Goal: Task Accomplishment & Management: Manage account settings

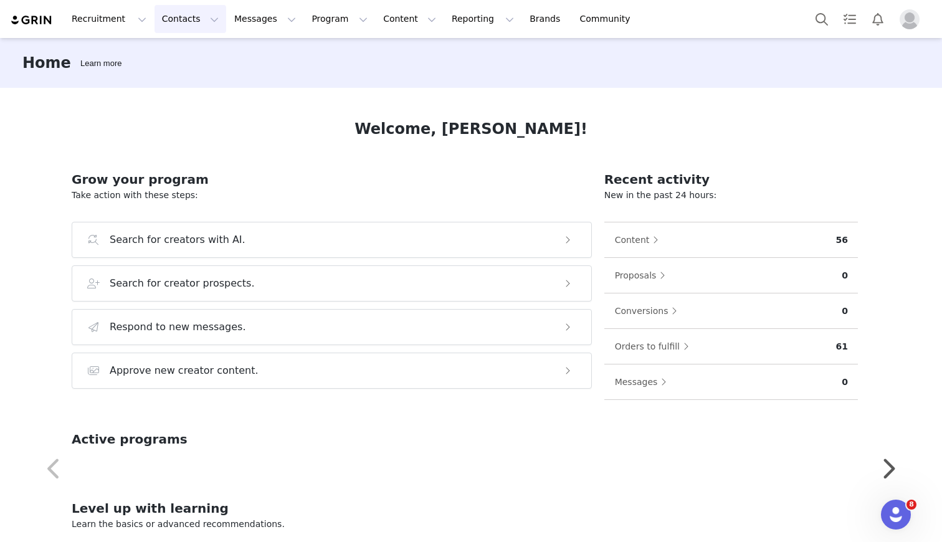
click at [185, 19] on button "Contacts Contacts" at bounding box center [190, 19] width 72 height 28
click at [183, 57] on p "Creators" at bounding box center [174, 55] width 37 height 13
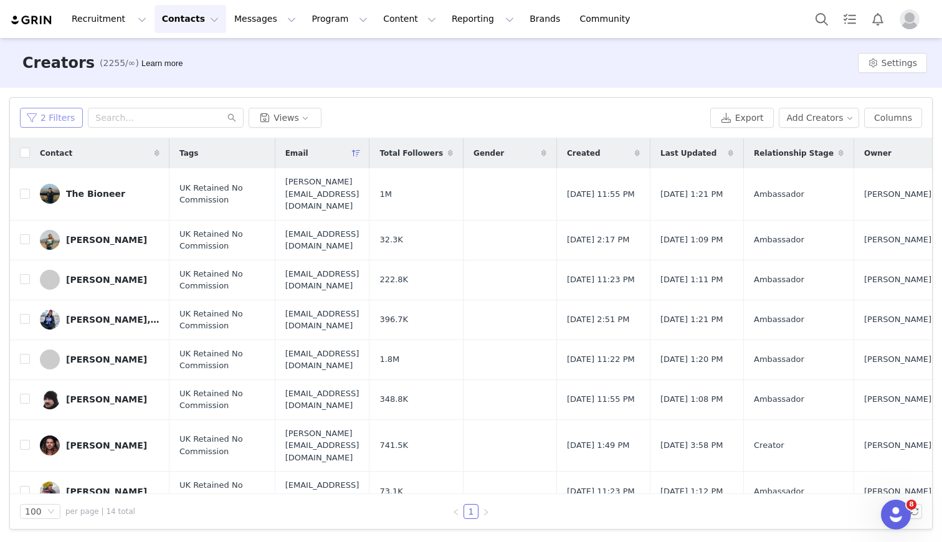
click at [65, 121] on button "2 Filters" at bounding box center [51, 118] width 63 height 20
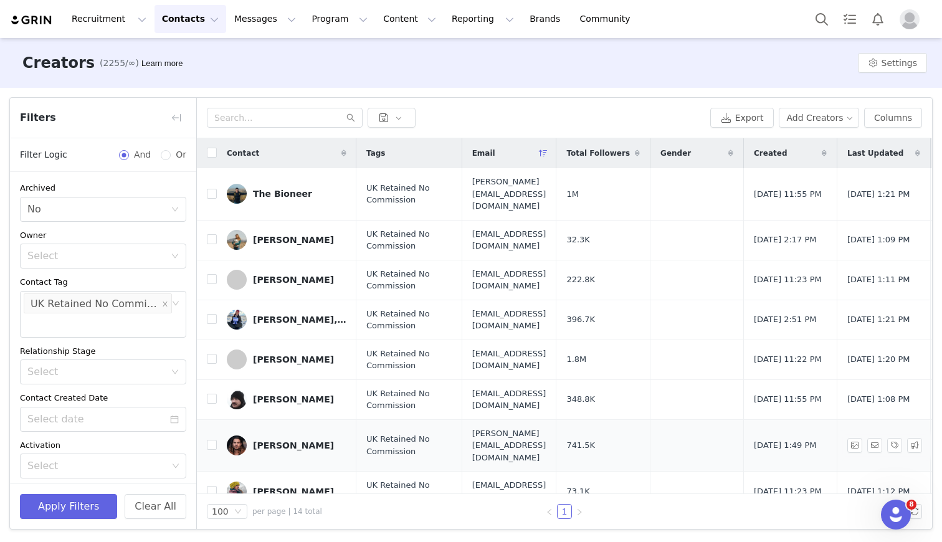
click at [297, 440] on div "[PERSON_NAME]" at bounding box center [293, 445] width 81 height 10
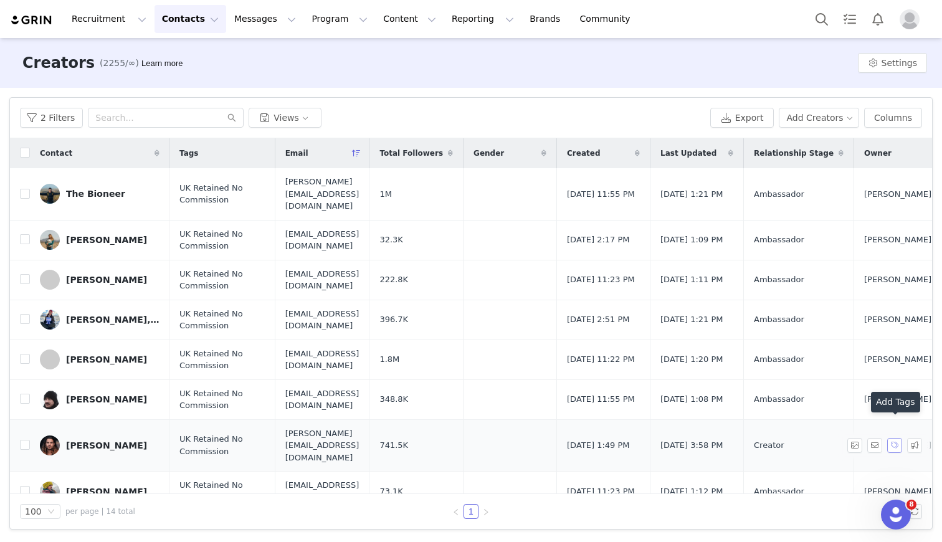
click at [895, 438] on button "button" at bounding box center [894, 445] width 15 height 15
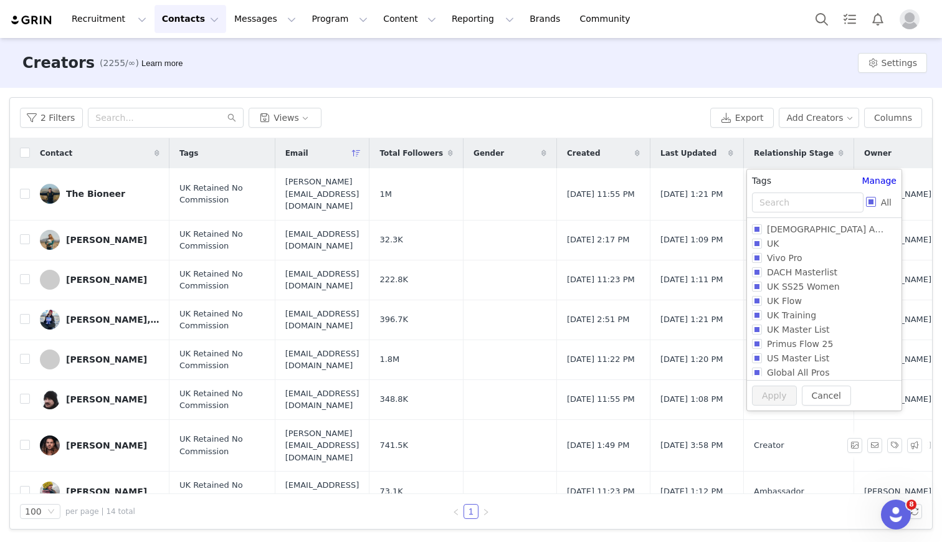
click at [871, 206] on input "All" at bounding box center [871, 202] width 10 height 10
checkbox input "true"
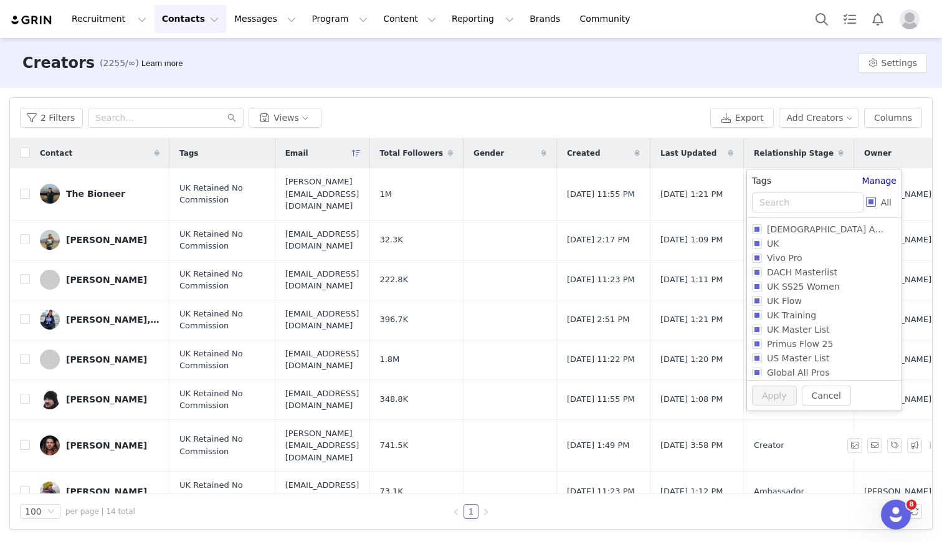
checkbox input "true"
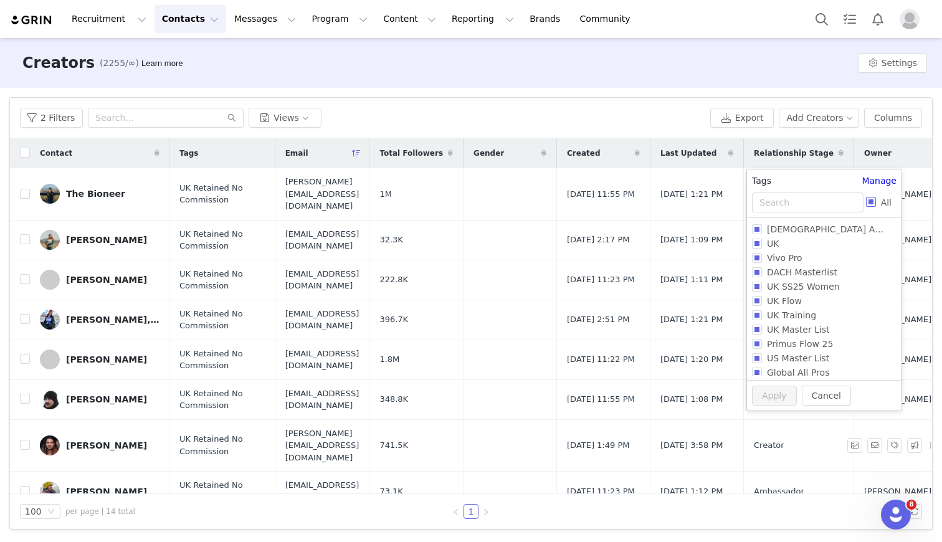
checkbox input "true"
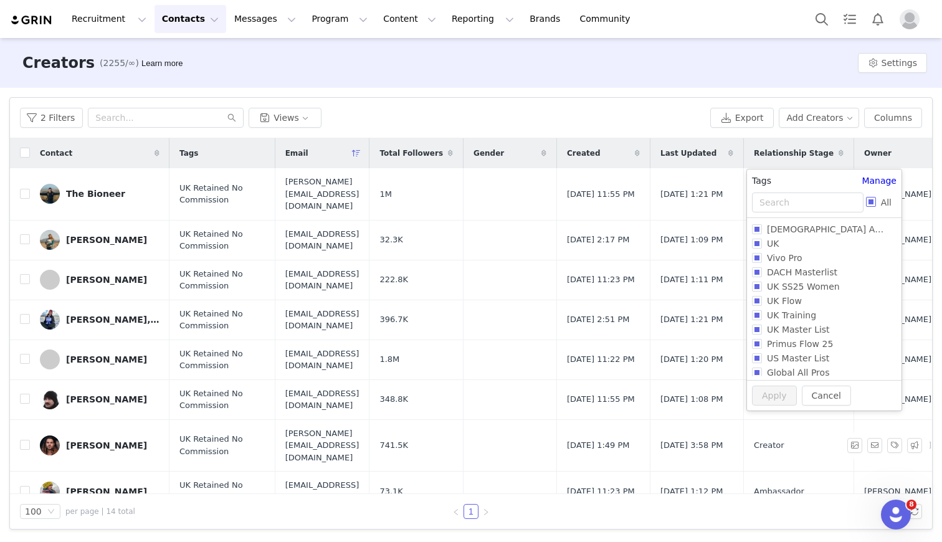
checkbox input "true"
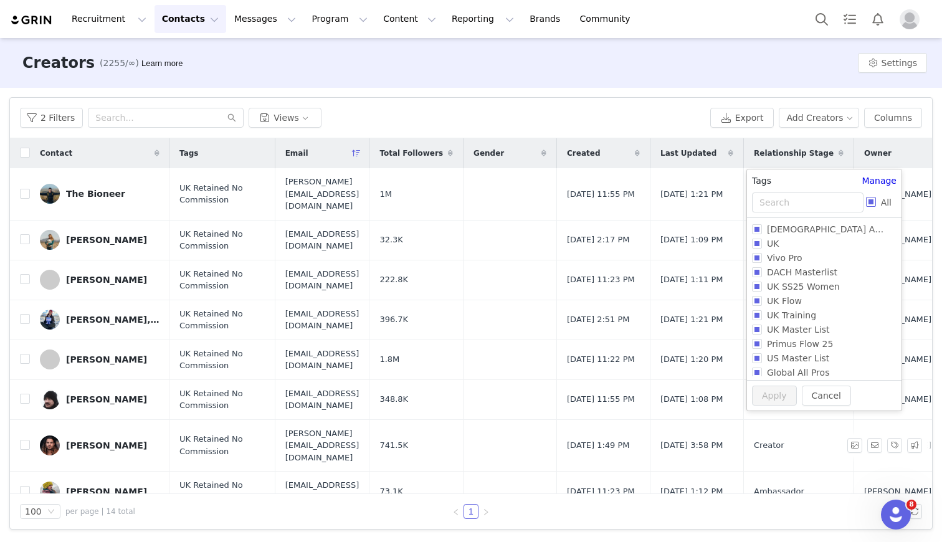
checkbox input "true"
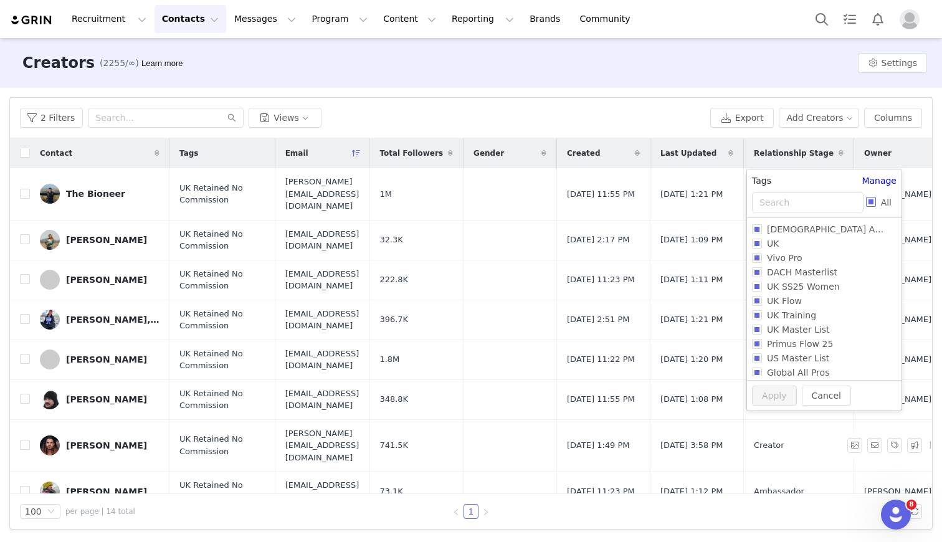
checkbox input "true"
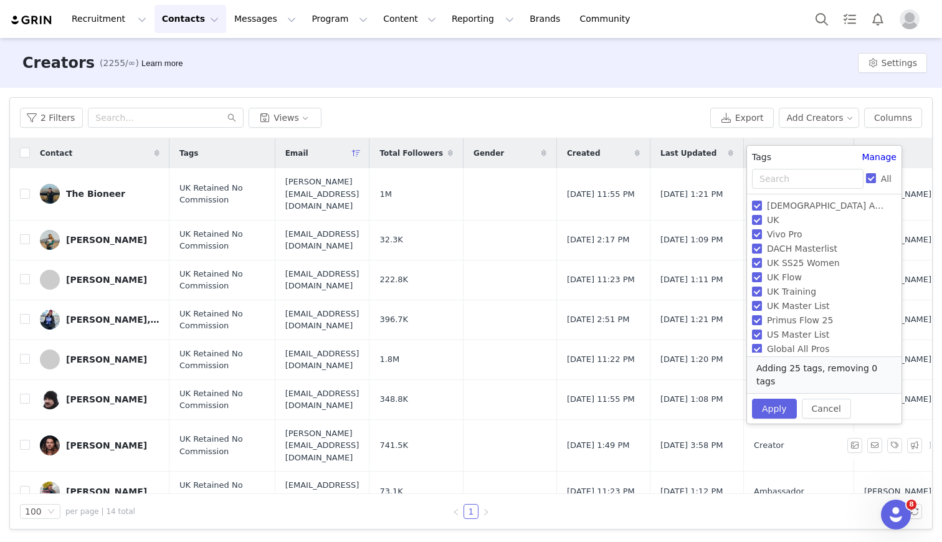
click at [870, 181] on input "All" at bounding box center [871, 178] width 10 height 10
checkbox input "false"
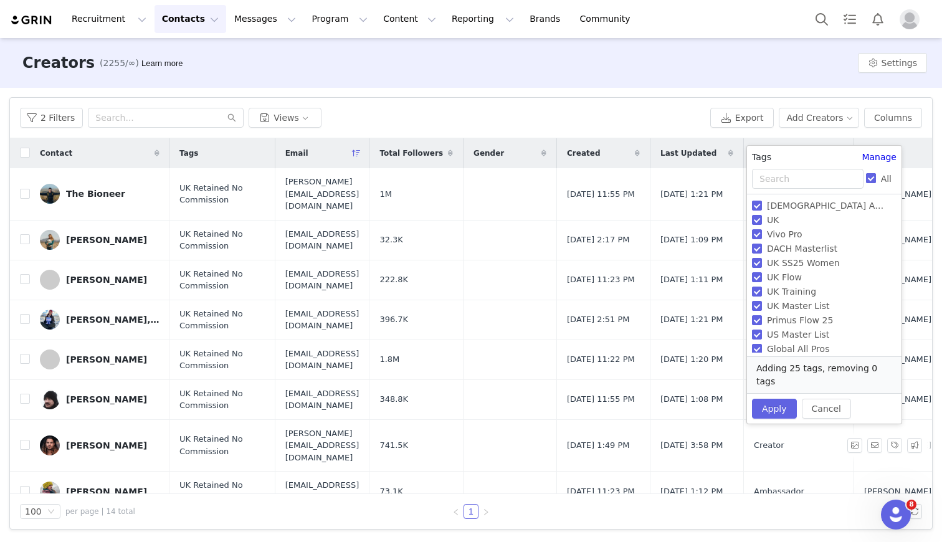
checkbox input "false"
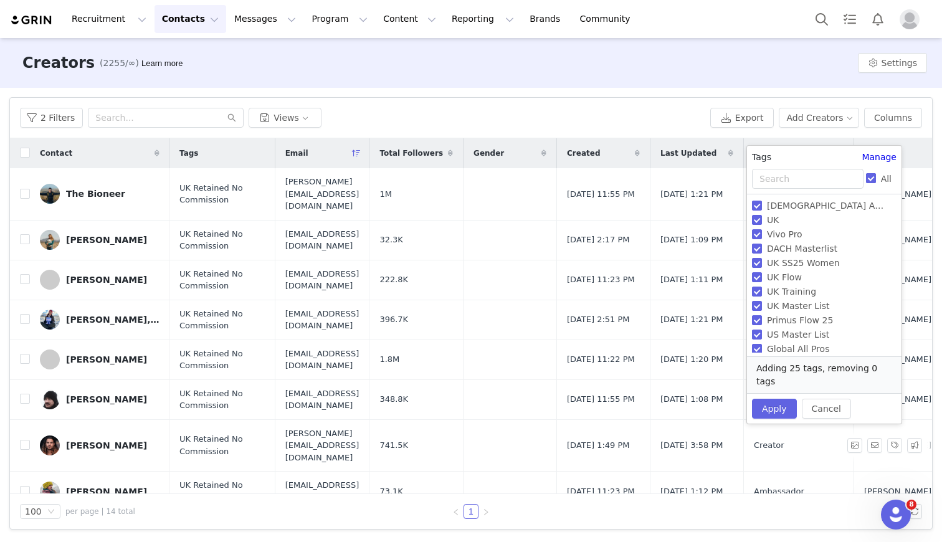
checkbox input "false"
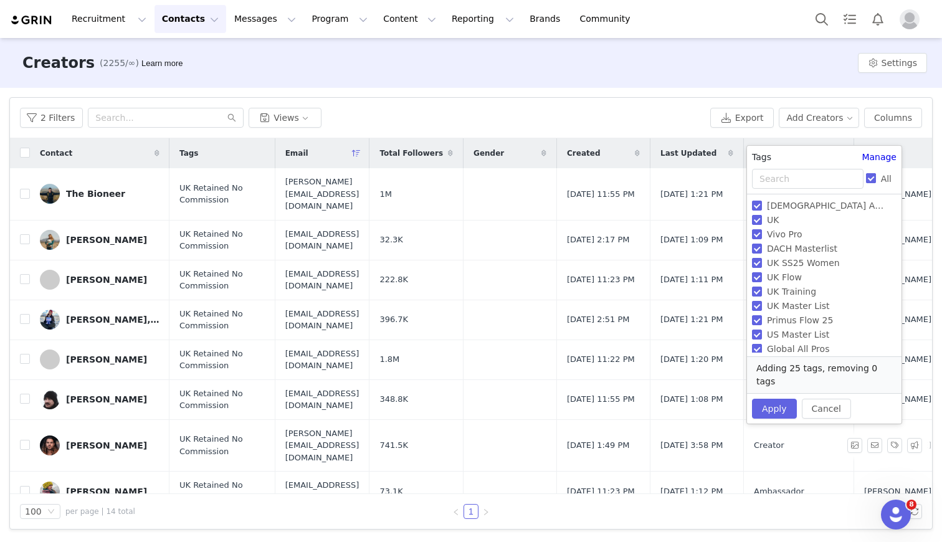
checkbox input "false"
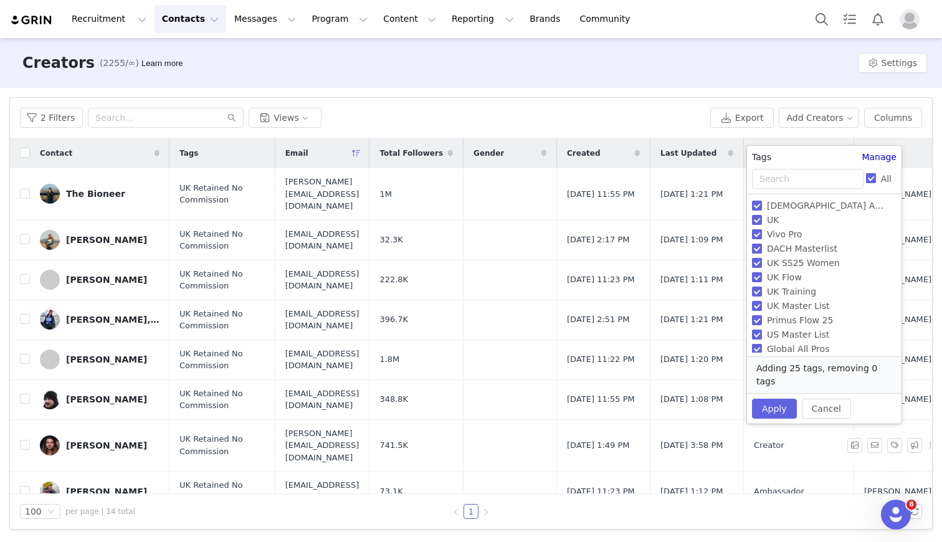
checkbox input "false"
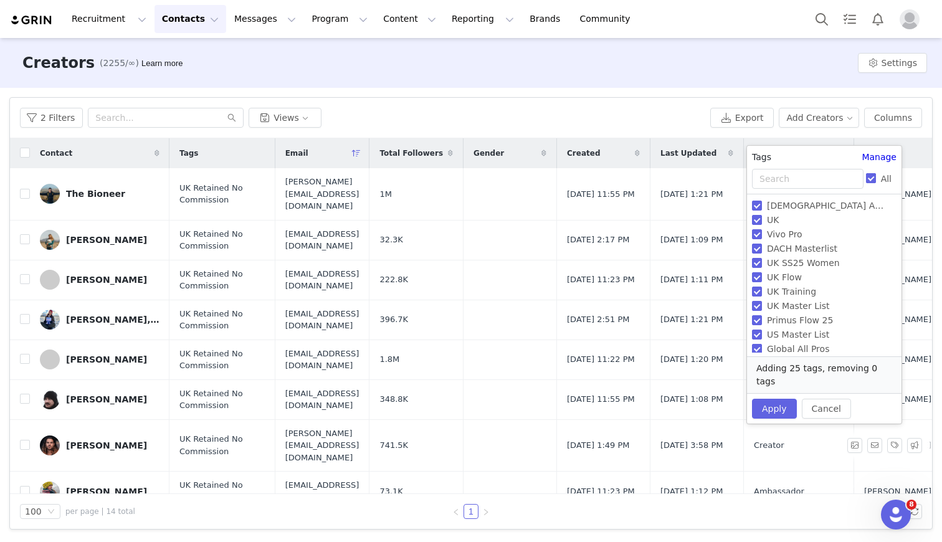
checkbox input "false"
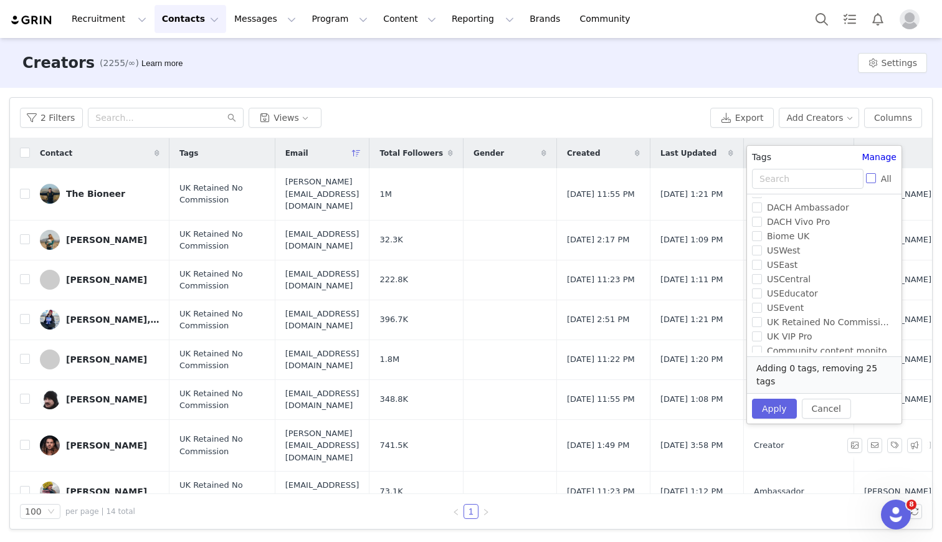
scroll to position [205, 0]
click at [763, 330] on span "UK VIP Pro" at bounding box center [789, 330] width 55 height 10
click at [762, 330] on input "UK VIP Pro" at bounding box center [757, 330] width 10 height 10
click at [762, 330] on span "UK VIP Pro" at bounding box center [789, 330] width 55 height 10
click at [762, 330] on input "UK VIP Pro" at bounding box center [757, 330] width 10 height 10
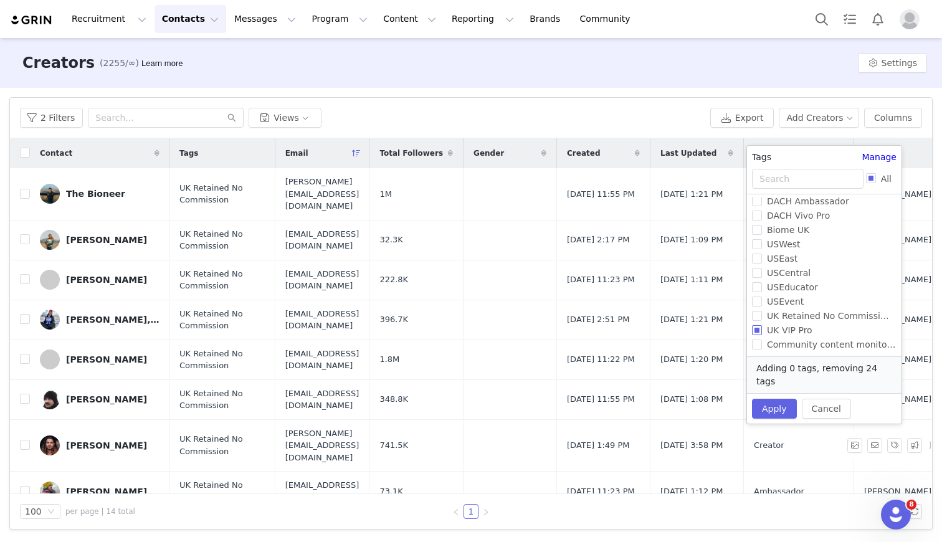
checkbox input "true"
click at [778, 399] on button "Apply" at bounding box center [774, 409] width 45 height 20
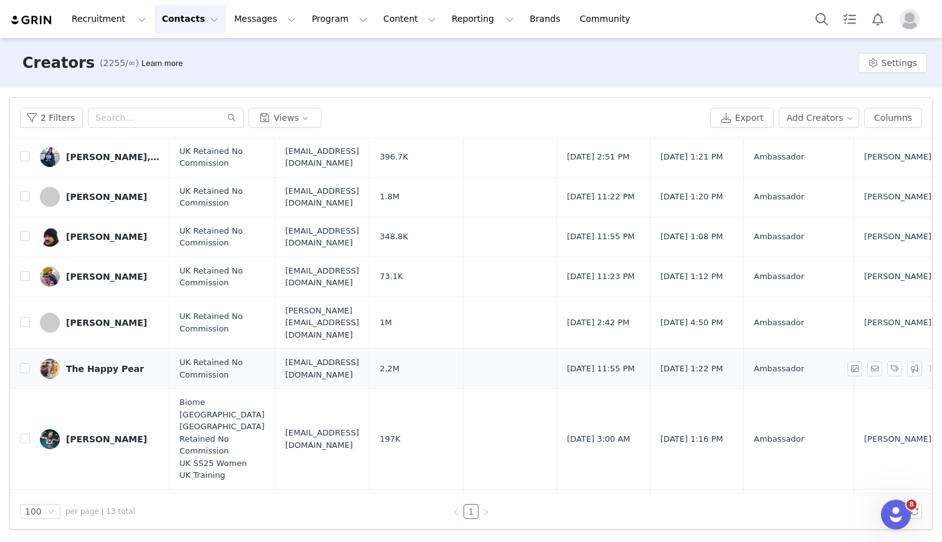
scroll to position [0, 0]
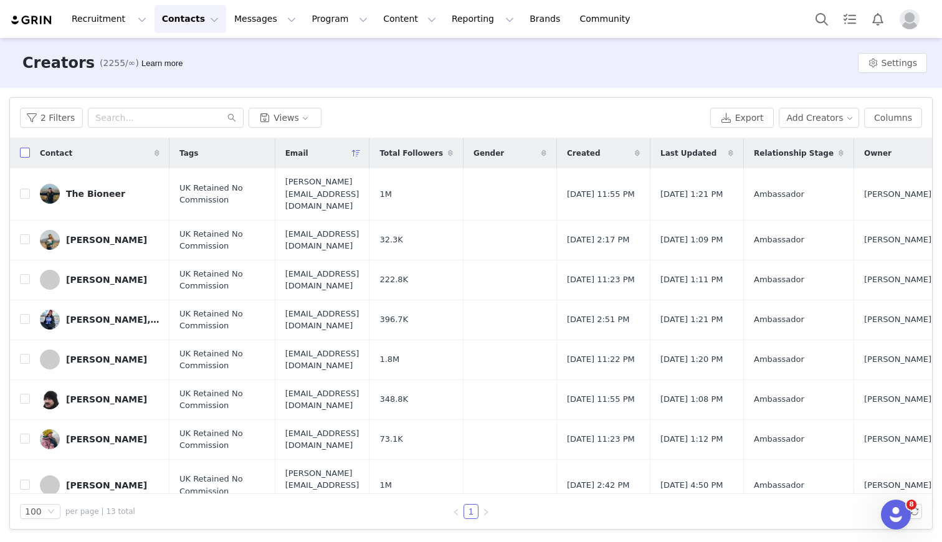
click at [22, 154] on input "checkbox" at bounding box center [25, 153] width 10 height 10
checkbox input "true"
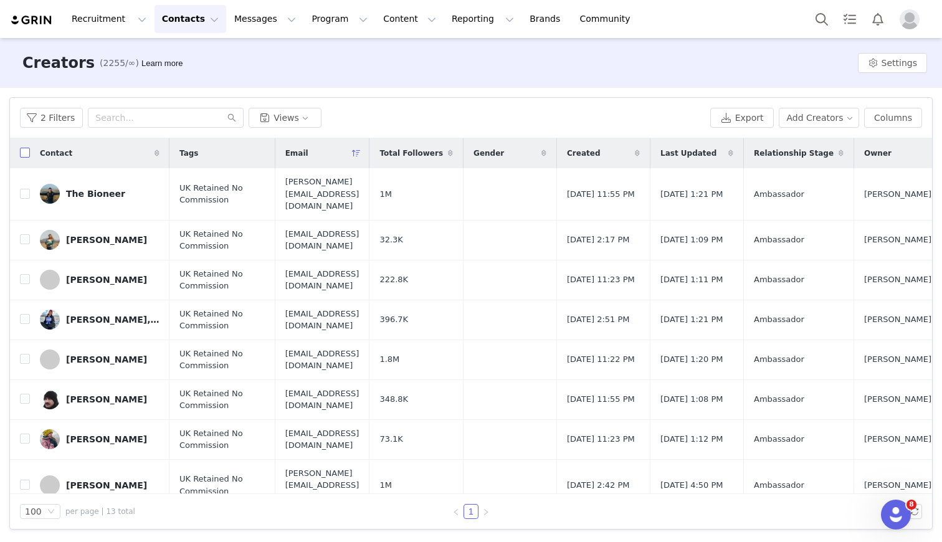
checkbox input "true"
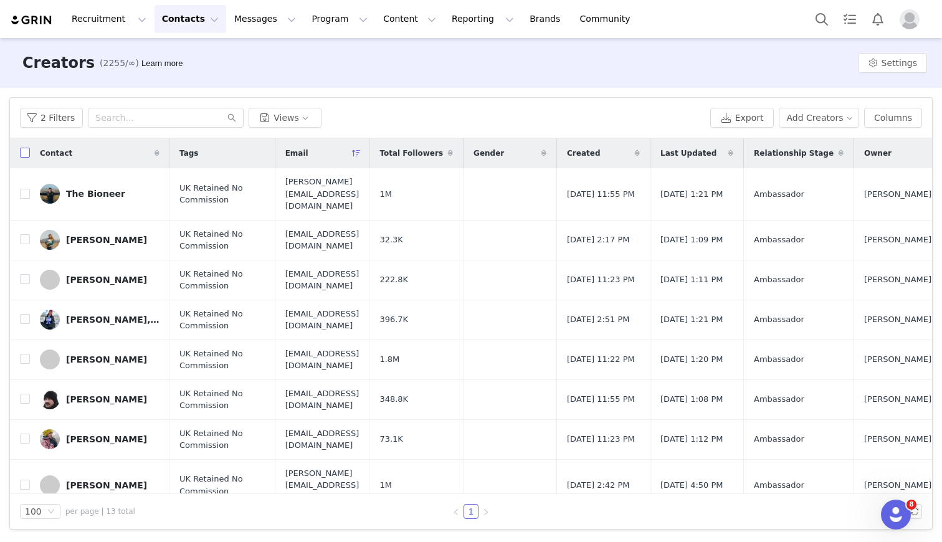
checkbox input "true"
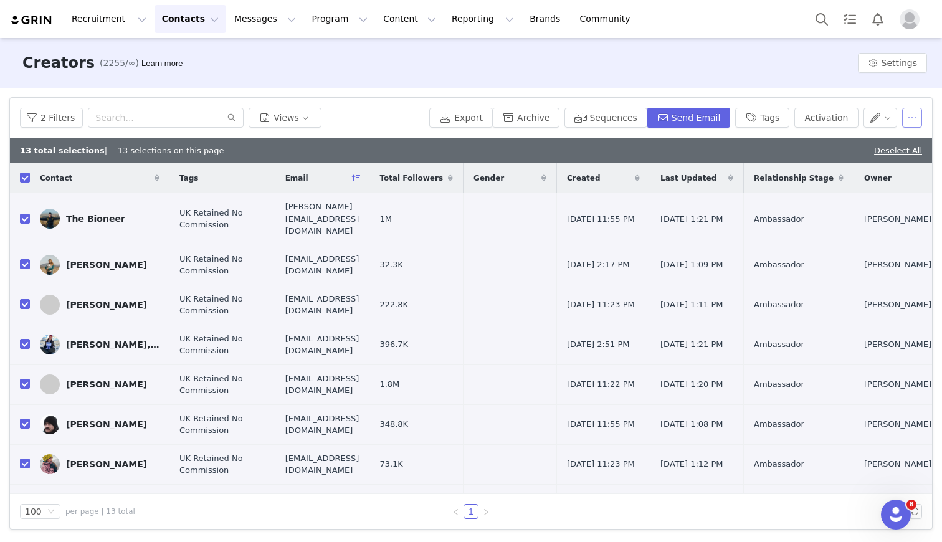
click at [918, 120] on button "button" at bounding box center [912, 118] width 20 height 20
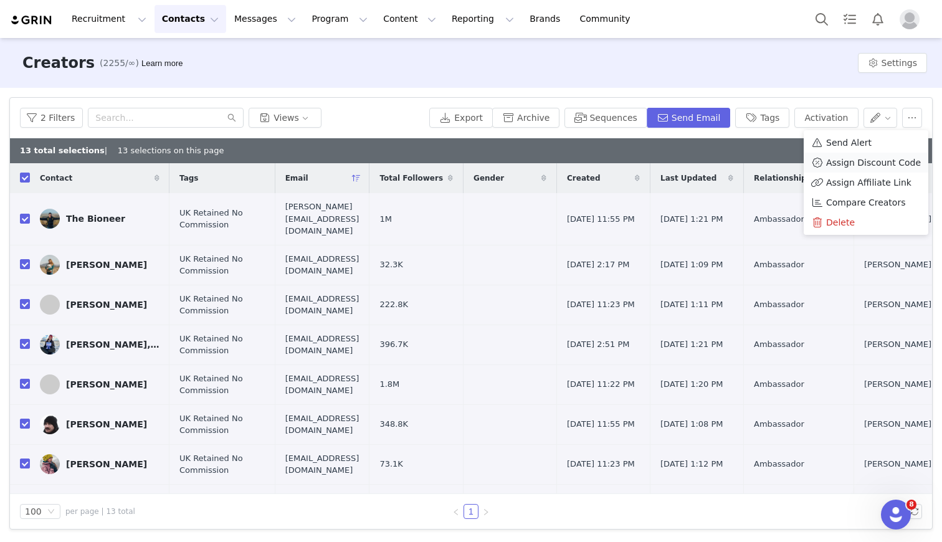
click at [846, 160] on span "Assign Discount Code" at bounding box center [873, 163] width 95 height 14
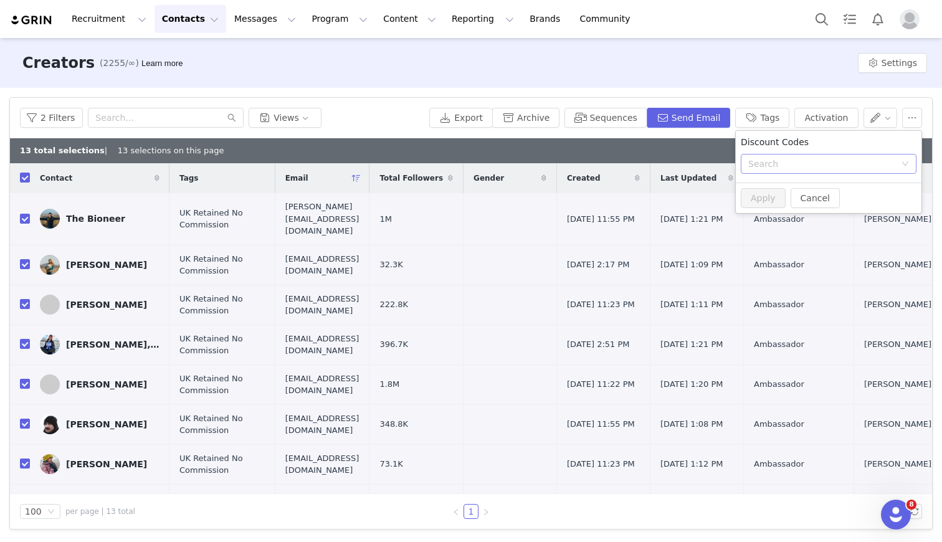
click at [817, 165] on div "Search" at bounding box center [821, 164] width 147 height 12
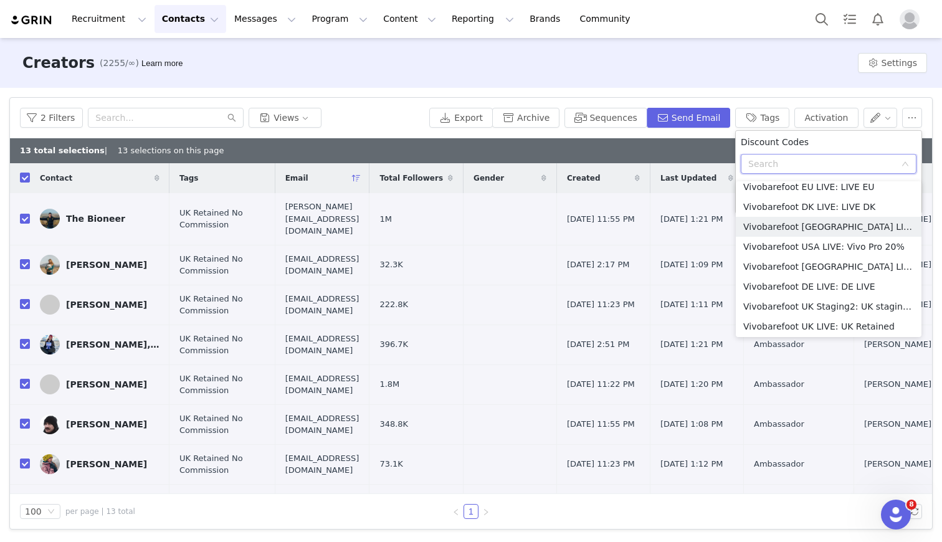
scroll to position [627, 0]
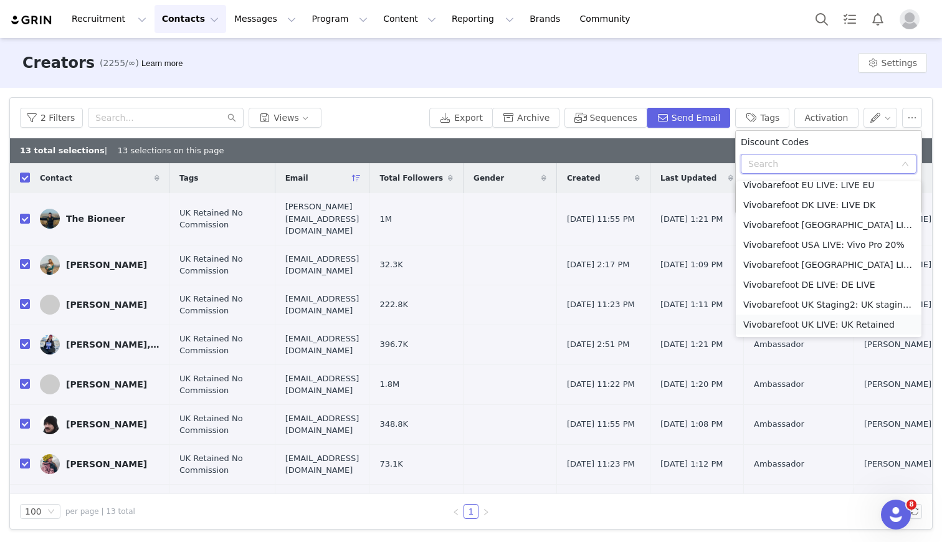
click at [775, 321] on li "Vivobarefoot UK LIVE: UK Retained" at bounding box center [829, 325] width 186 height 20
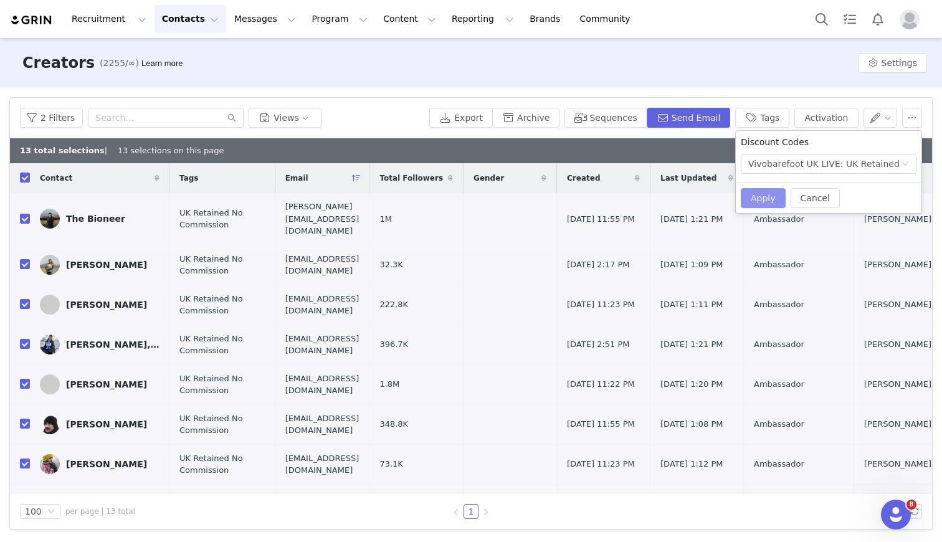
click at [777, 194] on button "Apply" at bounding box center [763, 198] width 45 height 20
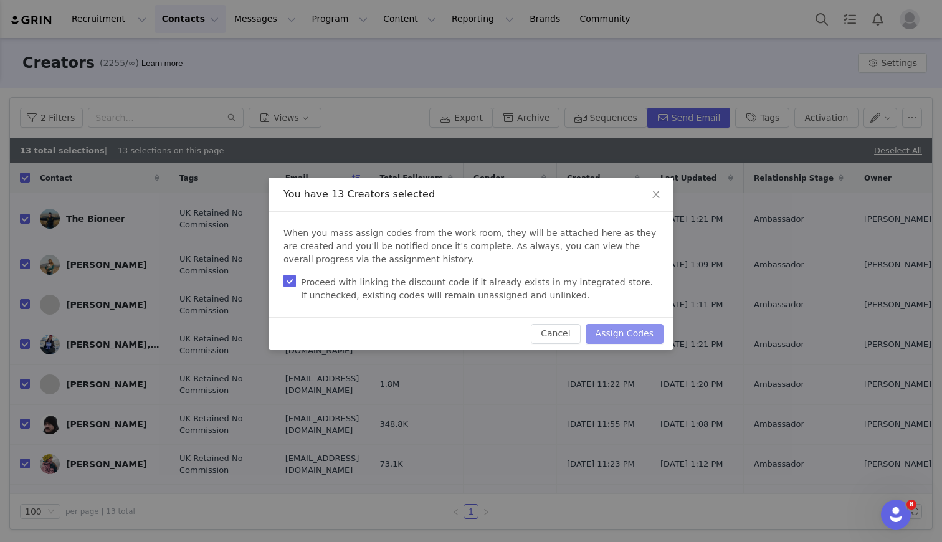
click at [634, 334] on button "Assign Codes" at bounding box center [625, 334] width 78 height 20
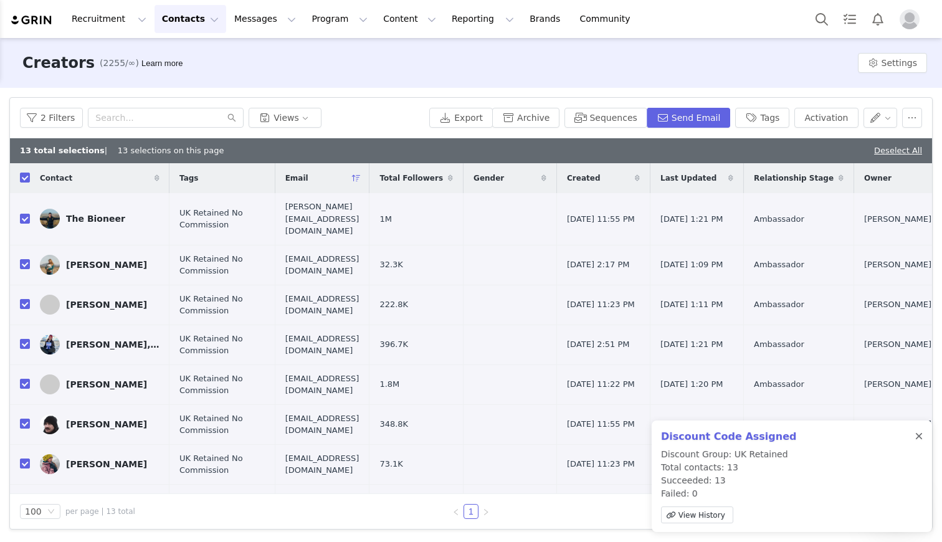
click at [919, 436] on div at bounding box center [918, 437] width 7 height 10
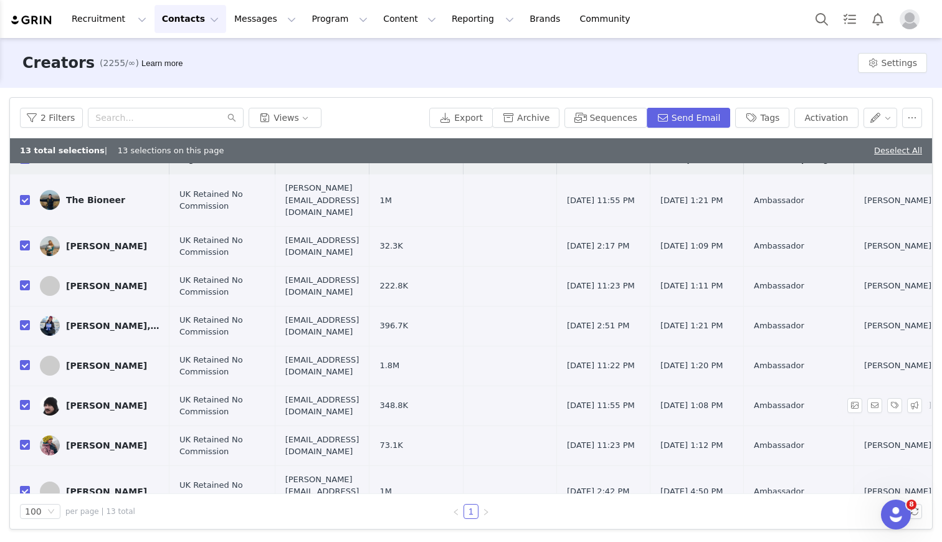
scroll to position [0, 0]
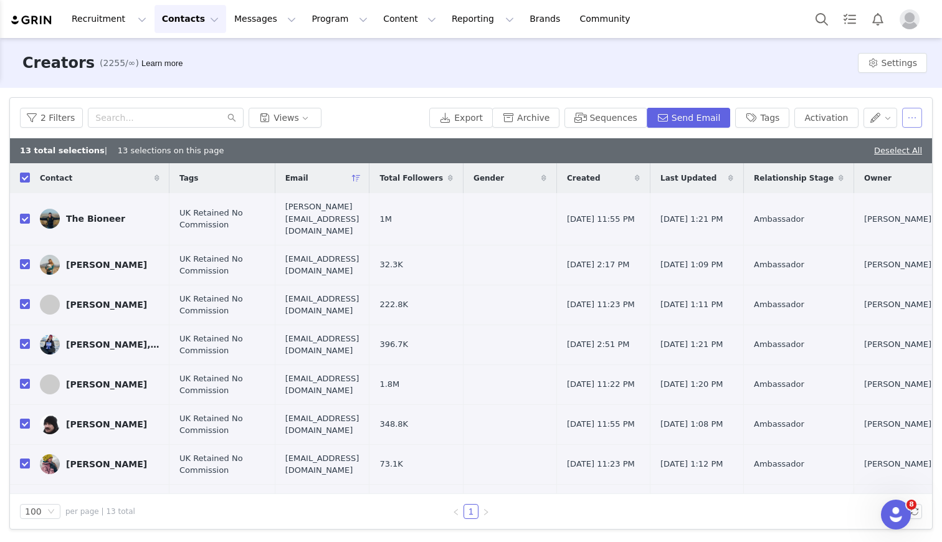
click at [910, 123] on button "button" at bounding box center [912, 118] width 20 height 20
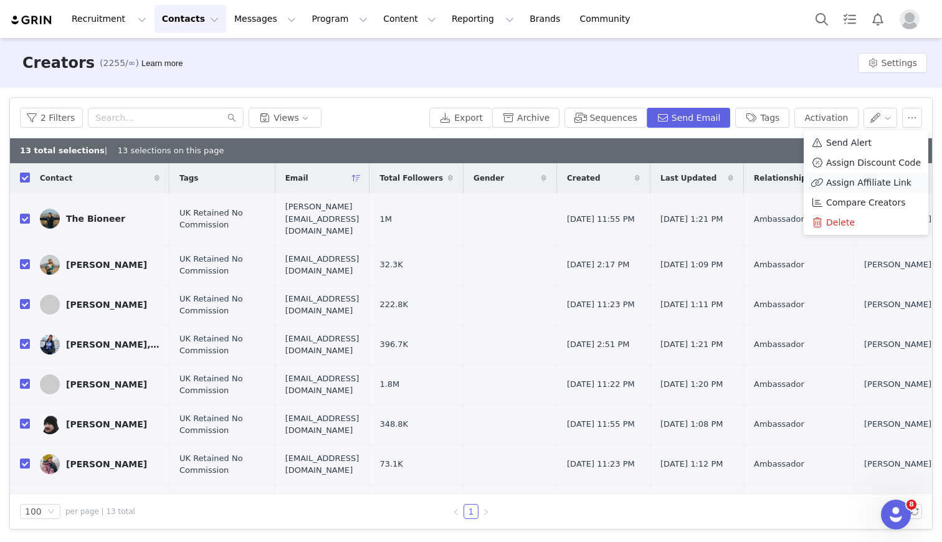
click at [847, 178] on span "Assign Affiliate Link" at bounding box center [868, 183] width 85 height 14
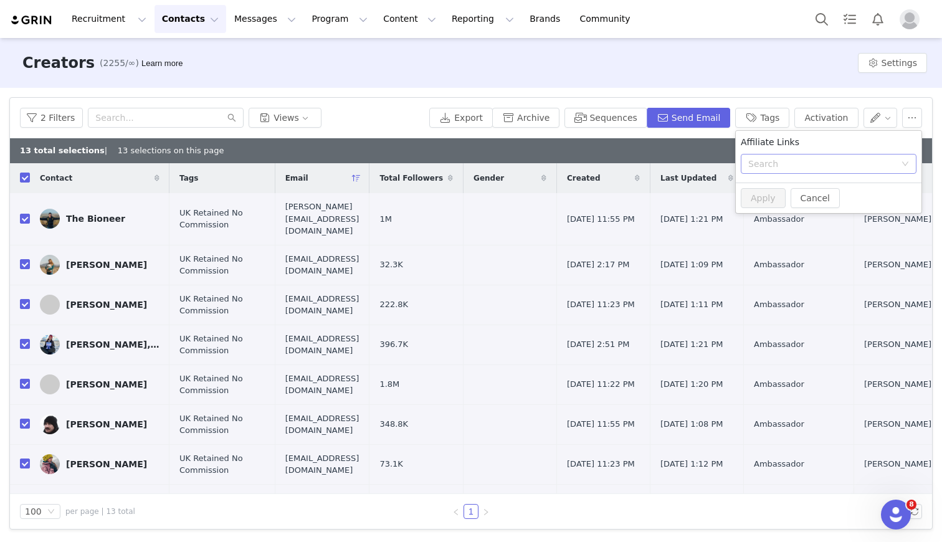
click at [771, 166] on div "Search" at bounding box center [821, 164] width 147 height 12
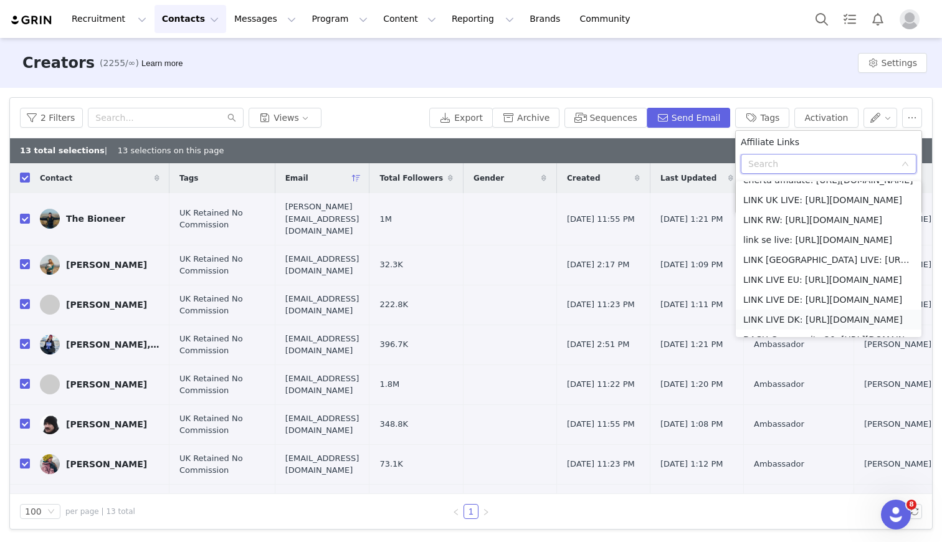
scroll to position [259, 0]
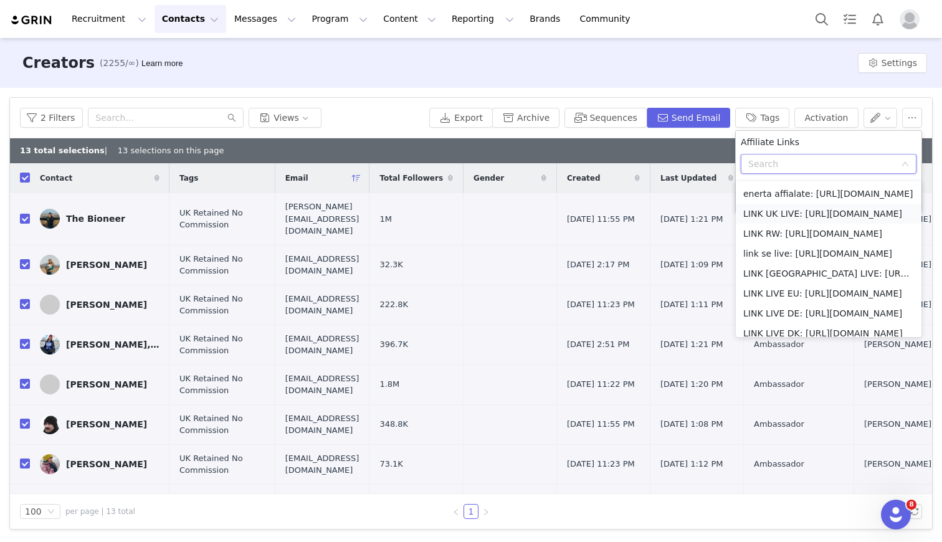
click at [759, 214] on li "LINK UK LIVE: [URL][DOMAIN_NAME]" at bounding box center [829, 214] width 186 height 20
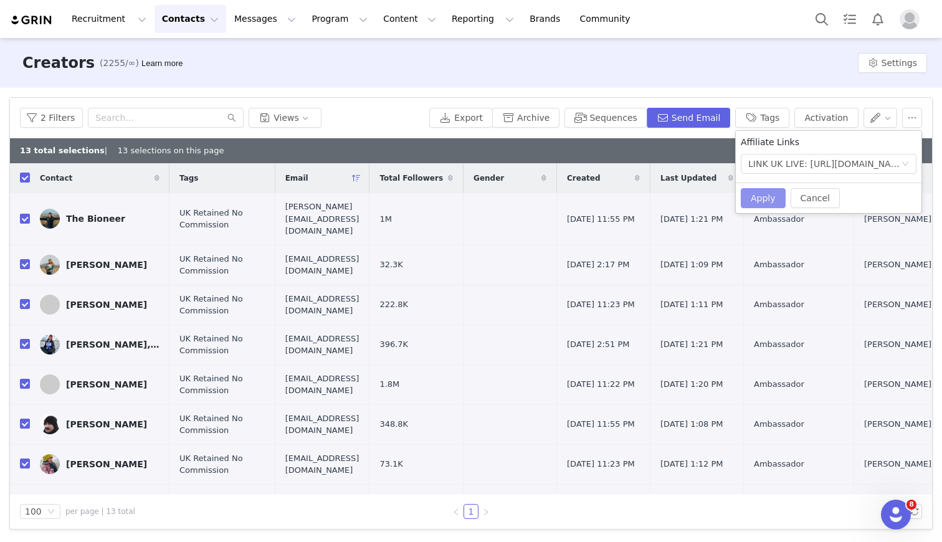
click at [766, 198] on button "Apply" at bounding box center [763, 198] width 45 height 20
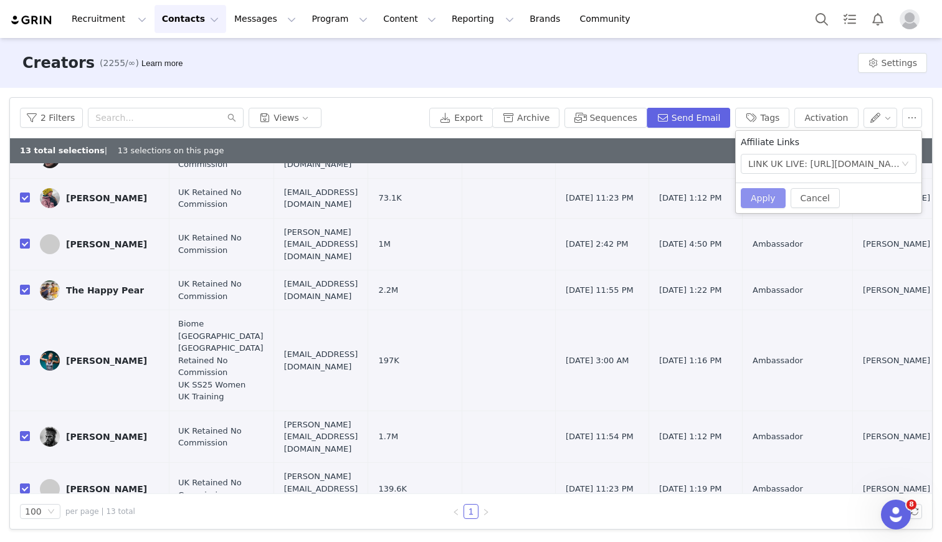
scroll to position [0, 1]
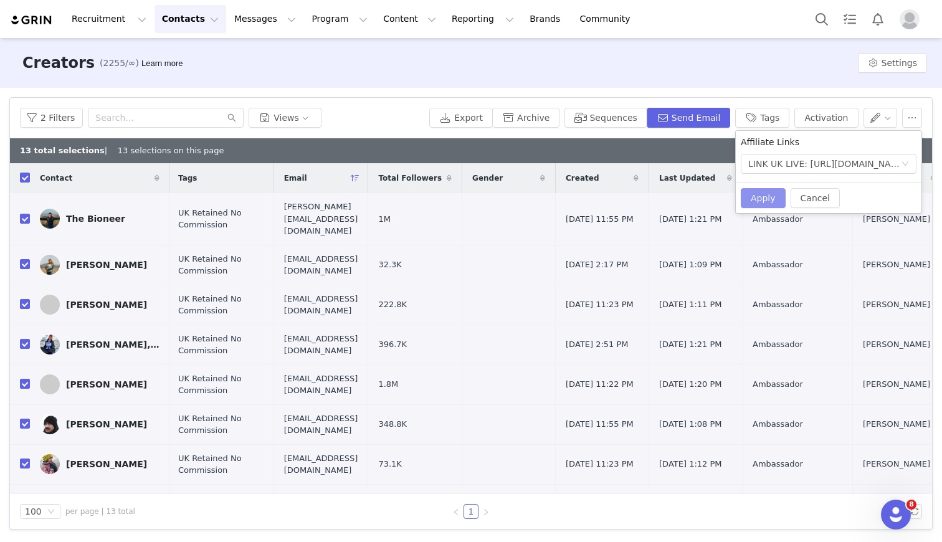
click at [767, 199] on button "Apply" at bounding box center [763, 198] width 45 height 20
click at [513, 24] on link "Close" at bounding box center [510, 24] width 24 height 10
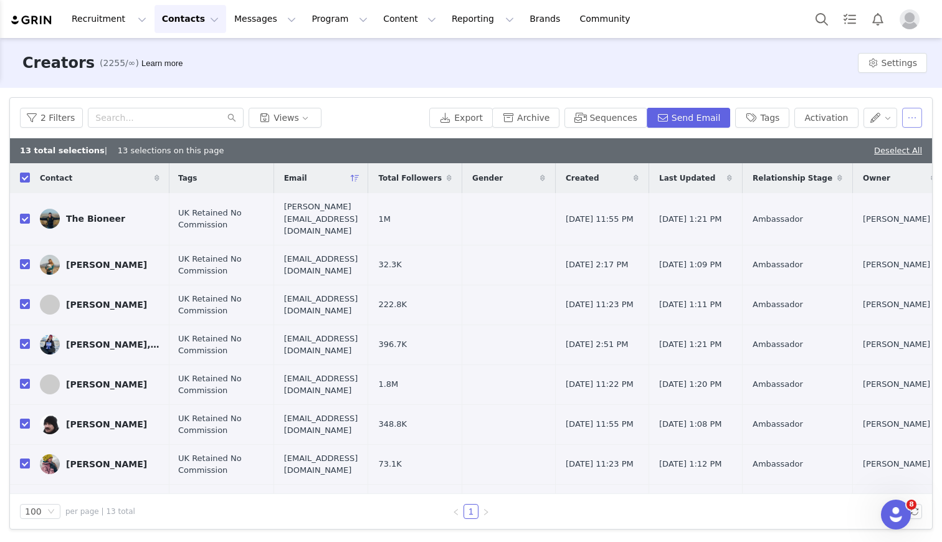
click at [917, 115] on button "button" at bounding box center [912, 118] width 20 height 20
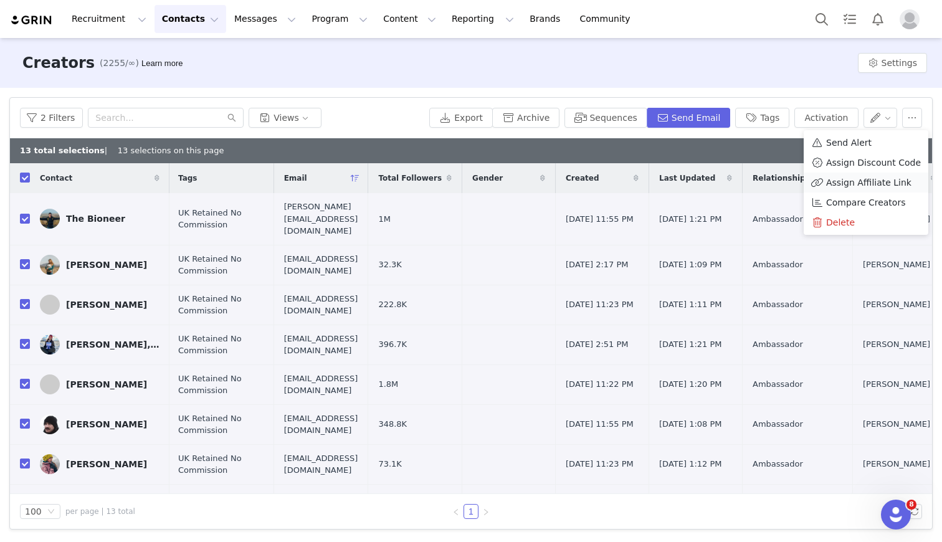
click at [867, 180] on span "Assign Affiliate Link" at bounding box center [868, 183] width 85 height 14
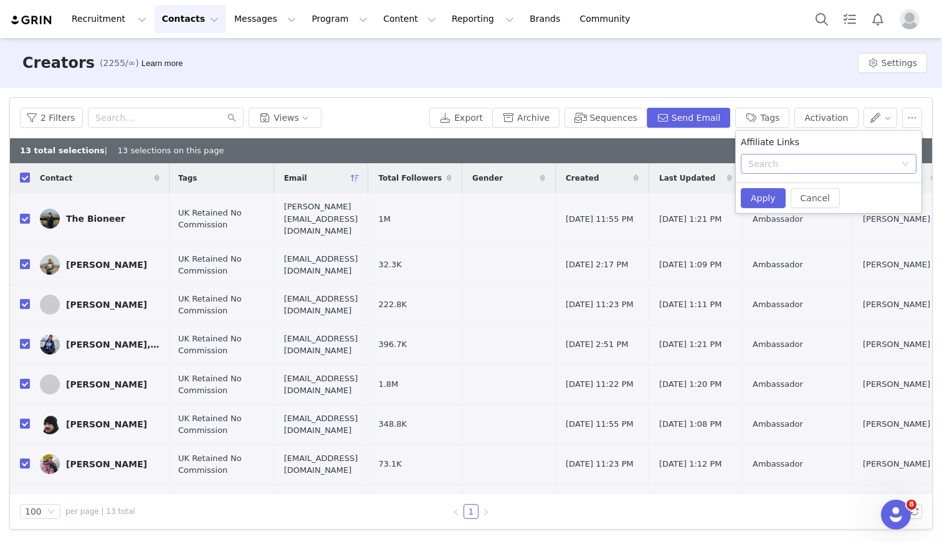
click at [838, 158] on div "Search" at bounding box center [821, 164] width 147 height 12
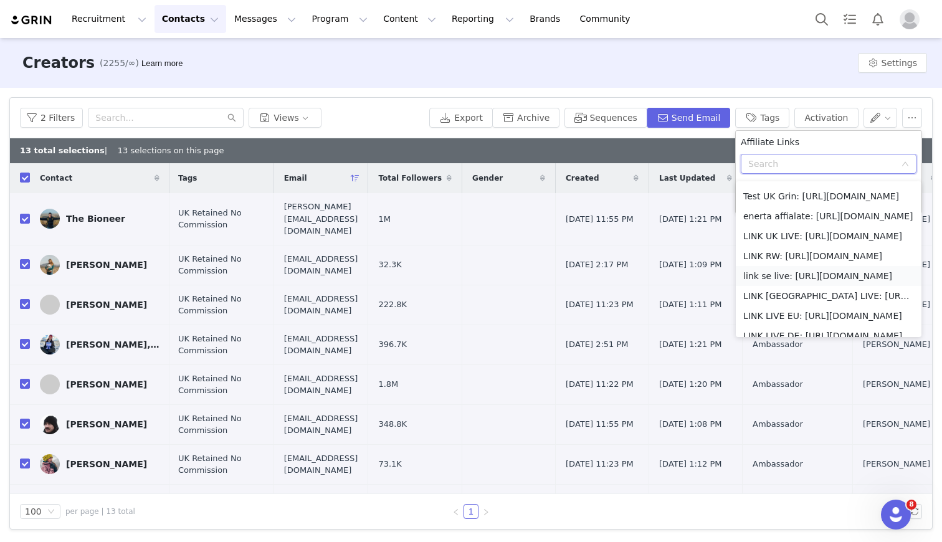
scroll to position [223, 0]
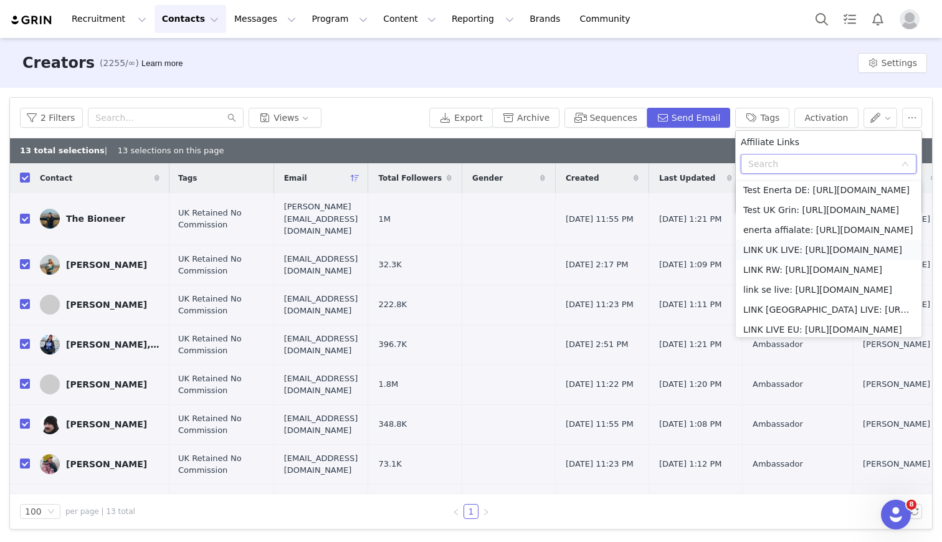
click at [767, 250] on li "LINK UK LIVE: [URL][DOMAIN_NAME]" at bounding box center [829, 250] width 186 height 20
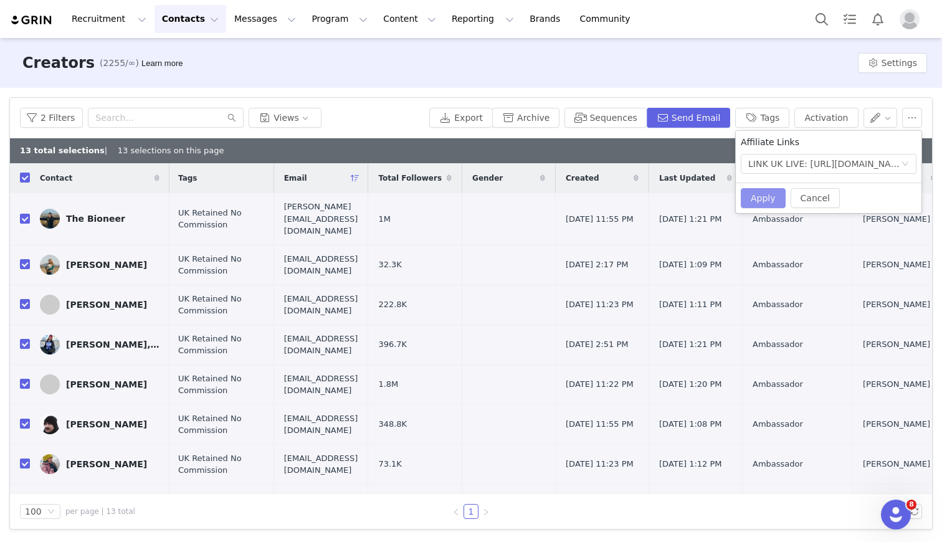
click at [776, 196] on button "Apply" at bounding box center [763, 198] width 45 height 20
click at [503, 29] on span "Close" at bounding box center [510, 23] width 24 height 13
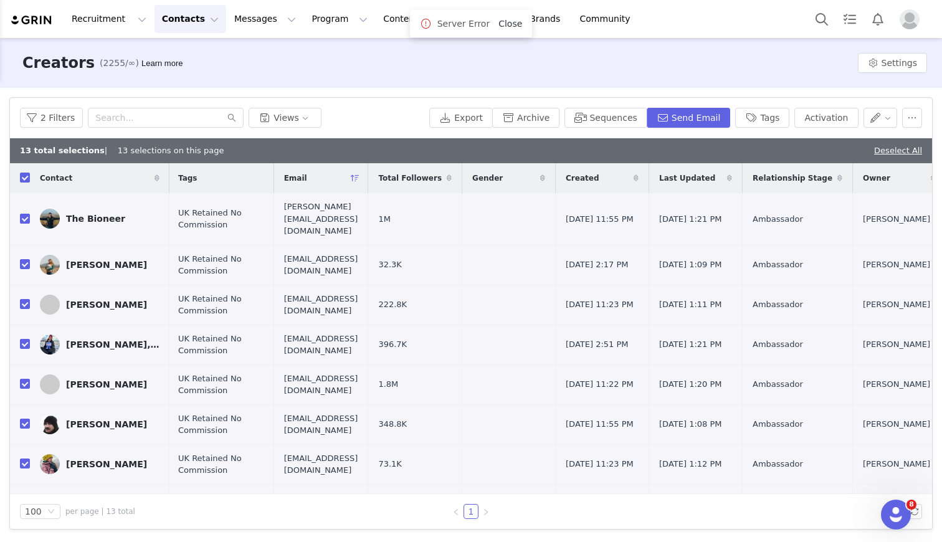
click at [503, 28] on link "Close" at bounding box center [510, 24] width 24 height 10
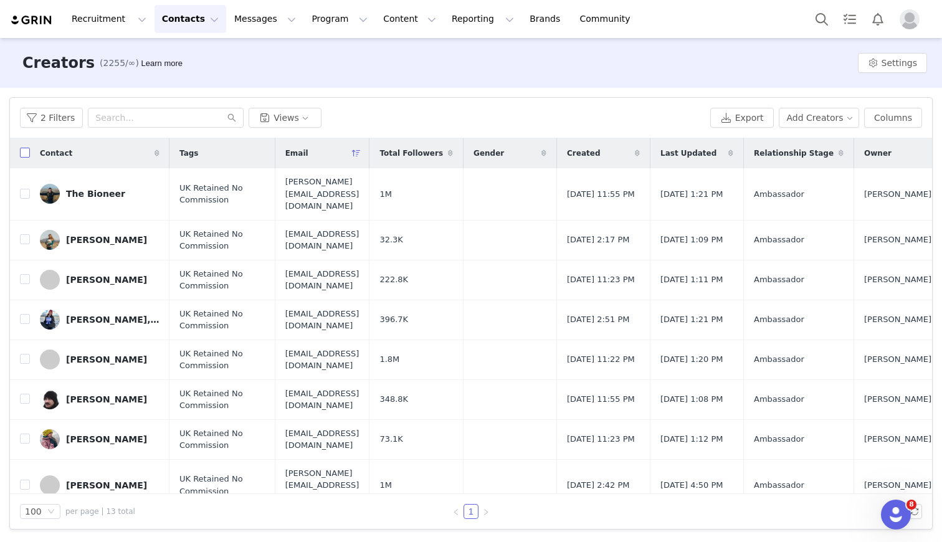
click at [28, 153] on input "checkbox" at bounding box center [25, 153] width 10 height 10
checkbox input "true"
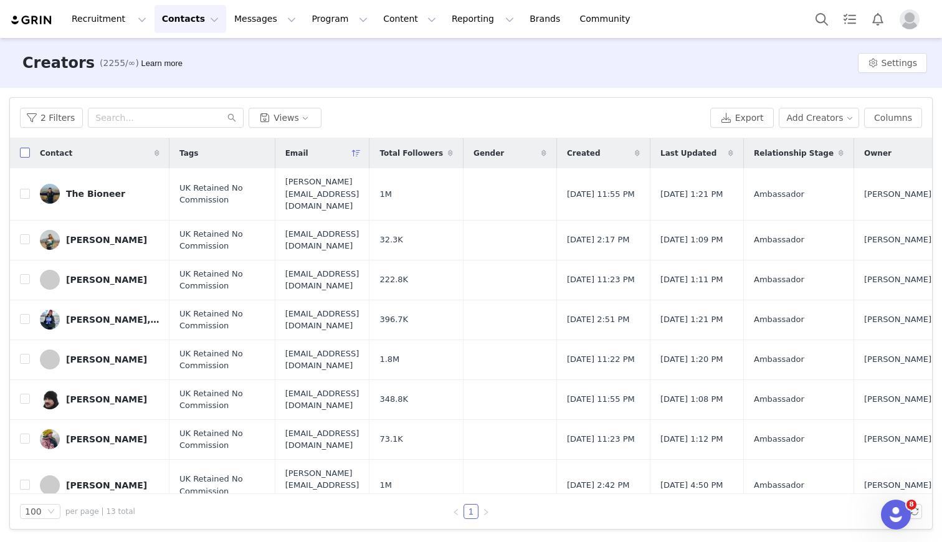
checkbox input "true"
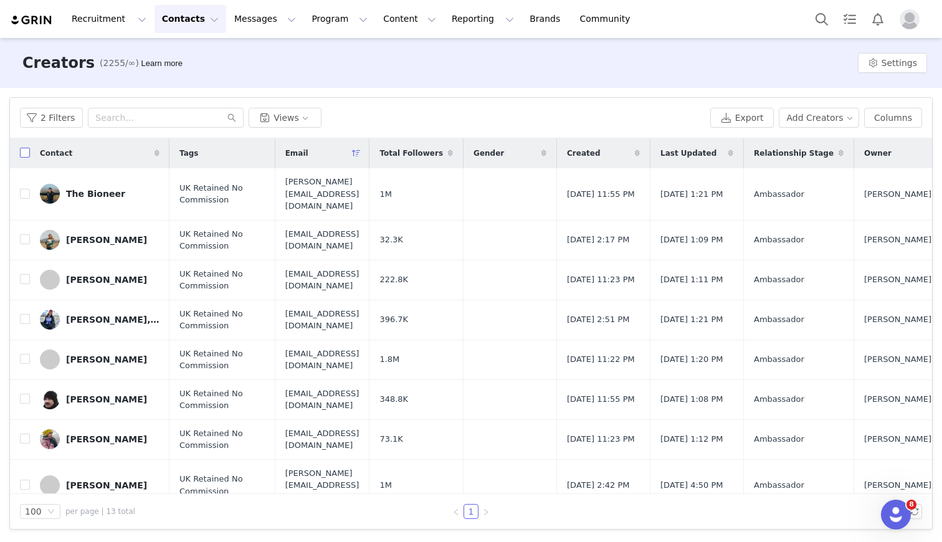
checkbox input "true"
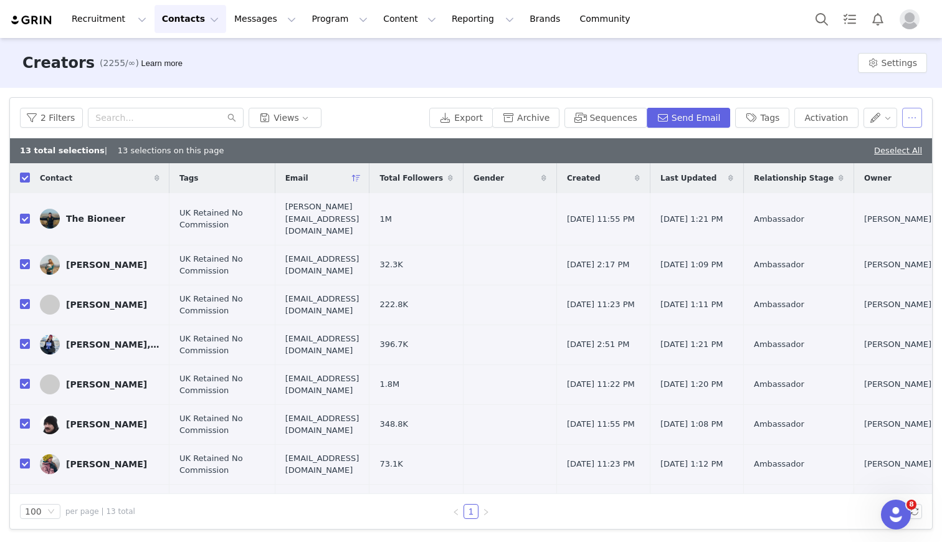
click at [910, 121] on button "button" at bounding box center [912, 118] width 20 height 20
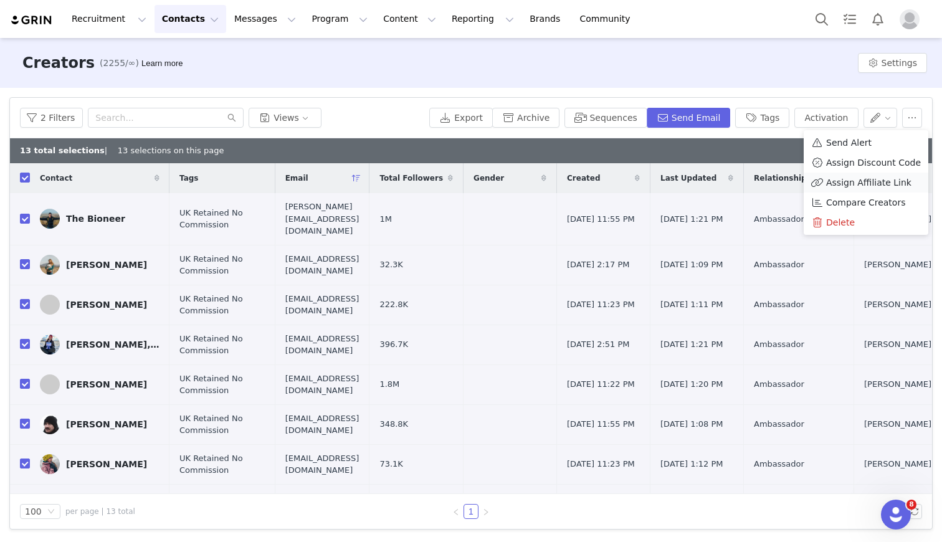
click at [840, 185] on span "Assign Affiliate Link" at bounding box center [868, 183] width 85 height 14
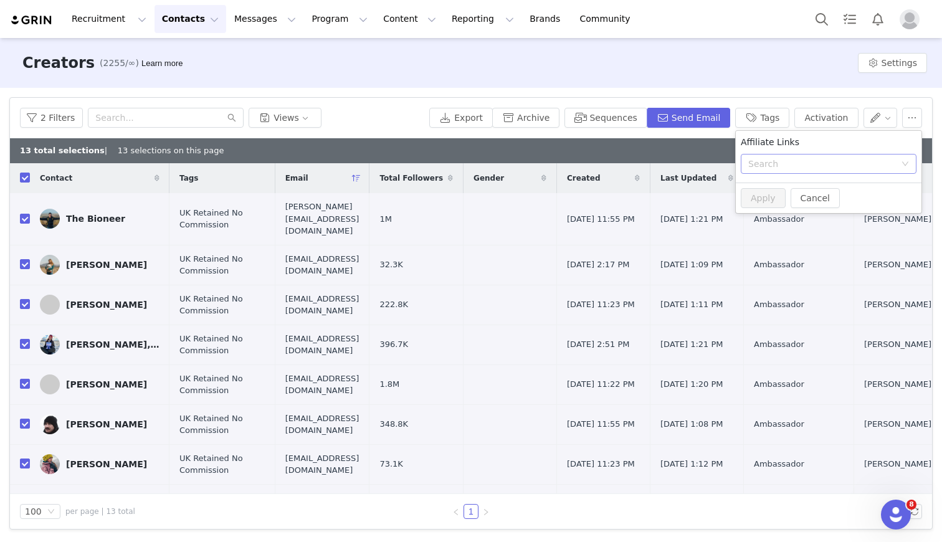
click at [791, 169] on div "Search" at bounding box center [821, 164] width 147 height 12
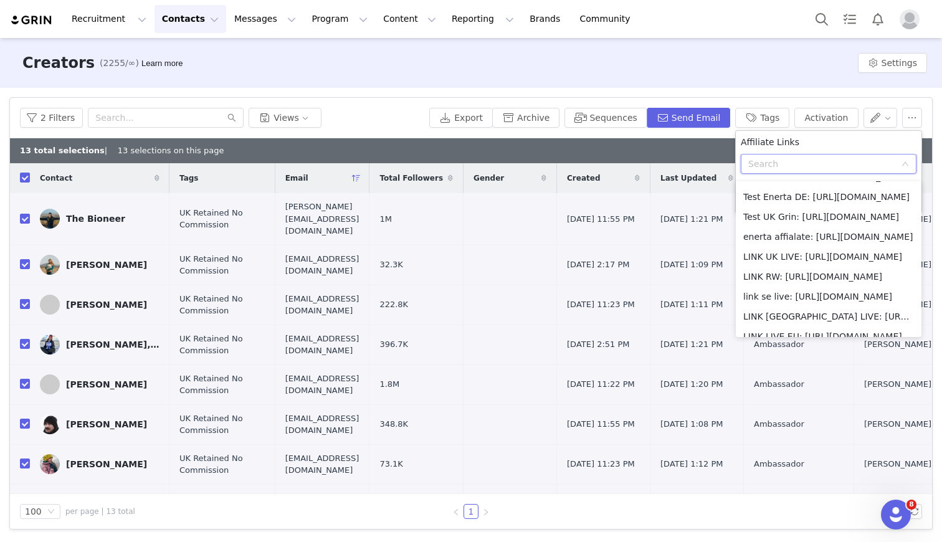
scroll to position [217, 0]
click at [779, 251] on li "LINK UK LIVE: [URL][DOMAIN_NAME]" at bounding box center [829, 255] width 186 height 20
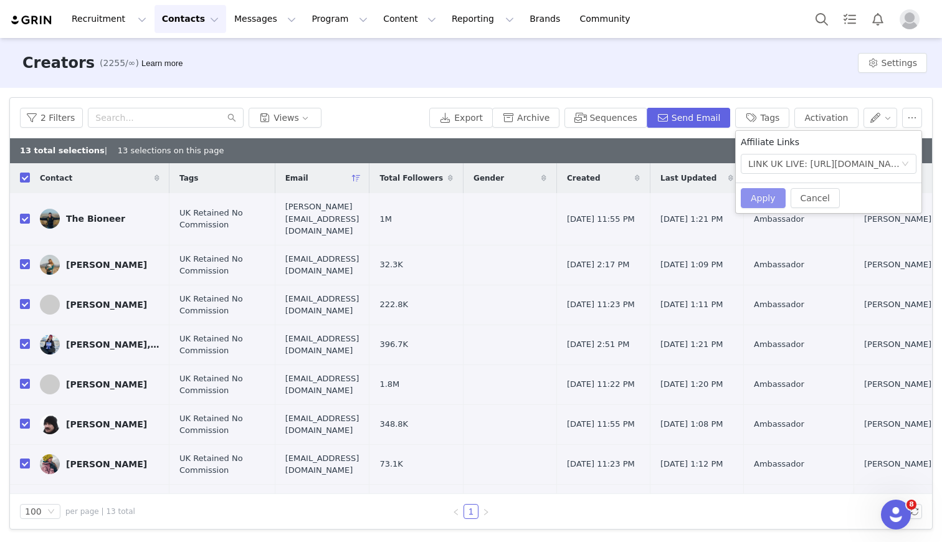
click at [762, 201] on button "Apply" at bounding box center [763, 198] width 45 height 20
click at [513, 19] on link "Close" at bounding box center [510, 24] width 24 height 10
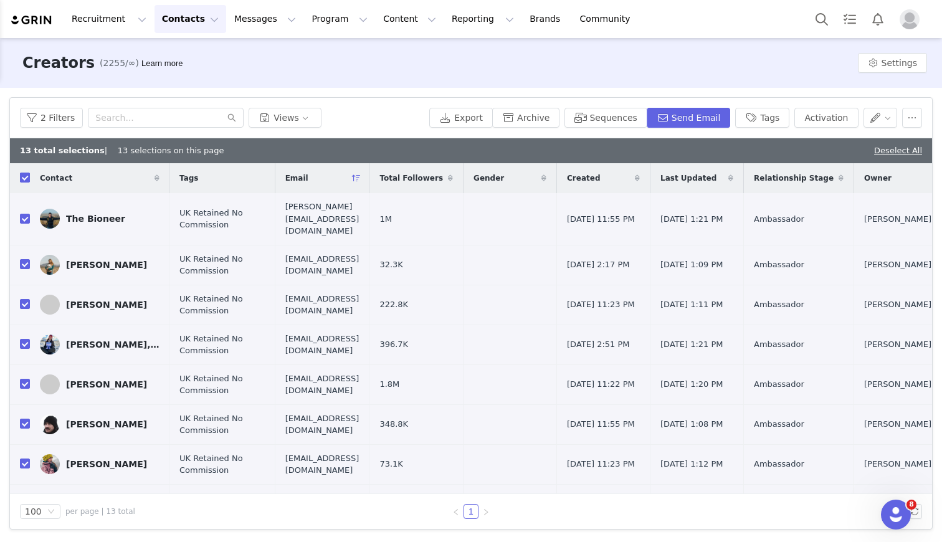
click at [27, 176] on input "checkbox" at bounding box center [25, 178] width 10 height 10
checkbox input "false"
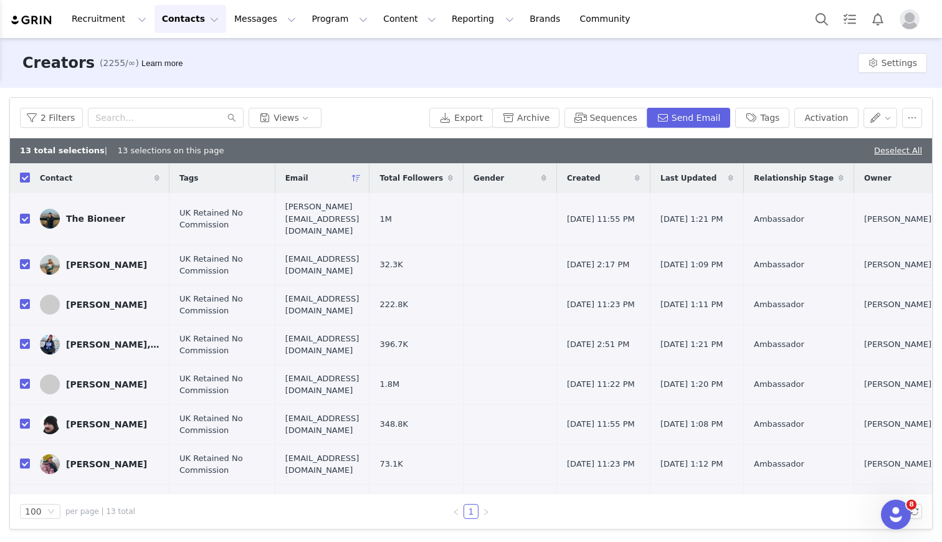
checkbox input "false"
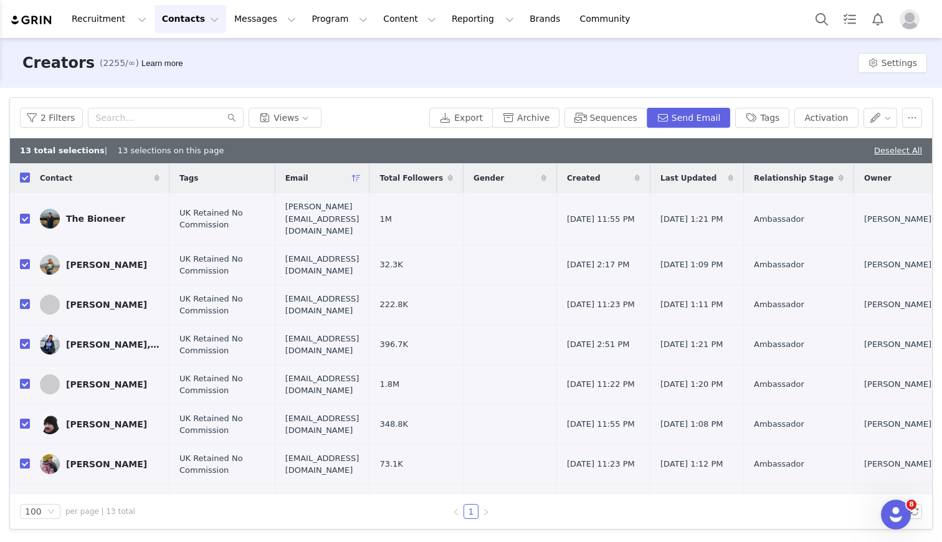
checkbox input "false"
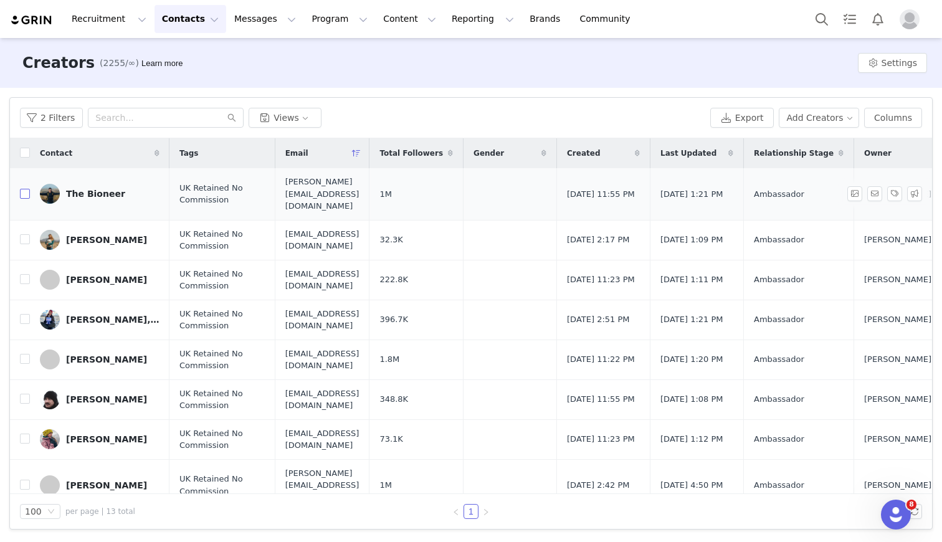
click at [24, 192] on input "checkbox" at bounding box center [25, 194] width 10 height 10
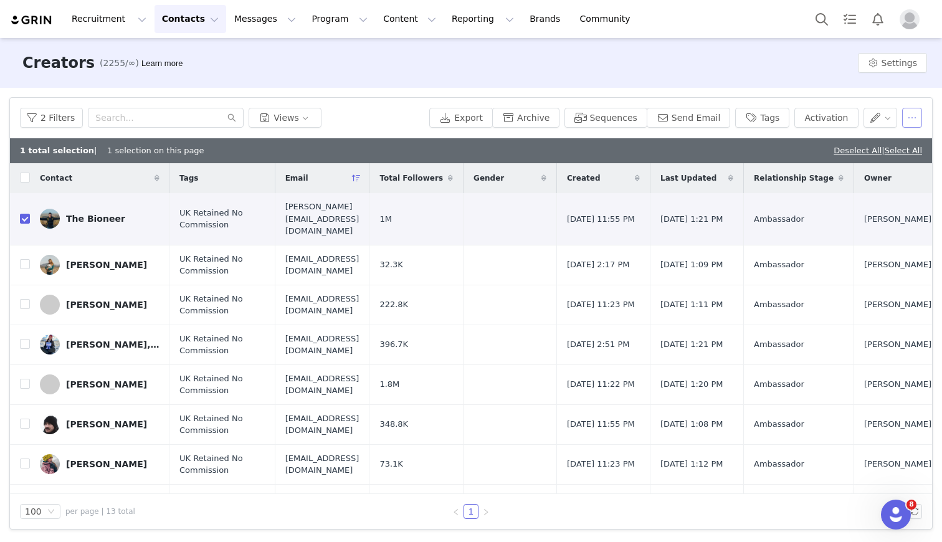
click at [907, 120] on button "button" at bounding box center [912, 118] width 20 height 20
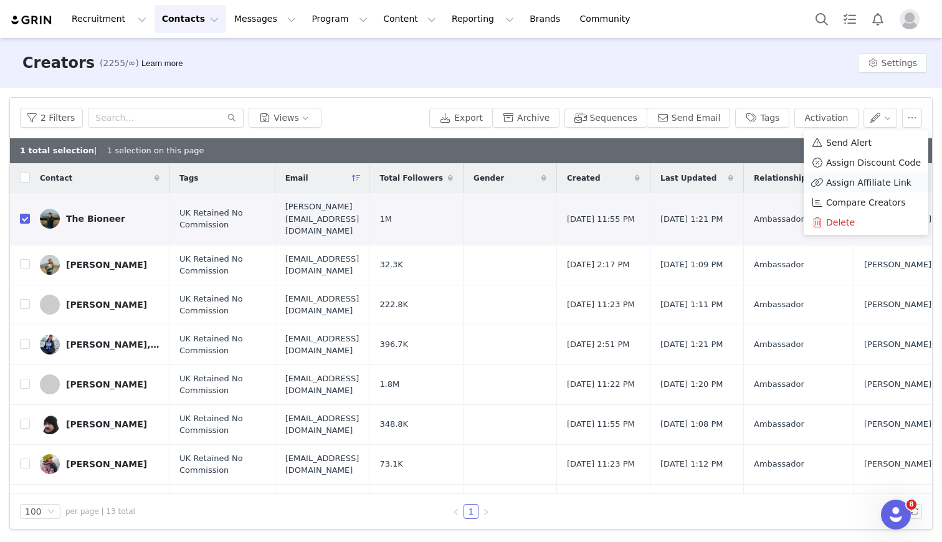
click at [842, 179] on span "Assign Affiliate Link" at bounding box center [868, 183] width 85 height 14
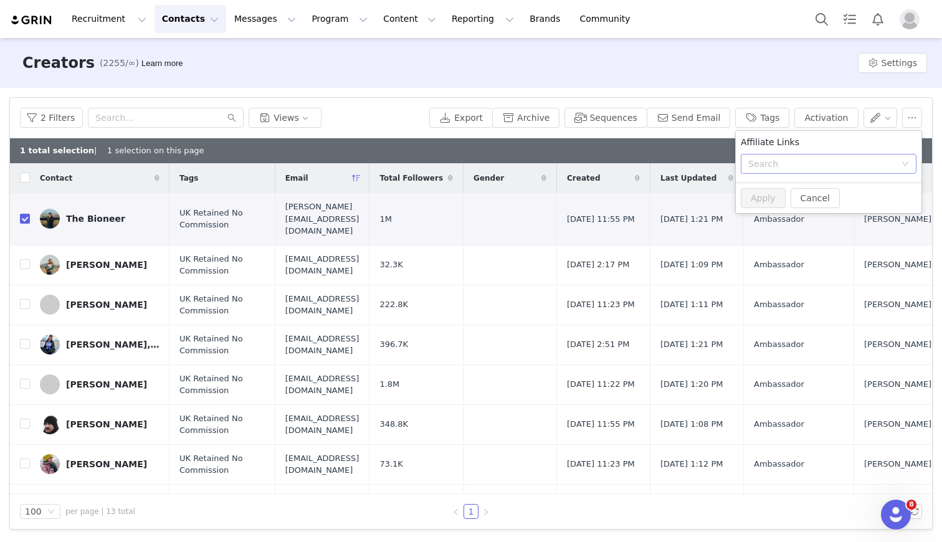
click at [762, 166] on div "Search" at bounding box center [821, 164] width 147 height 12
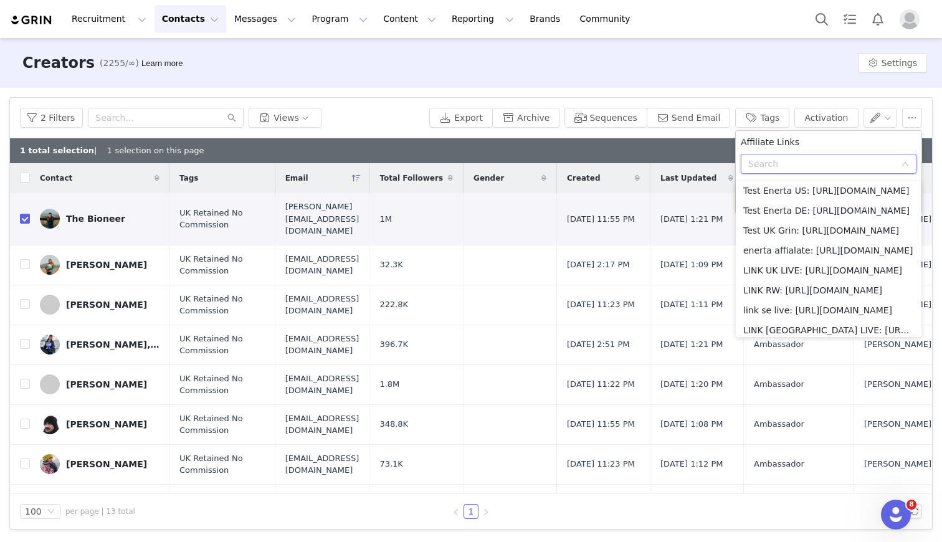
scroll to position [205, 0]
click at [767, 262] on li "LINK UK LIVE: [URL][DOMAIN_NAME]" at bounding box center [829, 268] width 186 height 20
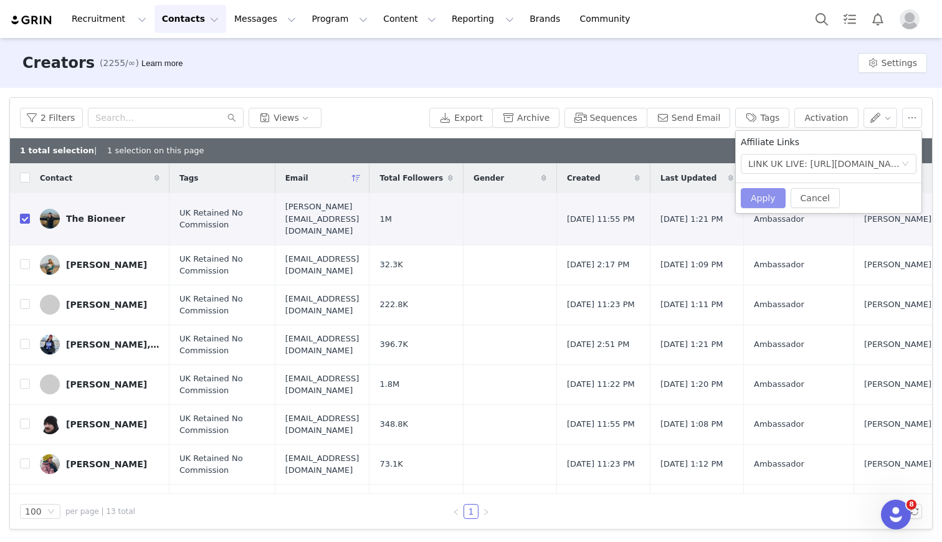
click at [770, 199] on button "Apply" at bounding box center [763, 198] width 45 height 20
click at [819, 196] on button "Cancel" at bounding box center [815, 198] width 49 height 20
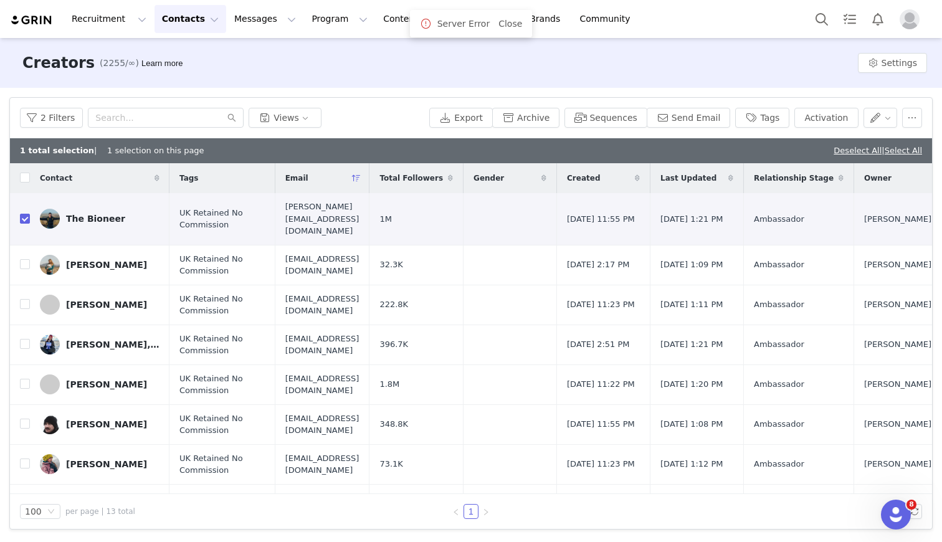
click at [723, 72] on div "Creators (2255/∞) Learn more Settings" at bounding box center [471, 63] width 942 height 50
click at [24, 214] on input "checkbox" at bounding box center [25, 219] width 10 height 10
checkbox input "false"
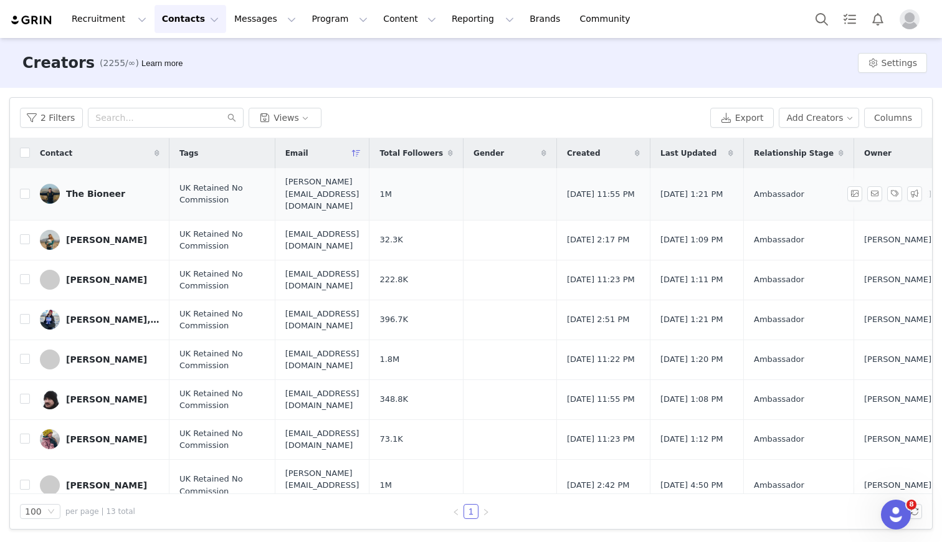
click at [102, 197] on td "The Bioneer" at bounding box center [100, 194] width 140 height 52
click at [96, 192] on link "The Bioneer" at bounding box center [100, 194] width 120 height 20
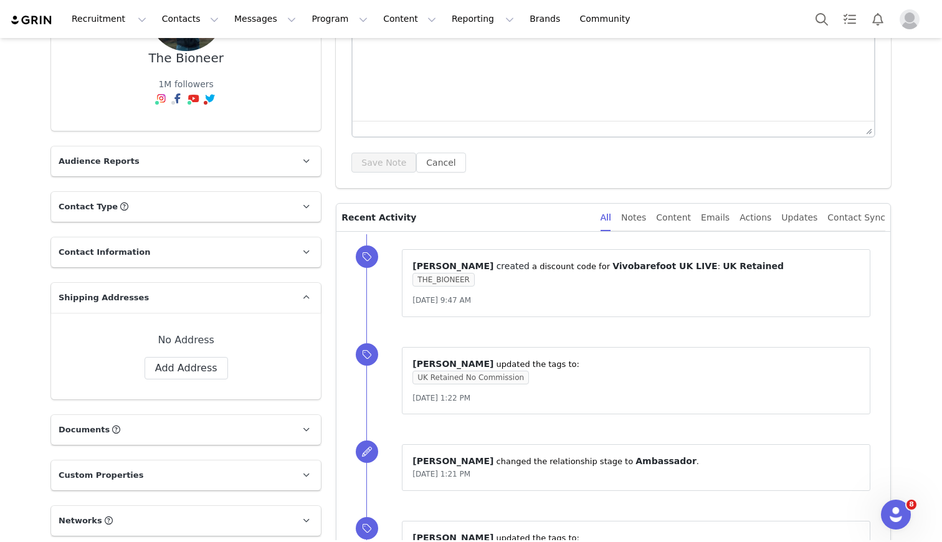
scroll to position [750, 0]
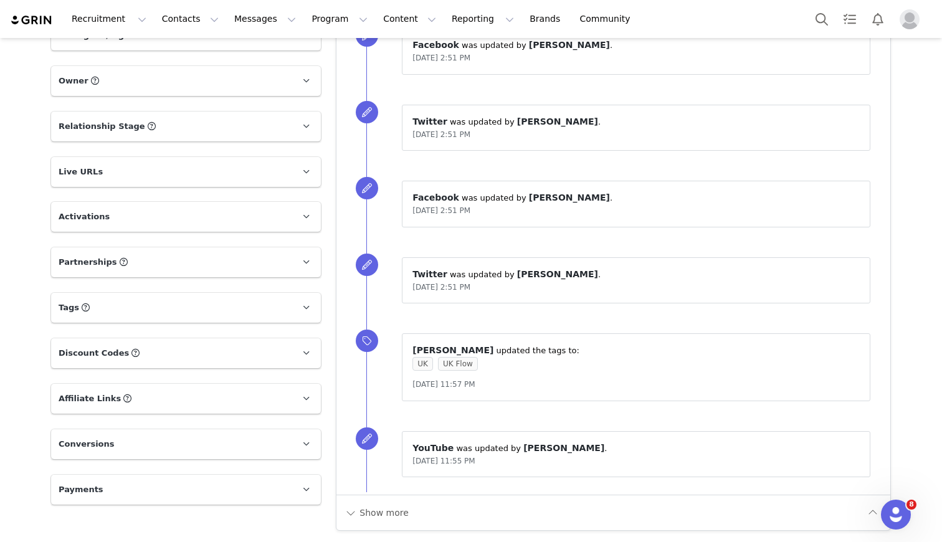
click at [85, 349] on span "Discount Codes" at bounding box center [94, 353] width 70 height 12
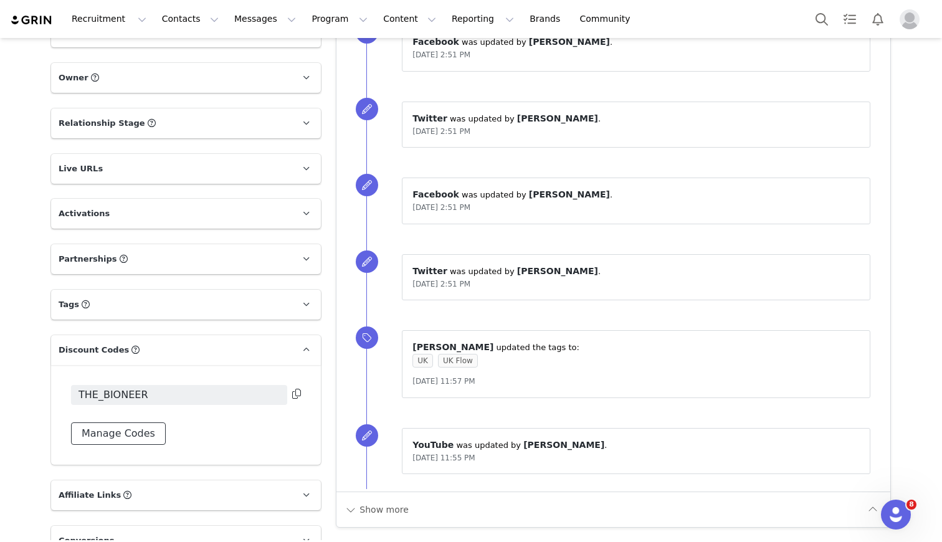
click at [112, 428] on button "Manage Codes" at bounding box center [118, 433] width 95 height 22
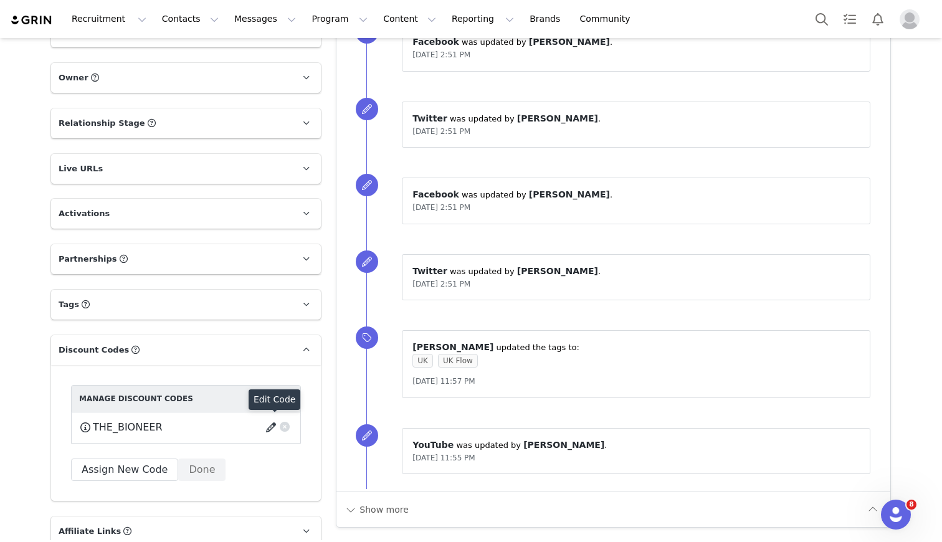
click at [272, 430] on button "button" at bounding box center [273, 427] width 17 height 20
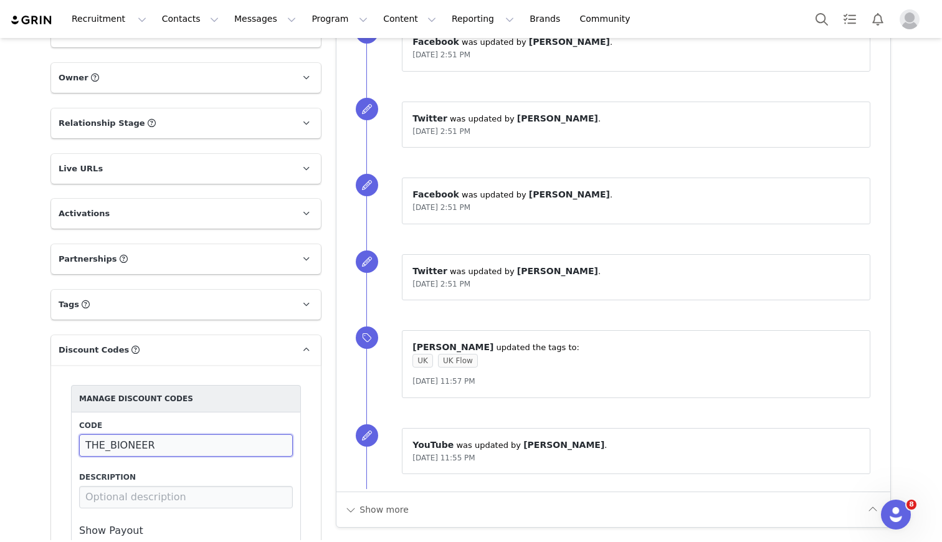
click at [206, 449] on input "THE_BIONEER" at bounding box center [186, 445] width 214 height 22
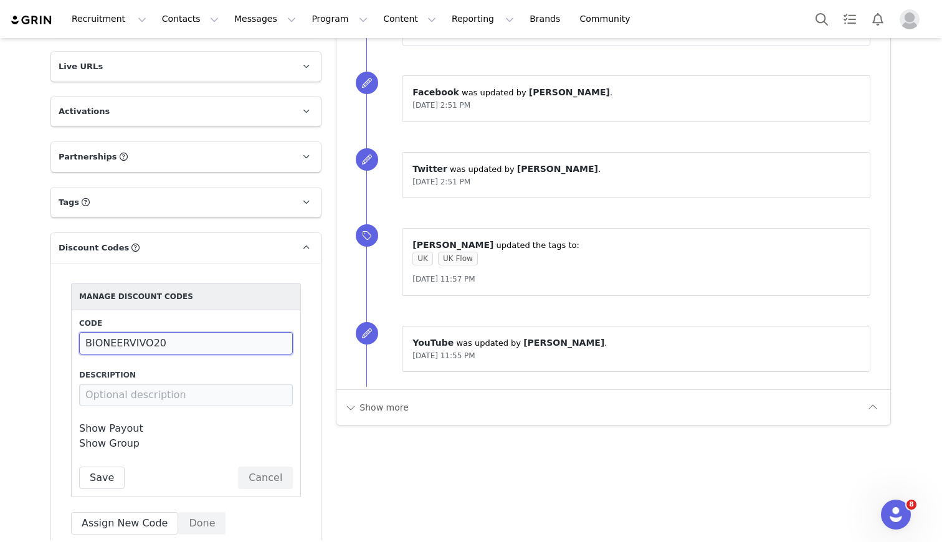
scroll to position [853, 0]
type input "BIONEERVIVO20"
click at [104, 481] on button "Save" at bounding box center [101, 476] width 45 height 22
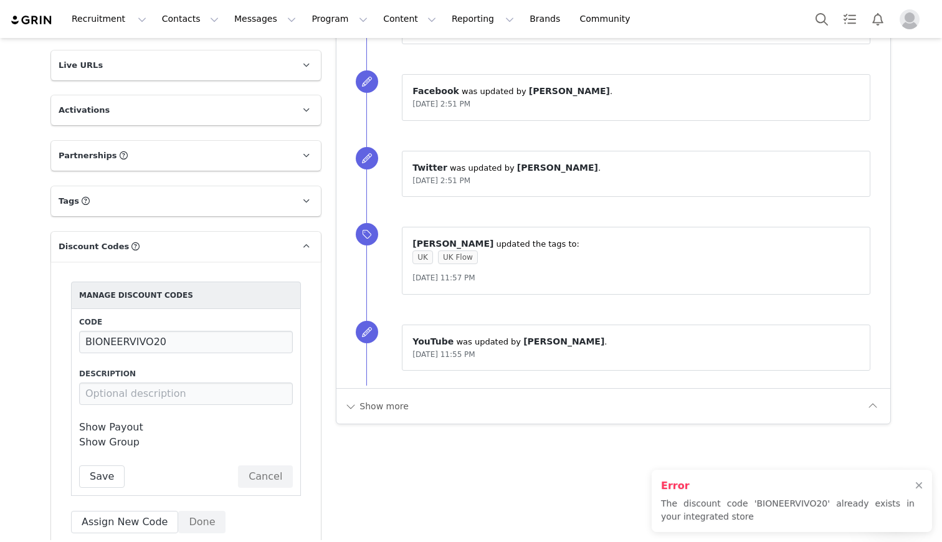
click at [921, 484] on div at bounding box center [918, 486] width 7 height 10
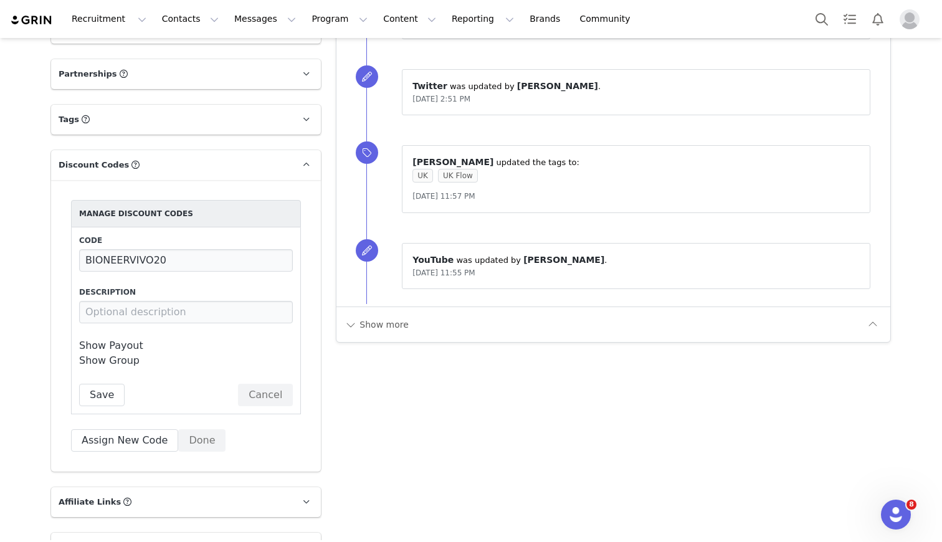
scroll to position [957, 0]
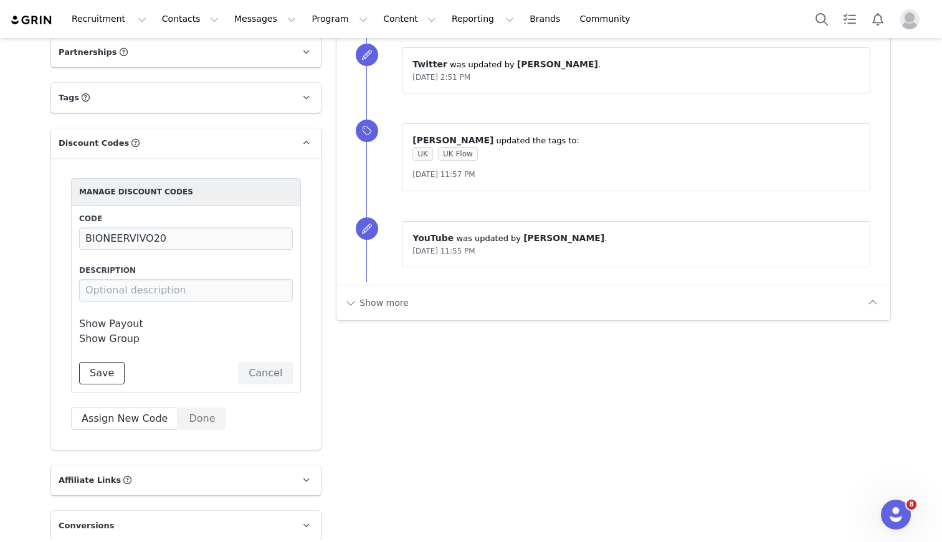
click at [102, 371] on button "Save" at bounding box center [101, 373] width 45 height 22
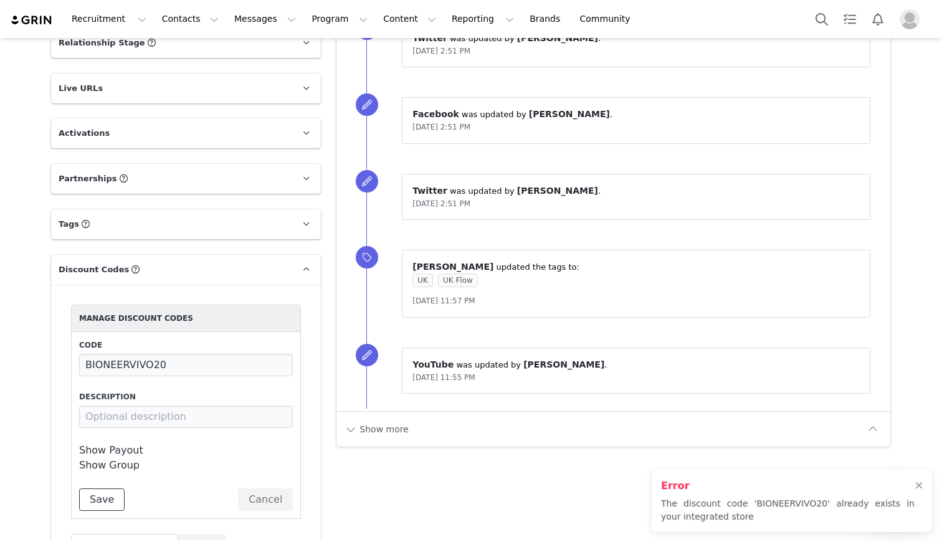
scroll to position [830, 0]
click at [271, 497] on button "Cancel" at bounding box center [265, 500] width 55 height 22
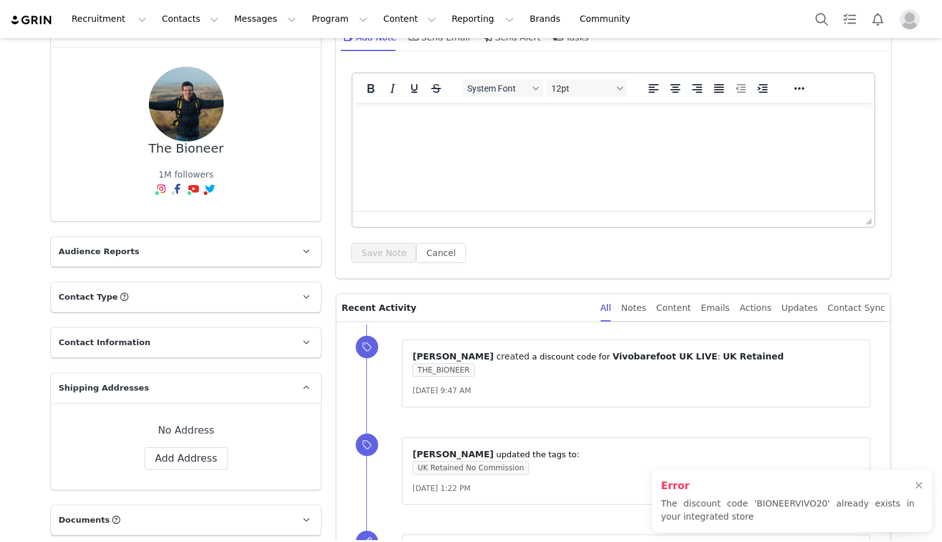
scroll to position [0, 0]
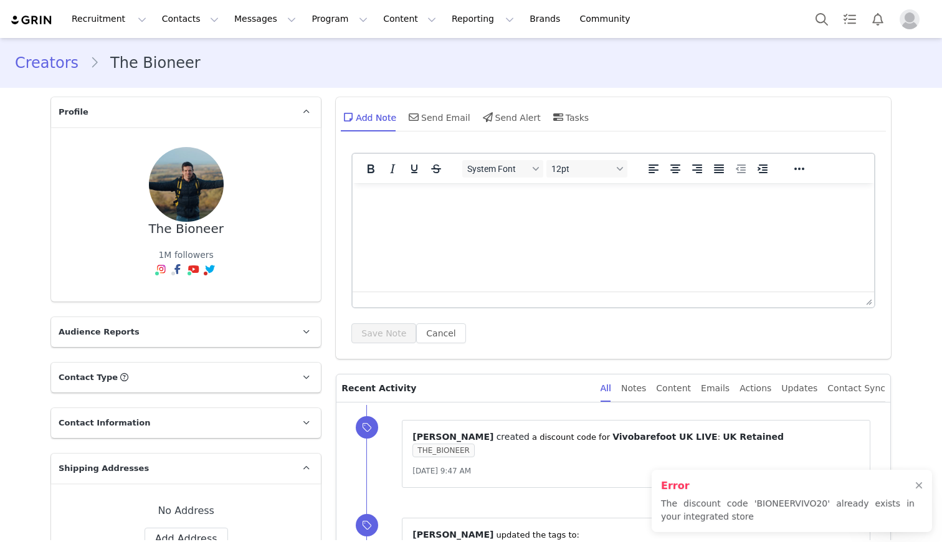
click at [35, 60] on link "Creators" at bounding box center [52, 63] width 75 height 22
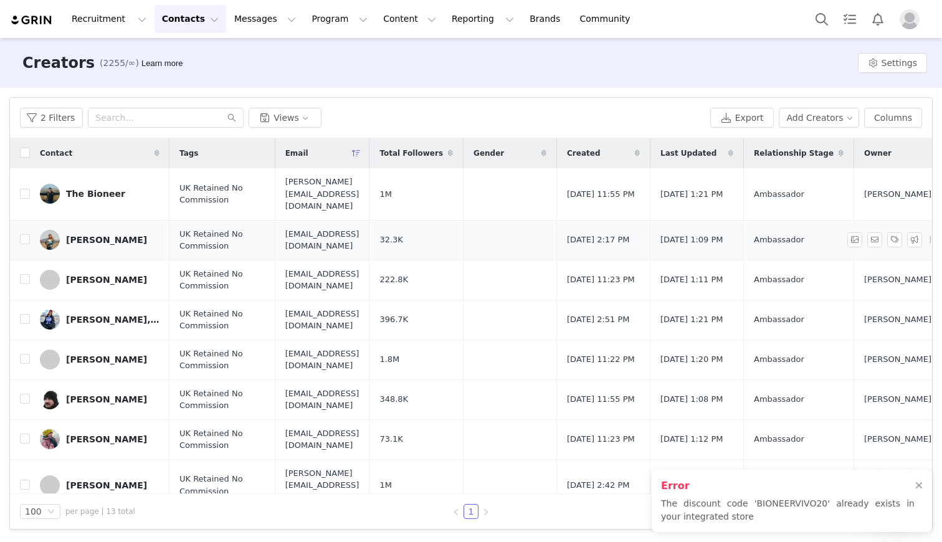
click at [110, 235] on div "[PERSON_NAME]" at bounding box center [106, 240] width 81 height 10
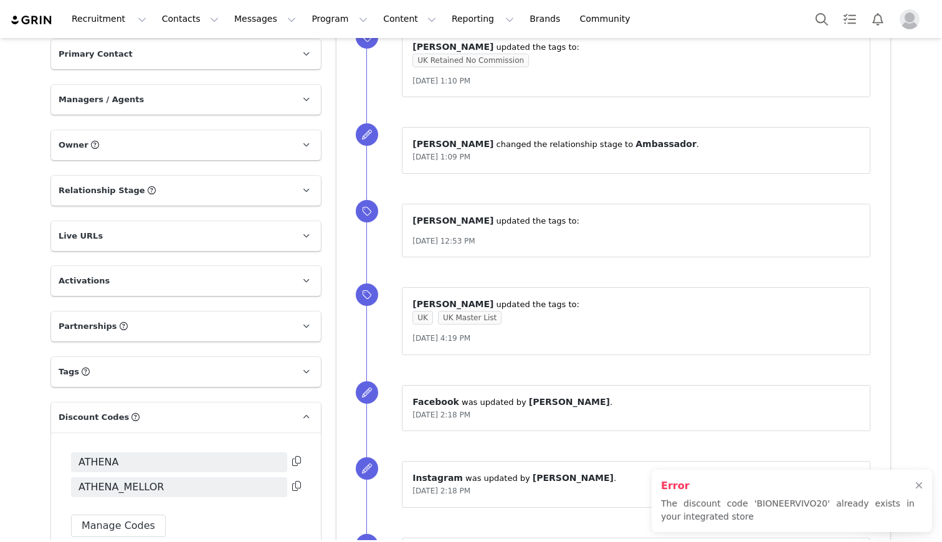
scroll to position [764, 0]
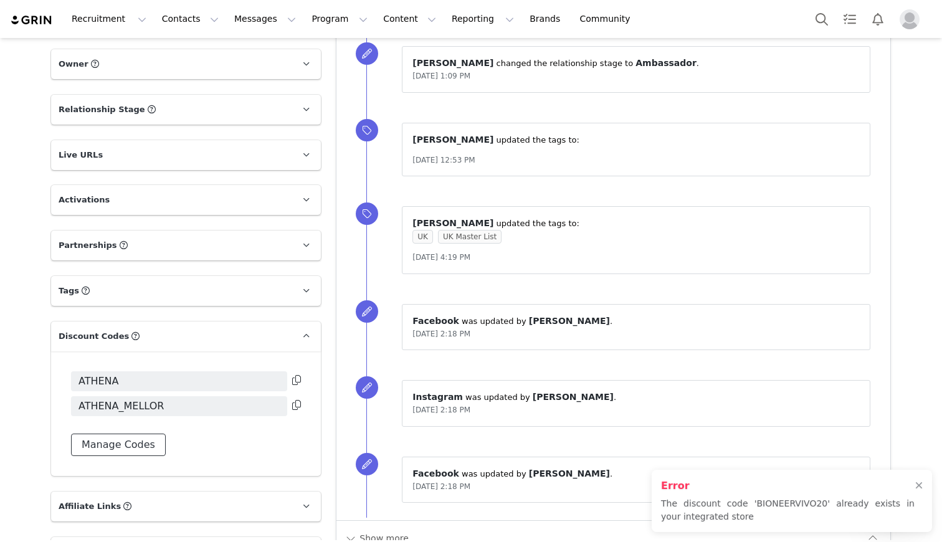
click at [147, 447] on button "Manage Codes" at bounding box center [118, 445] width 95 height 22
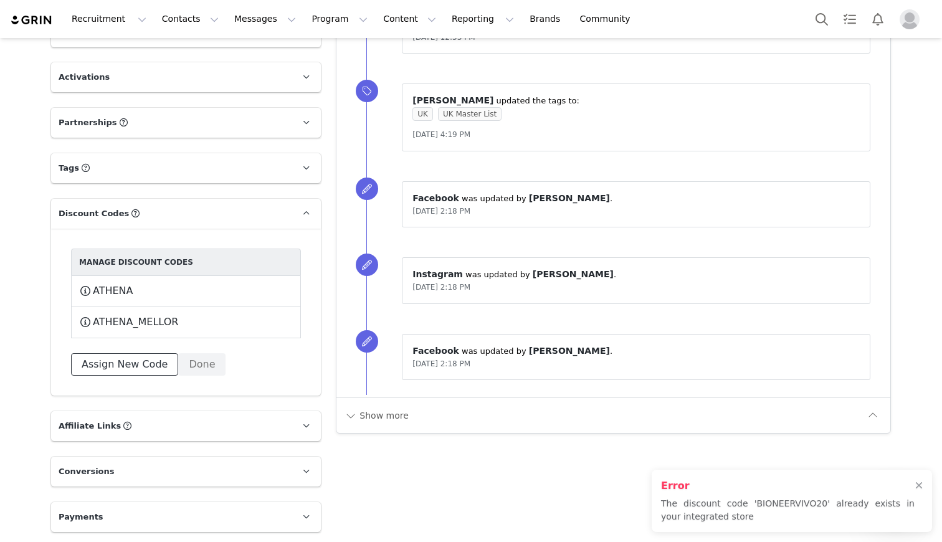
click at [126, 363] on button "Assign New Code" at bounding box center [124, 364] width 107 height 22
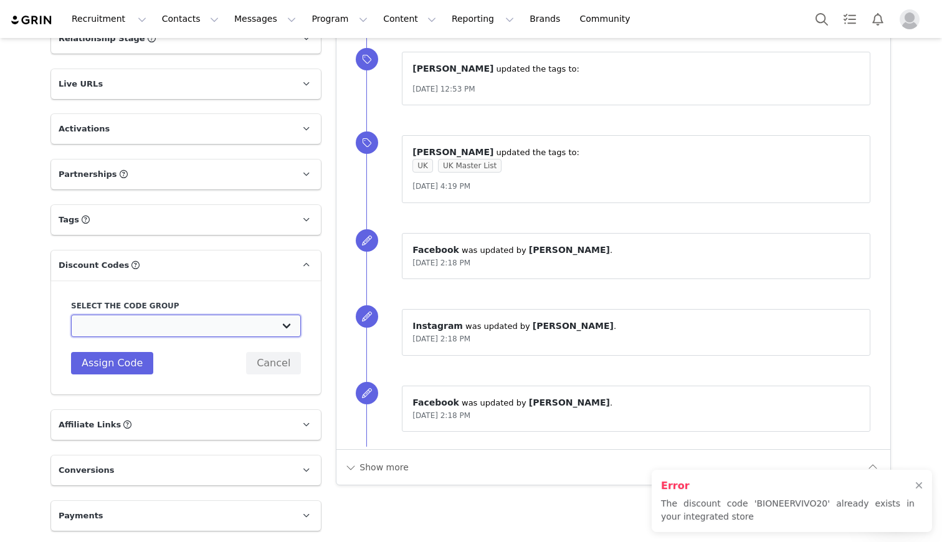
click at [130, 323] on select "Vivobarefoot DE Staging2: Vivobarefoot DE Staging2 Vivobarefoot DE Staging2: Te…" at bounding box center [186, 326] width 230 height 22
select select "10010046"
click at [71, 315] on select "Vivobarefoot DE Staging2: Vivobarefoot DE Staging2 Vivobarefoot DE Staging2: Te…" at bounding box center [186, 326] width 230 height 22
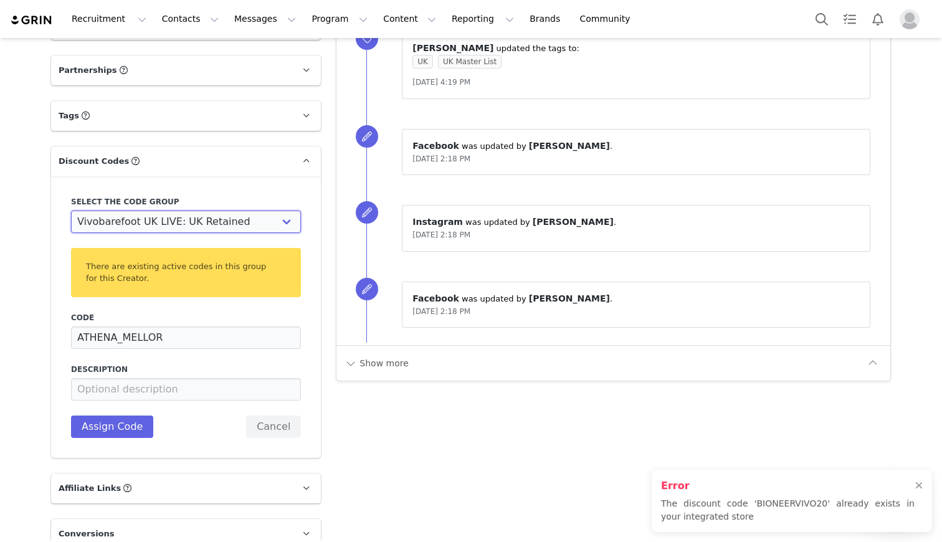
scroll to position [966, 0]
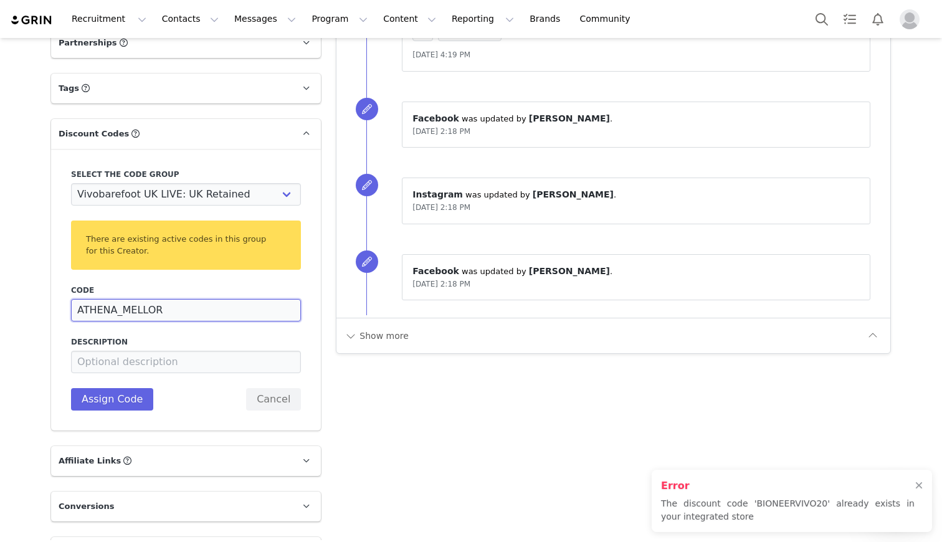
click at [197, 316] on input "ATHENA_MELLOR" at bounding box center [186, 310] width 230 height 22
type input "RAMBLEFAM20"
click at [115, 402] on button "Assign Code" at bounding box center [112, 399] width 82 height 22
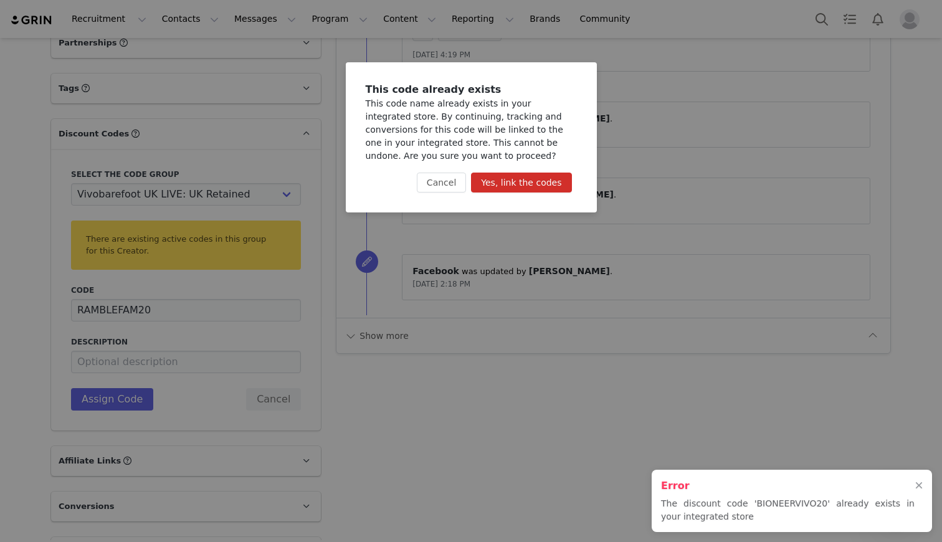
click at [515, 182] on button "Yes, link the codes" at bounding box center [521, 183] width 100 height 20
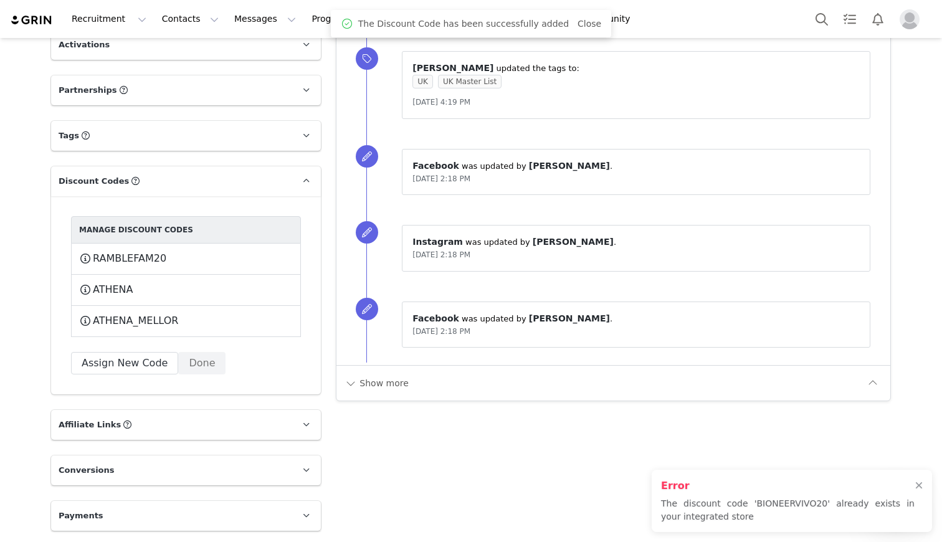
scroll to position [917, 0]
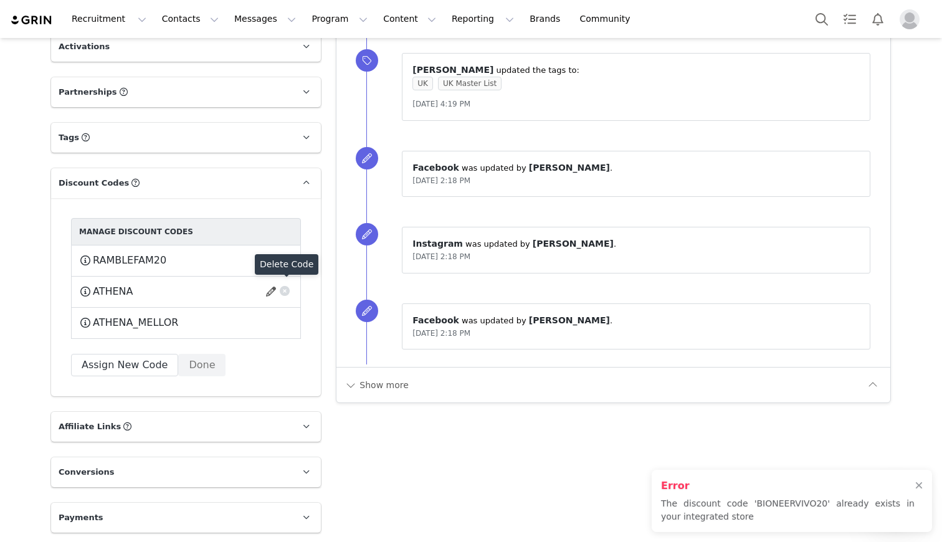
click at [286, 294] on button "button" at bounding box center [284, 289] width 12 height 12
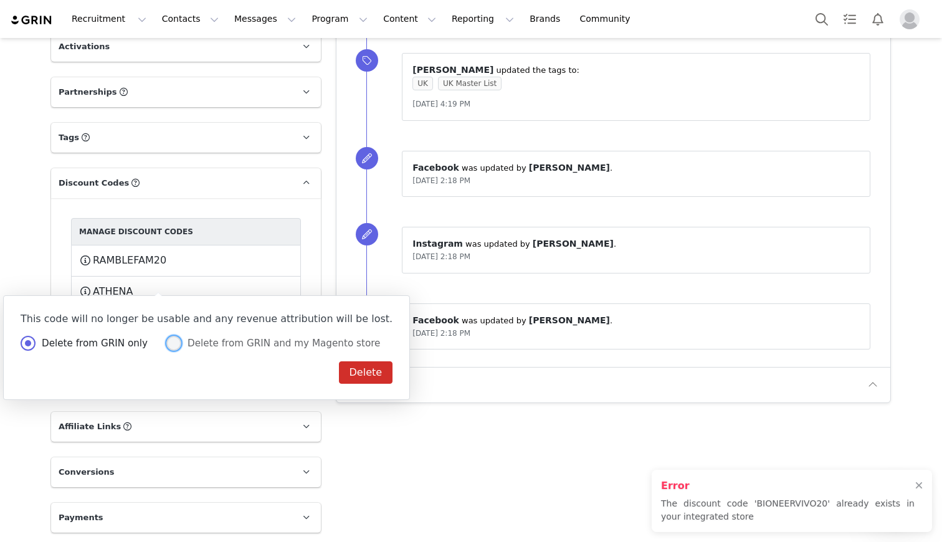
click at [181, 346] on span "Delete from GRIN and my Magento store" at bounding box center [280, 343] width 199 height 11
click at [174, 346] on input "Delete from GRIN and my Magento store" at bounding box center [173, 344] width 15 height 16
radio input "true"
radio input "false"
radio input "true"
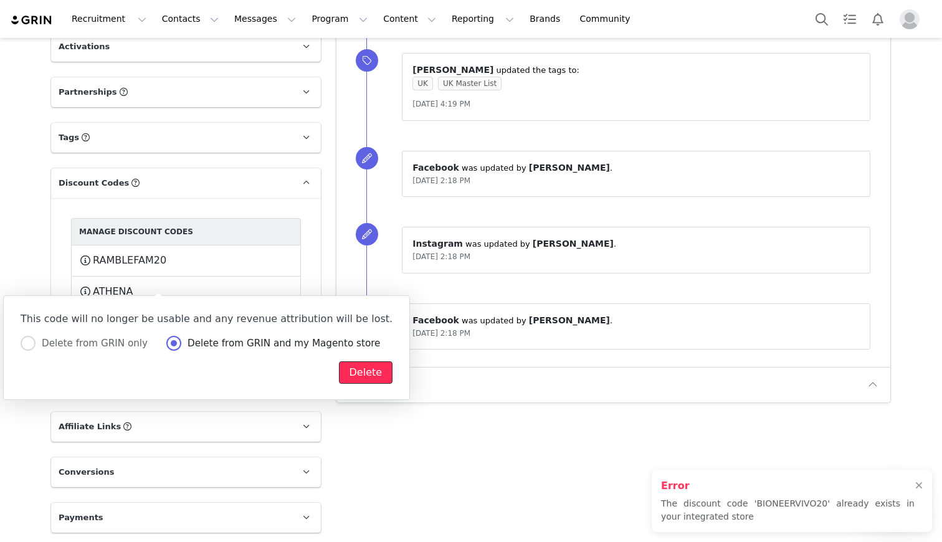
click at [339, 378] on button "Delete" at bounding box center [366, 372] width 54 height 22
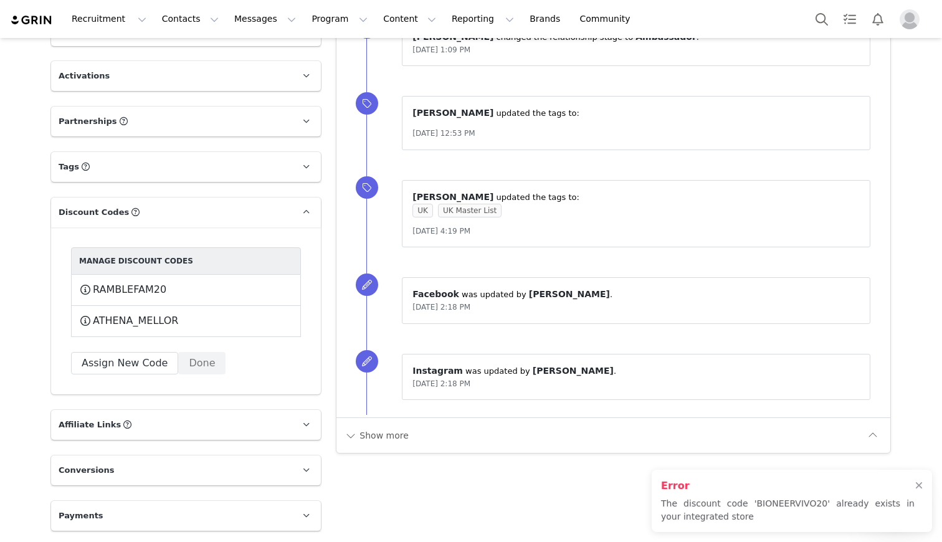
scroll to position [886, 0]
click at [286, 320] on button "button" at bounding box center [284, 319] width 12 height 12
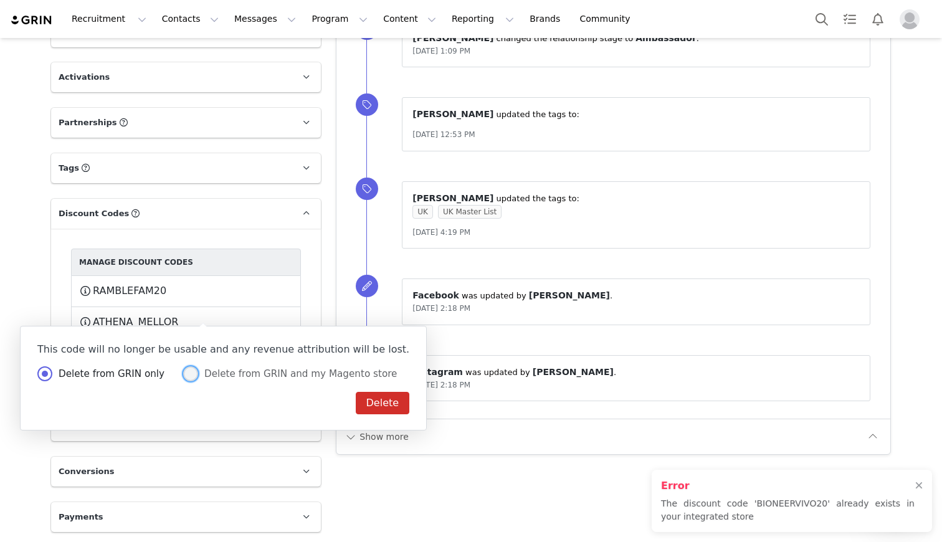
click at [211, 371] on span "Delete from GRIN and my Magento store" at bounding box center [297, 373] width 199 height 11
click at [198, 371] on input "Delete from GRIN and my Magento store" at bounding box center [190, 374] width 15 height 16
radio input "true"
radio input "false"
radio input "true"
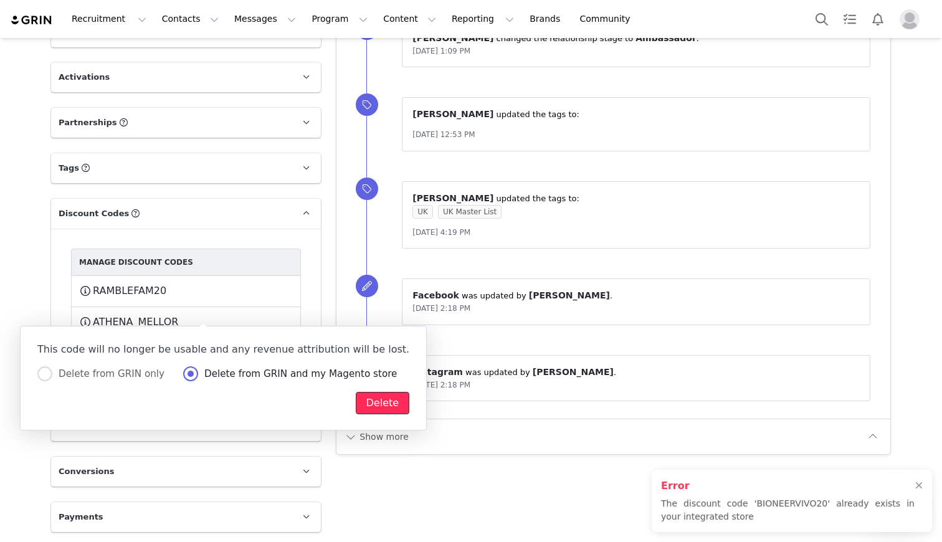
click at [356, 401] on button "Delete" at bounding box center [383, 403] width 54 height 22
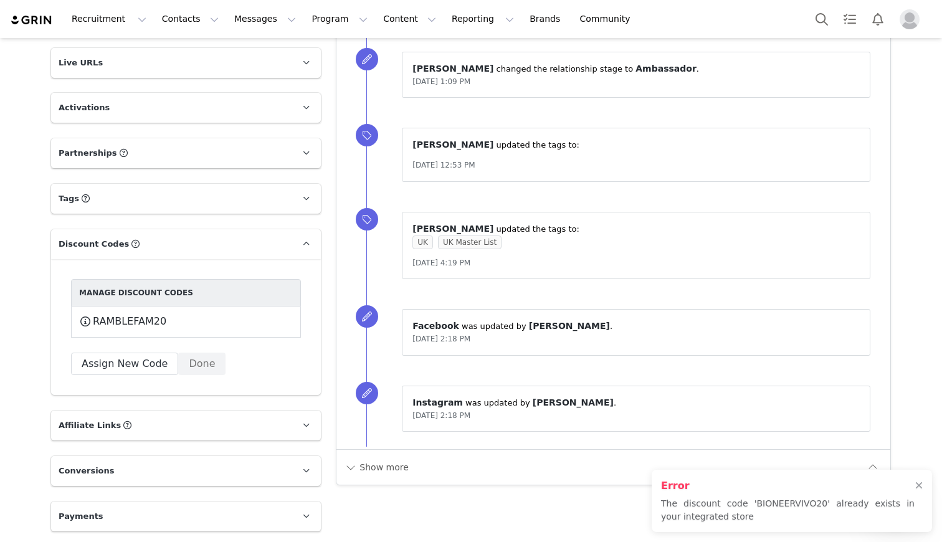
click at [129, 431] on p "Affiliate Links Affiliate links associated with this Creator" at bounding box center [171, 426] width 240 height 30
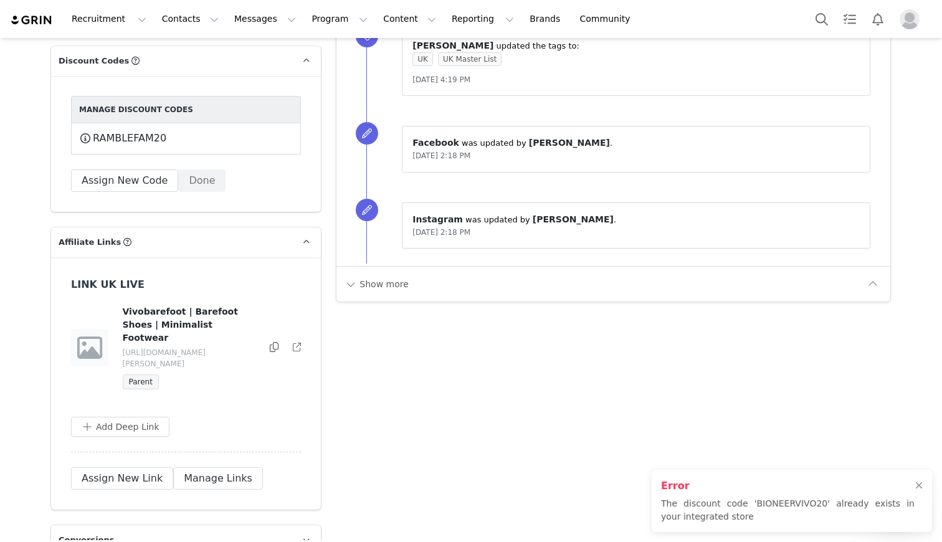
scroll to position [1048, 0]
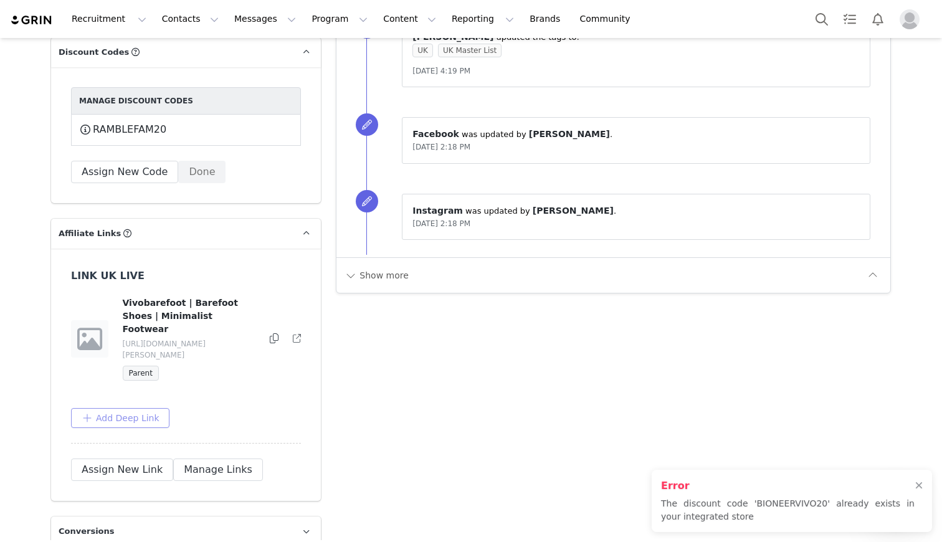
click at [159, 408] on button "Add Deep Link" at bounding box center [120, 418] width 98 height 20
click at [154, 458] on input "text" at bounding box center [180, 468] width 199 height 20
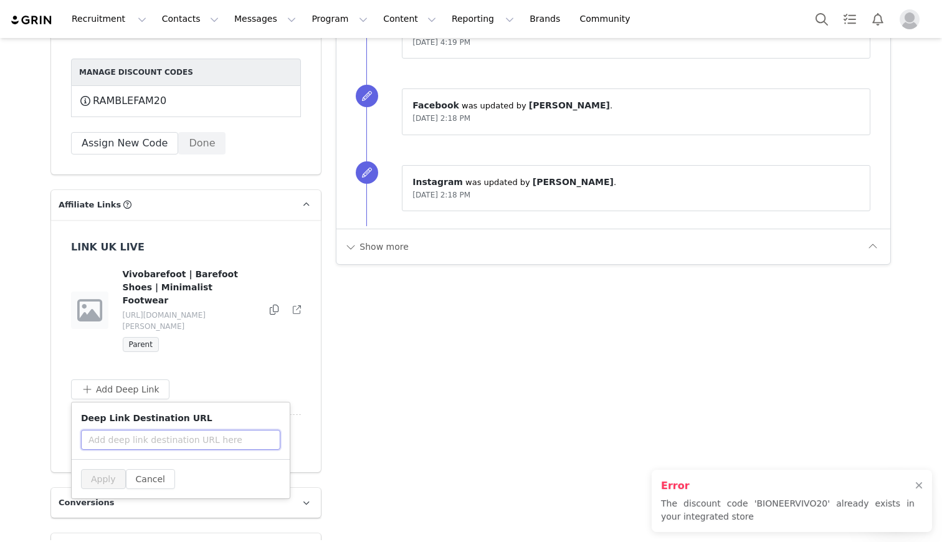
scroll to position [1081, 0]
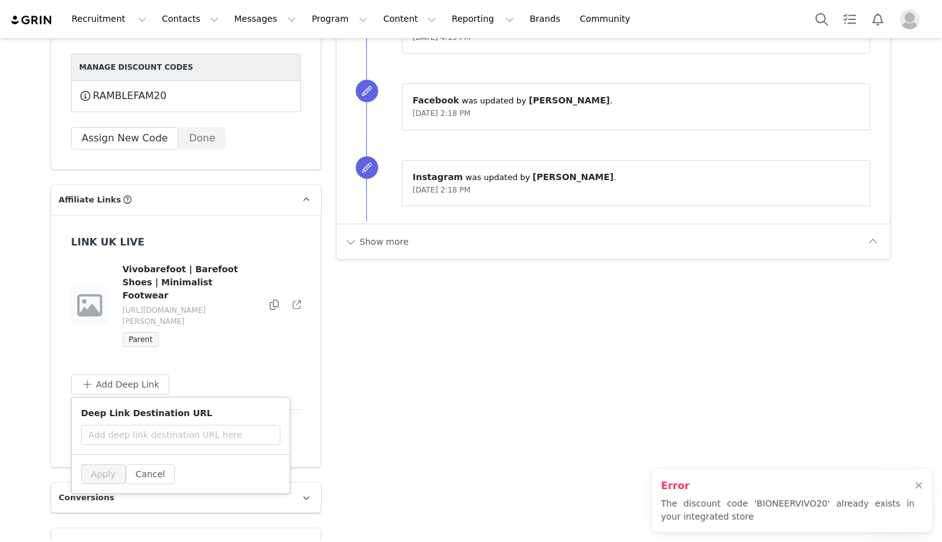
click at [255, 341] on div "LINK UK LIVE Vivobarefoot | Barefoot Shoes | Minimalist Footwear [URL][DOMAIN_N…" at bounding box center [186, 323] width 230 height 176
click at [159, 464] on button "Cancel" at bounding box center [150, 474] width 49 height 20
click at [210, 425] on button "Manage Links" at bounding box center [218, 436] width 90 height 22
click at [277, 425] on button "Done" at bounding box center [277, 436] width 47 height 22
click at [136, 425] on button "Assign New Link" at bounding box center [122, 436] width 102 height 22
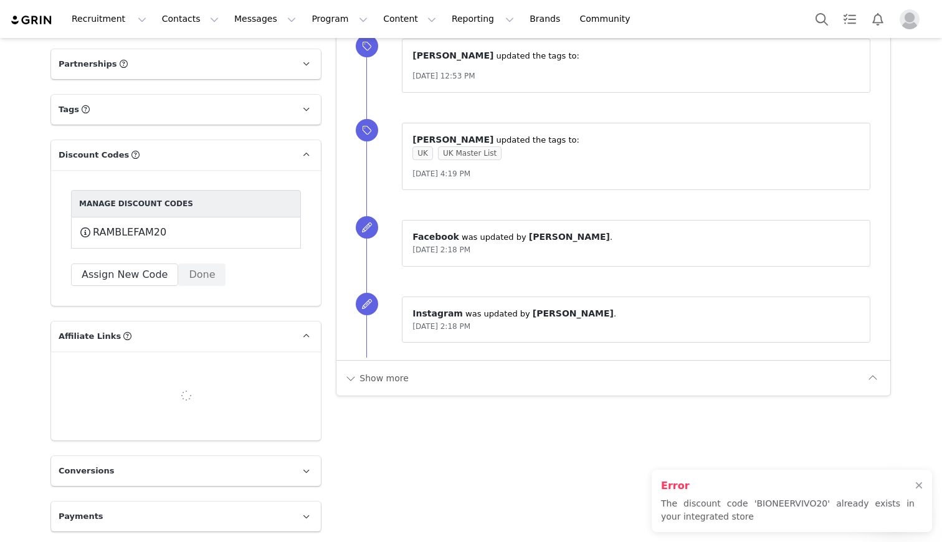
scroll to position [970, 0]
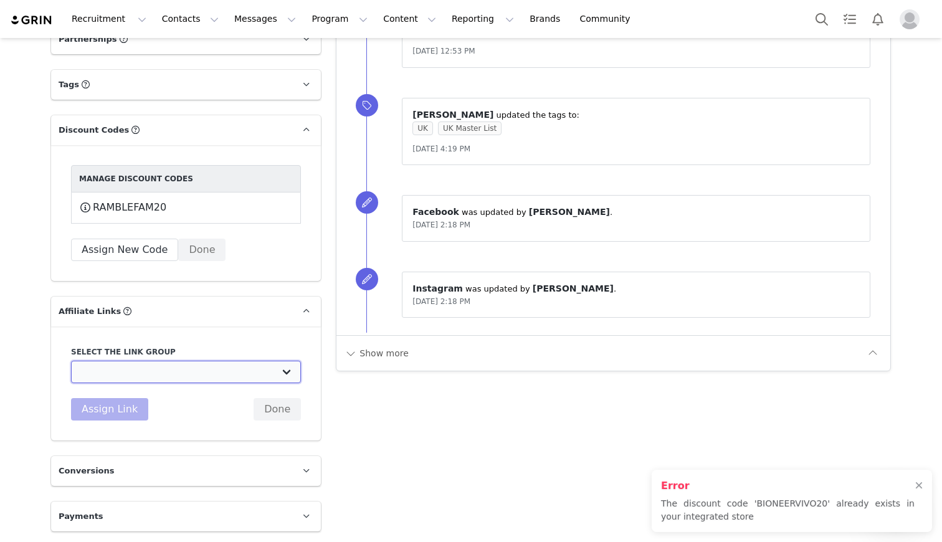
click at [199, 378] on select "UK TEST GRIN: [URL][DOMAIN_NAME] Test Grin 3: [URL][DOMAIN_NAME] S2 US Test: [U…" at bounding box center [186, 372] width 230 height 22
click at [71, 361] on select "UK TEST GRIN: [URL][DOMAIN_NAME] Test Grin 3: [URL][DOMAIN_NAME] S2 US Test: [U…" at bounding box center [186, 372] width 230 height 22
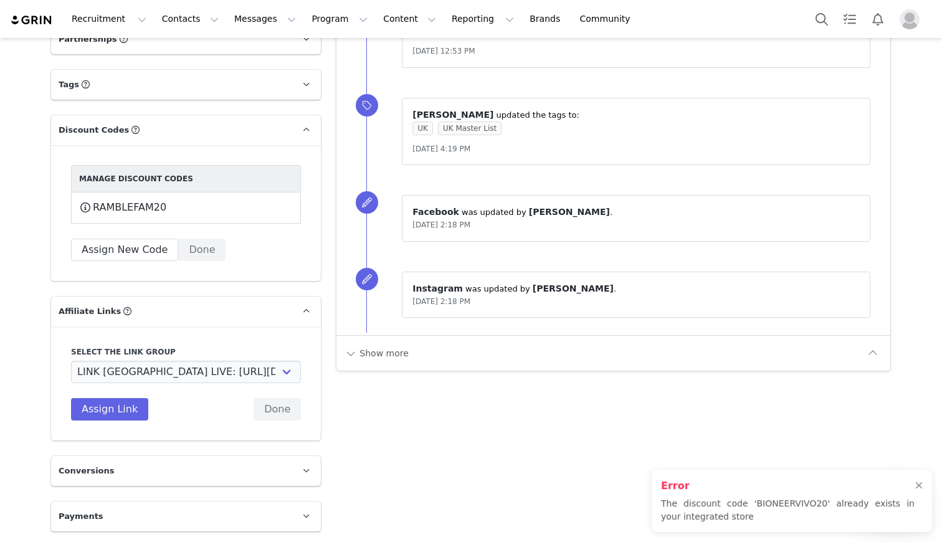
click at [239, 310] on p "Affiliate Links Affiliate links associated with this Creator" at bounding box center [171, 312] width 240 height 30
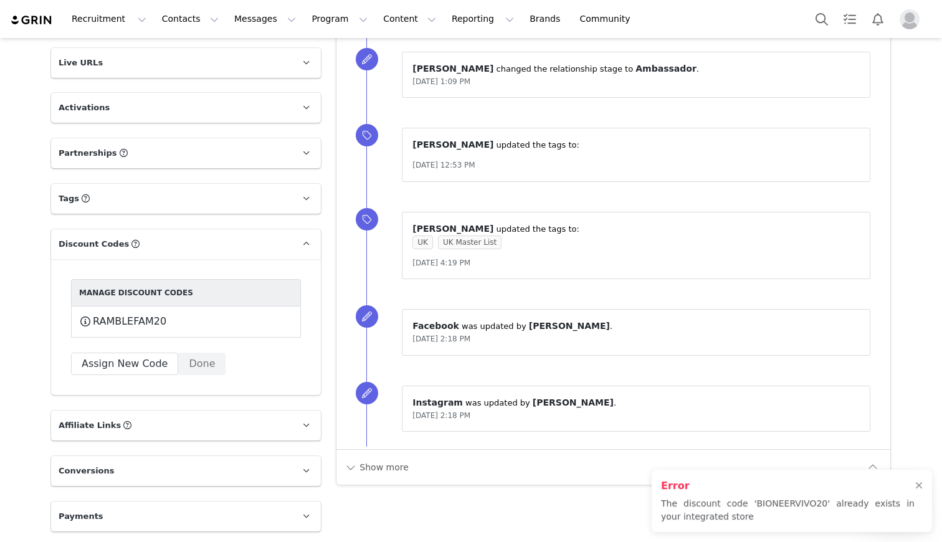
click at [151, 428] on p "Affiliate Links Affiliate links associated with this Creator" at bounding box center [171, 426] width 240 height 30
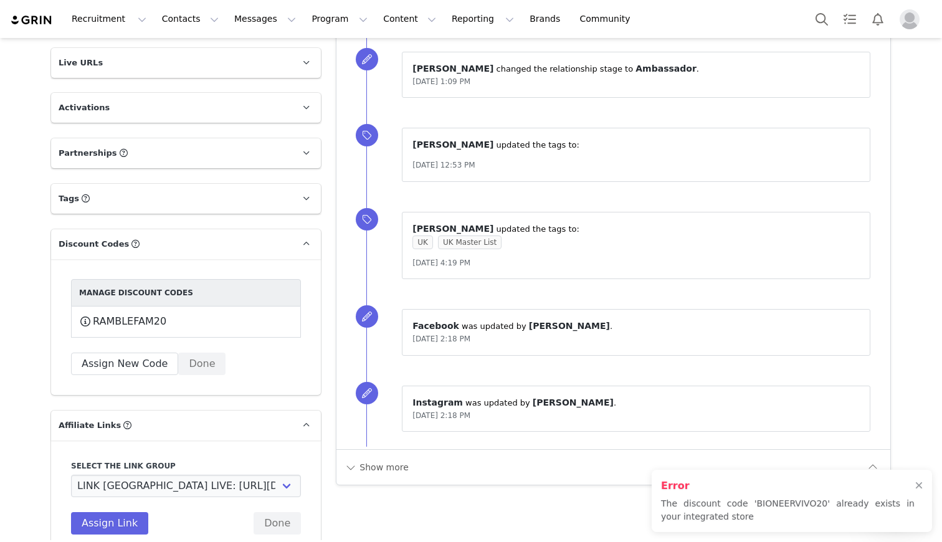
scroll to position [970, 0]
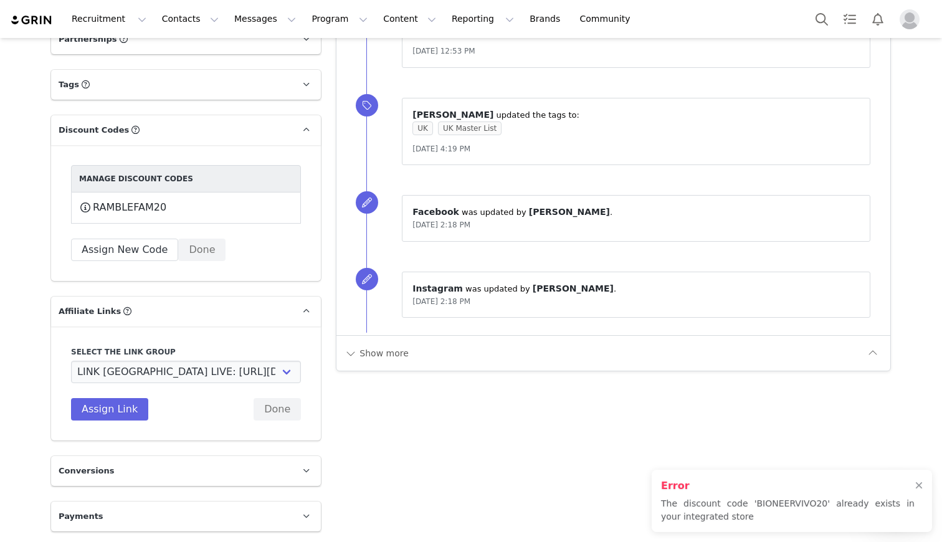
click at [285, 374] on select "UK TEST GRIN: [URL][DOMAIN_NAME] Test Grin 3: [URL][DOMAIN_NAME] S2 US Test: [U…" at bounding box center [186, 372] width 230 height 22
click at [310, 314] on span at bounding box center [305, 311] width 15 height 15
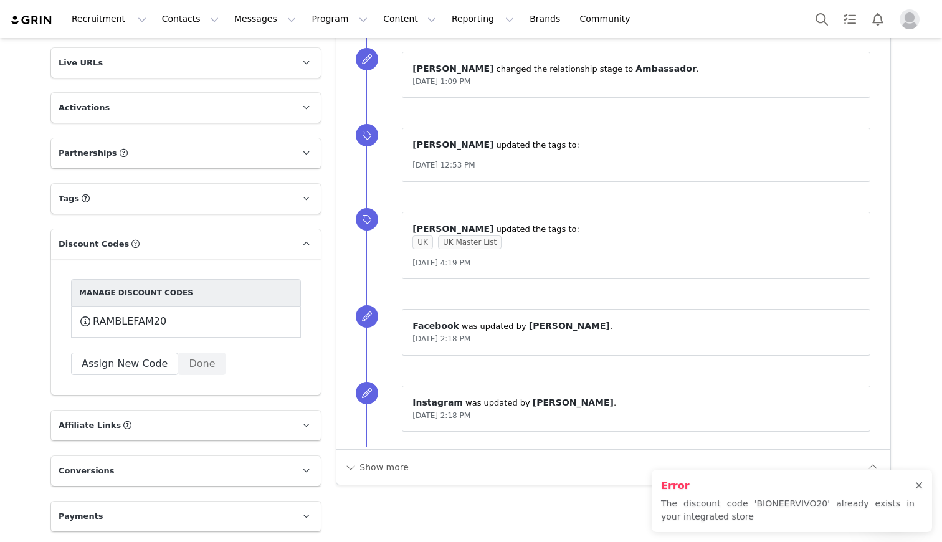
click at [919, 490] on div at bounding box center [918, 486] width 7 height 10
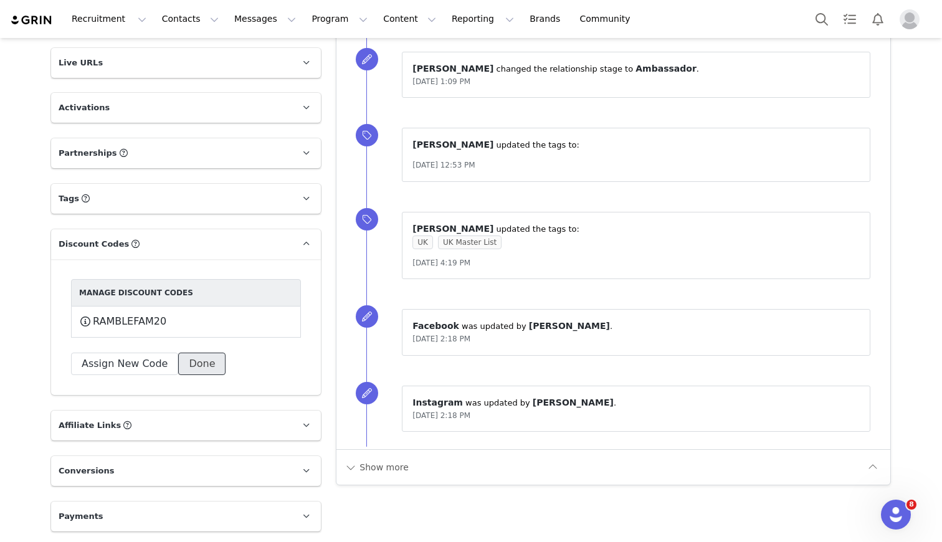
click at [208, 372] on button "Done" at bounding box center [201, 364] width 47 height 22
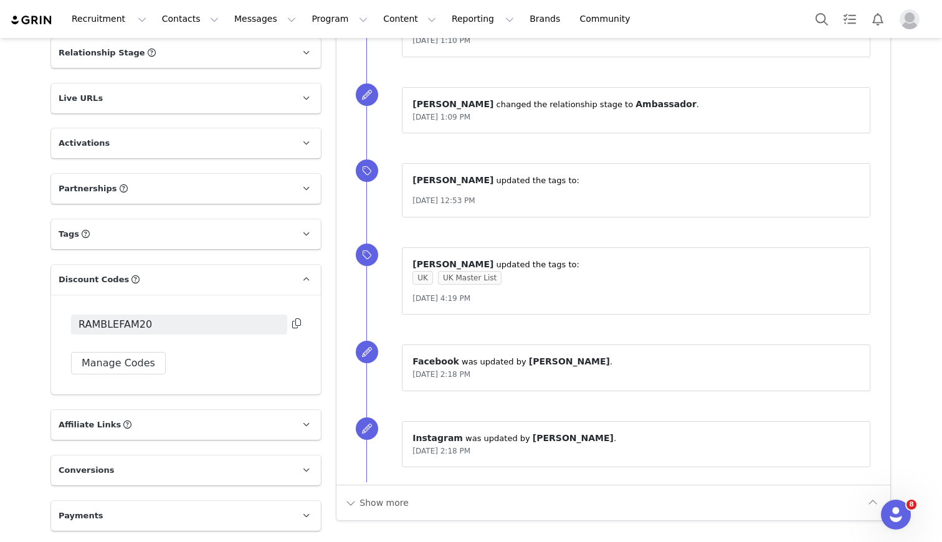
scroll to position [820, 0]
click at [154, 431] on p "Affiliate Links Affiliate links associated with this Creator" at bounding box center [171, 425] width 240 height 30
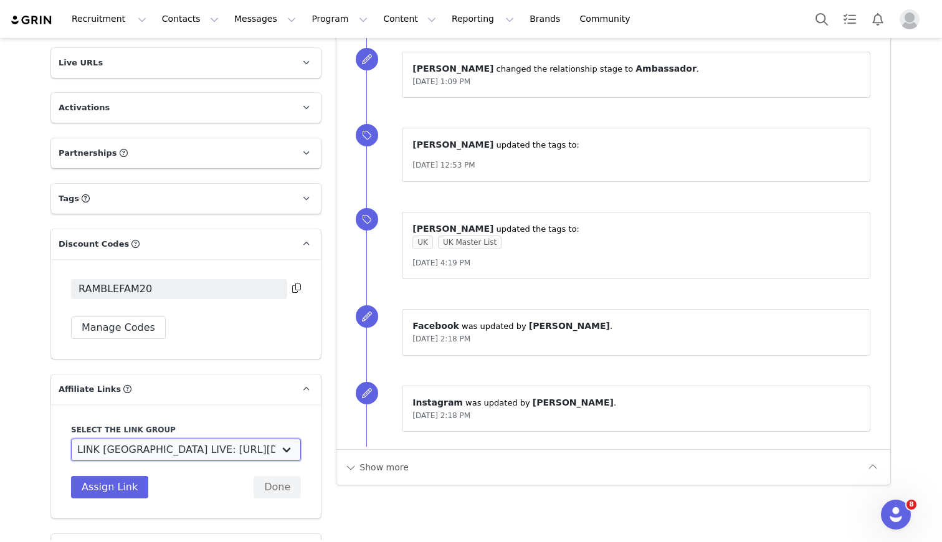
click at [289, 449] on select "UK TEST GRIN: [URL][DOMAIN_NAME] Test Grin 3: [URL][DOMAIN_NAME] S2 US Test: [U…" at bounding box center [186, 450] width 230 height 22
click at [53, 435] on div "Select the link group UK TEST GRIN: [URL][DOMAIN_NAME] Test Grin 3: [URL][DOMAI…" at bounding box center [186, 461] width 270 height 114
click at [233, 448] on select "UK TEST GRIN: [URL][DOMAIN_NAME] Test Grin 3: [URL][DOMAIN_NAME] S2 US Test: [U…" at bounding box center [186, 450] width 230 height 22
click at [255, 399] on p "Affiliate Links Affiliate links associated with this Creator" at bounding box center [171, 389] width 240 height 30
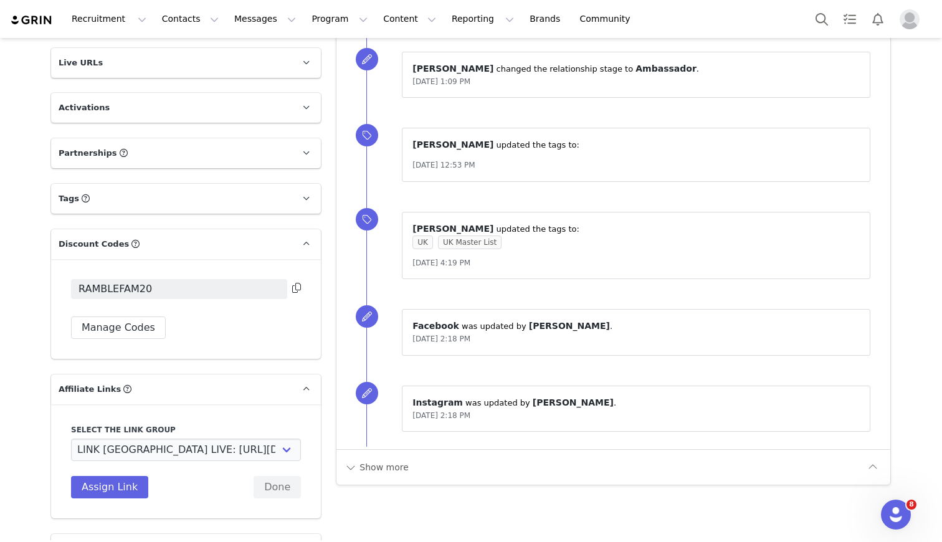
scroll to position [820, 0]
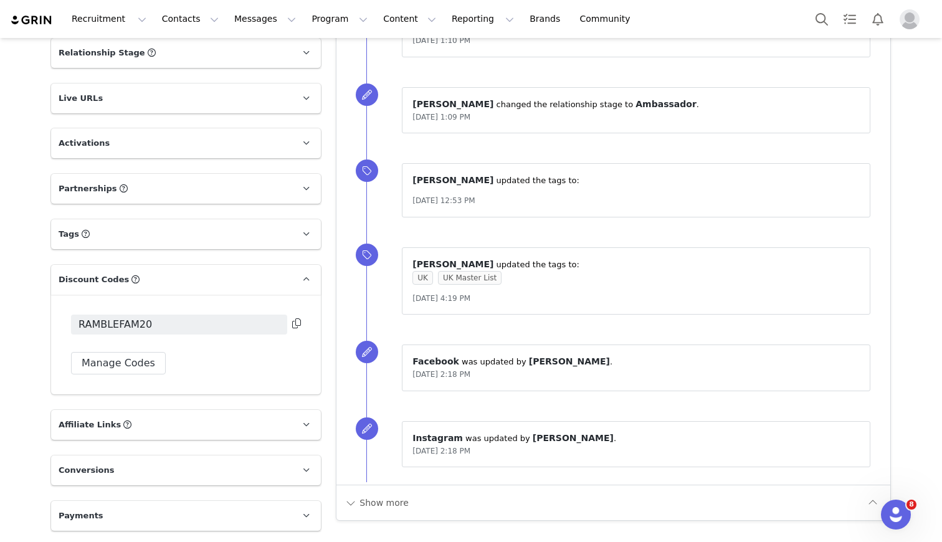
click at [245, 419] on p "Affiliate Links Affiliate links associated with this Creator" at bounding box center [171, 425] width 240 height 30
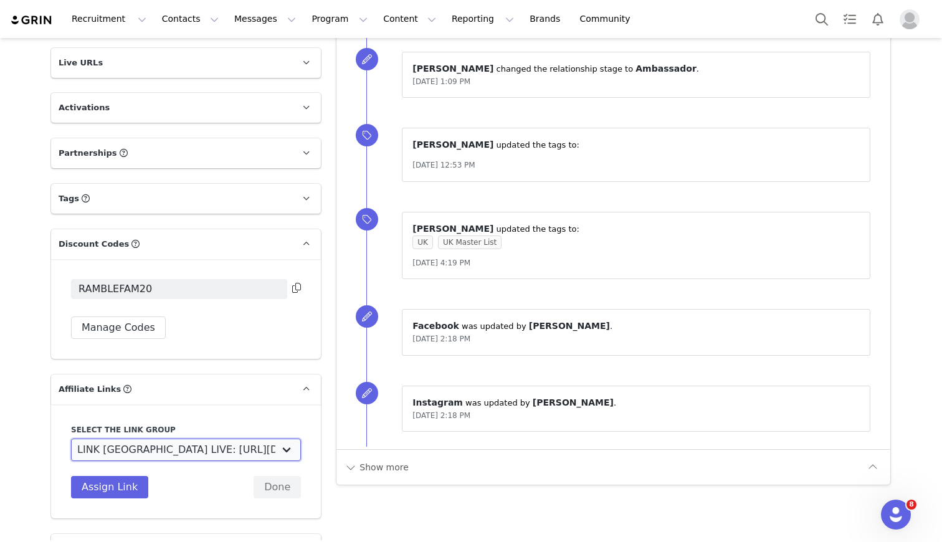
click at [293, 453] on select "UK TEST GRIN: [URL][DOMAIN_NAME] Test Grin 3: [URL][DOMAIN_NAME] S2 US Test: [U…" at bounding box center [186, 450] width 230 height 22
click at [284, 448] on select "UK TEST GRIN: [URL][DOMAIN_NAME] Test Grin 3: [URL][DOMAIN_NAME] S2 US Test: [U…" at bounding box center [186, 450] width 230 height 22
click at [241, 452] on select "UK TEST GRIN: [URL][DOMAIN_NAME] Test Grin 3: [URL][DOMAIN_NAME] S2 US Test: [U…" at bounding box center [186, 450] width 230 height 22
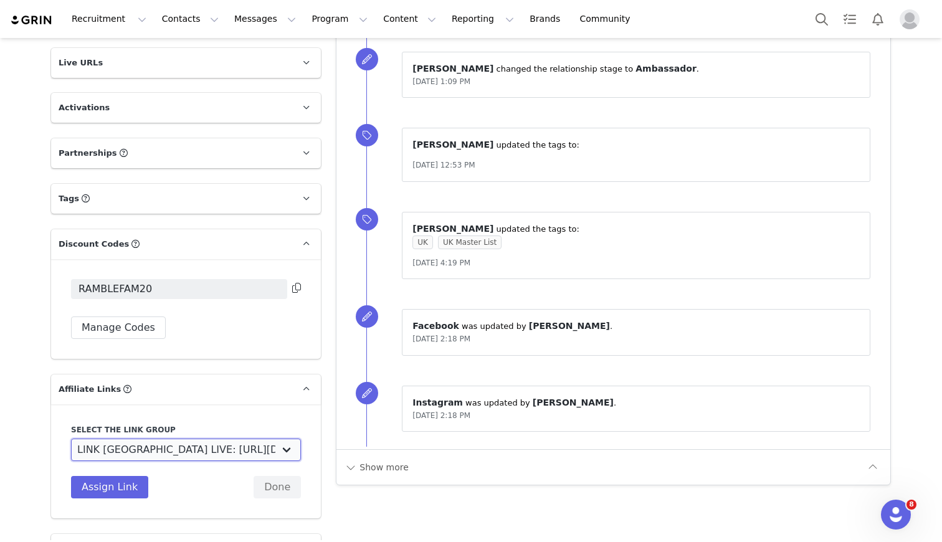
select select "32372"
click at [71, 439] on select "UK TEST GRIN: [URL][DOMAIN_NAME] Test Grin 3: [URL][DOMAIN_NAME] S2 US Test: [U…" at bounding box center [186, 450] width 230 height 22
click at [275, 489] on button "Done" at bounding box center [277, 487] width 47 height 22
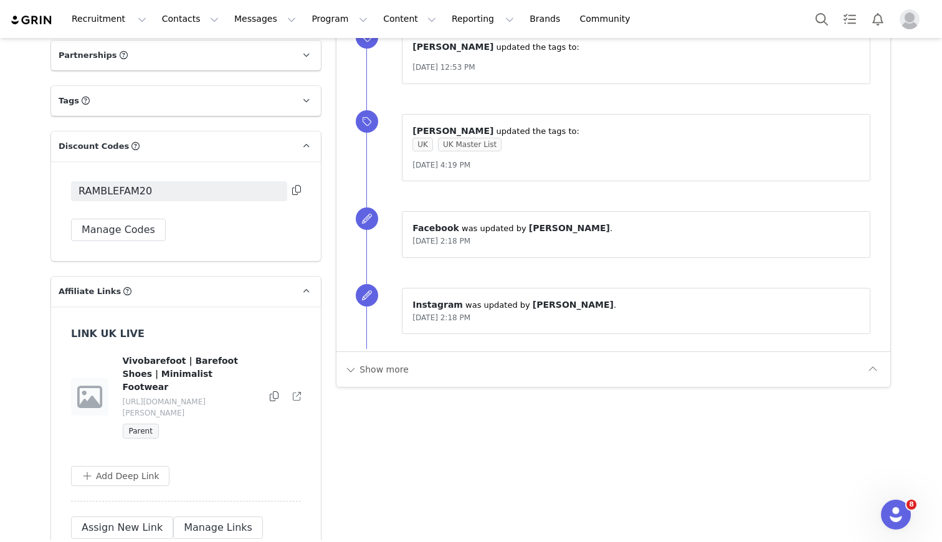
scroll to position [961, 0]
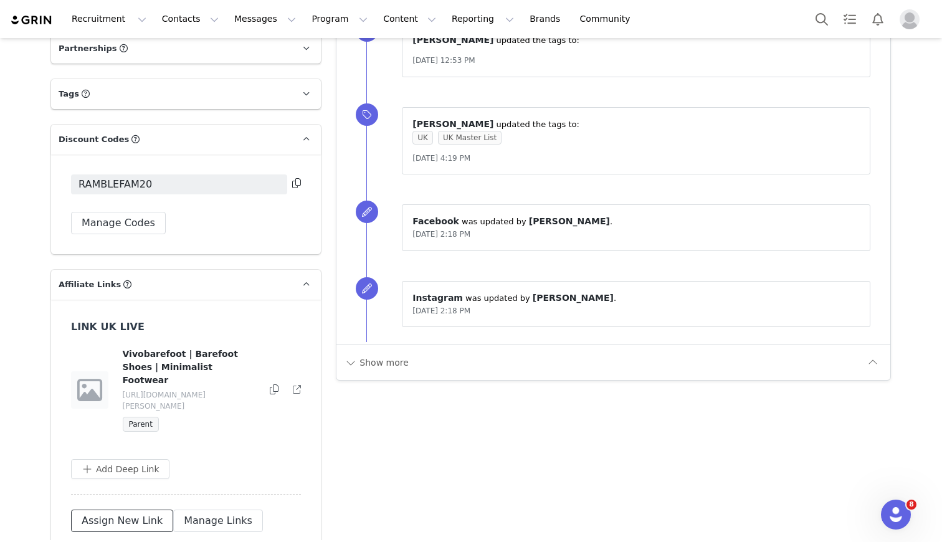
click at [143, 510] on button "Assign New Link" at bounding box center [122, 521] width 102 height 22
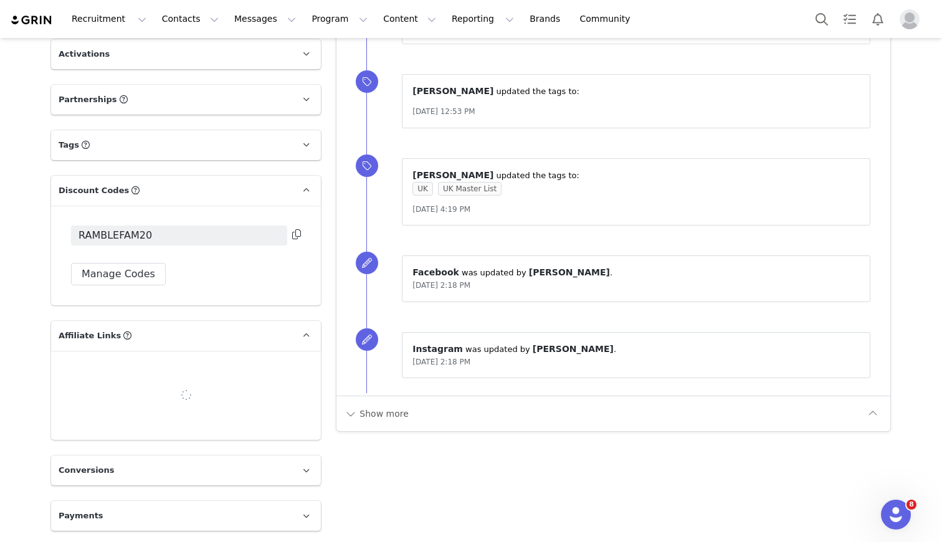
select select
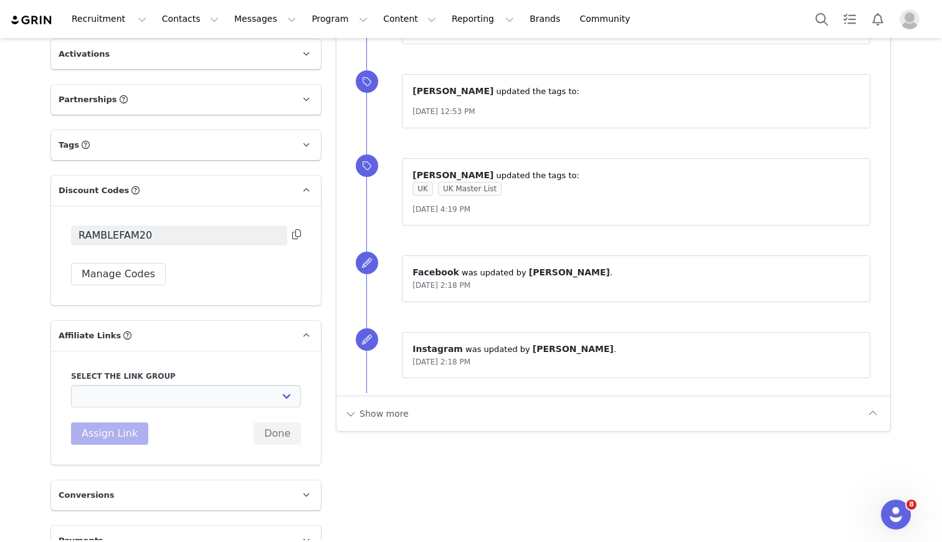
scroll to position [934, 0]
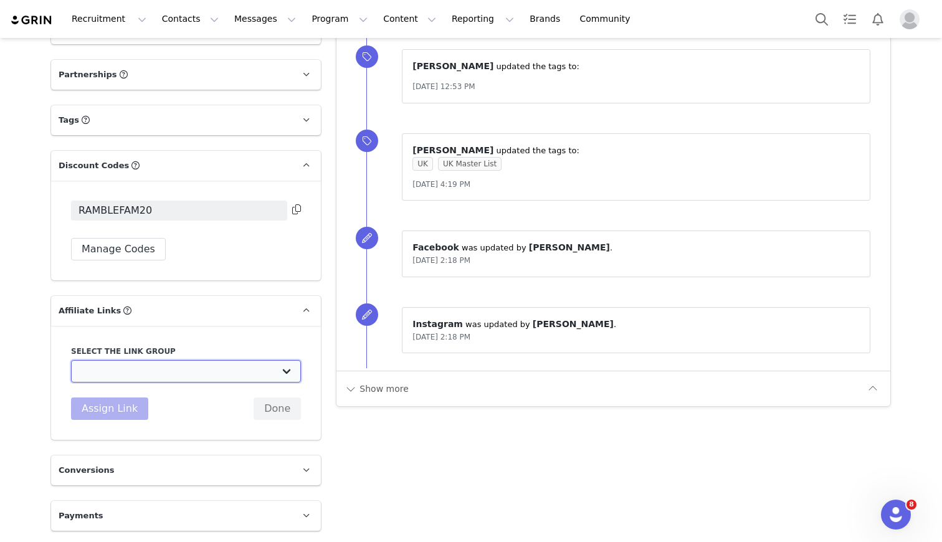
click at [184, 376] on select "UK TEST GRIN: [URL][DOMAIN_NAME] Test Grin 3: [URL][DOMAIN_NAME] S2 US Test: [U…" at bounding box center [186, 371] width 230 height 22
click at [221, 429] on div "Select the link group UK TEST GRIN: [URL][DOMAIN_NAME] Test Grin 3: [URL][DOMAI…" at bounding box center [186, 383] width 270 height 114
click at [192, 467] on p "Conversions" at bounding box center [171, 470] width 240 height 30
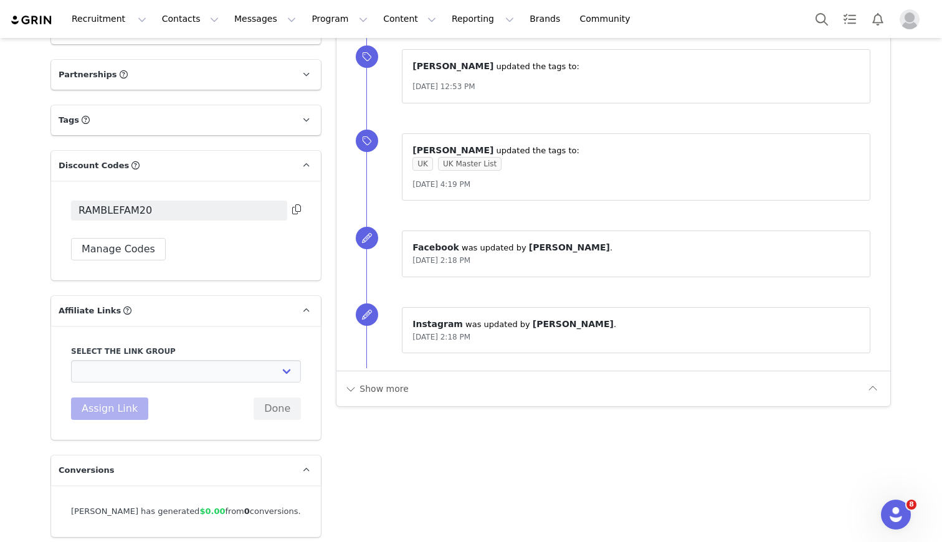
click at [192, 467] on p "Conversions" at bounding box center [171, 470] width 240 height 30
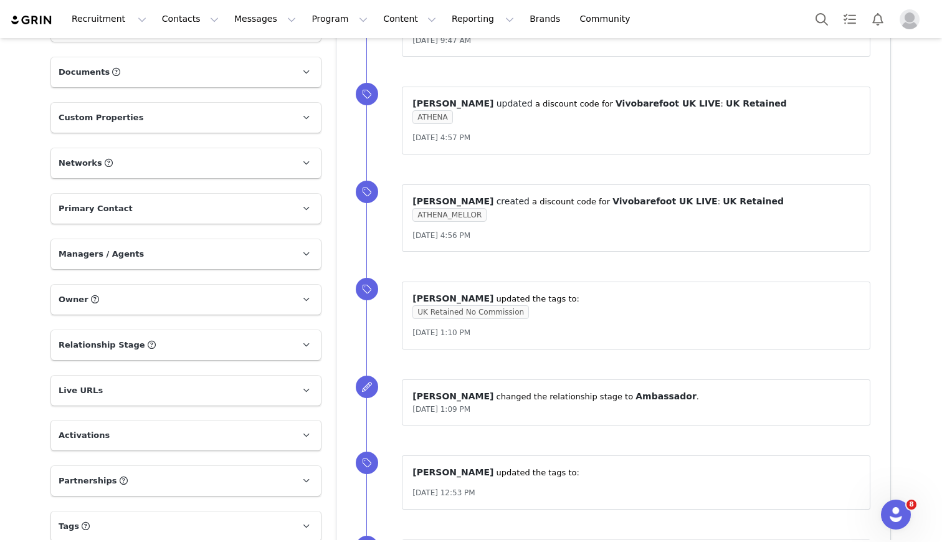
scroll to position [0, 0]
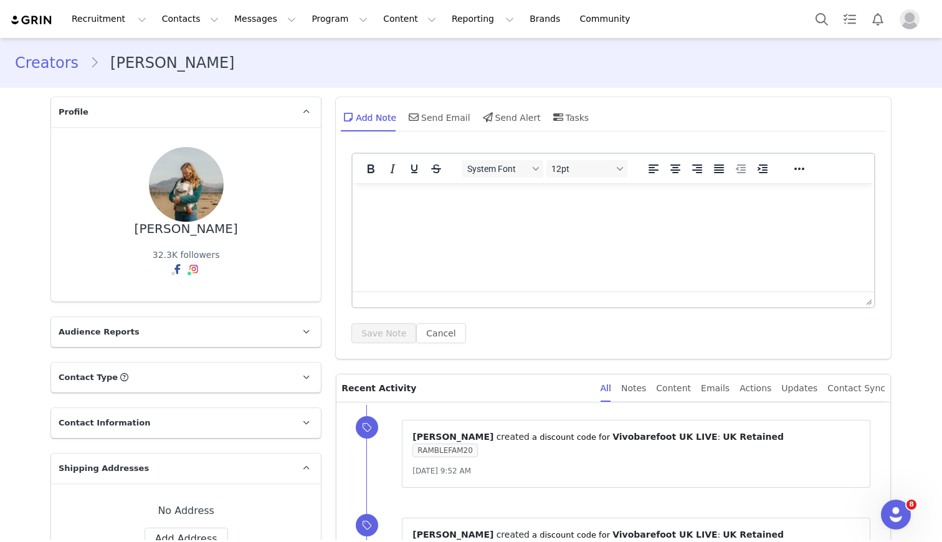
click at [52, 64] on link "Creators" at bounding box center [52, 63] width 75 height 22
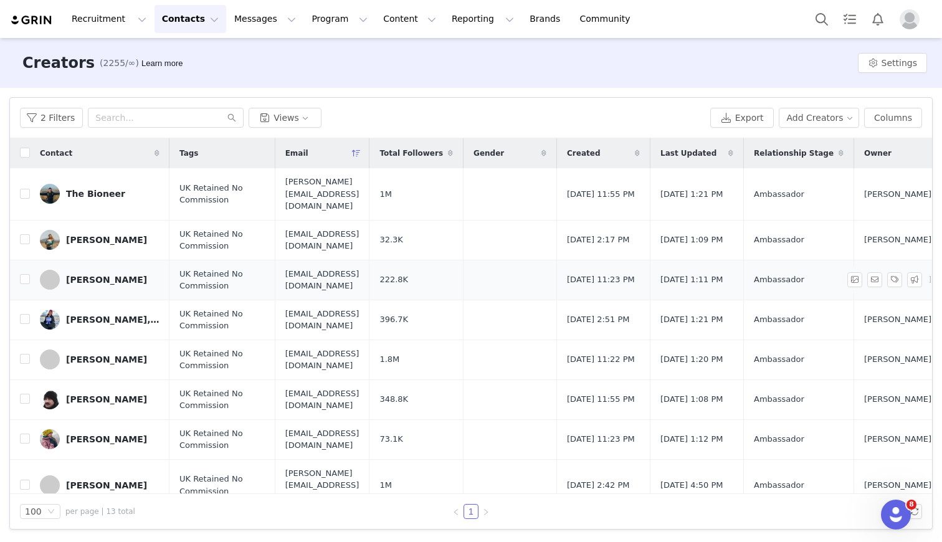
click at [107, 275] on div "[PERSON_NAME]" at bounding box center [106, 280] width 81 height 10
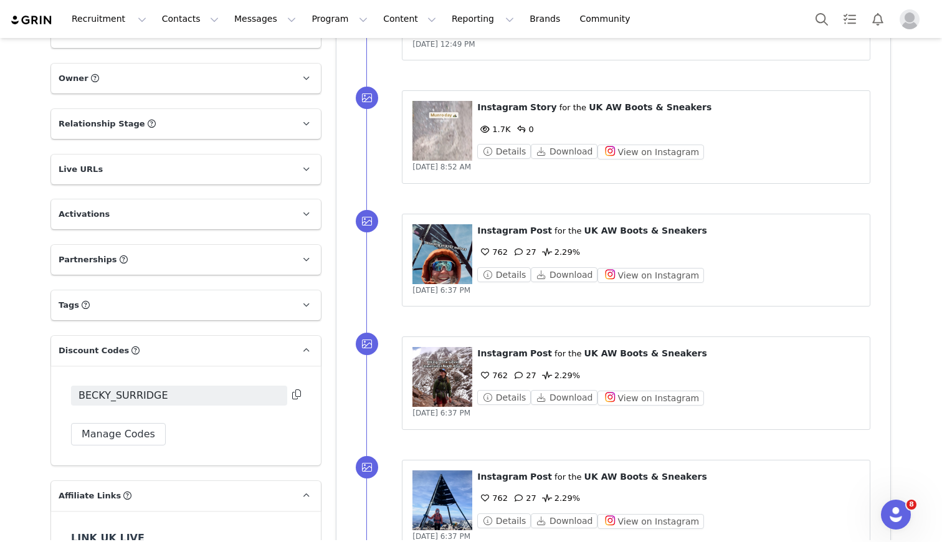
scroll to position [685, 0]
click at [139, 429] on button "Manage Codes" at bounding box center [118, 433] width 95 height 22
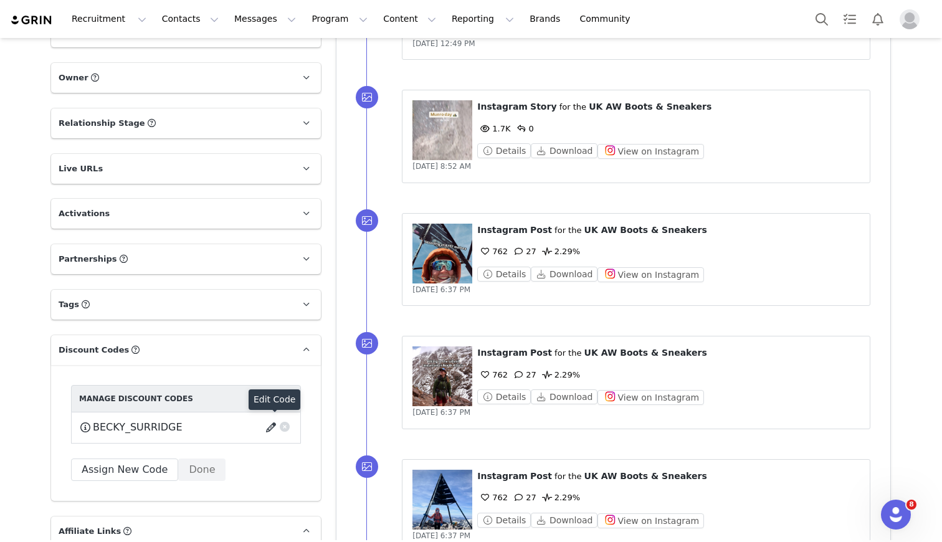
click at [272, 425] on button "button" at bounding box center [273, 427] width 17 height 20
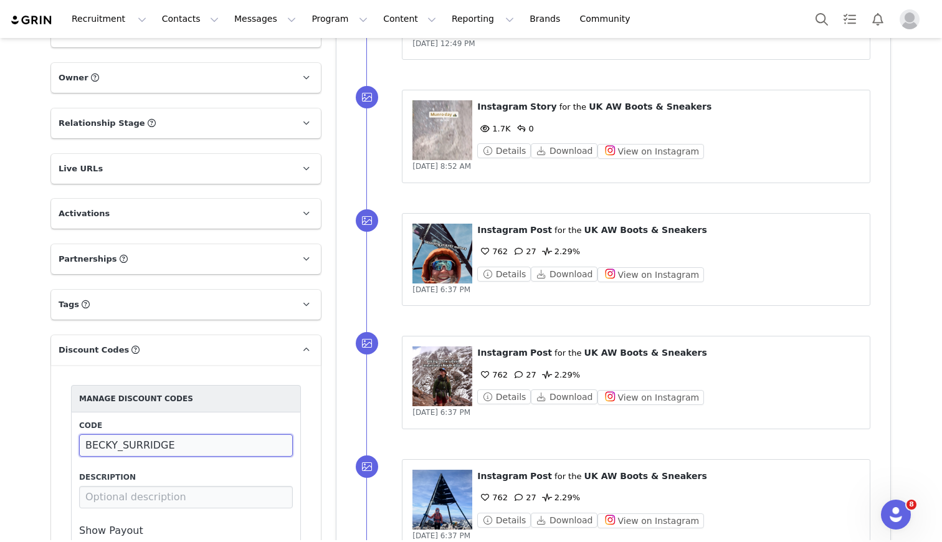
click at [206, 445] on input "BECKY_SURRIDGE" at bounding box center [186, 445] width 214 height 22
type input "GIRLOUTDOORSVIVO"
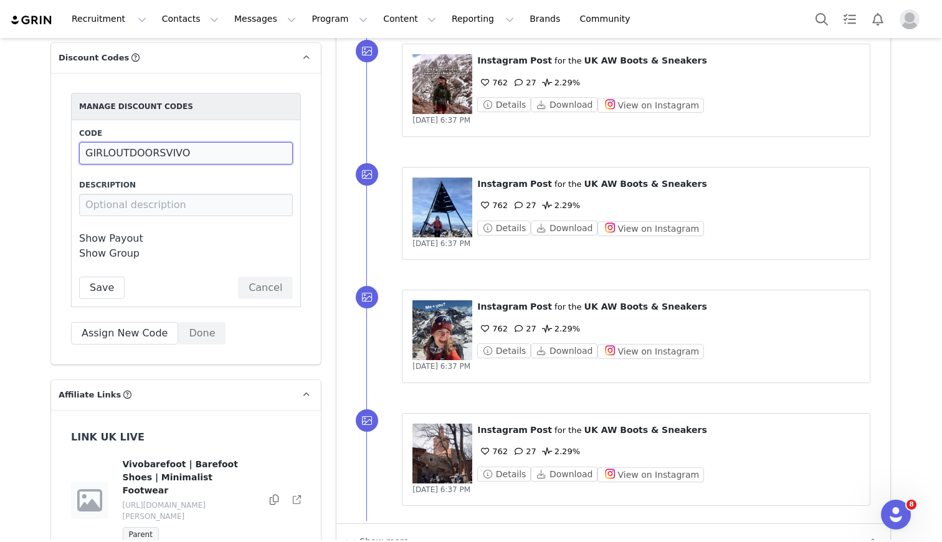
scroll to position [977, 0]
click at [107, 239] on link "Show Payout" at bounding box center [111, 239] width 64 height 12
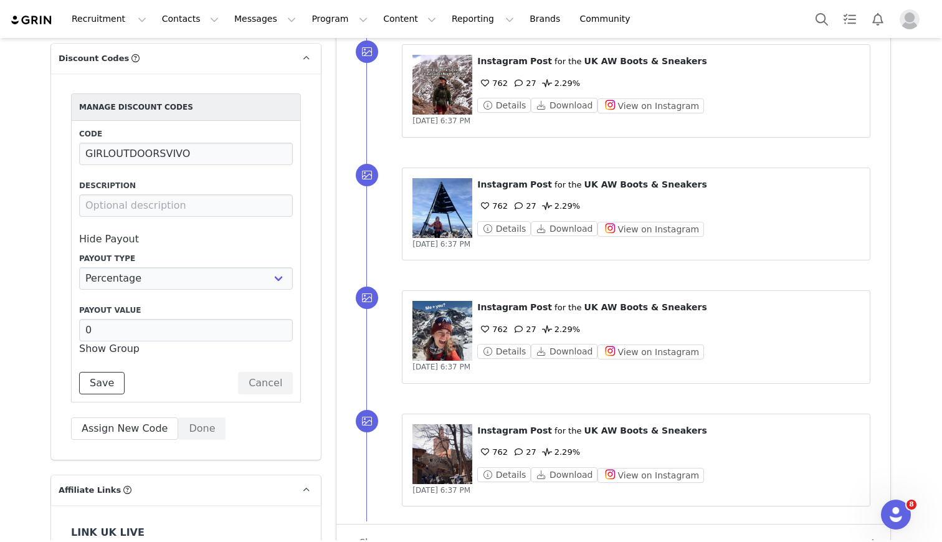
click at [97, 386] on button "Save" at bounding box center [101, 383] width 45 height 22
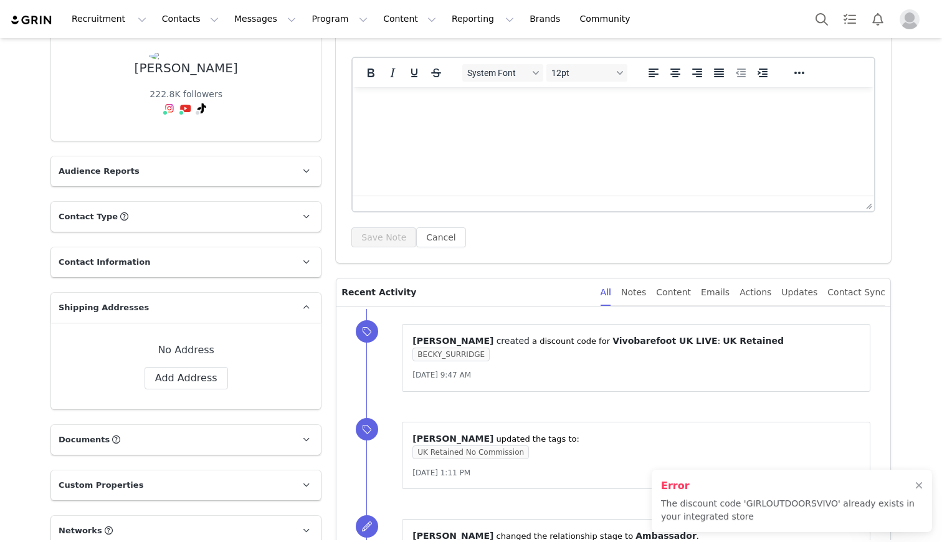
scroll to position [0, 0]
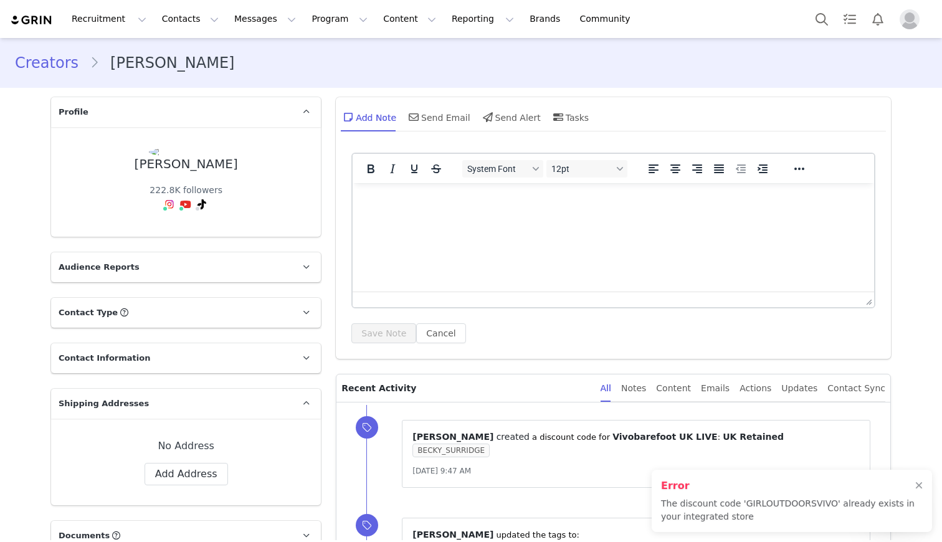
click at [62, 68] on link "Creators" at bounding box center [52, 63] width 75 height 22
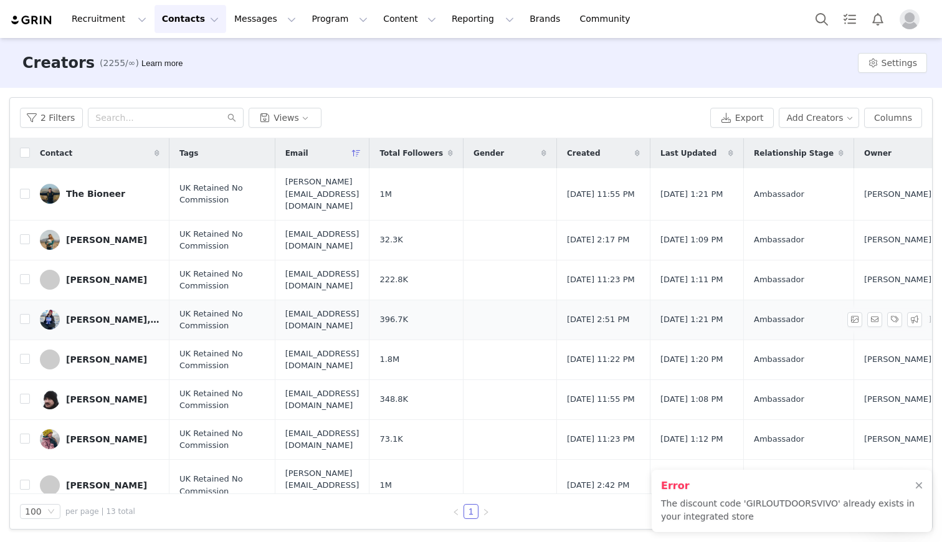
click at [101, 315] on div "[PERSON_NAME], PhD" at bounding box center [112, 320] width 93 height 10
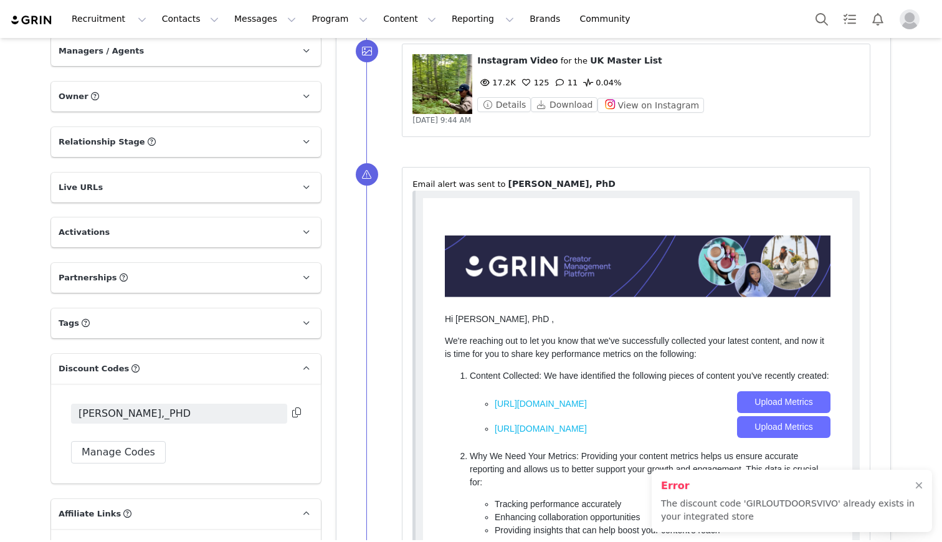
scroll to position [734, 0]
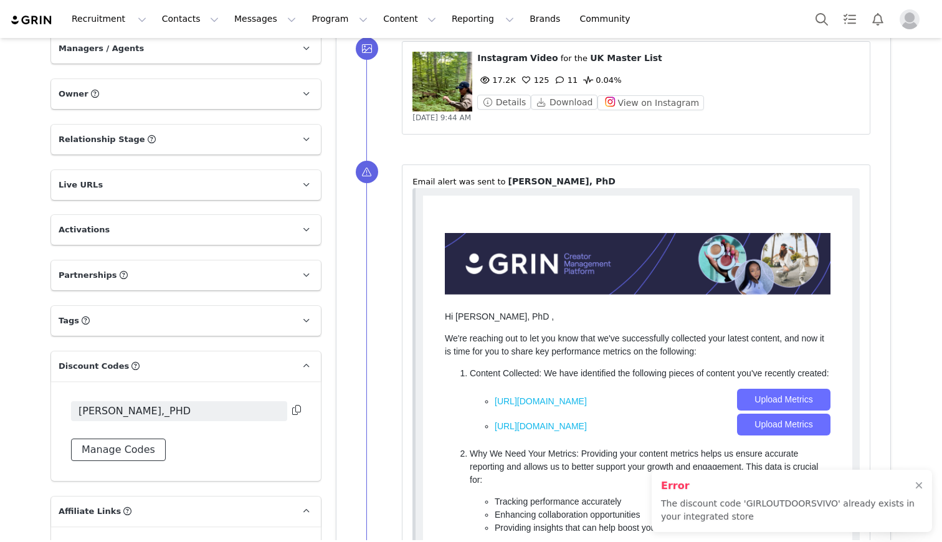
click at [134, 449] on button "Manage Codes" at bounding box center [118, 450] width 95 height 22
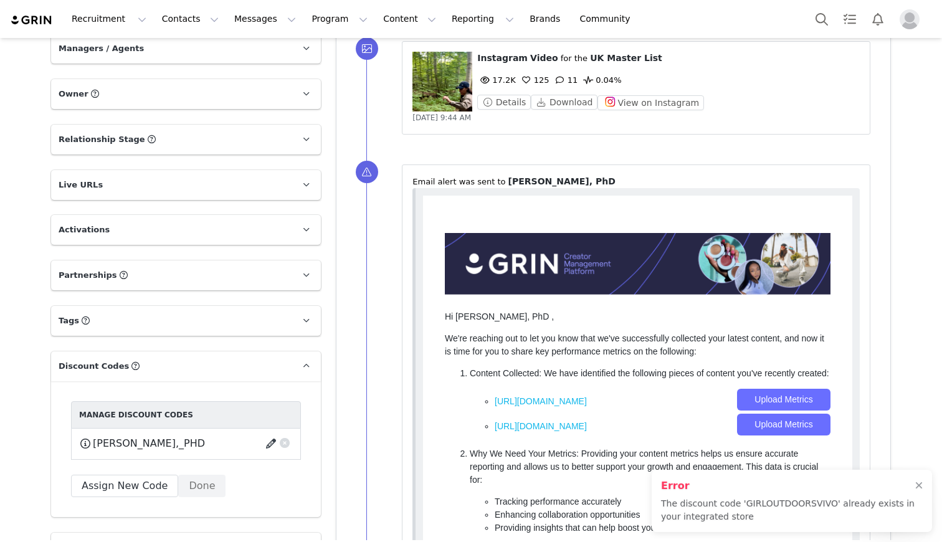
click at [268, 444] on button "button" at bounding box center [273, 444] width 17 height 20
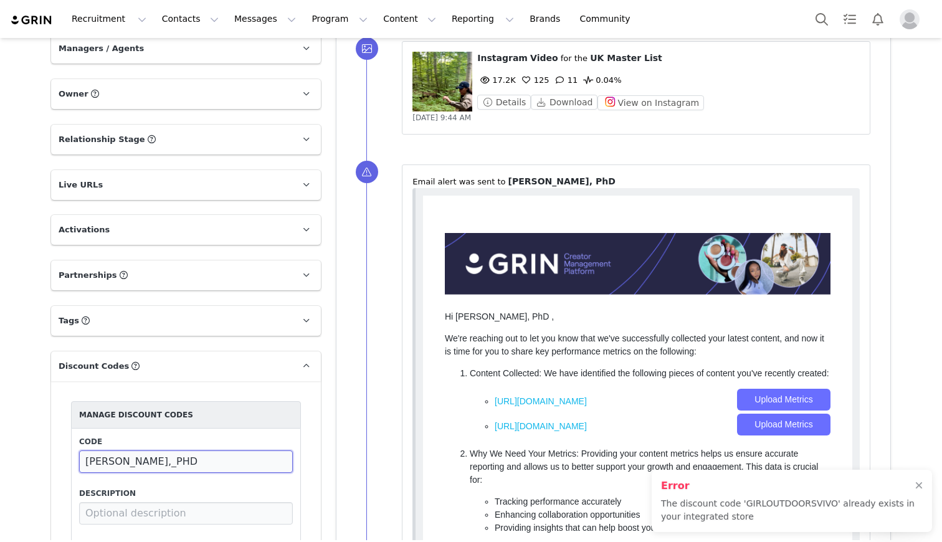
drag, startPoint x: 135, startPoint y: 463, endPoint x: 222, endPoint y: 463, distance: 87.2
click at [222, 463] on input "[PERSON_NAME],_PHD" at bounding box center [186, 461] width 214 height 22
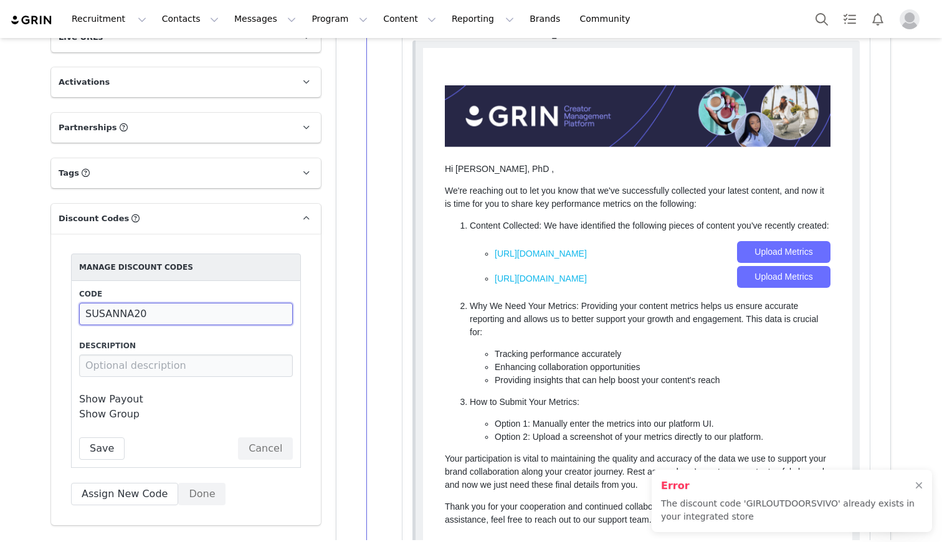
scroll to position [886, 0]
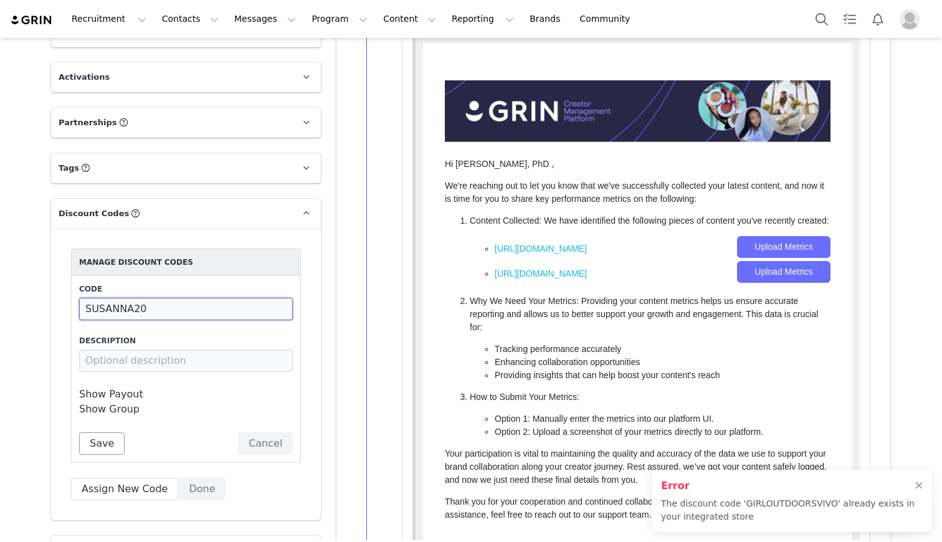
type input "SUSANNA20"
click at [116, 447] on button "Save" at bounding box center [101, 443] width 45 height 22
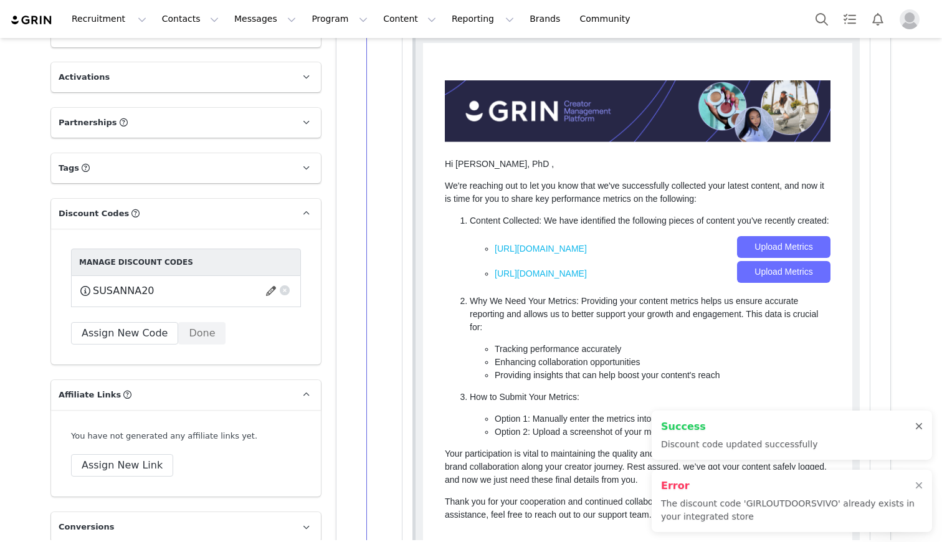
click at [919, 425] on div at bounding box center [918, 427] width 7 height 10
click at [922, 481] on div at bounding box center [918, 486] width 7 height 10
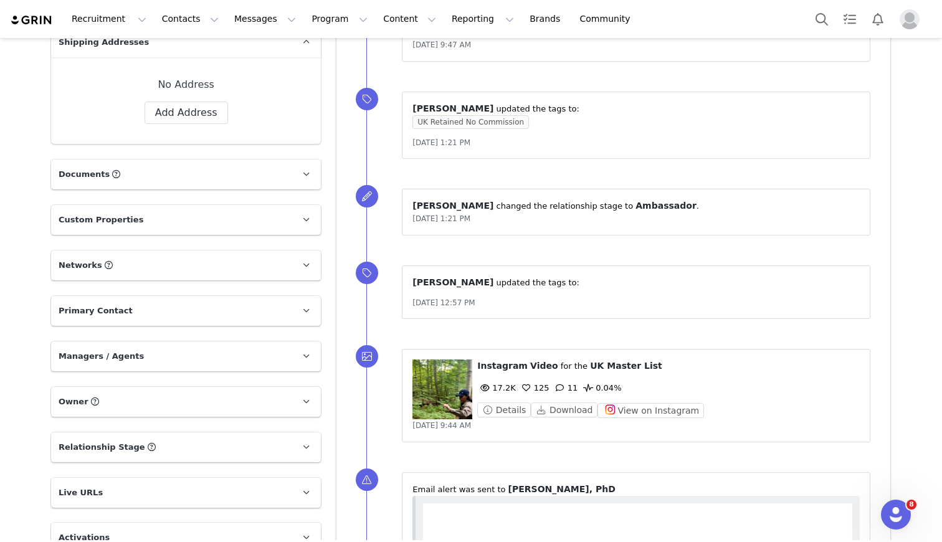
scroll to position [228, 0]
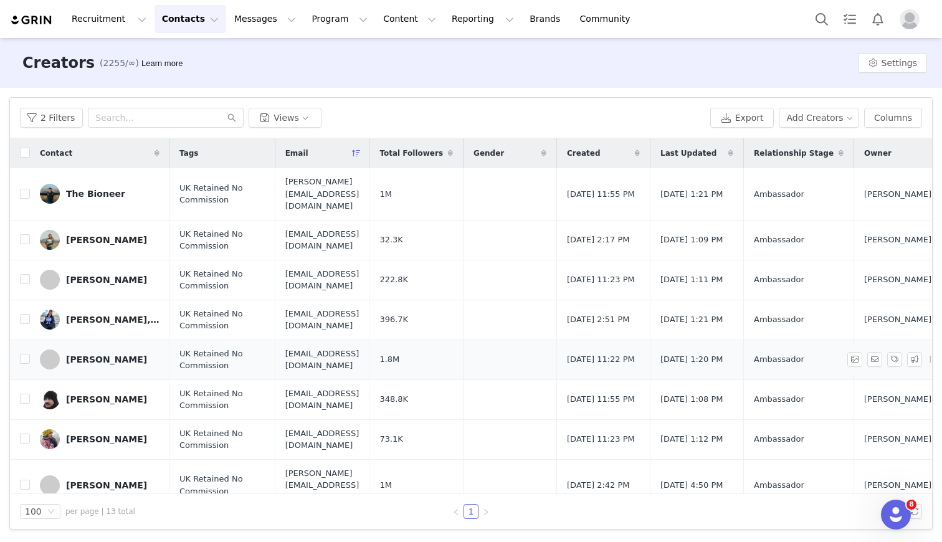
click at [95, 354] on div "[PERSON_NAME]" at bounding box center [106, 359] width 81 height 10
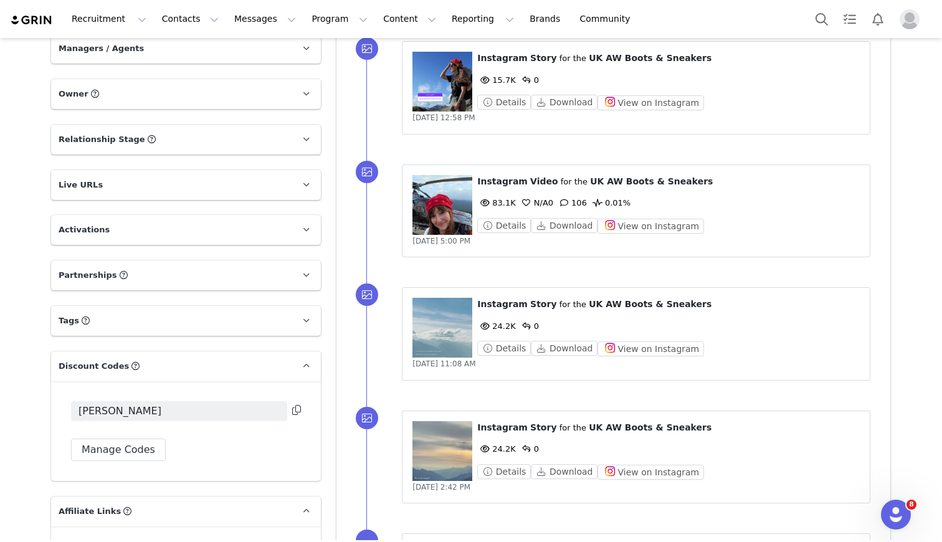
scroll to position [752, 0]
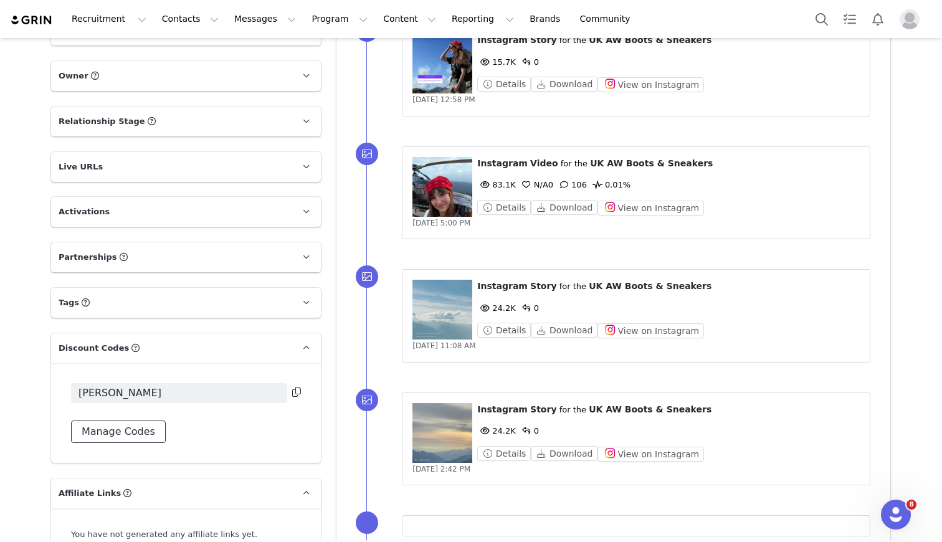
click at [153, 420] on button "Manage Codes" at bounding box center [118, 431] width 95 height 22
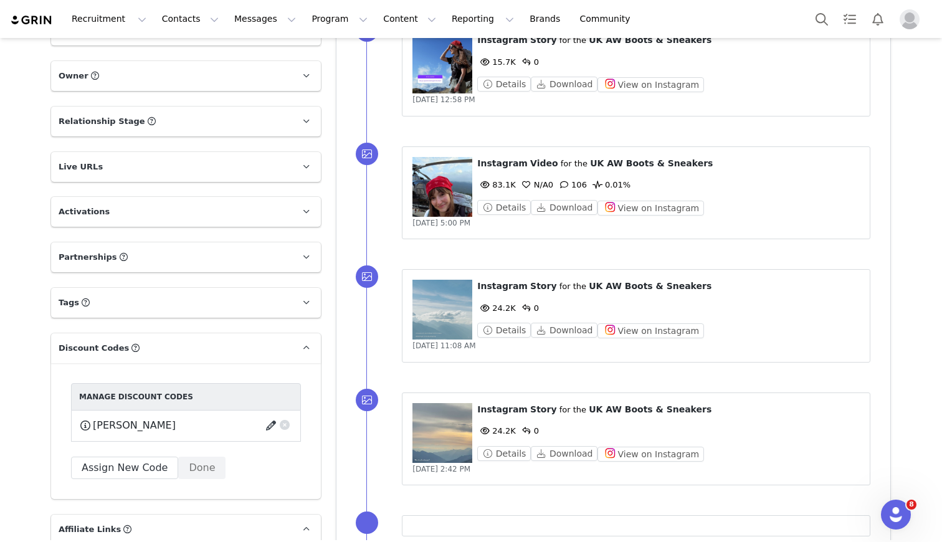
click at [270, 416] on button "button" at bounding box center [273, 426] width 17 height 20
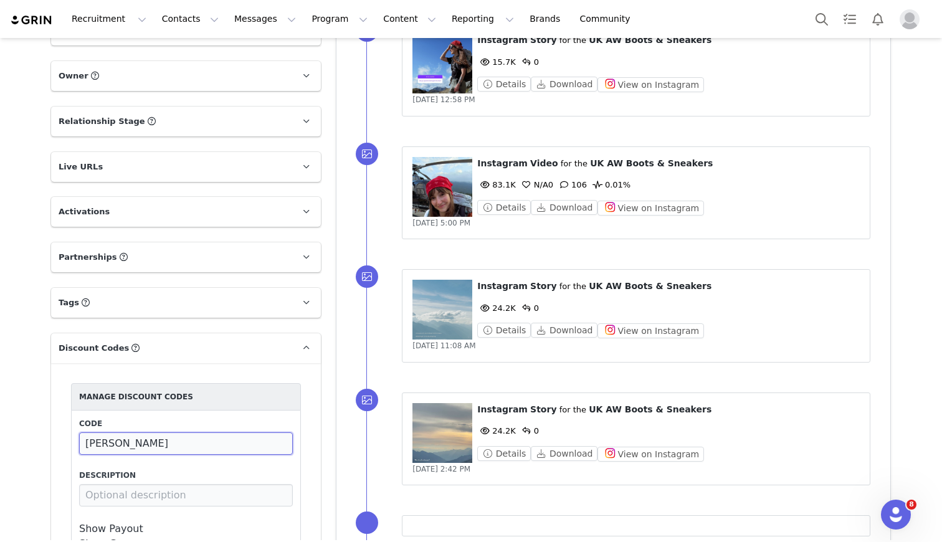
click at [234, 432] on input "[PERSON_NAME]" at bounding box center [186, 443] width 214 height 22
paste input "SPLANT20"
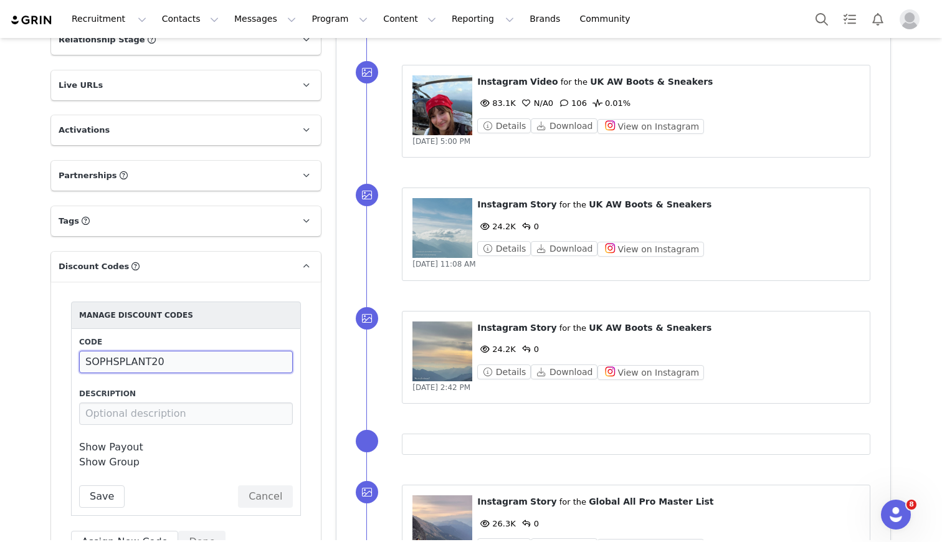
scroll to position [839, 0]
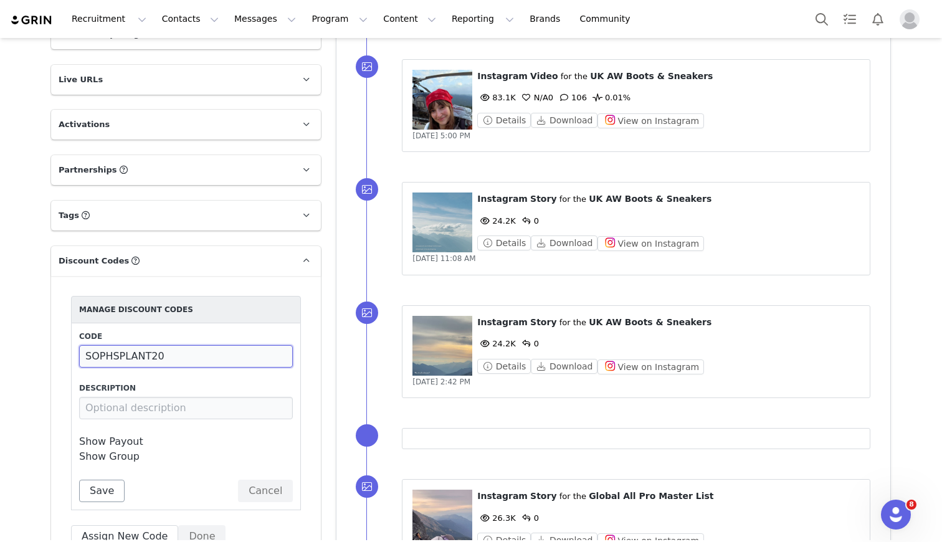
type input "SOPHSPLANT20"
click at [104, 480] on button "Save" at bounding box center [101, 491] width 45 height 22
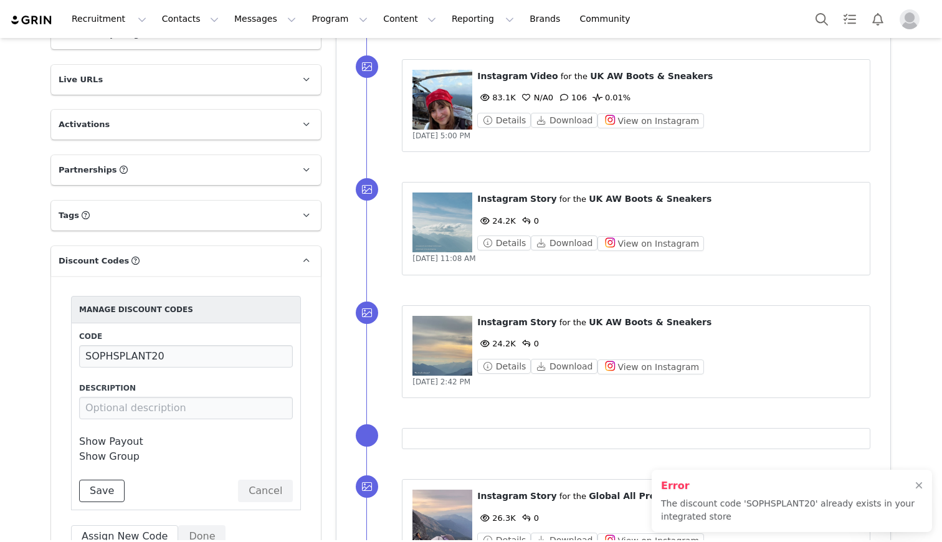
click at [108, 480] on button "Save" at bounding box center [101, 491] width 45 height 22
click at [917, 409] on div at bounding box center [918, 414] width 7 height 10
click at [918, 481] on div at bounding box center [918, 486] width 7 height 10
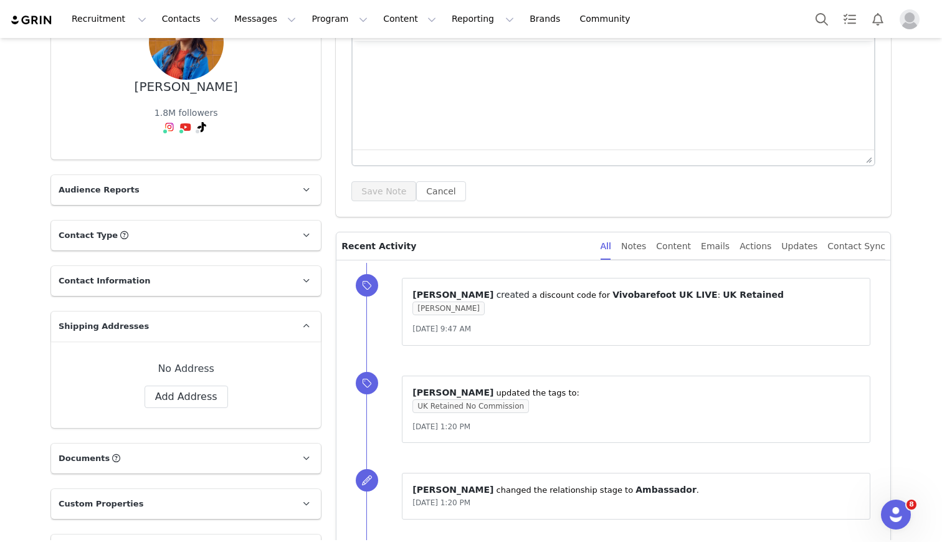
scroll to position [0, 0]
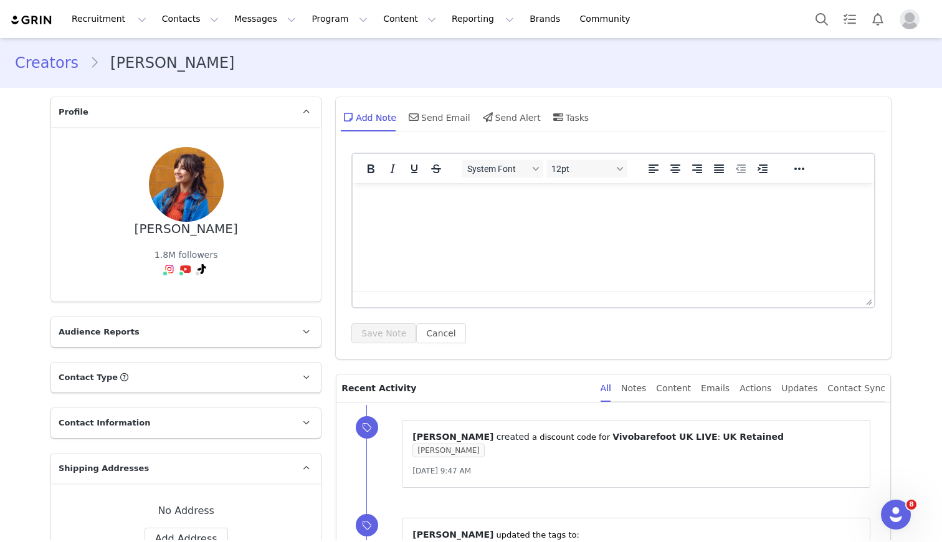
click at [44, 62] on link "Creators" at bounding box center [52, 63] width 75 height 22
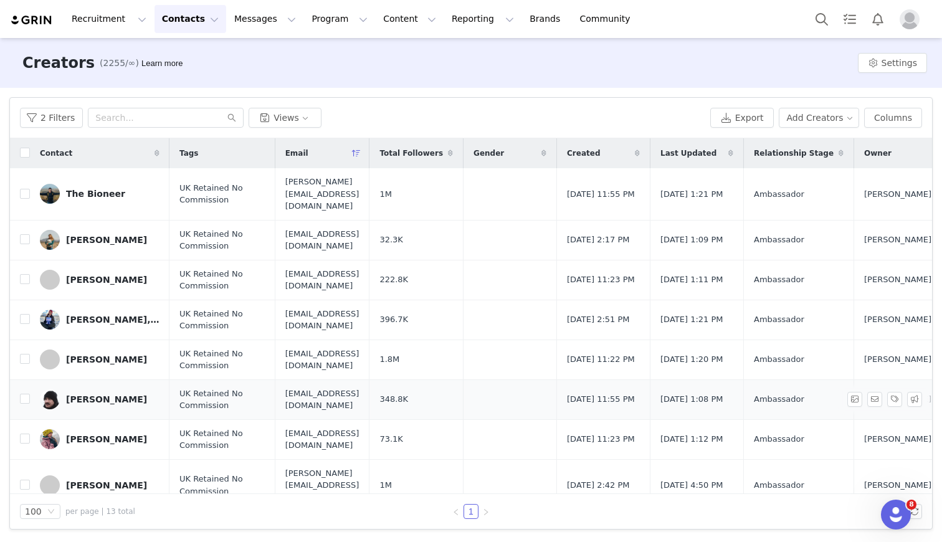
click at [118, 394] on div "[PERSON_NAME]" at bounding box center [106, 399] width 81 height 10
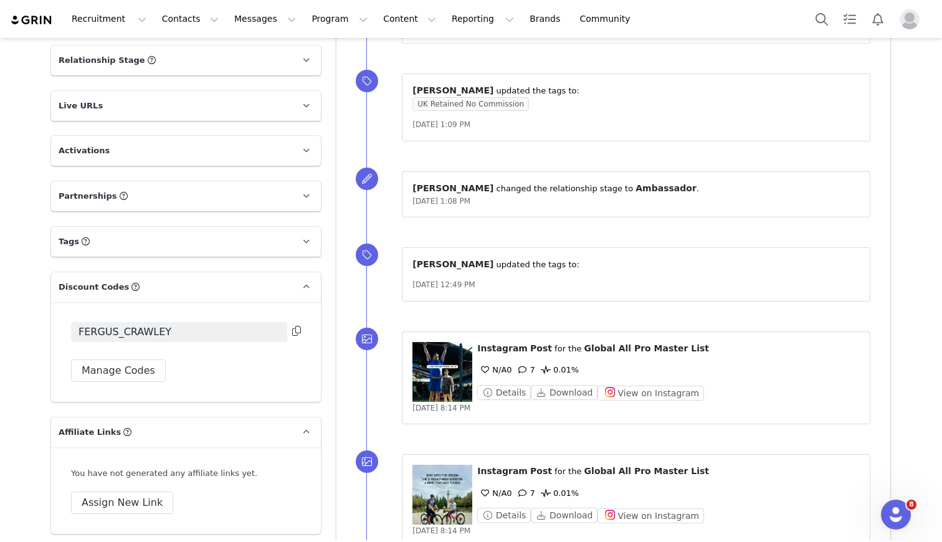
scroll to position [822, 0]
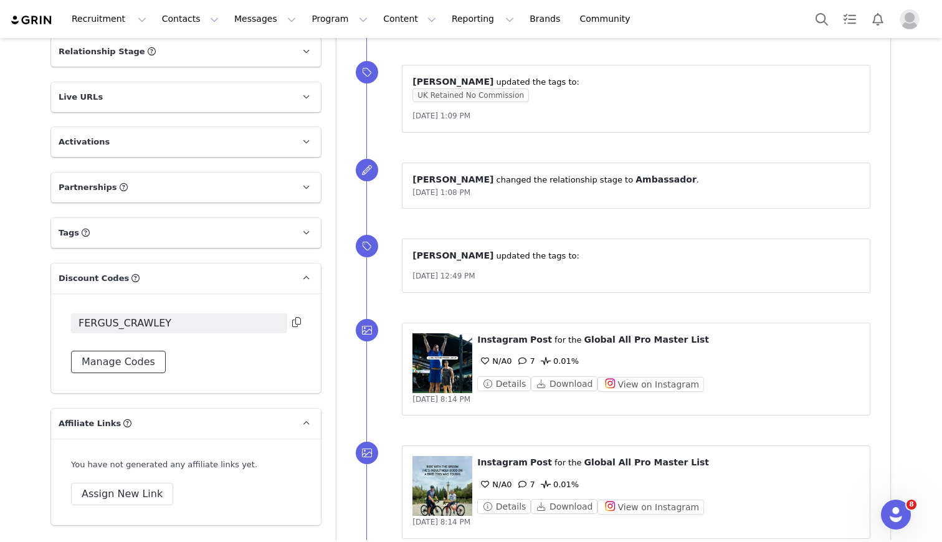
click at [148, 368] on button "Manage Codes" at bounding box center [118, 362] width 95 height 22
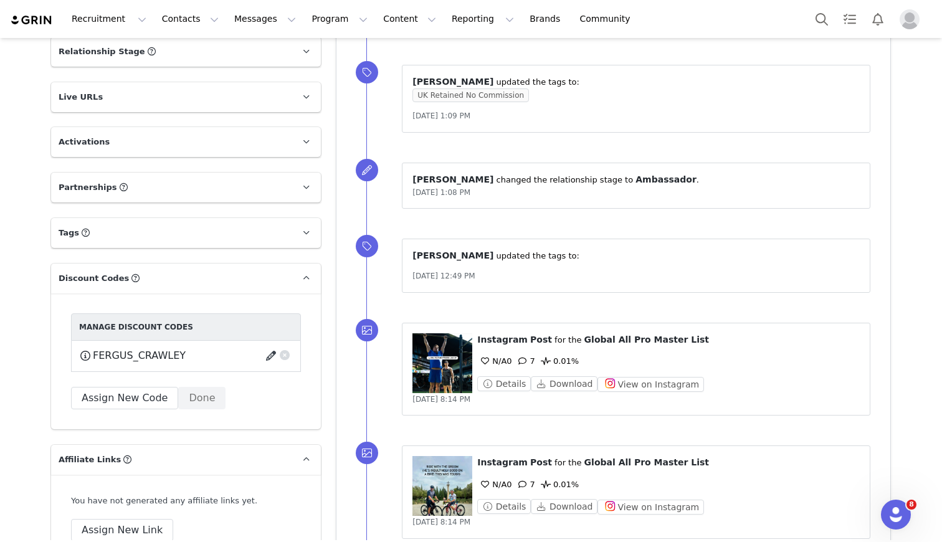
click at [272, 357] on button "button" at bounding box center [273, 356] width 17 height 20
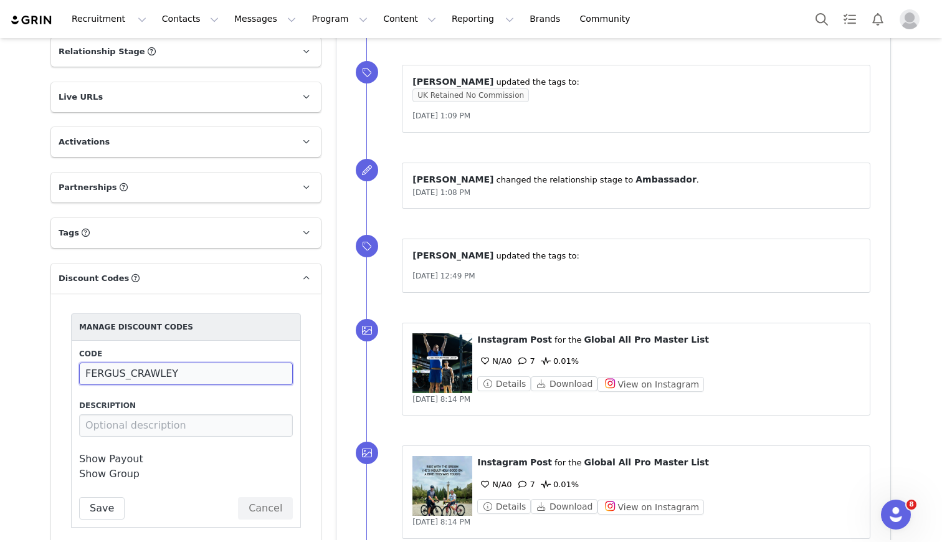
click at [204, 371] on input "FERGUS_CRAWLEY" at bounding box center [186, 374] width 214 height 22
type input "FC20"
click at [107, 506] on button "Save" at bounding box center [101, 508] width 45 height 22
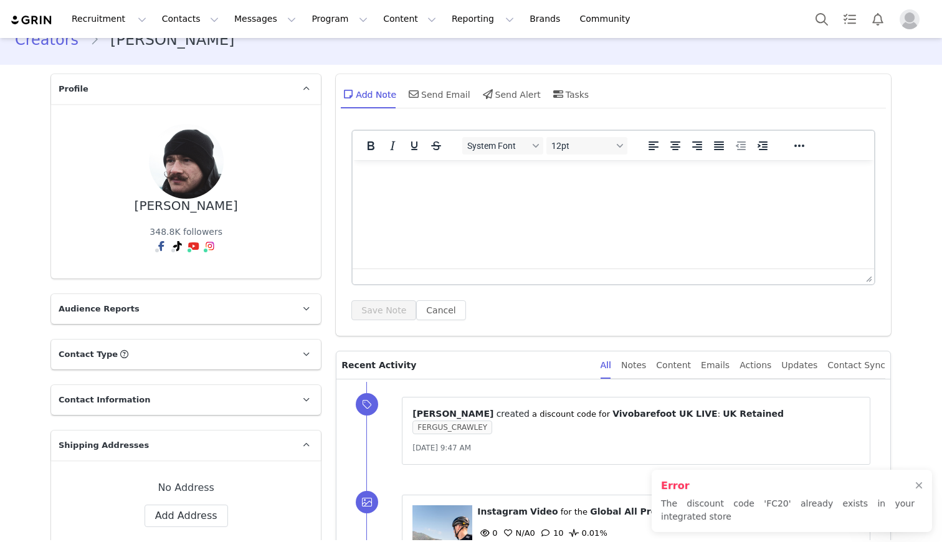
scroll to position [0, 0]
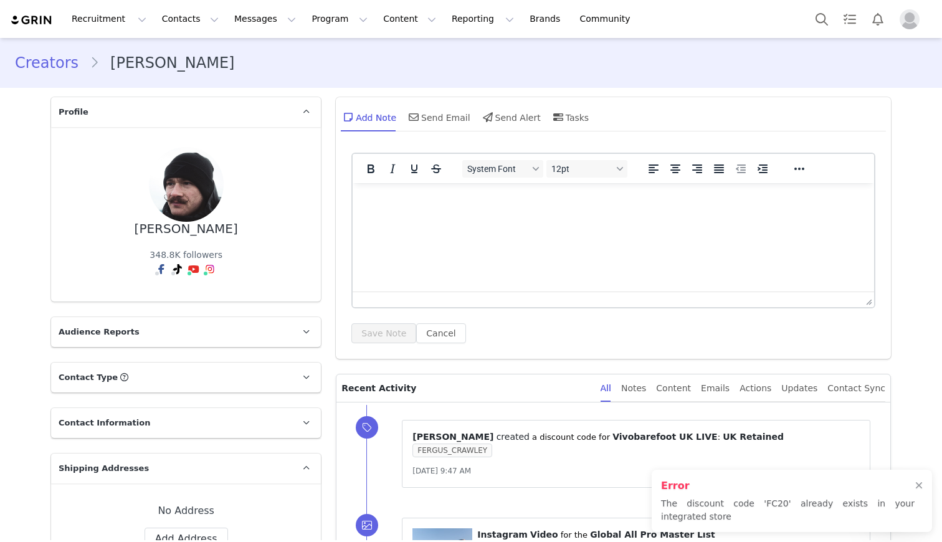
click at [59, 69] on link "Creators" at bounding box center [52, 63] width 75 height 22
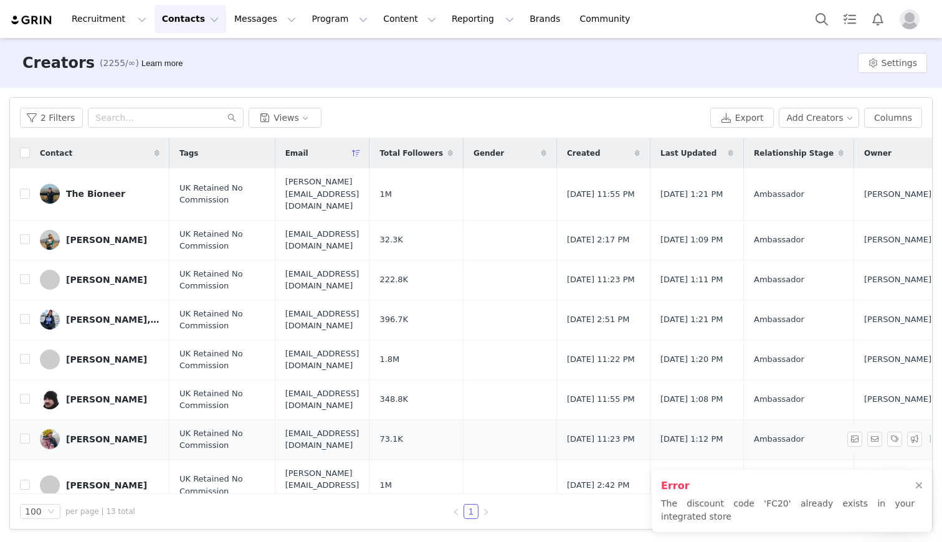
scroll to position [4, 0]
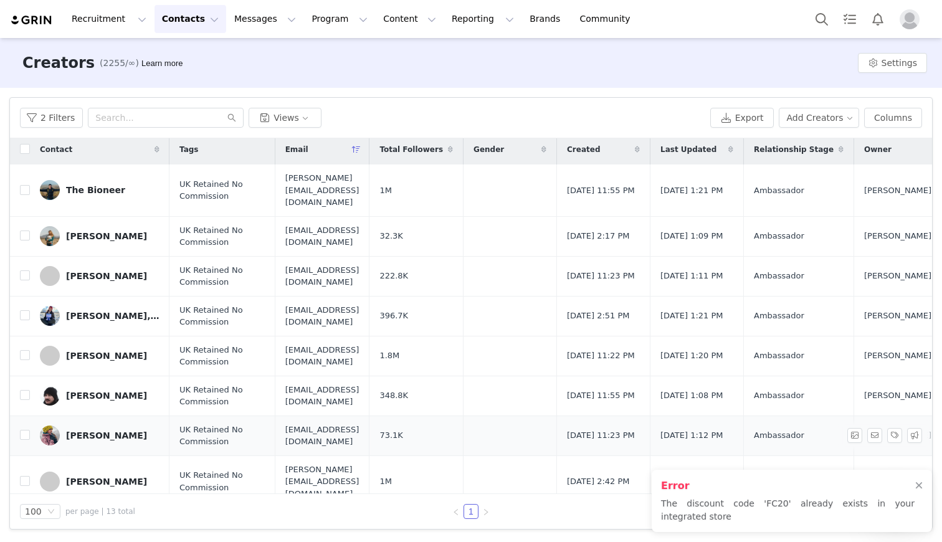
click at [86, 430] on div "[PERSON_NAME]" at bounding box center [106, 435] width 81 height 10
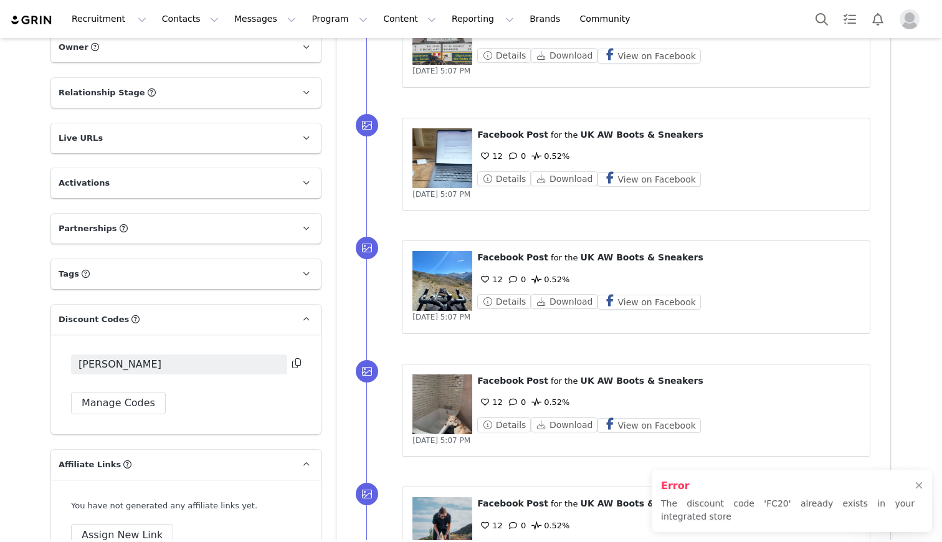
scroll to position [782, 0]
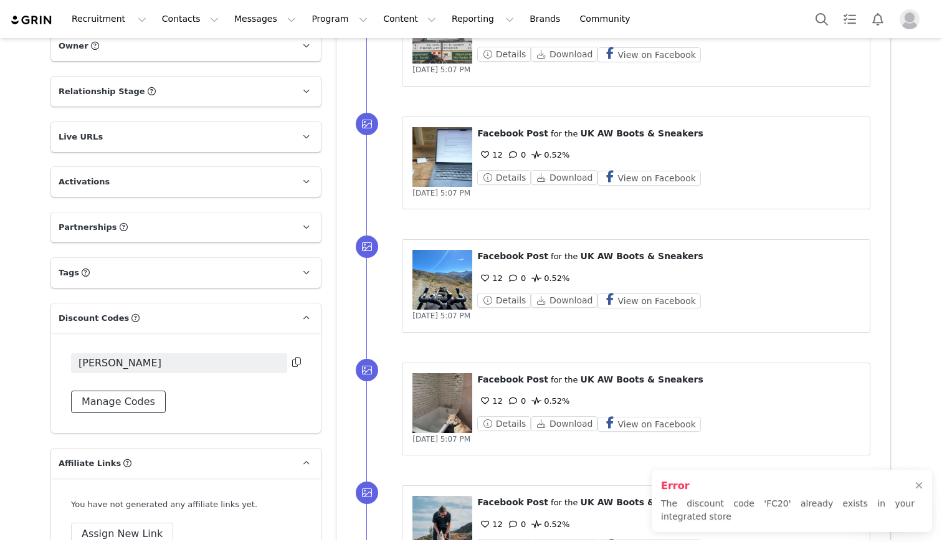
click at [145, 400] on button "Manage Codes" at bounding box center [118, 402] width 95 height 22
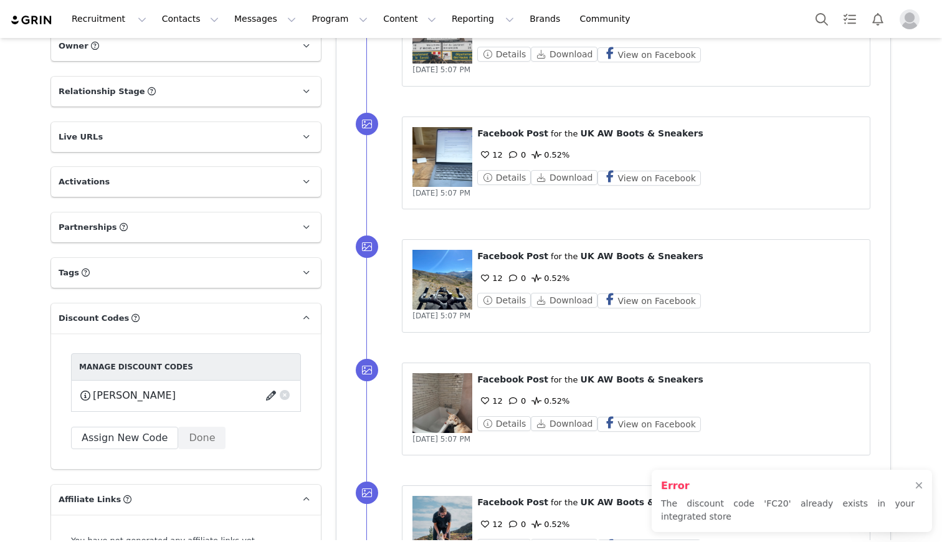
click at [269, 394] on button "button" at bounding box center [273, 396] width 17 height 20
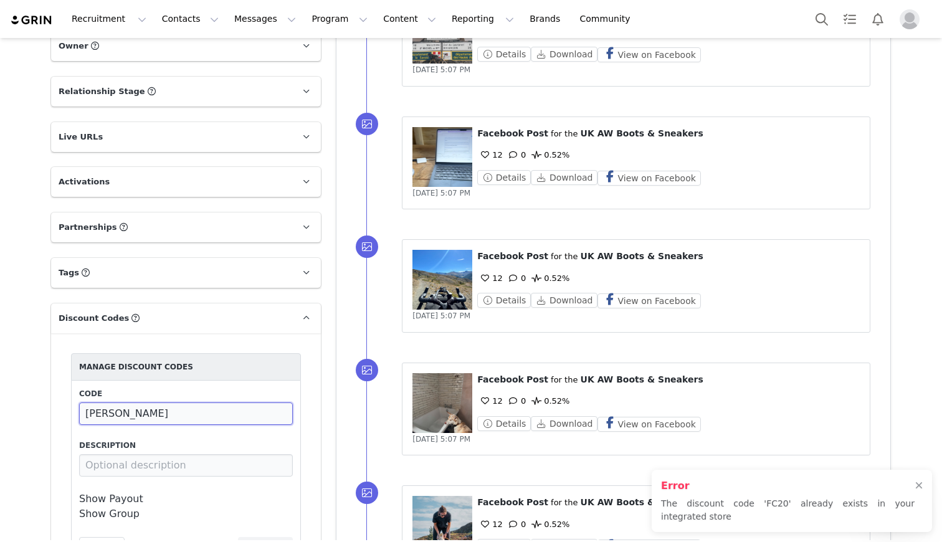
click at [199, 417] on input "[PERSON_NAME]" at bounding box center [186, 413] width 214 height 22
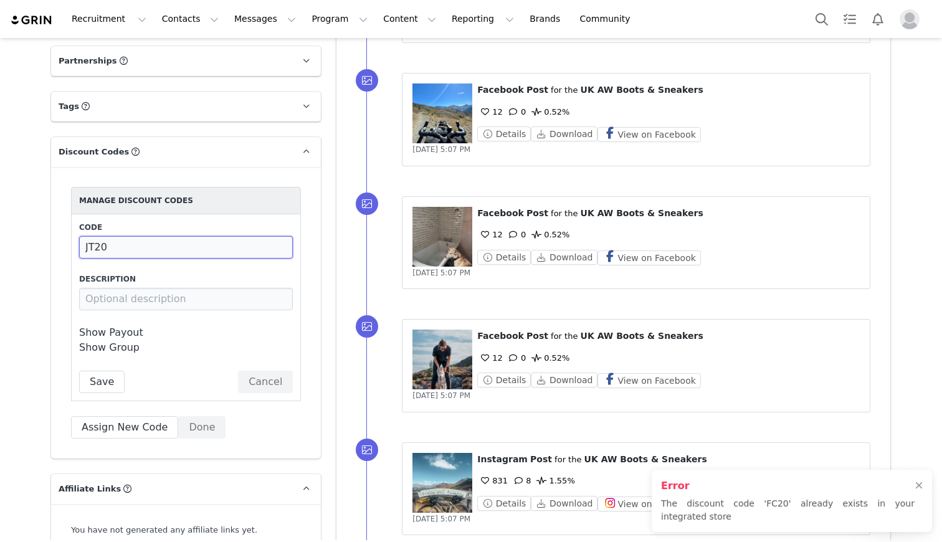
scroll to position [985, 0]
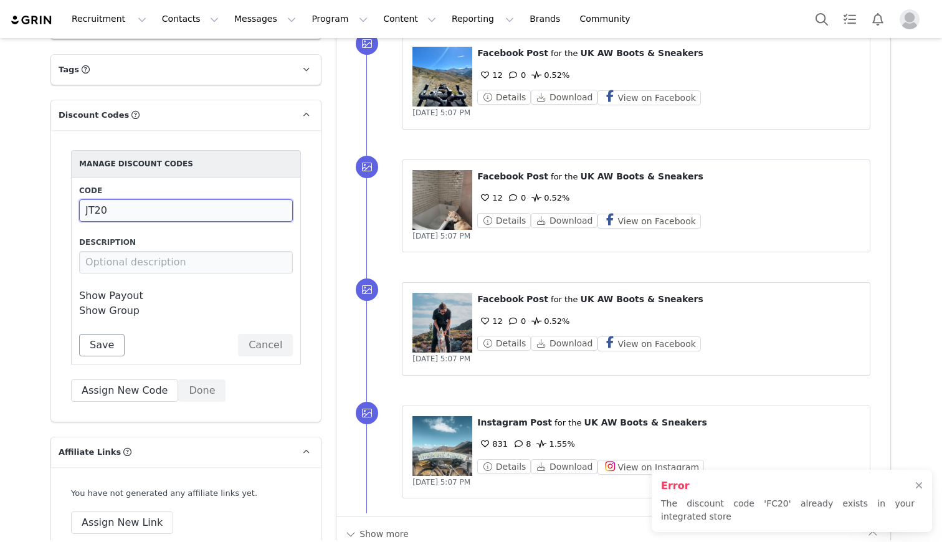
type input "JT20"
click at [107, 345] on button "Save" at bounding box center [101, 345] width 45 height 22
click at [920, 486] on div at bounding box center [918, 486] width 7 height 10
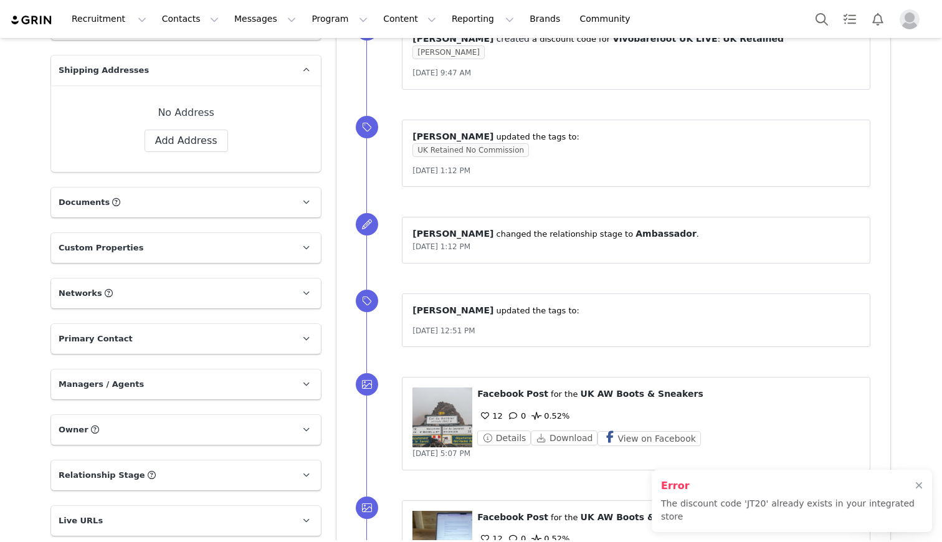
scroll to position [0, 0]
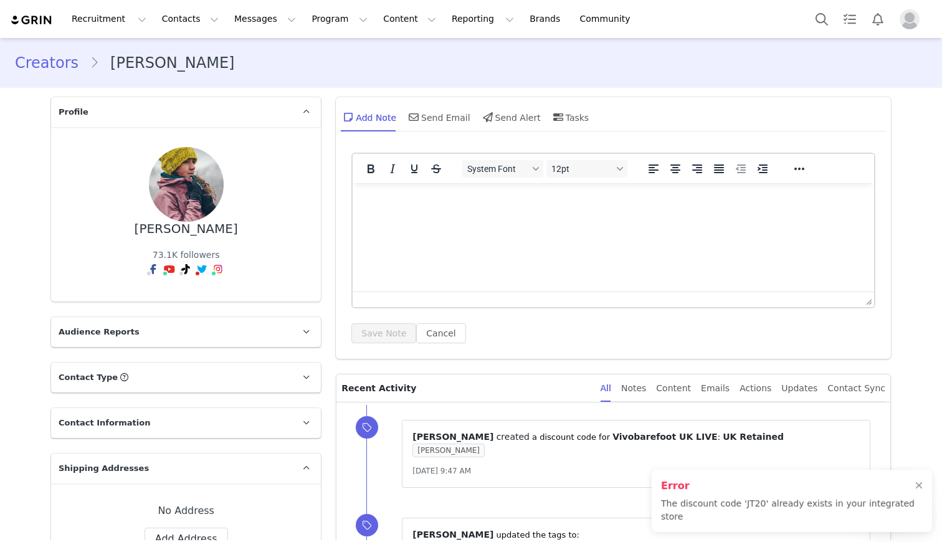
click at [51, 73] on link "Creators" at bounding box center [52, 63] width 75 height 22
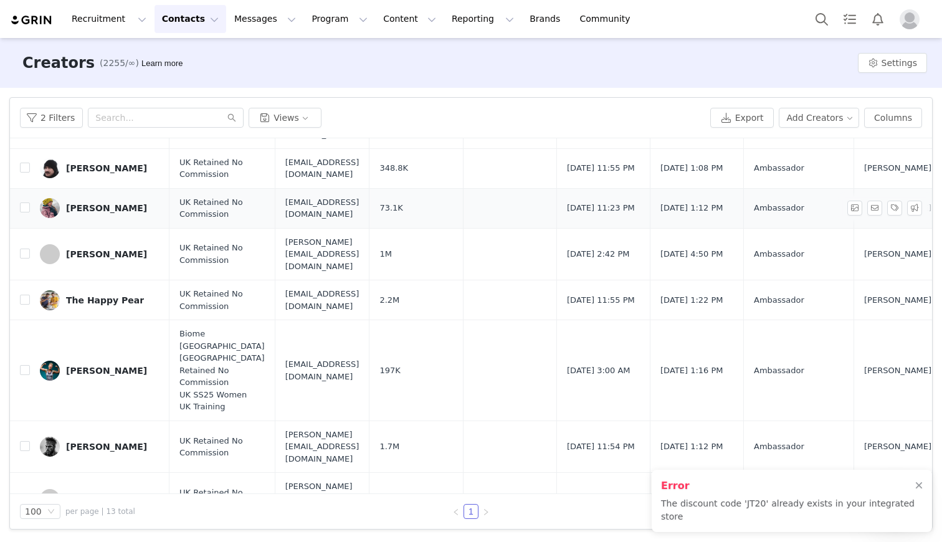
scroll to position [241, 0]
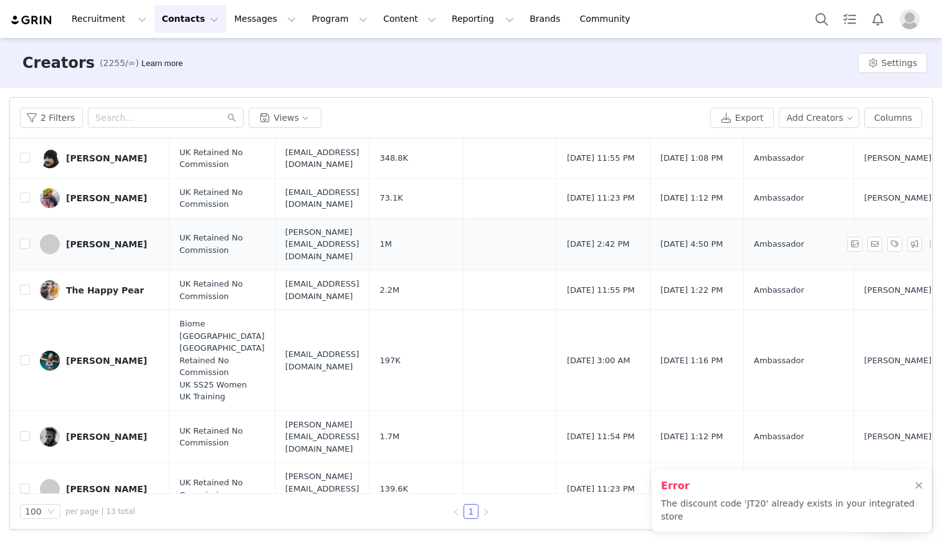
click at [90, 239] on div "[PERSON_NAME]" at bounding box center [106, 244] width 81 height 10
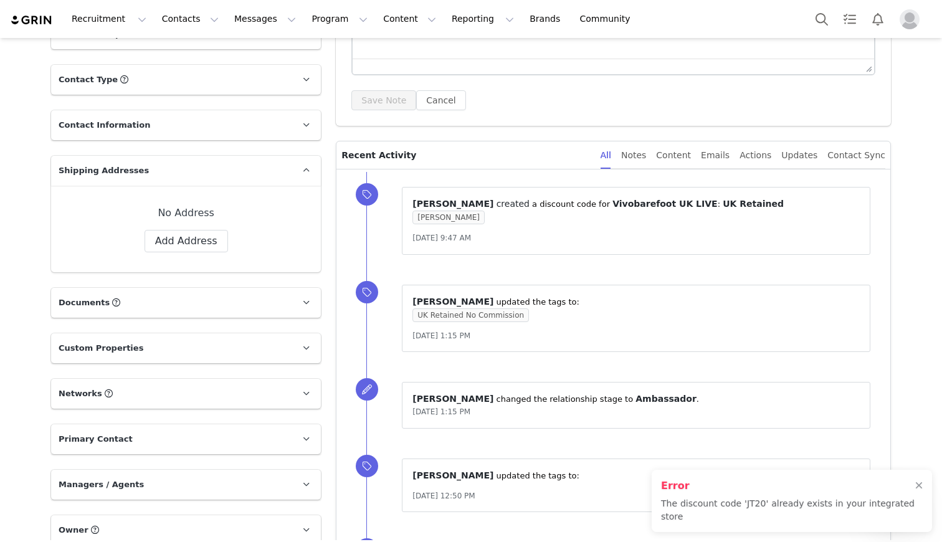
scroll to position [736, 0]
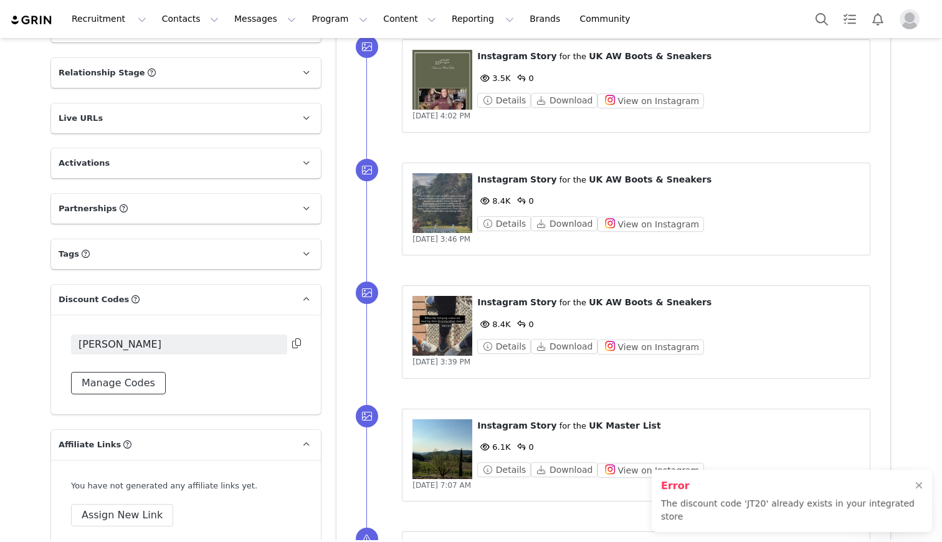
click at [130, 380] on button "Manage Codes" at bounding box center [118, 383] width 95 height 22
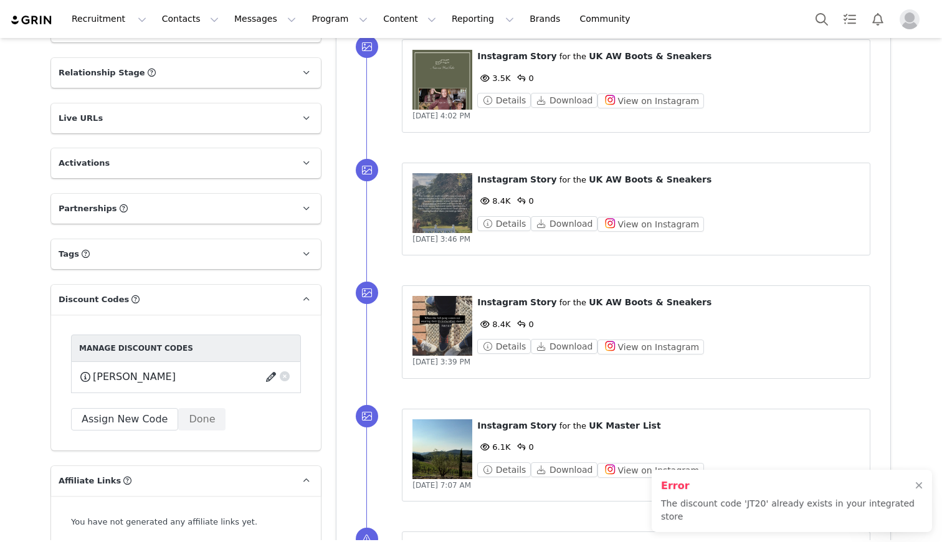
click at [271, 378] on button "button" at bounding box center [273, 377] width 17 height 20
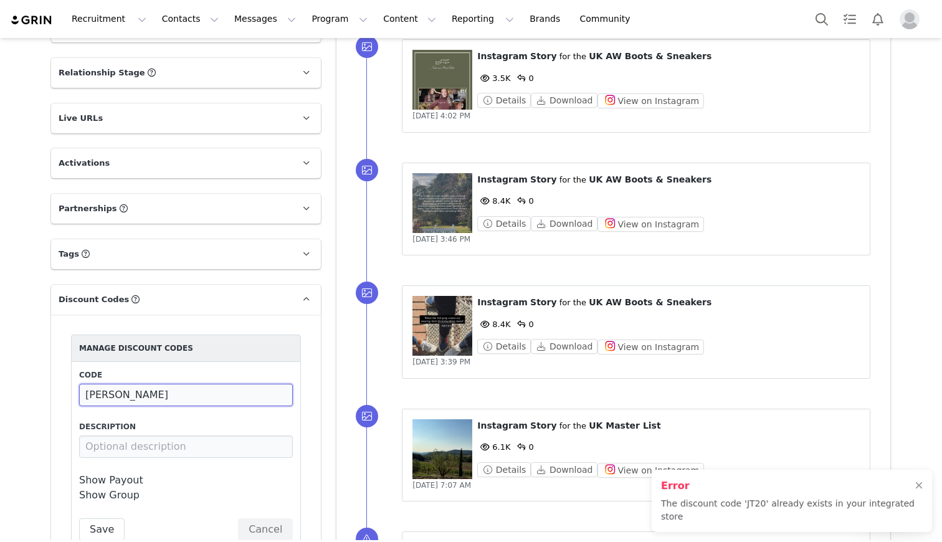
click at [205, 394] on input "[PERSON_NAME]" at bounding box center [186, 395] width 214 height 22
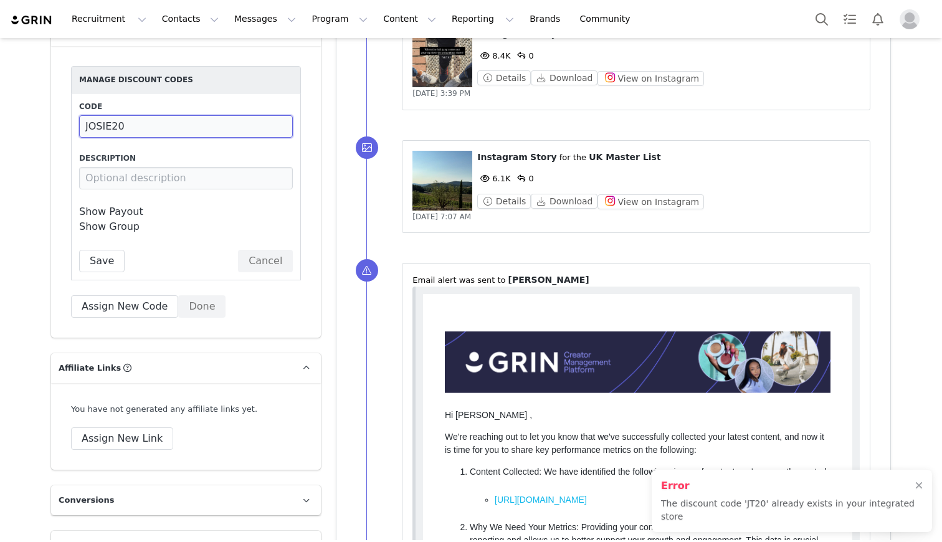
scroll to position [1005, 0]
type input "JOSIE20"
click at [135, 268] on div "Save Cancel" at bounding box center [186, 260] width 214 height 22
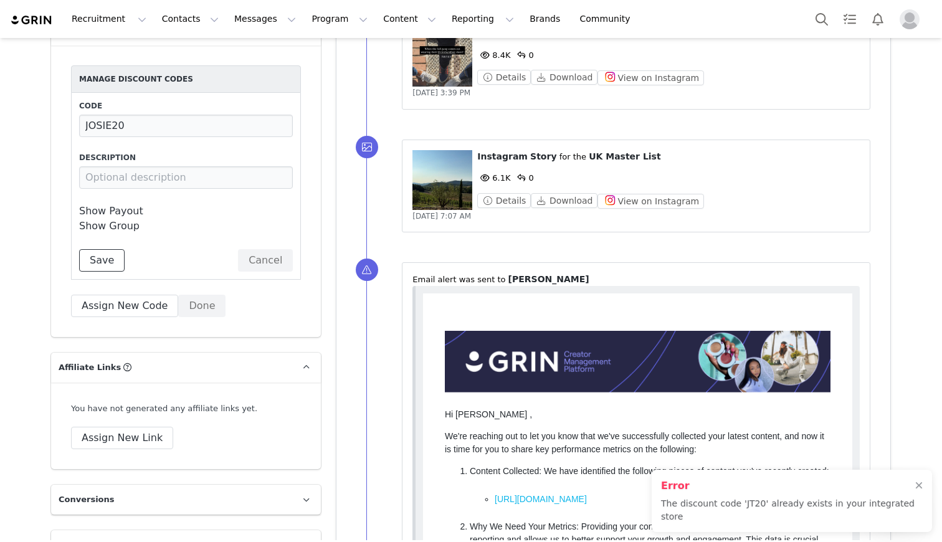
click at [116, 268] on button "Save" at bounding box center [101, 260] width 45 height 22
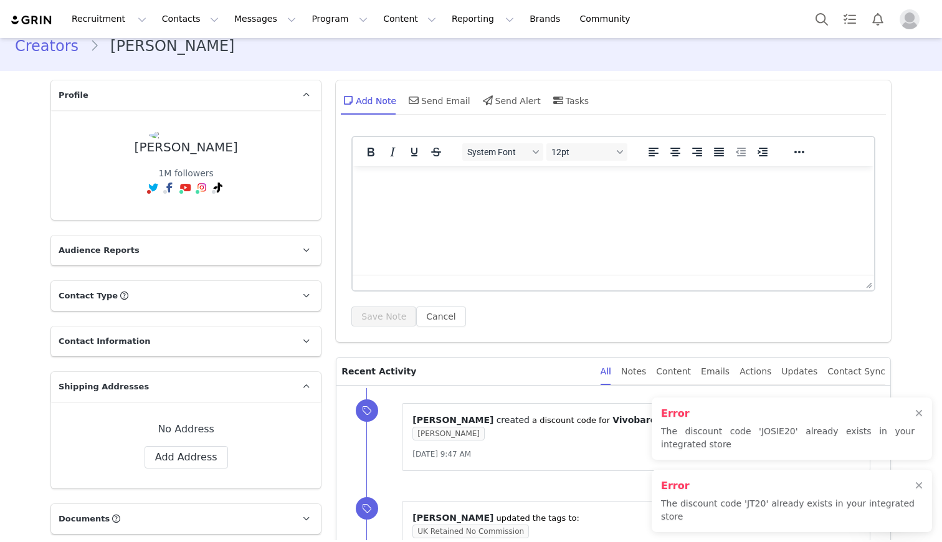
scroll to position [0, 0]
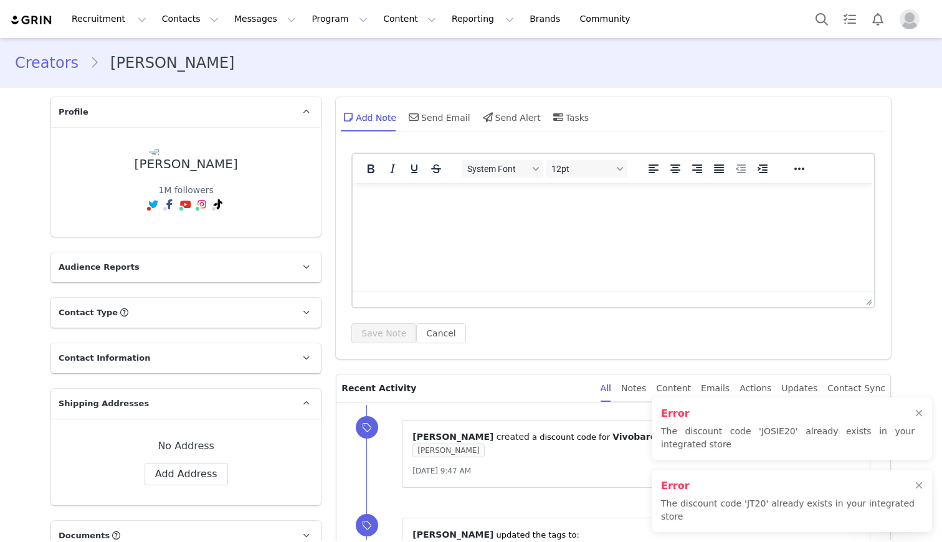
click at [58, 62] on link "Creators" at bounding box center [52, 63] width 75 height 22
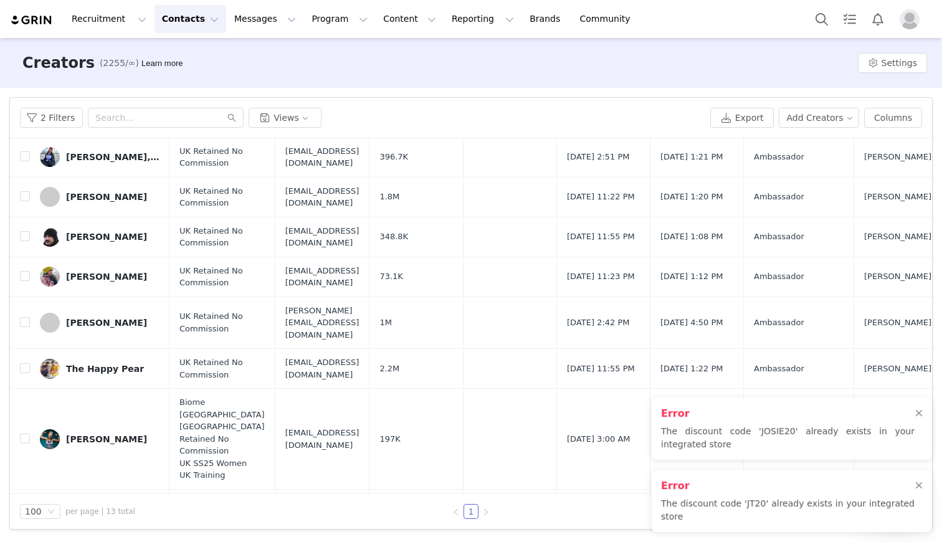
scroll to position [206, 0]
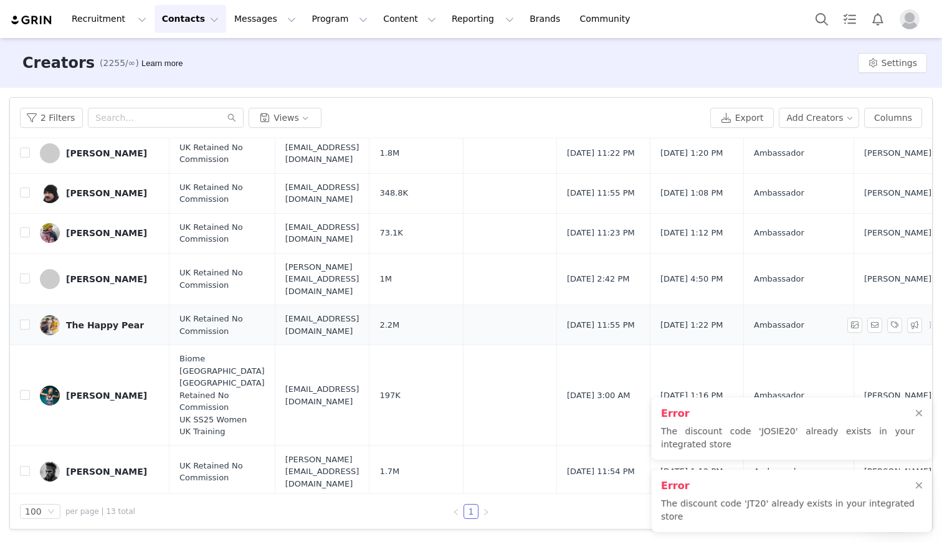
click at [115, 320] on div "The Happy Pear" at bounding box center [105, 325] width 78 height 10
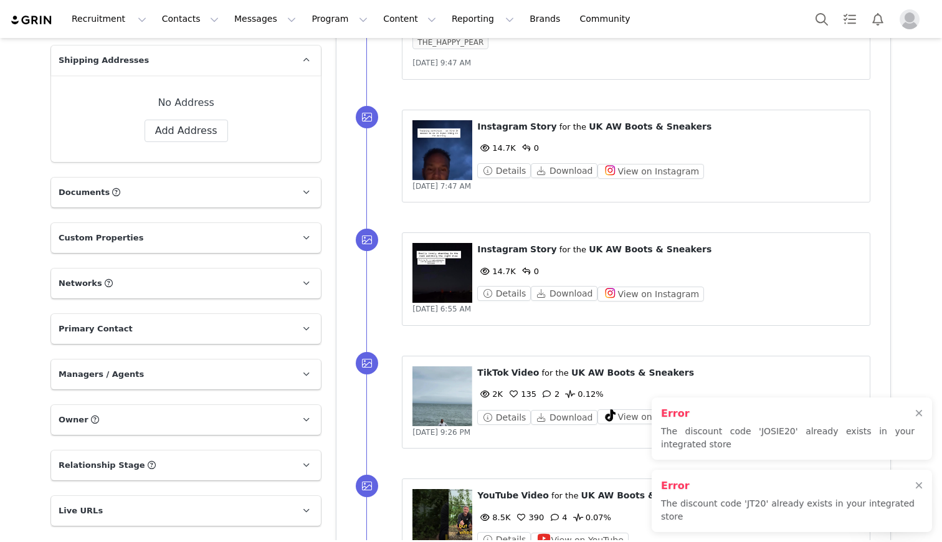
scroll to position [487, 0]
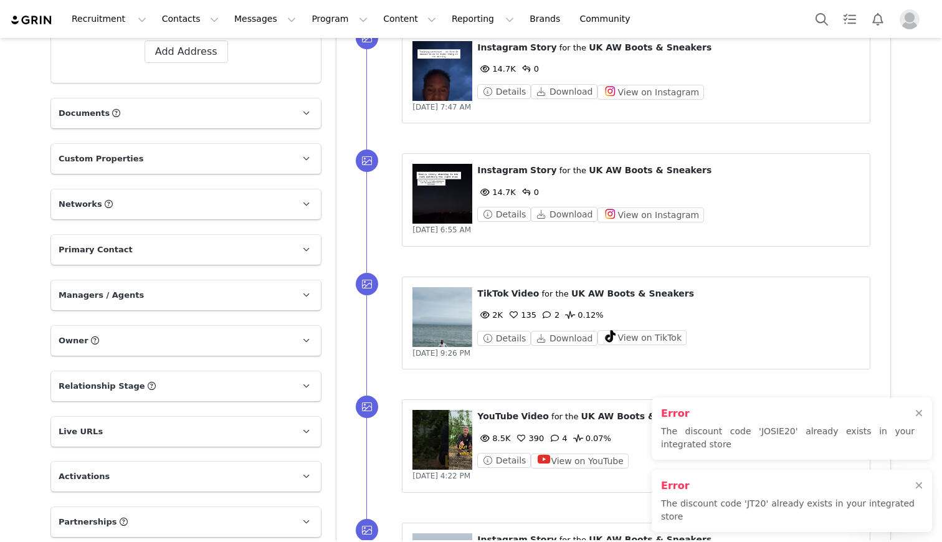
click at [140, 462] on p "Activations" at bounding box center [171, 477] width 240 height 30
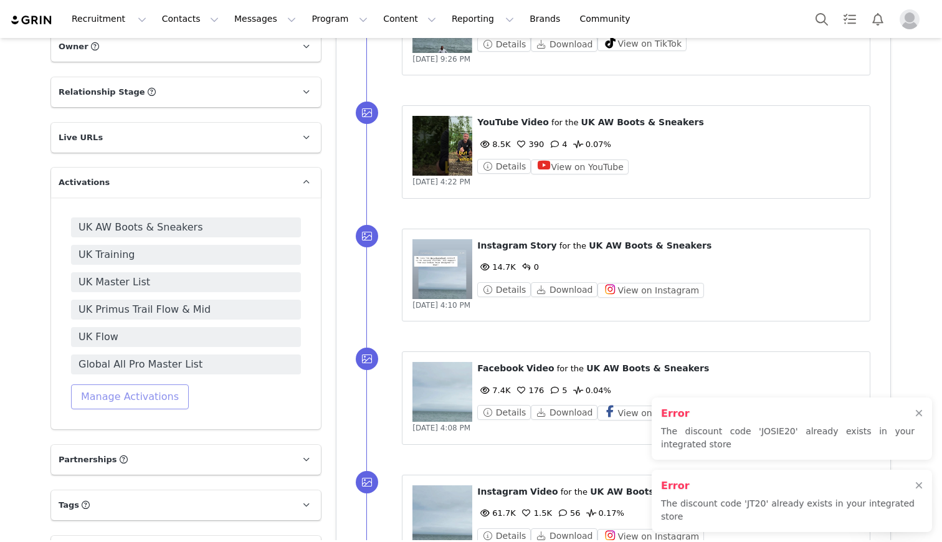
click at [137, 405] on button "Manage Activations" at bounding box center [130, 396] width 118 height 25
click at [227, 405] on div "UK AW Boots & Sneakers [GEOGRAPHIC_DATA] Training [GEOGRAPHIC_DATA] Master List…" at bounding box center [186, 313] width 230 height 192
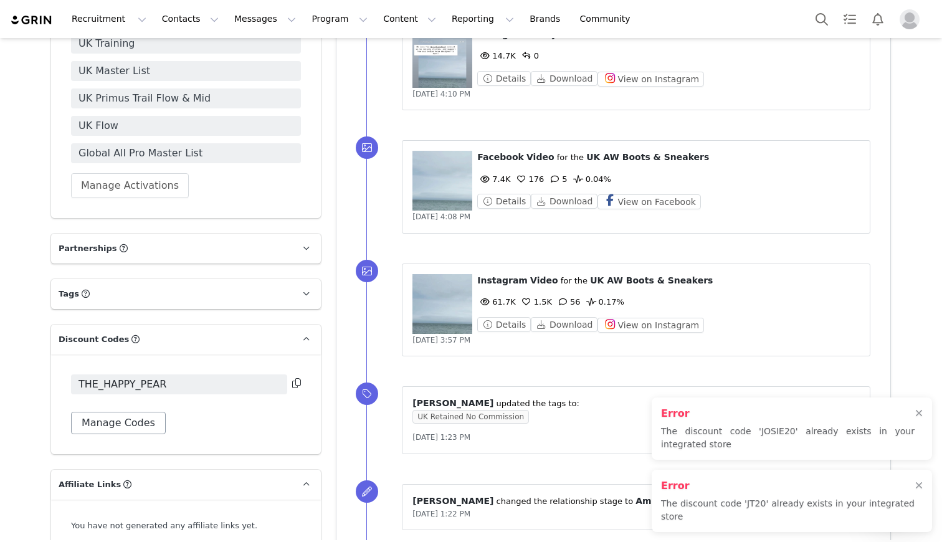
scroll to position [995, 0]
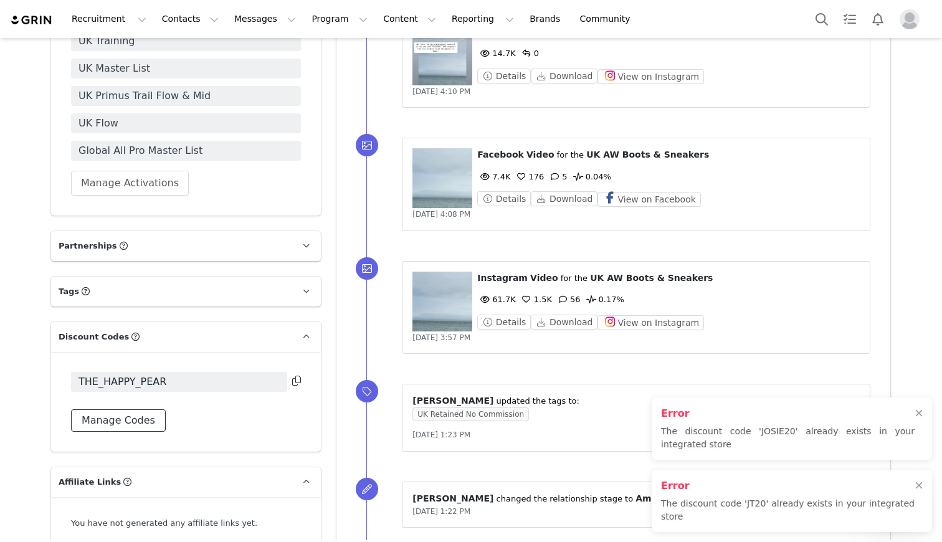
click at [144, 416] on button "Manage Codes" at bounding box center [118, 420] width 95 height 22
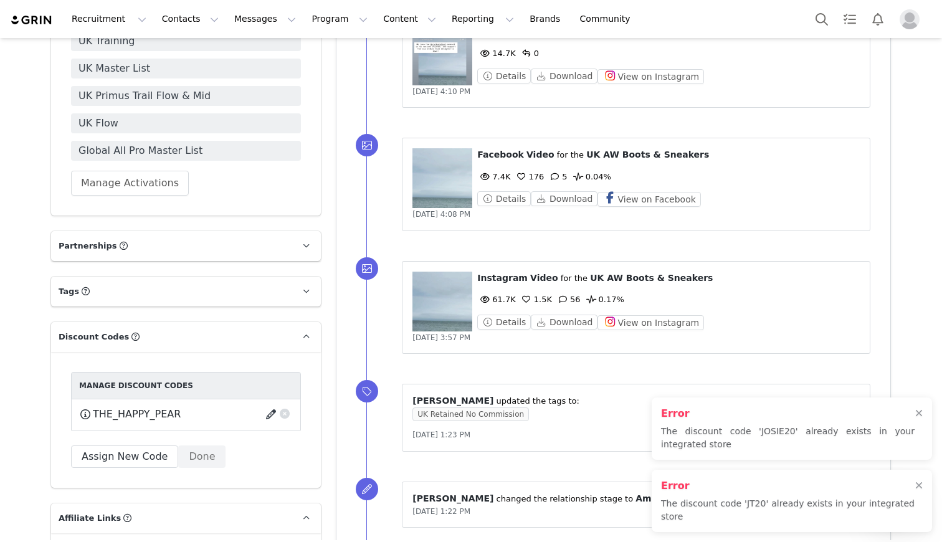
click at [271, 416] on button "button" at bounding box center [273, 414] width 17 height 20
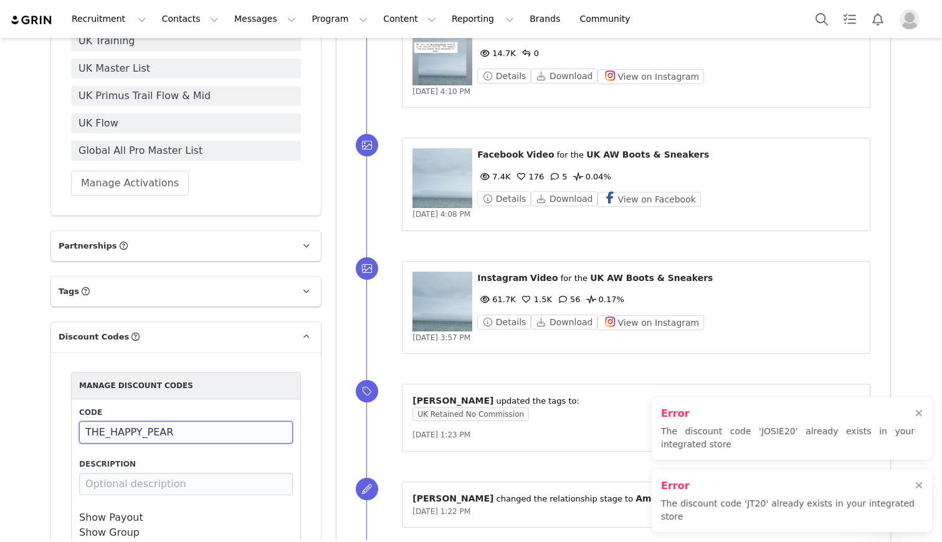
click at [207, 430] on input "THE_HAPPY_PEAR" at bounding box center [186, 432] width 214 height 22
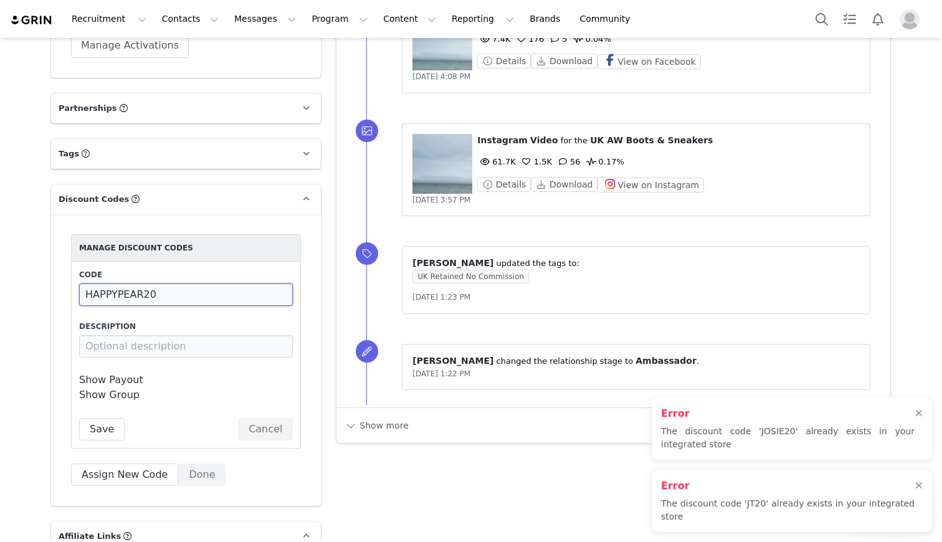
scroll to position [1280, 0]
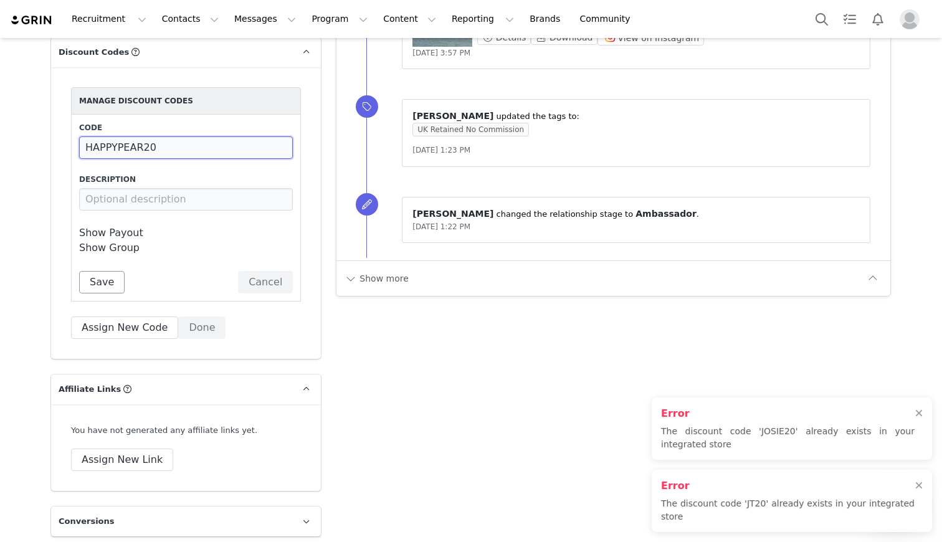
type input "HAPPYPEAR20"
click at [97, 284] on button "Save" at bounding box center [101, 282] width 45 height 22
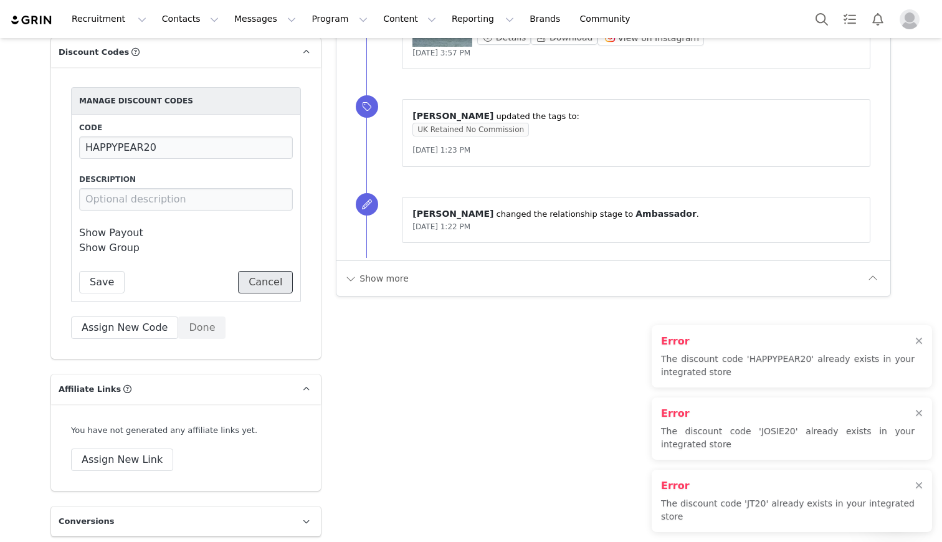
click at [268, 286] on button "Cancel" at bounding box center [265, 282] width 55 height 22
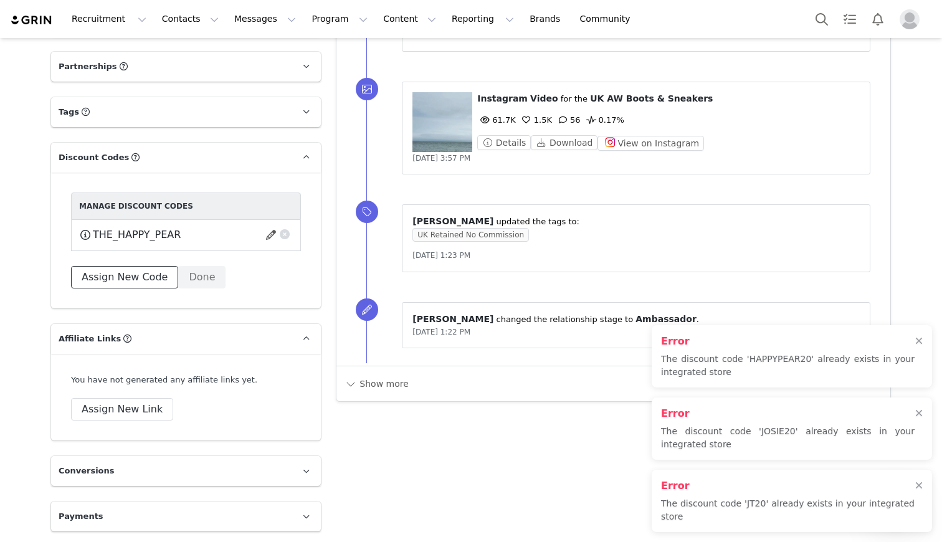
click at [143, 285] on button "Assign New Code" at bounding box center [124, 277] width 107 height 22
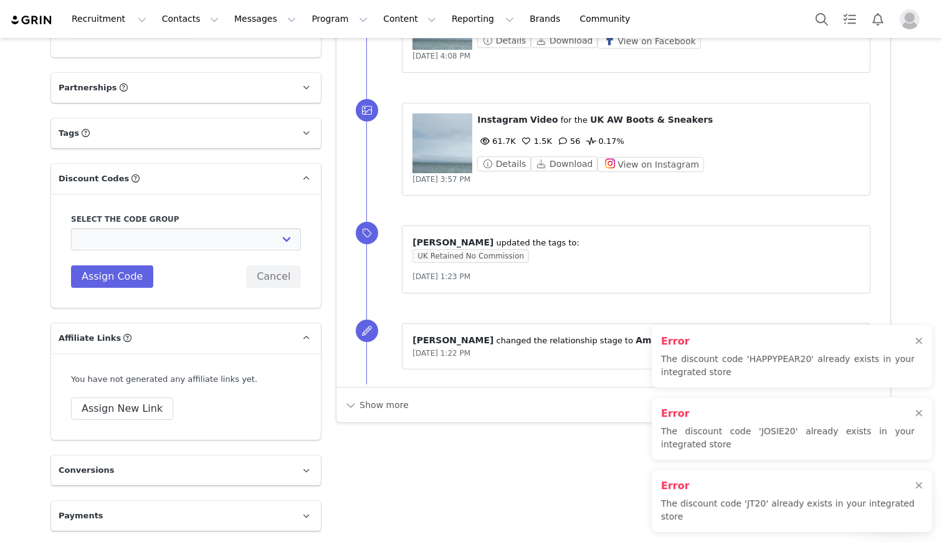
scroll to position [1153, 0]
click at [136, 248] on select "Vivobarefoot DE Staging2: Vivobarefoot DE Staging2 Vivobarefoot DE Staging2: Te…" at bounding box center [186, 239] width 230 height 22
select select "10010046"
click at [71, 228] on select "Vivobarefoot DE Staging2: Vivobarefoot DE Staging2 Vivobarefoot DE Staging2: Te…" at bounding box center [186, 239] width 230 height 22
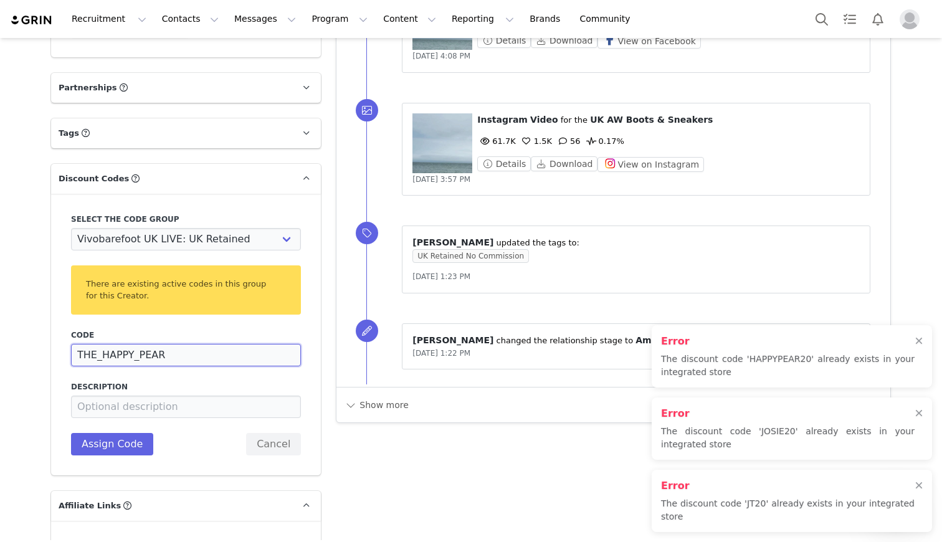
click at [190, 353] on input "THE_HAPPY_PEAR" at bounding box center [186, 355] width 230 height 22
type input "HAPPYPEAR20"
click at [115, 447] on button "Assign Code" at bounding box center [112, 444] width 82 height 22
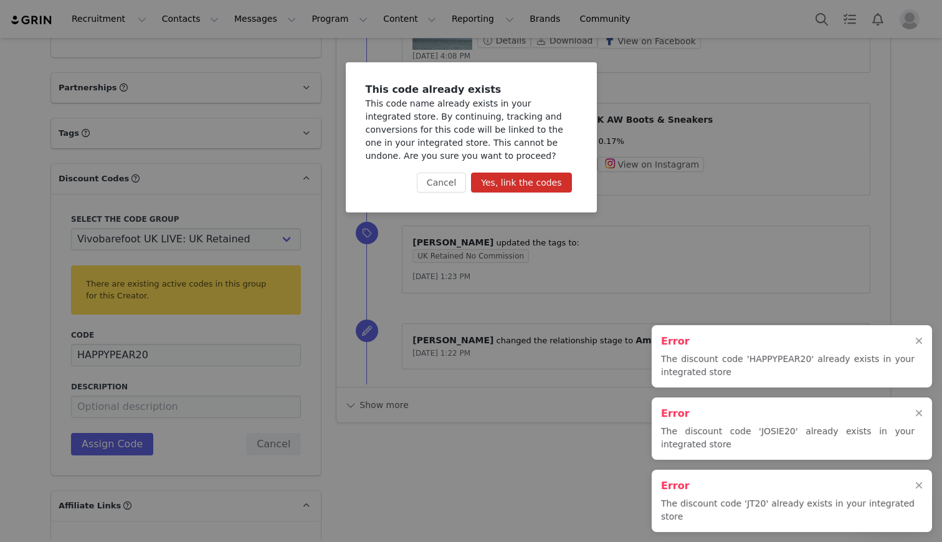
click at [506, 180] on button "Yes, link the codes" at bounding box center [521, 183] width 100 height 20
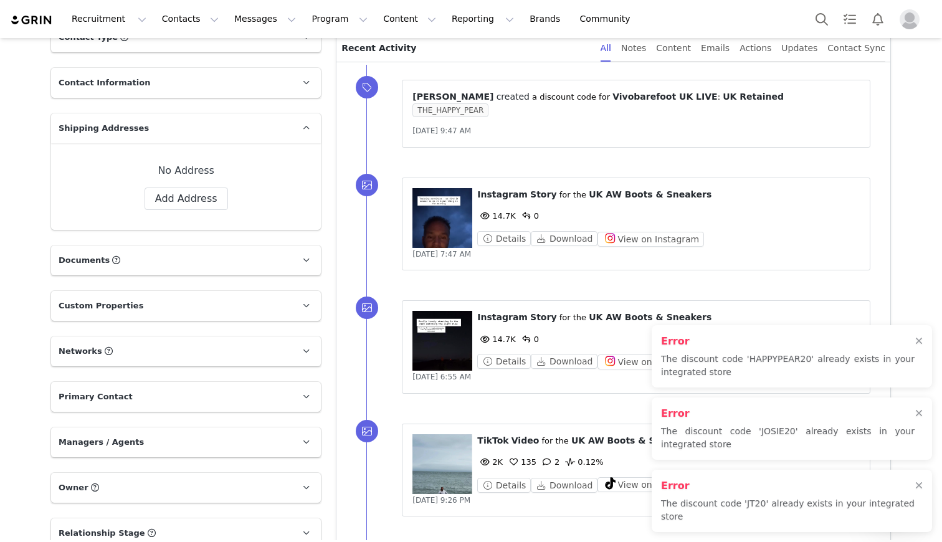
scroll to position [0, 0]
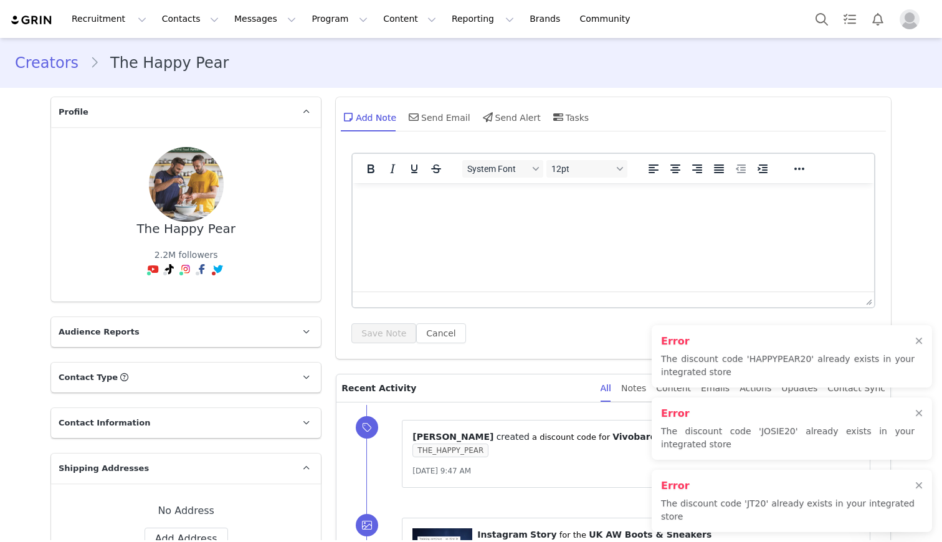
click at [52, 66] on link "Creators" at bounding box center [52, 63] width 75 height 22
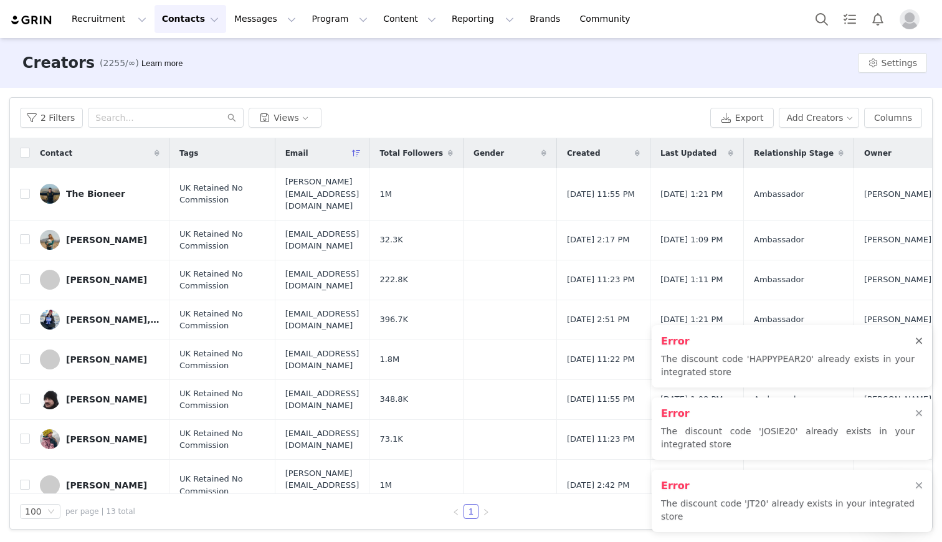
click at [920, 340] on div at bounding box center [918, 341] width 7 height 10
click at [919, 410] on div at bounding box center [918, 414] width 7 height 10
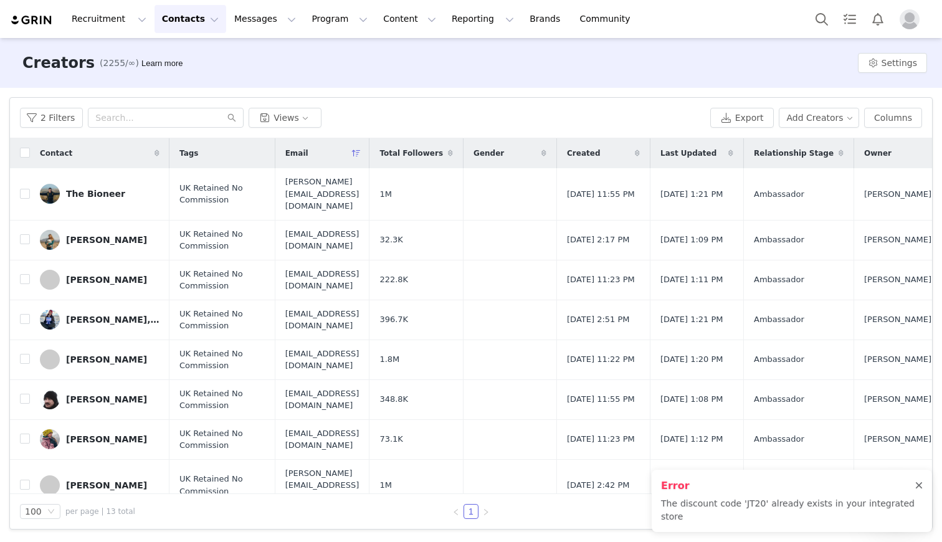
click at [918, 481] on div at bounding box center [918, 486] width 7 height 10
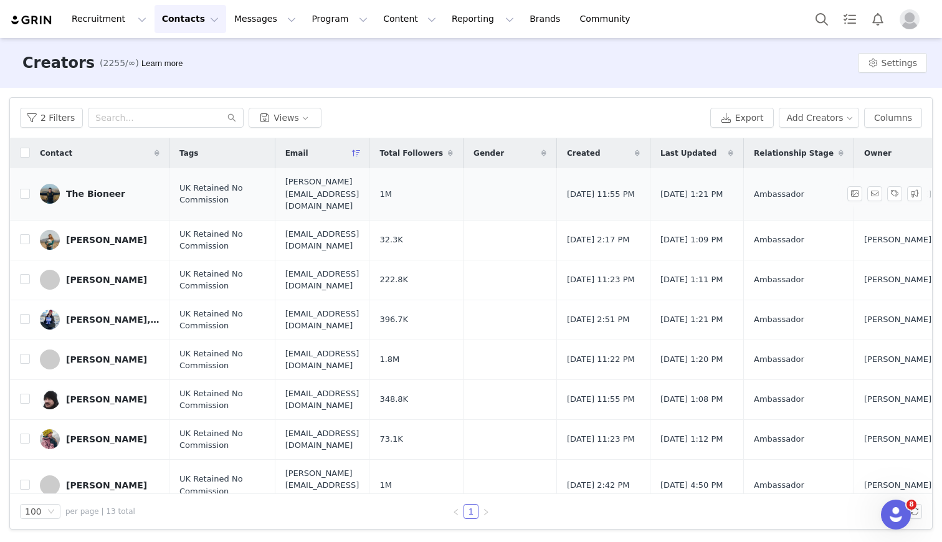
click at [95, 192] on div "The Bioneer" at bounding box center [95, 194] width 59 height 10
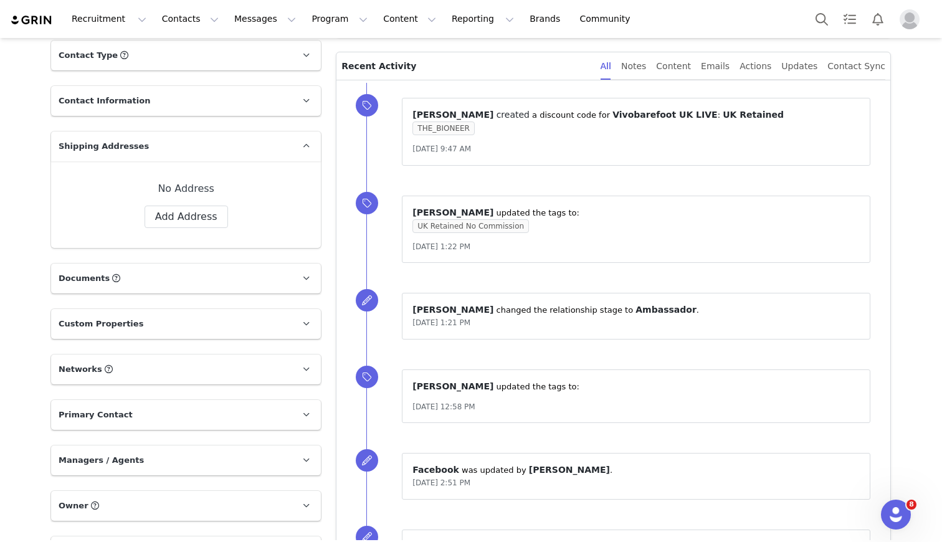
scroll to position [1022, 0]
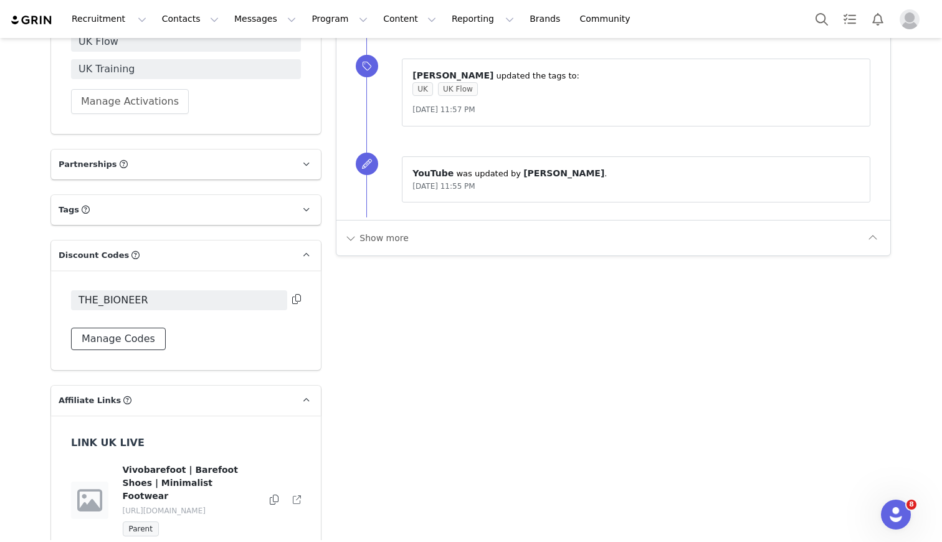
click at [142, 336] on button "Manage Codes" at bounding box center [118, 339] width 95 height 22
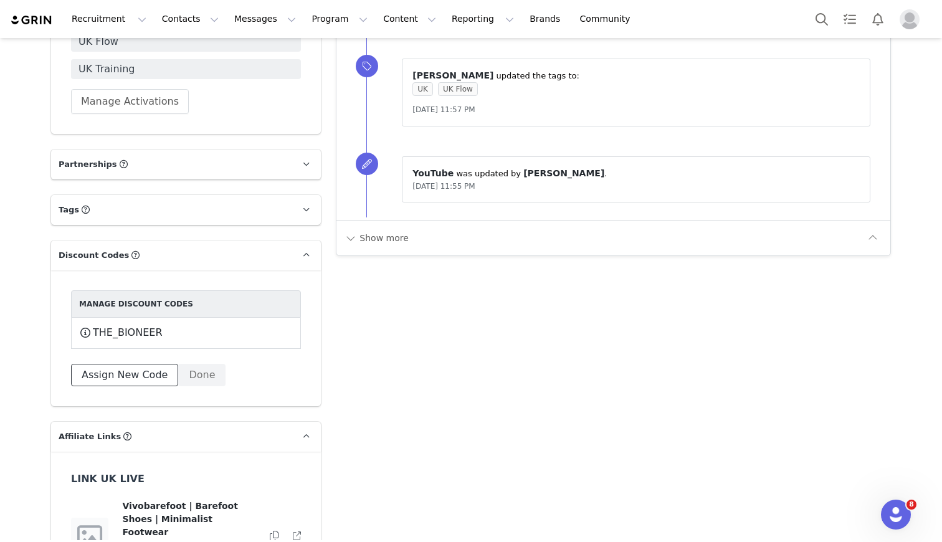
click at [132, 379] on button "Assign New Code" at bounding box center [124, 375] width 107 height 22
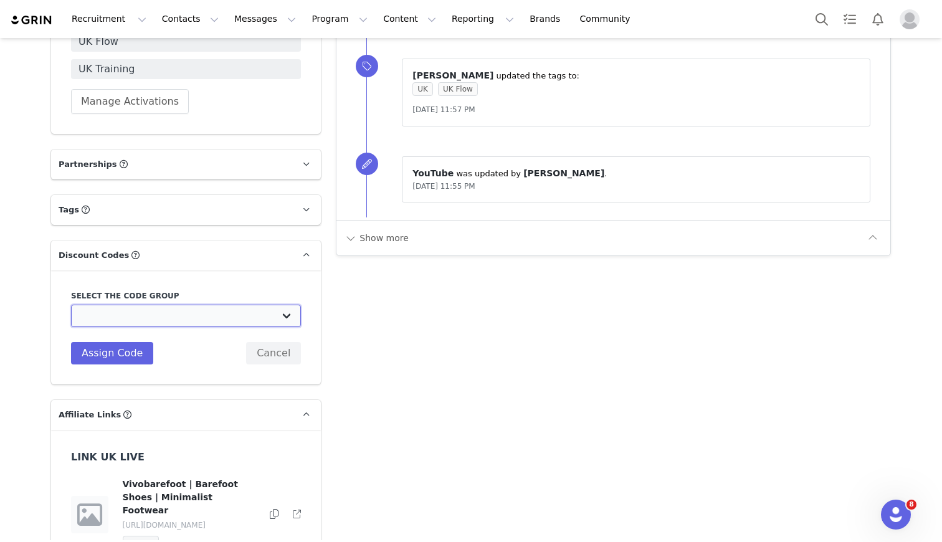
click at [126, 317] on select "Vivobarefoot DE Staging2: Vivobarefoot DE Staging2 Vivobarefoot DE Staging2: Te…" at bounding box center [186, 316] width 230 height 22
select select "10010046"
click at [71, 305] on select "Vivobarefoot DE Staging2: Vivobarefoot DE Staging2 Vivobarefoot DE Staging2: Te…" at bounding box center [186, 316] width 230 height 22
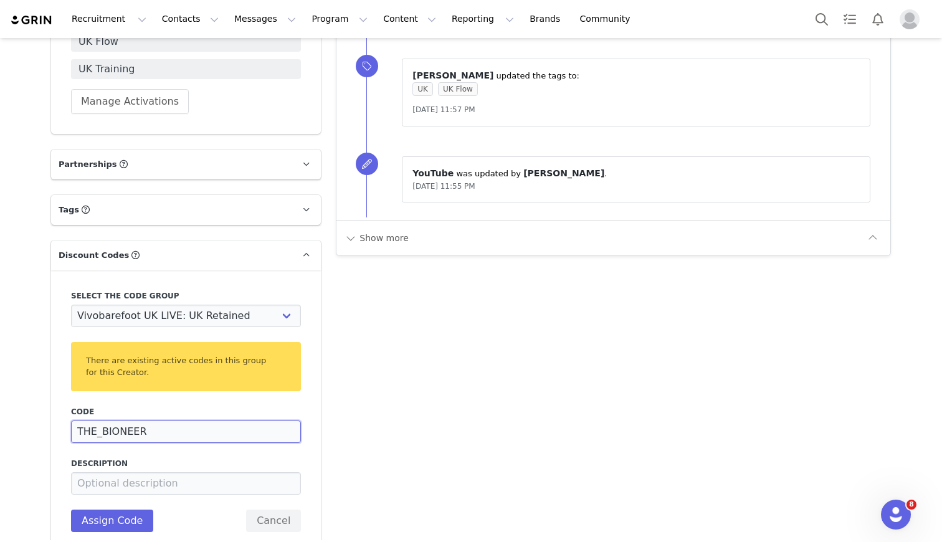
click at [162, 427] on input "THE_BIONEER" at bounding box center [186, 431] width 230 height 22
type input "BIONEERVIVO20"
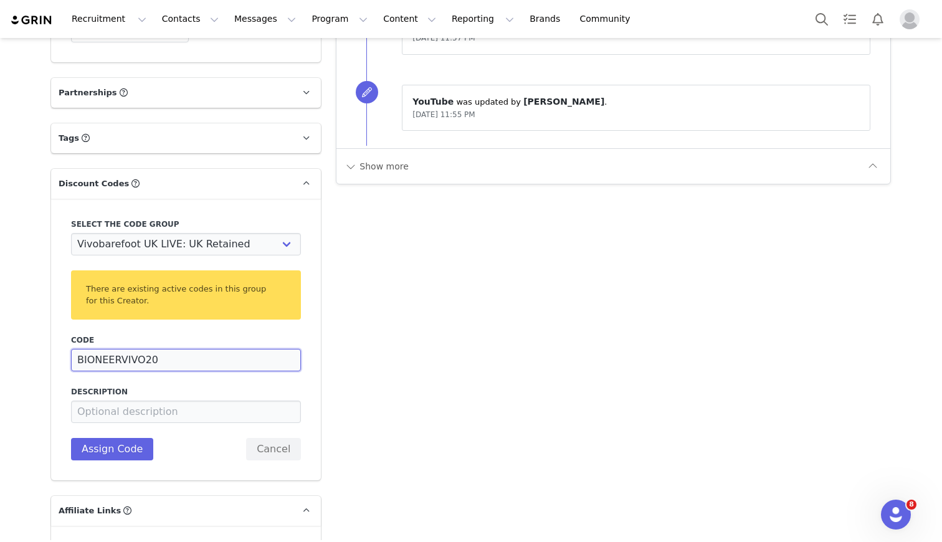
scroll to position [1198, 0]
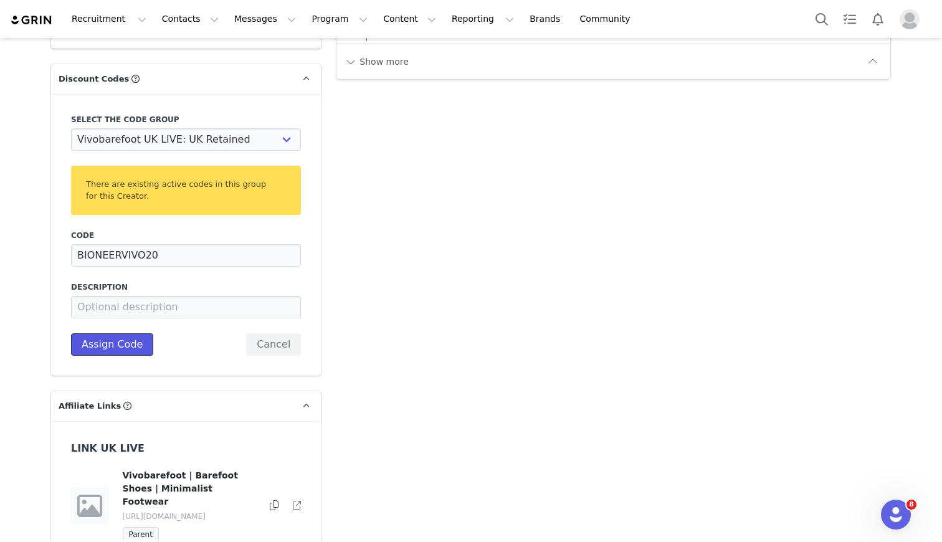
click at [100, 346] on button "Assign Code" at bounding box center [112, 344] width 82 height 22
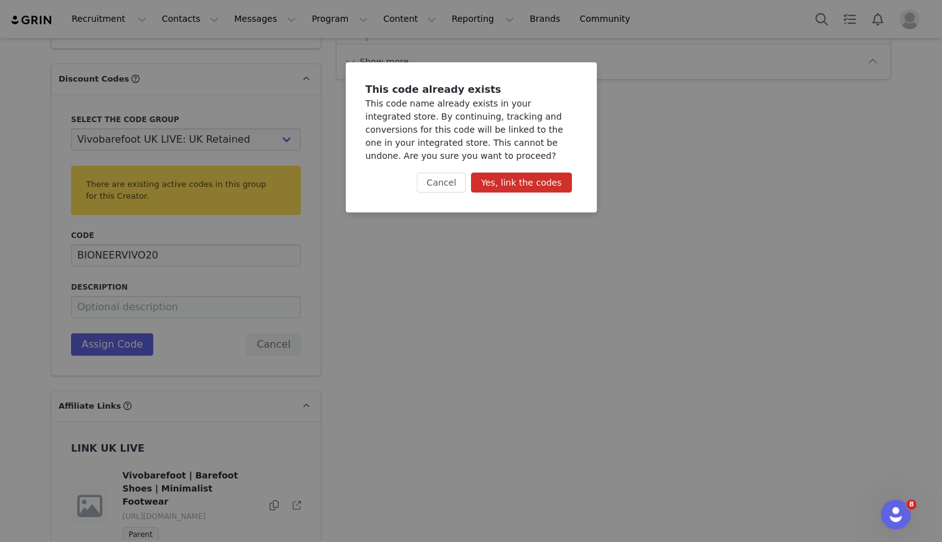
click at [536, 184] on button "Yes, link the codes" at bounding box center [521, 183] width 100 height 20
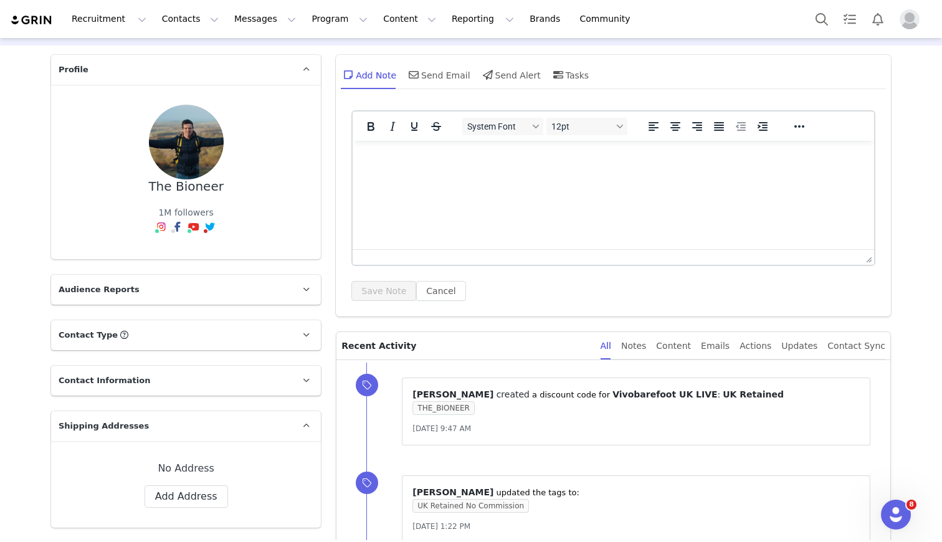
scroll to position [0, 0]
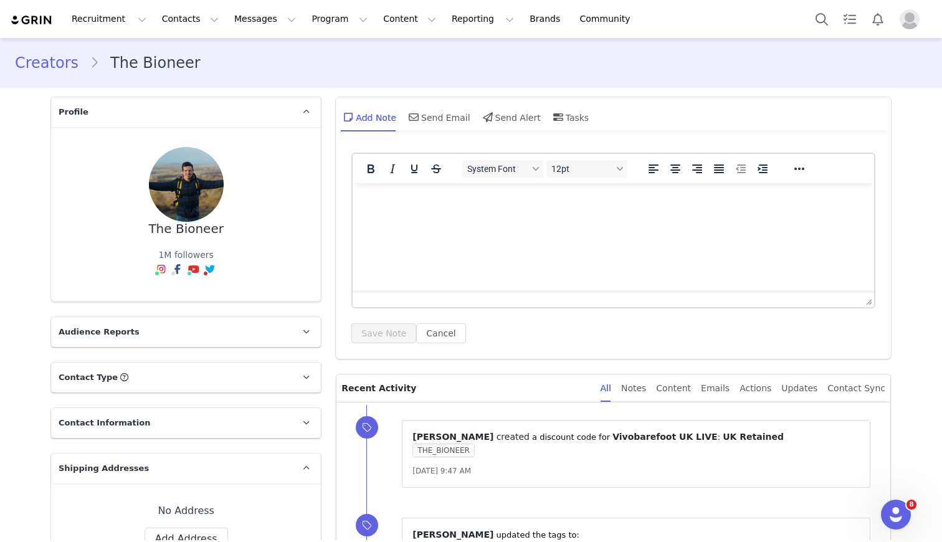
click at [57, 68] on link "Creators" at bounding box center [52, 63] width 75 height 22
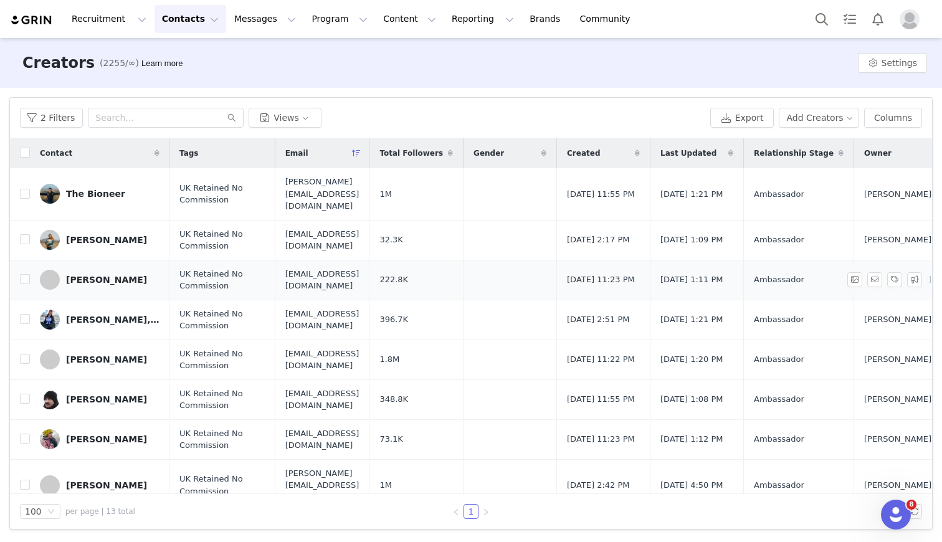
click at [93, 275] on div "[PERSON_NAME]" at bounding box center [106, 280] width 81 height 10
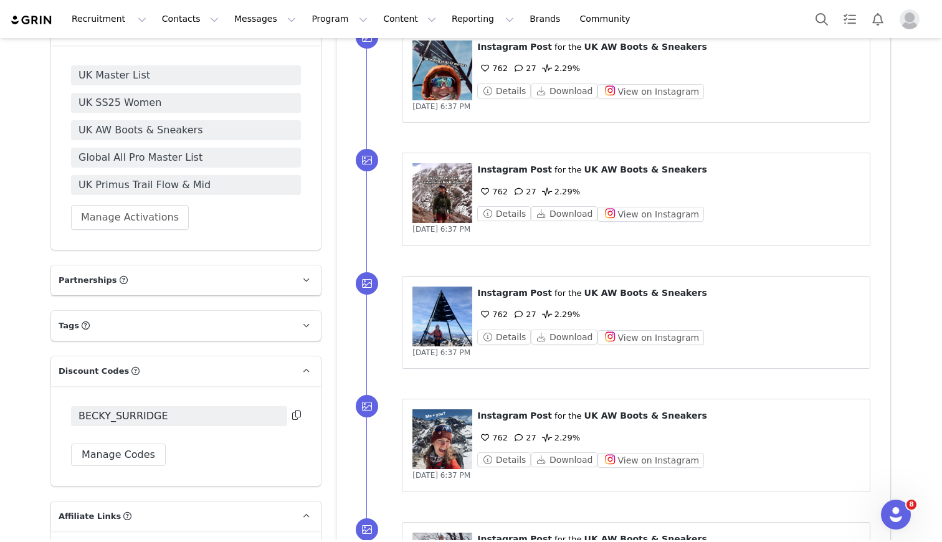
scroll to position [891, 0]
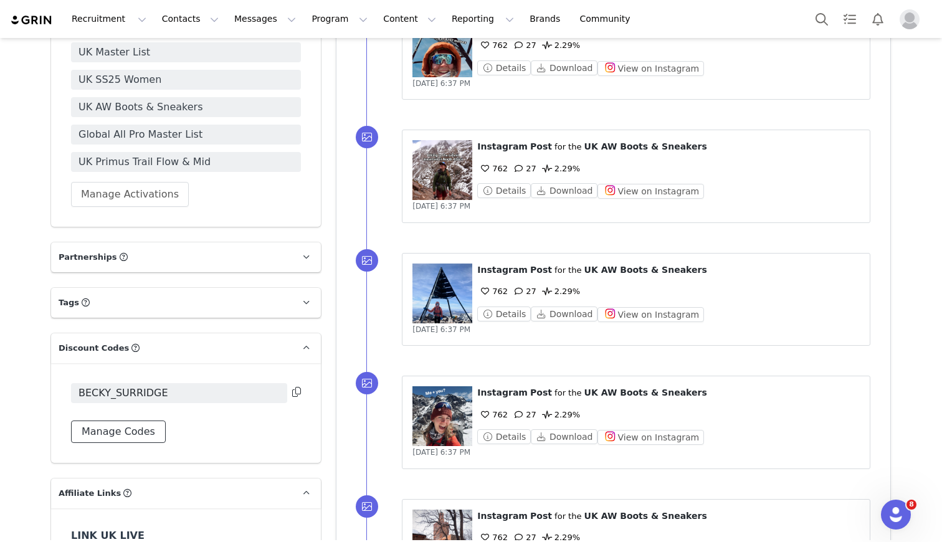
click at [128, 437] on button "Manage Codes" at bounding box center [118, 431] width 95 height 22
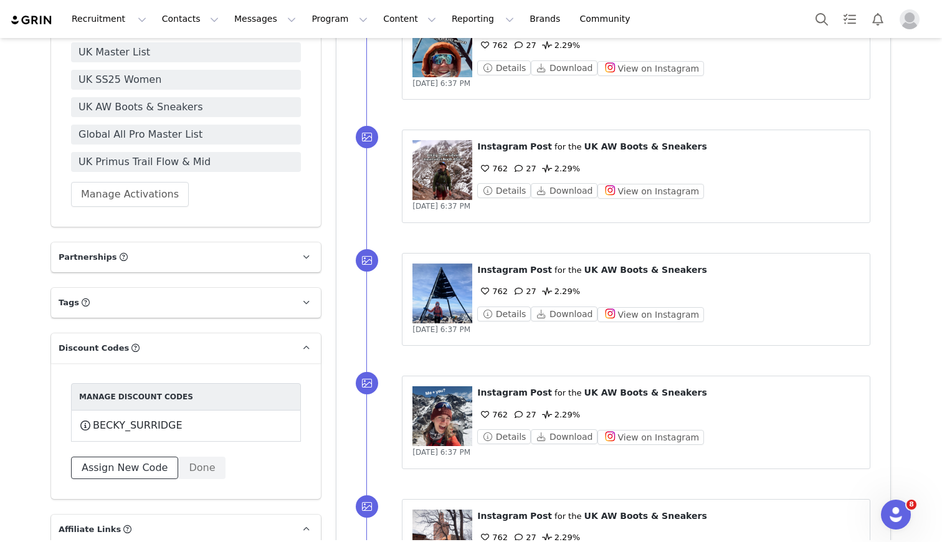
click at [136, 470] on button "Assign New Code" at bounding box center [124, 468] width 107 height 22
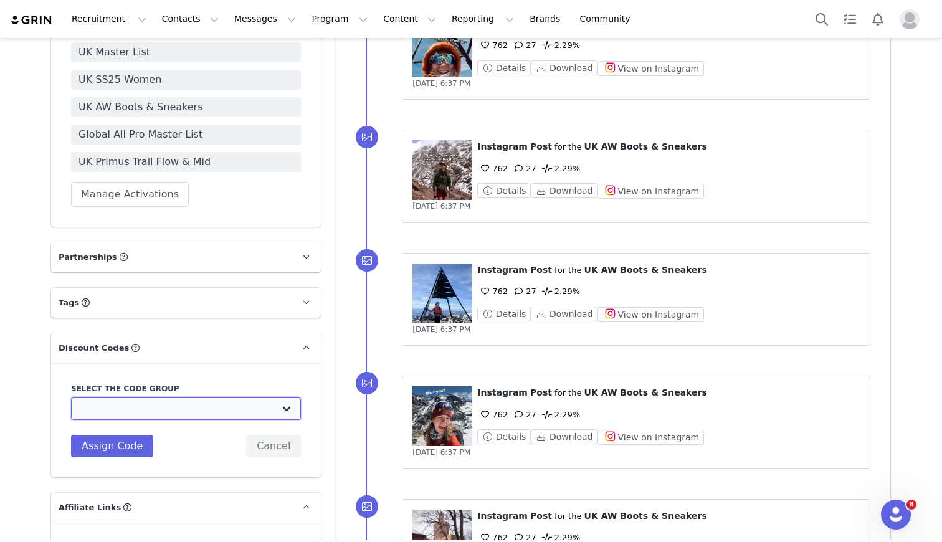
click at [115, 411] on select "Vivobarefoot DE Staging2: Vivobarefoot DE Staging2 Vivobarefoot DE Staging2: Te…" at bounding box center [186, 408] width 230 height 22
select select "10010046"
click at [71, 397] on select "Vivobarefoot DE Staging2: Vivobarefoot DE Staging2 Vivobarefoot DE Staging2: Te…" at bounding box center [186, 408] width 230 height 22
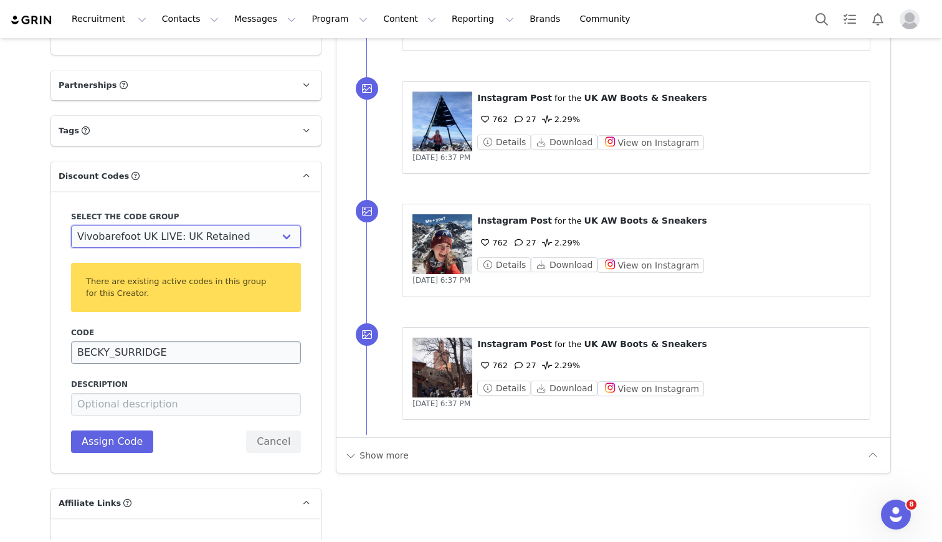
scroll to position [1067, 0]
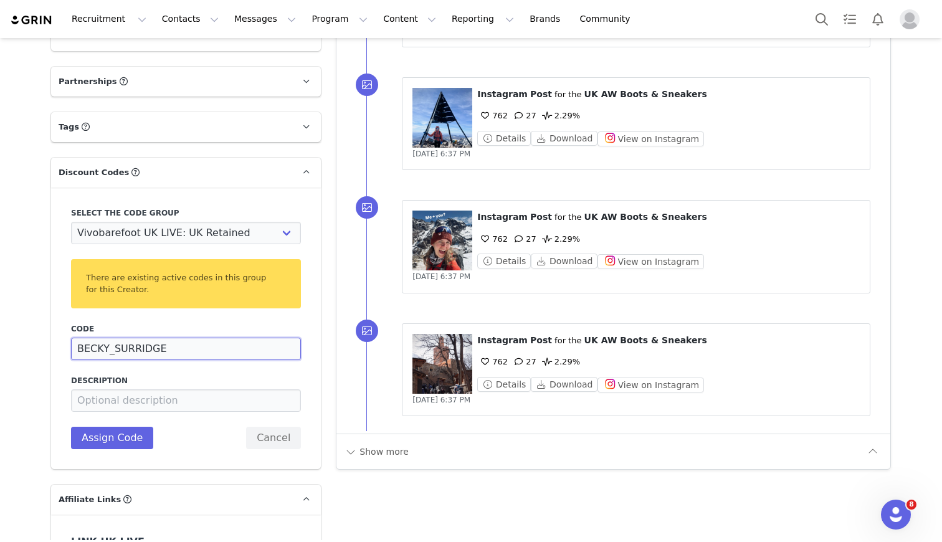
click at [150, 351] on input "BECKY_SURRIDGE" at bounding box center [186, 349] width 230 height 22
type input "GIRLOUTDOORSVIVO"
click at [116, 446] on button "Assign Code" at bounding box center [112, 438] width 82 height 22
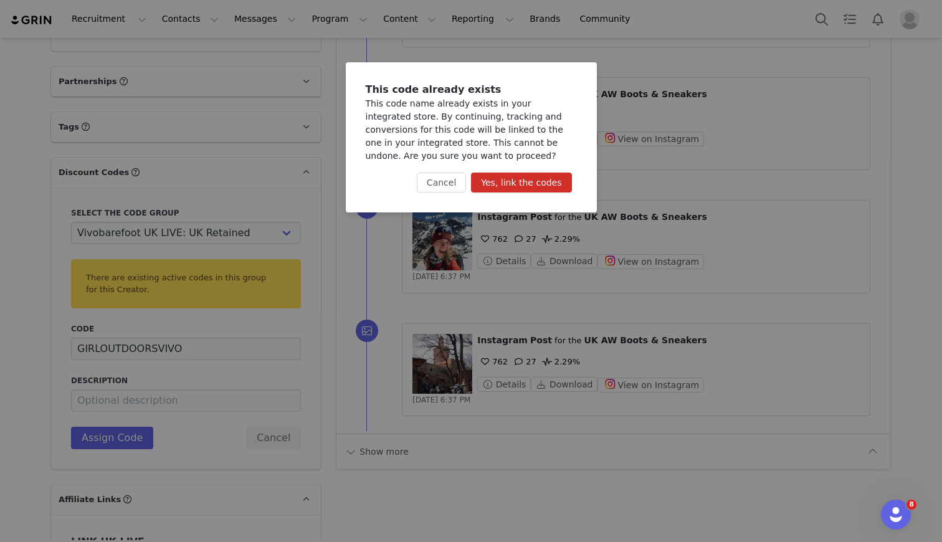
click at [501, 184] on button "Yes, link the codes" at bounding box center [521, 183] width 100 height 20
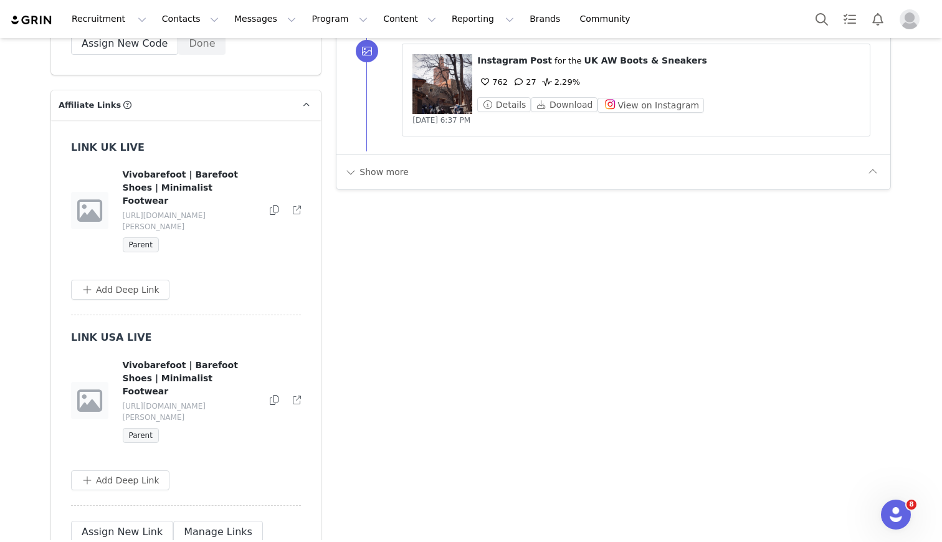
scroll to position [1353, 0]
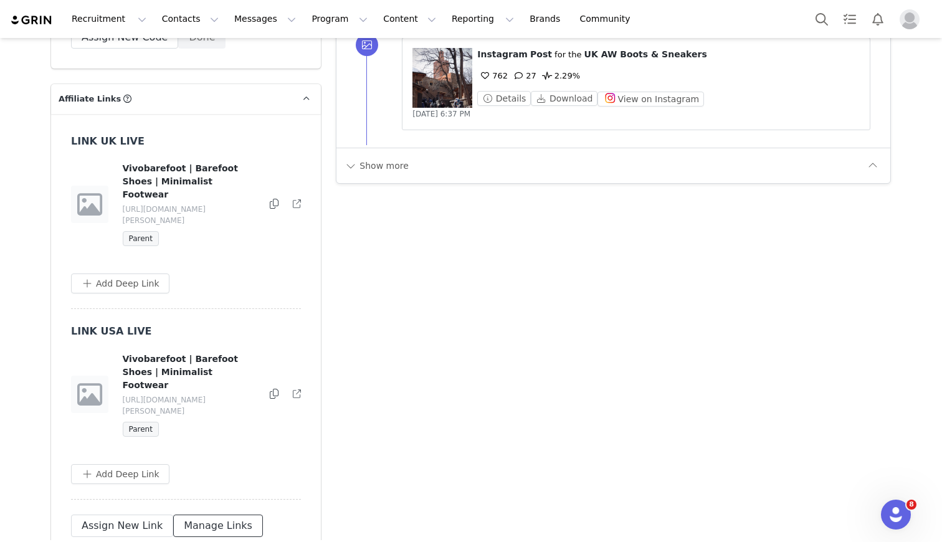
click at [206, 515] on button "Manage Links" at bounding box center [218, 526] width 90 height 22
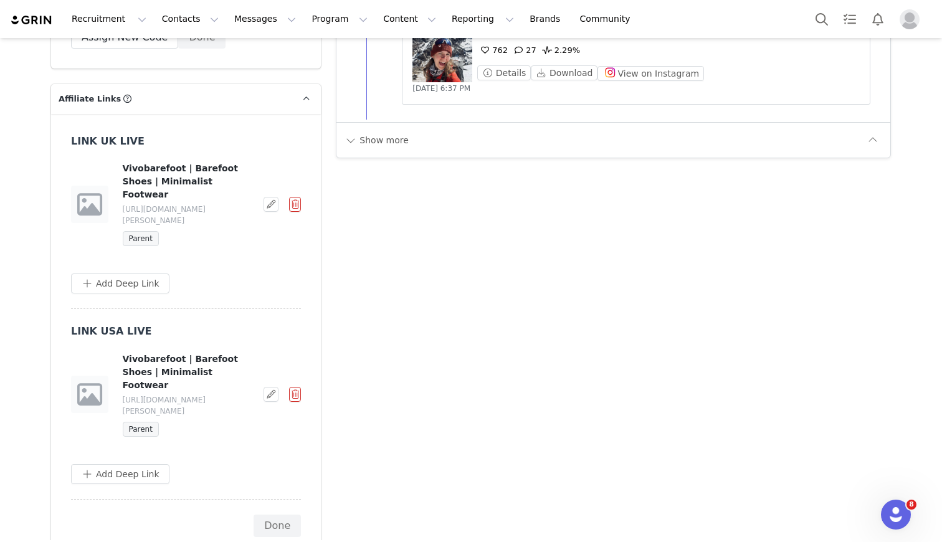
click at [291, 387] on button "button" at bounding box center [295, 394] width 12 height 15
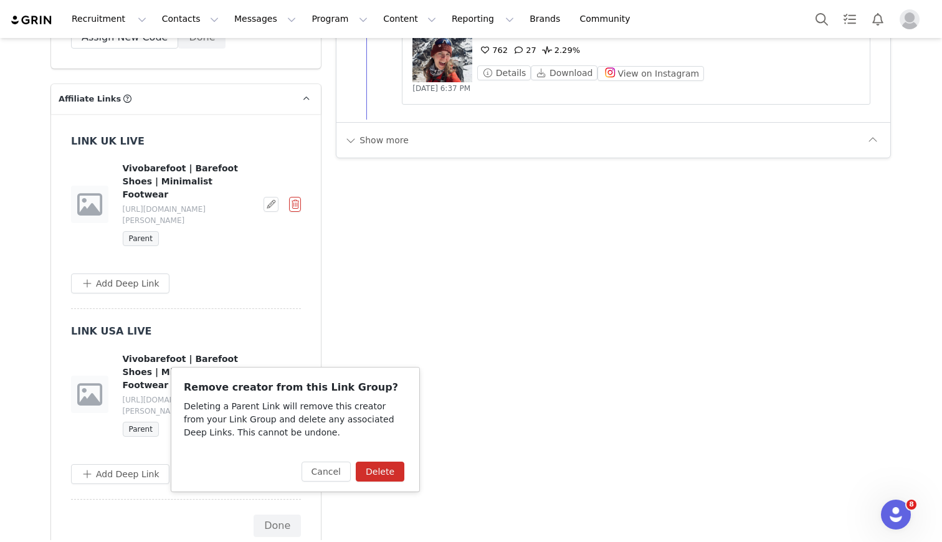
click at [369, 468] on button "Delete" at bounding box center [380, 472] width 49 height 20
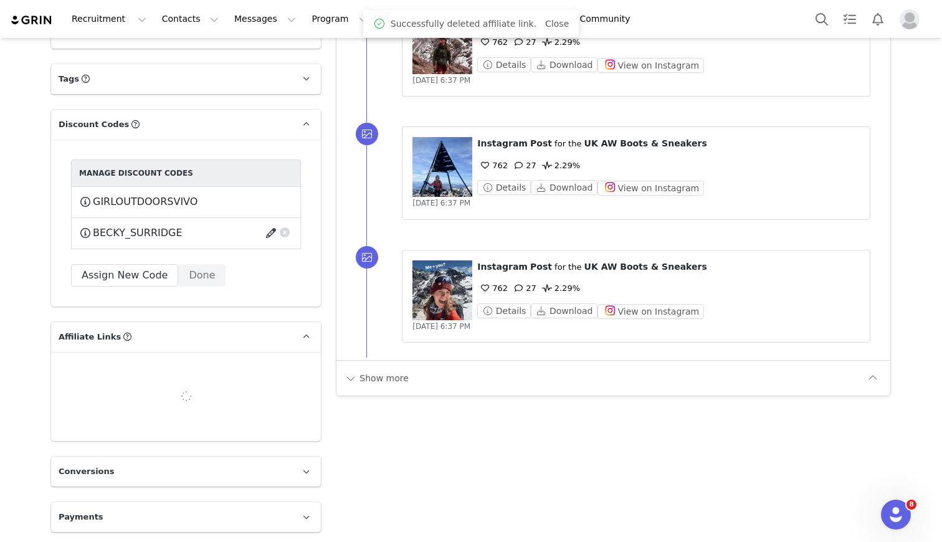
scroll to position [1254, 0]
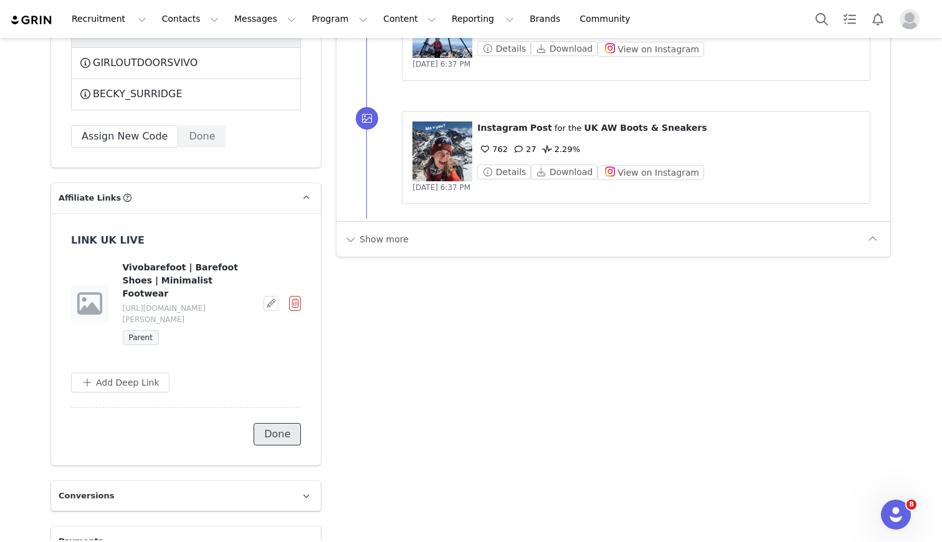
click at [287, 423] on button "Done" at bounding box center [277, 434] width 47 height 22
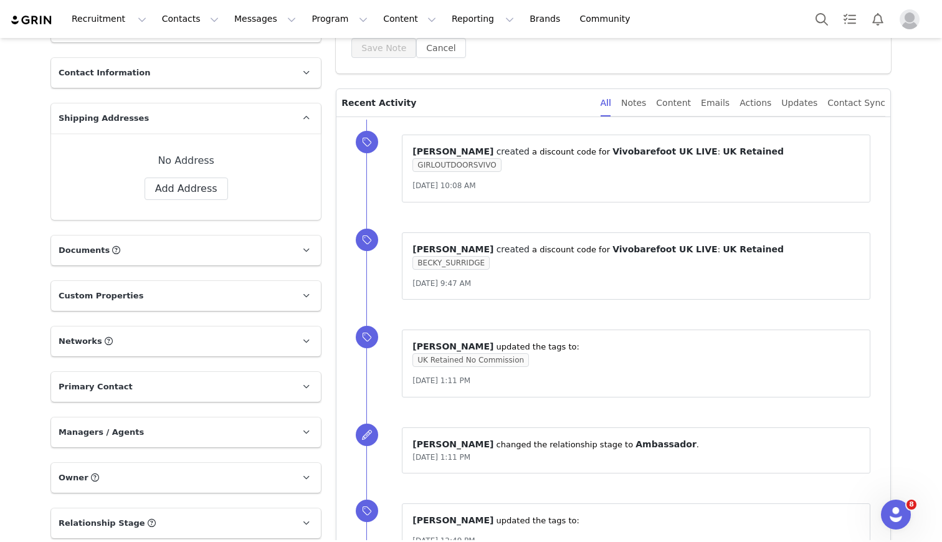
scroll to position [0, 0]
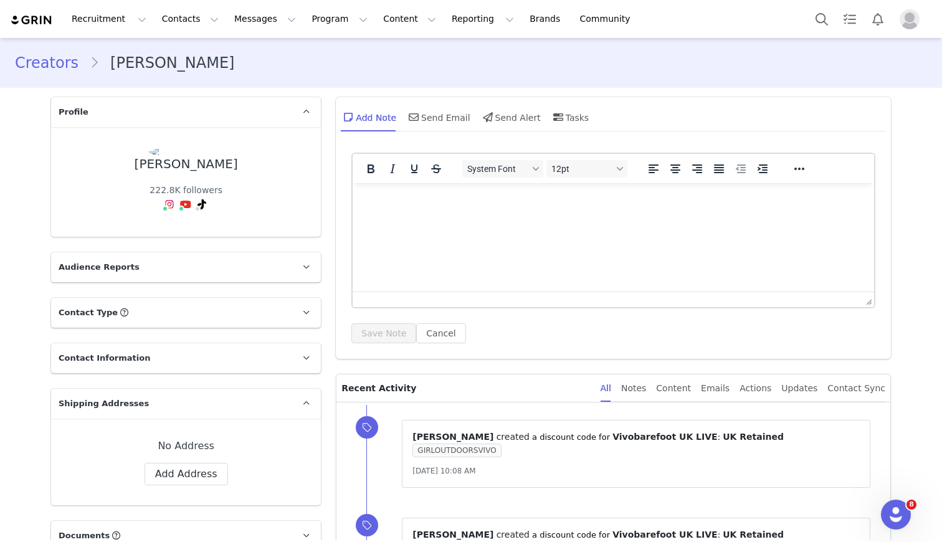
click at [60, 58] on link "Creators" at bounding box center [52, 63] width 75 height 22
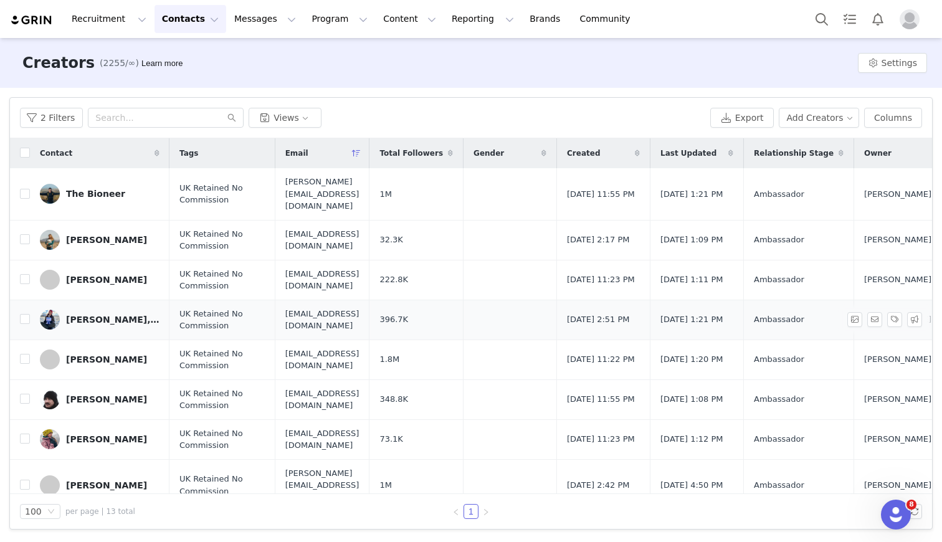
click at [95, 315] on div "[PERSON_NAME], PhD" at bounding box center [112, 320] width 93 height 10
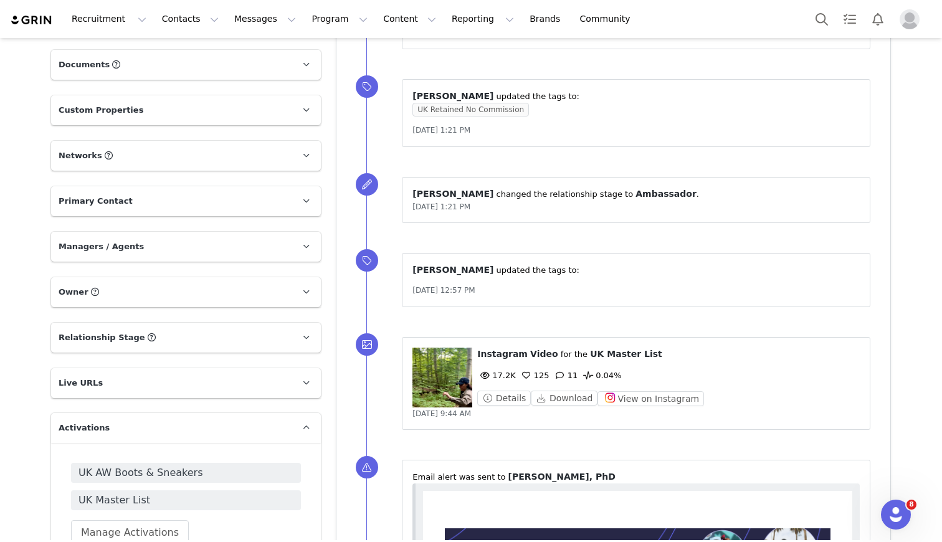
scroll to position [994, 0]
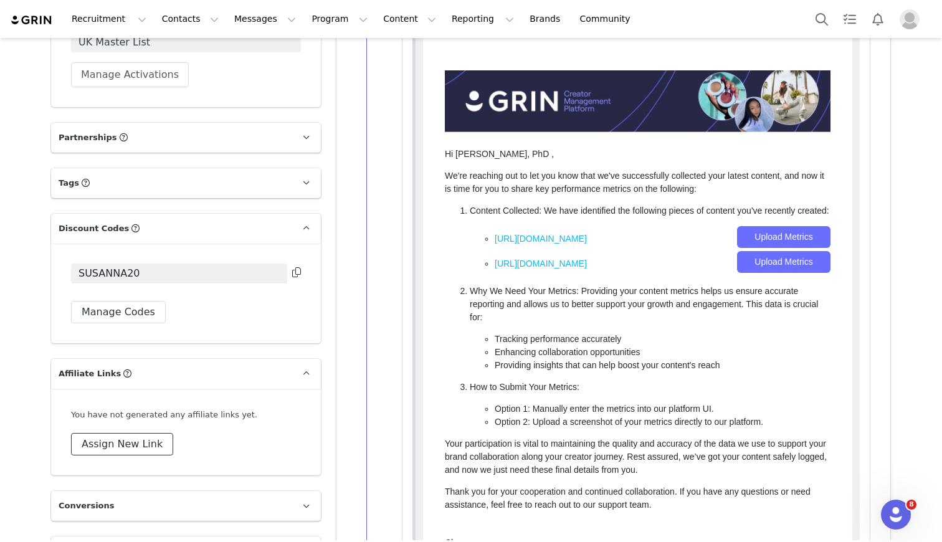
click at [130, 444] on button "Assign New Link" at bounding box center [122, 444] width 102 height 22
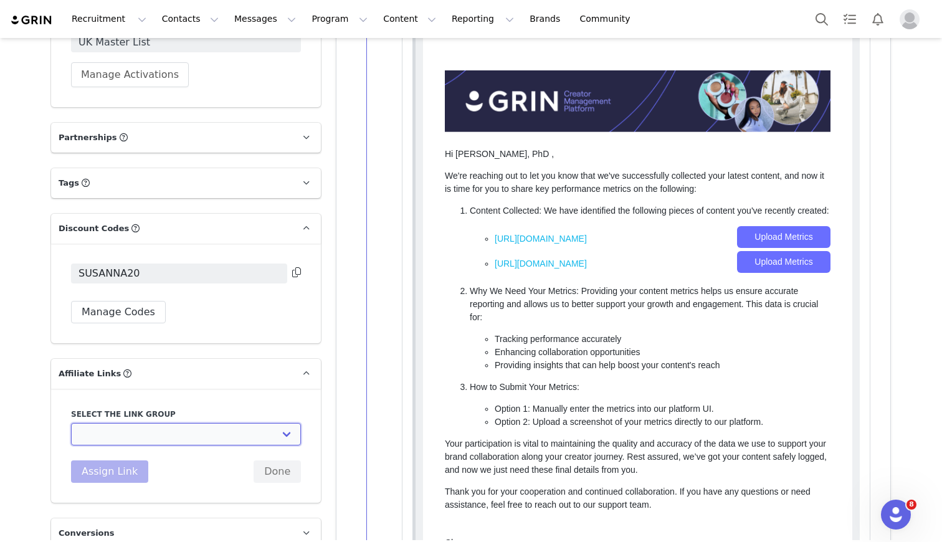
click at [130, 444] on select "UK TEST GRIN: [URL][DOMAIN_NAME] Test Grin 3: [URL][DOMAIN_NAME] S2 US Test: [U…" at bounding box center [186, 434] width 230 height 22
select select "32888"
click at [71, 423] on select "UK TEST GRIN: [URL][DOMAIN_NAME] Test Grin 3: [URL][DOMAIN_NAME] S2 US Test: [U…" at bounding box center [186, 434] width 230 height 22
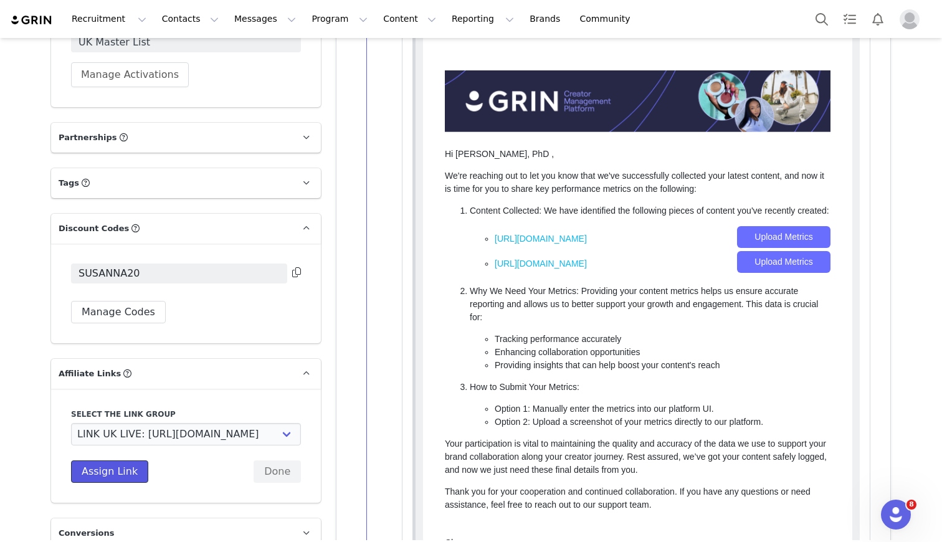
click at [112, 477] on button "Assign Link" at bounding box center [109, 471] width 77 height 22
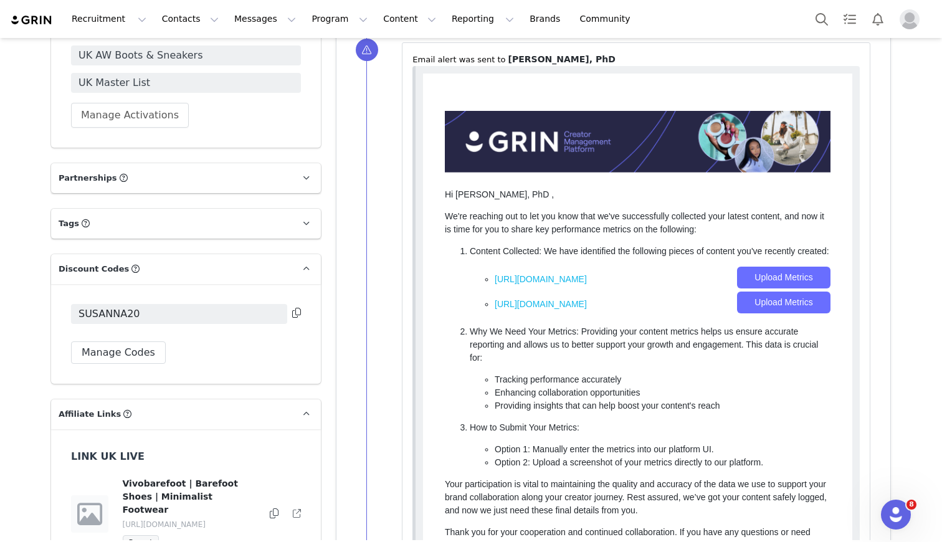
scroll to position [1057, 0]
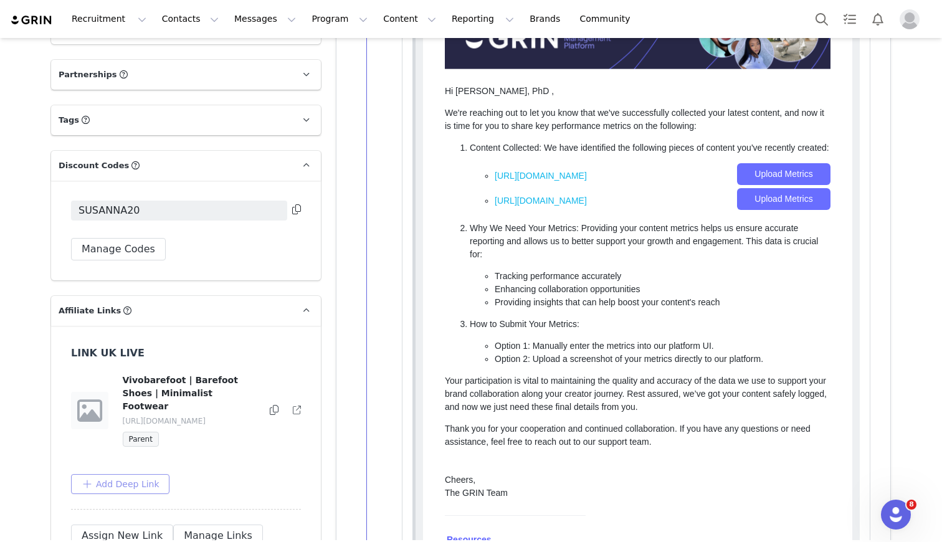
click at [138, 485] on button "Add Deep Link" at bounding box center [120, 484] width 98 height 20
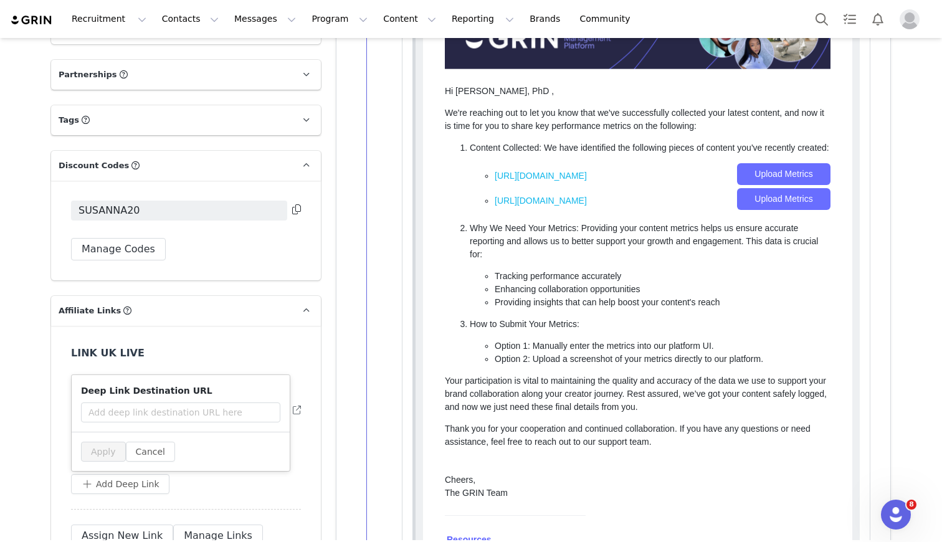
click at [193, 477] on div "Add Deep Link Deep Link Destination URL Apply Cancel" at bounding box center [186, 484] width 230 height 20
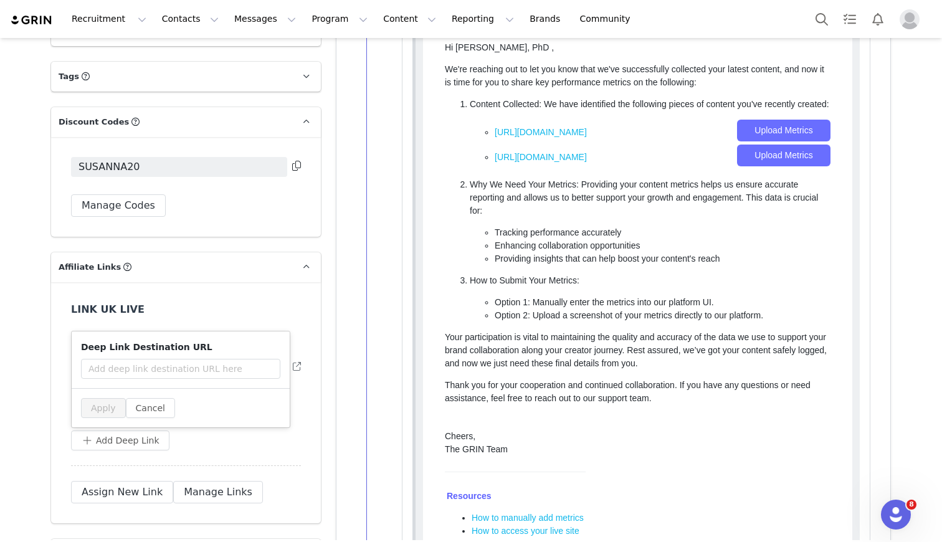
scroll to position [1108, 0]
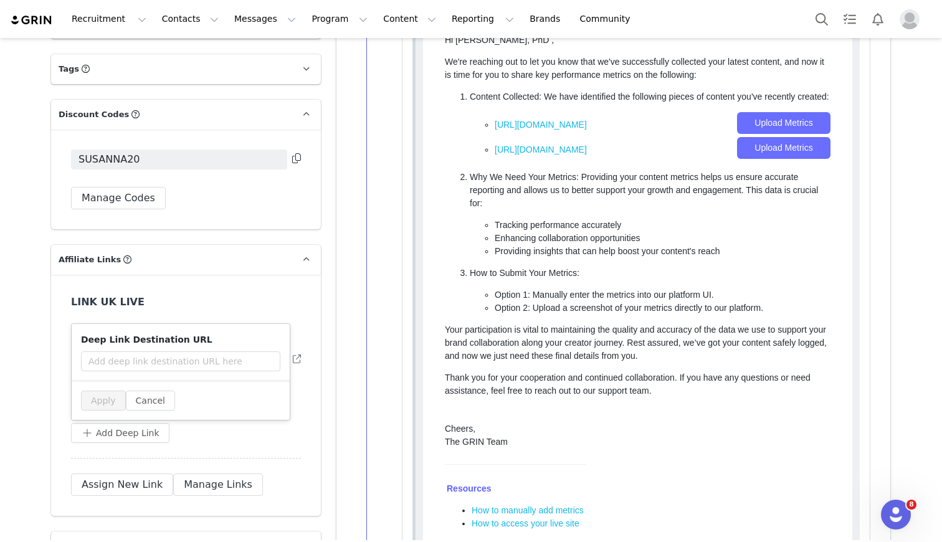
click at [275, 491] on div "Assign New Link Manage Links" at bounding box center [186, 484] width 230 height 22
click at [140, 483] on button "Assign New Link" at bounding box center [122, 484] width 102 height 22
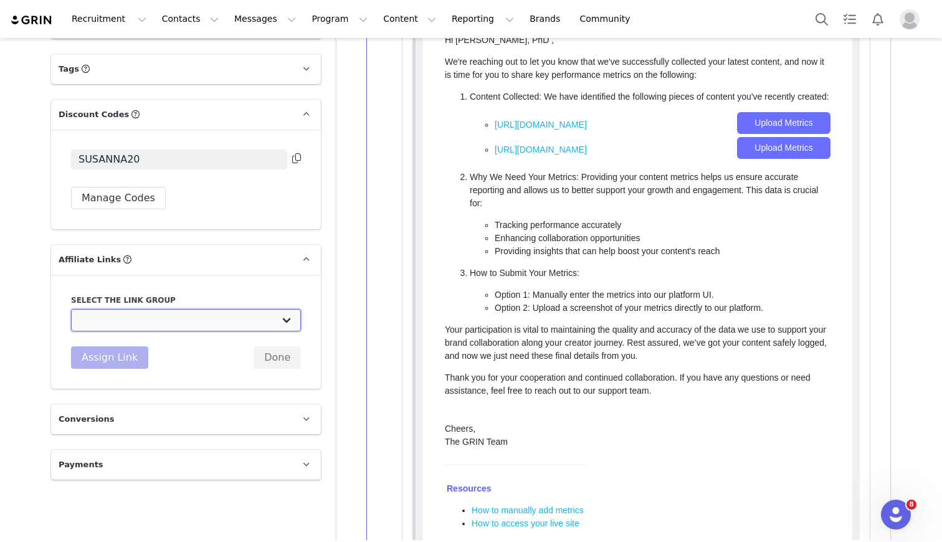
click at [130, 318] on select "UK TEST GRIN: [URL][DOMAIN_NAME] Test Grin 3: [URL][DOMAIN_NAME] S2 US Test: [U…" at bounding box center [186, 320] width 230 height 22
select select "32892"
click at [71, 309] on select "UK TEST GRIN: [URL][DOMAIN_NAME] Test Grin 3: [URL][DOMAIN_NAME] S2 US Test: [U…" at bounding box center [186, 320] width 230 height 22
click at [108, 357] on button "Assign Link" at bounding box center [109, 357] width 77 height 22
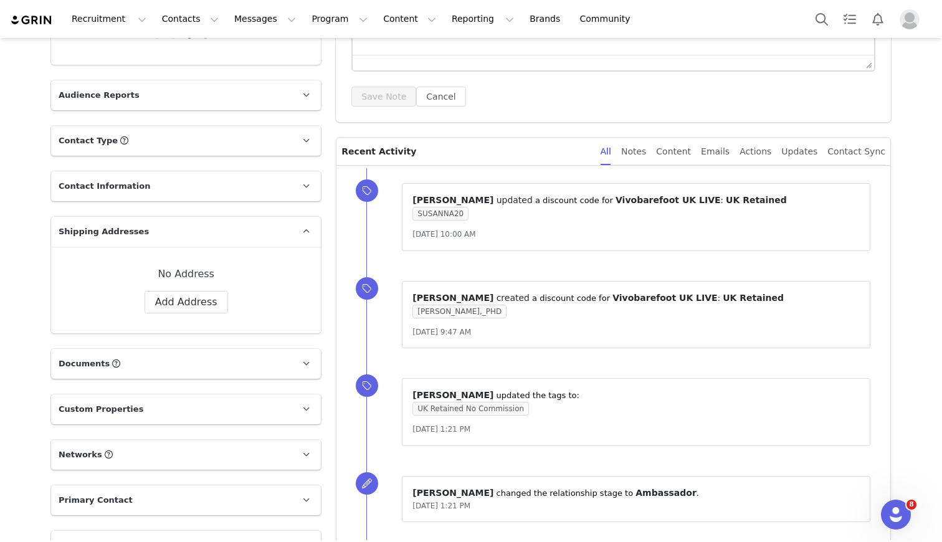
scroll to position [0, 0]
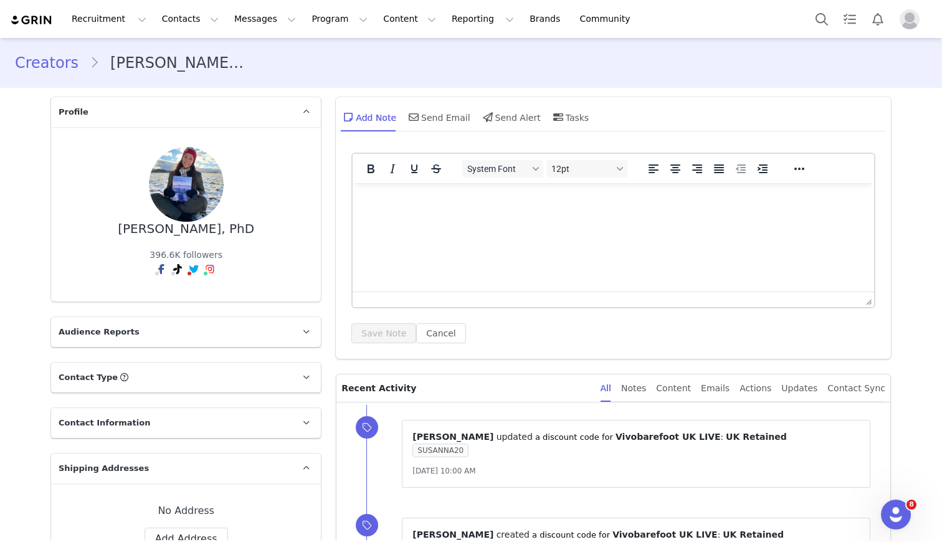
click at [57, 60] on link "Creators" at bounding box center [52, 63] width 75 height 22
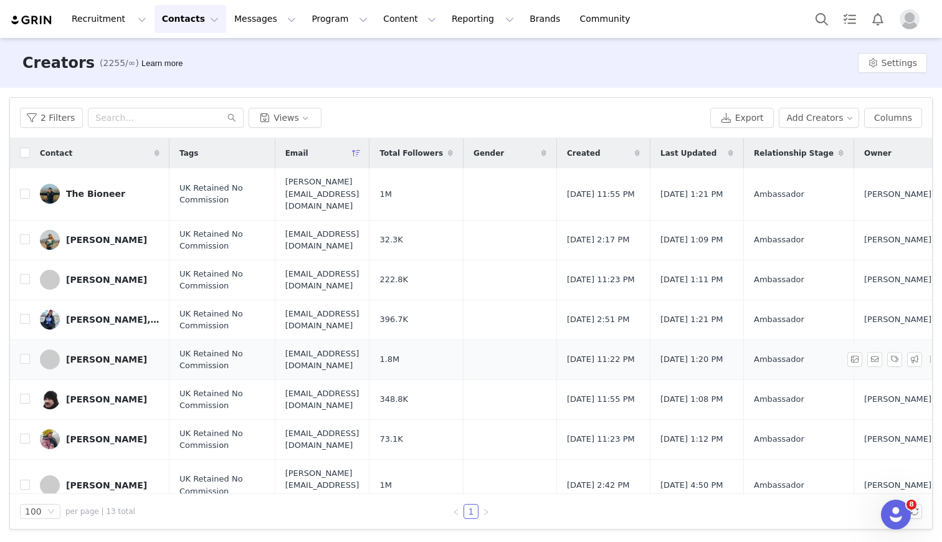
click at [95, 354] on div "[PERSON_NAME]" at bounding box center [106, 359] width 81 height 10
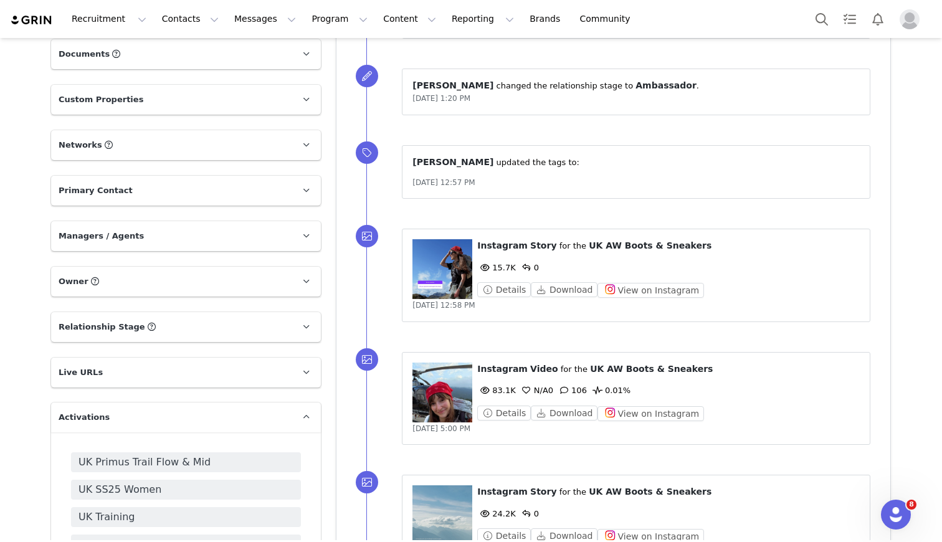
scroll to position [987, 0]
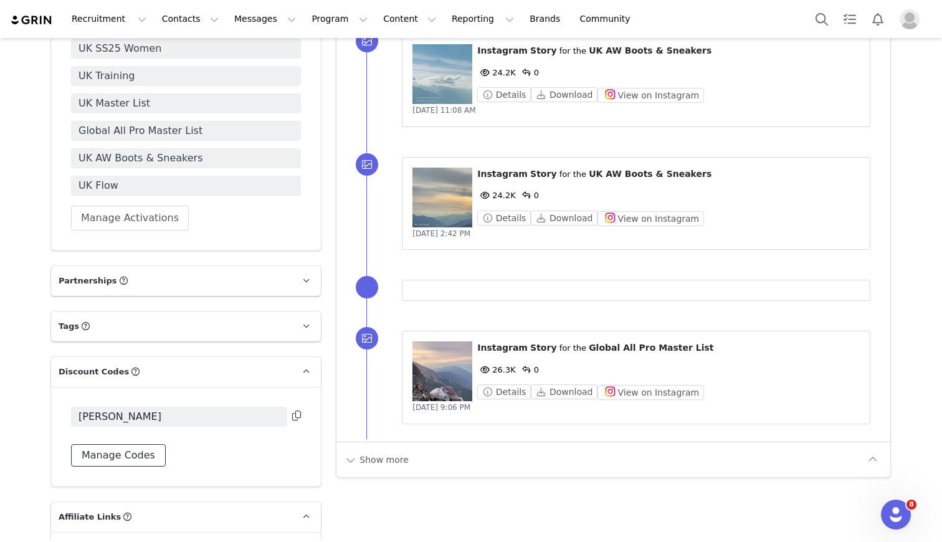
click at [132, 444] on button "Manage Codes" at bounding box center [118, 455] width 95 height 22
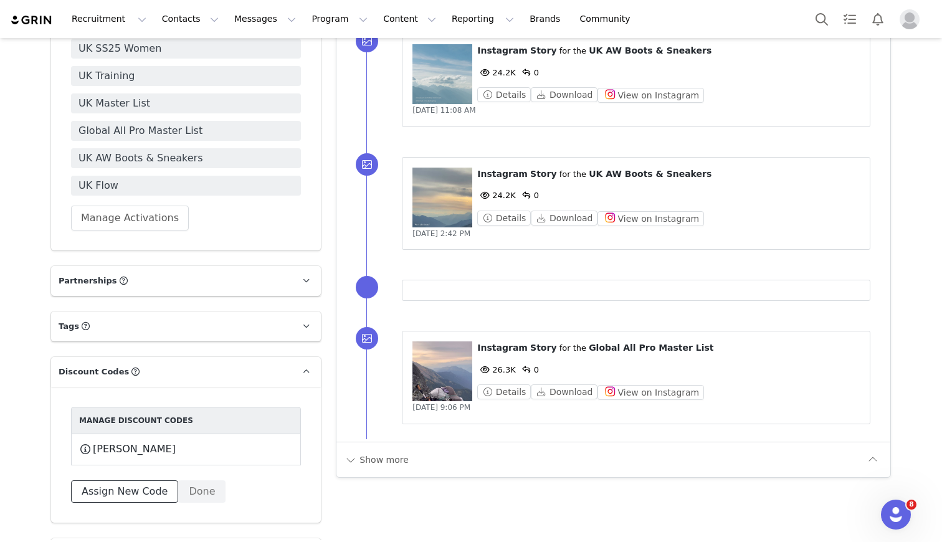
click at [113, 480] on button "Assign New Code" at bounding box center [124, 491] width 107 height 22
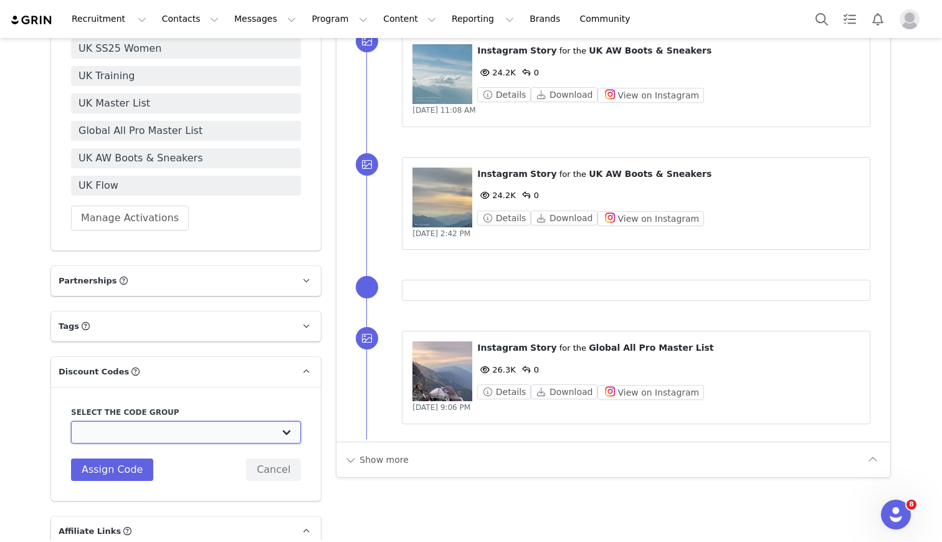
click at [130, 421] on select "Vivobarefoot DE Staging2: Vivobarefoot DE Staging2 Vivobarefoot DE Staging2: Te…" at bounding box center [186, 432] width 230 height 22
select select "10010046"
click at [71, 421] on select "Vivobarefoot DE Staging2: Vivobarefoot DE Staging2 Vivobarefoot DE Staging2: Te…" at bounding box center [186, 432] width 230 height 22
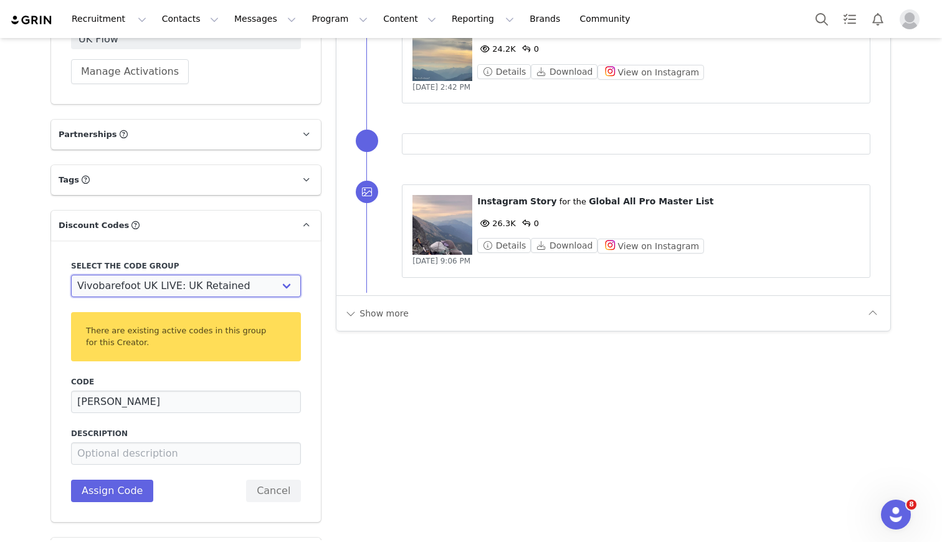
scroll to position [1149, 0]
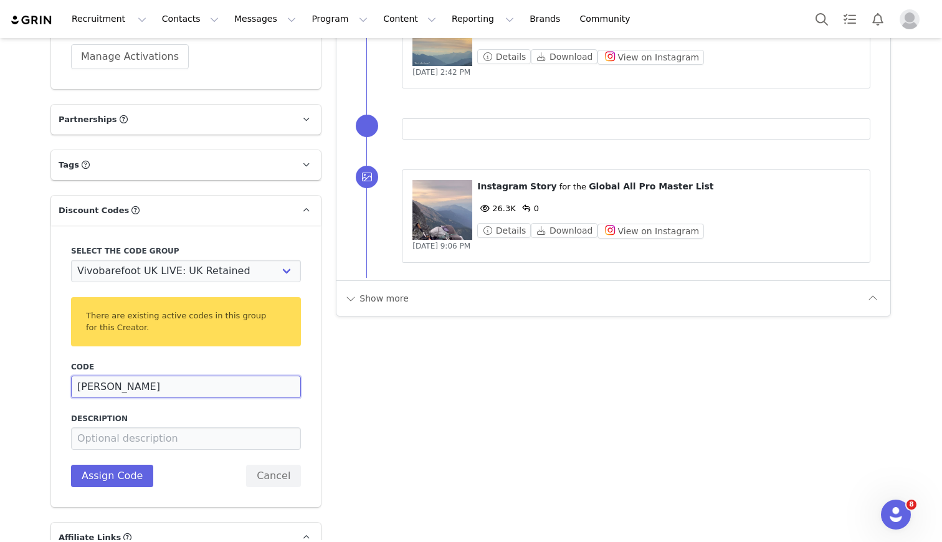
click at [183, 376] on input "[PERSON_NAME]" at bounding box center [186, 387] width 230 height 22
paste input "SPLANT20"
type input "SOPHSPLANT20"
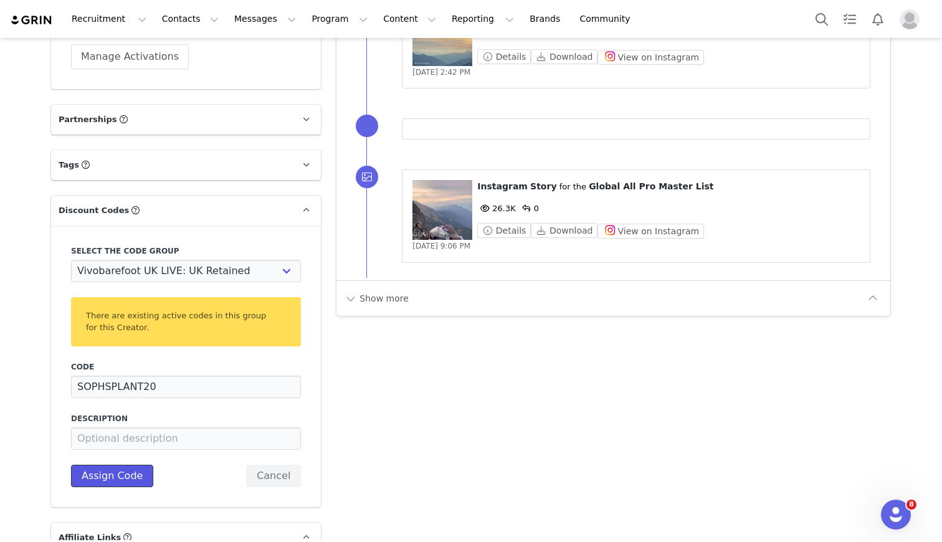
click at [131, 465] on button "Assign Code" at bounding box center [112, 476] width 82 height 22
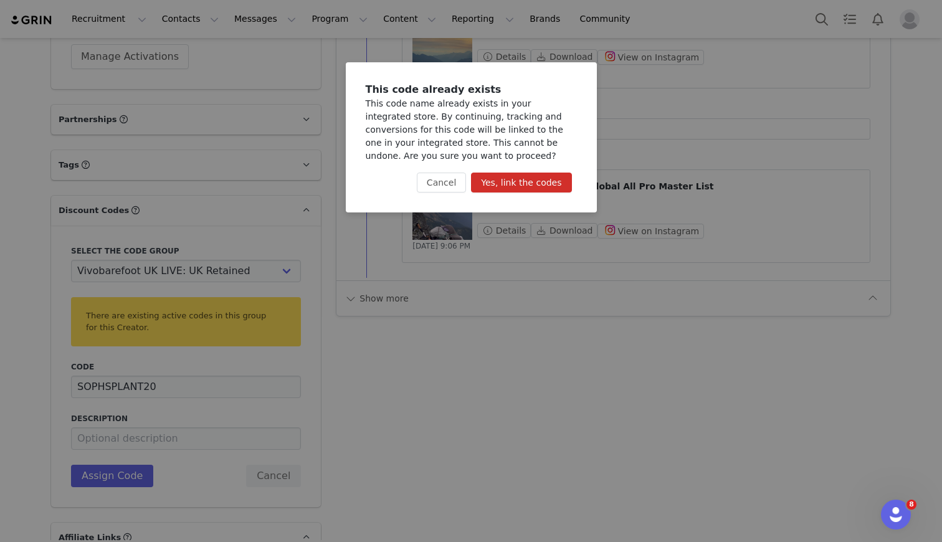
click at [535, 181] on button "Yes, link the codes" at bounding box center [521, 183] width 100 height 20
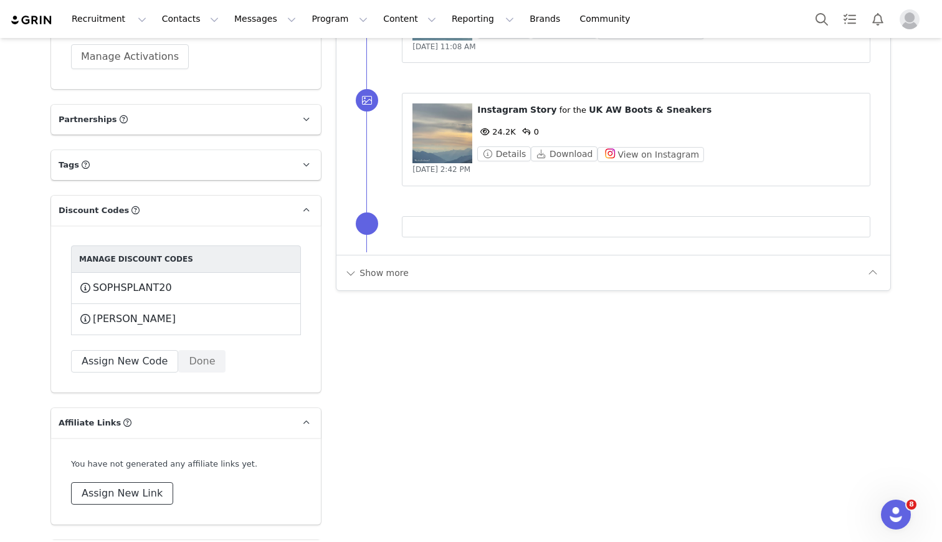
click at [132, 482] on button "Assign New Link" at bounding box center [122, 493] width 102 height 22
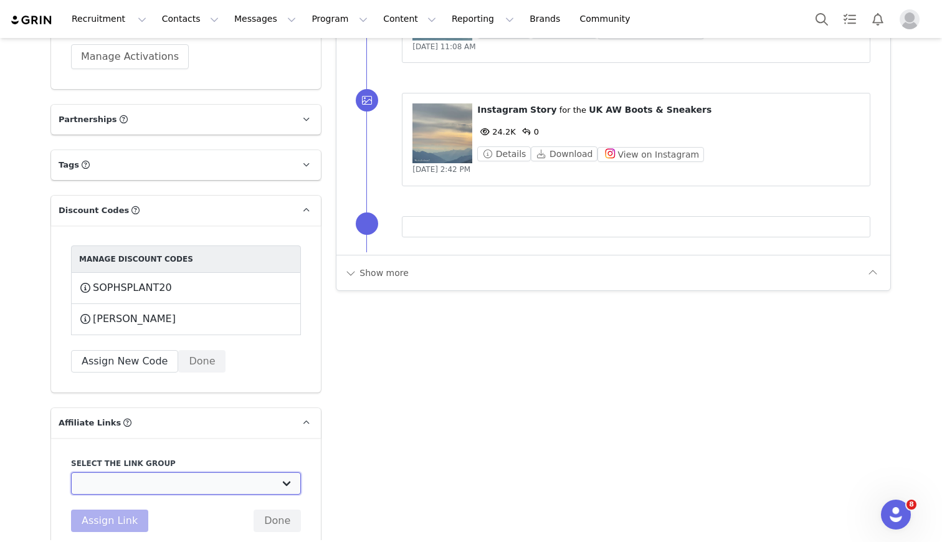
click at [182, 472] on select "UK TEST GRIN: [URL][DOMAIN_NAME] Test Grin 3: [URL][DOMAIN_NAME] S2 US Test: [U…" at bounding box center [186, 483] width 230 height 22
select select "32888"
click at [71, 472] on select "UK TEST GRIN: [URL][DOMAIN_NAME] Test Grin 3: [URL][DOMAIN_NAME] S2 US Test: [U…" at bounding box center [186, 483] width 230 height 22
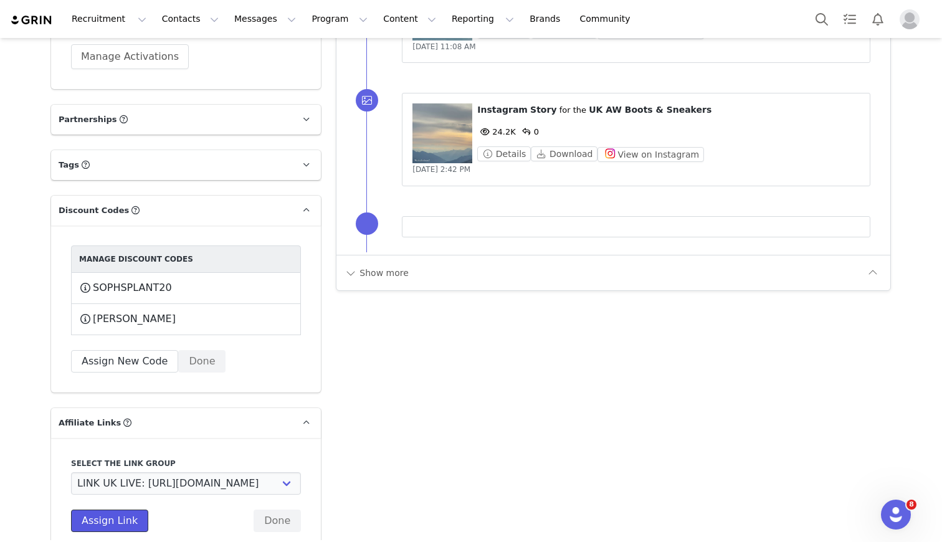
click at [105, 510] on button "Assign Link" at bounding box center [109, 521] width 77 height 22
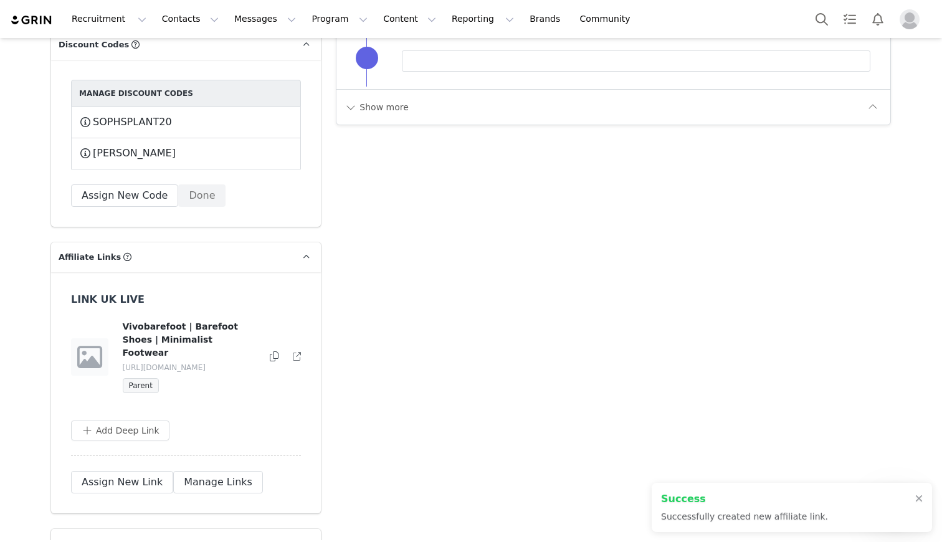
scroll to position [1320, 0]
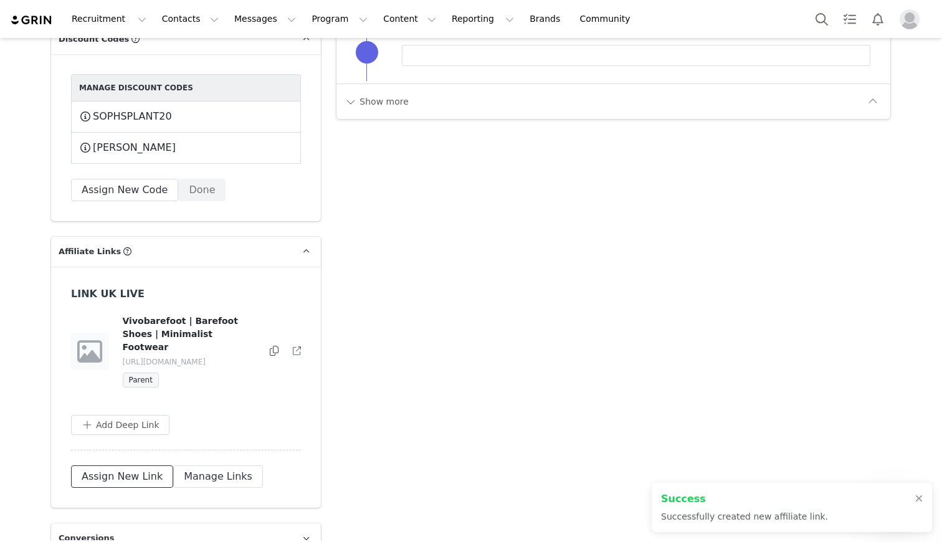
click at [108, 465] on button "Assign New Link" at bounding box center [122, 476] width 102 height 22
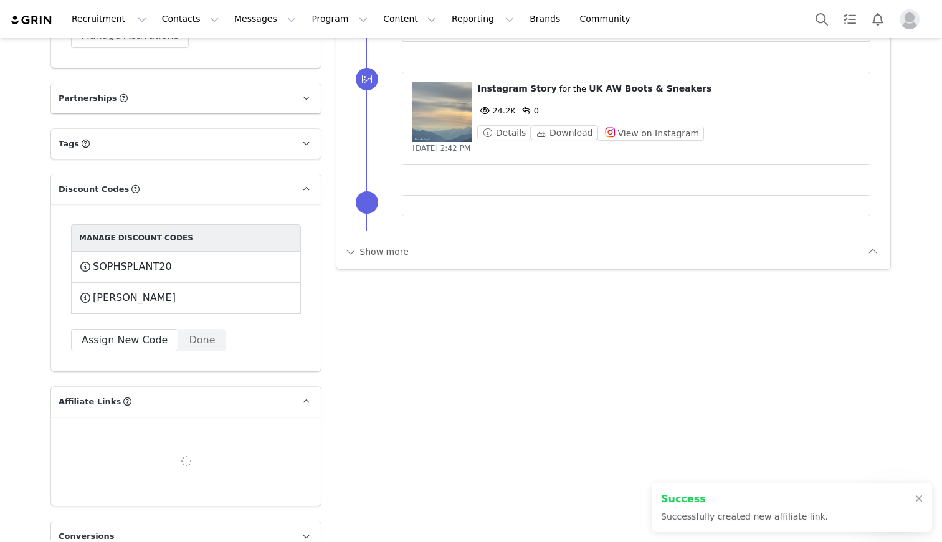
scroll to position [1195, 0]
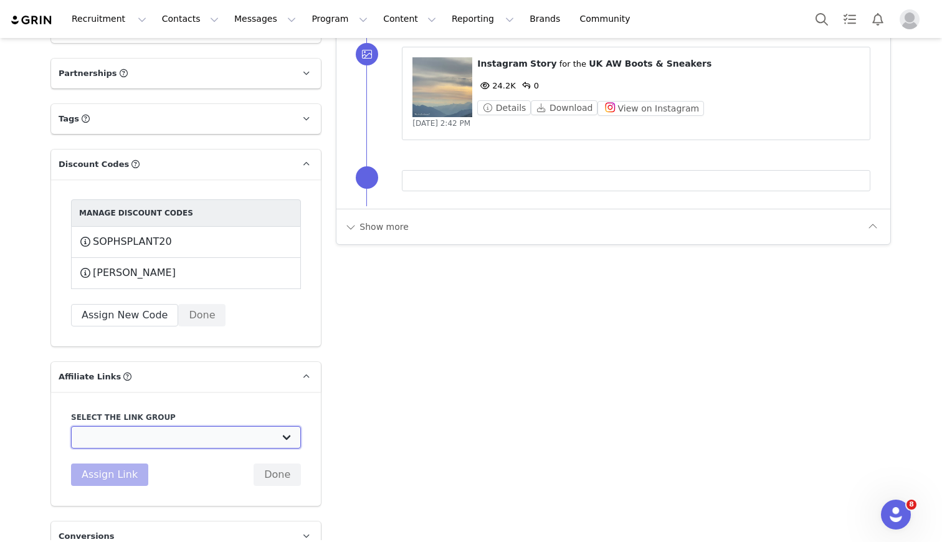
click at [129, 426] on select "UK TEST GRIN: [URL][DOMAIN_NAME] Test Grin 3: [URL][DOMAIN_NAME] S2 US Test: [U…" at bounding box center [186, 437] width 230 height 22
select select "32892"
click at [71, 426] on select "UK TEST GRIN: [URL][DOMAIN_NAME] Test Grin 3: [URL][DOMAIN_NAME] S2 US Test: [U…" at bounding box center [186, 437] width 230 height 22
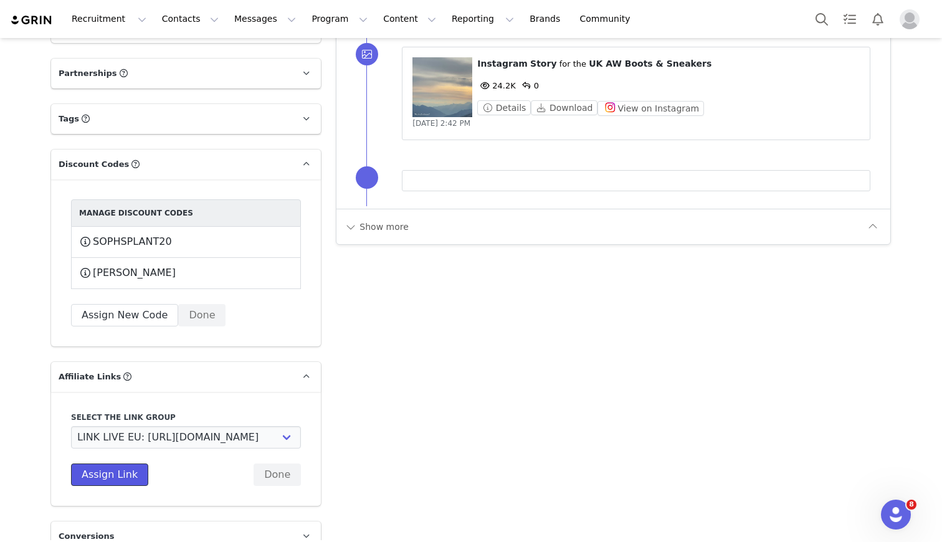
click at [116, 463] on button "Assign Link" at bounding box center [109, 474] width 77 height 22
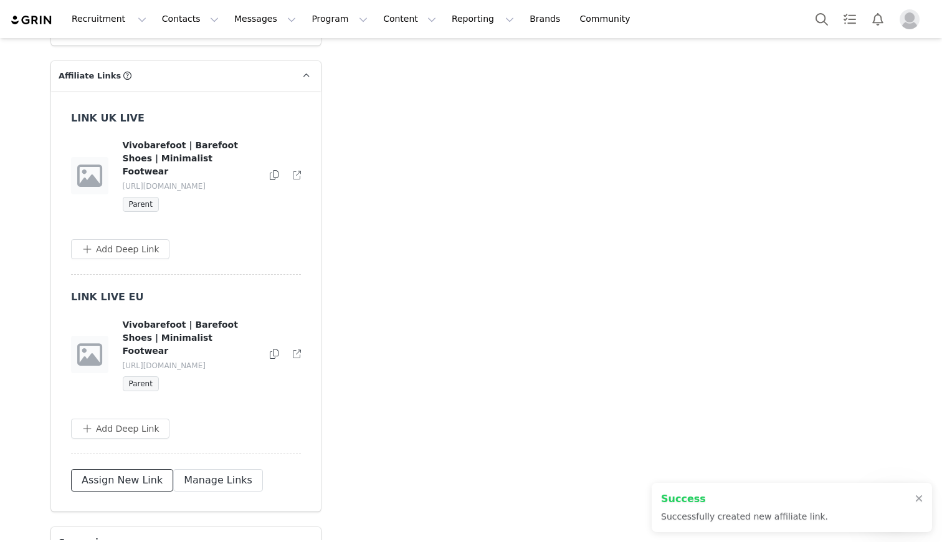
click at [109, 469] on button "Assign New Link" at bounding box center [122, 480] width 102 height 22
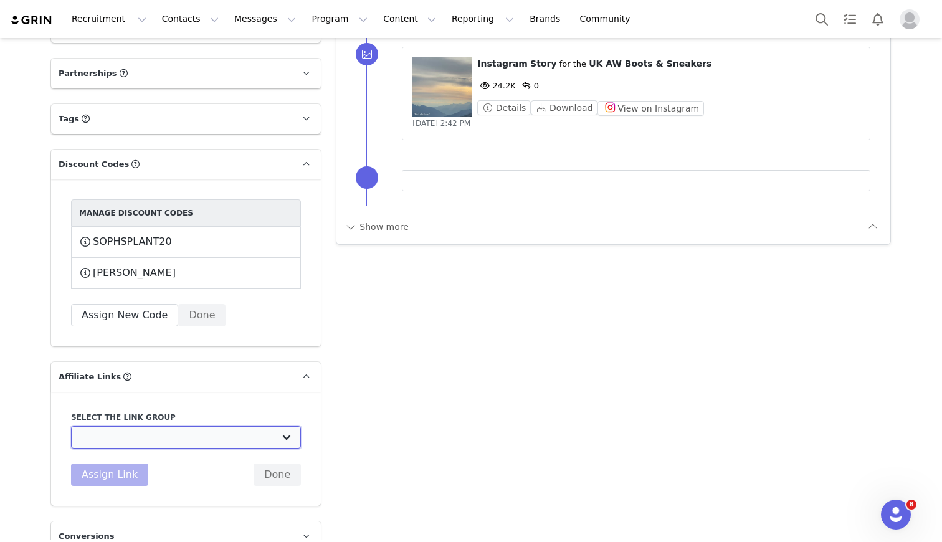
click at [115, 426] on select "UK TEST GRIN: [URL][DOMAIN_NAME] Test Grin 3: [URL][DOMAIN_NAME] S2 US Test: [U…" at bounding box center [186, 437] width 230 height 22
select select "32891"
click at [71, 426] on select "UK TEST GRIN: [URL][DOMAIN_NAME] Test Grin 3: [URL][DOMAIN_NAME] S2 US Test: [U…" at bounding box center [186, 437] width 230 height 22
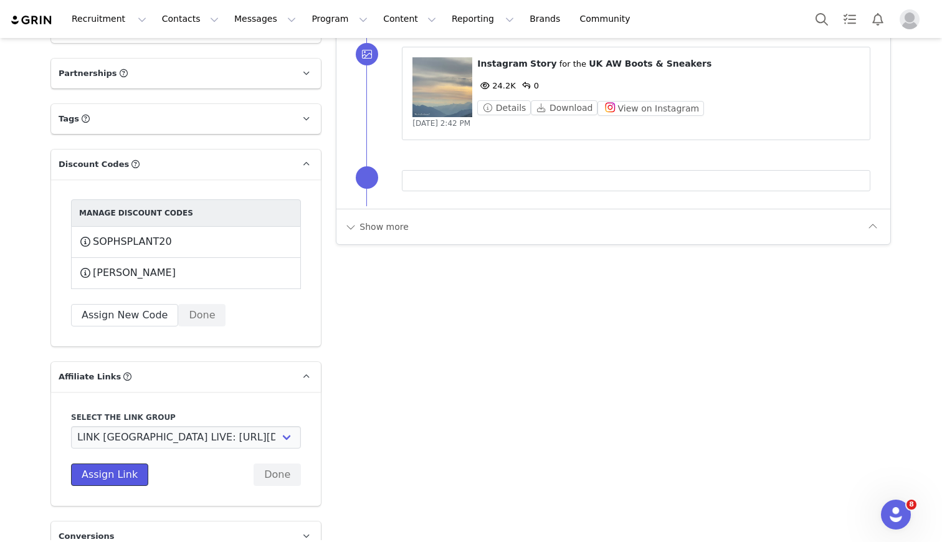
click at [105, 463] on button "Assign Link" at bounding box center [109, 474] width 77 height 22
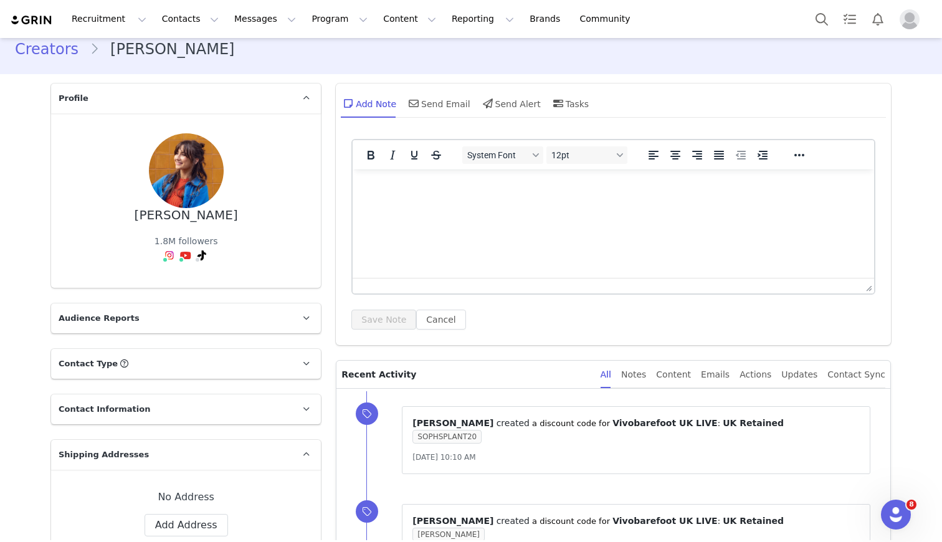
scroll to position [0, 0]
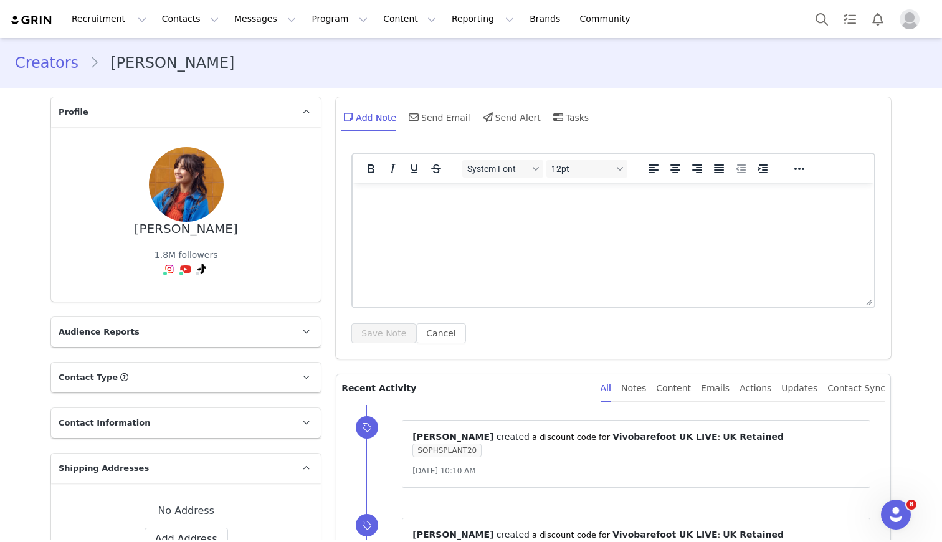
click at [42, 73] on link "Creators" at bounding box center [52, 63] width 75 height 22
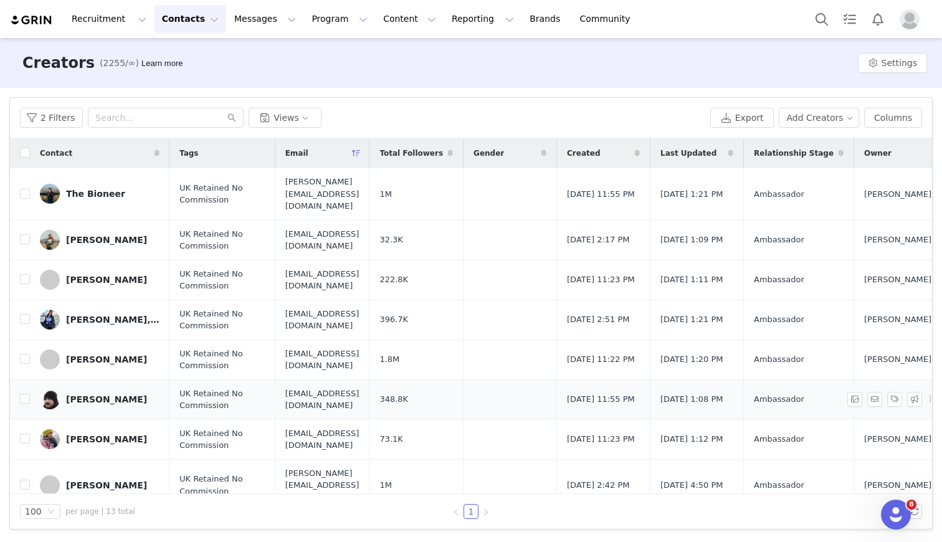
click at [98, 394] on div "[PERSON_NAME]" at bounding box center [106, 399] width 81 height 10
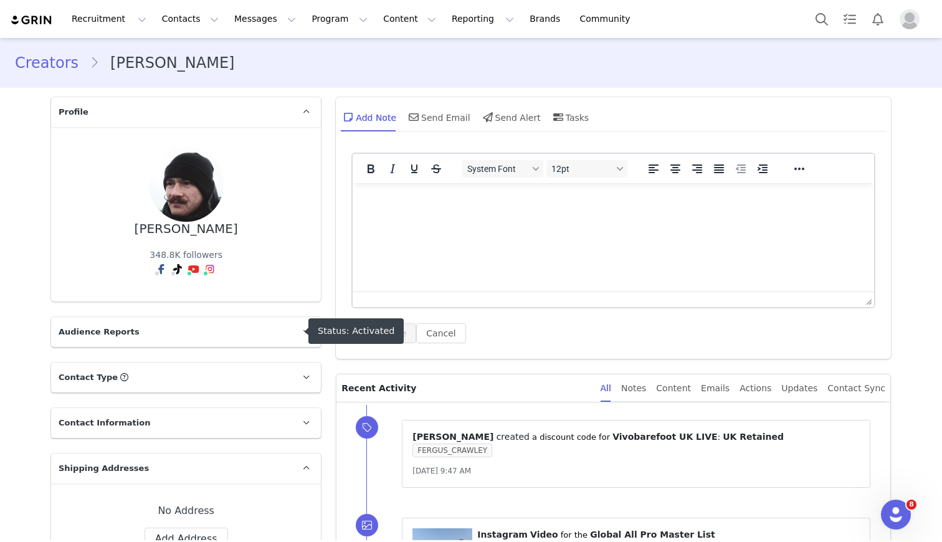
scroll to position [956, 0]
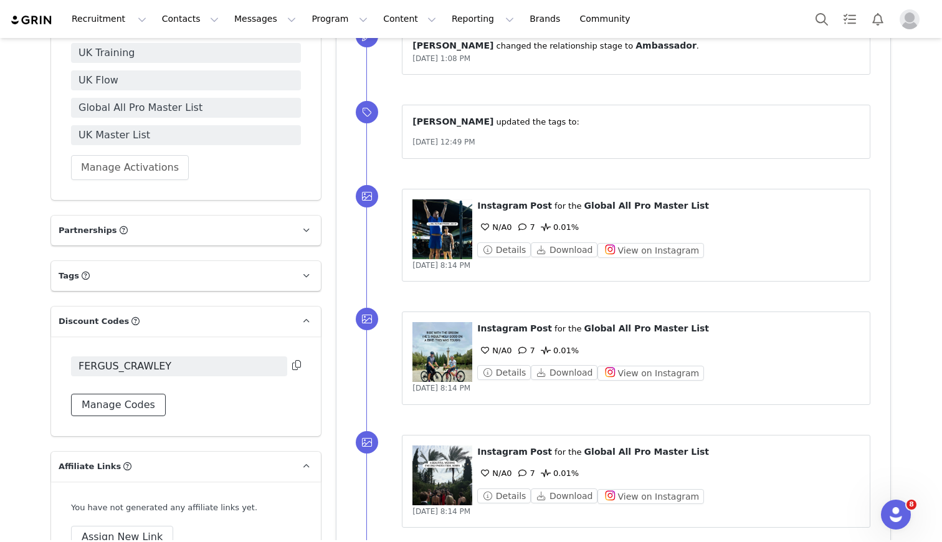
click at [131, 406] on button "Manage Codes" at bounding box center [118, 405] width 95 height 22
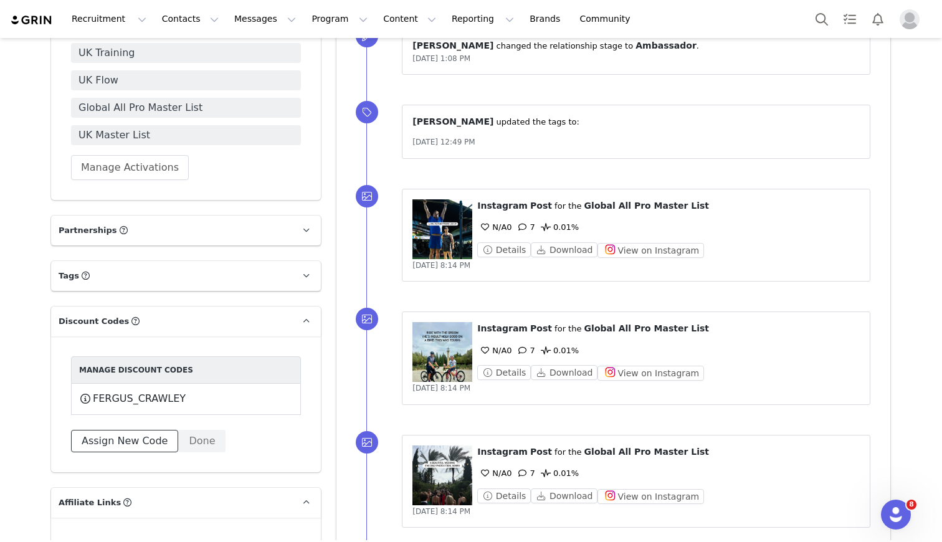
click at [124, 443] on button "Assign New Code" at bounding box center [124, 441] width 107 height 22
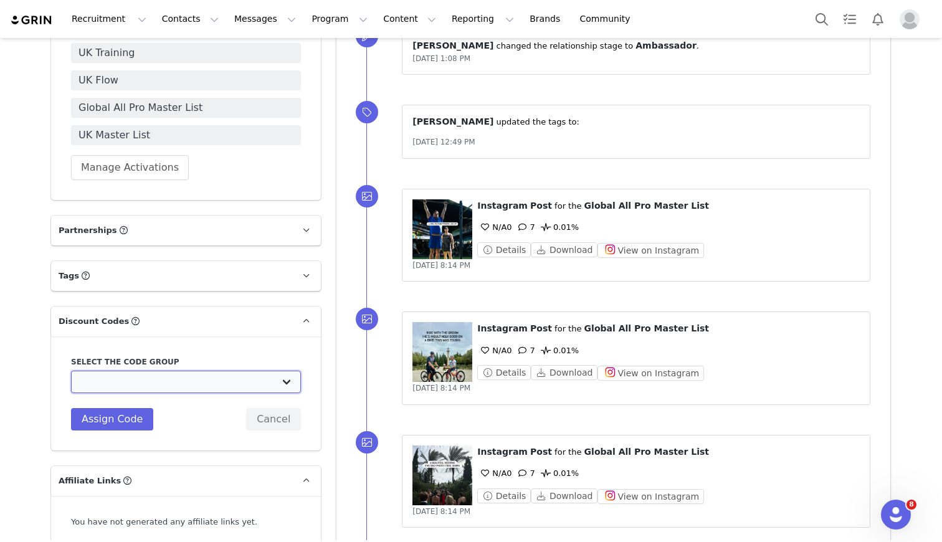
click at [125, 386] on select "Vivobarefoot DE Staging2: Vivobarefoot DE Staging2 Vivobarefoot DE Staging2: Te…" at bounding box center [186, 382] width 230 height 22
select select "10010046"
click at [71, 371] on select "Vivobarefoot DE Staging2: Vivobarefoot DE Staging2 Vivobarefoot DE Staging2: Te…" at bounding box center [186, 382] width 230 height 22
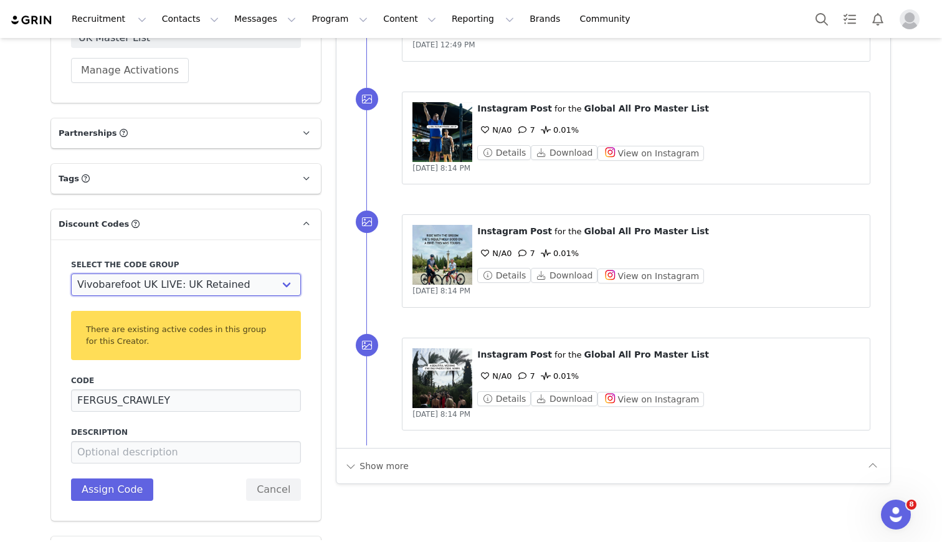
scroll to position [1056, 0]
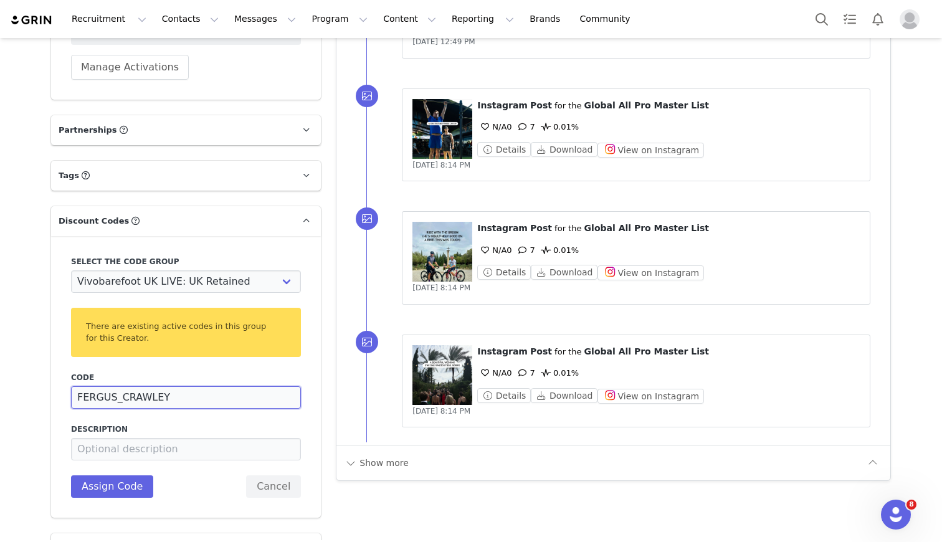
click at [126, 404] on input "FERGUS_CRAWLEY" at bounding box center [186, 397] width 230 height 22
type input "FC20"
click at [108, 495] on button "Assign Code" at bounding box center [112, 486] width 82 height 22
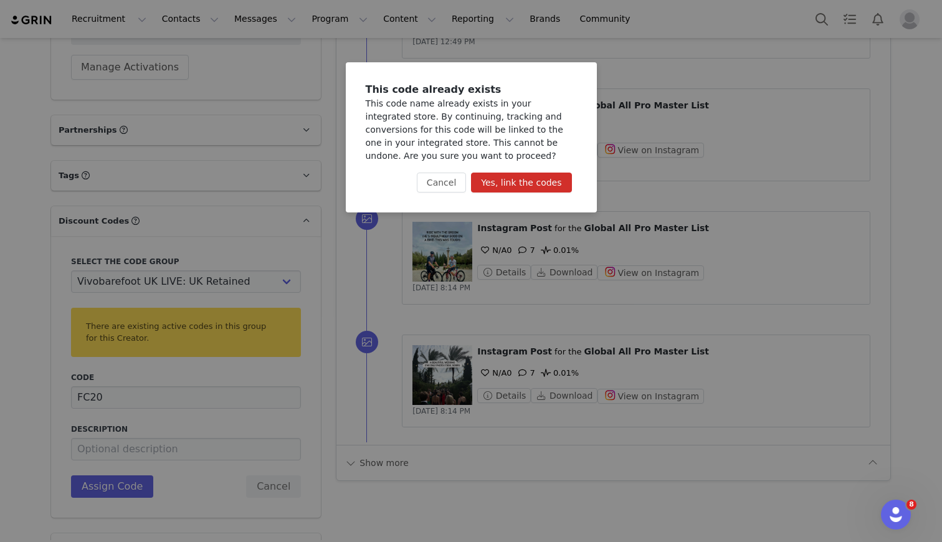
click at [498, 182] on button "Yes, link the codes" at bounding box center [521, 183] width 100 height 20
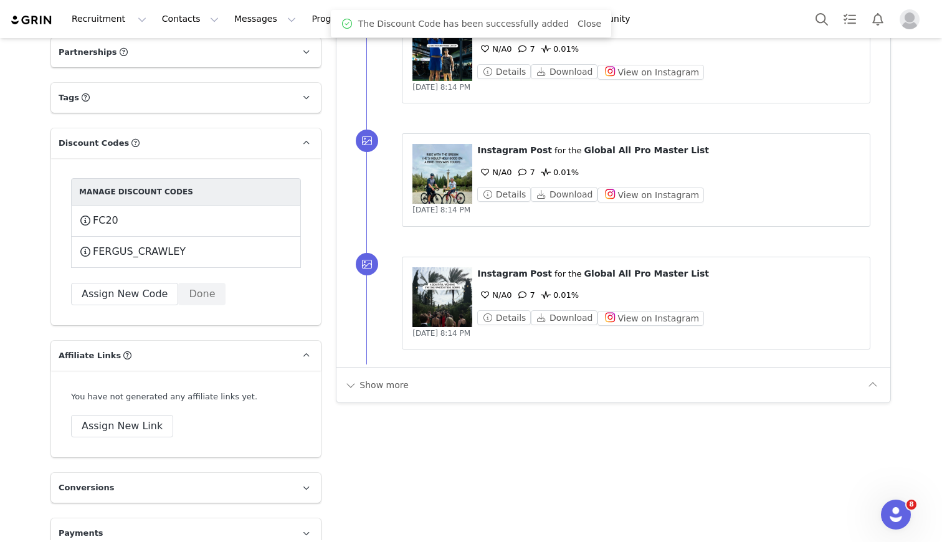
scroll to position [1150, 0]
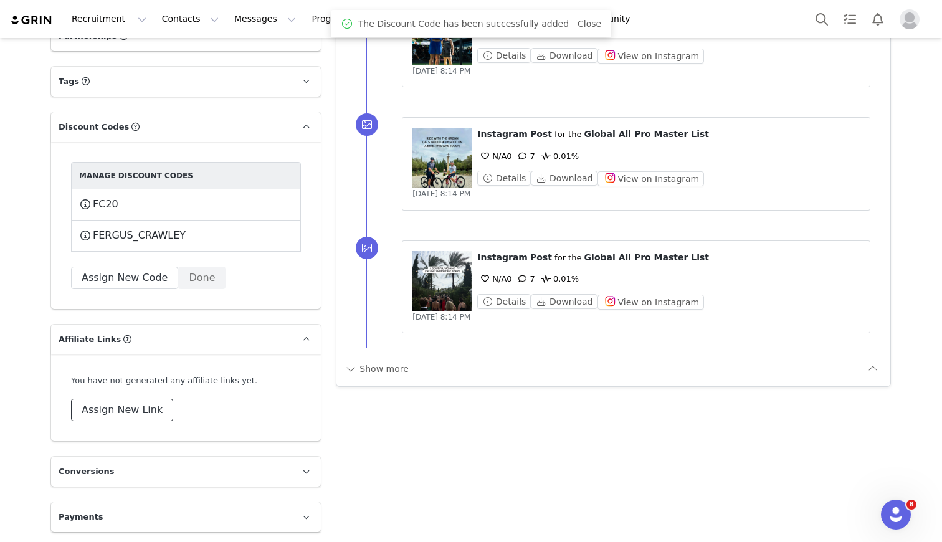
click at [131, 413] on button "Assign New Link" at bounding box center [122, 410] width 102 height 22
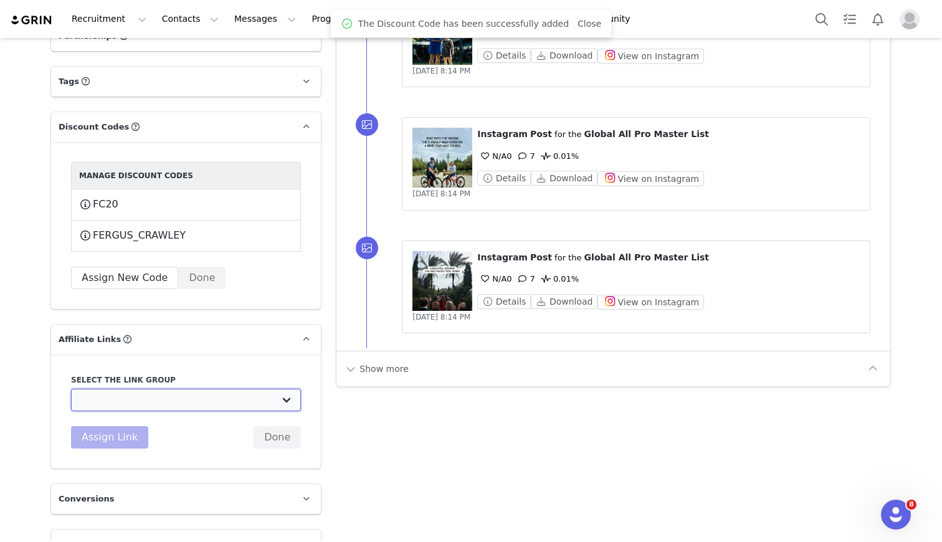
click at [136, 406] on select "UK TEST GRIN: [URL][DOMAIN_NAME] Test Grin 3: [URL][DOMAIN_NAME] S2 US Test: [U…" at bounding box center [186, 400] width 230 height 22
select select "32888"
click at [71, 389] on select "UK TEST GRIN: [URL][DOMAIN_NAME] Test Grin 3: [URL][DOMAIN_NAME] S2 US Test: [U…" at bounding box center [186, 400] width 230 height 22
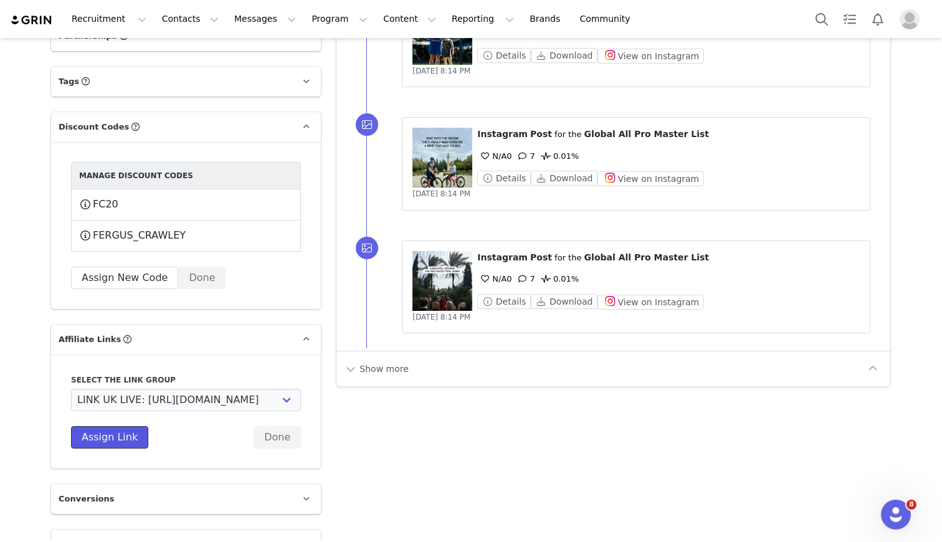
click at [120, 434] on button "Assign Link" at bounding box center [109, 437] width 77 height 22
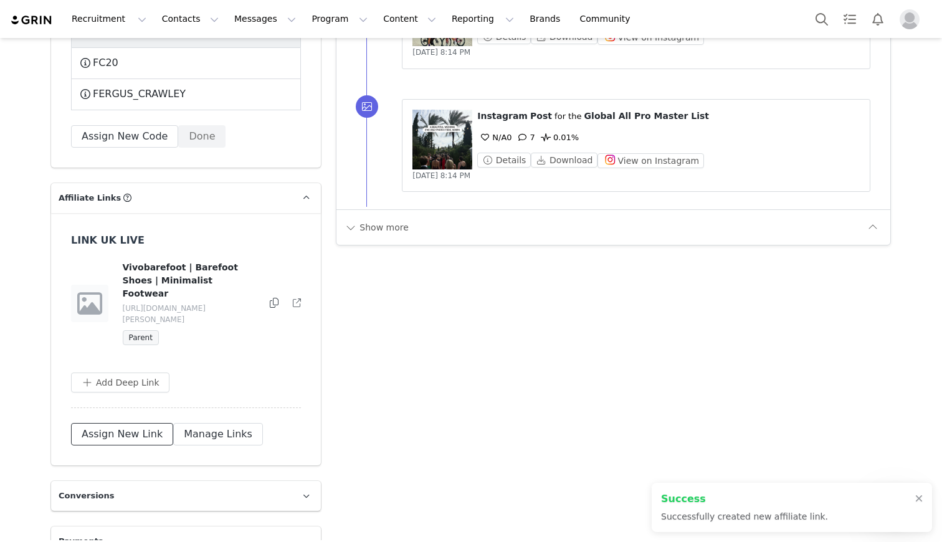
click at [116, 423] on button "Assign New Link" at bounding box center [122, 434] width 102 height 22
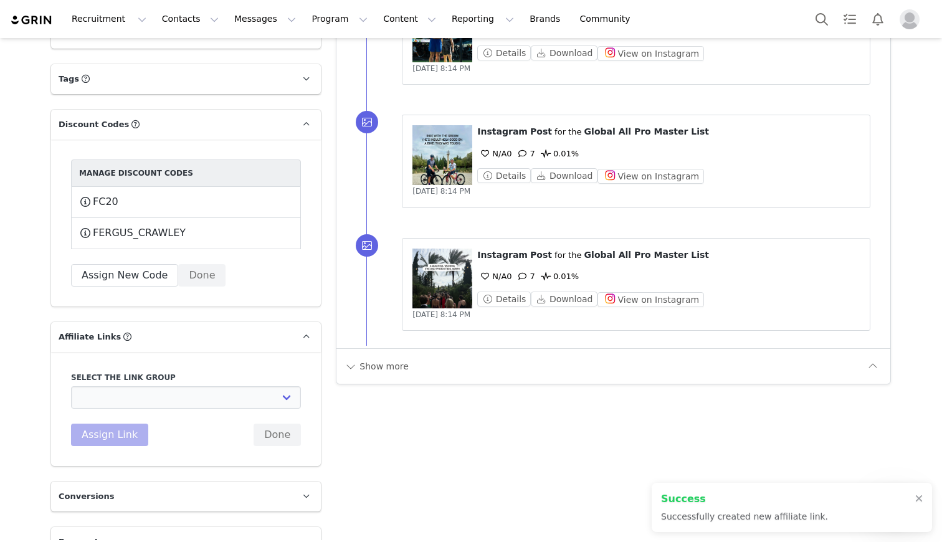
scroll to position [1177, 0]
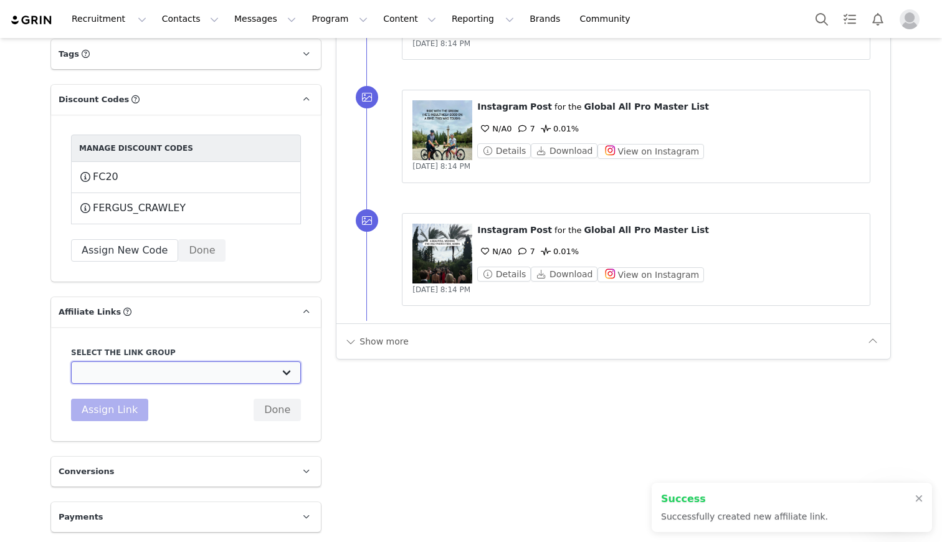
click at [120, 367] on select "UK TEST GRIN: [URL][DOMAIN_NAME] Test Grin 3: [URL][DOMAIN_NAME] S2 US Test: [U…" at bounding box center [186, 372] width 230 height 22
select select "32891"
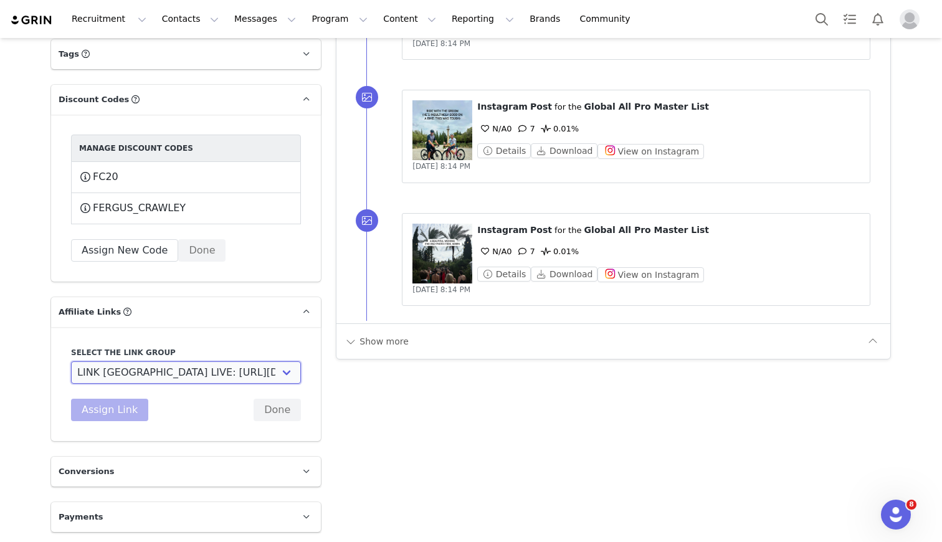
click at [71, 361] on select "UK TEST GRIN: [URL][DOMAIN_NAME] Test Grin 3: [URL][DOMAIN_NAME] S2 US Test: [U…" at bounding box center [186, 372] width 230 height 22
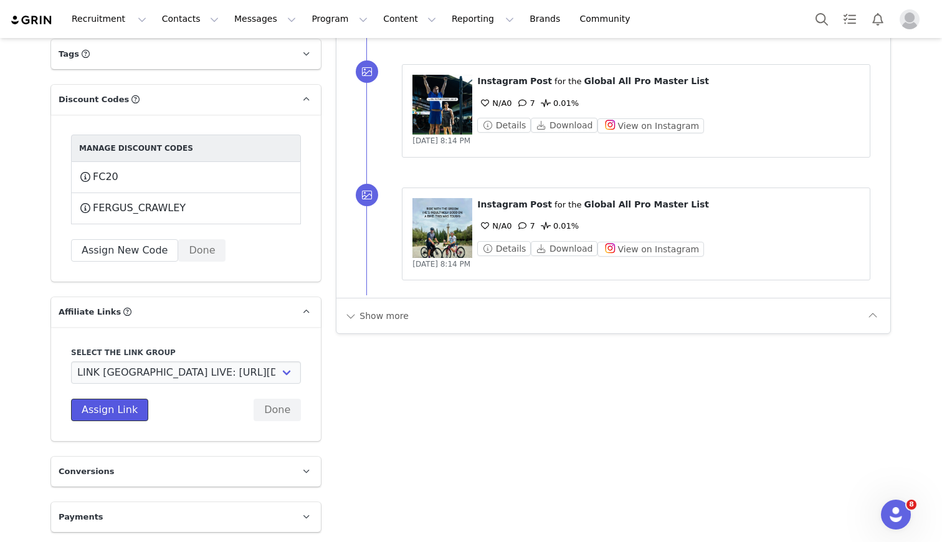
click at [115, 411] on button "Assign Link" at bounding box center [109, 410] width 77 height 22
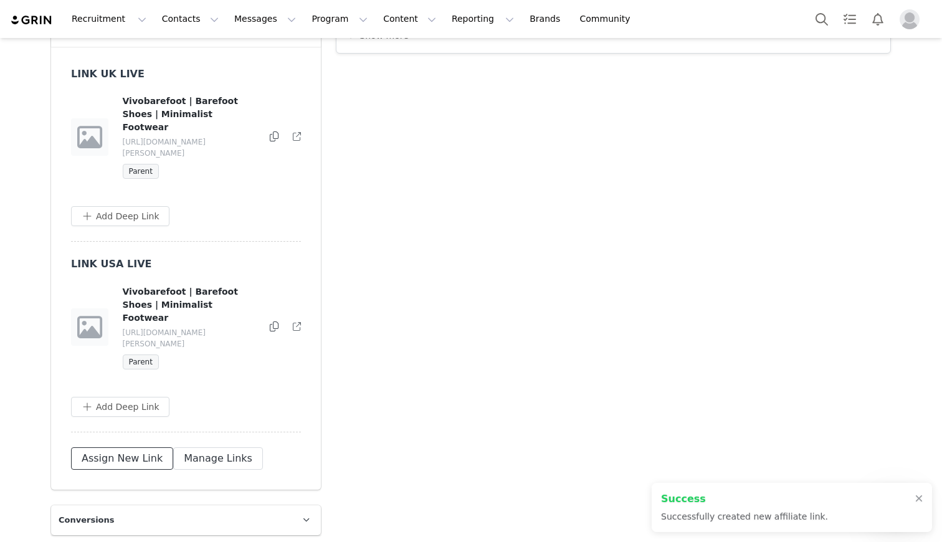
click at [117, 447] on button "Assign New Link" at bounding box center [122, 458] width 102 height 22
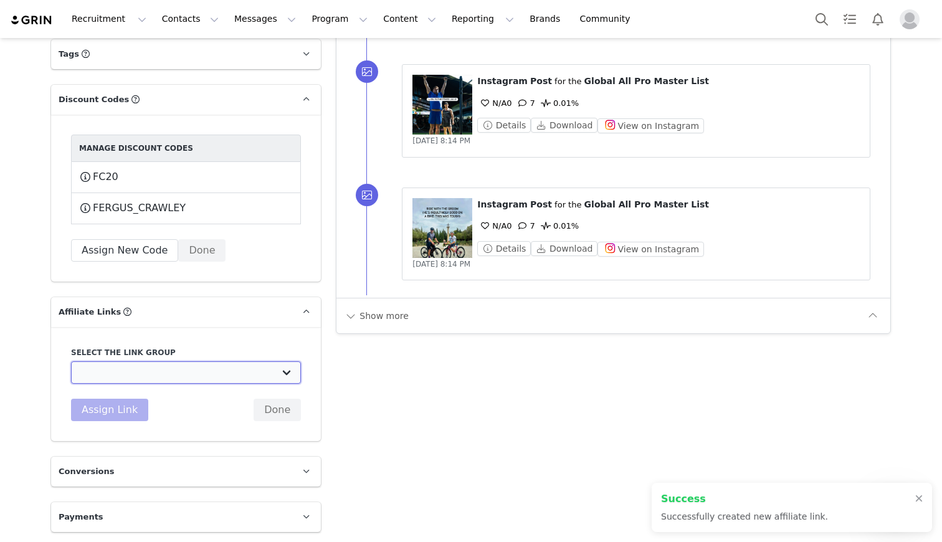
click at [118, 364] on select "UK TEST GRIN: [URL][DOMAIN_NAME] Test Grin 3: [URL][DOMAIN_NAME] S2 US Test: [U…" at bounding box center [186, 372] width 230 height 22
select select "32892"
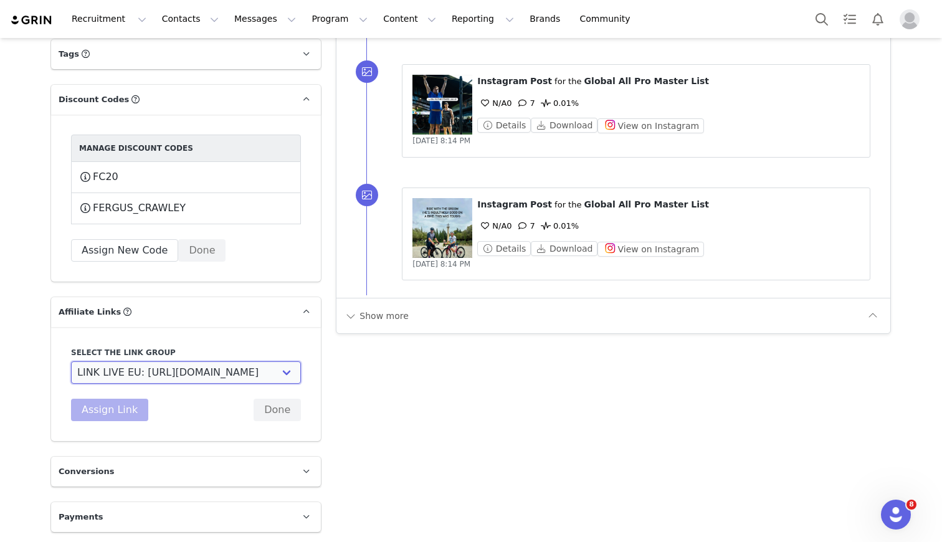
click at [71, 361] on select "UK TEST GRIN: [URL][DOMAIN_NAME] Test Grin 3: [URL][DOMAIN_NAME] S2 US Test: [U…" at bounding box center [186, 372] width 230 height 22
click at [115, 408] on button "Assign Link" at bounding box center [109, 410] width 77 height 22
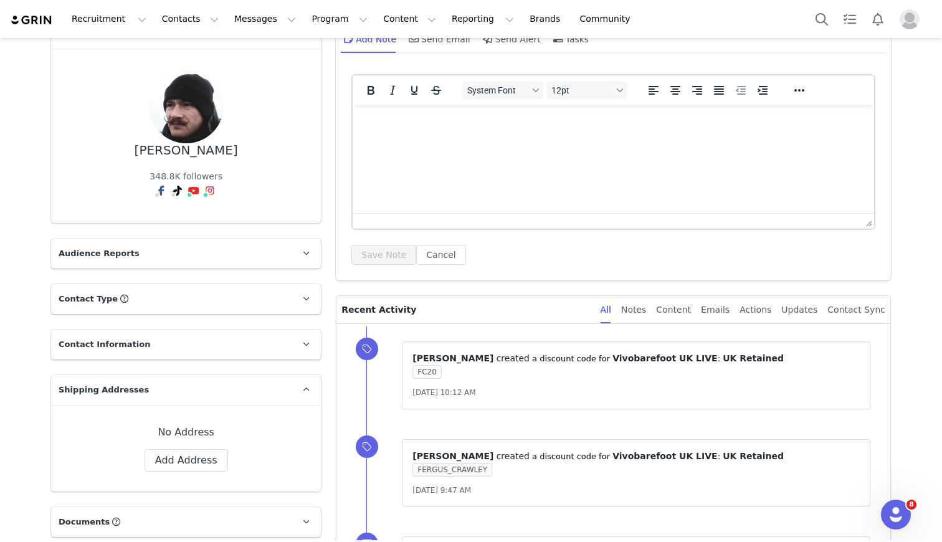
scroll to position [0, 0]
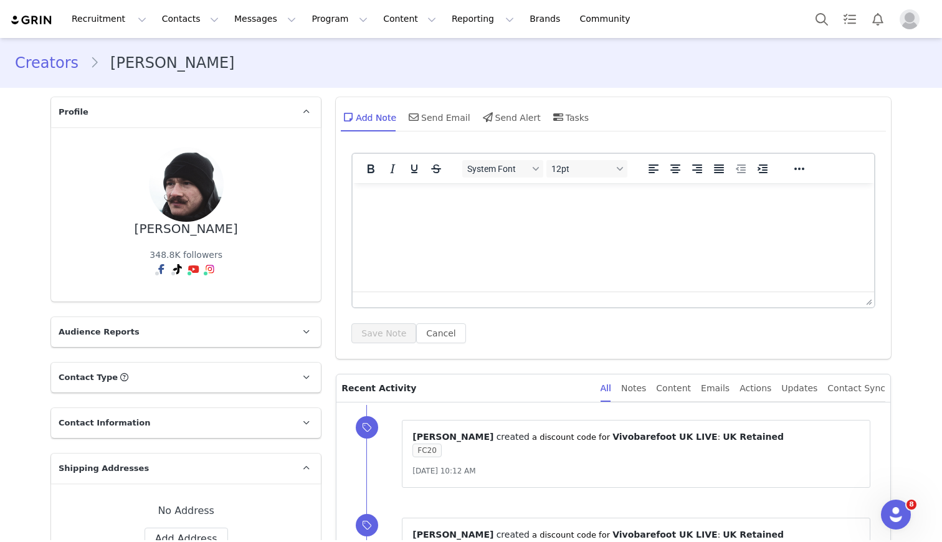
click at [65, 67] on link "Creators" at bounding box center [52, 63] width 75 height 22
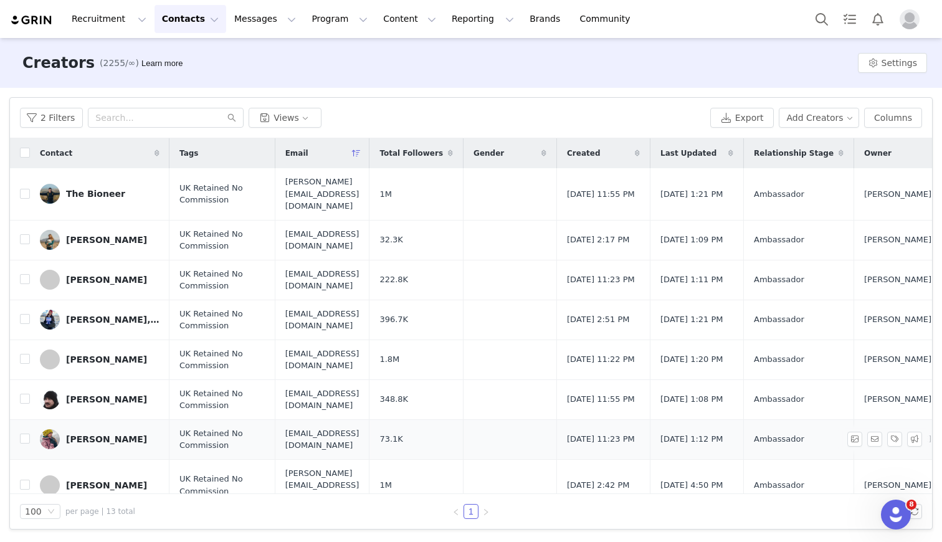
click at [98, 434] on div "[PERSON_NAME]" at bounding box center [106, 439] width 81 height 10
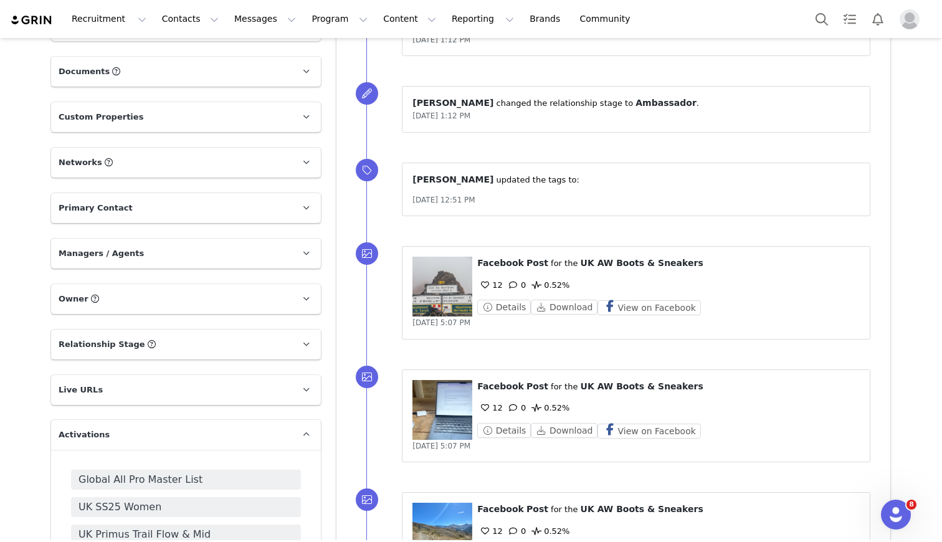
scroll to position [582, 0]
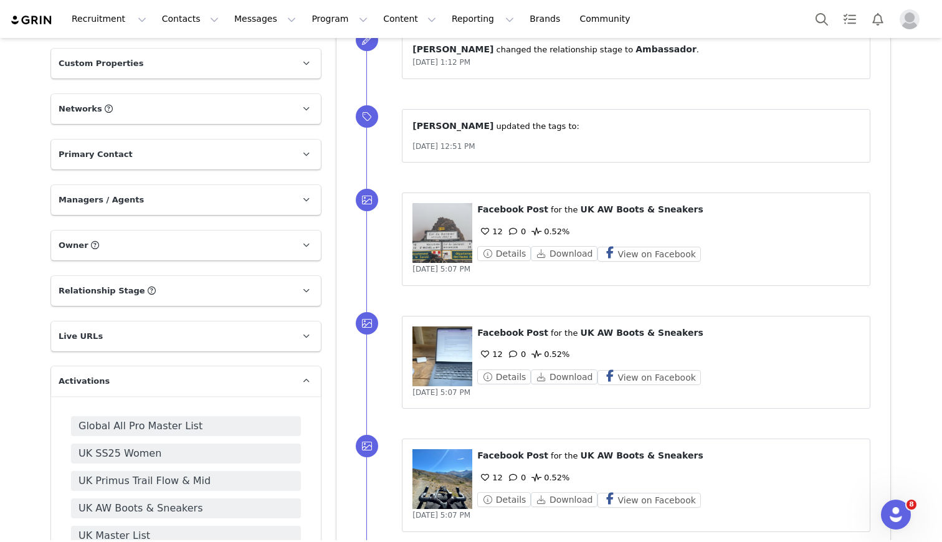
click at [113, 337] on p "Live URLs" at bounding box center [171, 336] width 240 height 30
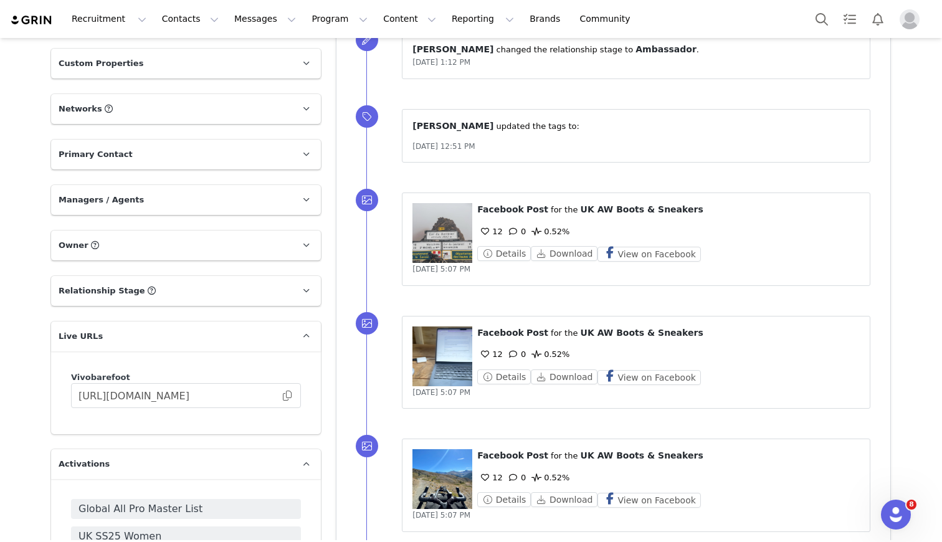
scroll to position [1059, 0]
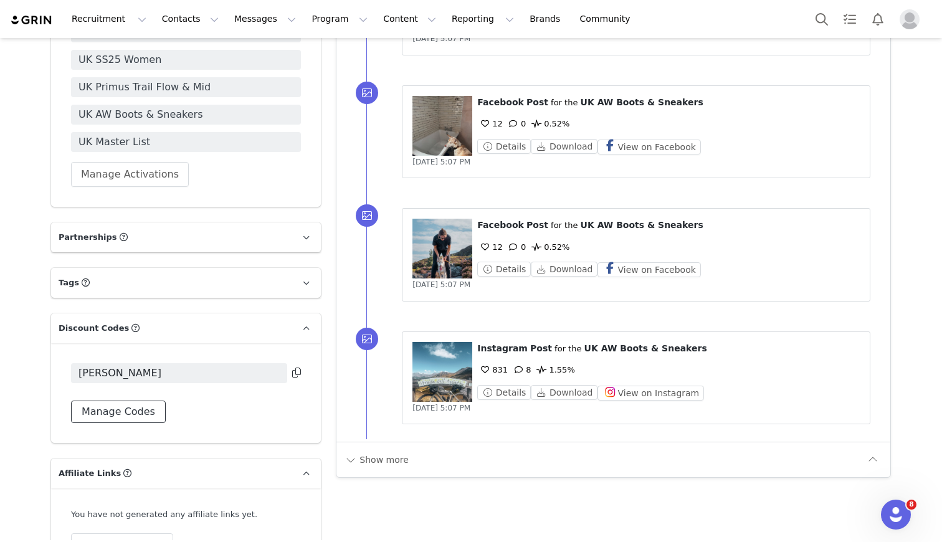
click at [120, 416] on button "Manage Codes" at bounding box center [118, 412] width 95 height 22
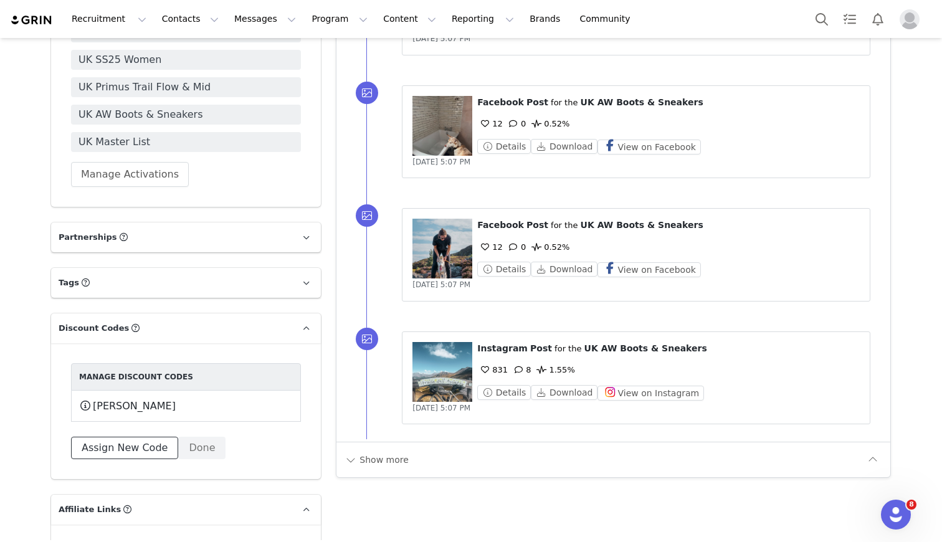
click at [118, 444] on button "Assign New Code" at bounding box center [124, 448] width 107 height 22
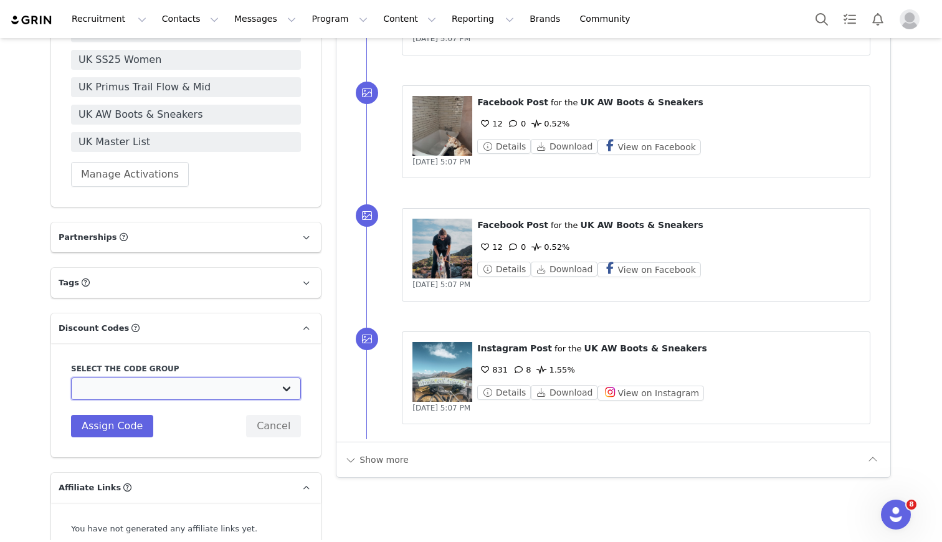
click at [132, 386] on select "Vivobarefoot DE Staging2: Vivobarefoot DE Staging2 Vivobarefoot DE Staging2: Te…" at bounding box center [186, 389] width 230 height 22
select select "10010046"
click at [71, 378] on select "Vivobarefoot DE Staging2: Vivobarefoot DE Staging2 Vivobarefoot DE Staging2: Te…" at bounding box center [186, 389] width 230 height 22
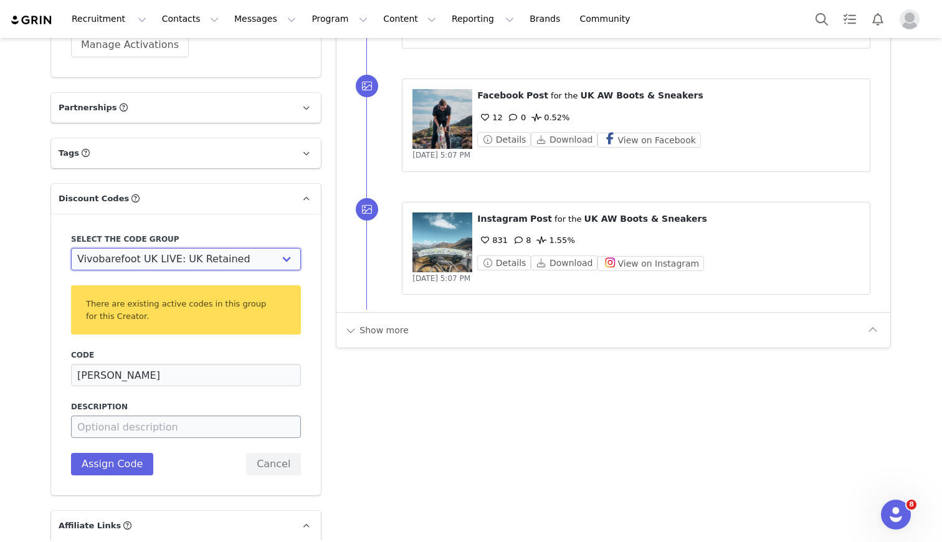
scroll to position [1190, 0]
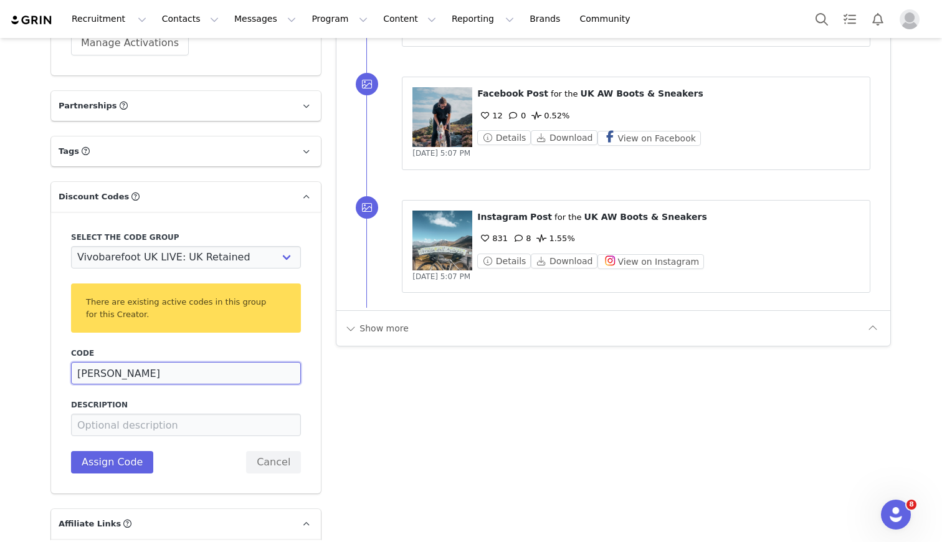
click at [131, 381] on input "[PERSON_NAME]" at bounding box center [186, 373] width 230 height 22
type input "JT20"
click at [120, 460] on button "Assign Code" at bounding box center [112, 462] width 82 height 22
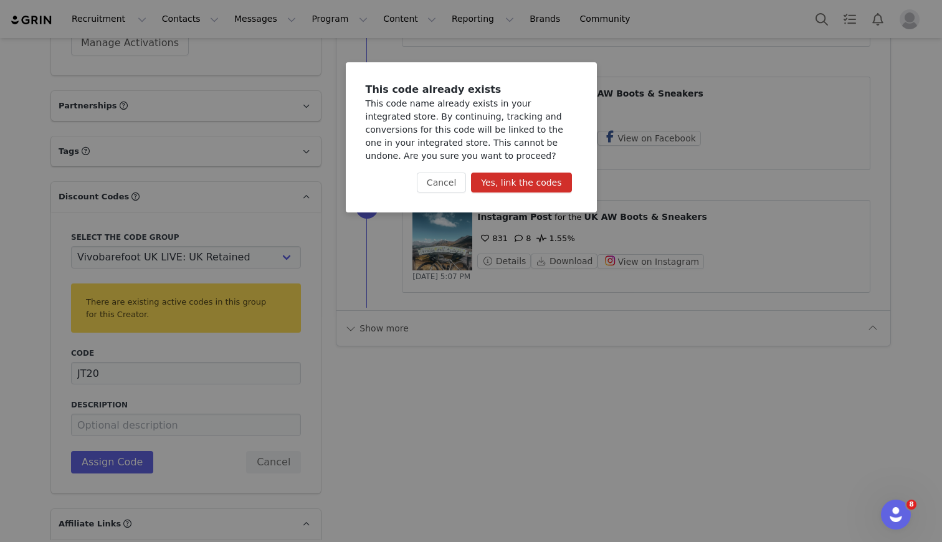
click at [526, 184] on button "Yes, link the codes" at bounding box center [521, 183] width 100 height 20
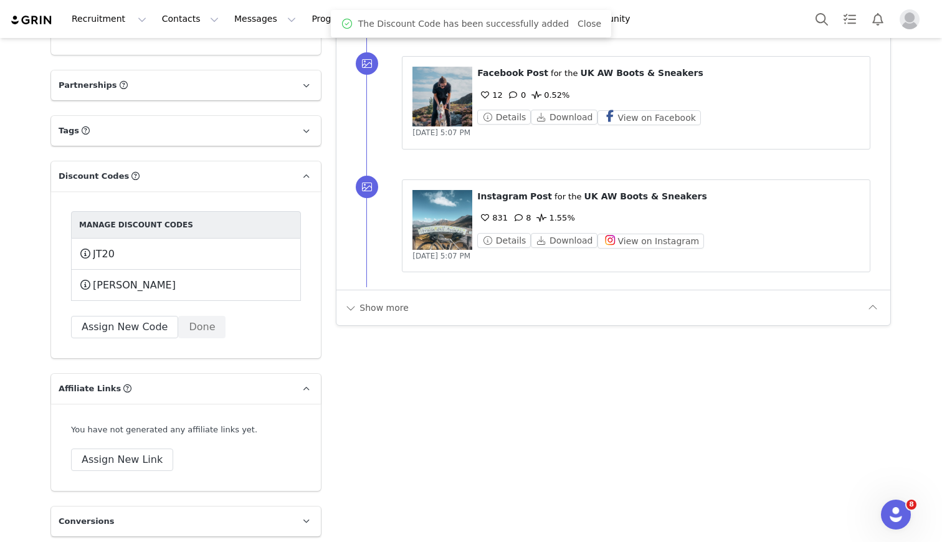
scroll to position [1261, 0]
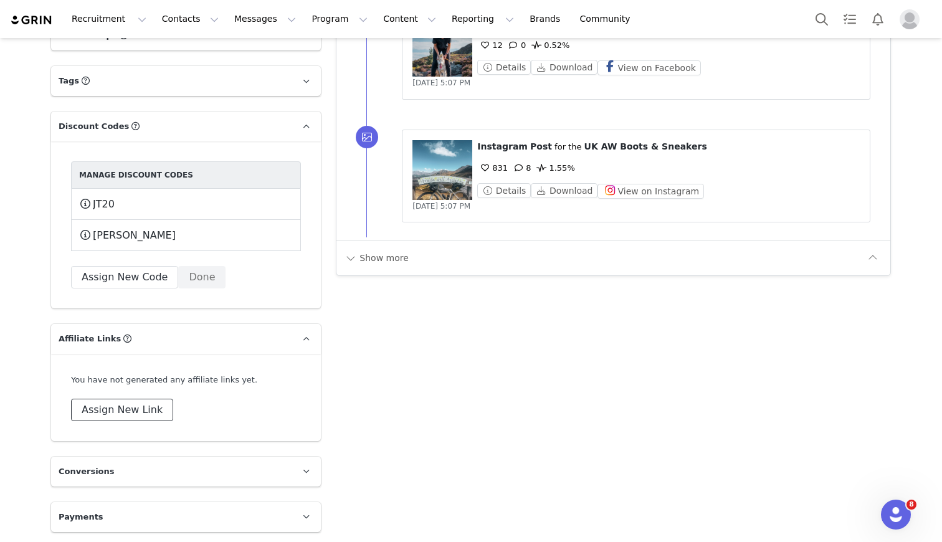
click at [140, 414] on button "Assign New Link" at bounding box center [122, 410] width 102 height 22
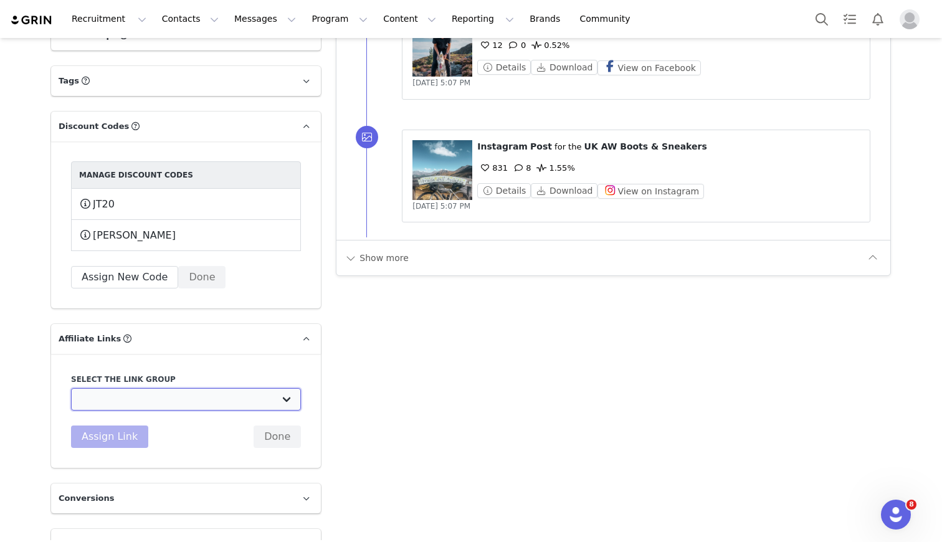
click at [137, 402] on select "UK TEST GRIN: [URL][DOMAIN_NAME] Test Grin 3: [URL][DOMAIN_NAME] S2 US Test: [U…" at bounding box center [186, 399] width 230 height 22
select select "32888"
click at [71, 388] on select "UK TEST GRIN: [URL][DOMAIN_NAME] Test Grin 3: [URL][DOMAIN_NAME] S2 US Test: [U…" at bounding box center [186, 399] width 230 height 22
click at [110, 434] on button "Assign Link" at bounding box center [109, 436] width 77 height 22
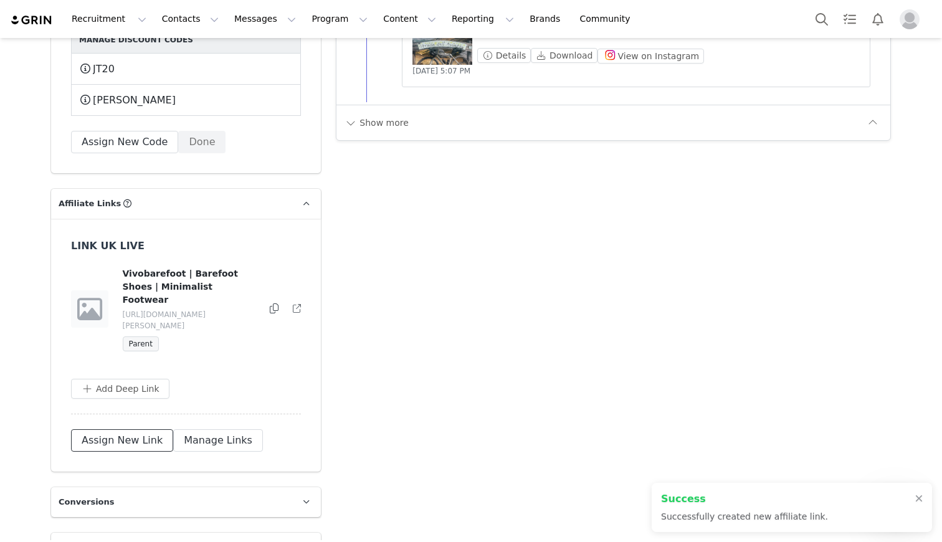
click at [105, 429] on button "Assign New Link" at bounding box center [122, 440] width 102 height 22
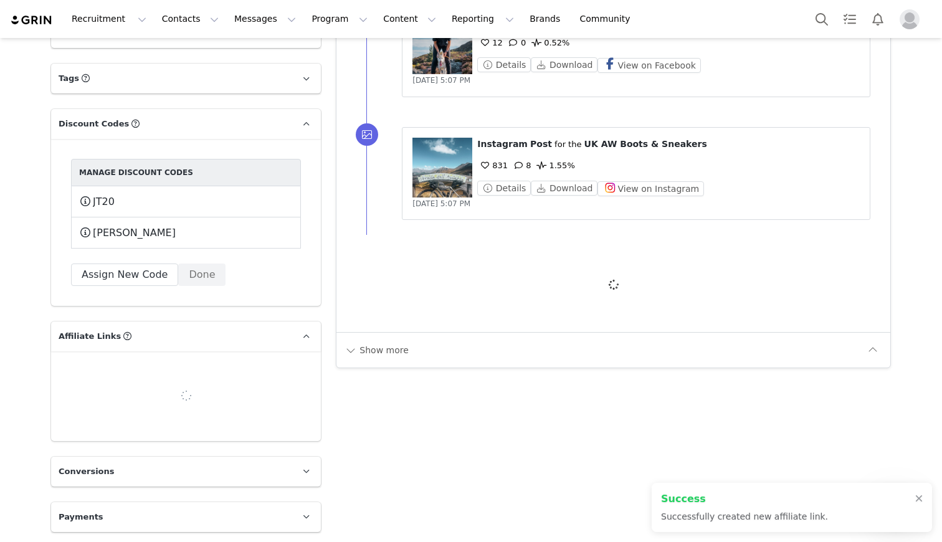
scroll to position [1288, 0]
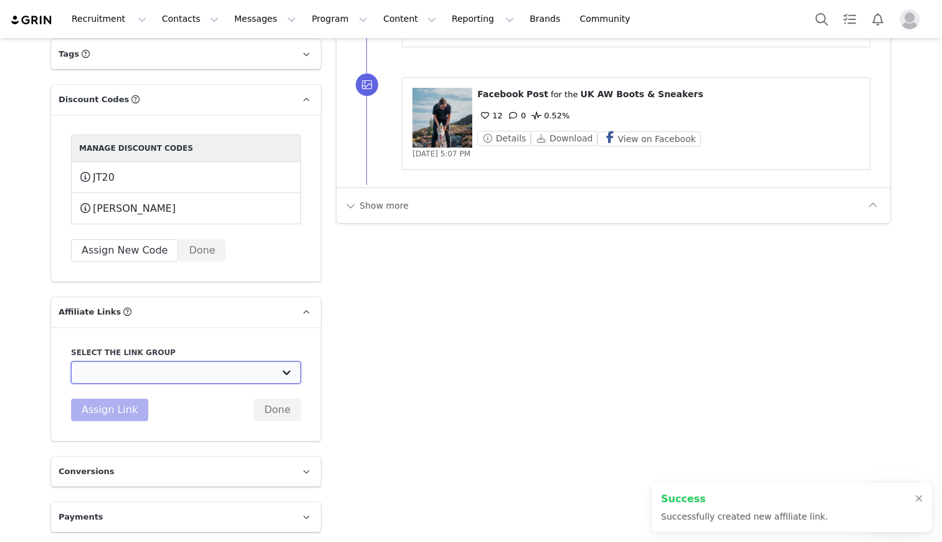
click at [118, 371] on select "UK TEST GRIN: [URL][DOMAIN_NAME] Test Grin 3: [URL][DOMAIN_NAME] S2 US Test: [U…" at bounding box center [186, 372] width 230 height 22
select select "32892"
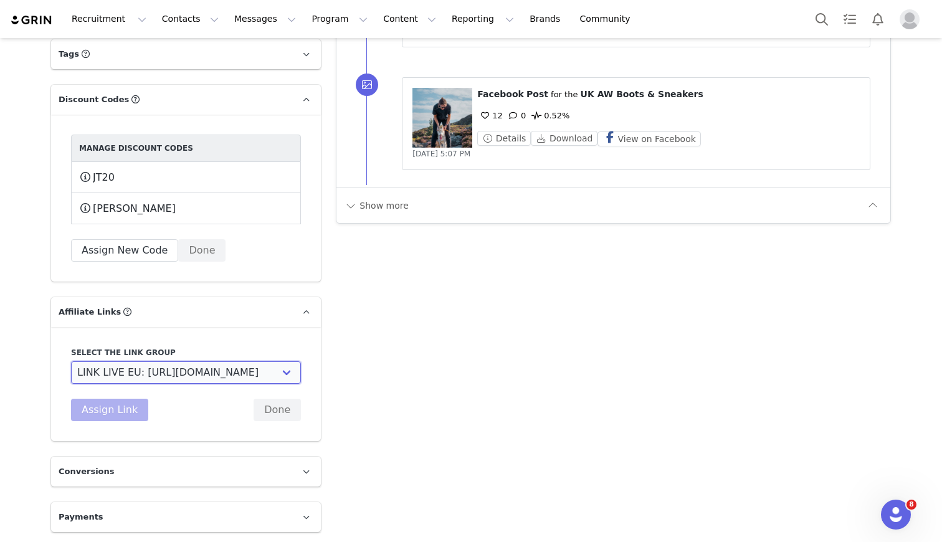
click at [71, 361] on select "UK TEST GRIN: [URL][DOMAIN_NAME] Test Grin 3: [URL][DOMAIN_NAME] S2 US Test: [U…" at bounding box center [186, 372] width 230 height 22
click at [112, 412] on button "Assign Link" at bounding box center [109, 410] width 77 height 22
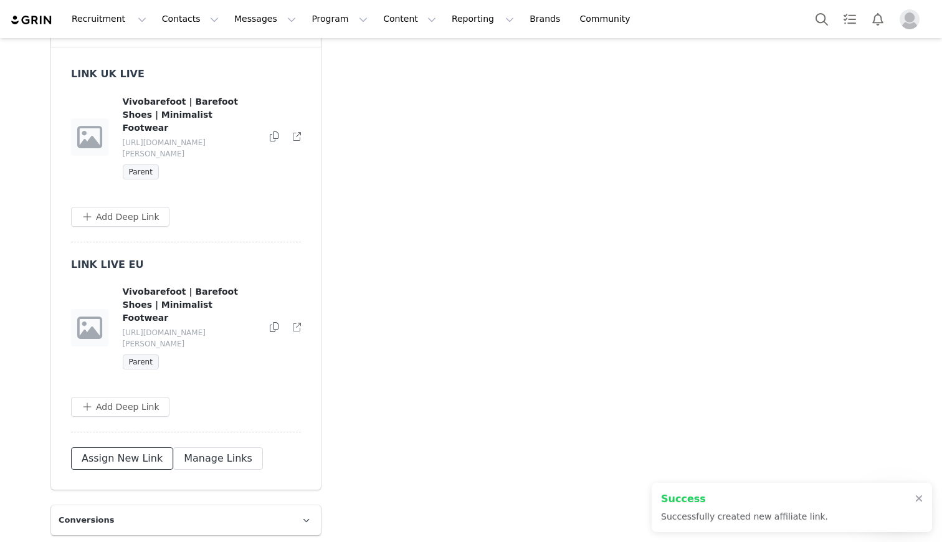
click at [111, 447] on button "Assign New Link" at bounding box center [122, 458] width 102 height 22
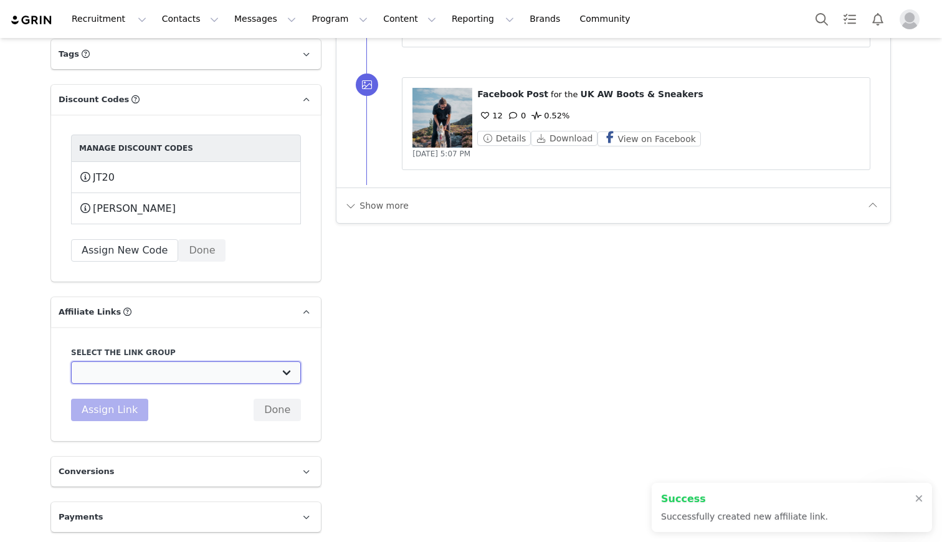
click at [110, 374] on select "UK TEST GRIN: [URL][DOMAIN_NAME] Test Grin 3: [URL][DOMAIN_NAME] S2 US Test: [U…" at bounding box center [186, 372] width 230 height 22
select select "32891"
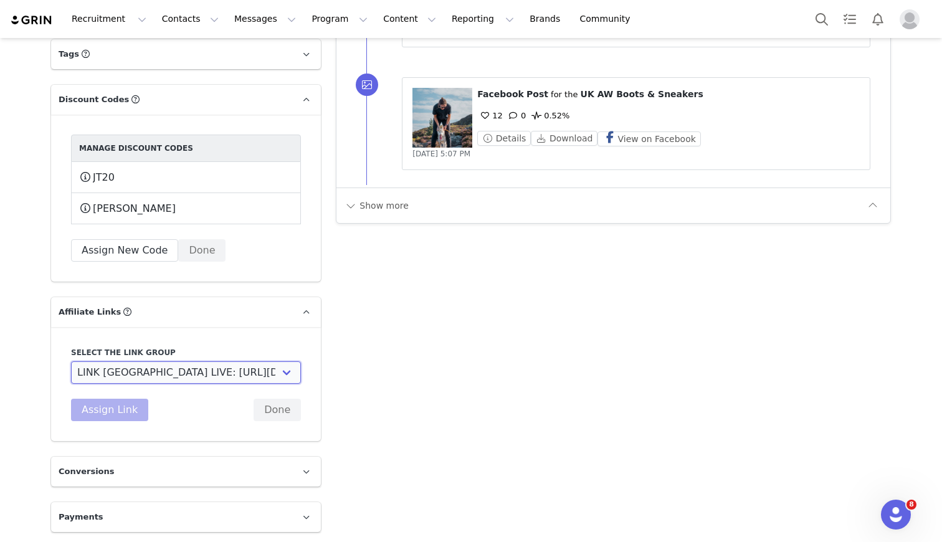
click at [71, 361] on select "UK TEST GRIN: [URL][DOMAIN_NAME] Test Grin 3: [URL][DOMAIN_NAME] S2 US Test: [U…" at bounding box center [186, 372] width 230 height 22
click at [112, 410] on button "Assign Link" at bounding box center [109, 410] width 77 height 22
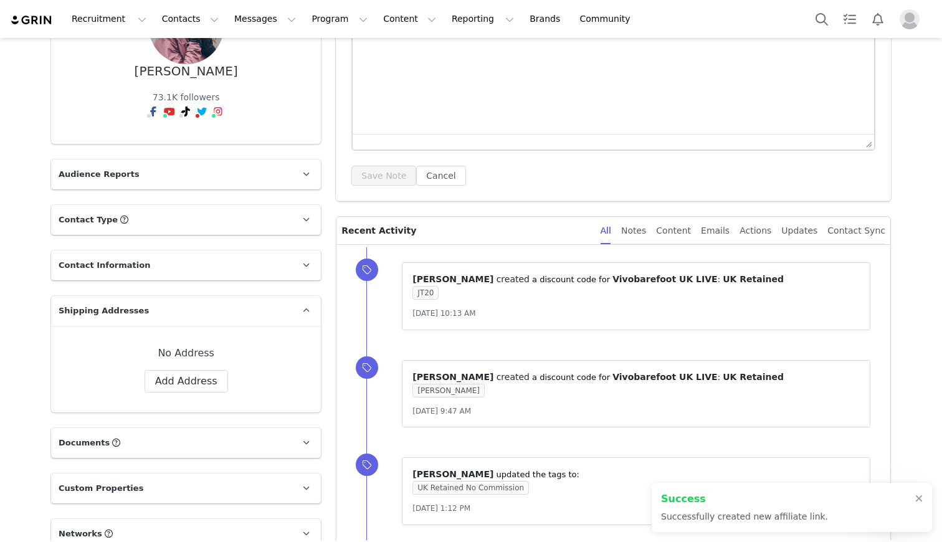
scroll to position [0, 0]
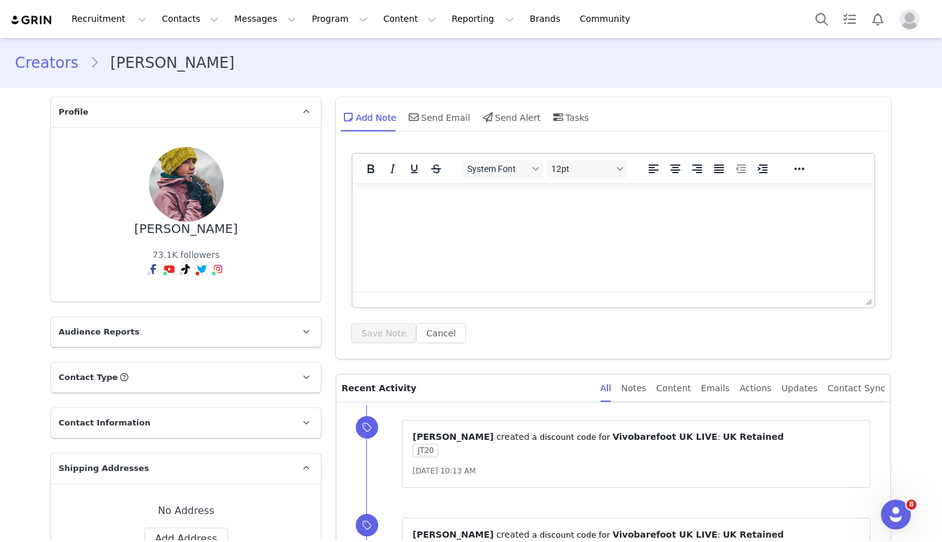
click at [57, 64] on link "Creators" at bounding box center [52, 63] width 75 height 22
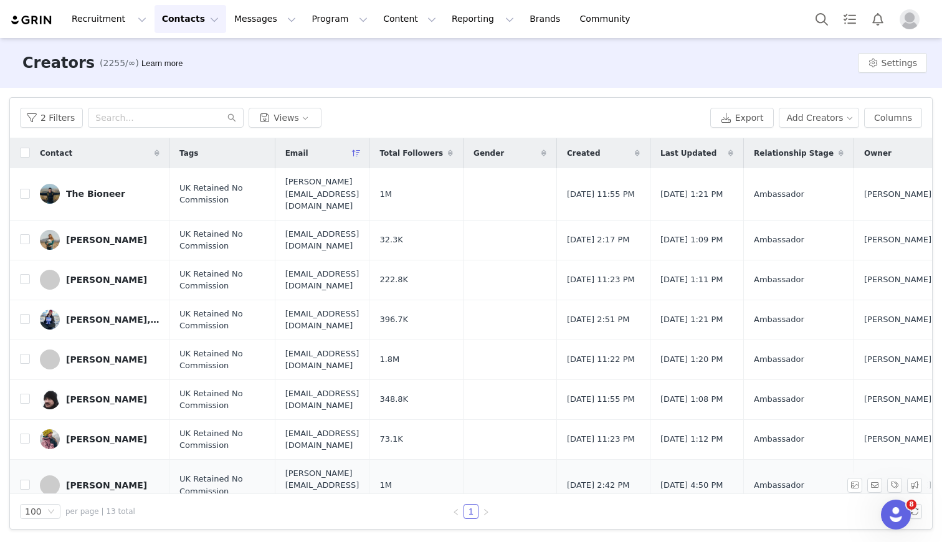
click at [95, 480] on div "[PERSON_NAME]" at bounding box center [106, 485] width 81 height 10
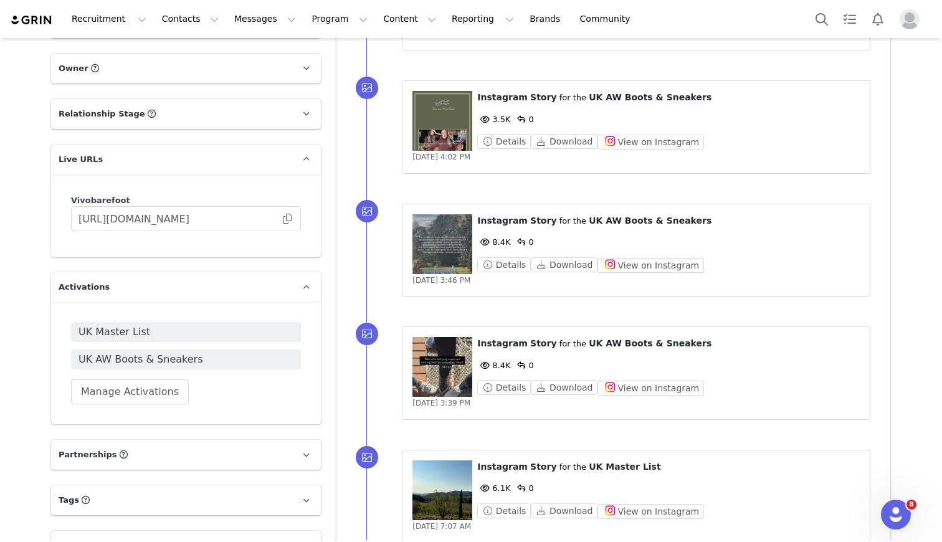
scroll to position [765, 0]
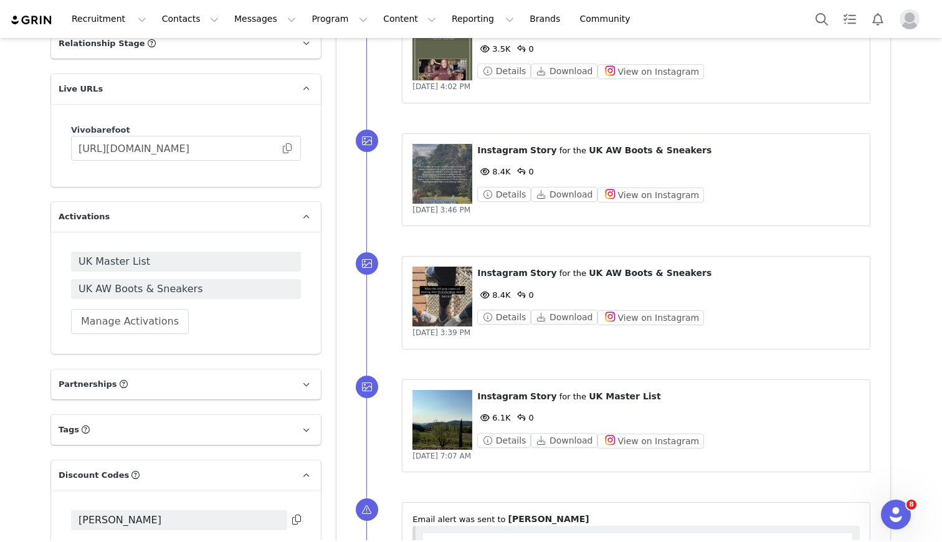
click at [116, 462] on p "Discount Codes Discount codes associated with this Influencer" at bounding box center [171, 475] width 240 height 30
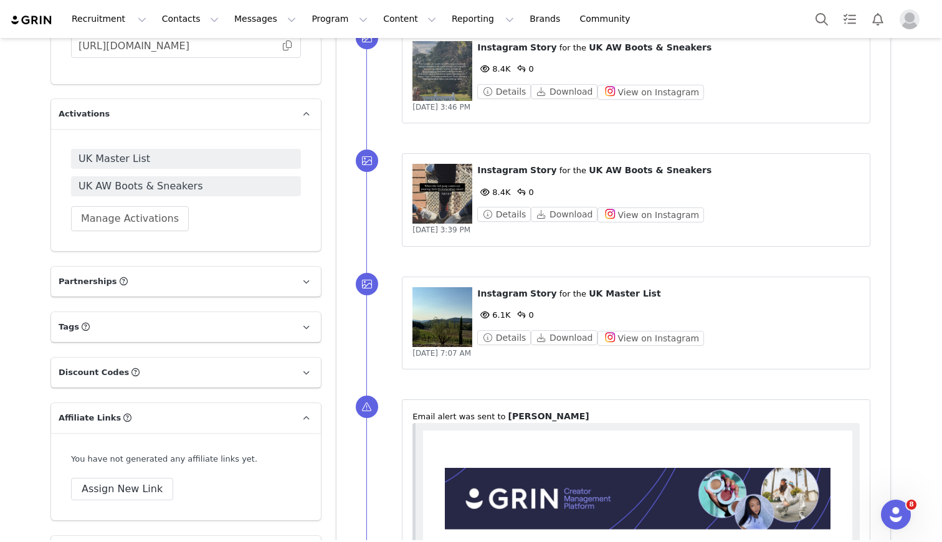
click at [109, 370] on span "Discount Codes" at bounding box center [94, 372] width 70 height 12
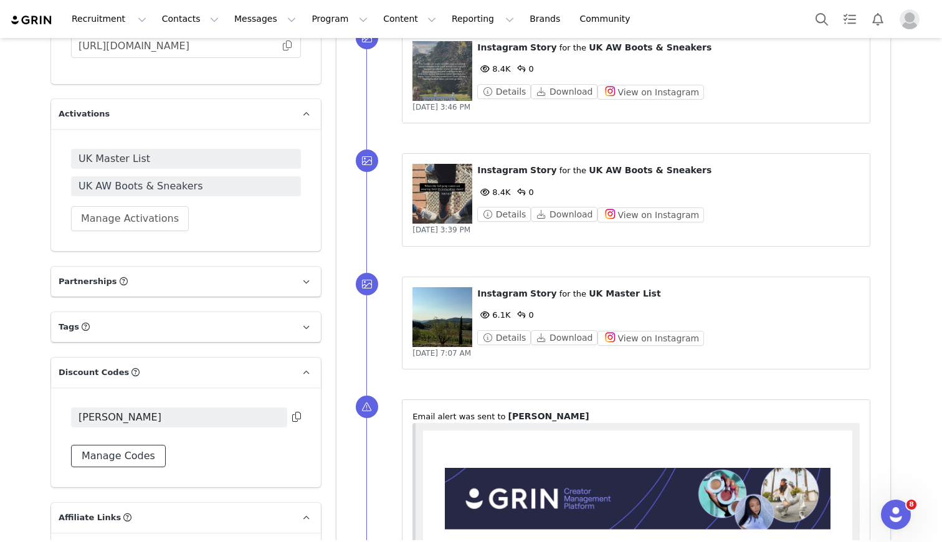
click at [110, 451] on button "Manage Codes" at bounding box center [118, 456] width 95 height 22
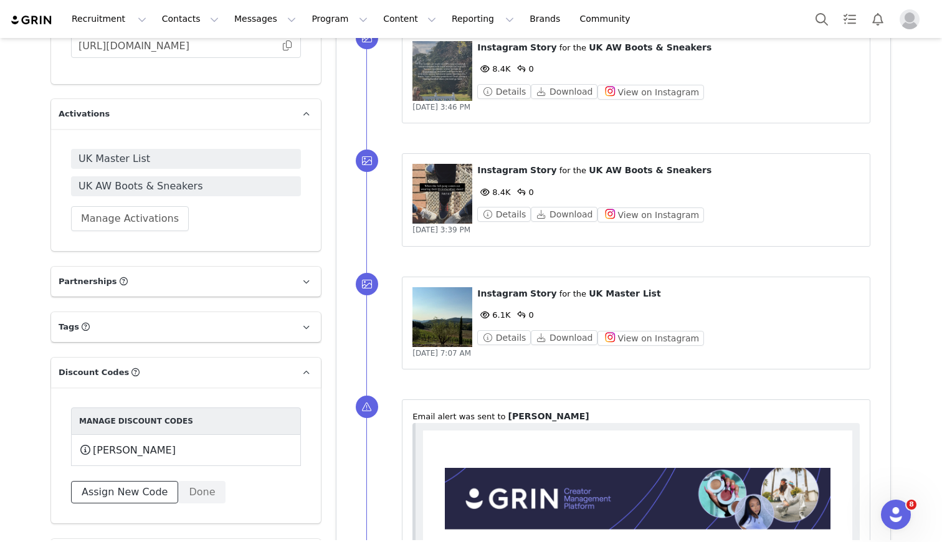
click at [112, 485] on button "Assign New Code" at bounding box center [124, 492] width 107 height 22
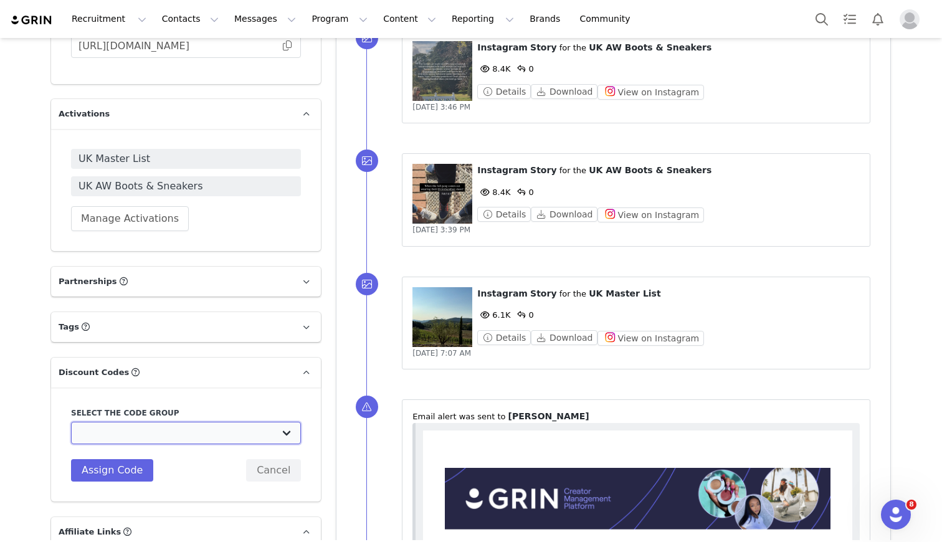
click at [106, 437] on select "Vivobarefoot DE Staging2: Vivobarefoot DE Staging2 Vivobarefoot DE Staging2: Te…" at bounding box center [186, 433] width 230 height 22
select select "10010046"
click at [71, 422] on select "Vivobarefoot DE Staging2: Vivobarefoot DE Staging2 Vivobarefoot DE Staging2: Te…" at bounding box center [186, 433] width 230 height 22
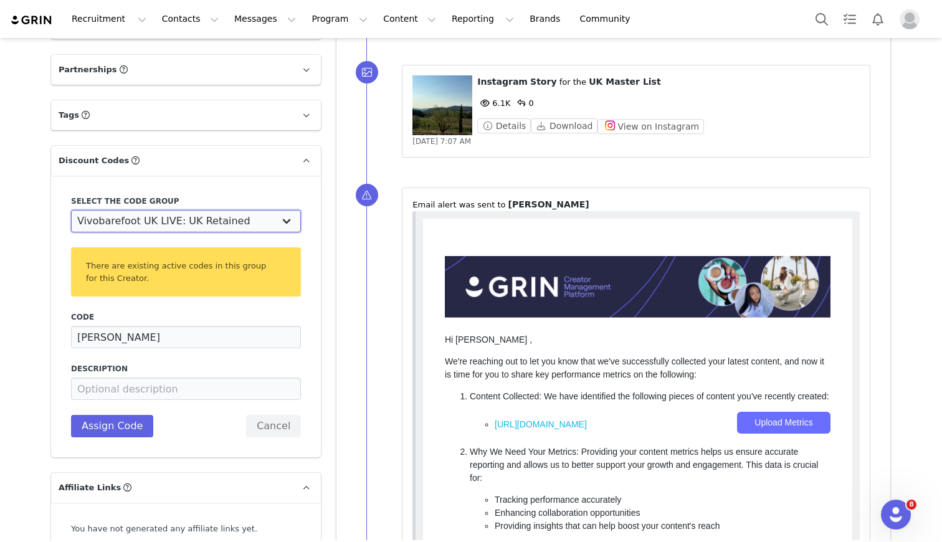
scroll to position [1128, 0]
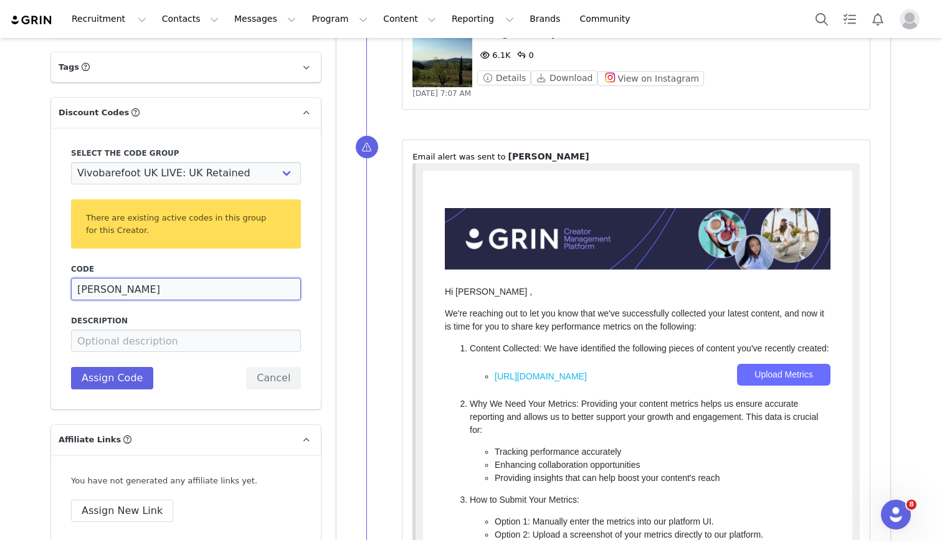
drag, startPoint x: 103, startPoint y: 291, endPoint x: 178, endPoint y: 287, distance: 74.3
click at [178, 287] on input "[PERSON_NAME]" at bounding box center [186, 289] width 230 height 22
type input "JOSIE20"
click at [133, 381] on button "Assign Code" at bounding box center [112, 378] width 82 height 22
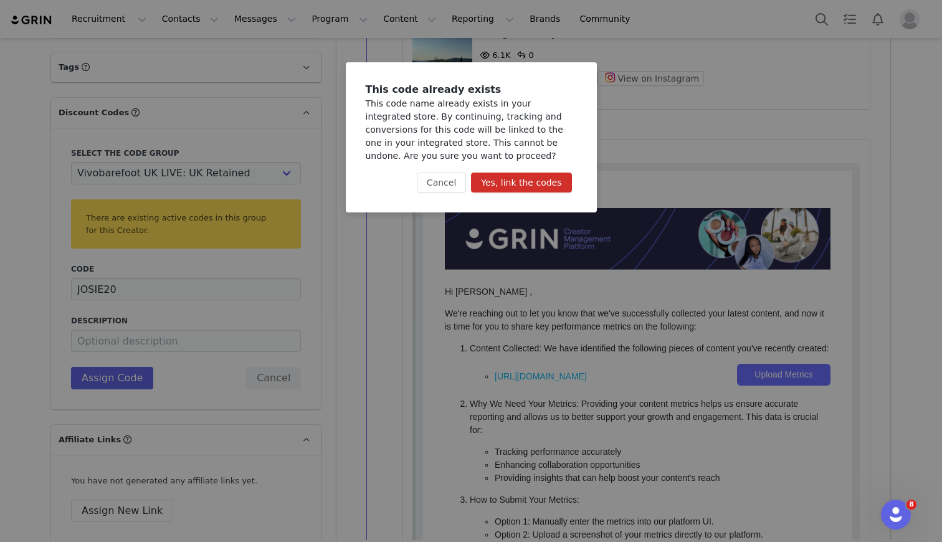
click at [546, 177] on button "Yes, link the codes" at bounding box center [521, 183] width 100 height 20
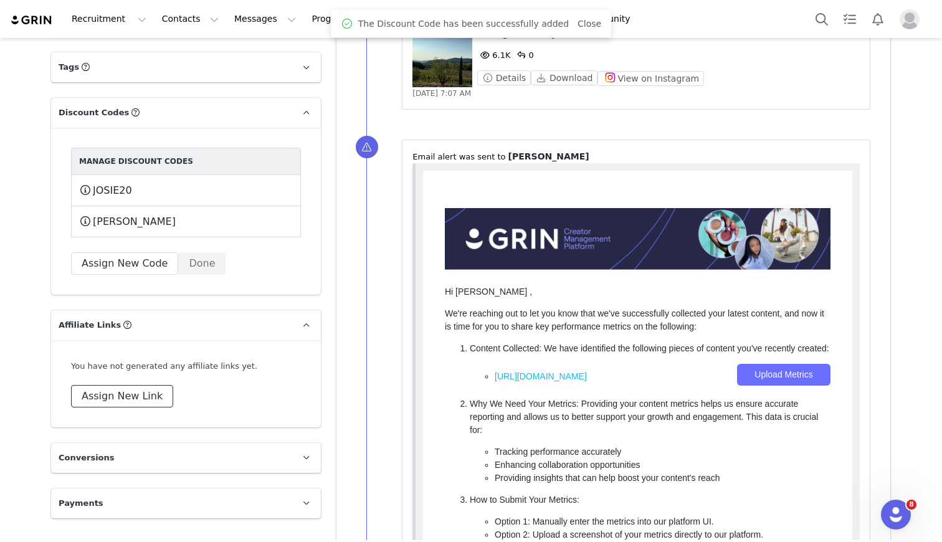
click at [137, 388] on button "Assign New Link" at bounding box center [122, 396] width 102 height 22
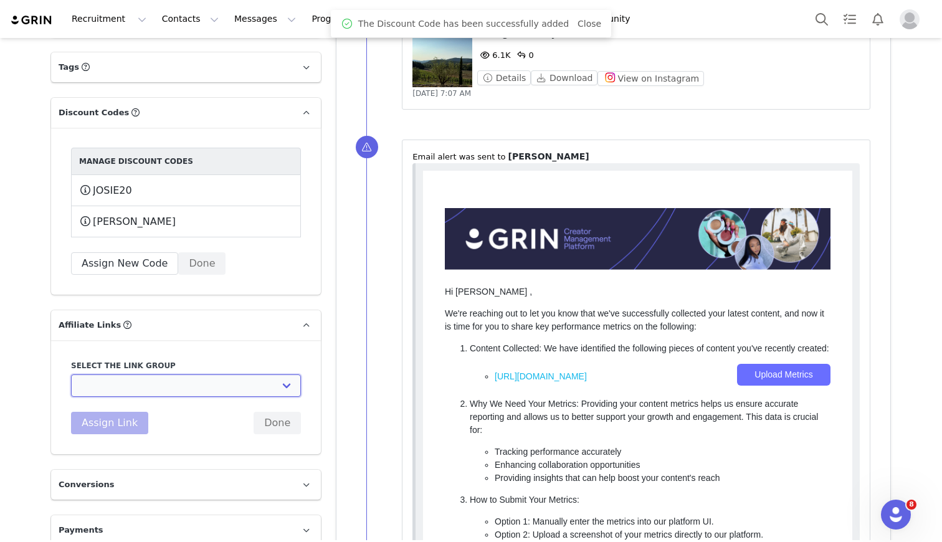
click at [137, 388] on select "UK TEST GRIN: [URL][DOMAIN_NAME] Test Grin 3: [URL][DOMAIN_NAME] S2 US Test: [U…" at bounding box center [186, 385] width 230 height 22
select select "32888"
click at [71, 374] on select "UK TEST GRIN: [URL][DOMAIN_NAME] Test Grin 3: [URL][DOMAIN_NAME] S2 US Test: [U…" at bounding box center [186, 385] width 230 height 22
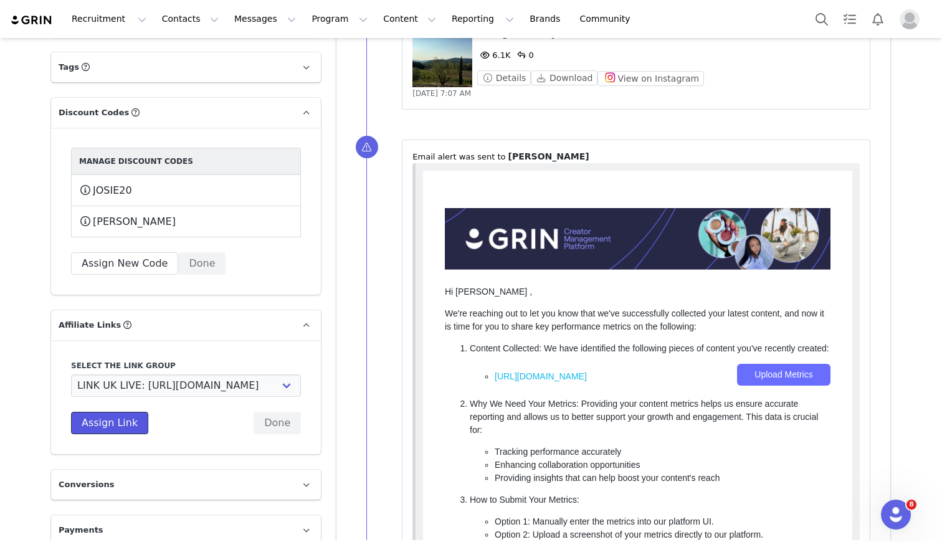
click at [107, 429] on button "Assign Link" at bounding box center [109, 423] width 77 height 22
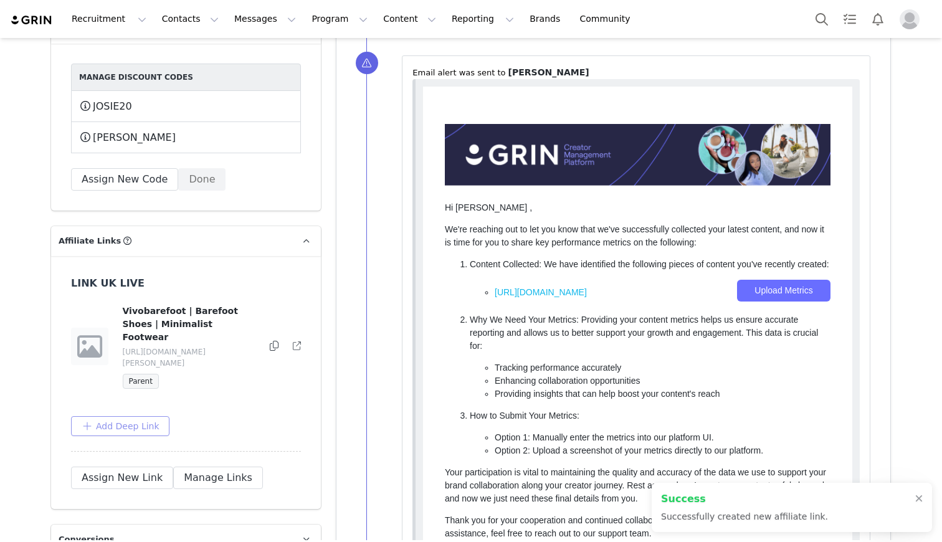
scroll to position [1250, 0]
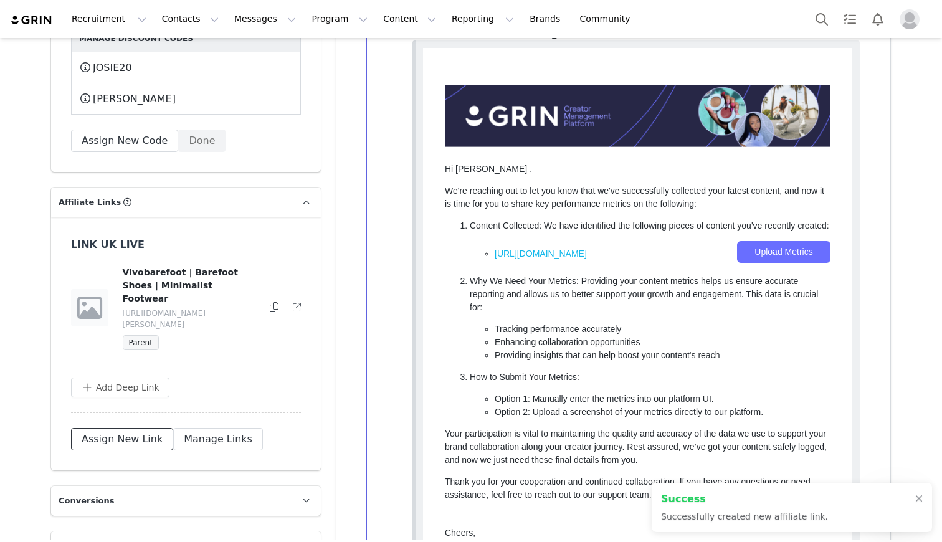
click at [110, 428] on button "Assign New Link" at bounding box center [122, 439] width 102 height 22
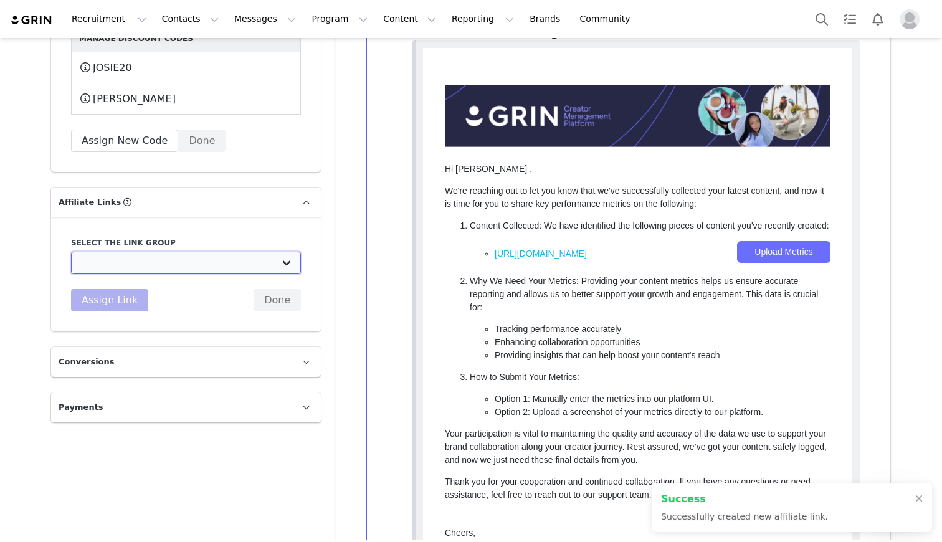
click at [115, 265] on select "UK TEST GRIN: [URL][DOMAIN_NAME] Test Grin 3: [URL][DOMAIN_NAME] S2 US Test: [U…" at bounding box center [186, 263] width 230 height 22
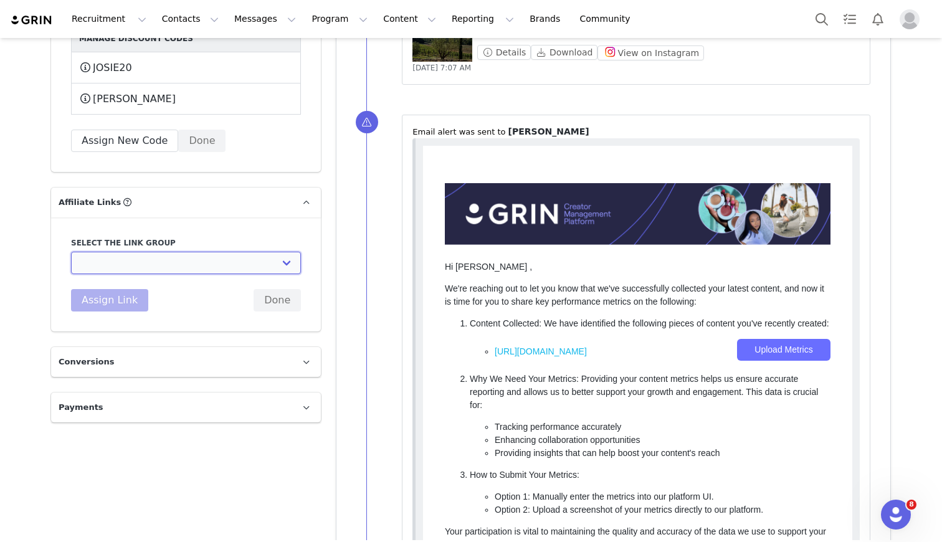
select select "32891"
click at [71, 252] on select "UK TEST GRIN: [URL][DOMAIN_NAME] Test Grin 3: [URL][DOMAIN_NAME] S2 US Test: [U…" at bounding box center [186, 263] width 230 height 22
click at [117, 305] on button "Assign Link" at bounding box center [109, 300] width 77 height 22
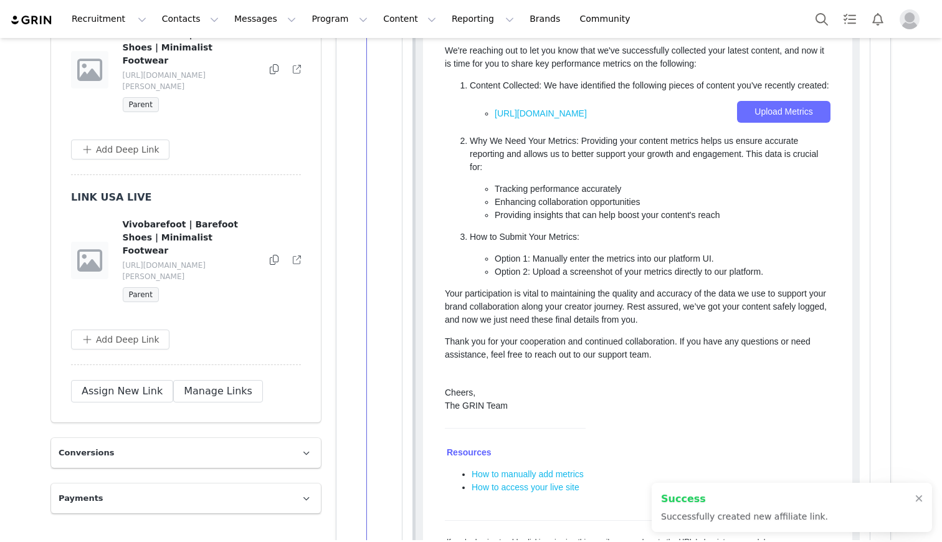
scroll to position [1504, 0]
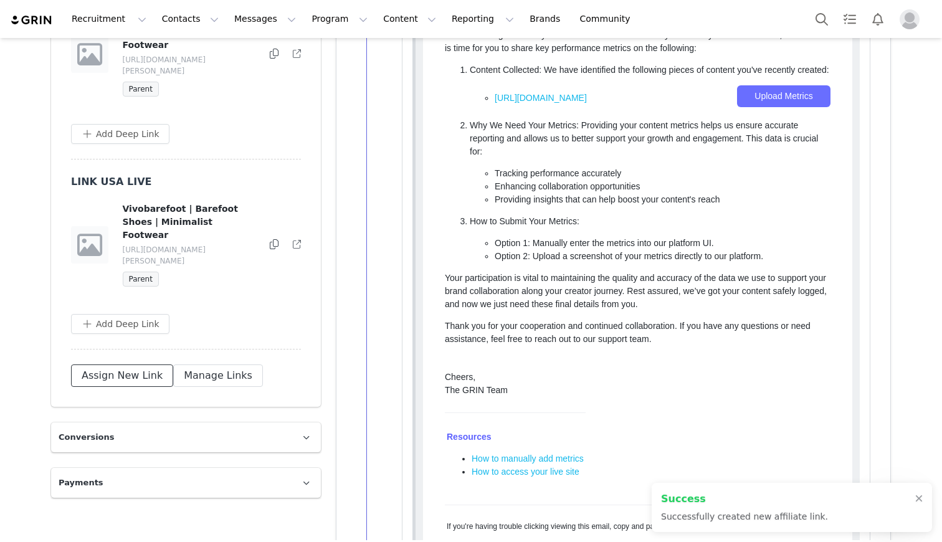
click at [112, 364] on button "Assign New Link" at bounding box center [122, 375] width 102 height 22
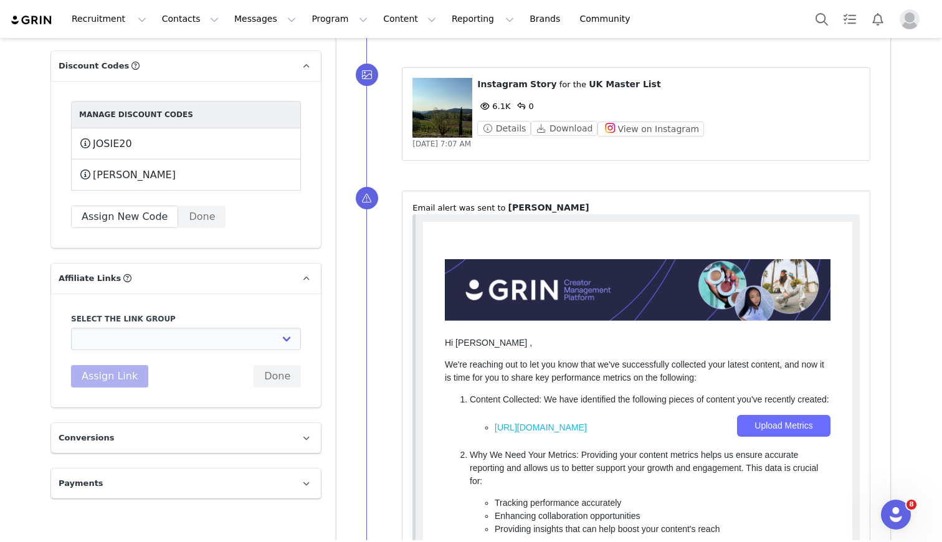
scroll to position [1150, 0]
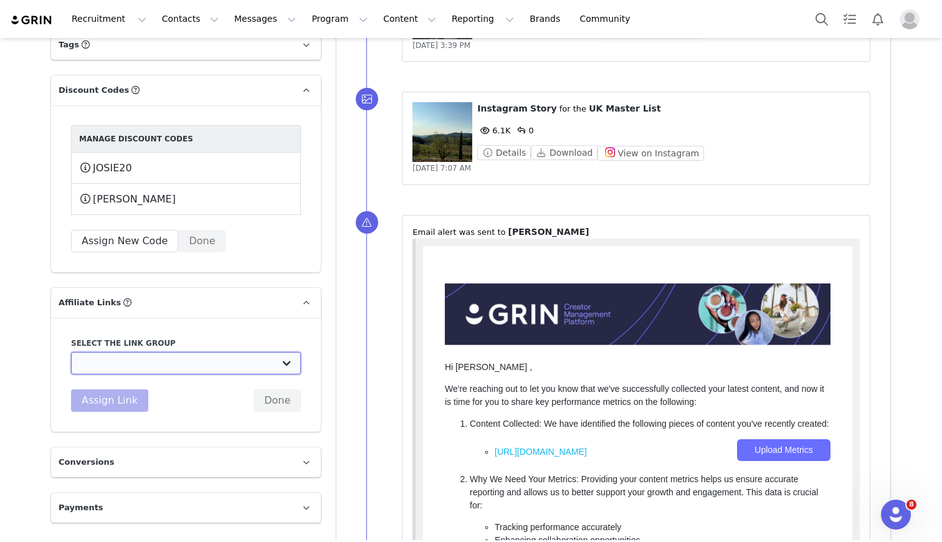
click at [103, 363] on select "UK TEST GRIN: [URL][DOMAIN_NAME] Test Grin 3: [URL][DOMAIN_NAME] S2 US Test: [U…" at bounding box center [186, 363] width 230 height 22
select select "32892"
click at [71, 352] on select "UK TEST GRIN: [URL][DOMAIN_NAME] Test Grin 3: [URL][DOMAIN_NAME] S2 US Test: [U…" at bounding box center [186, 363] width 230 height 22
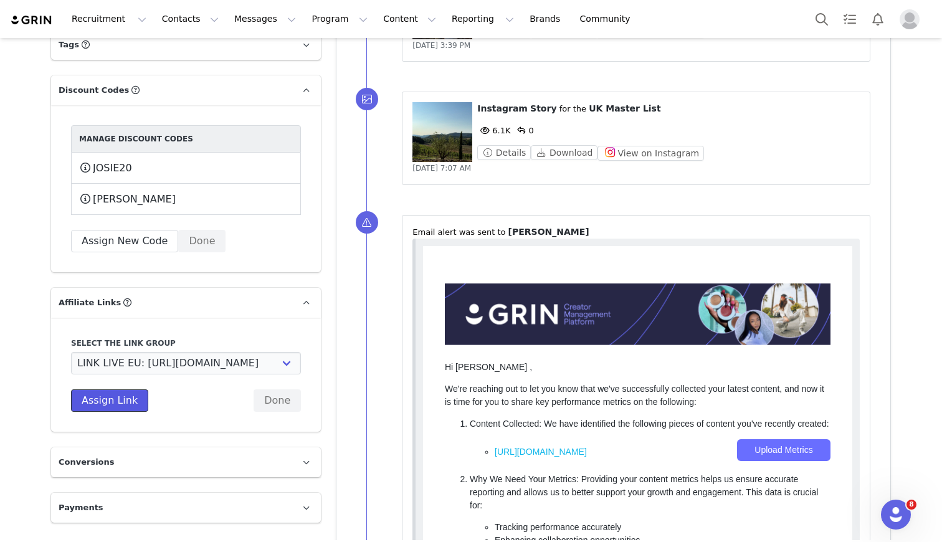
click at [112, 400] on button "Assign Link" at bounding box center [109, 400] width 77 height 22
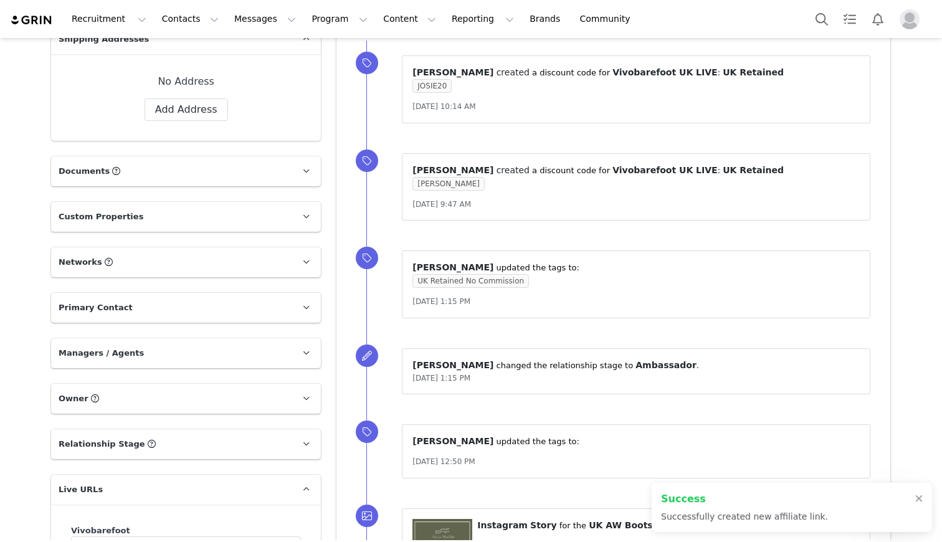
scroll to position [0, 0]
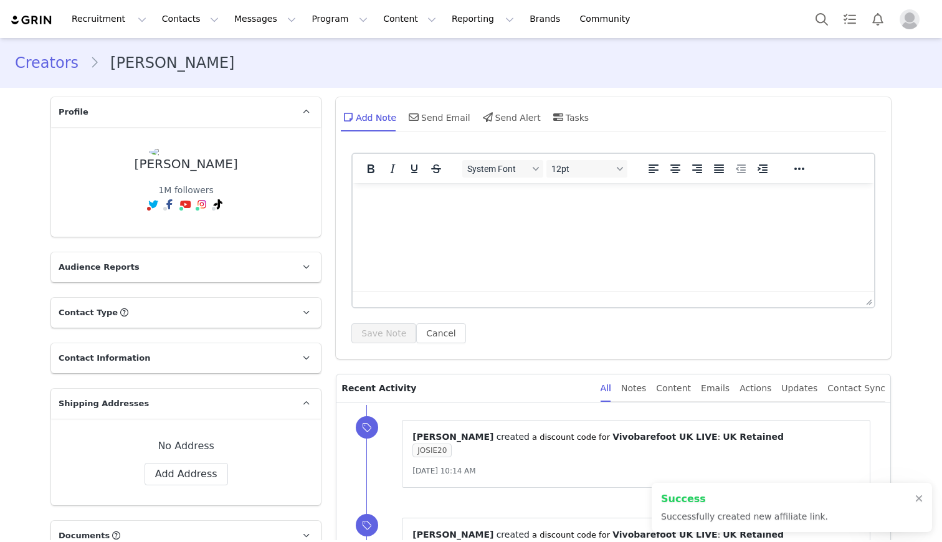
click at [60, 55] on link "Creators" at bounding box center [52, 63] width 75 height 22
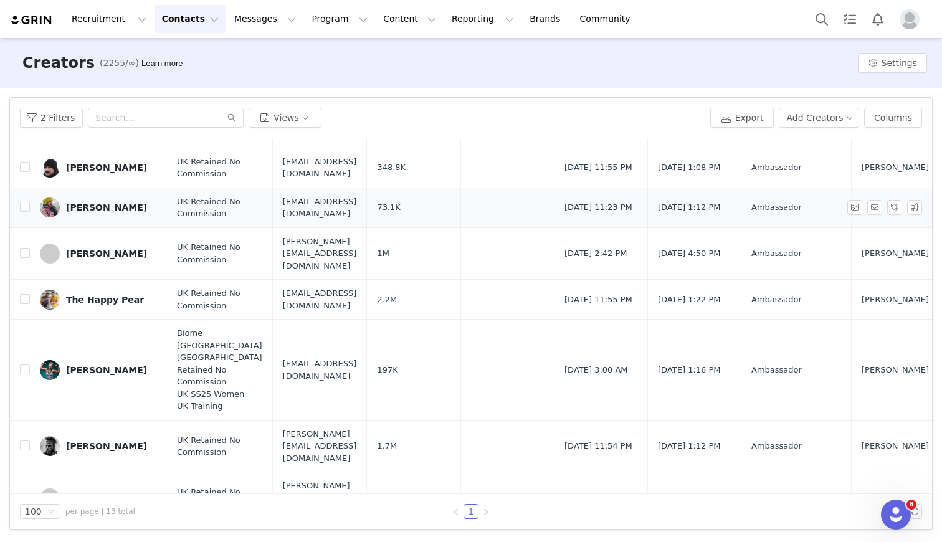
scroll to position [241, 2]
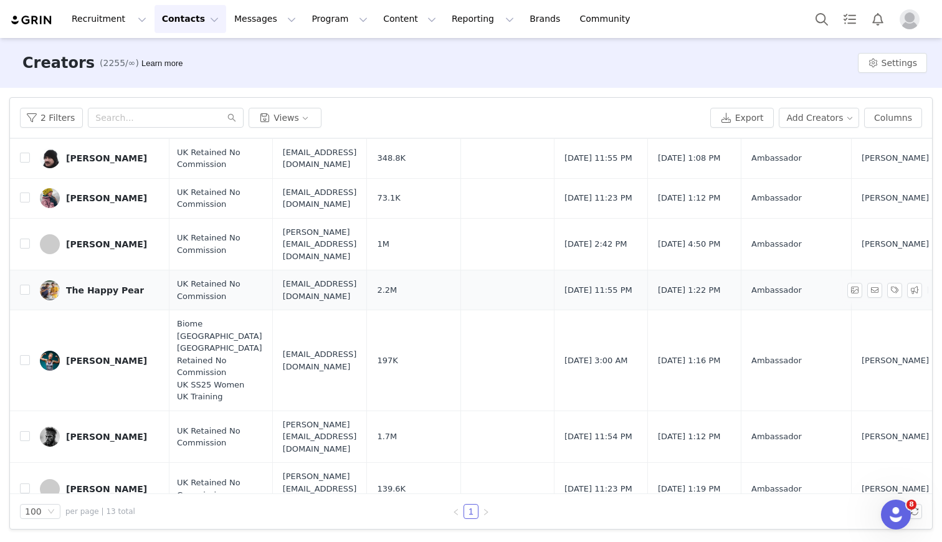
click at [100, 285] on div "The Happy Pear" at bounding box center [105, 290] width 78 height 10
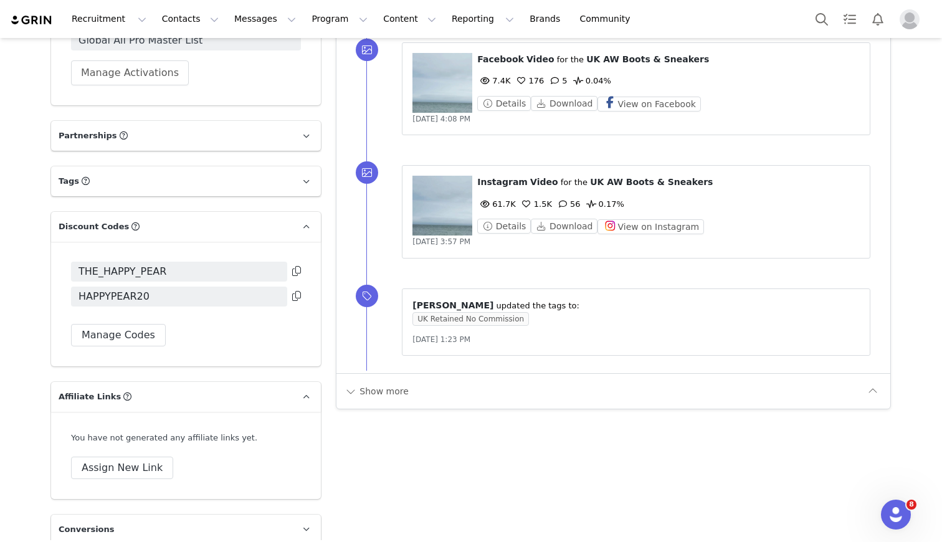
scroll to position [1247, 0]
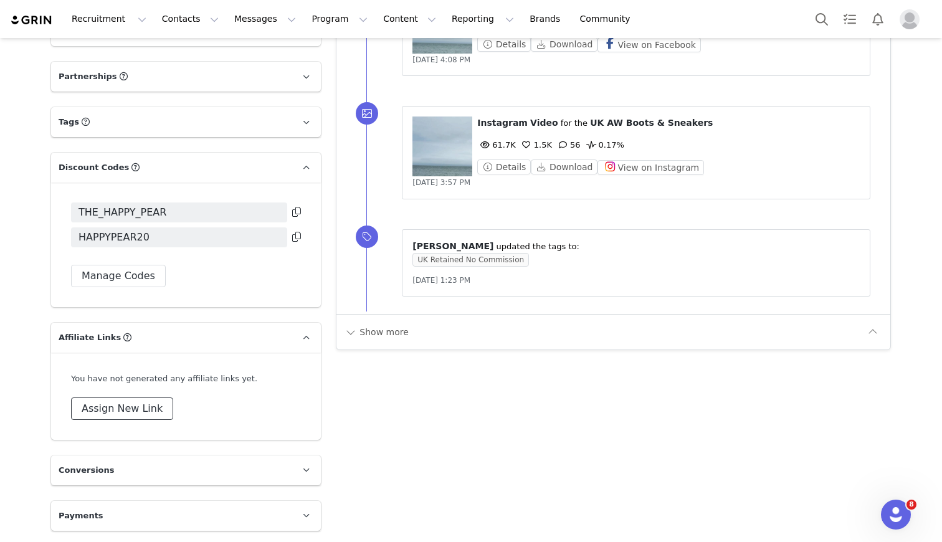
click at [136, 407] on button "Assign New Link" at bounding box center [122, 408] width 102 height 22
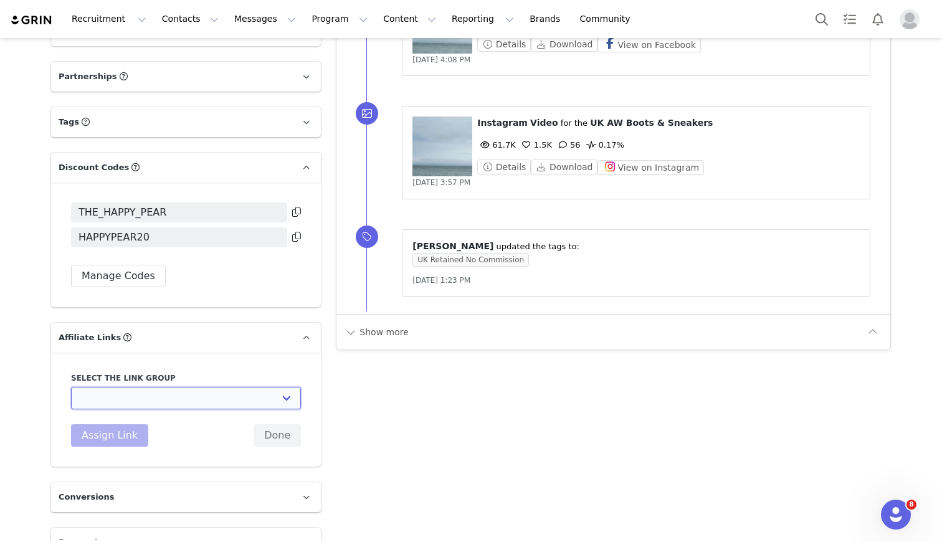
click at [136, 407] on select "UK TEST GRIN: [URL][DOMAIN_NAME] Test Grin 3: [URL][DOMAIN_NAME] S2 US Test: [U…" at bounding box center [186, 398] width 230 height 22
select select "32892"
click at [71, 387] on select "UK TEST GRIN: [URL][DOMAIN_NAME] Test Grin 3: [URL][DOMAIN_NAME] S2 US Test: [U…" at bounding box center [186, 398] width 230 height 22
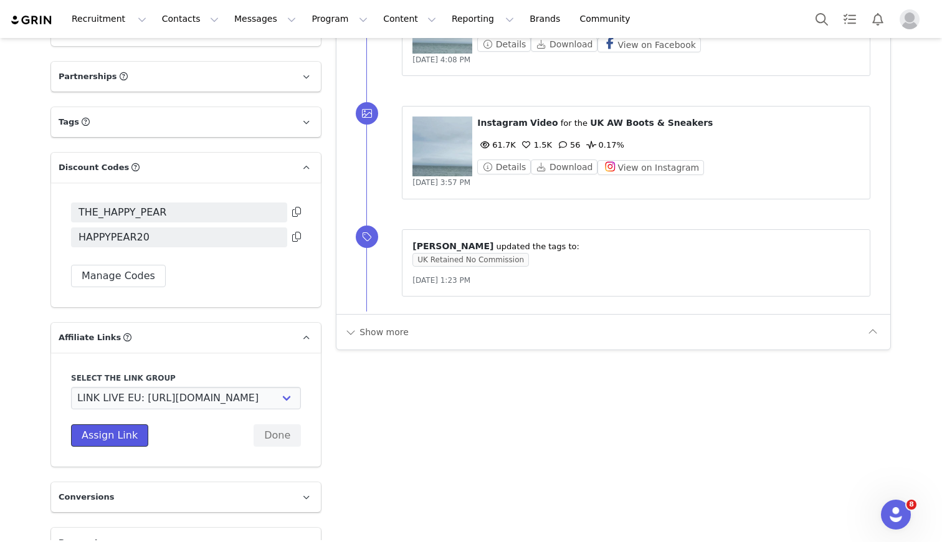
click at [113, 437] on button "Assign Link" at bounding box center [109, 435] width 77 height 22
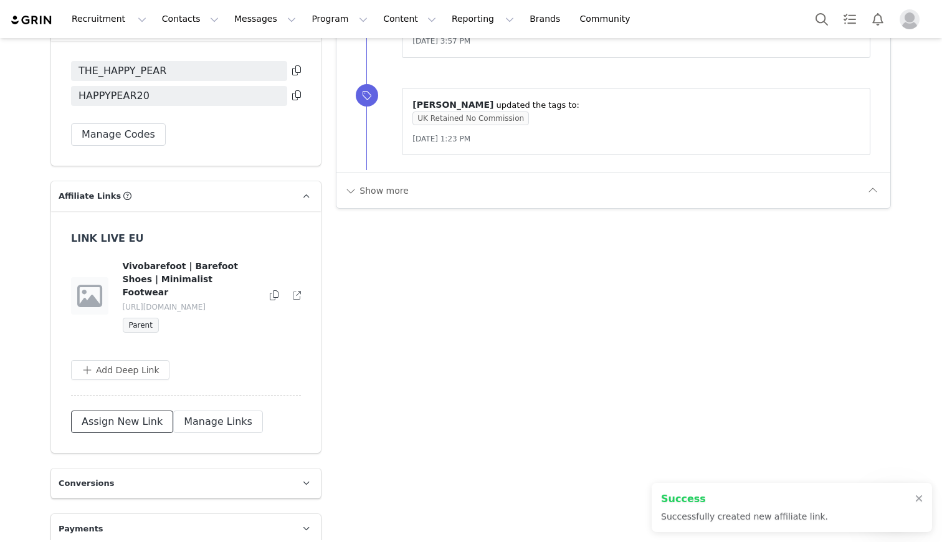
click at [107, 415] on button "Assign New Link" at bounding box center [122, 422] width 102 height 22
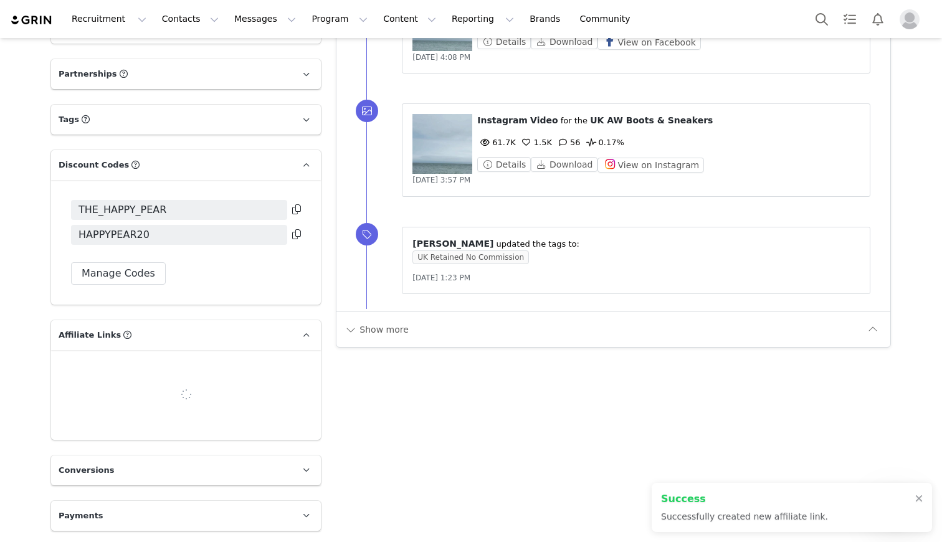
scroll to position [1274, 0]
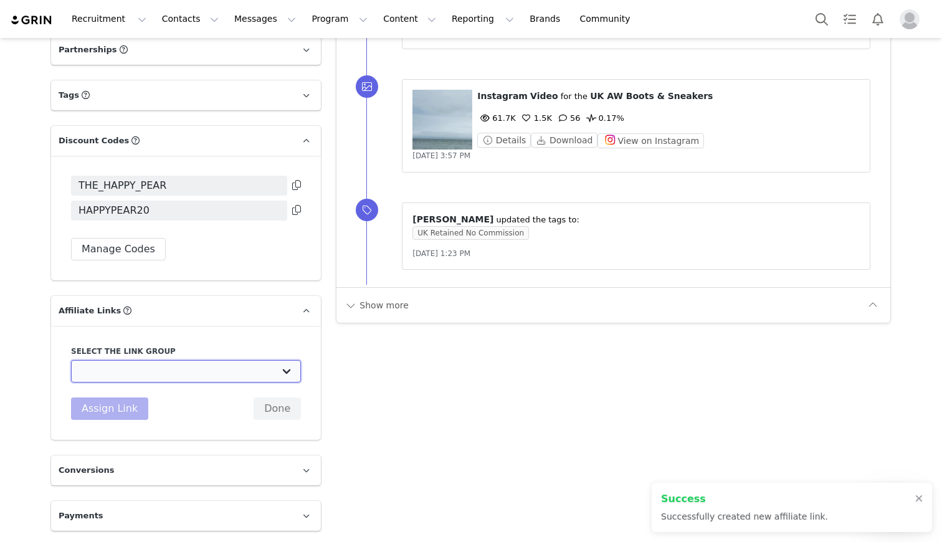
click at [105, 371] on select "UK TEST GRIN: [URL][DOMAIN_NAME] Test Grin 3: [URL][DOMAIN_NAME] S2 US Test: [U…" at bounding box center [186, 371] width 230 height 22
select select "32888"
click at [71, 360] on select "UK TEST GRIN: [URL][DOMAIN_NAME] Test Grin 3: [URL][DOMAIN_NAME] S2 US Test: [U…" at bounding box center [186, 371] width 230 height 22
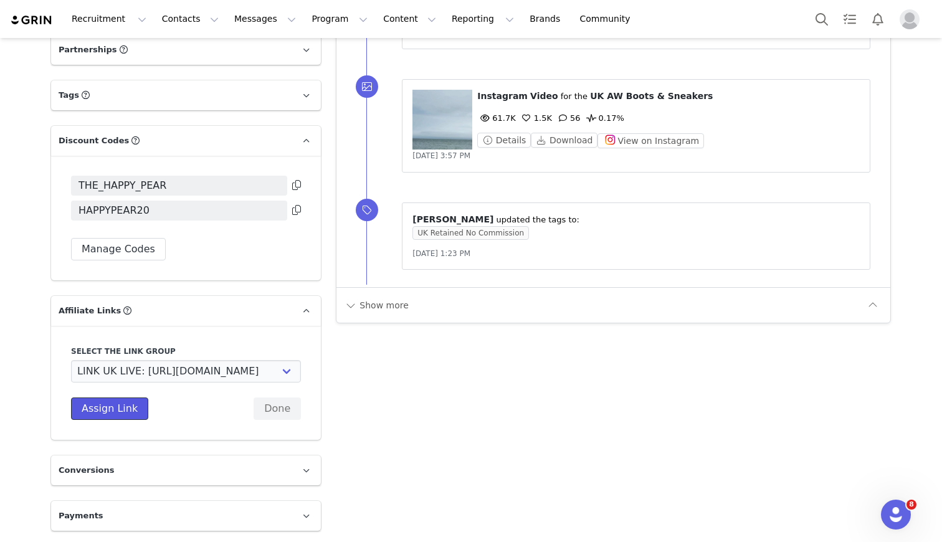
click at [107, 406] on button "Assign Link" at bounding box center [109, 408] width 77 height 22
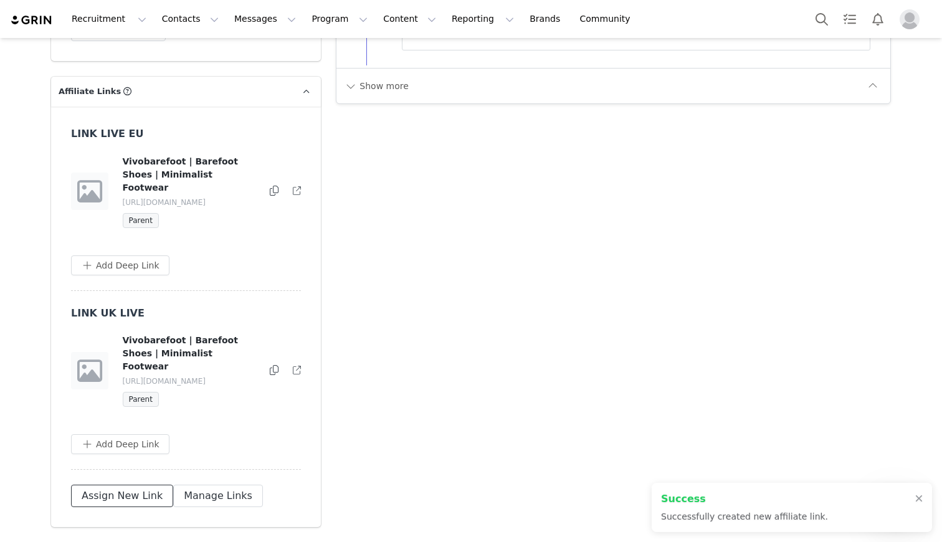
click at [106, 485] on button "Assign New Link" at bounding box center [122, 496] width 102 height 22
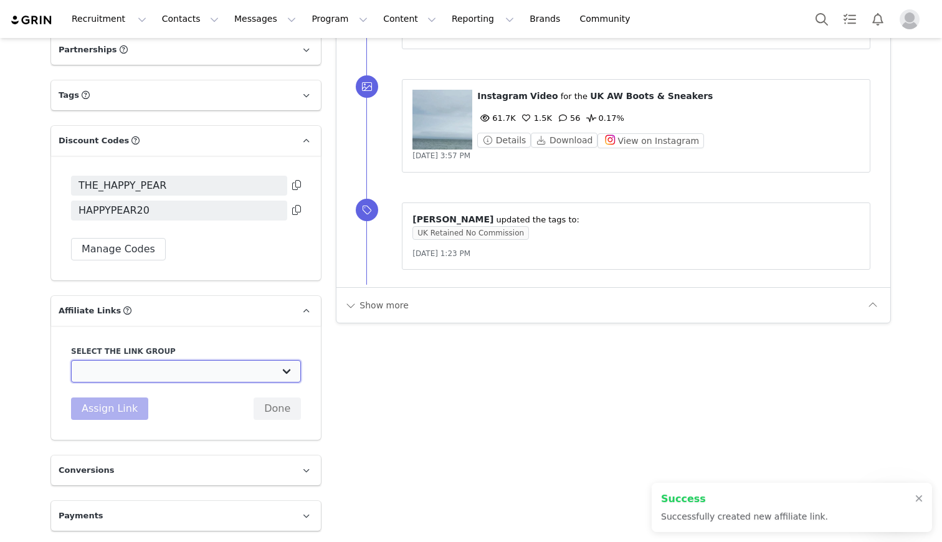
click at [107, 374] on select "UK TEST GRIN: [URL][DOMAIN_NAME] Test Grin 3: [URL][DOMAIN_NAME] S2 US Test: [U…" at bounding box center [186, 371] width 230 height 22
select select "32891"
click at [71, 360] on select "UK TEST GRIN: [URL][DOMAIN_NAME] Test Grin 3: [URL][DOMAIN_NAME] S2 US Test: [U…" at bounding box center [186, 371] width 230 height 22
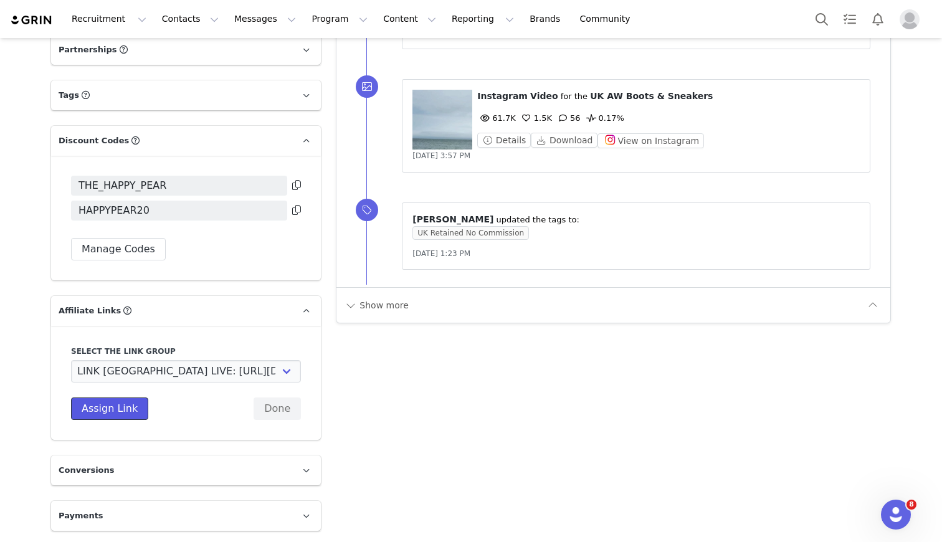
click at [102, 412] on button "Assign Link" at bounding box center [109, 408] width 77 height 22
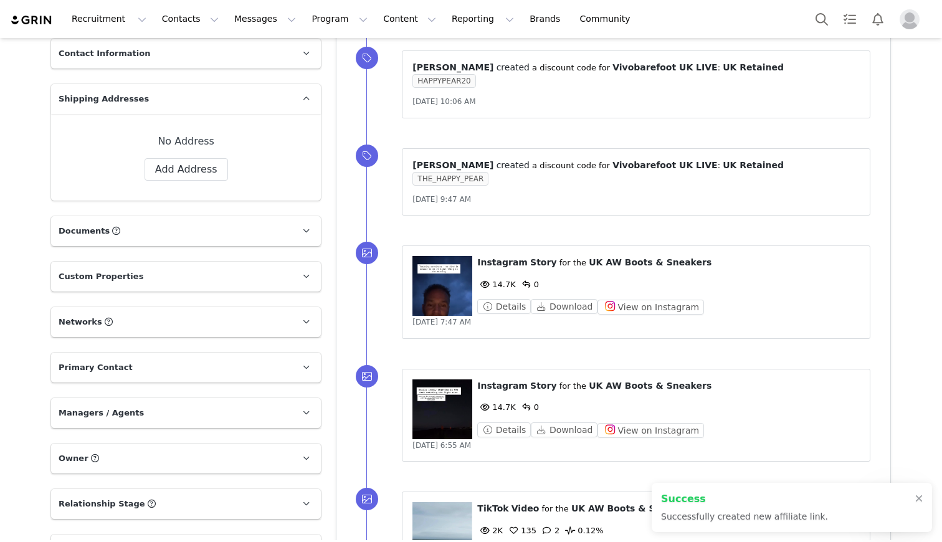
scroll to position [0, 0]
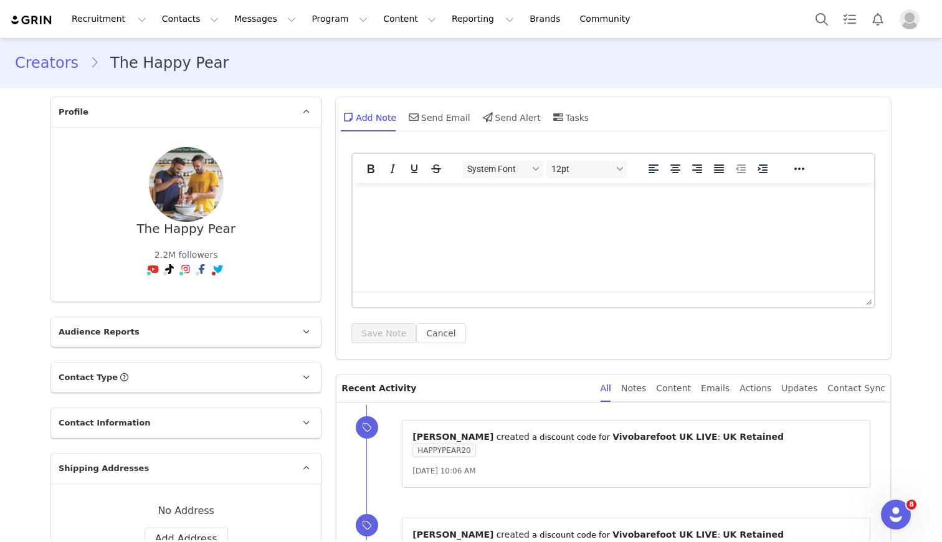
click at [49, 62] on link "Creators" at bounding box center [52, 63] width 75 height 22
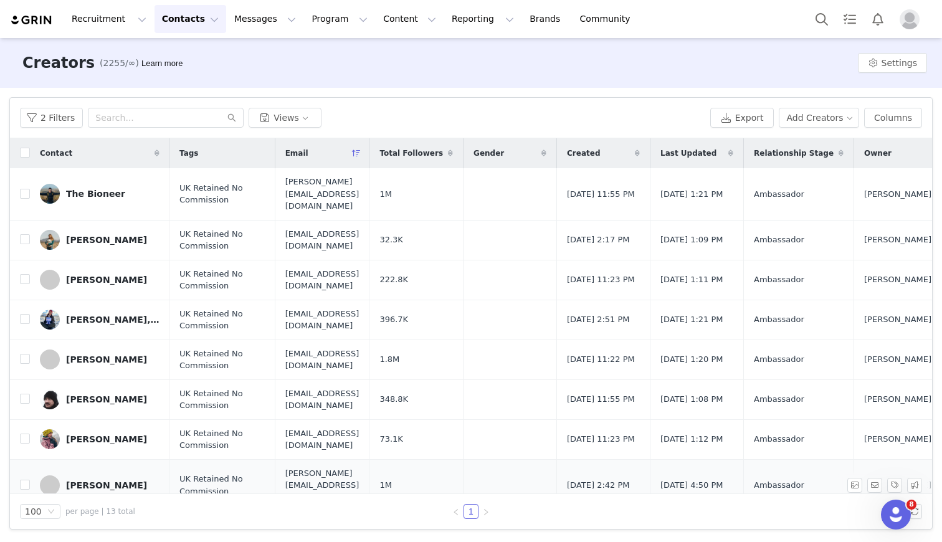
scroll to position [241, 0]
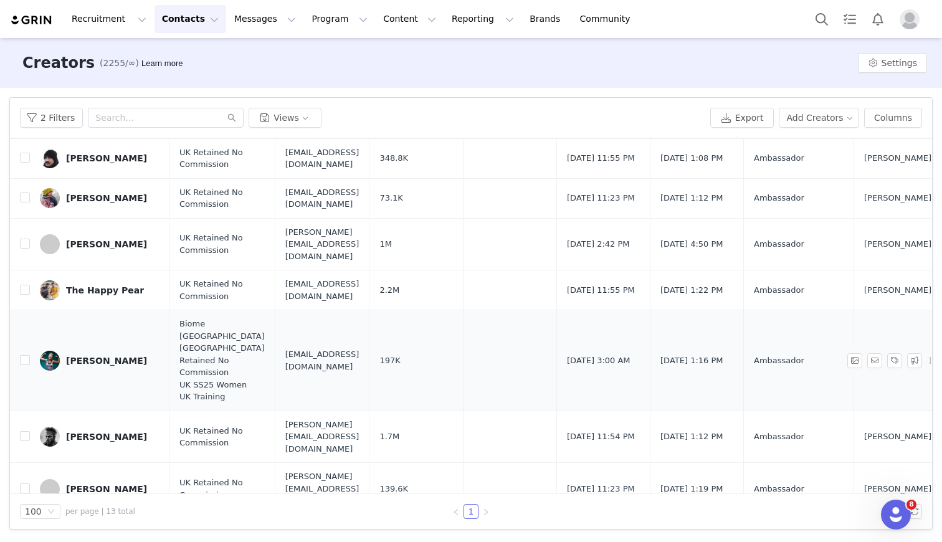
click at [86, 356] on div "[PERSON_NAME]" at bounding box center [106, 361] width 81 height 10
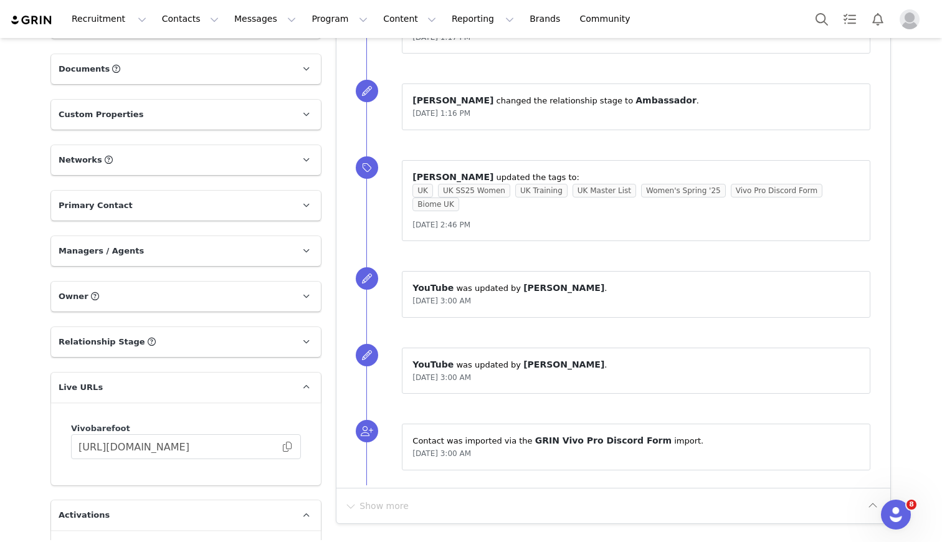
scroll to position [981, 0]
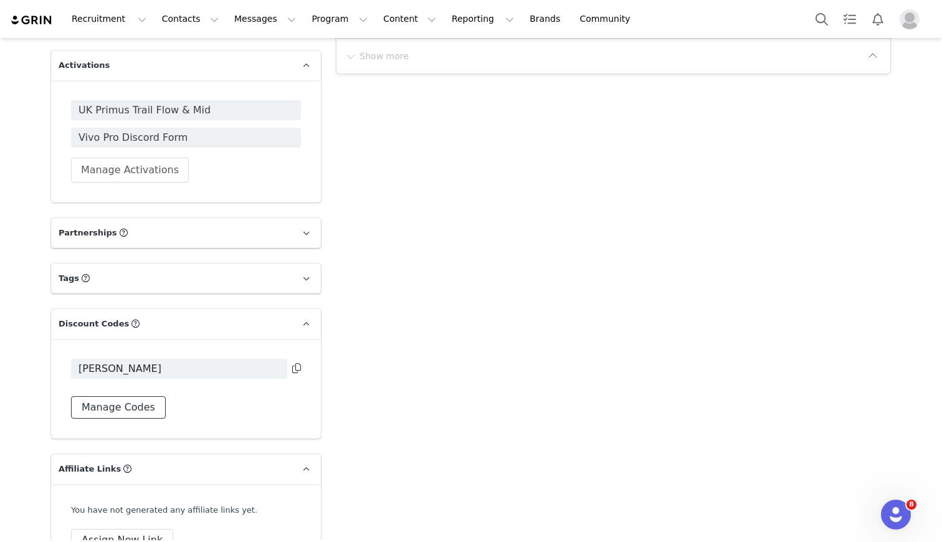
click at [136, 409] on button "Manage Codes" at bounding box center [118, 407] width 95 height 22
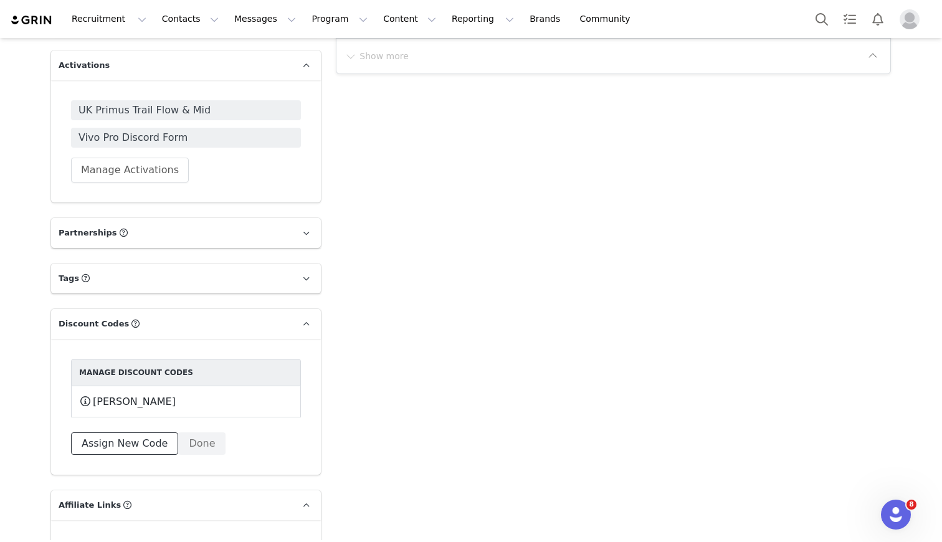
click at [137, 443] on button "Assign New Code" at bounding box center [124, 443] width 107 height 22
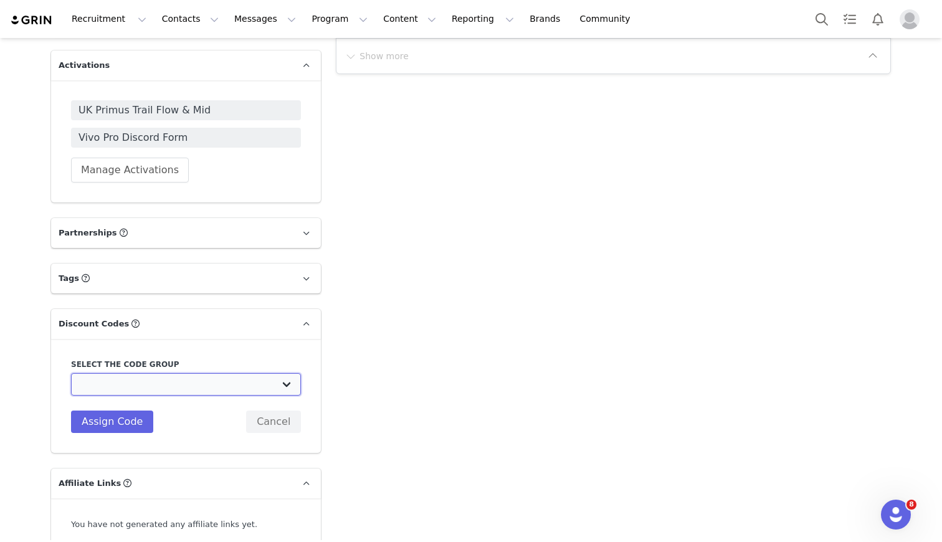
click at [130, 377] on select "Vivobarefoot DE Staging2: Vivobarefoot DE Staging2 Vivobarefoot DE Staging2: Te…" at bounding box center [186, 384] width 230 height 22
select select "10010046"
click at [71, 373] on select "Vivobarefoot DE Staging2: Vivobarefoot DE Staging2 Vivobarefoot DE Staging2: Te…" at bounding box center [186, 384] width 230 height 22
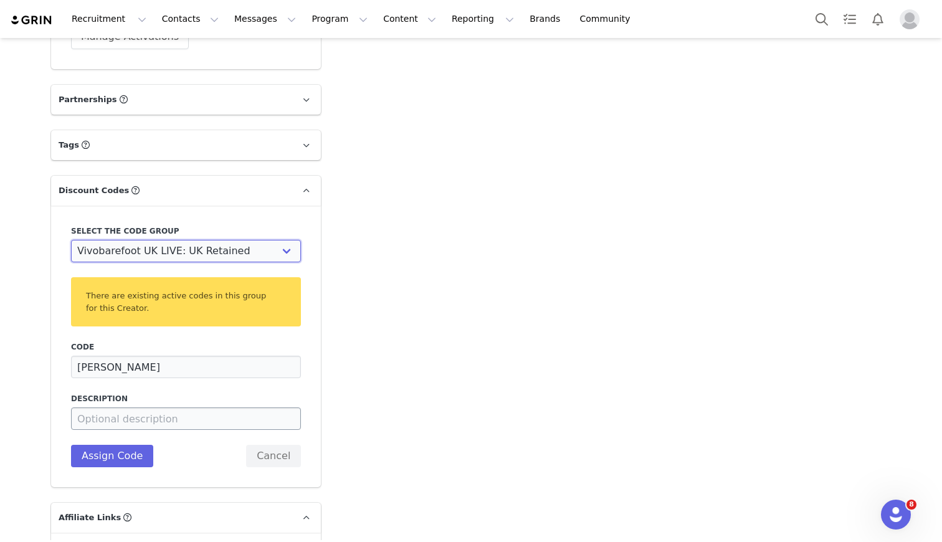
scroll to position [1128, 0]
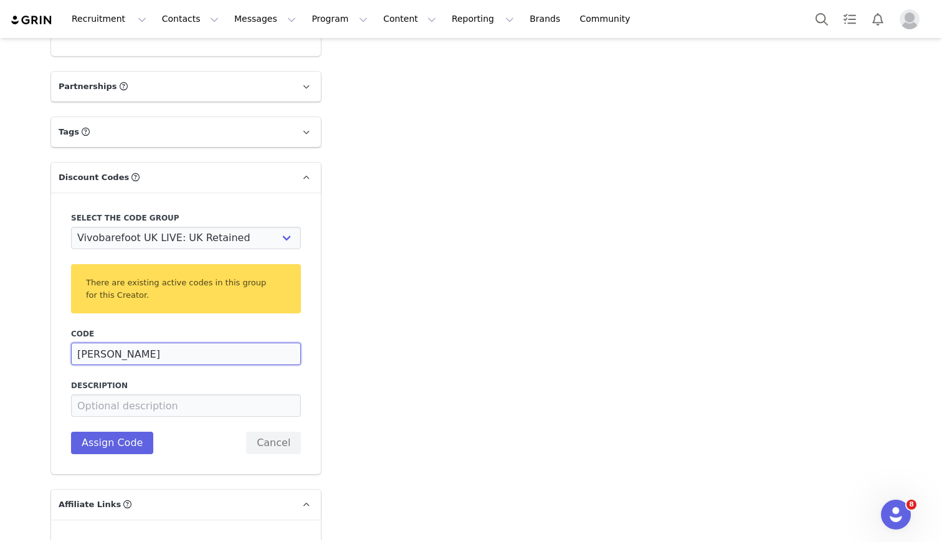
click at [109, 356] on input "[PERSON_NAME]" at bounding box center [186, 354] width 230 height 22
type input "LAURATRY20"
click at [110, 440] on button "Assign Code" at bounding box center [112, 443] width 82 height 22
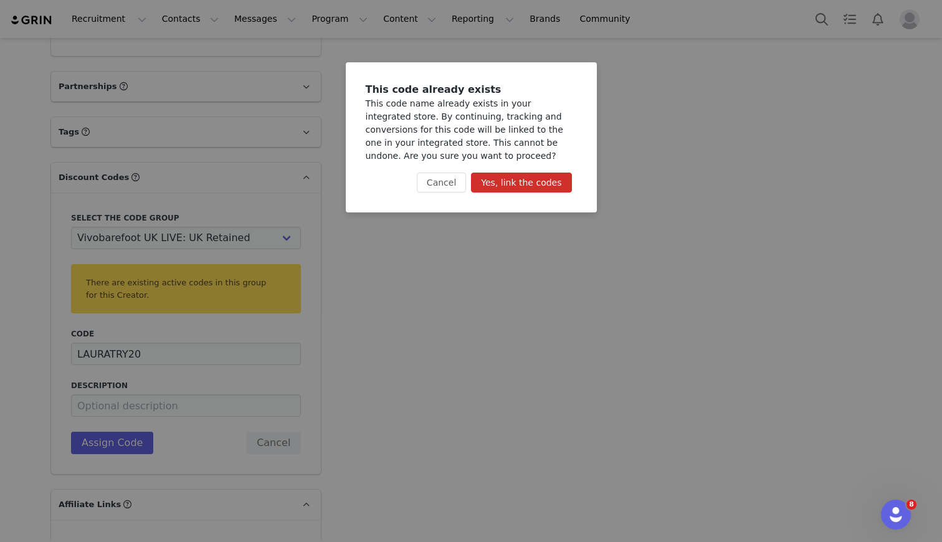
click at [503, 185] on button "Yes, link the codes" at bounding box center [521, 183] width 100 height 20
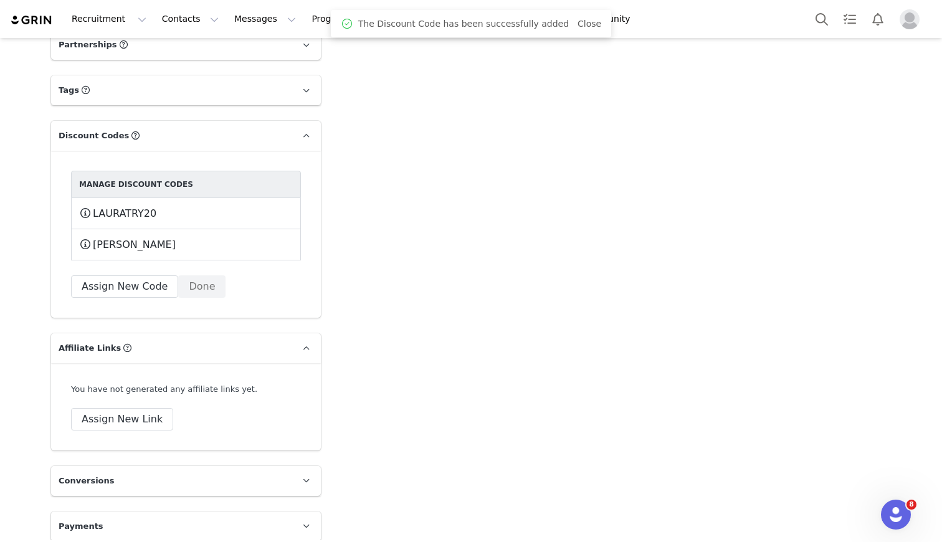
scroll to position [1179, 0]
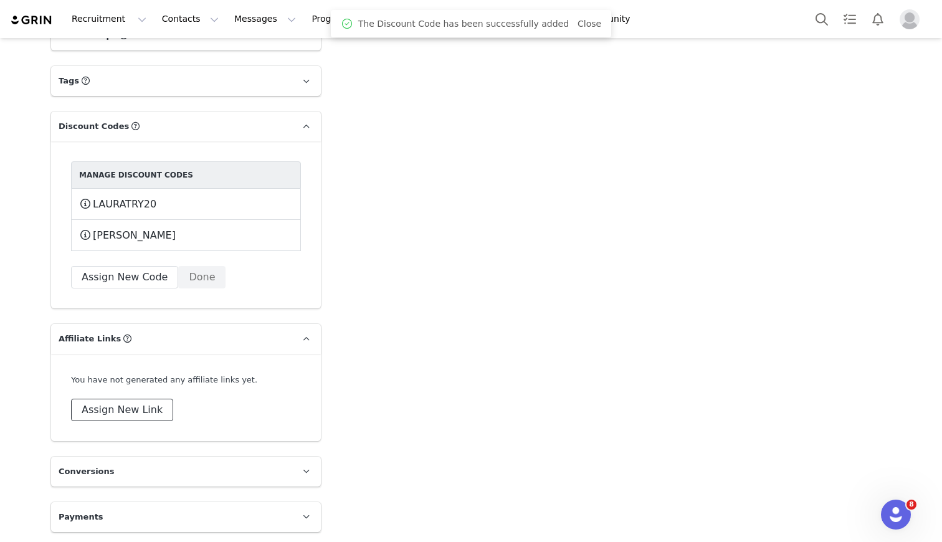
click at [146, 417] on button "Assign New Link" at bounding box center [122, 410] width 102 height 22
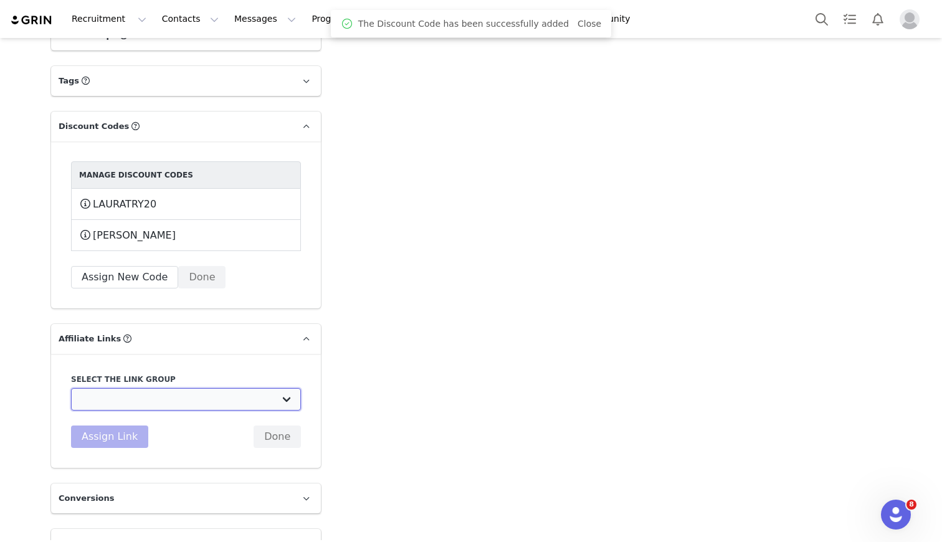
click at [143, 404] on select "UK TEST GRIN: [URL][DOMAIN_NAME] Test Grin 3: [URL][DOMAIN_NAME] S2 US Test: [U…" at bounding box center [186, 399] width 230 height 22
select select "32888"
click at [71, 388] on select "UK TEST GRIN: [URL][DOMAIN_NAME] Test Grin 3: [URL][DOMAIN_NAME] S2 US Test: [U…" at bounding box center [186, 399] width 230 height 22
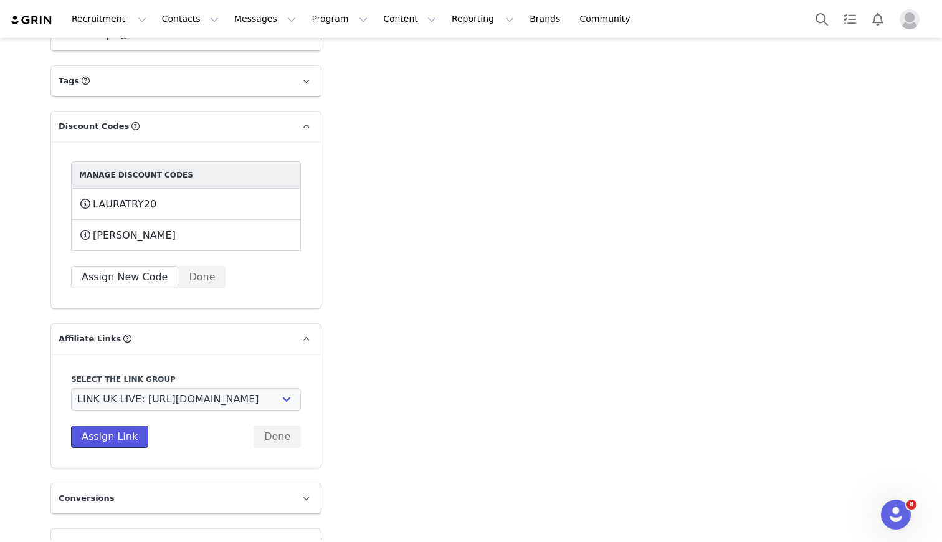
click at [114, 442] on button "Assign Link" at bounding box center [109, 436] width 77 height 22
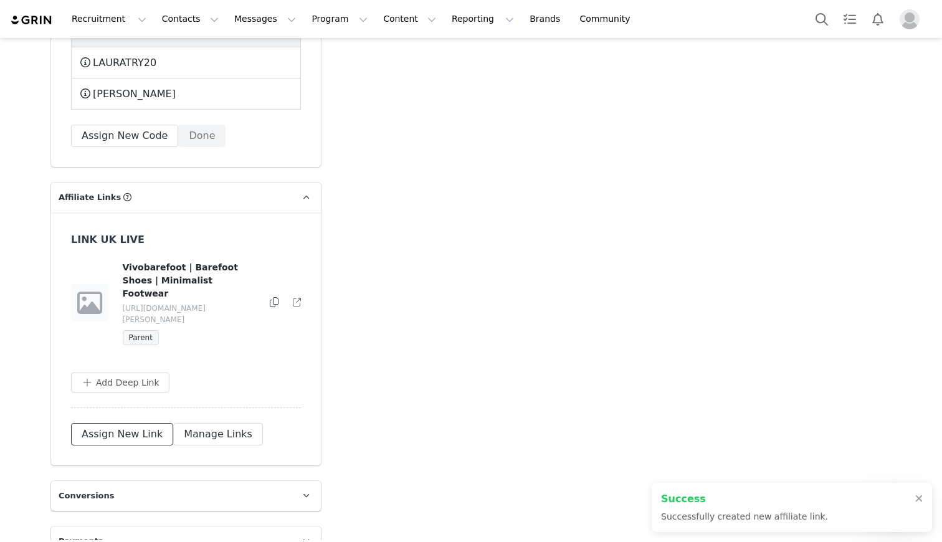
click at [105, 423] on button "Assign New Link" at bounding box center [122, 434] width 102 height 22
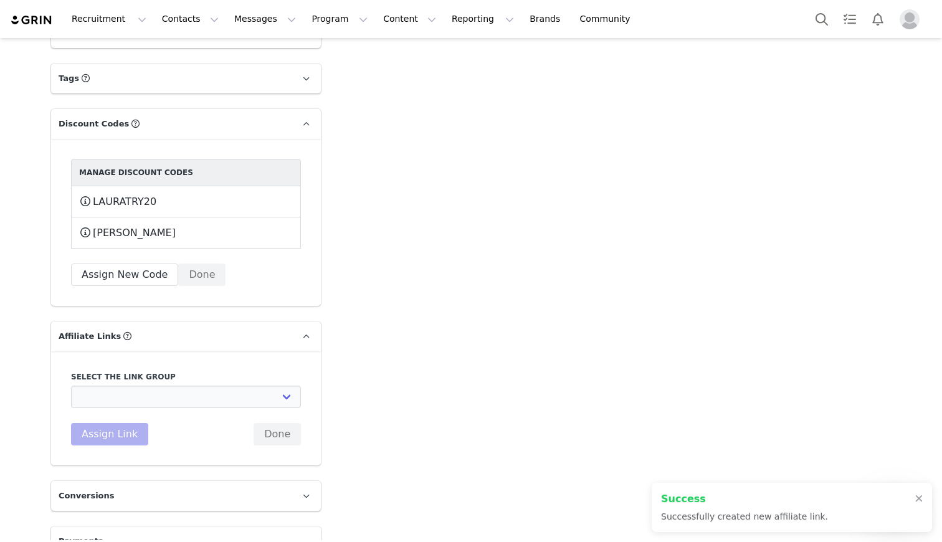
scroll to position [1205, 0]
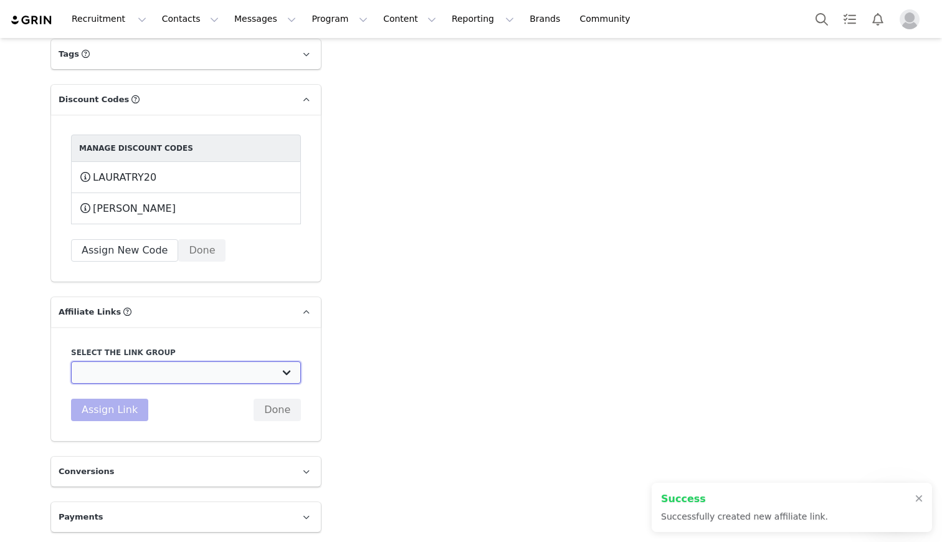
click at [123, 368] on select "UK TEST GRIN: [URL][DOMAIN_NAME] Test Grin 3: [URL][DOMAIN_NAME] S2 US Test: [U…" at bounding box center [186, 372] width 230 height 22
select select "32892"
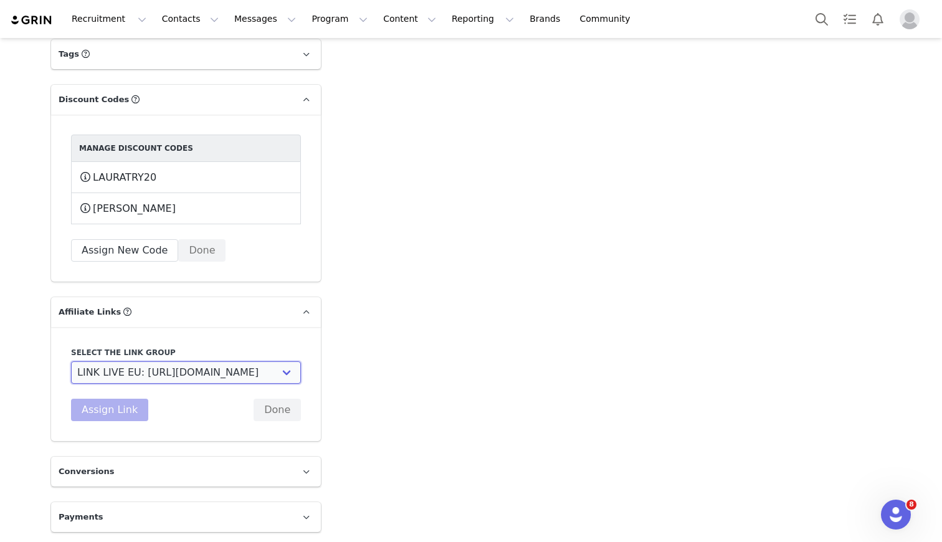
click at [71, 361] on select "UK TEST GRIN: [URL][DOMAIN_NAME] Test Grin 3: [URL][DOMAIN_NAME] S2 US Test: [U…" at bounding box center [186, 372] width 230 height 22
click at [108, 416] on button "Assign Link" at bounding box center [109, 410] width 77 height 22
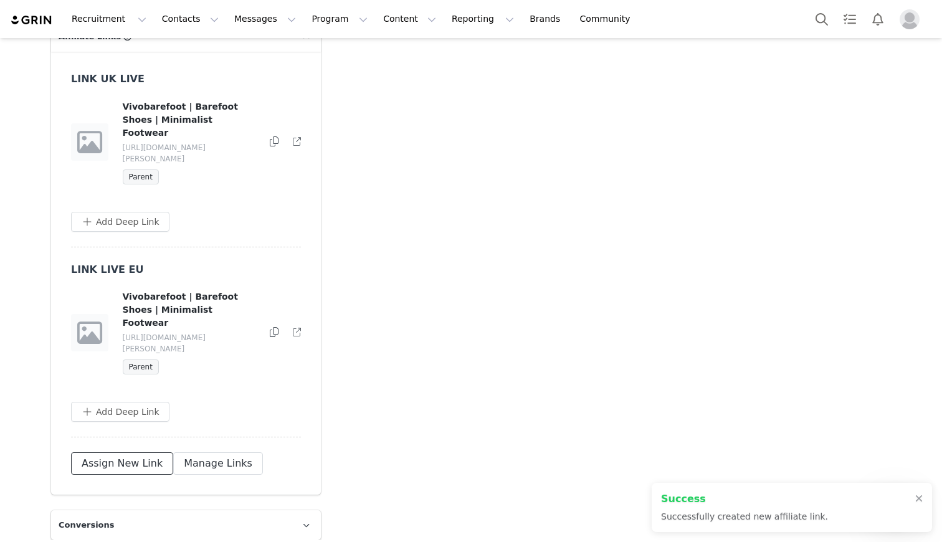
click at [108, 452] on button "Assign New Link" at bounding box center [122, 463] width 102 height 22
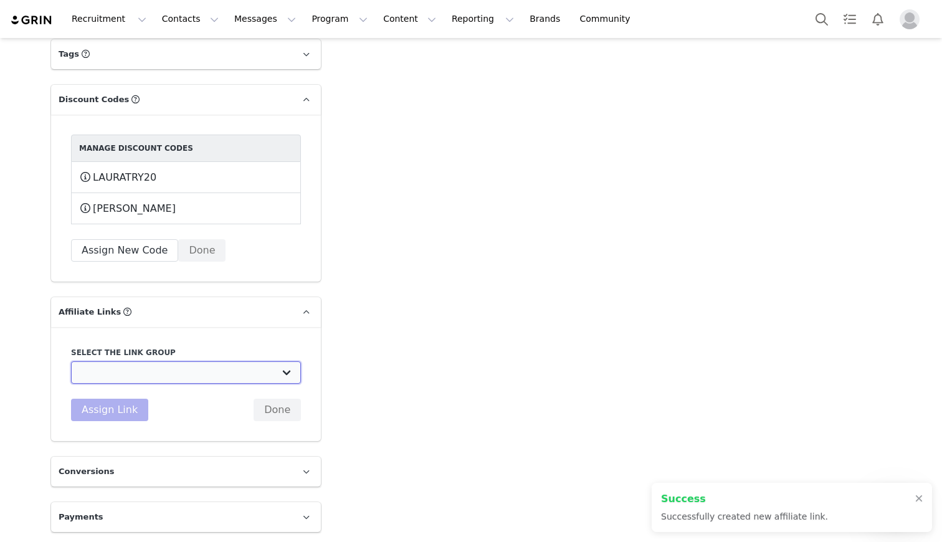
click at [116, 374] on select "UK TEST GRIN: [URL][DOMAIN_NAME] Test Grin 3: [URL][DOMAIN_NAME] S2 US Test: [U…" at bounding box center [186, 372] width 230 height 22
select select "32891"
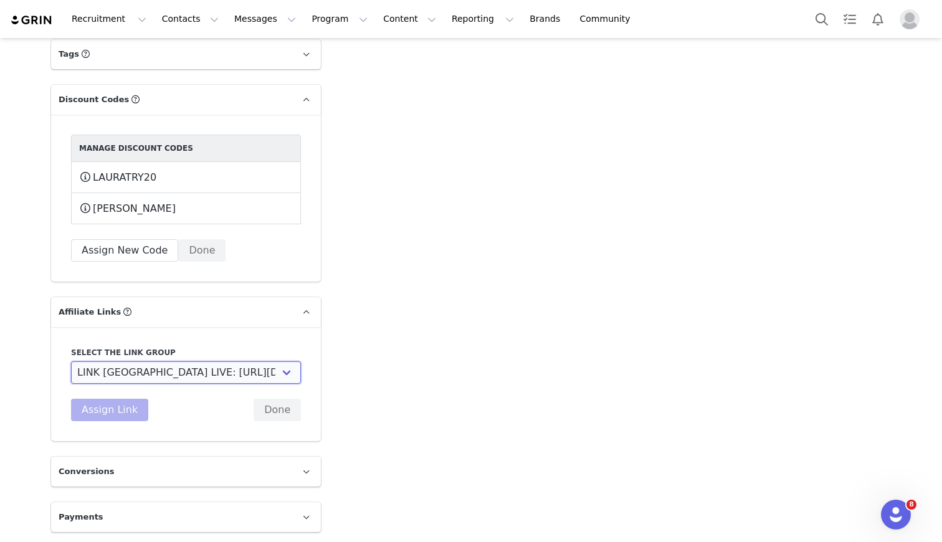
click at [71, 361] on select "UK TEST GRIN: [URL][DOMAIN_NAME] Test Grin 3: [URL][DOMAIN_NAME] S2 US Test: [U…" at bounding box center [186, 372] width 230 height 22
click at [104, 403] on button "Assign Link" at bounding box center [109, 410] width 77 height 22
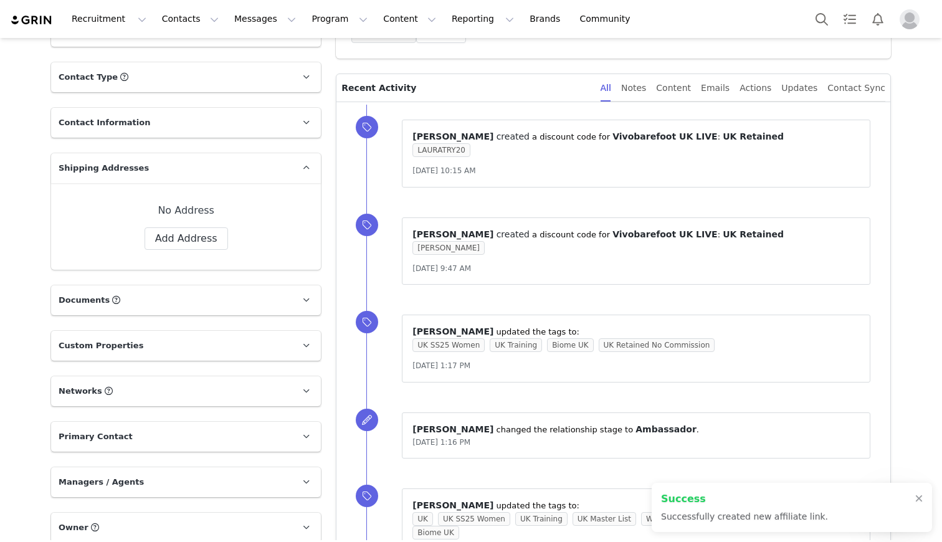
scroll to position [0, 0]
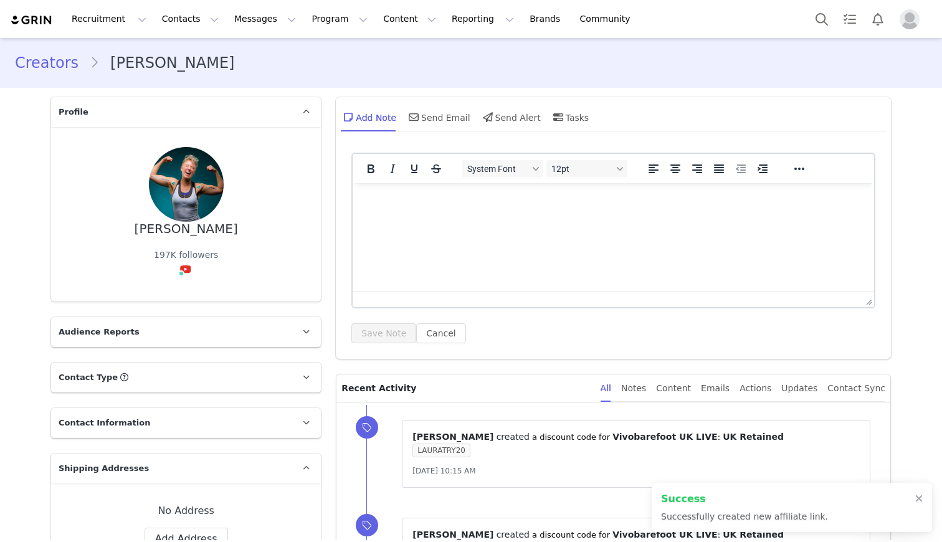
click at [57, 65] on link "Creators" at bounding box center [52, 63] width 75 height 22
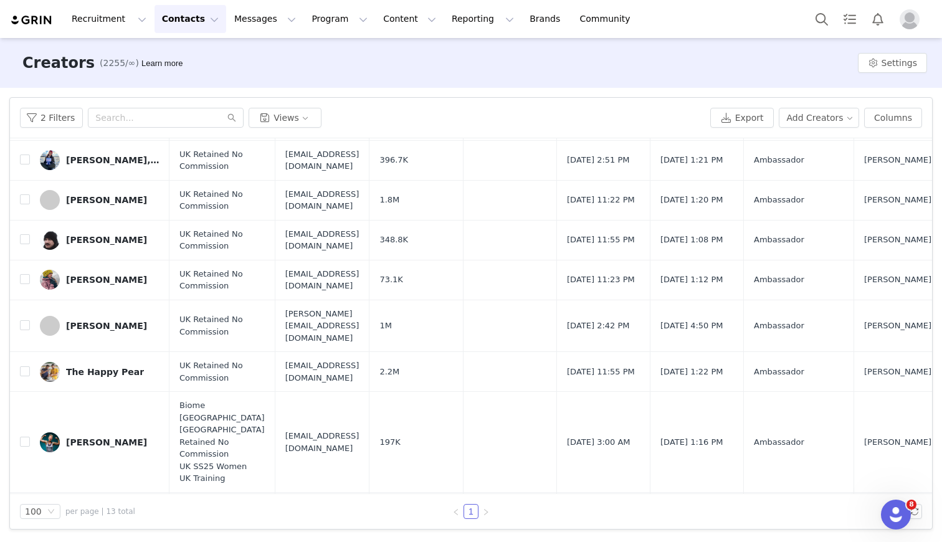
scroll to position [241, 0]
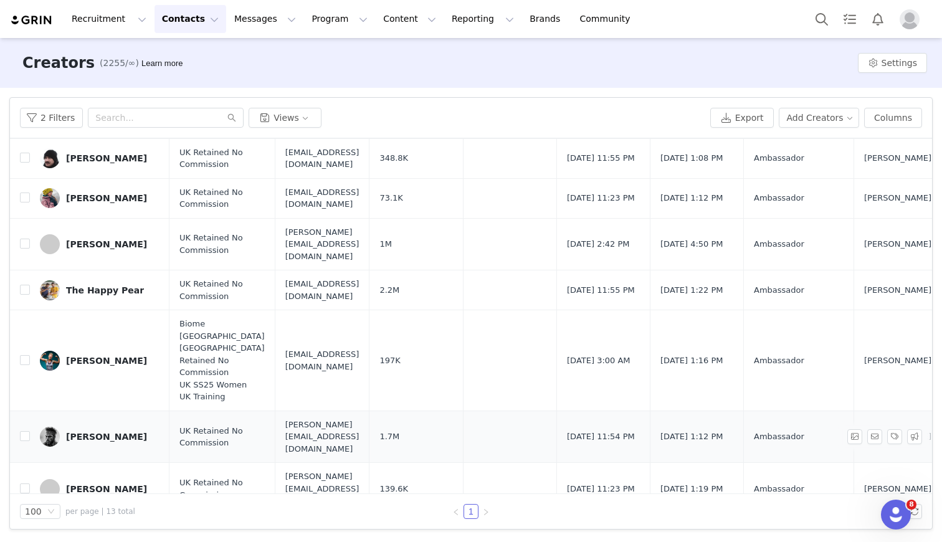
click at [88, 432] on div "[PERSON_NAME]" at bounding box center [106, 437] width 81 height 10
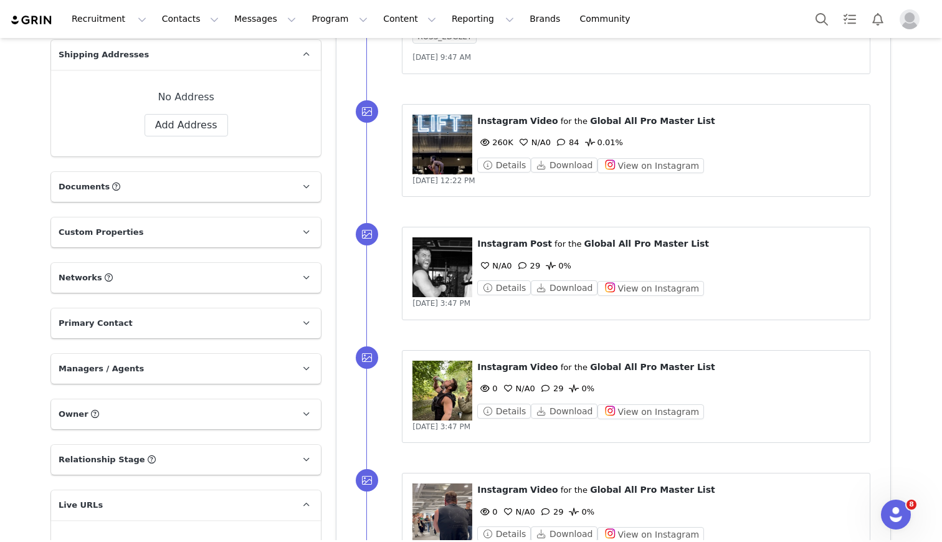
scroll to position [979, 0]
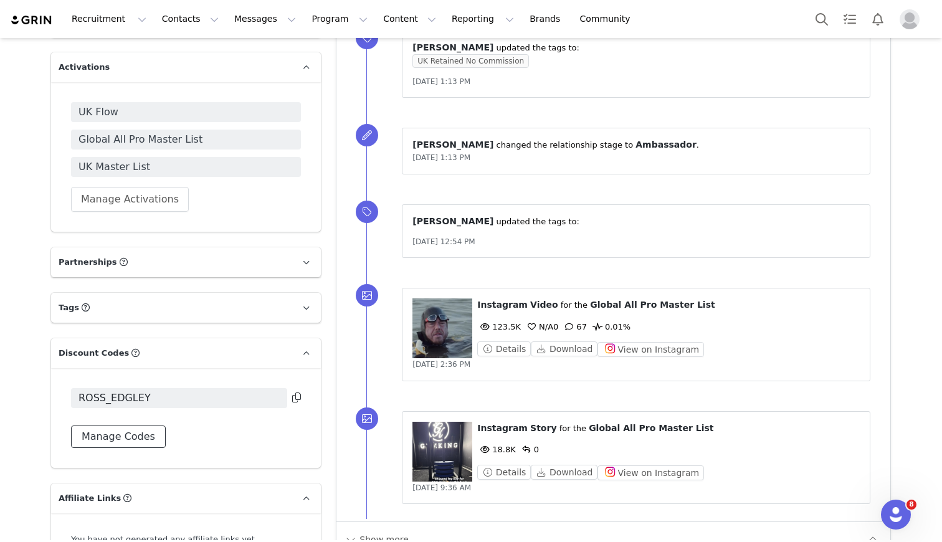
click at [130, 439] on button "Manage Codes" at bounding box center [118, 436] width 95 height 22
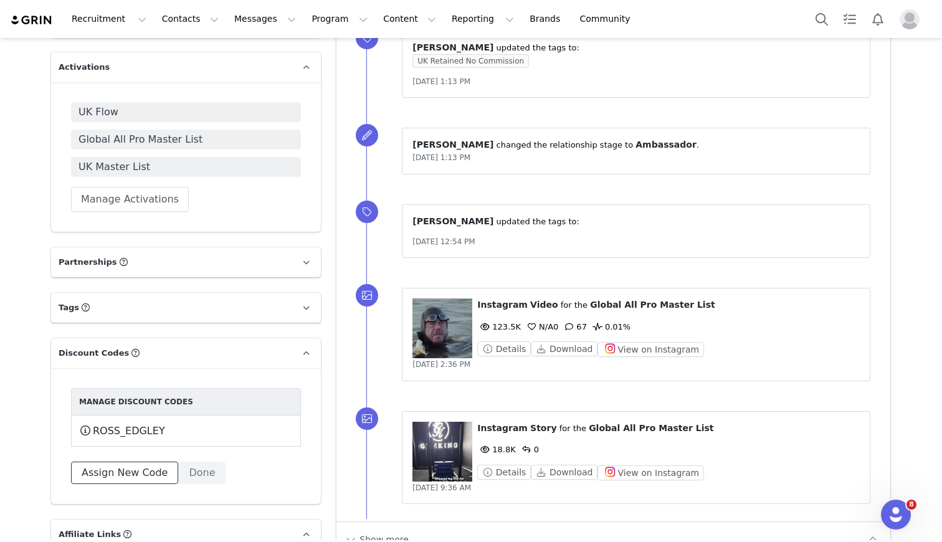
click at [125, 469] on button "Assign New Code" at bounding box center [124, 473] width 107 height 22
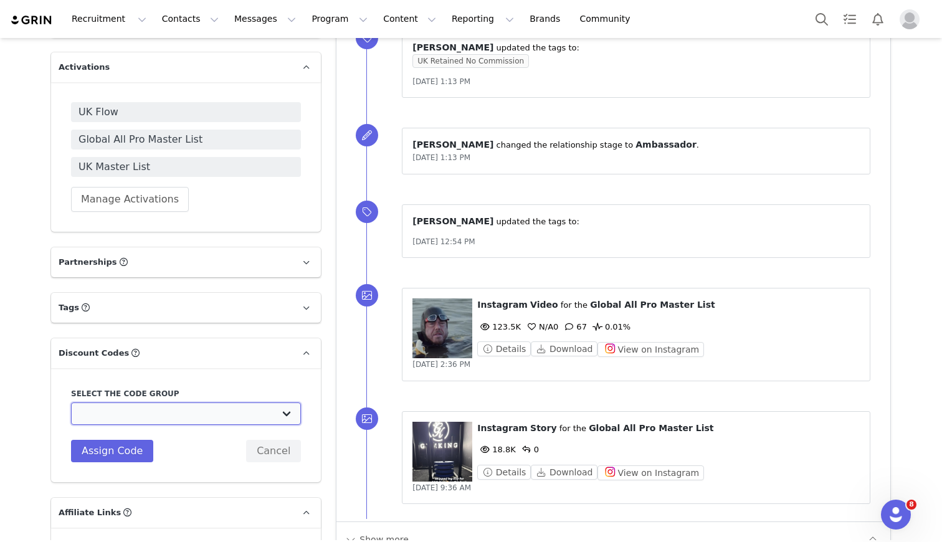
click at [111, 418] on select "Vivobarefoot DE Staging2: Vivobarefoot DE Staging2 Vivobarefoot DE Staging2: Te…" at bounding box center [186, 413] width 230 height 22
select select "10010046"
click at [71, 402] on select "Vivobarefoot DE Staging2: Vivobarefoot DE Staging2 Vivobarefoot DE Staging2: Te…" at bounding box center [186, 413] width 230 height 22
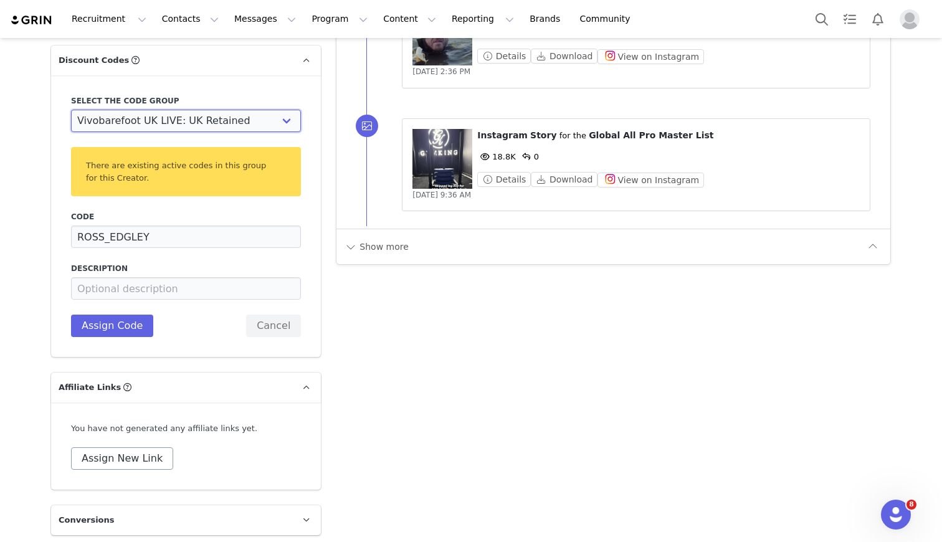
scroll to position [1279, 0]
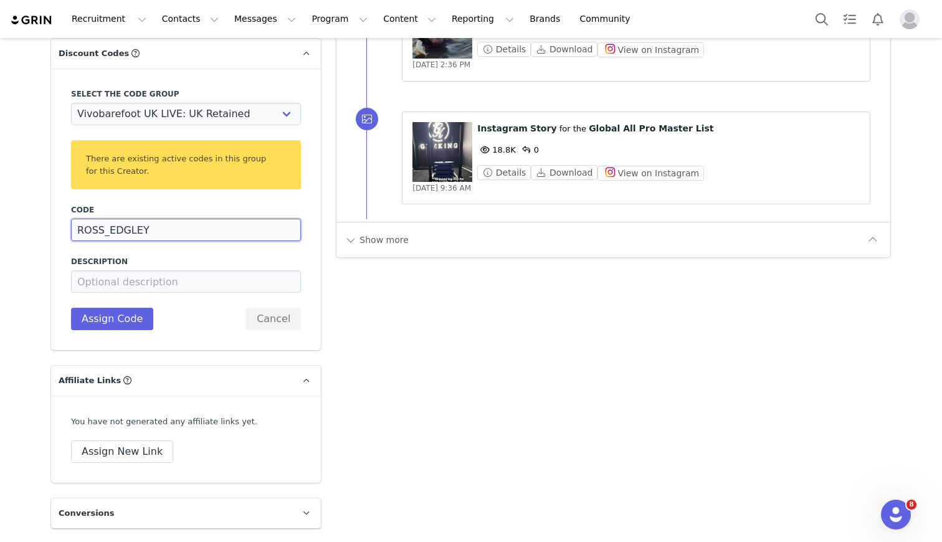
drag, startPoint x: 105, startPoint y: 234, endPoint x: 195, endPoint y: 232, distance: 90.4
click at [195, 232] on input "ROSS_EDGLEY" at bounding box center [186, 230] width 230 height 22
type input "ROSS20"
click at [123, 313] on button "Assign Code" at bounding box center [112, 319] width 82 height 22
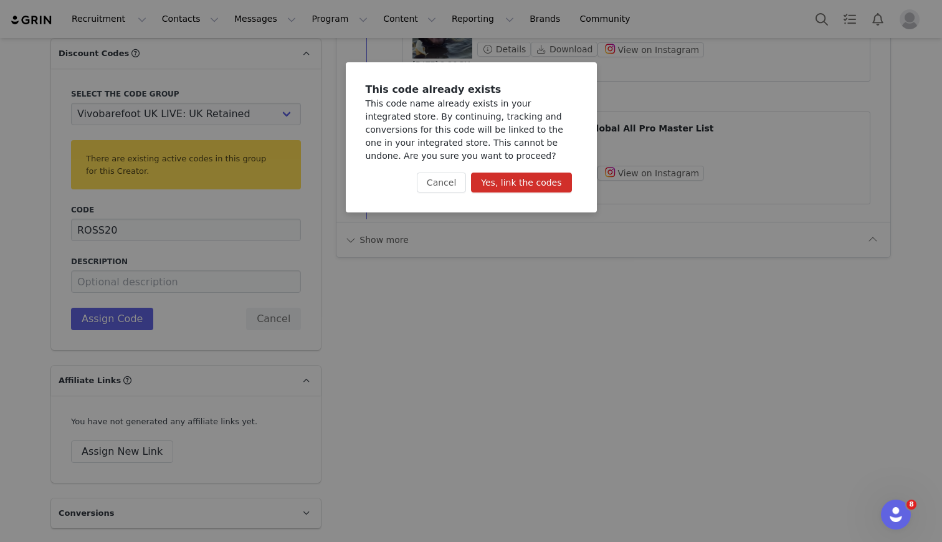
click at [497, 179] on button "Yes, link the codes" at bounding box center [521, 183] width 100 height 20
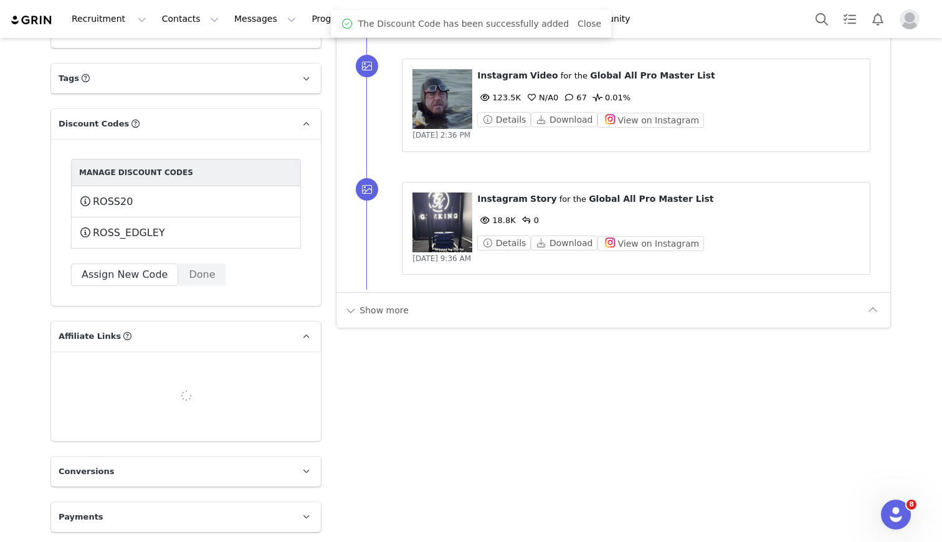
scroll to position [1206, 0]
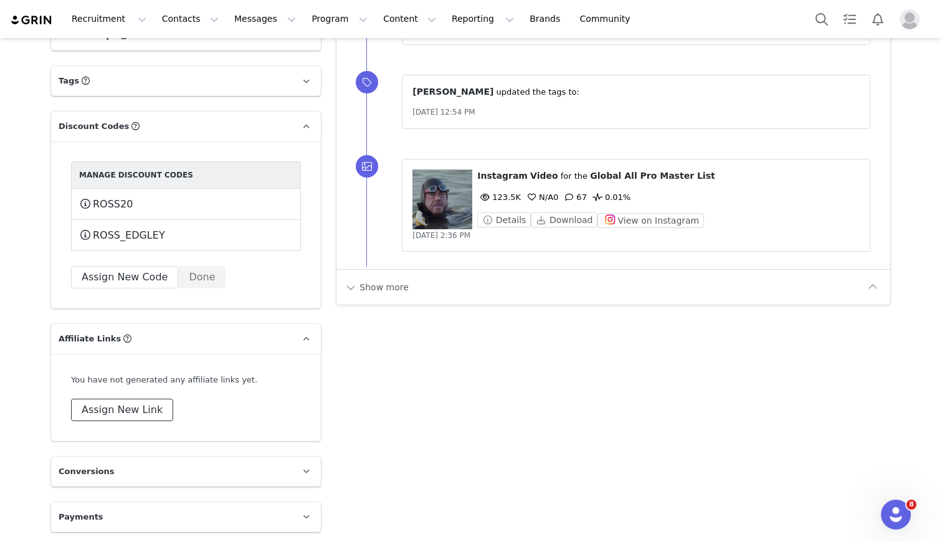
click at [129, 408] on button "Assign New Link" at bounding box center [122, 410] width 102 height 22
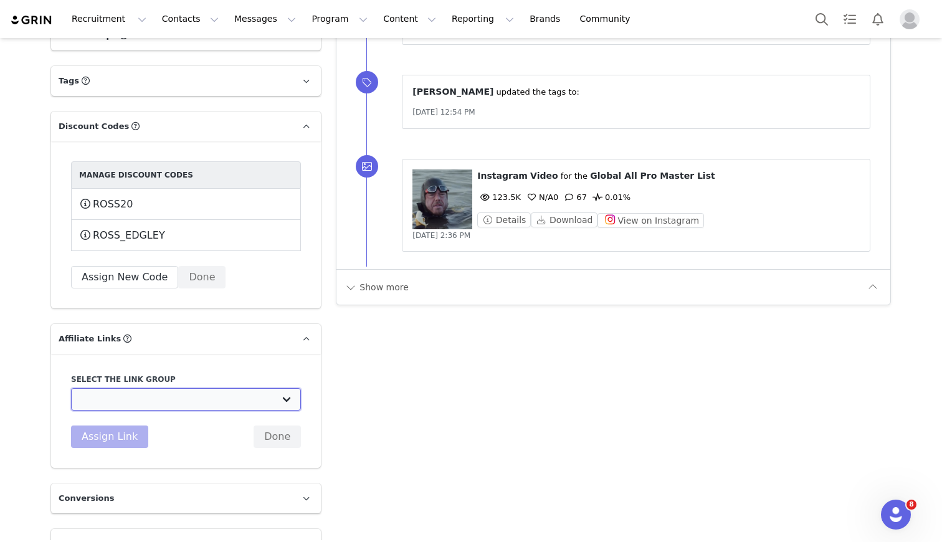
click at [173, 388] on select "UK TEST GRIN: [URL][DOMAIN_NAME] Test Grin 3: [URL][DOMAIN_NAME] S2 US Test: [U…" at bounding box center [186, 399] width 230 height 22
select select "32891"
click at [71, 388] on select "UK TEST GRIN: [URL][DOMAIN_NAME] Test Grin 3: [URL][DOMAIN_NAME] S2 US Test: [U…" at bounding box center [186, 399] width 230 height 22
click at [118, 434] on button "Assign Link" at bounding box center [109, 436] width 77 height 22
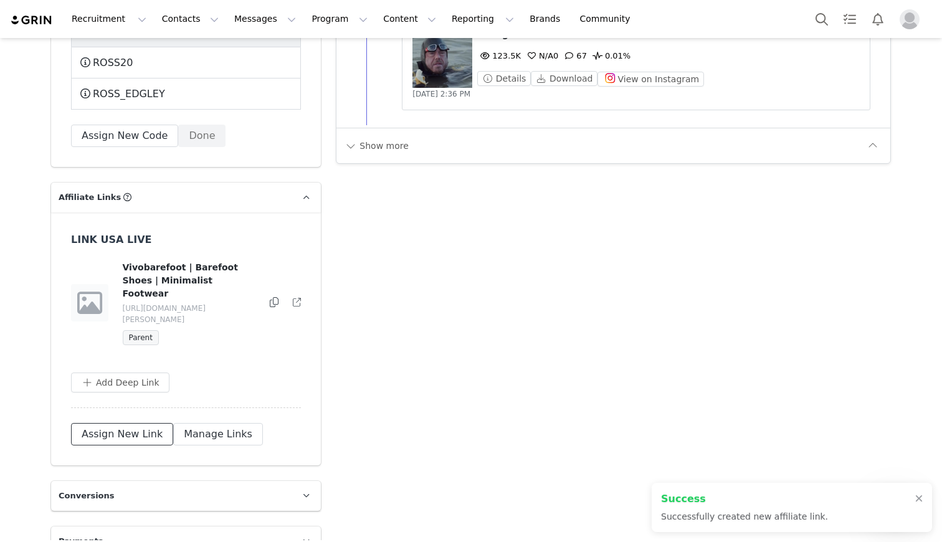
click at [115, 423] on button "Assign New Link" at bounding box center [122, 434] width 102 height 22
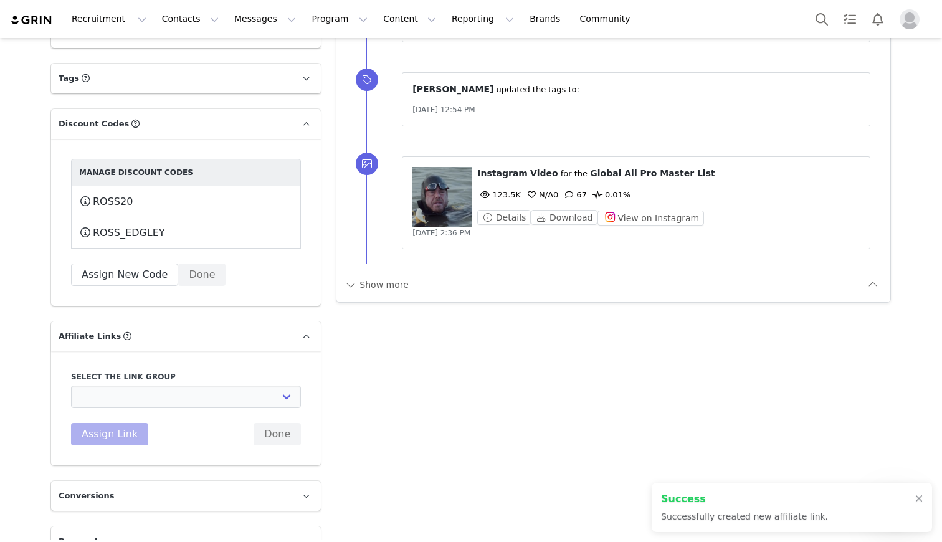
scroll to position [1233, 0]
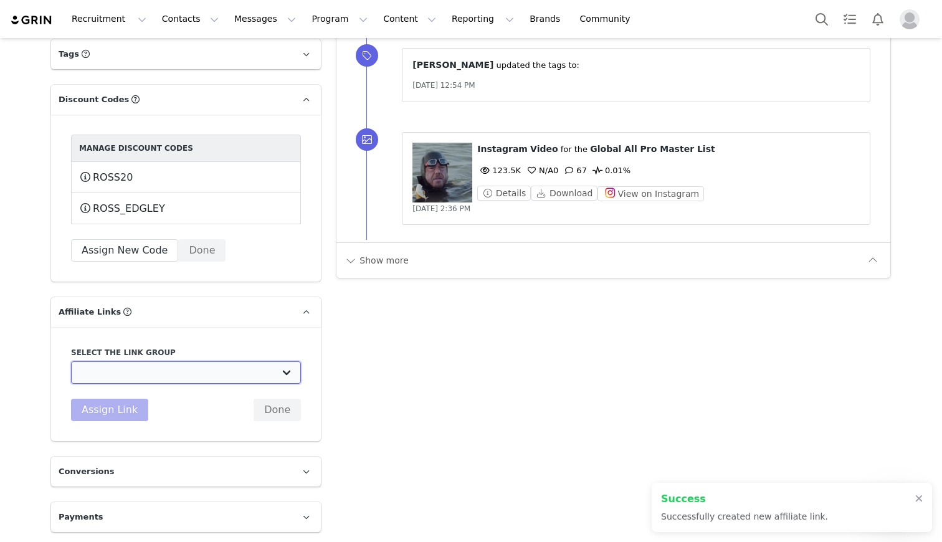
click at [121, 368] on select "UK TEST GRIN: [URL][DOMAIN_NAME] Test Grin 3: [URL][DOMAIN_NAME] S2 US Test: [U…" at bounding box center [186, 372] width 230 height 22
select select "32892"
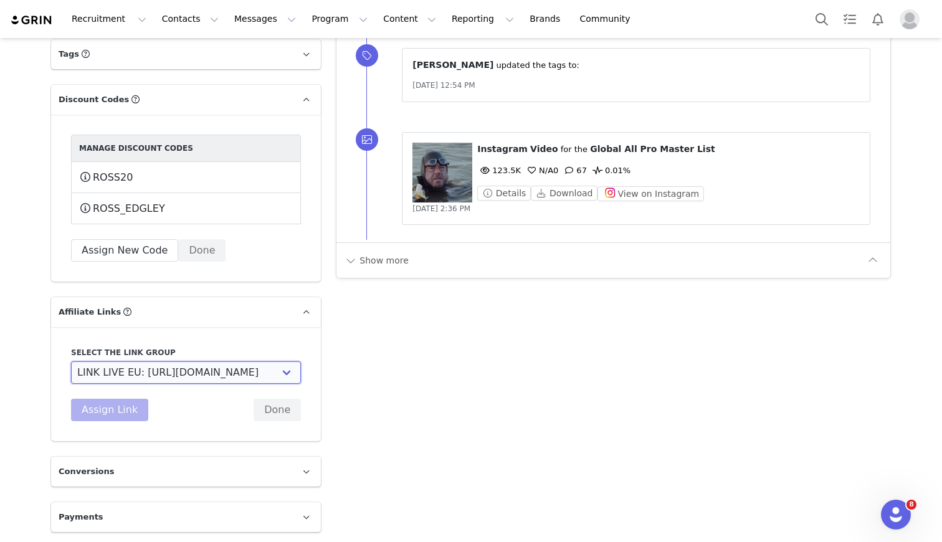
click at [71, 361] on select "UK TEST GRIN: [URL][DOMAIN_NAME] Test Grin 3: [URL][DOMAIN_NAME] S2 US Test: [U…" at bounding box center [186, 372] width 230 height 22
click at [115, 409] on button "Assign Link" at bounding box center [109, 410] width 77 height 22
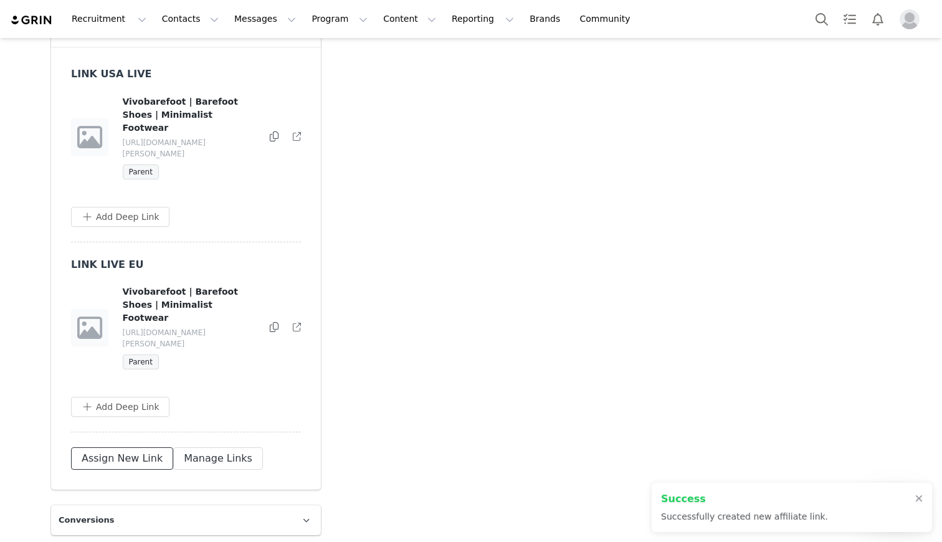
click at [115, 447] on button "Assign New Link" at bounding box center [122, 458] width 102 height 22
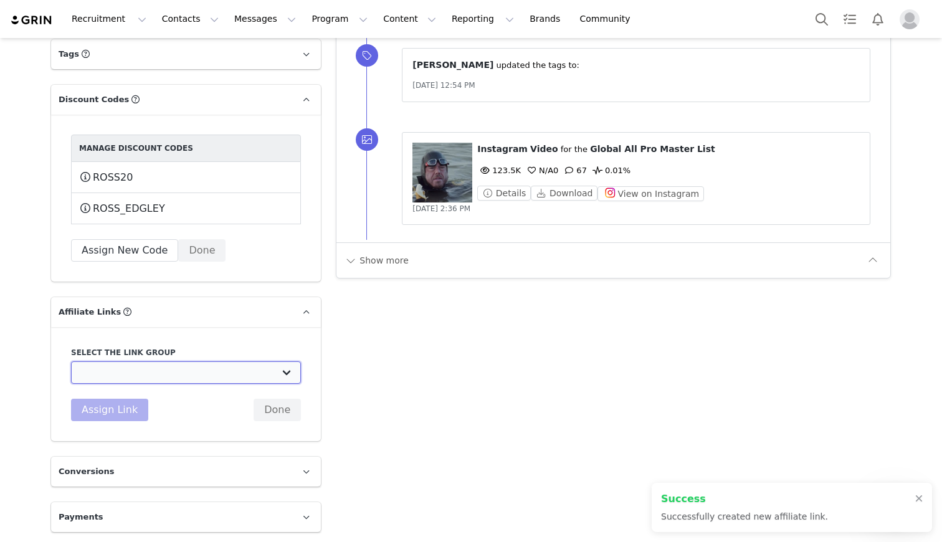
click at [120, 368] on select "UK TEST GRIN: [URL][DOMAIN_NAME] Test Grin 3: [URL][DOMAIN_NAME] S2 US Test: [U…" at bounding box center [186, 372] width 230 height 22
select select "32888"
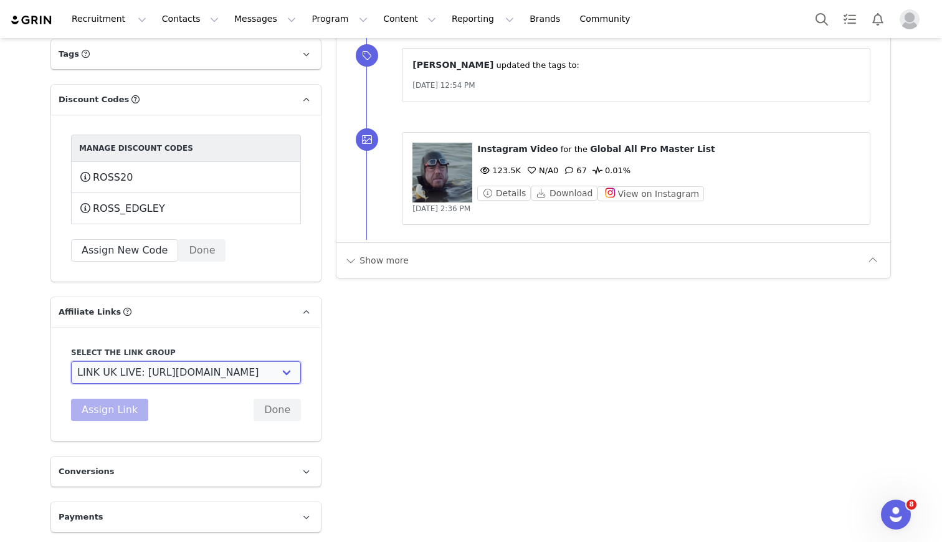
click at [71, 361] on select "UK TEST GRIN: [URL][DOMAIN_NAME] Test Grin 3: [URL][DOMAIN_NAME] S2 US Test: [U…" at bounding box center [186, 372] width 230 height 22
click at [114, 410] on button "Assign Link" at bounding box center [109, 410] width 77 height 22
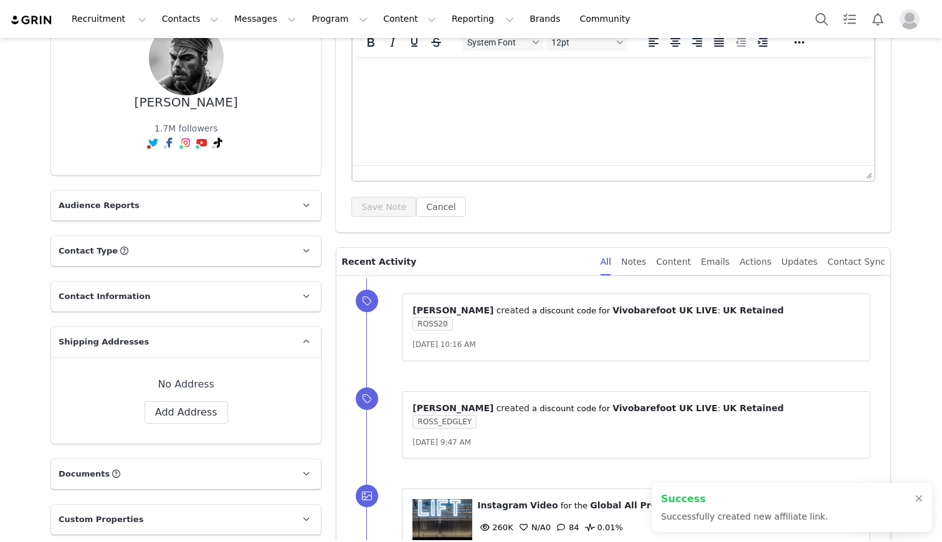
scroll to position [0, 0]
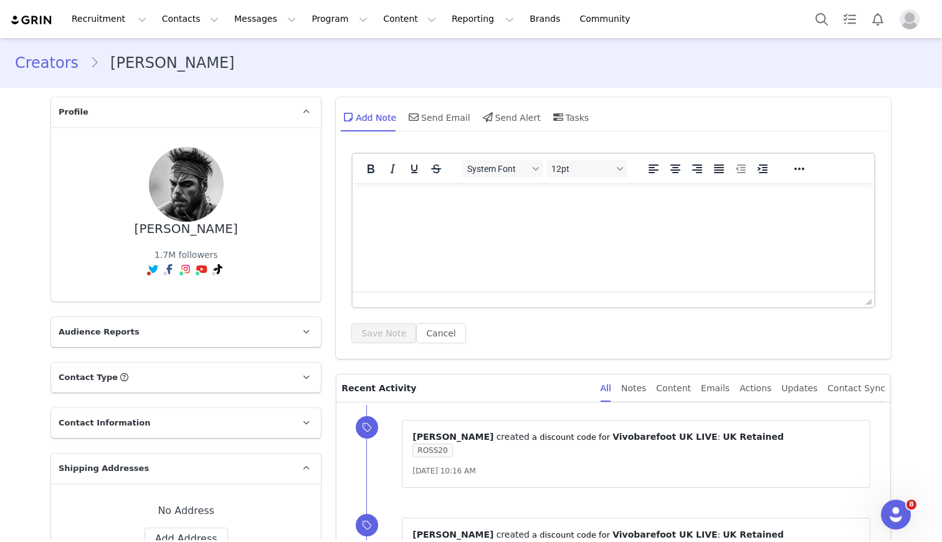
click at [42, 60] on link "Creators" at bounding box center [52, 63] width 75 height 22
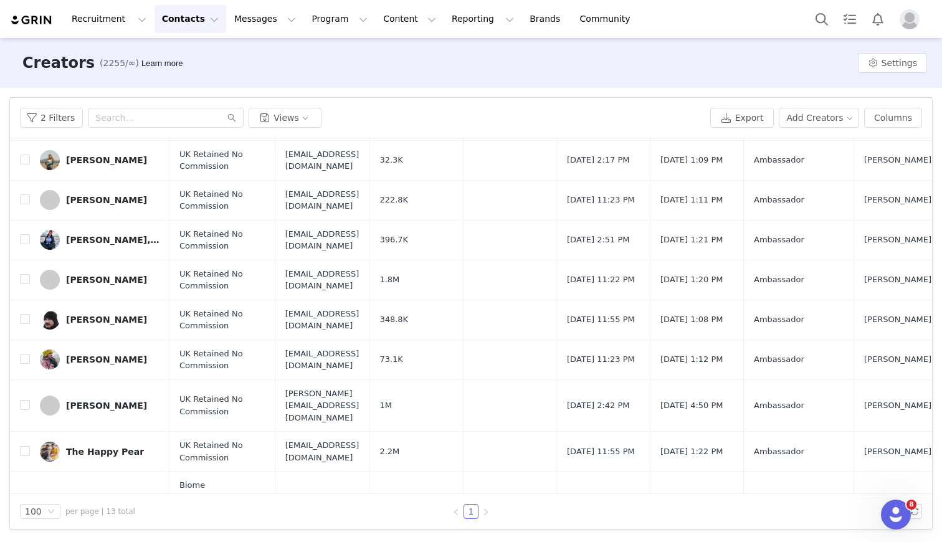
scroll to position [241, 0]
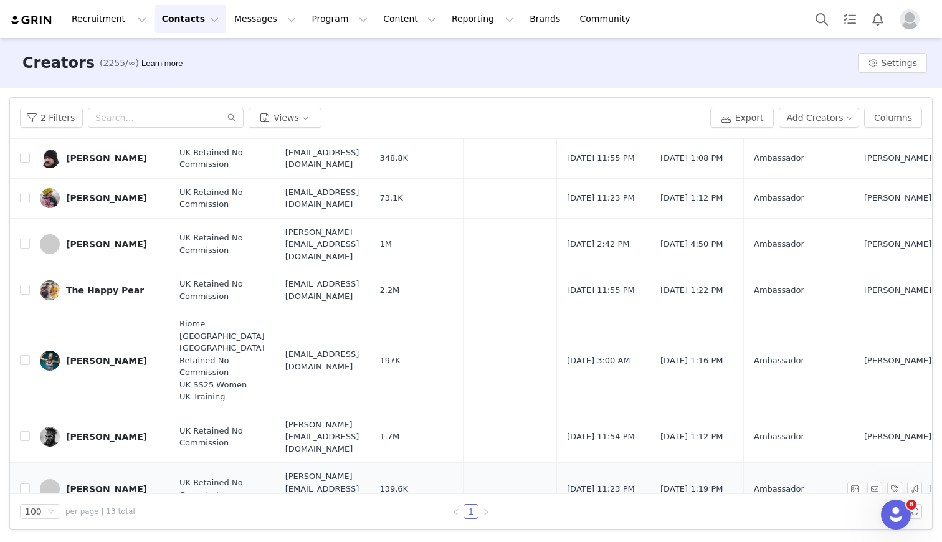
click at [95, 484] on div "[PERSON_NAME]" at bounding box center [106, 489] width 81 height 10
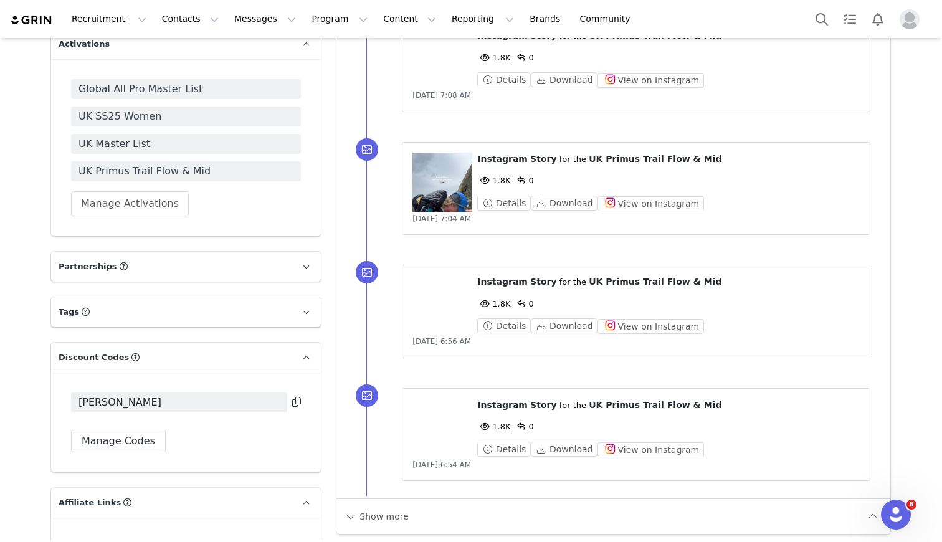
scroll to position [1005, 0]
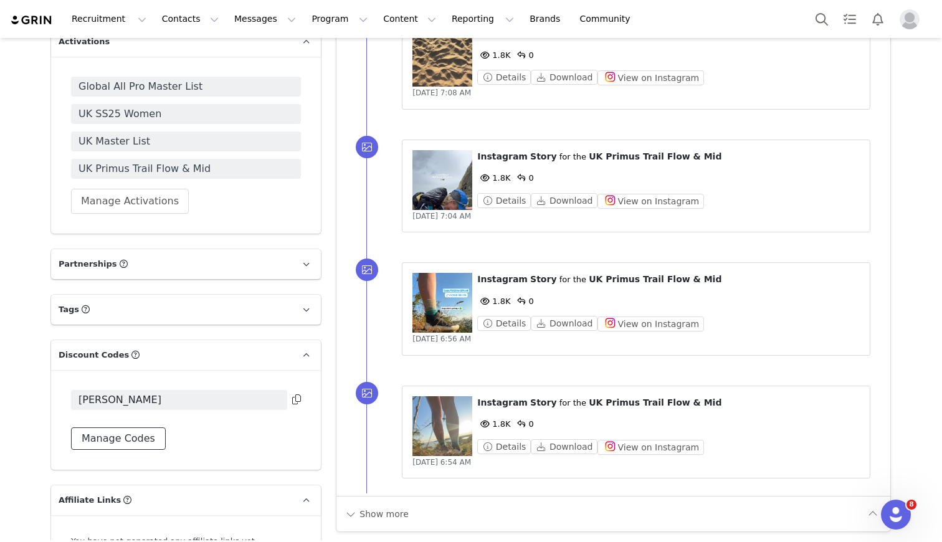
click at [108, 427] on button "Manage Codes" at bounding box center [118, 438] width 95 height 22
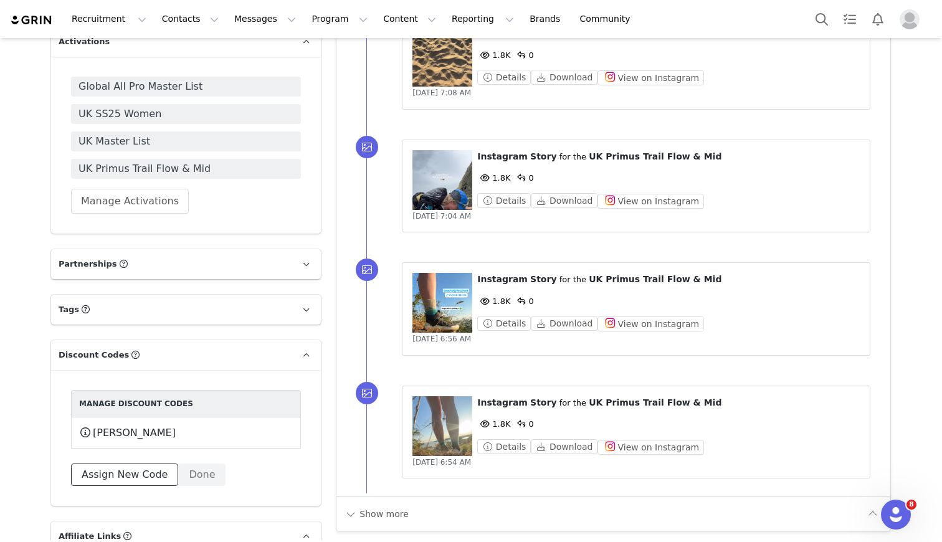
click at [130, 463] on button "Assign New Code" at bounding box center [124, 474] width 107 height 22
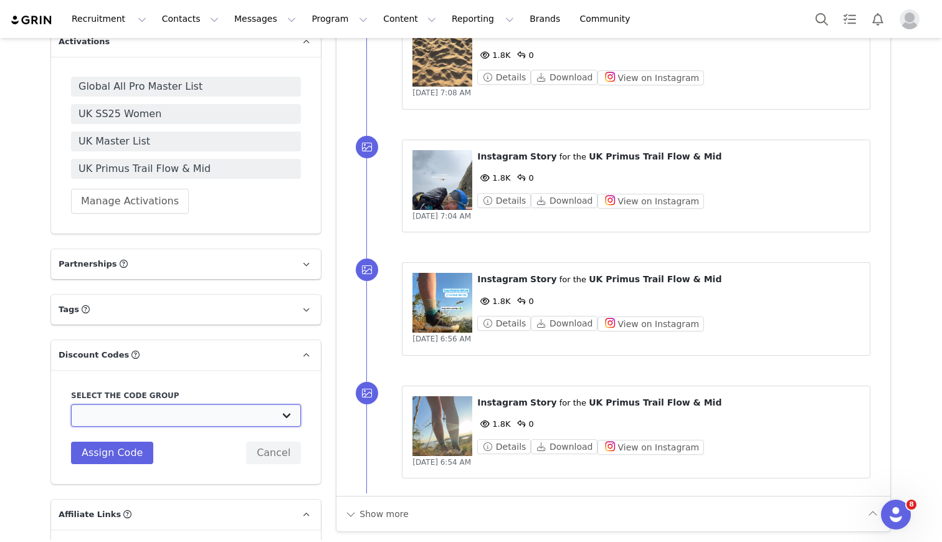
click at [128, 404] on select "Vivobarefoot DE Staging2: Vivobarefoot DE Staging2 Vivobarefoot DE Staging2: Te…" at bounding box center [186, 415] width 230 height 22
select select "10010046"
click at [71, 404] on select "Vivobarefoot DE Staging2: Vivobarefoot DE Staging2 Vivobarefoot DE Staging2: Te…" at bounding box center [186, 415] width 230 height 22
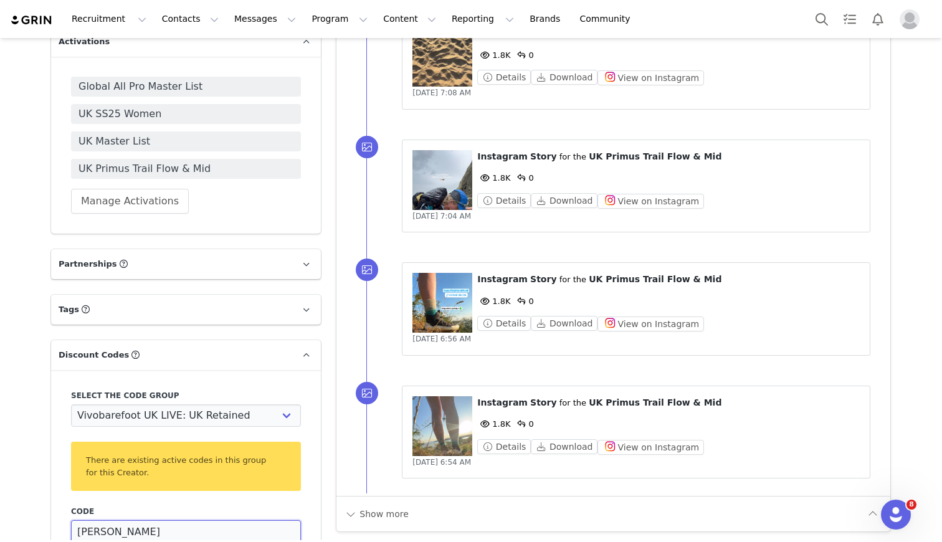
click at [125, 520] on input "[PERSON_NAME]" at bounding box center [186, 531] width 230 height 22
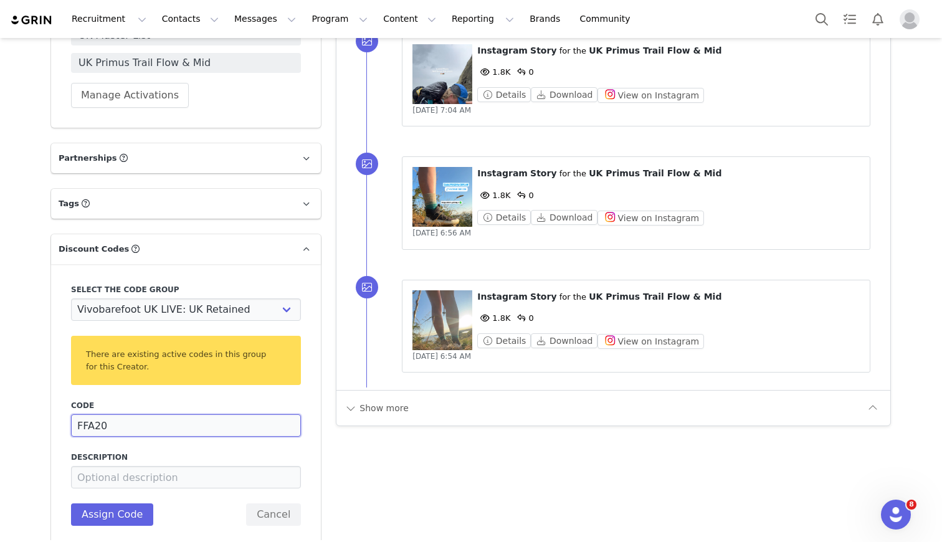
scroll to position [1137, 0]
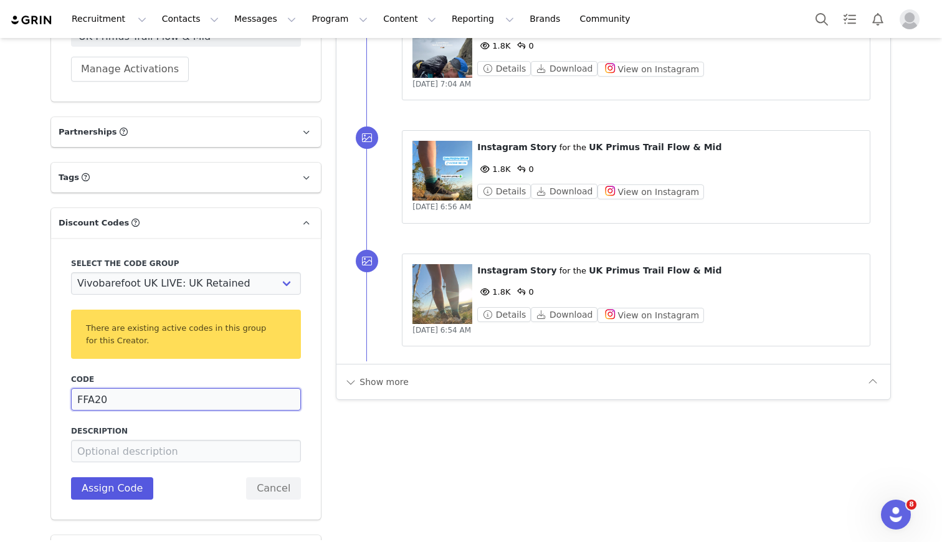
type input "FFA20"
click at [113, 477] on button "Assign Code" at bounding box center [112, 488] width 82 height 22
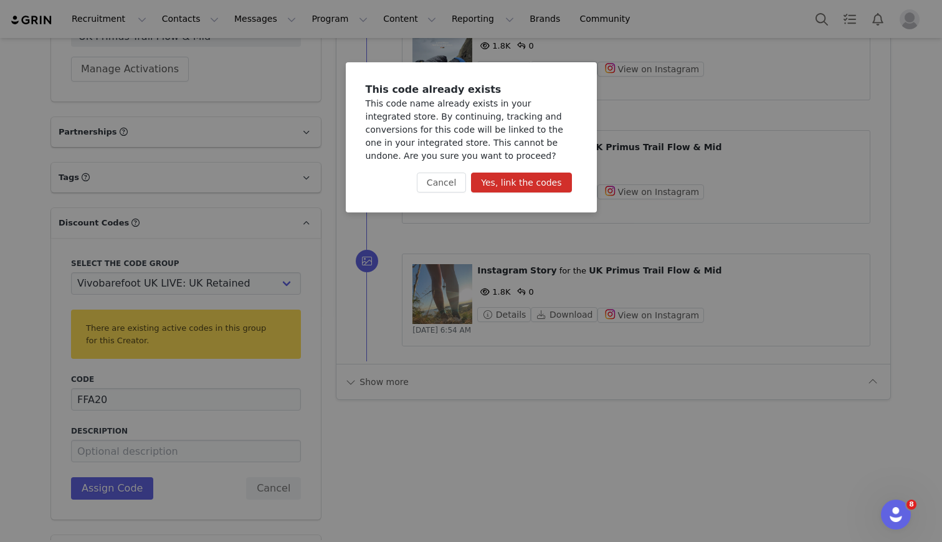
click at [529, 183] on button "Yes, link the codes" at bounding box center [521, 183] width 100 height 20
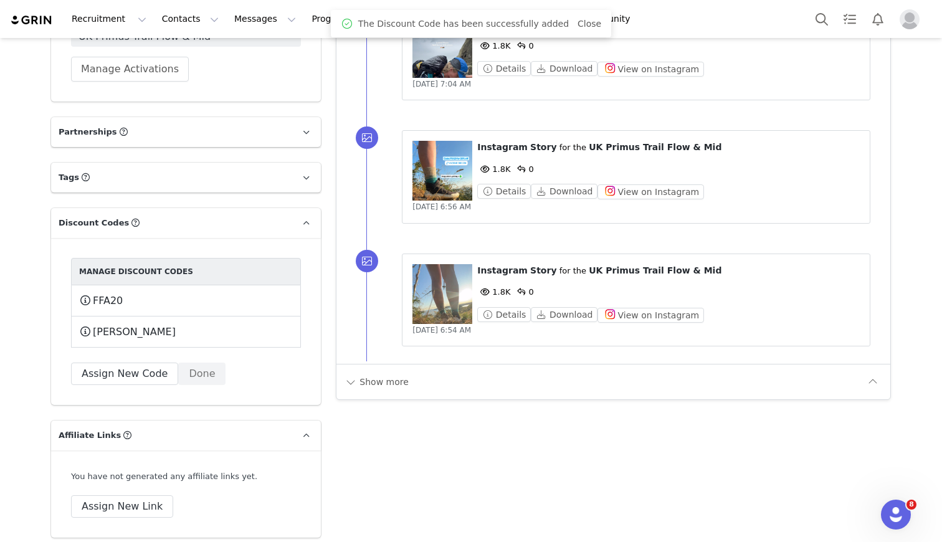
scroll to position [1169, 0]
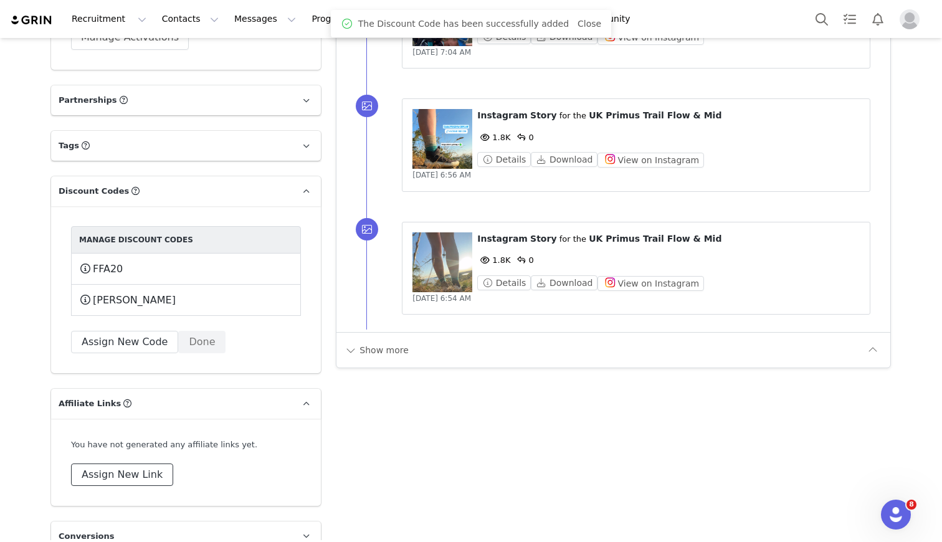
click at [106, 463] on button "Assign New Link" at bounding box center [122, 474] width 102 height 22
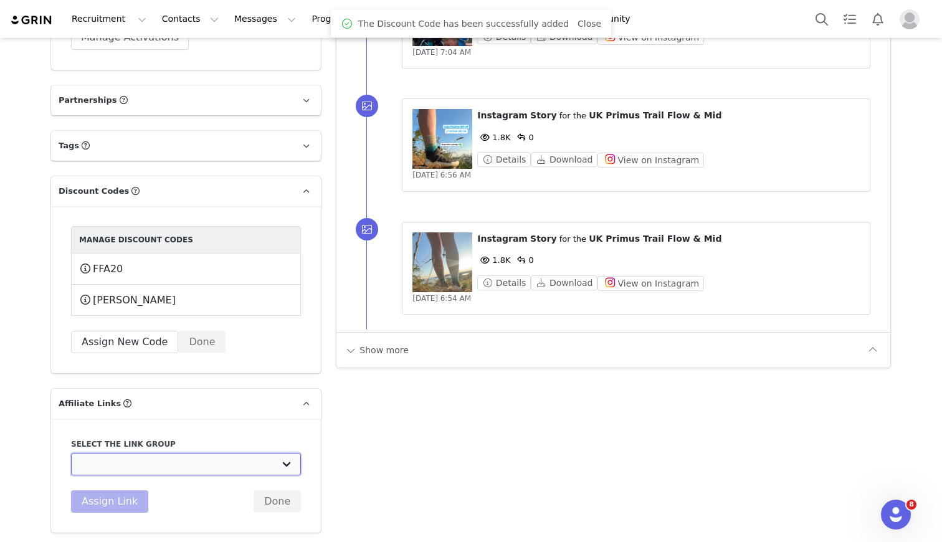
click at [112, 453] on select "UK TEST GRIN: [URL][DOMAIN_NAME] Test Grin 3: [URL][DOMAIN_NAME] S2 US Test: [U…" at bounding box center [186, 464] width 230 height 22
select select "32888"
click at [71, 453] on select "UK TEST GRIN: [URL][DOMAIN_NAME] Test Grin 3: [URL][DOMAIN_NAME] S2 US Test: [U…" at bounding box center [186, 464] width 230 height 22
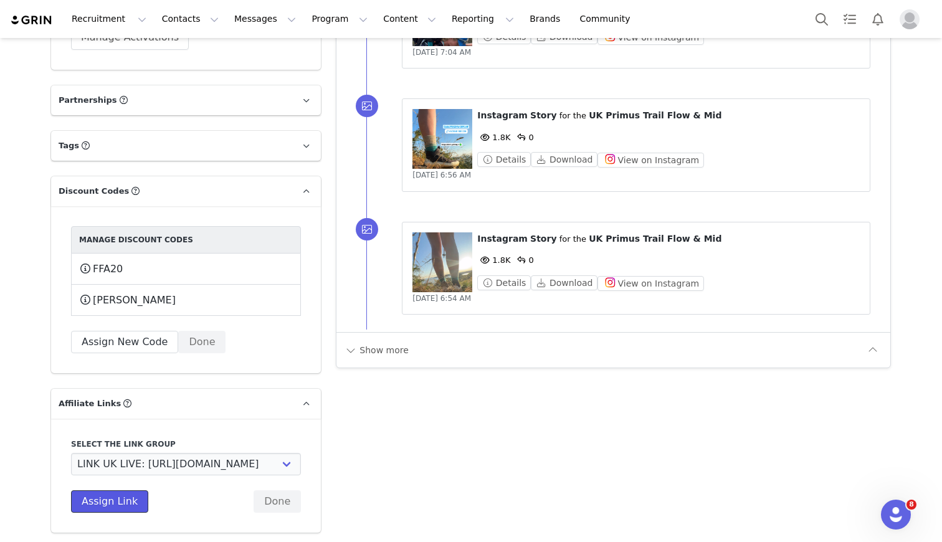
click at [104, 490] on button "Assign Link" at bounding box center [109, 501] width 77 height 22
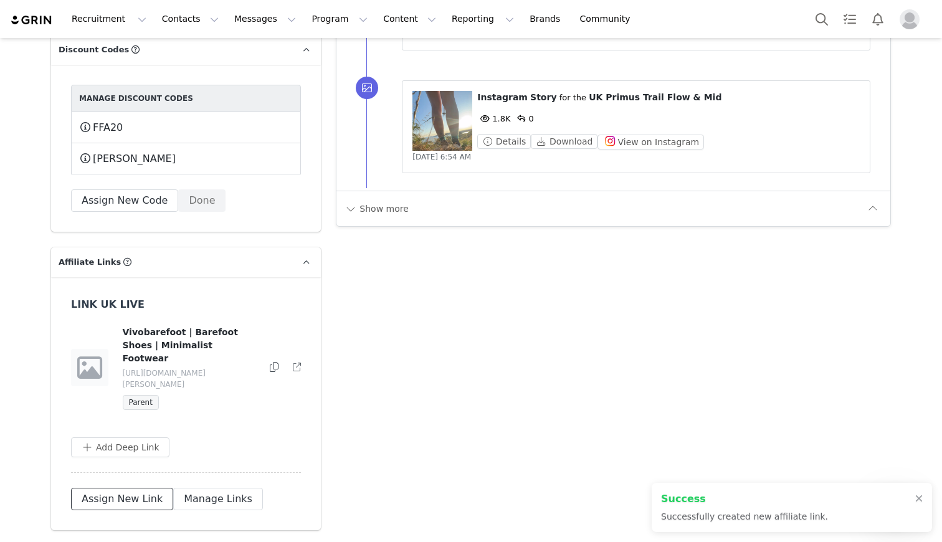
click at [105, 488] on button "Assign New Link" at bounding box center [122, 499] width 102 height 22
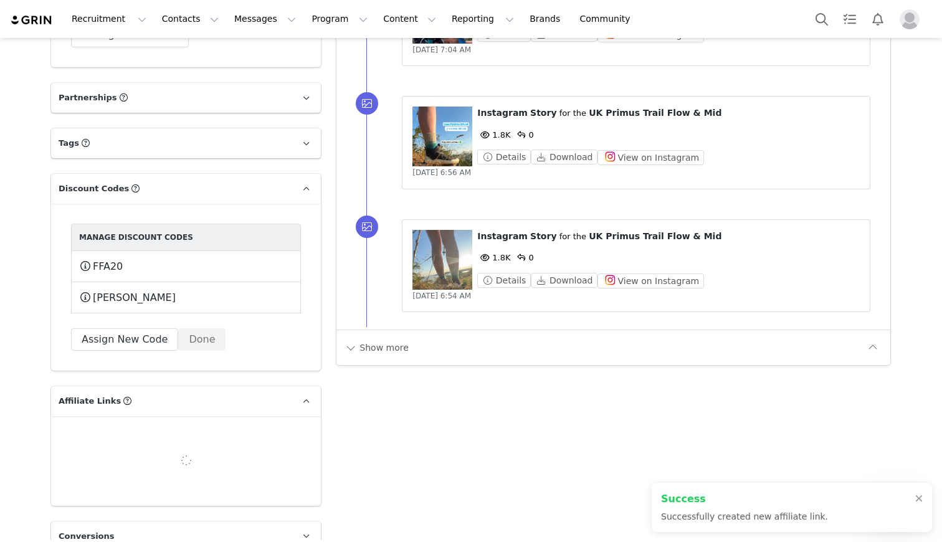
scroll to position [1195, 0]
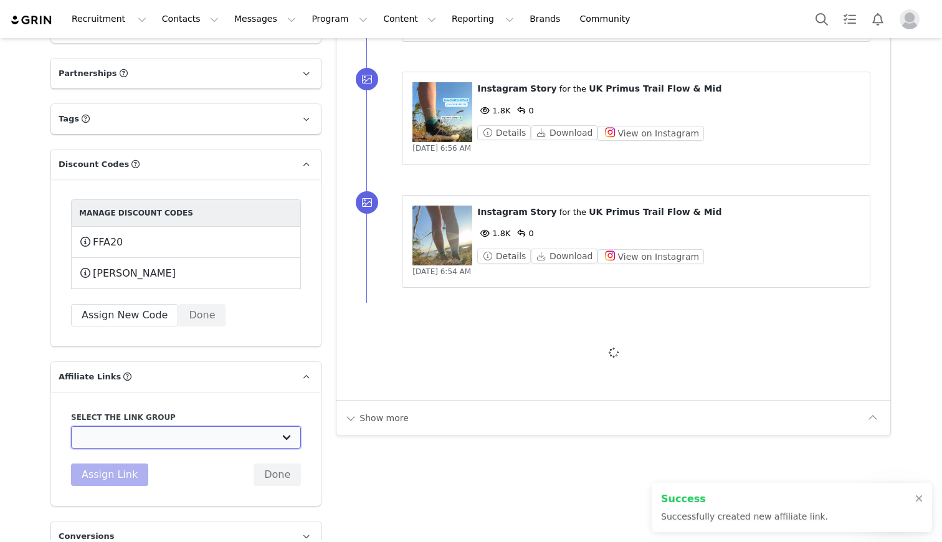
click at [111, 426] on select "UK TEST GRIN: [URL][DOMAIN_NAME] Test Grin 3: [URL][DOMAIN_NAME] S2 US Test: [U…" at bounding box center [186, 437] width 230 height 22
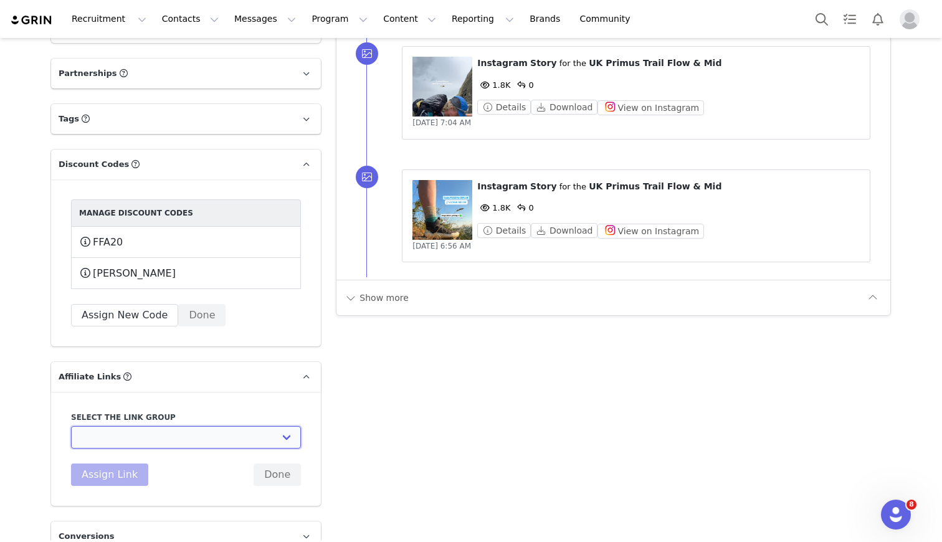
select select "32891"
click at [71, 426] on select "UK TEST GRIN: [URL][DOMAIN_NAME] Test Grin 3: [URL][DOMAIN_NAME] S2 US Test: [U…" at bounding box center [186, 437] width 230 height 22
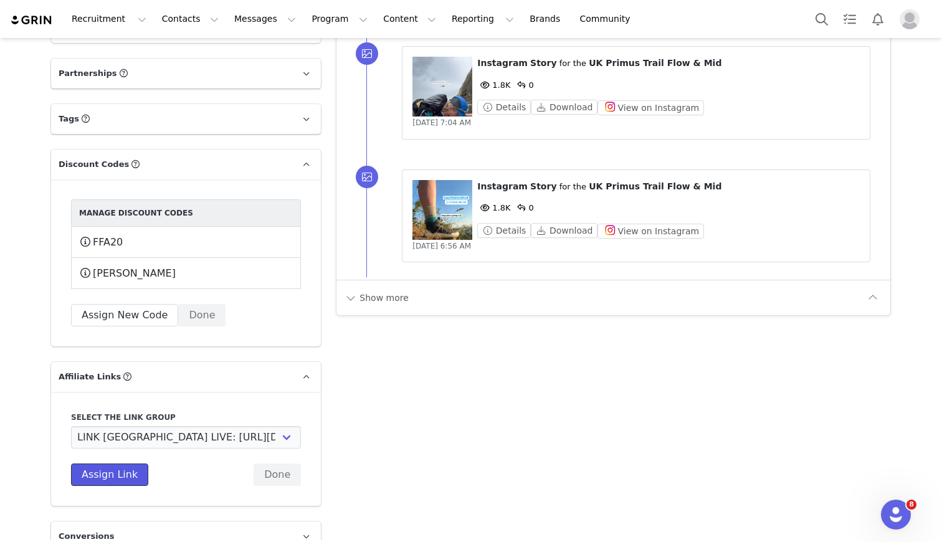
click at [115, 463] on button "Assign Link" at bounding box center [109, 474] width 77 height 22
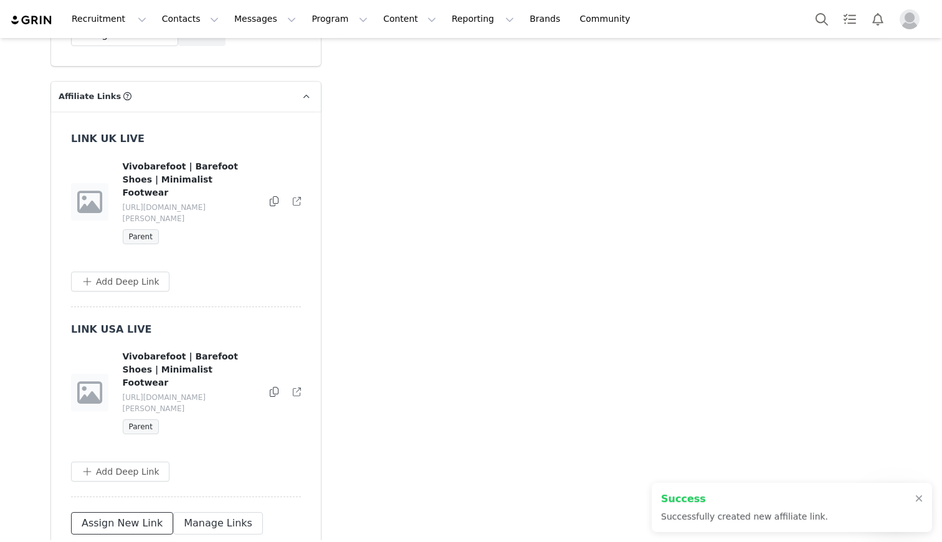
click at [113, 512] on button "Assign New Link" at bounding box center [122, 523] width 102 height 22
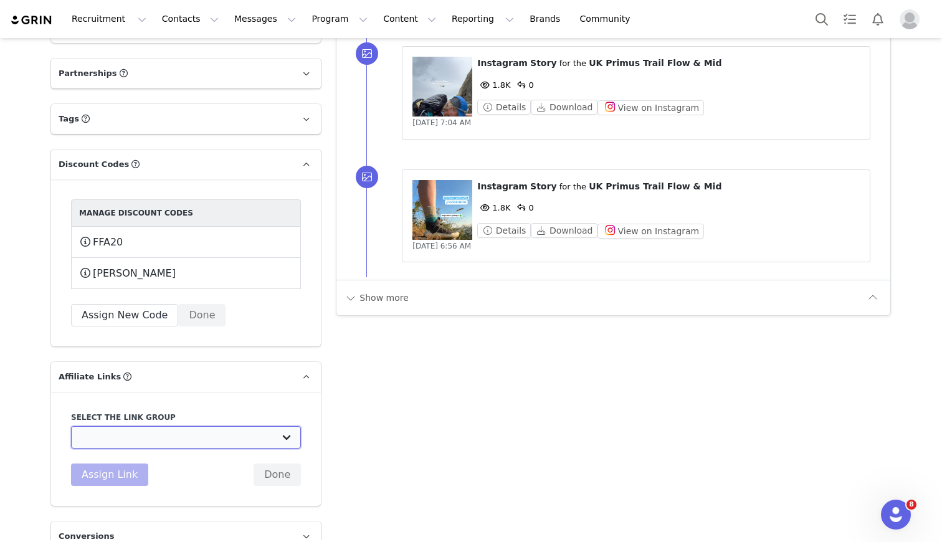
click at [122, 426] on select "UK TEST GRIN: [URL][DOMAIN_NAME] Test Grin 3: [URL][DOMAIN_NAME] S2 US Test: [U…" at bounding box center [186, 437] width 230 height 22
select select "32892"
click at [71, 426] on select "UK TEST GRIN: [URL][DOMAIN_NAME] Test Grin 3: [URL][DOMAIN_NAME] S2 US Test: [U…" at bounding box center [186, 437] width 230 height 22
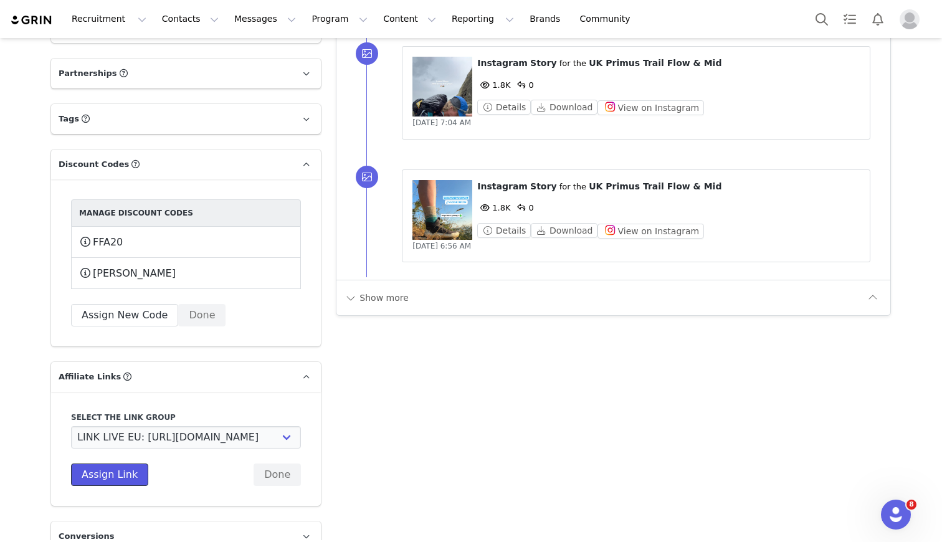
click at [114, 463] on button "Assign Link" at bounding box center [109, 474] width 77 height 22
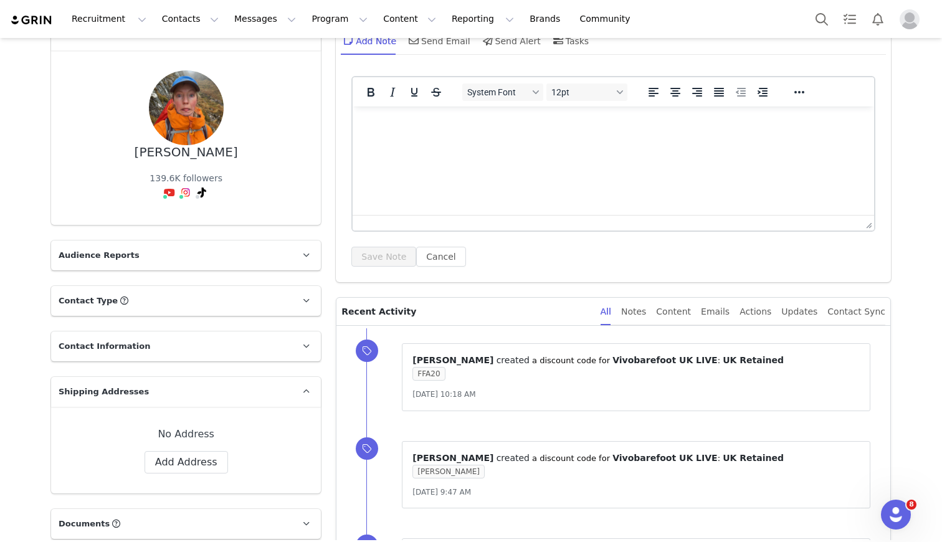
scroll to position [0, 0]
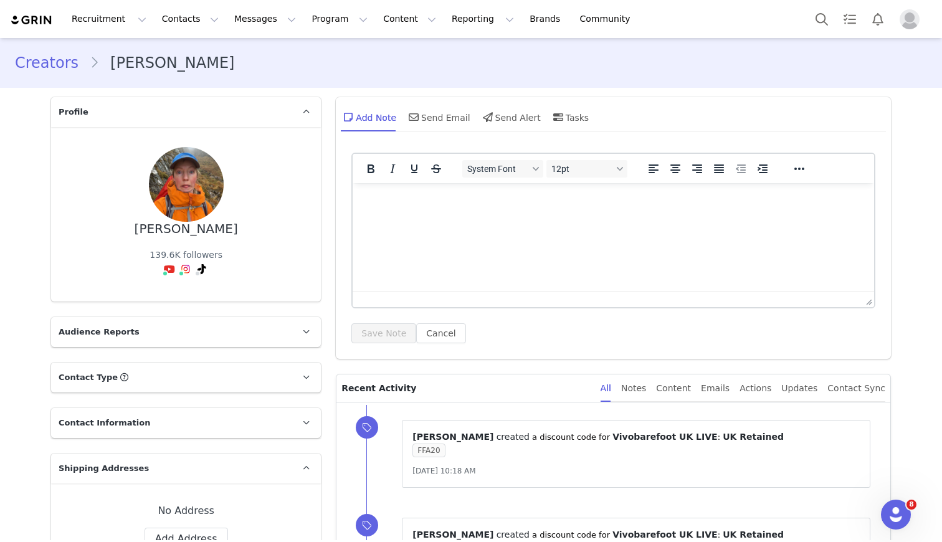
click at [59, 66] on link "Creators" at bounding box center [52, 63] width 75 height 22
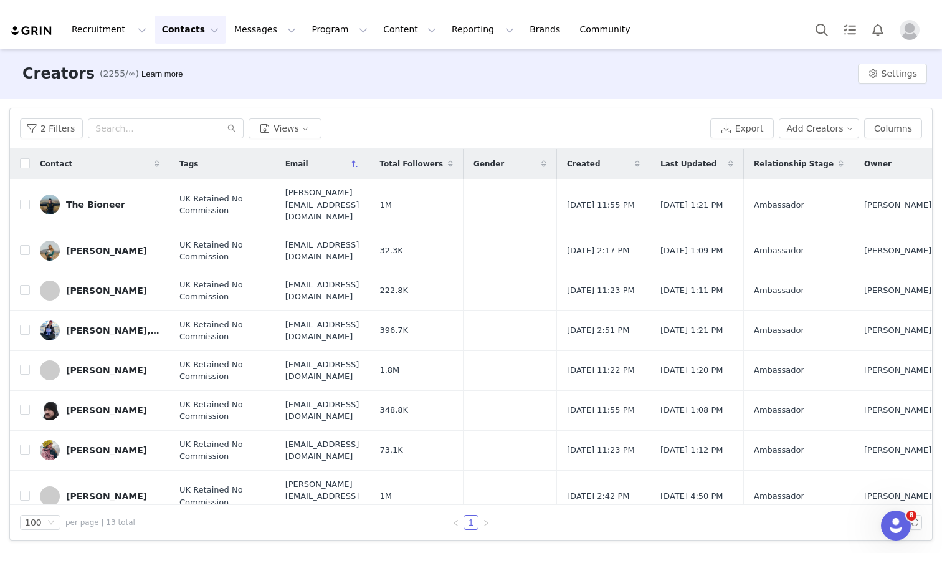
scroll to position [241, 0]
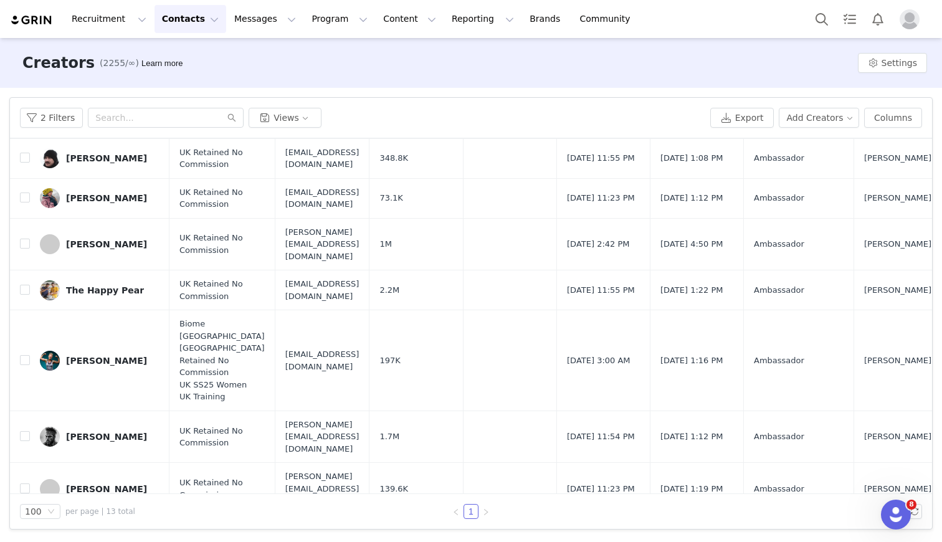
click at [105, 536] on div "[PERSON_NAME]" at bounding box center [106, 541] width 81 height 10
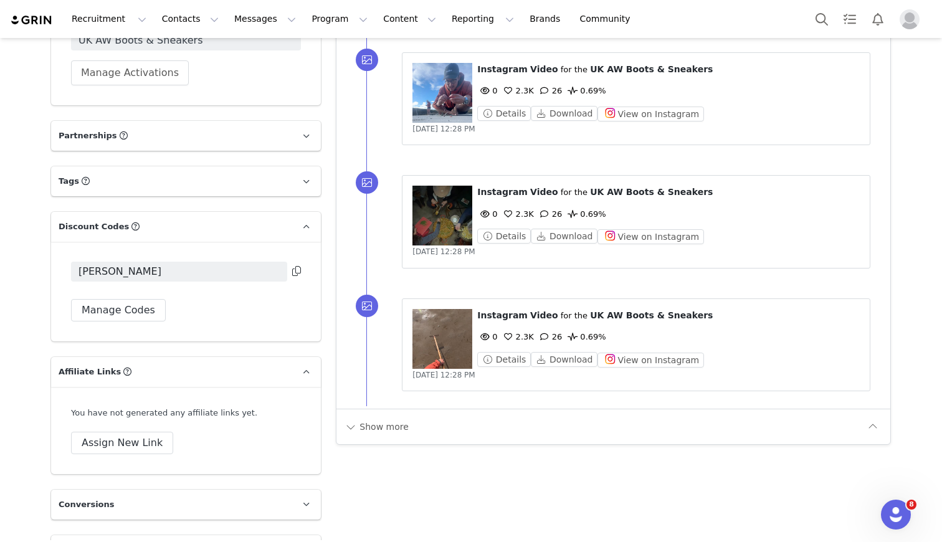
scroll to position [1140, 0]
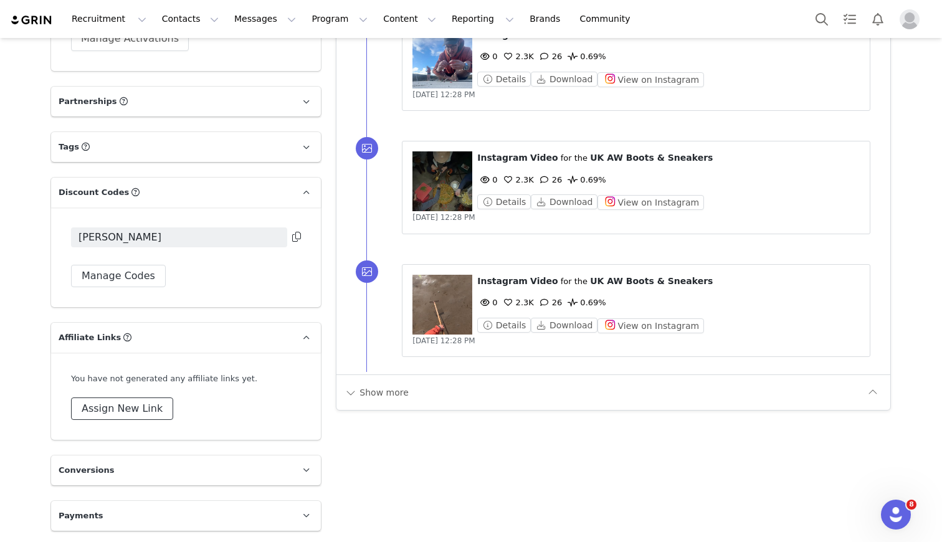
click at [115, 416] on button "Assign New Link" at bounding box center [122, 408] width 102 height 22
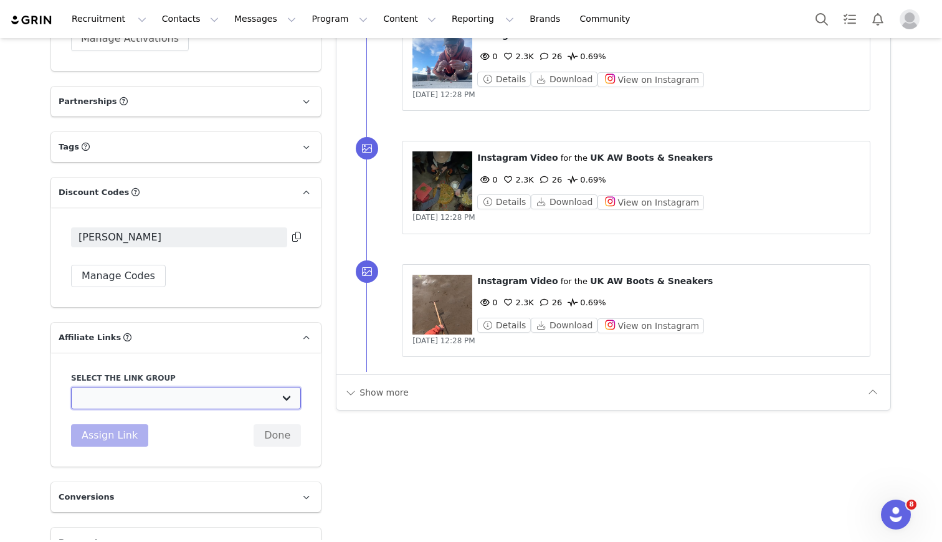
click at [125, 406] on select "UK TEST GRIN: [URL][DOMAIN_NAME] Test Grin 3: [URL][DOMAIN_NAME] S2 US Test: [U…" at bounding box center [186, 398] width 230 height 22
select select "32888"
click at [71, 387] on select "UK TEST GRIN: [URL][DOMAIN_NAME] Test Grin 3: [URL][DOMAIN_NAME] S2 US Test: [U…" at bounding box center [186, 398] width 230 height 22
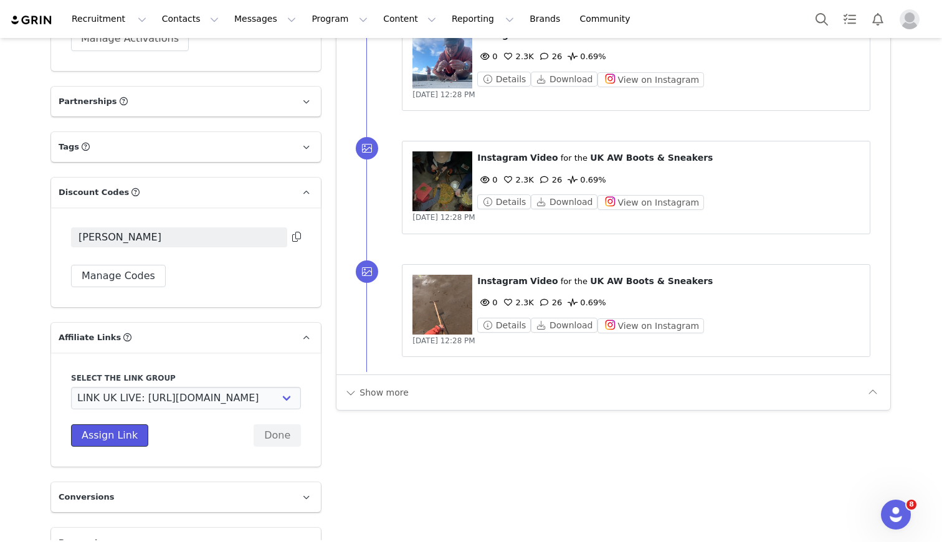
click at [120, 438] on button "Assign Link" at bounding box center [109, 435] width 77 height 22
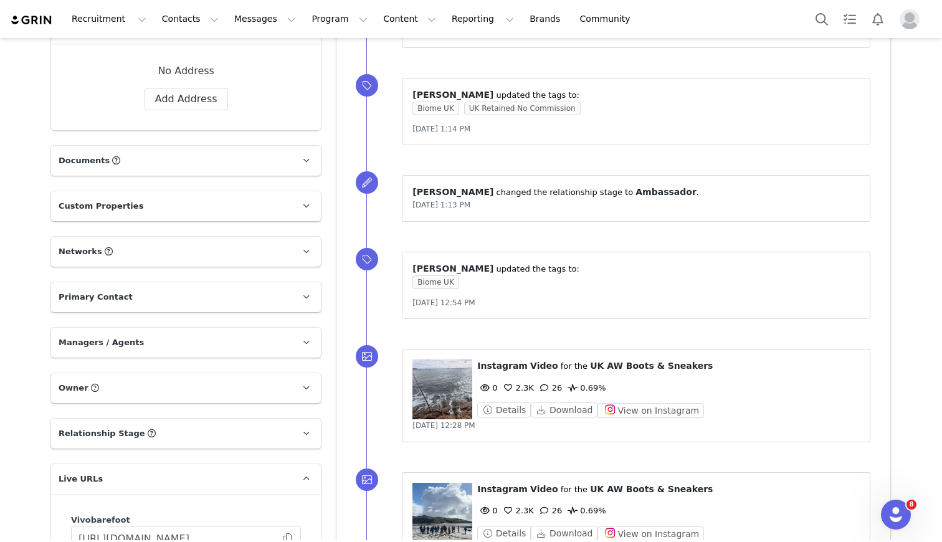
scroll to position [0, 0]
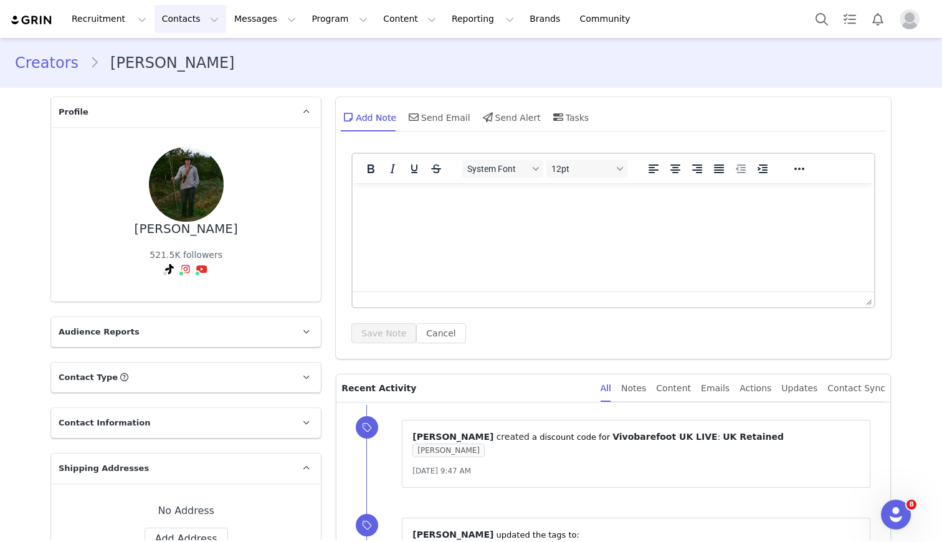
click at [184, 17] on button "Contacts Contacts" at bounding box center [190, 19] width 72 height 28
click at [178, 50] on p "Creators" at bounding box center [174, 55] width 37 height 13
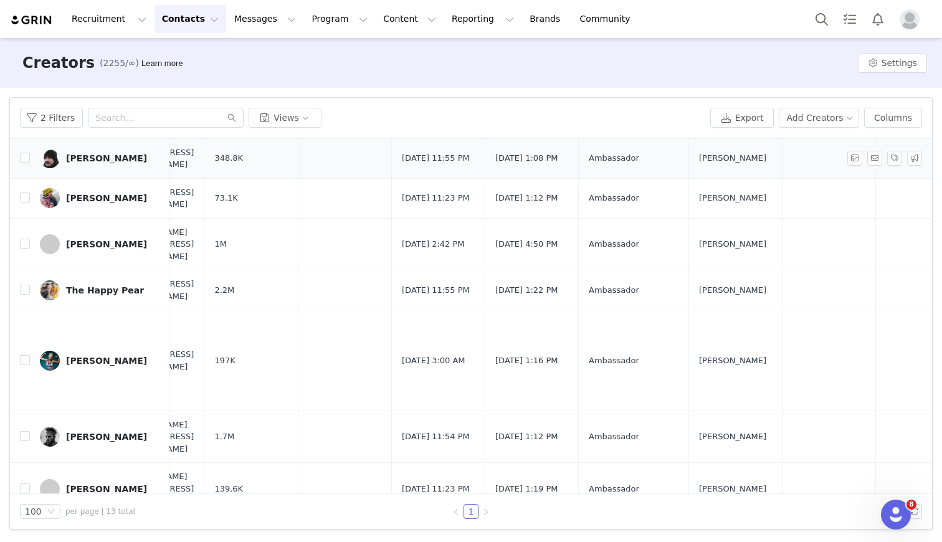
scroll to position [241, 0]
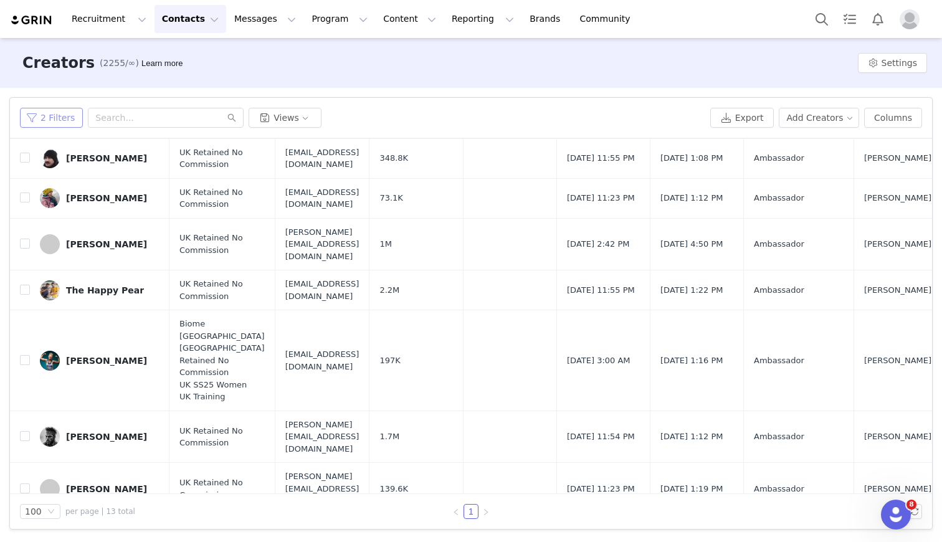
click at [64, 119] on button "2 Filters" at bounding box center [51, 118] width 63 height 20
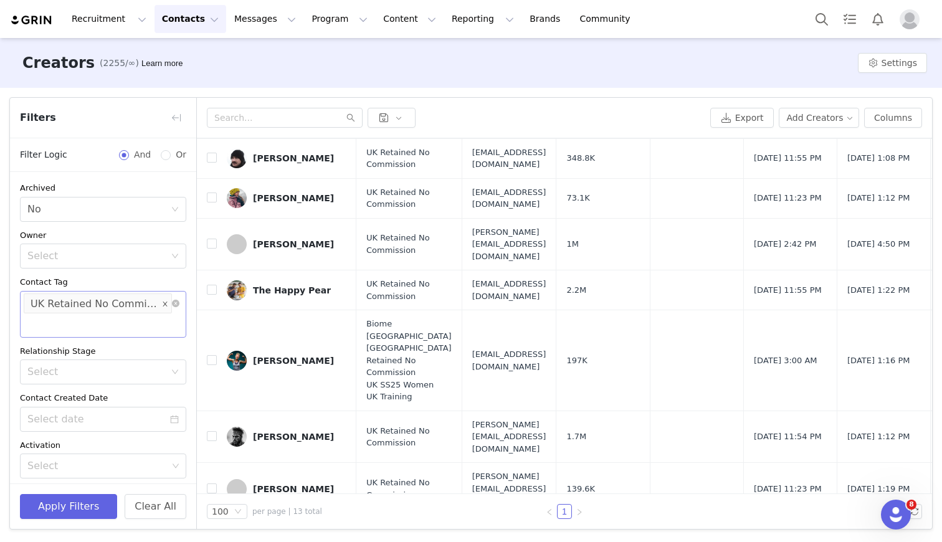
click at [164, 302] on icon "icon: close" at bounding box center [165, 303] width 6 height 6
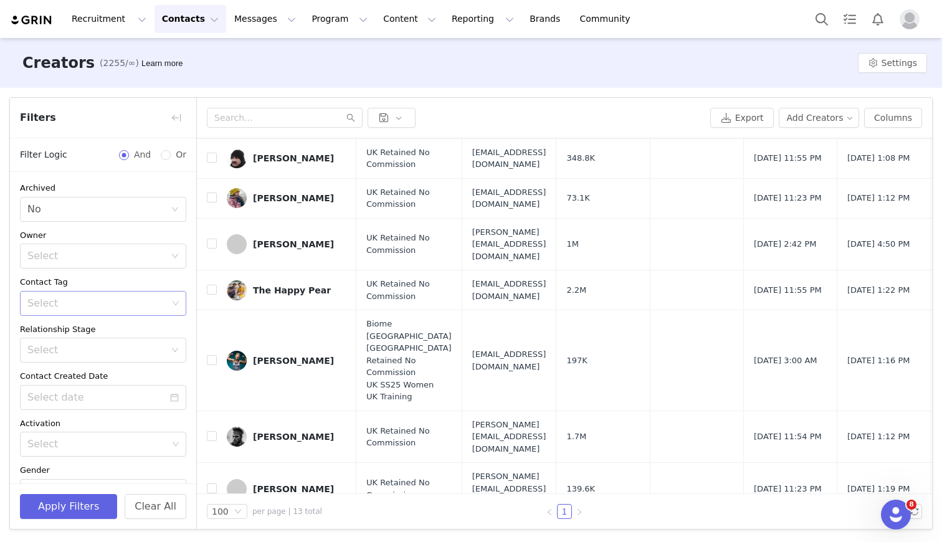
click at [114, 303] on div "Select" at bounding box center [97, 303] width 140 height 12
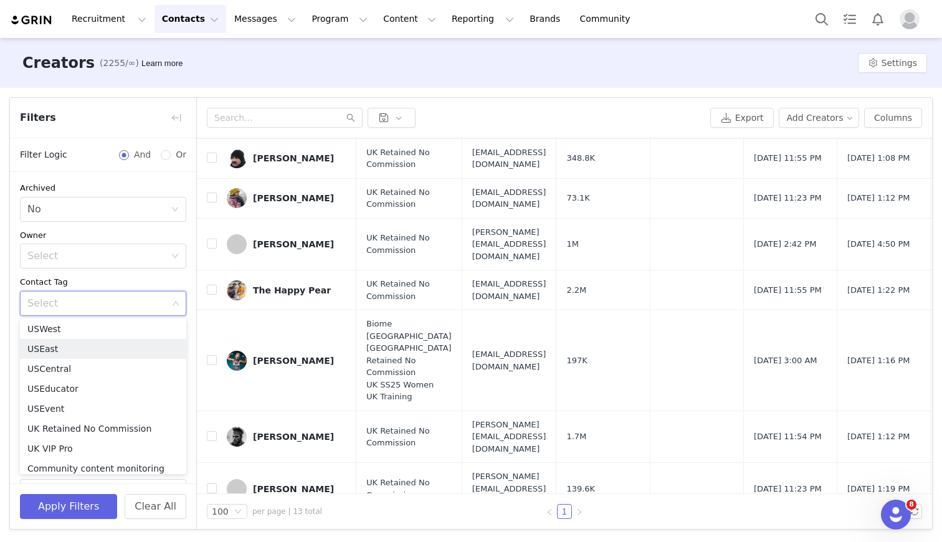
scroll to position [348, 0]
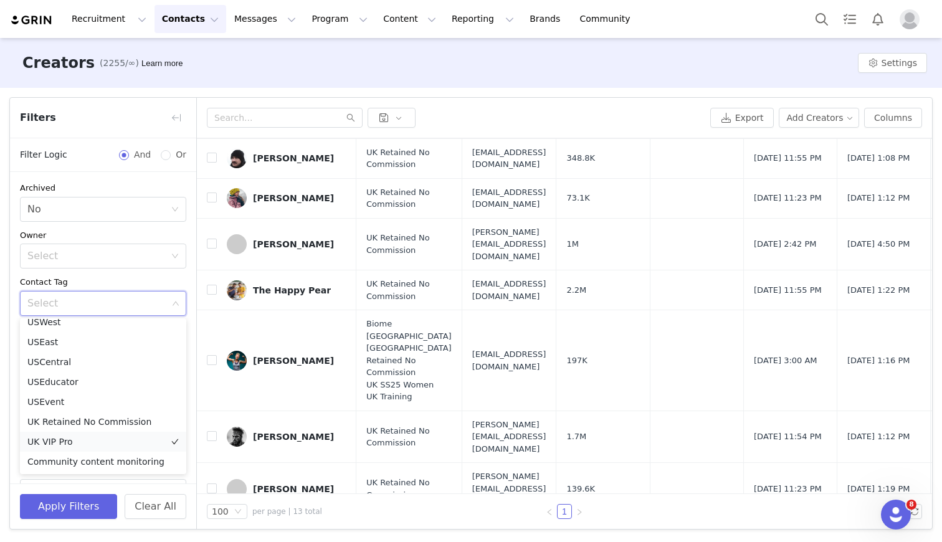
click at [59, 441] on li "UK VIP Pro" at bounding box center [103, 442] width 166 height 20
click at [60, 508] on button "Apply Filters" at bounding box center [68, 506] width 97 height 25
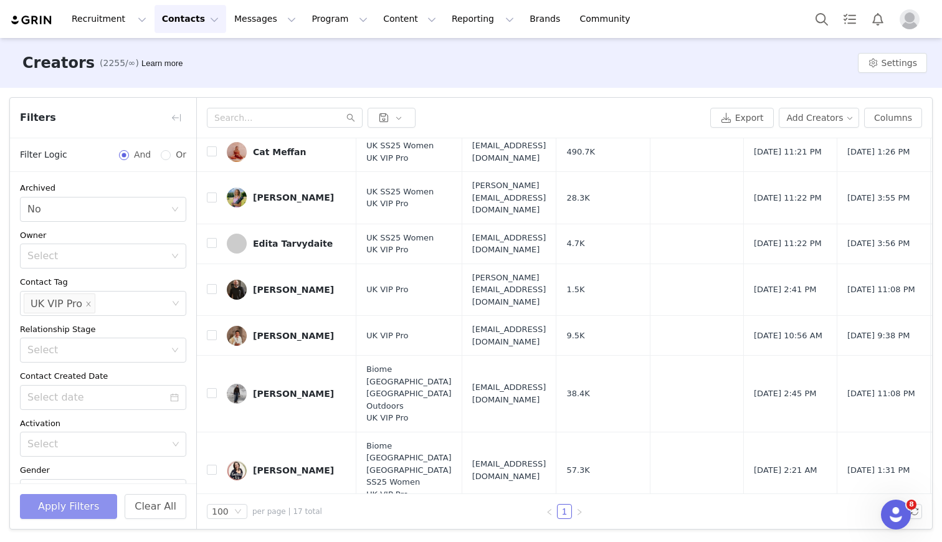
scroll to position [0, 0]
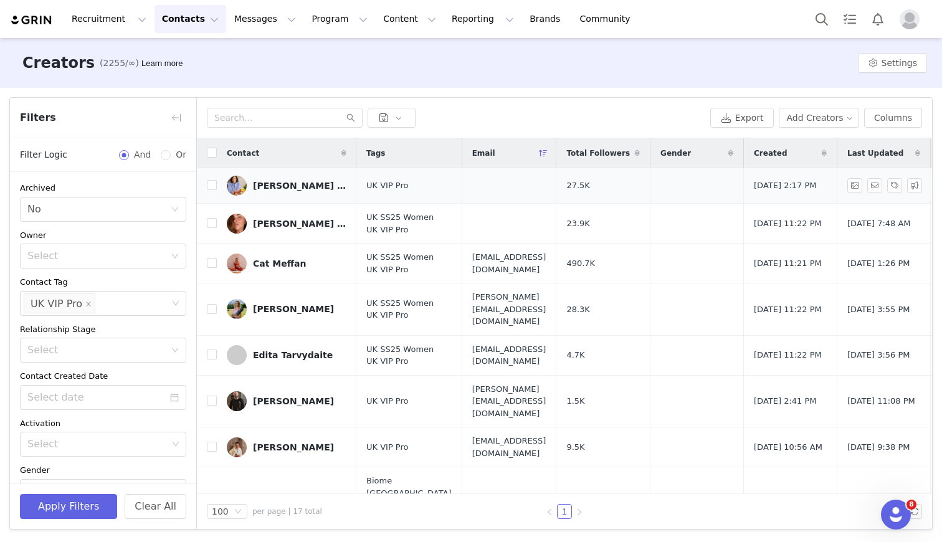
click at [280, 192] on link "[PERSON_NAME] | Mindful Drinking" at bounding box center [287, 186] width 120 height 20
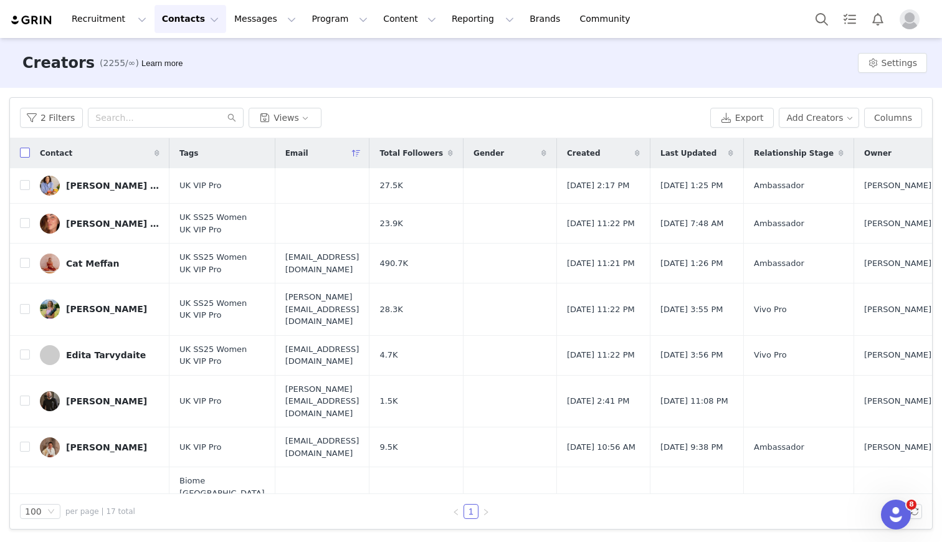
click at [23, 157] on input "checkbox" at bounding box center [25, 153] width 10 height 10
checkbox input "true"
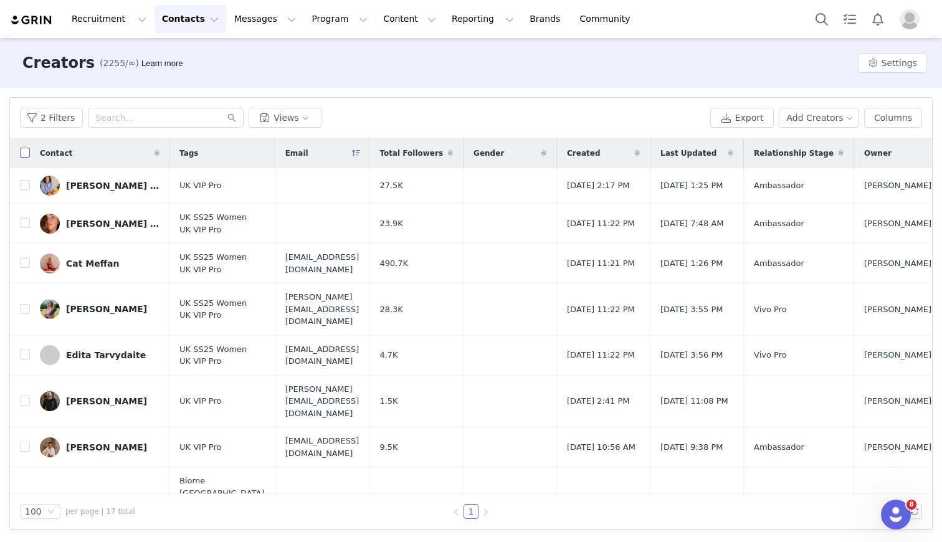
checkbox input "true"
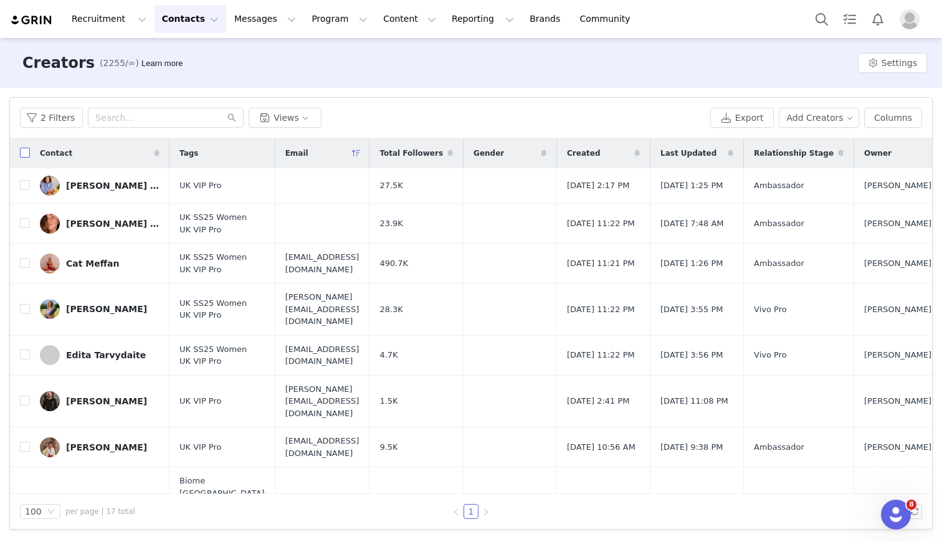
checkbox input "true"
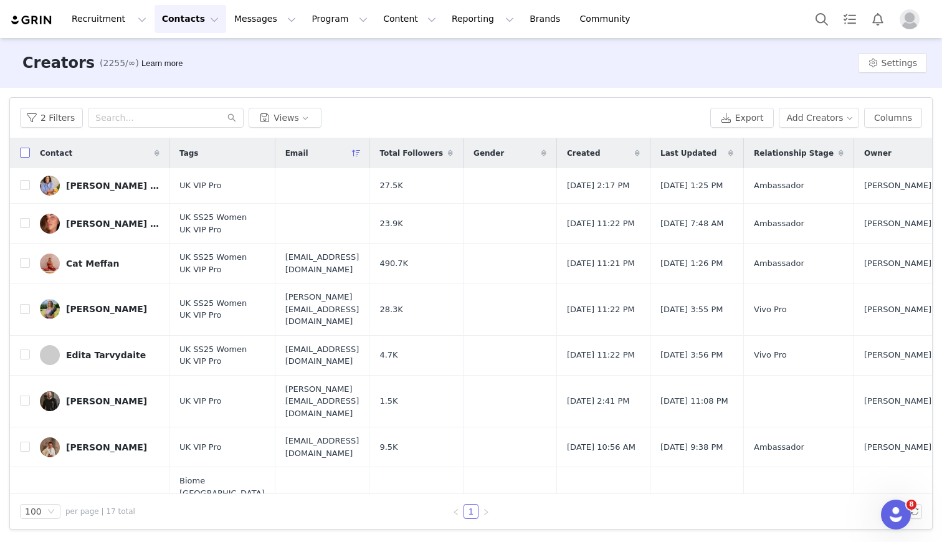
checkbox input "true"
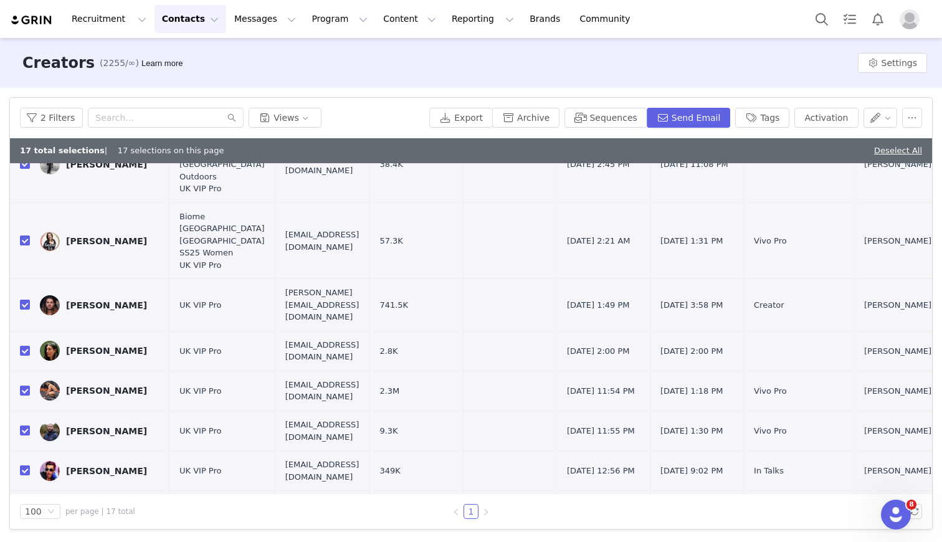
scroll to position [402, 0]
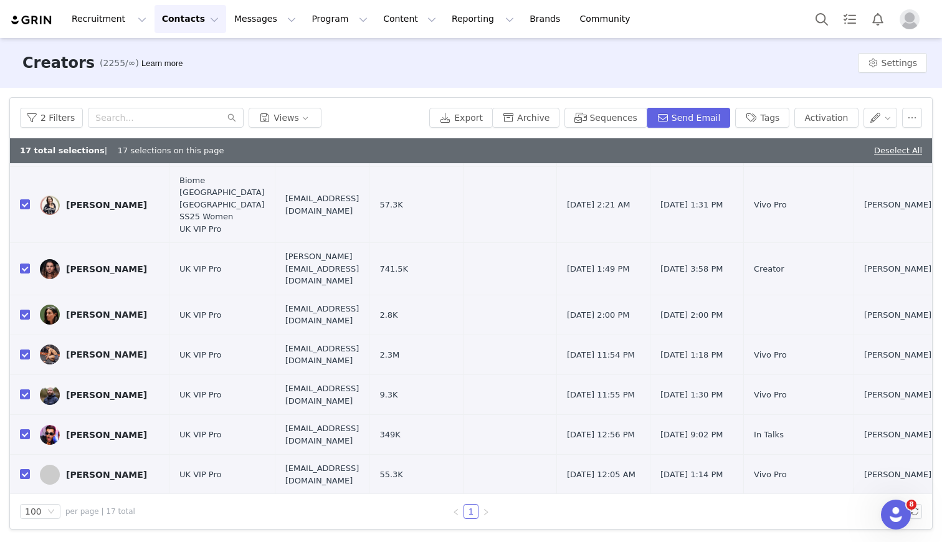
click at [22, 509] on input "checkbox" at bounding box center [25, 514] width 10 height 10
checkbox input "false"
click at [914, 121] on button "button" at bounding box center [912, 118] width 20 height 20
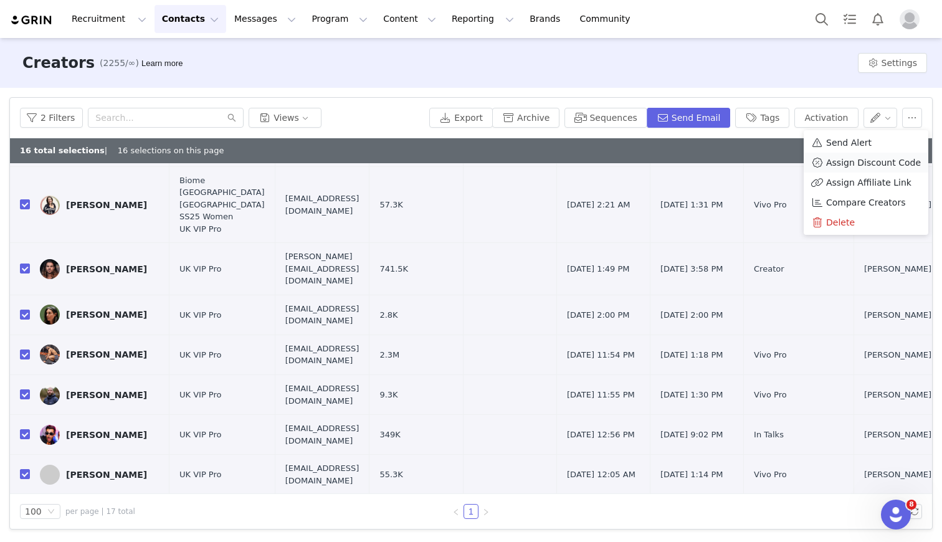
click at [865, 162] on span "Assign Discount Code" at bounding box center [873, 163] width 95 height 14
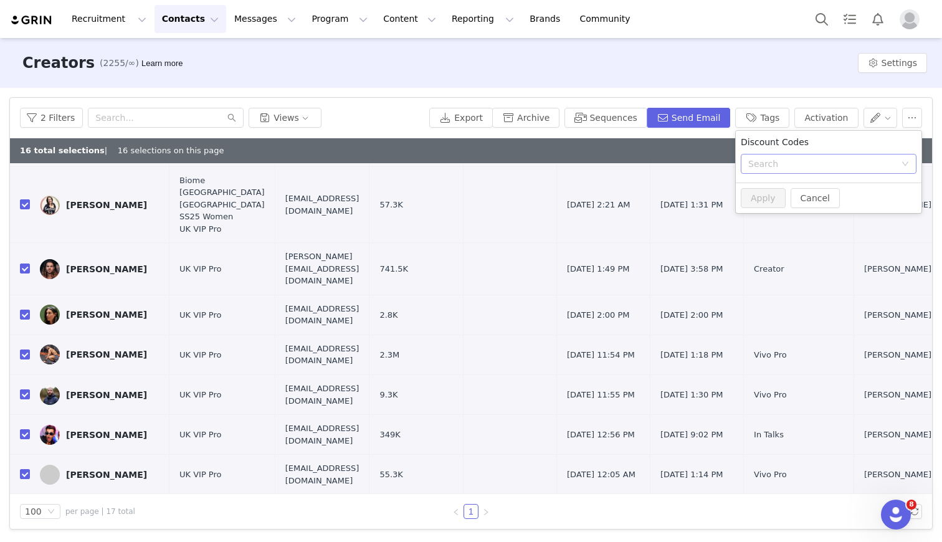
click at [844, 166] on div "Search" at bounding box center [821, 164] width 147 height 12
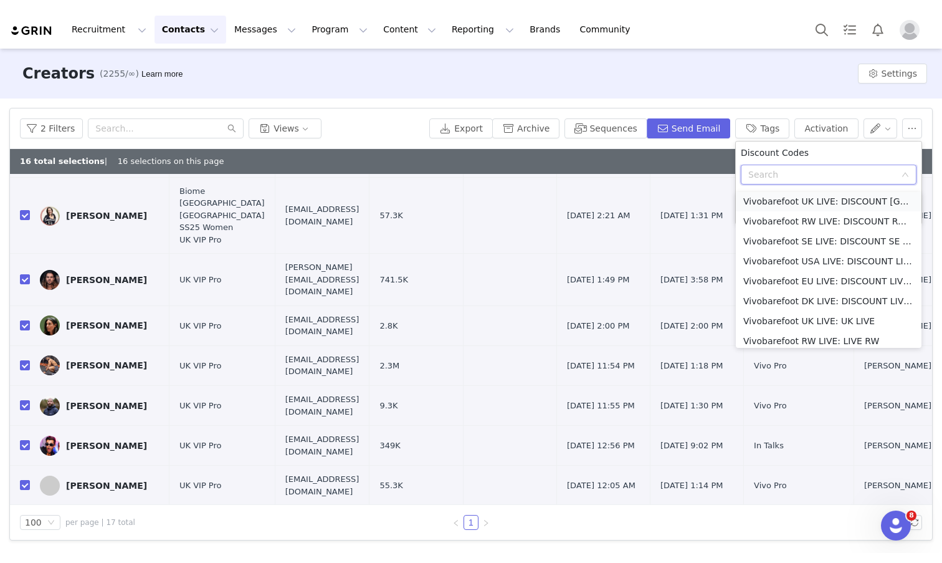
scroll to position [435, 0]
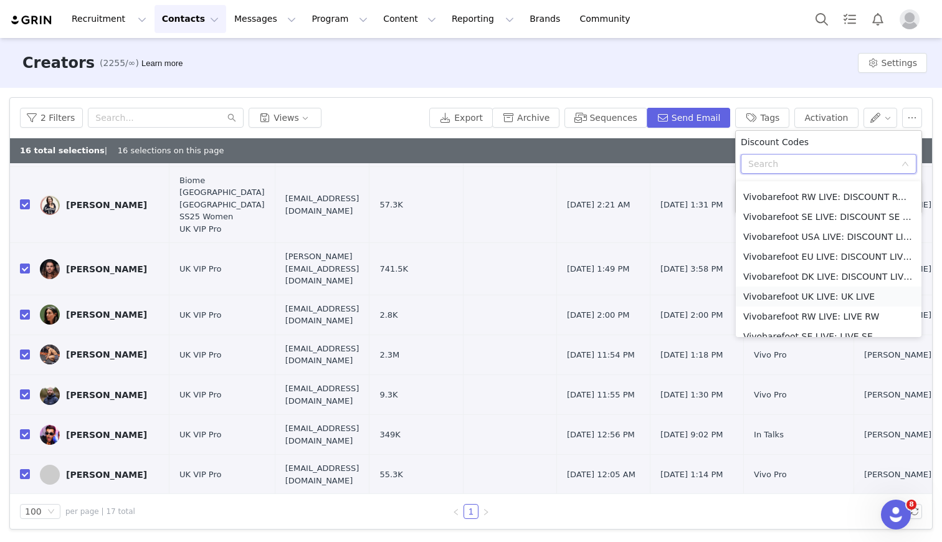
click at [761, 294] on li "Vivobarefoot UK LIVE: UK LIVE" at bounding box center [829, 297] width 186 height 20
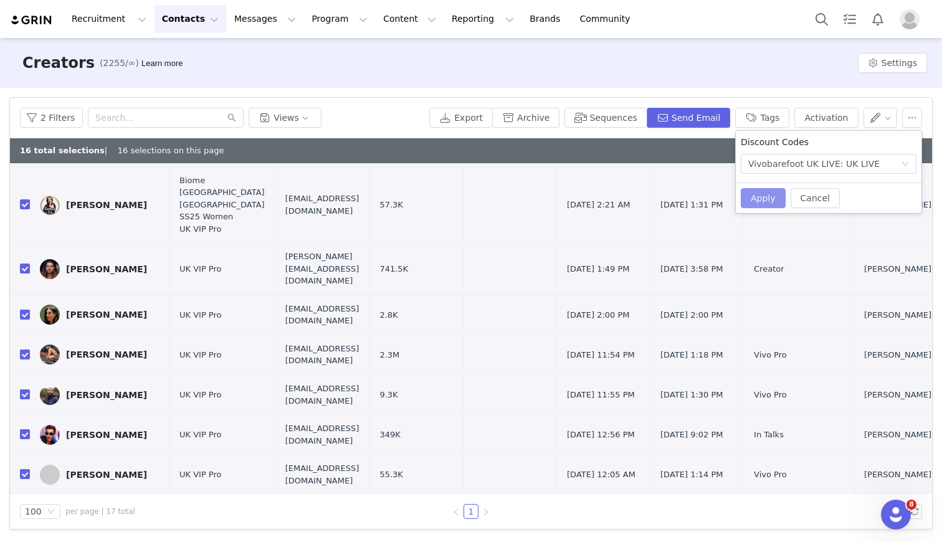
click at [767, 203] on button "Apply" at bounding box center [763, 198] width 45 height 20
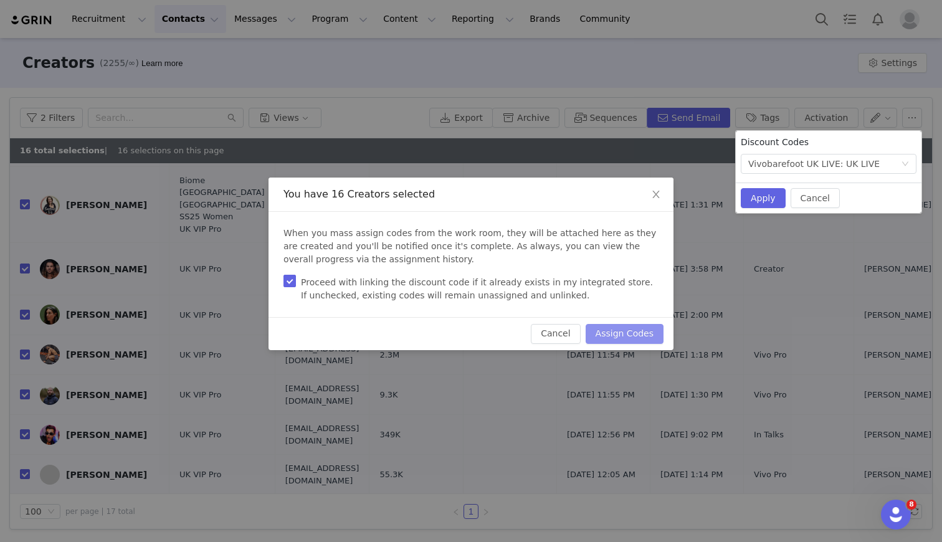
click at [646, 336] on button "Assign Codes" at bounding box center [625, 334] width 78 height 20
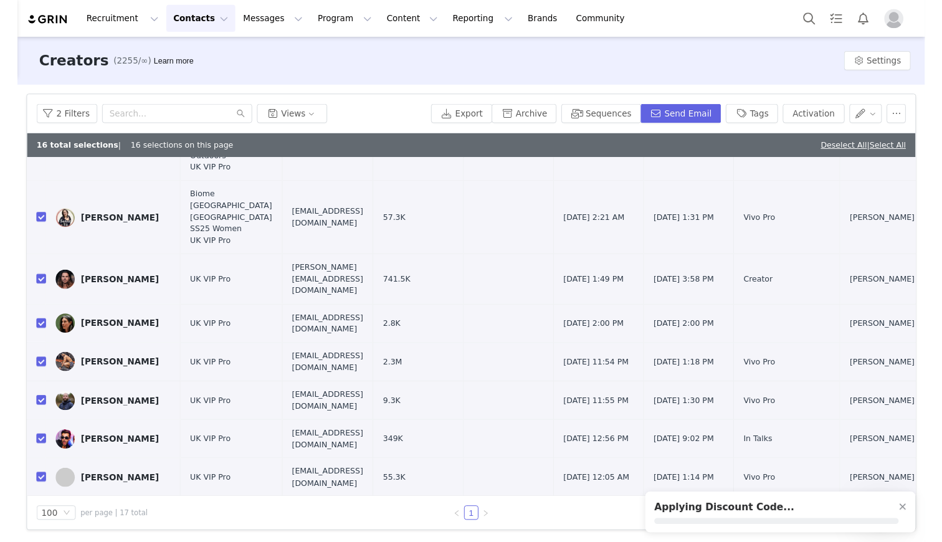
scroll to position [402, 0]
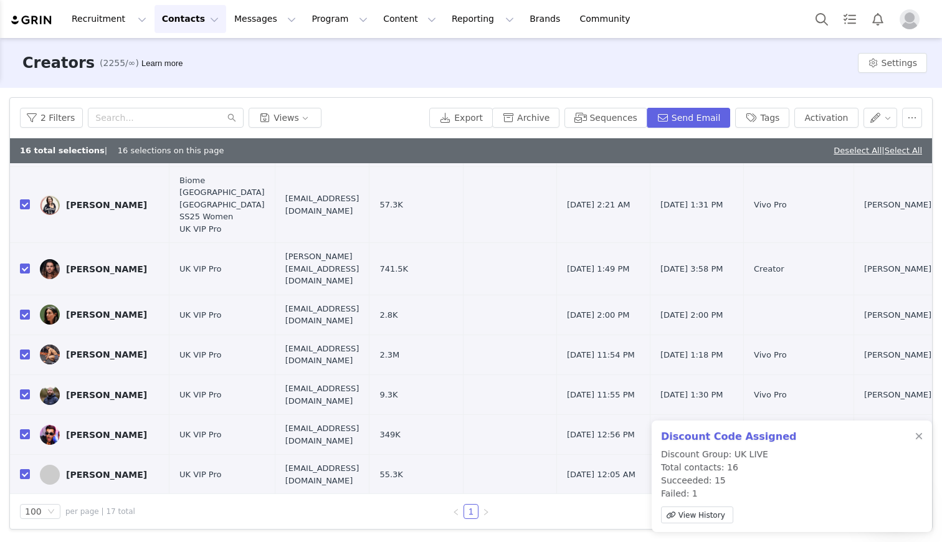
click at [674, 492] on p "Discount Group: UK LIVE Total contacts: 16 Succeeded: 15 Failed: 1 View History" at bounding box center [728, 488] width 135 height 80
click at [683, 510] on span "View History" at bounding box center [701, 515] width 47 height 11
click at [921, 439] on div at bounding box center [918, 437] width 7 height 10
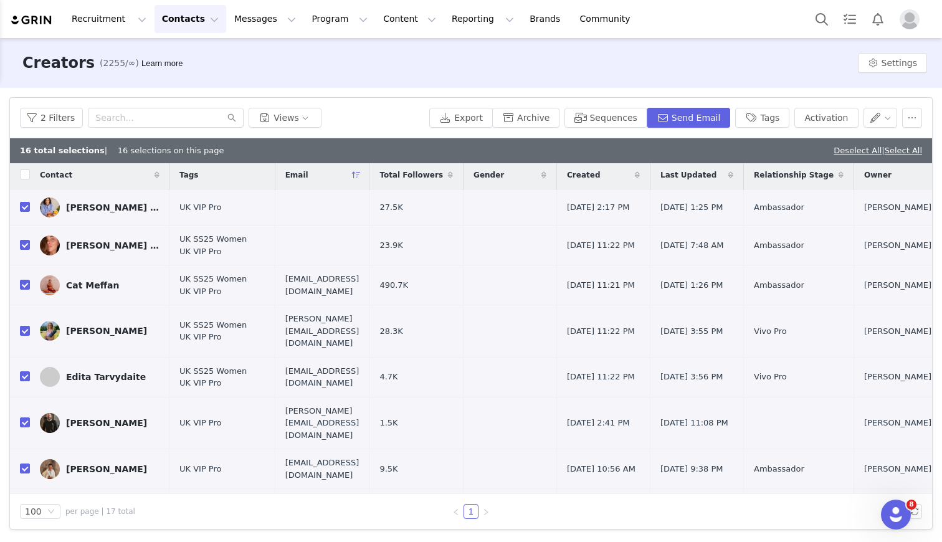
scroll to position [0, 0]
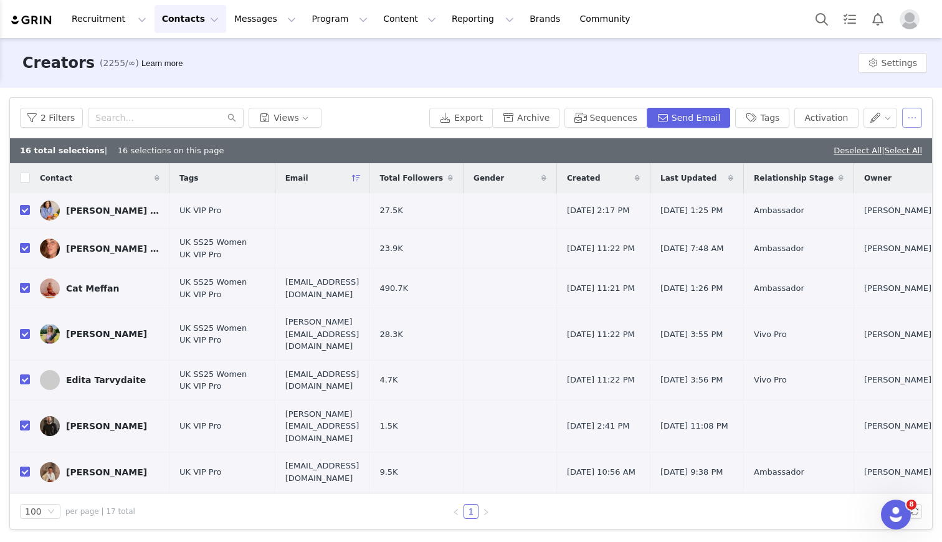
click at [910, 120] on button "button" at bounding box center [912, 118] width 20 height 20
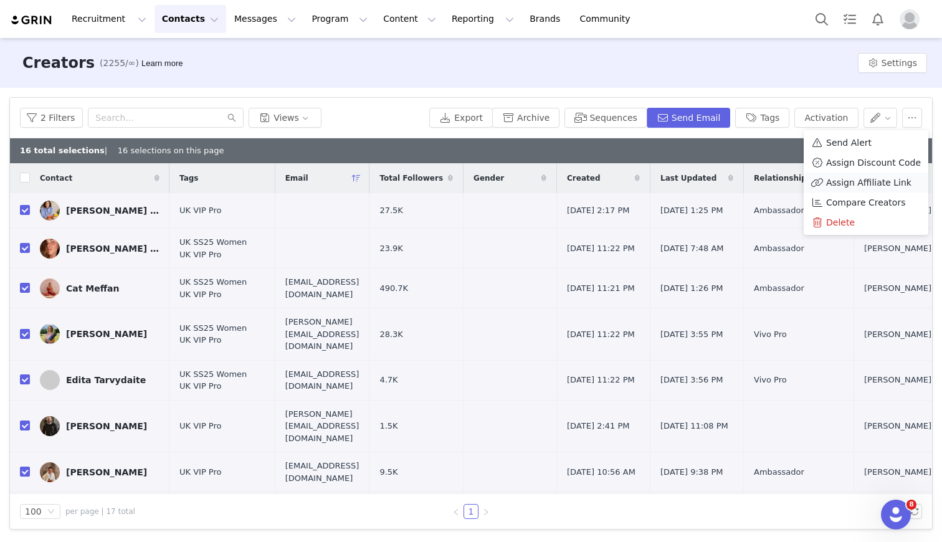
click at [850, 186] on span "Assign Affiliate Link" at bounding box center [868, 183] width 85 height 14
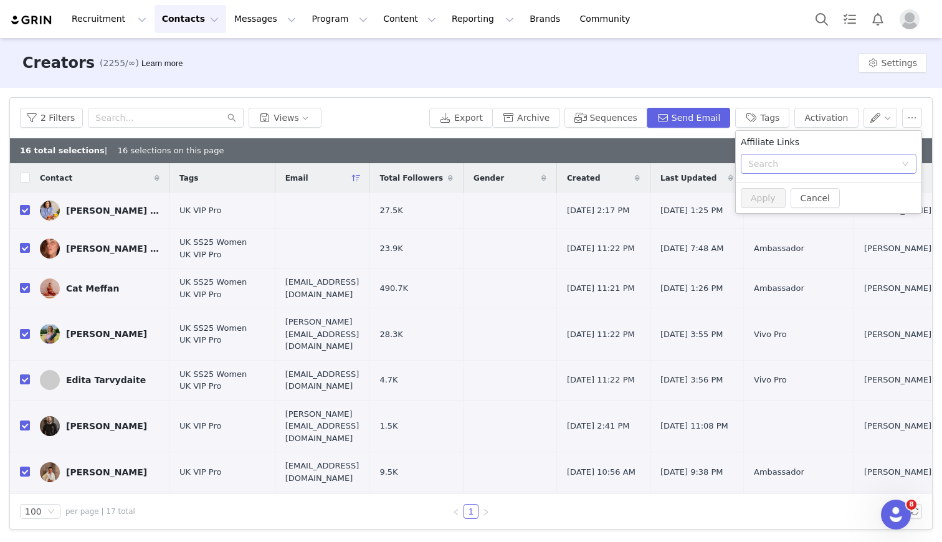
click at [758, 171] on div "Search" at bounding box center [824, 163] width 153 height 19
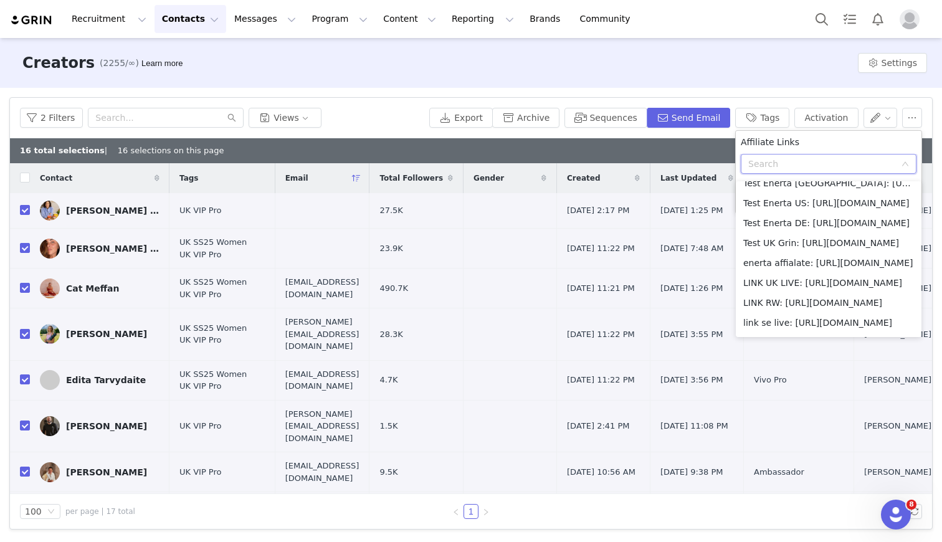
scroll to position [191, 0]
click at [762, 277] on li "LINK UK LIVE: [URL][DOMAIN_NAME]" at bounding box center [829, 282] width 186 height 20
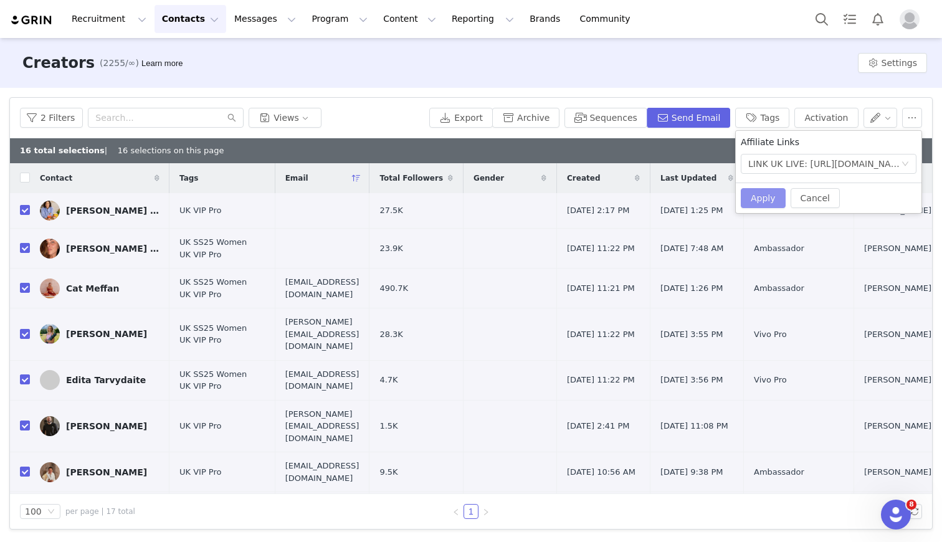
click at [771, 201] on button "Apply" at bounding box center [763, 198] width 45 height 20
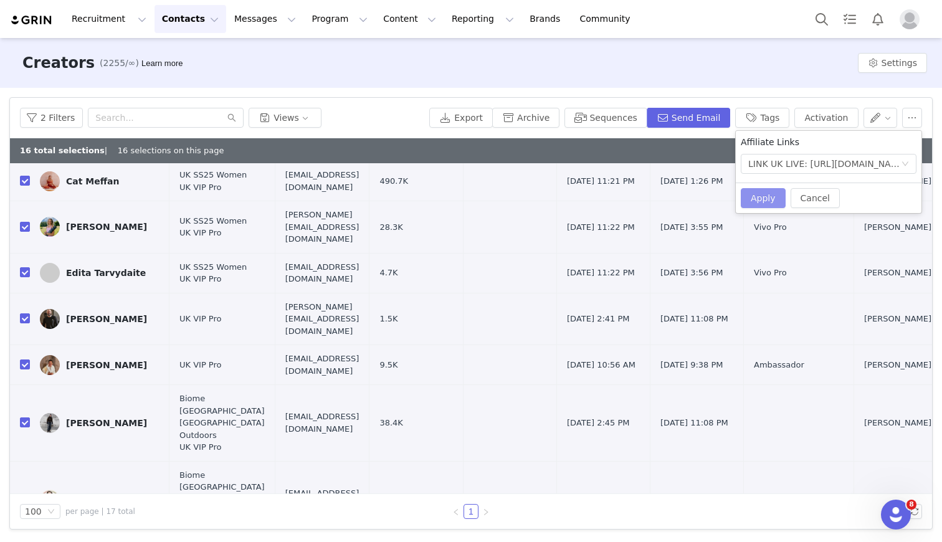
scroll to position [0, 0]
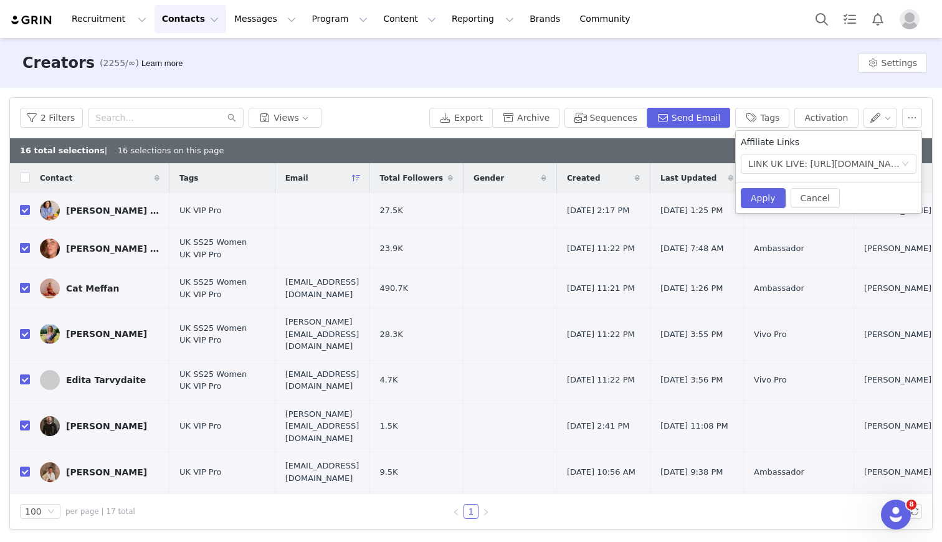
click at [803, 77] on div "Creators (2255/∞) Learn more Settings" at bounding box center [471, 63] width 942 height 50
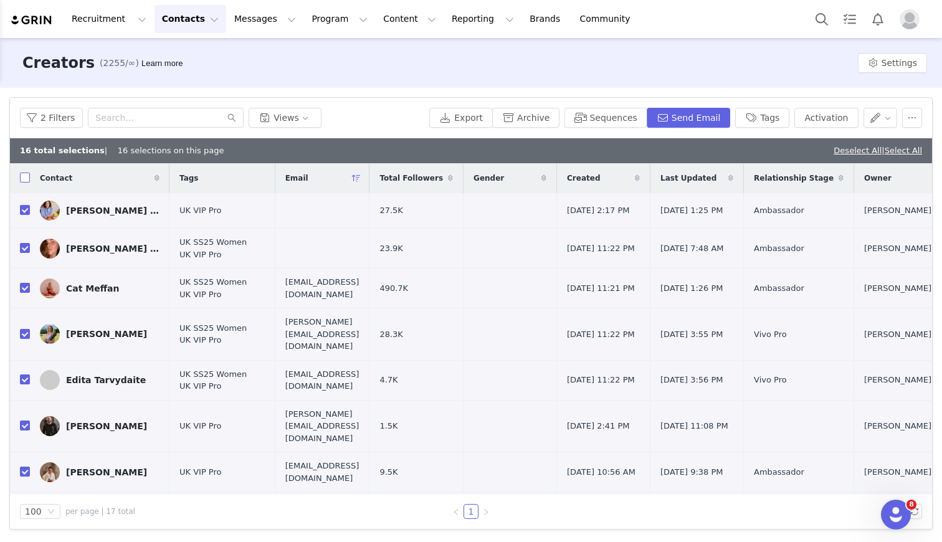
click at [26, 176] on input "checkbox" at bounding box center [25, 178] width 10 height 10
checkbox input "true"
click at [26, 176] on input "checkbox" at bounding box center [25, 178] width 10 height 10
checkbox input "false"
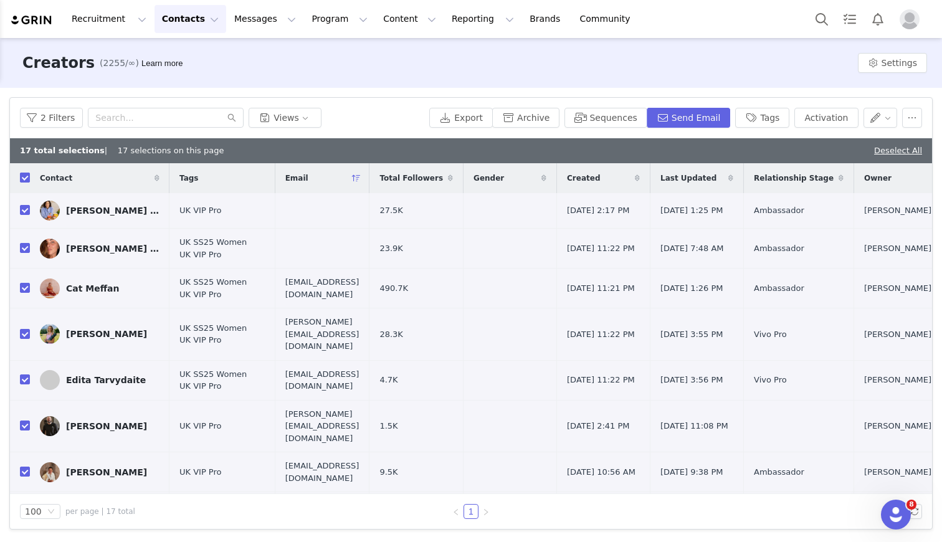
checkbox input "false"
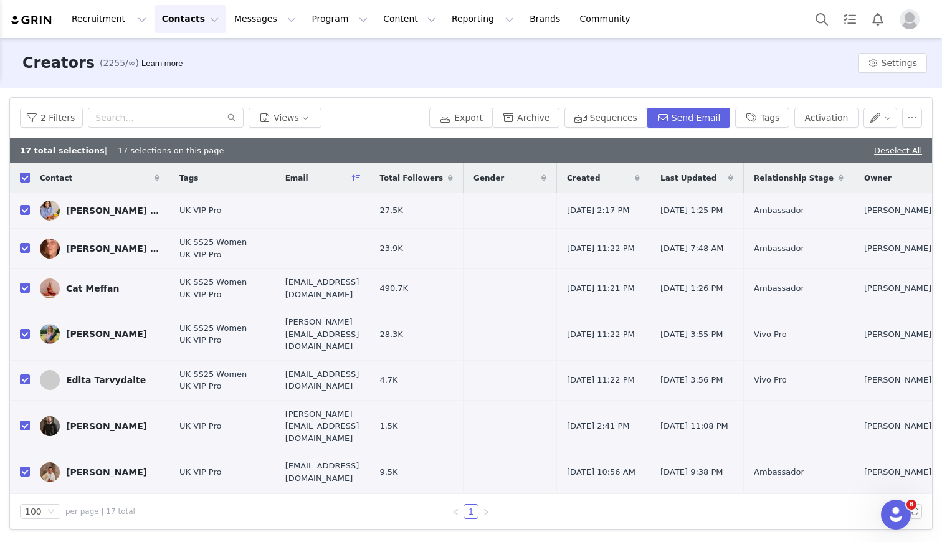
checkbox input "false"
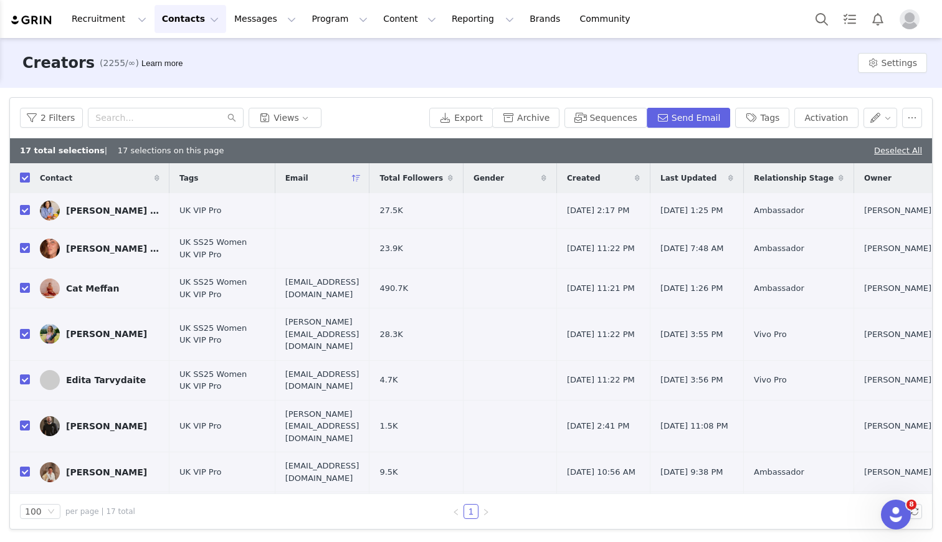
checkbox input "false"
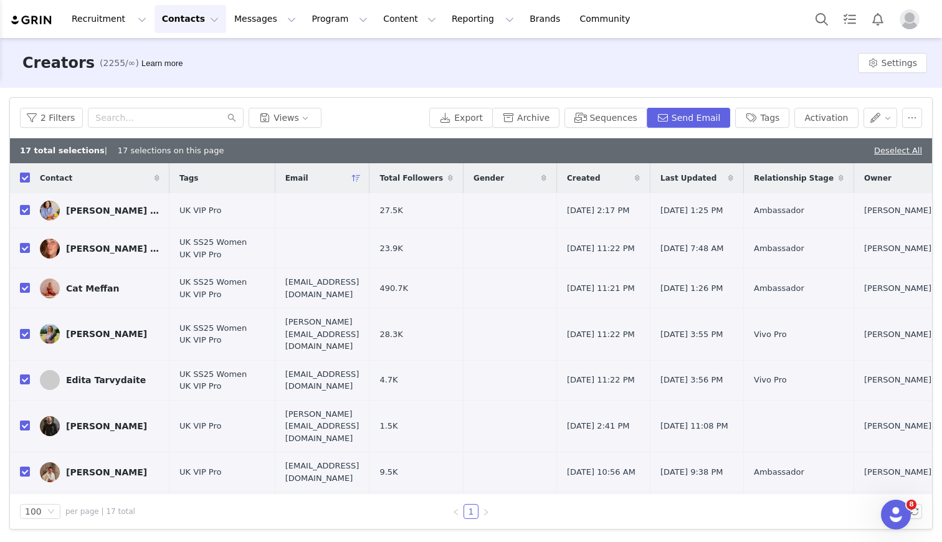
checkbox input "false"
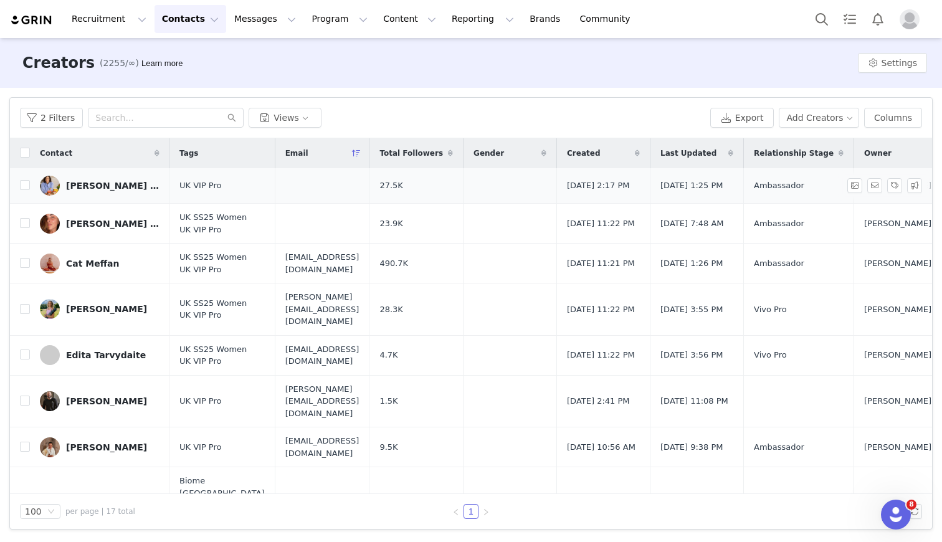
click at [109, 181] on link "[PERSON_NAME] | Mindful Drinking" at bounding box center [100, 186] width 120 height 20
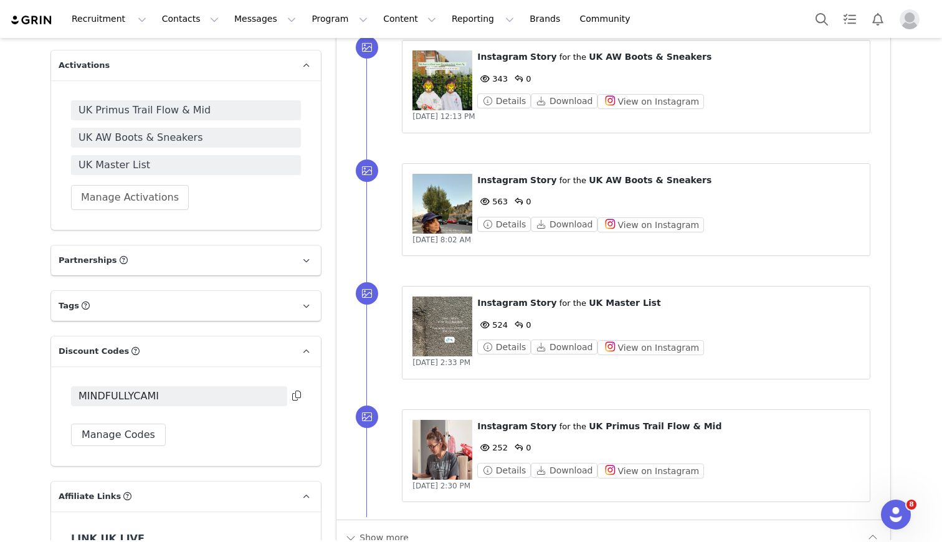
scroll to position [982, 0]
click at [149, 434] on button "Manage Codes" at bounding box center [118, 434] width 95 height 22
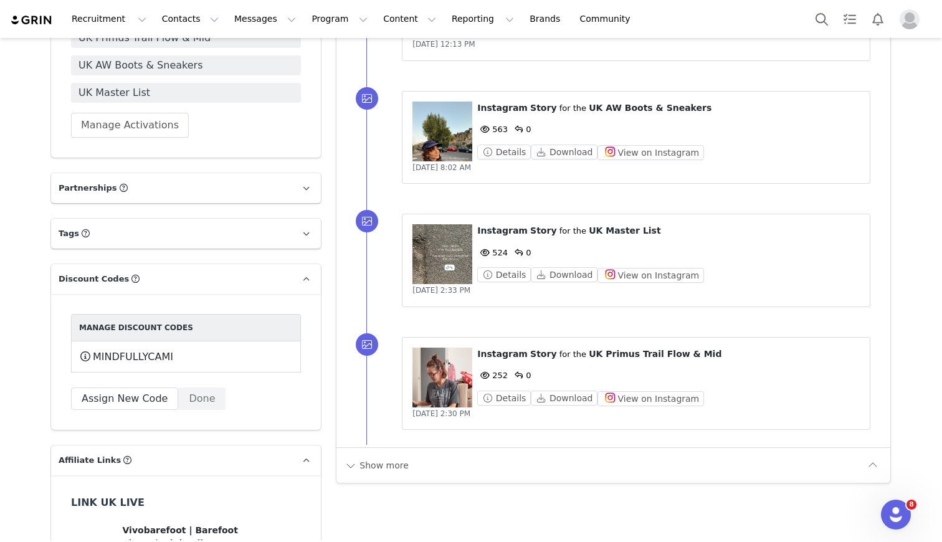
scroll to position [1068, 0]
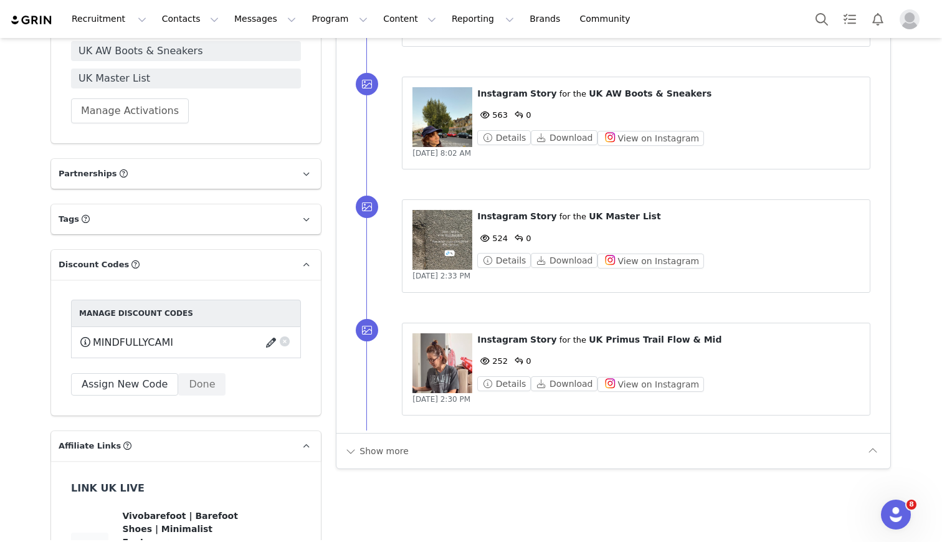
click at [273, 339] on button "button" at bounding box center [273, 343] width 17 height 20
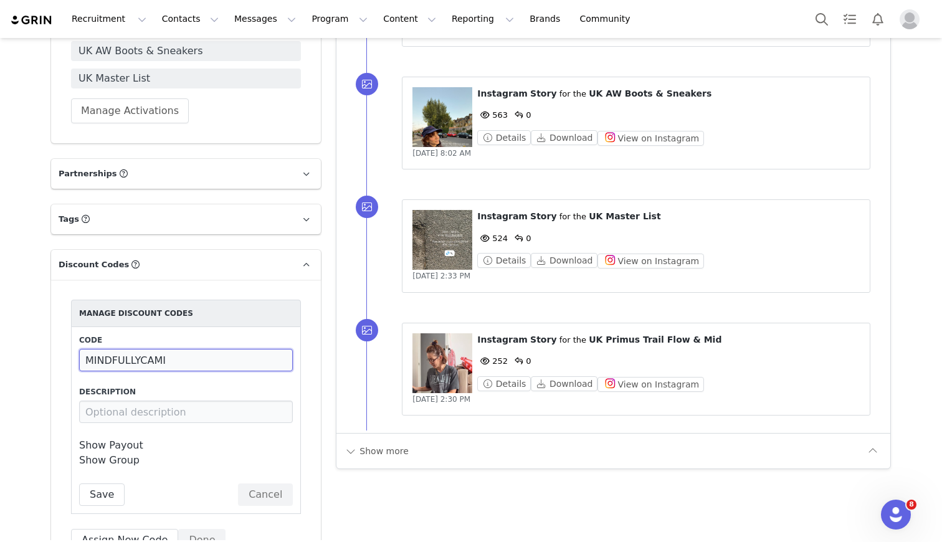
click at [194, 369] on input "MINDFULLYCAMI" at bounding box center [186, 360] width 214 height 22
click at [191, 362] on input "MINDFULLYCAMI" at bounding box center [186, 360] width 214 height 22
type input "CAMI20"
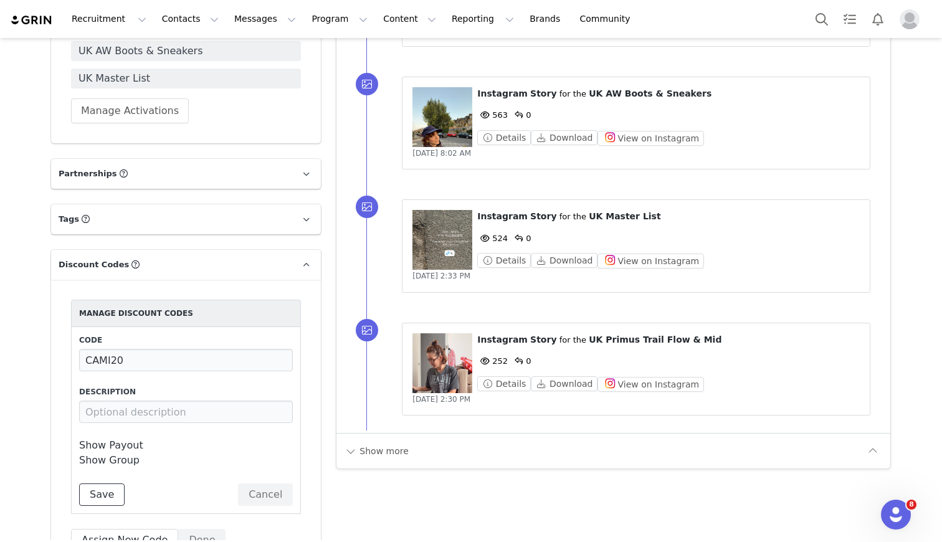
click at [100, 496] on button "Save" at bounding box center [101, 494] width 45 height 22
click at [919, 485] on div at bounding box center [918, 486] width 7 height 10
click at [262, 493] on button "Cancel" at bounding box center [265, 494] width 55 height 22
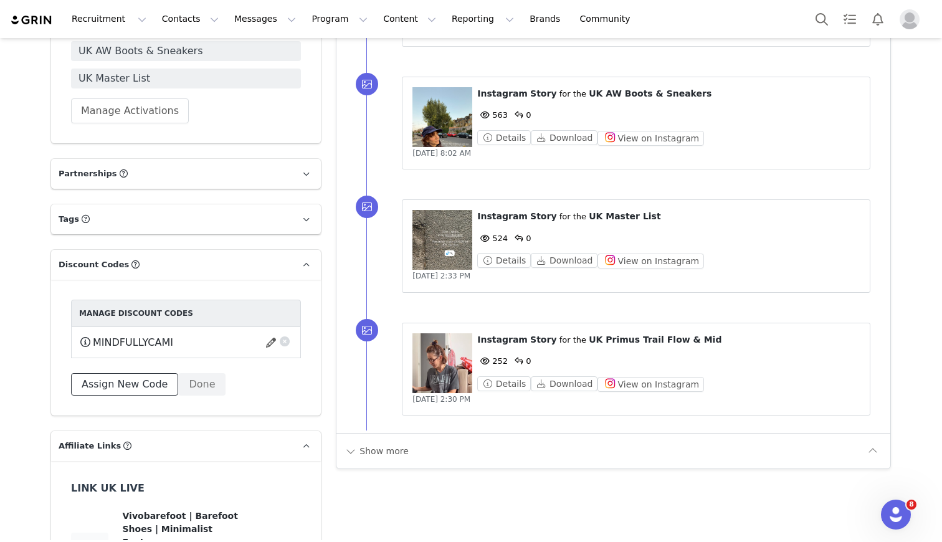
click at [145, 380] on button "Assign New Code" at bounding box center [124, 384] width 107 height 22
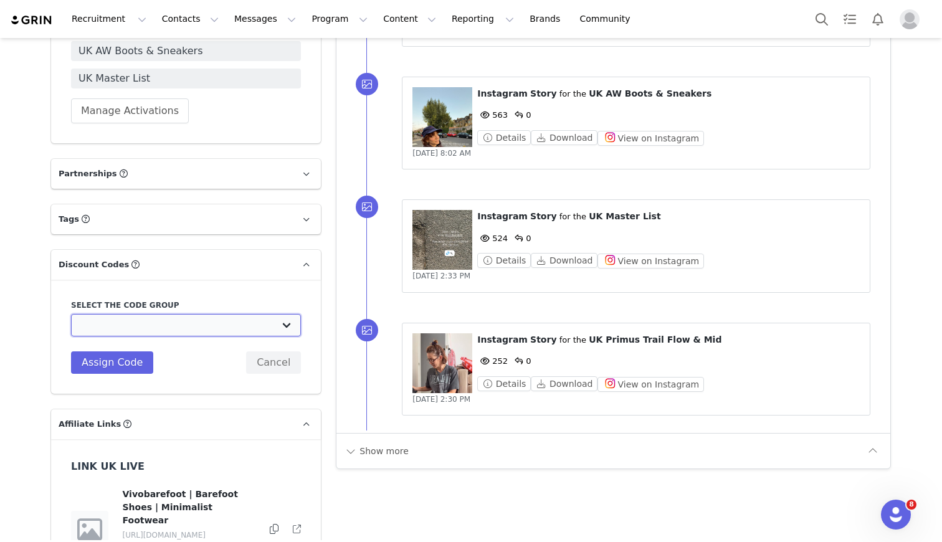
click at [124, 320] on select "Vivobarefoot DE Staging2: Vivobarefoot DE Staging2 Vivobarefoot DE Staging2: Te…" at bounding box center [186, 325] width 230 height 22
select select "10009932"
click at [71, 314] on select "Vivobarefoot DE Staging2: Vivobarefoot DE Staging2 Vivobarefoot DE Staging2: Te…" at bounding box center [186, 325] width 230 height 22
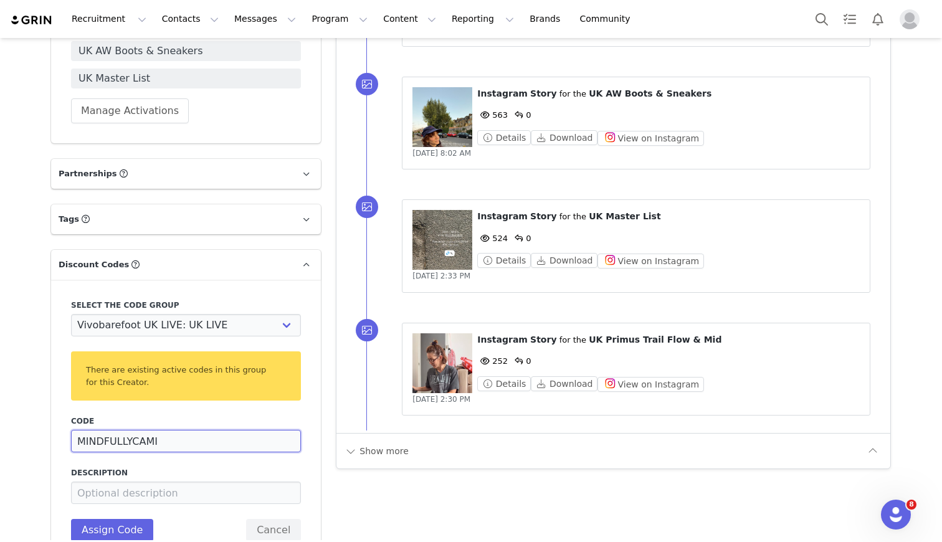
click at [118, 443] on input "MINDFULLYCAMI" at bounding box center [186, 441] width 230 height 22
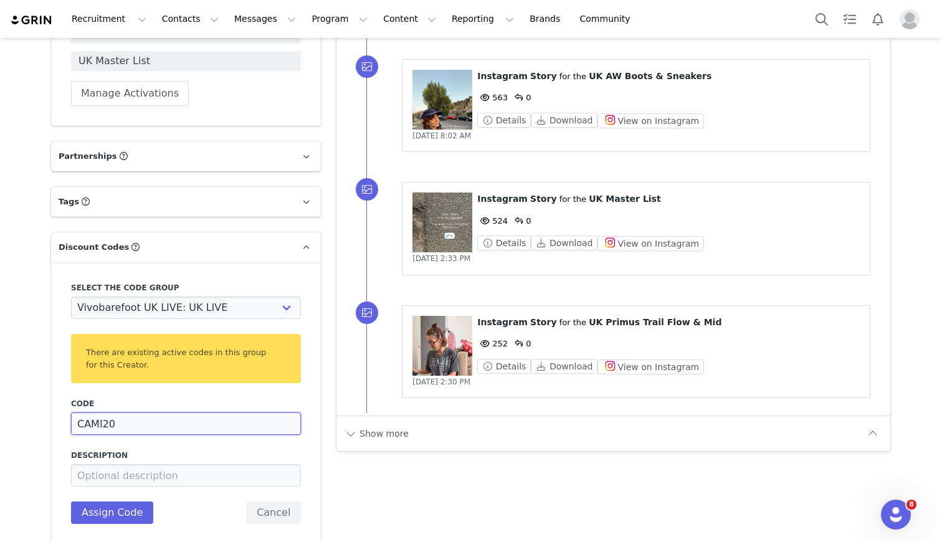
scroll to position [1093, 0]
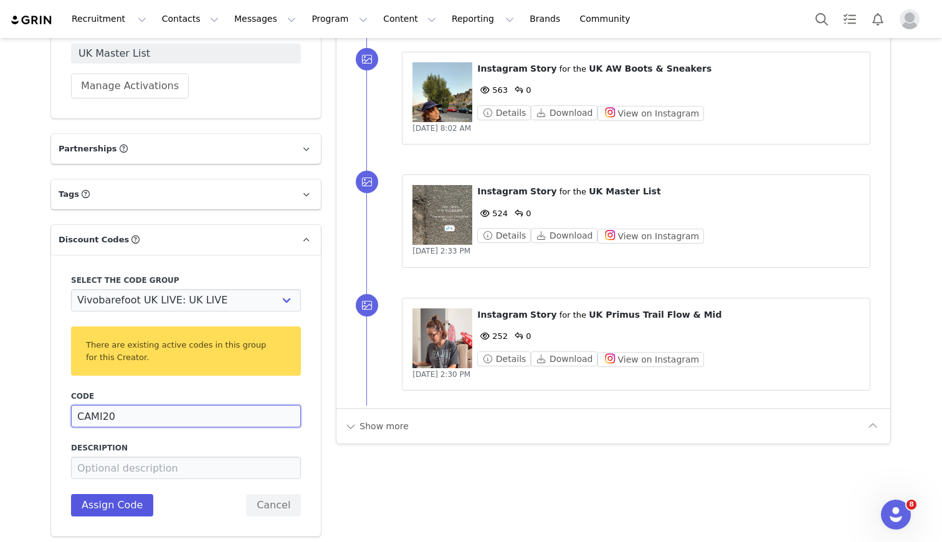
type input "CAMI20"
click at [113, 508] on button "Assign Code" at bounding box center [112, 505] width 82 height 22
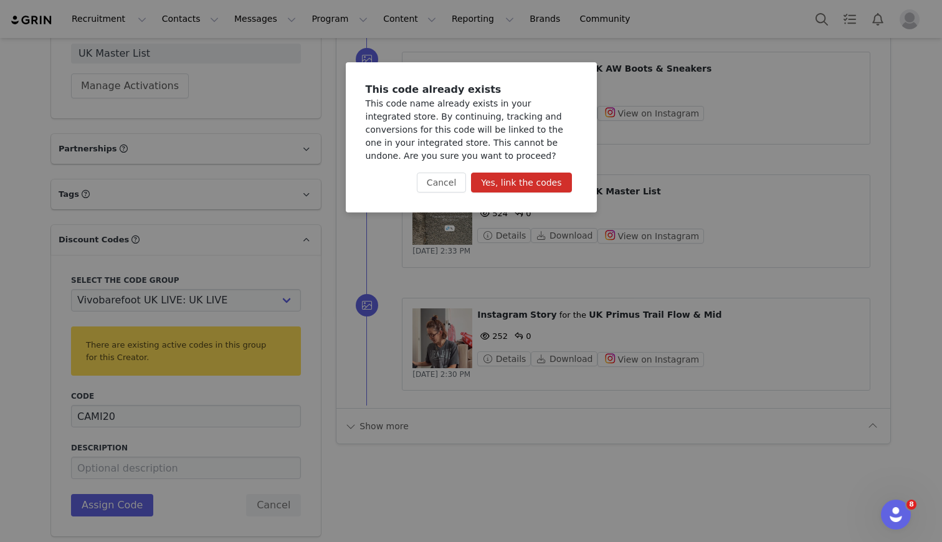
click at [510, 189] on button "Yes, link the codes" at bounding box center [521, 183] width 100 height 20
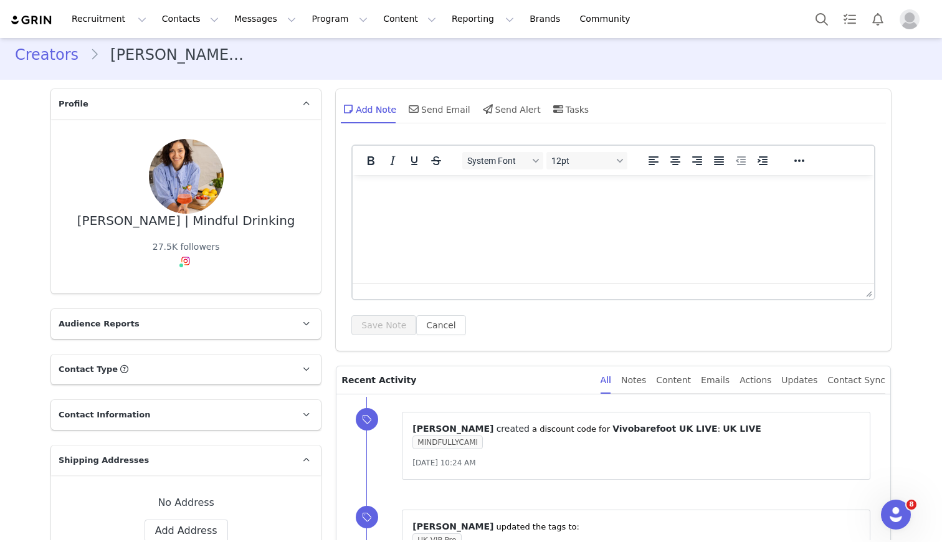
scroll to position [0, 0]
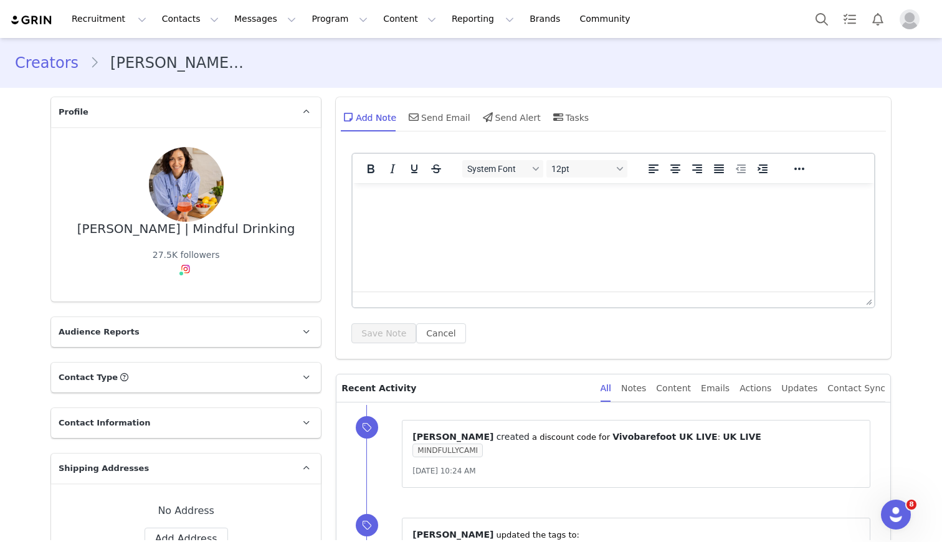
click at [66, 62] on link "Creators" at bounding box center [52, 63] width 75 height 22
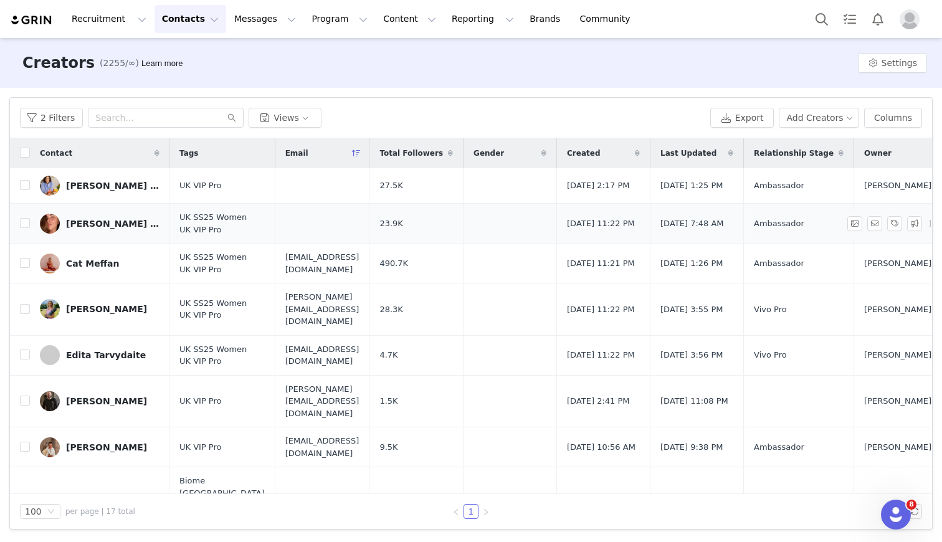
click at [99, 228] on div "[PERSON_NAME] [PERSON_NAME]" at bounding box center [112, 224] width 93 height 10
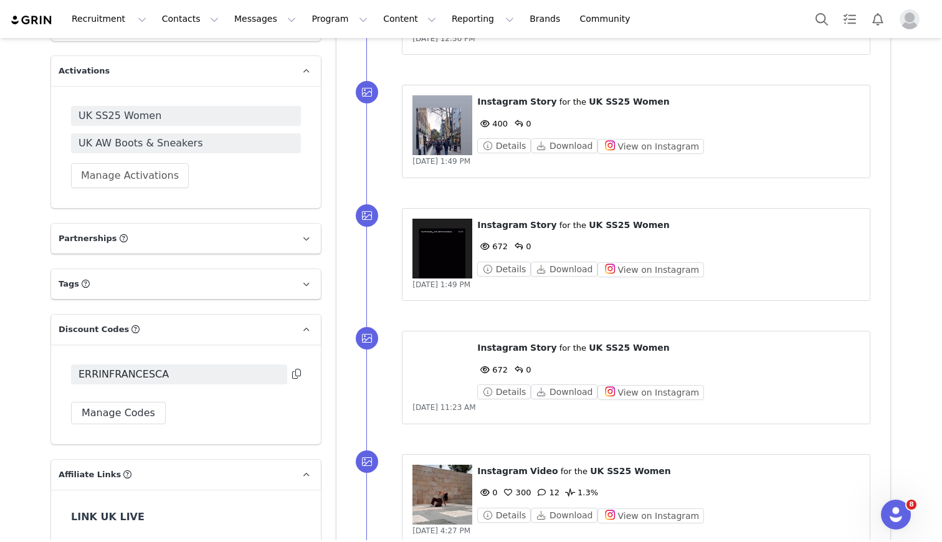
scroll to position [981, 0]
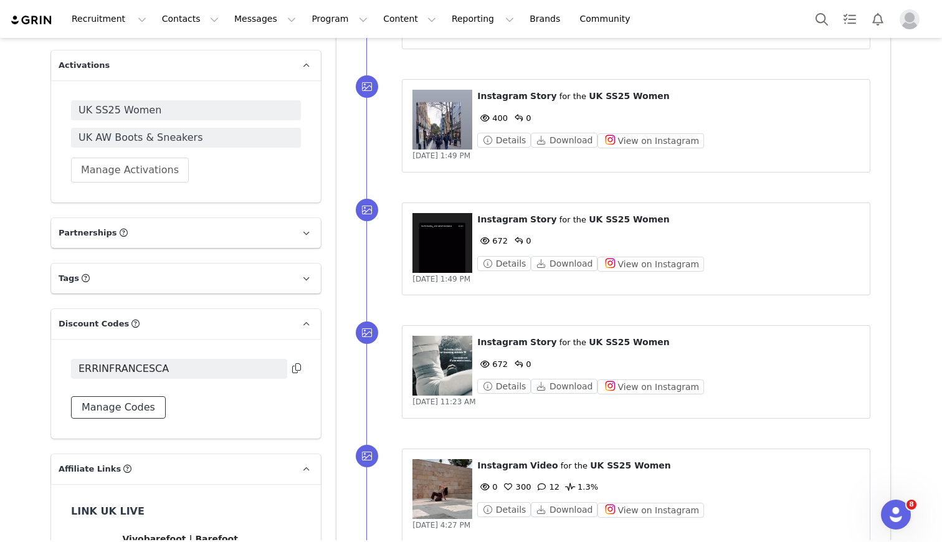
click at [131, 414] on button "Manage Codes" at bounding box center [118, 407] width 95 height 22
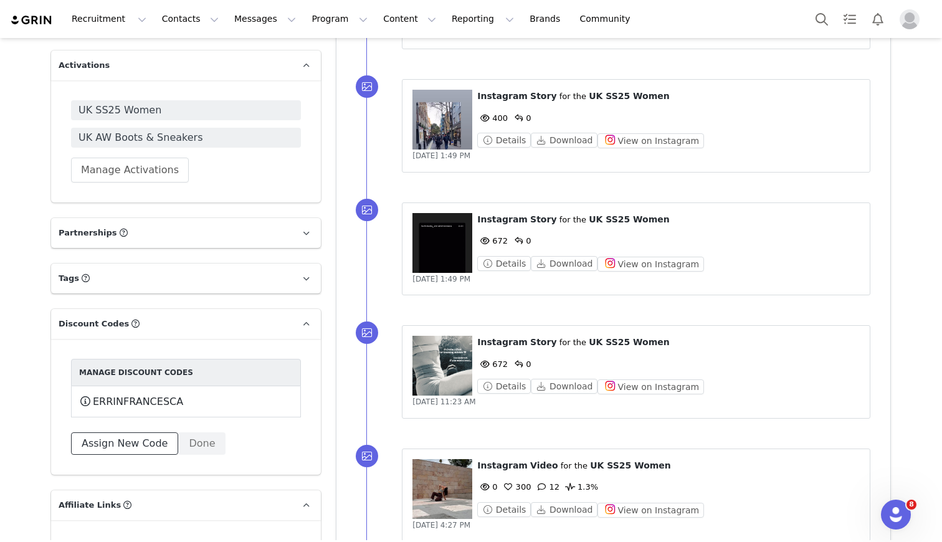
click at [126, 442] on button "Assign New Code" at bounding box center [124, 443] width 107 height 22
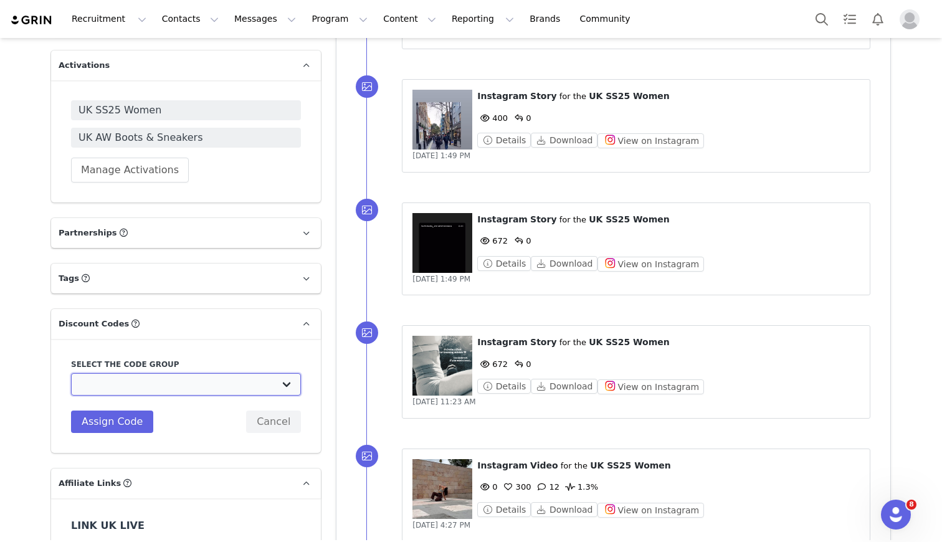
click at [151, 387] on select "Vivobarefoot DE Staging2: Vivobarefoot DE Staging2 Vivobarefoot DE Staging2: Te…" at bounding box center [186, 384] width 230 height 22
select select "10009932"
click at [71, 373] on select "Vivobarefoot DE Staging2: Vivobarefoot DE Staging2 Vivobarefoot DE Staging2: Te…" at bounding box center [186, 384] width 230 height 22
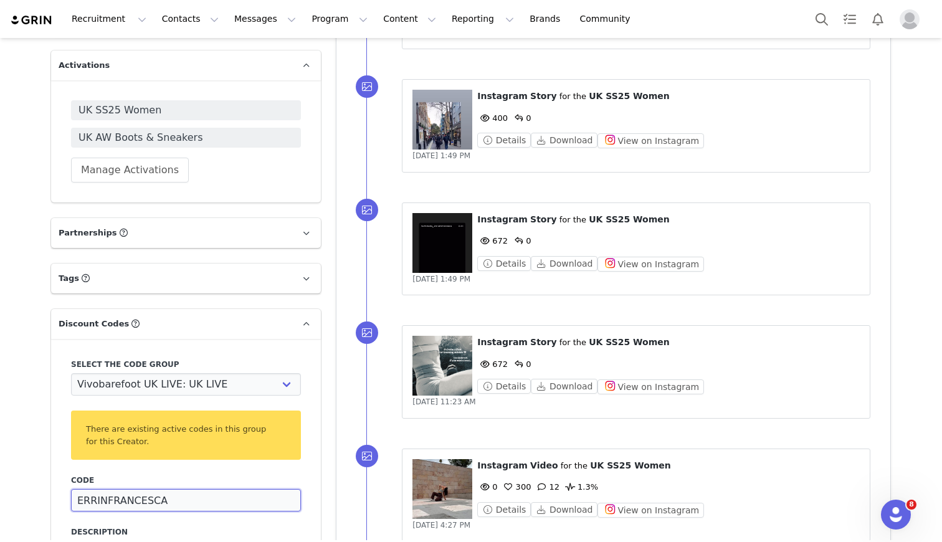
click at [138, 501] on input "ERRINFRANCESCA" at bounding box center [186, 500] width 230 height 22
drag, startPoint x: 107, startPoint y: 502, endPoint x: 229, endPoint y: 500, distance: 121.5
click at [229, 500] on input "ERRINFRANCESCA" at bounding box center [186, 500] width 230 height 22
type input "ERRIN20"
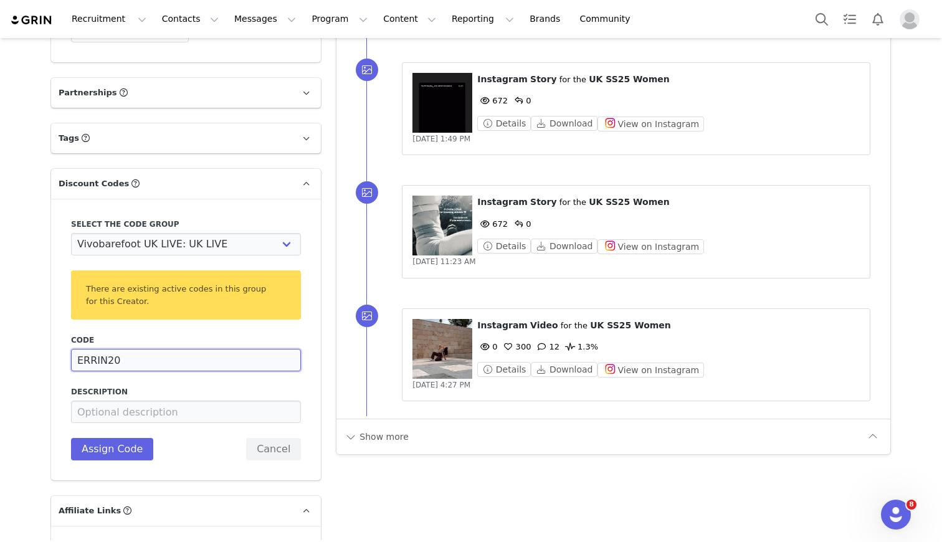
scroll to position [1131, 0]
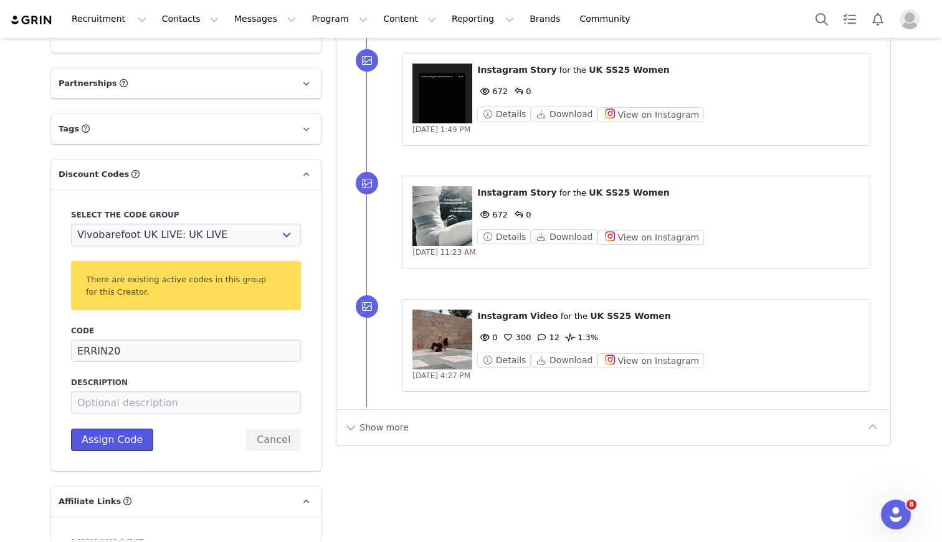
click at [144, 438] on button "Assign Code" at bounding box center [112, 440] width 82 height 22
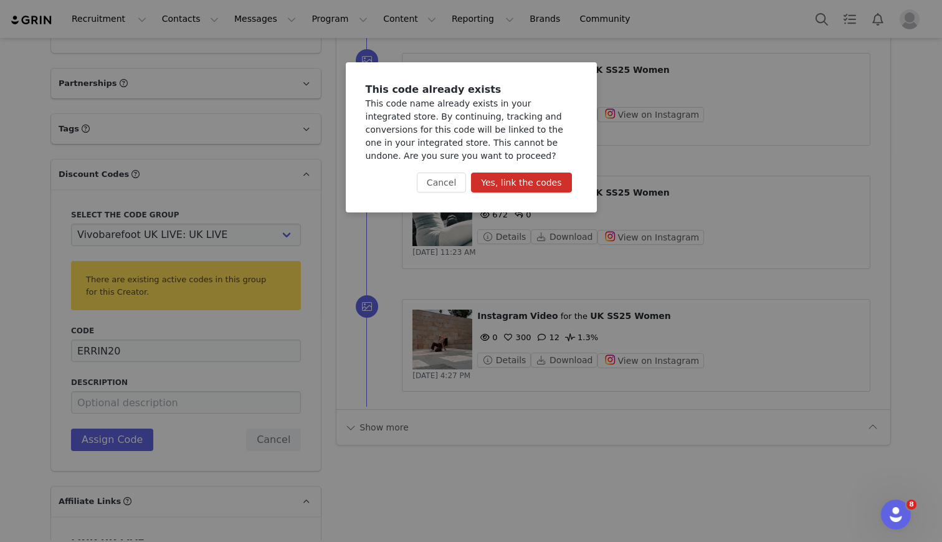
click at [526, 181] on button "Yes, link the codes" at bounding box center [521, 183] width 100 height 20
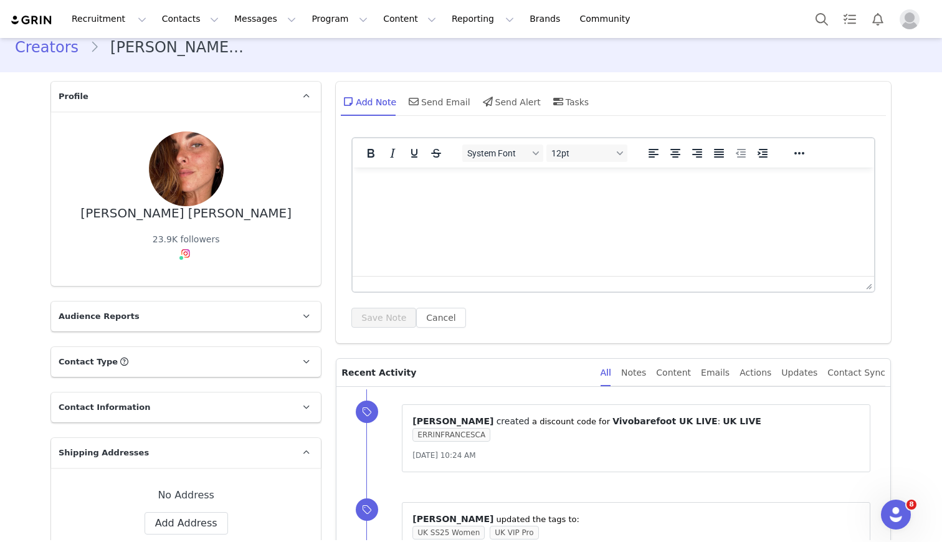
scroll to position [0, 0]
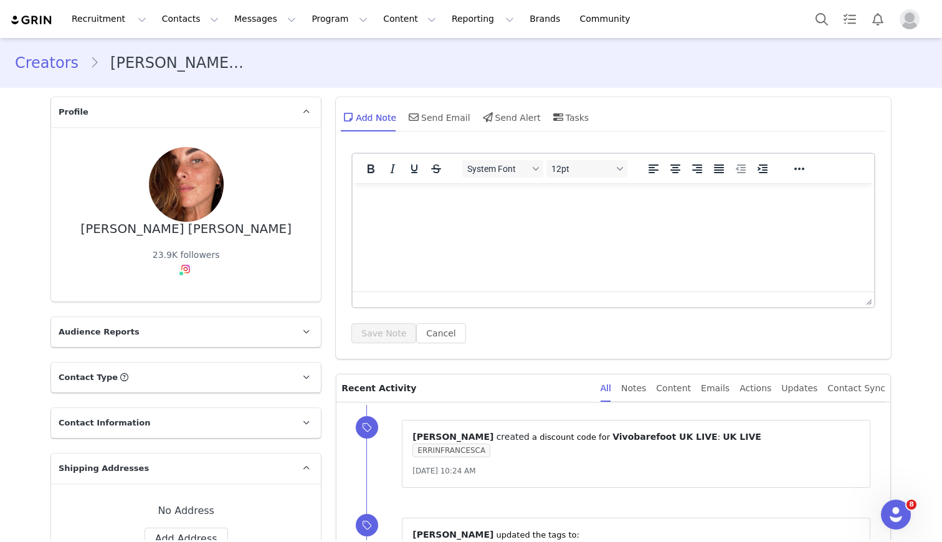
click at [59, 59] on link "Creators" at bounding box center [52, 63] width 75 height 22
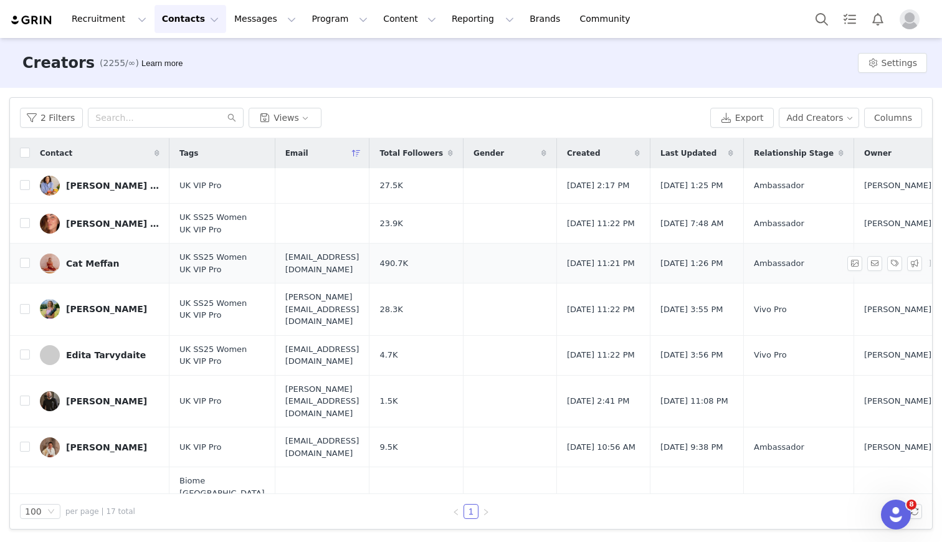
click at [91, 268] on div "Cat Meffan" at bounding box center [92, 264] width 53 height 10
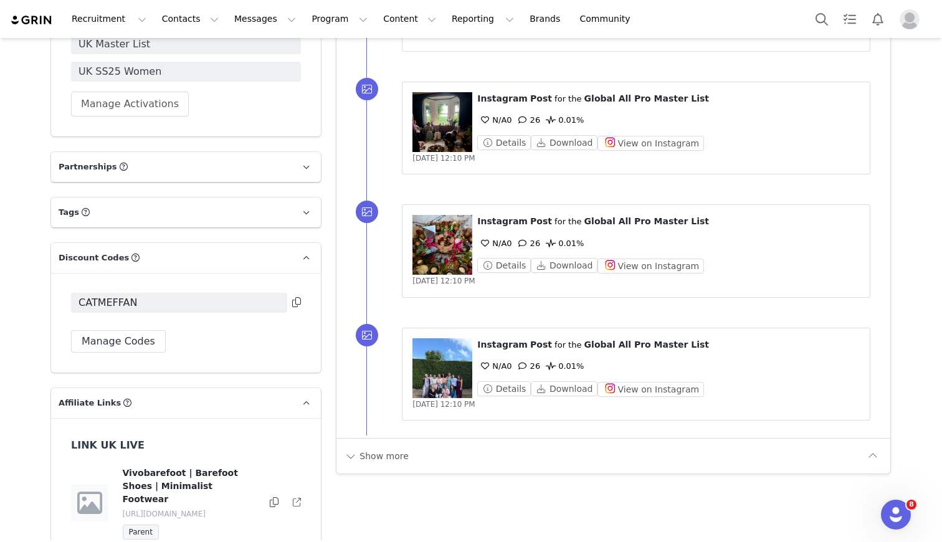
scroll to position [1109, 0]
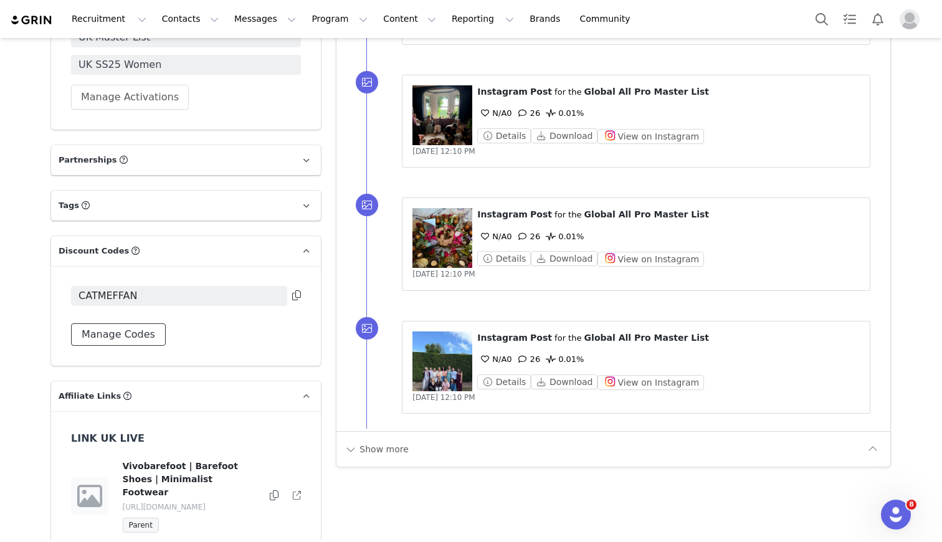
click at [125, 337] on button "Manage Codes" at bounding box center [118, 334] width 95 height 22
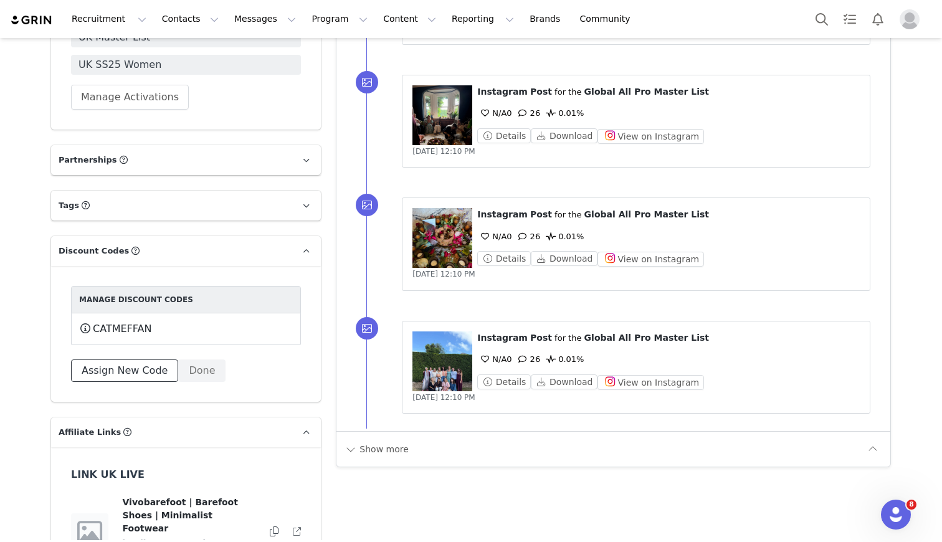
click at [128, 373] on button "Assign New Code" at bounding box center [124, 370] width 107 height 22
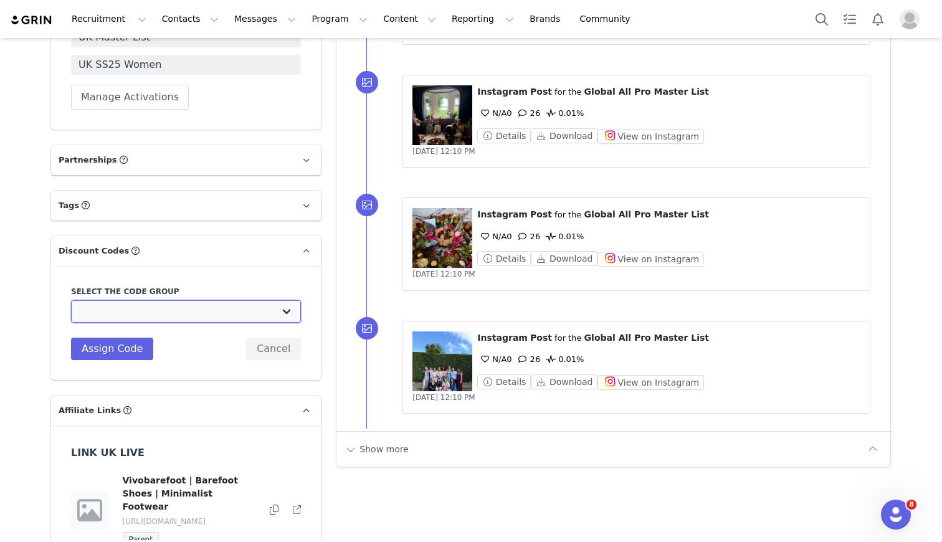
click at [138, 310] on select "Vivobarefoot DE Staging2: Vivobarefoot DE Staging2 Vivobarefoot DE Staging2: Te…" at bounding box center [186, 311] width 230 height 22
select select "10009932"
click at [71, 300] on select "Vivobarefoot DE Staging2: Vivobarefoot DE Staging2 Vivobarefoot DE Staging2: Te…" at bounding box center [186, 311] width 230 height 22
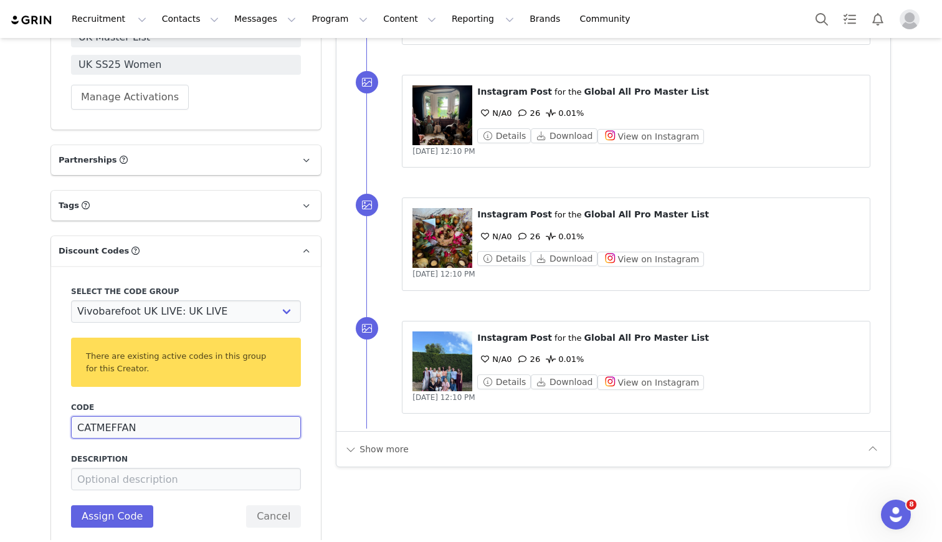
drag, startPoint x: 97, startPoint y: 427, endPoint x: 211, endPoint y: 425, distance: 114.0
click at [209, 426] on input "CATMEFFAN" at bounding box center [186, 427] width 230 height 22
type input "CAT20"
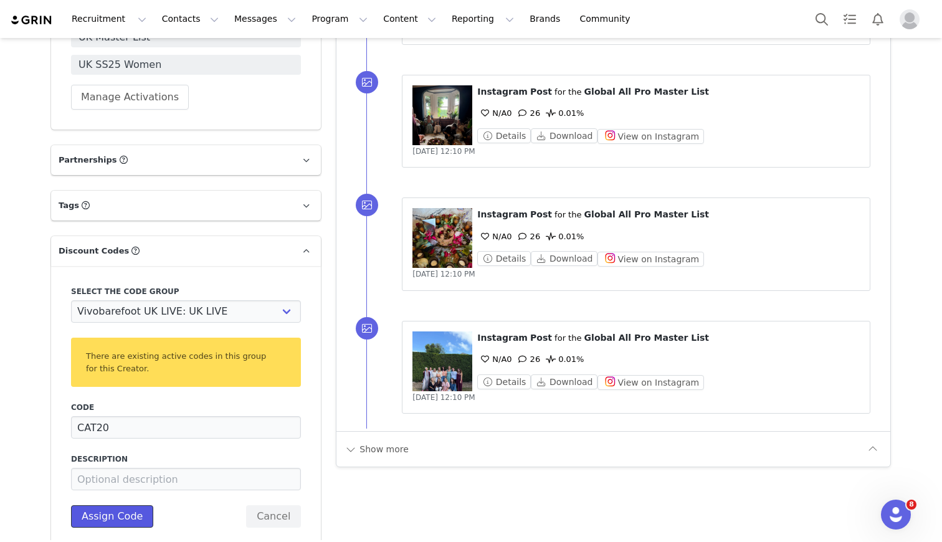
click at [126, 520] on button "Assign Code" at bounding box center [112, 516] width 82 height 22
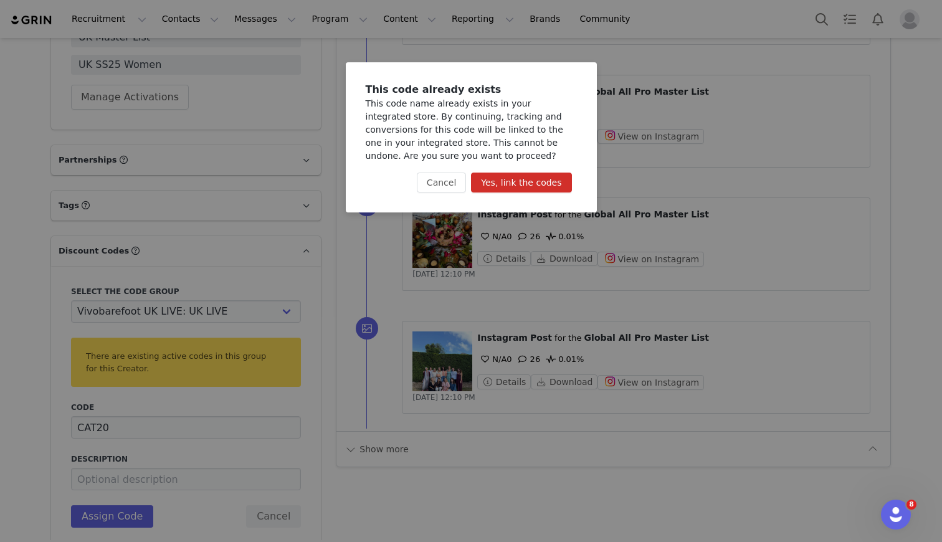
click at [526, 179] on button "Yes, link the codes" at bounding box center [521, 183] width 100 height 20
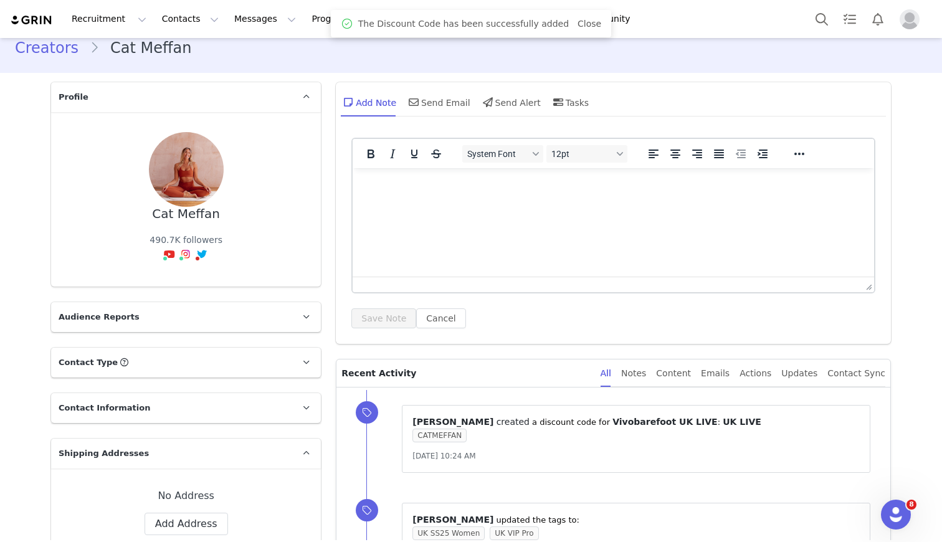
scroll to position [0, 0]
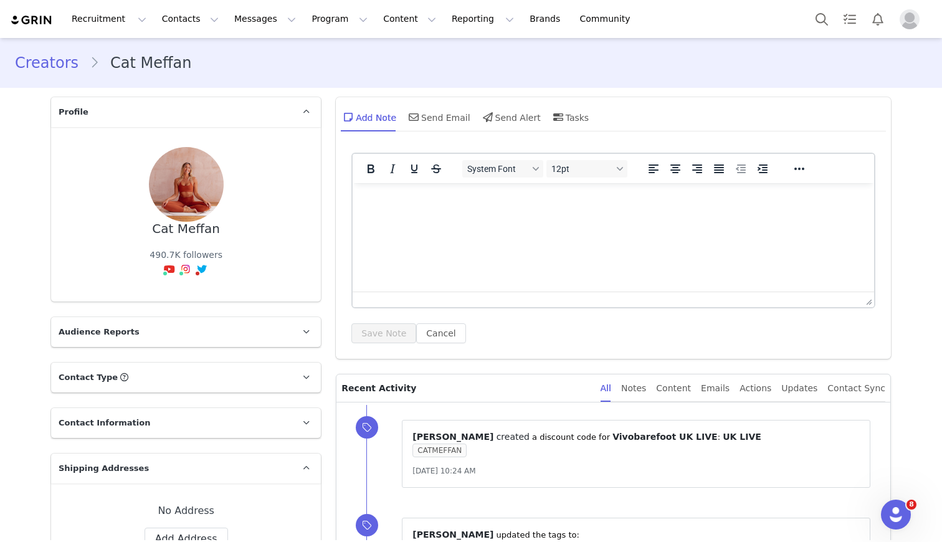
click at [36, 69] on link "Creators" at bounding box center [52, 63] width 75 height 22
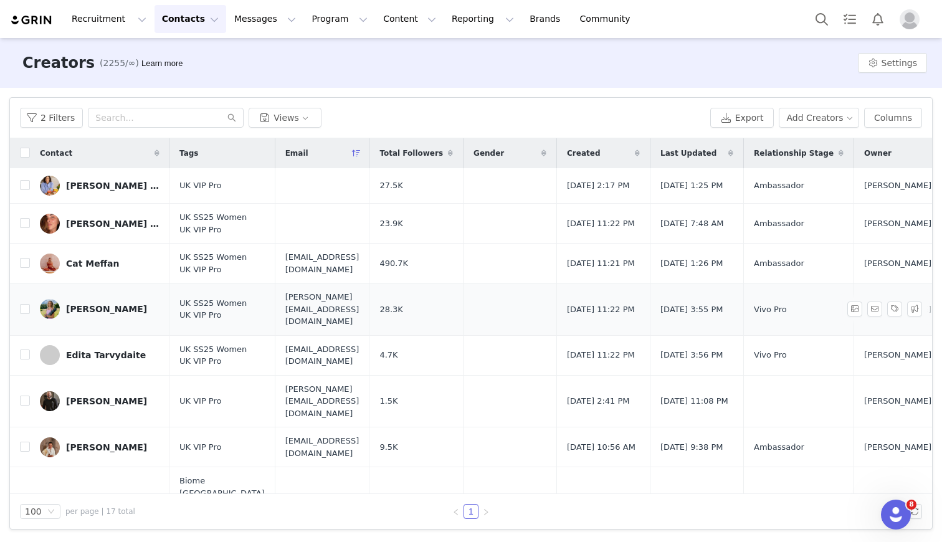
click at [87, 306] on div "[PERSON_NAME]" at bounding box center [106, 309] width 81 height 10
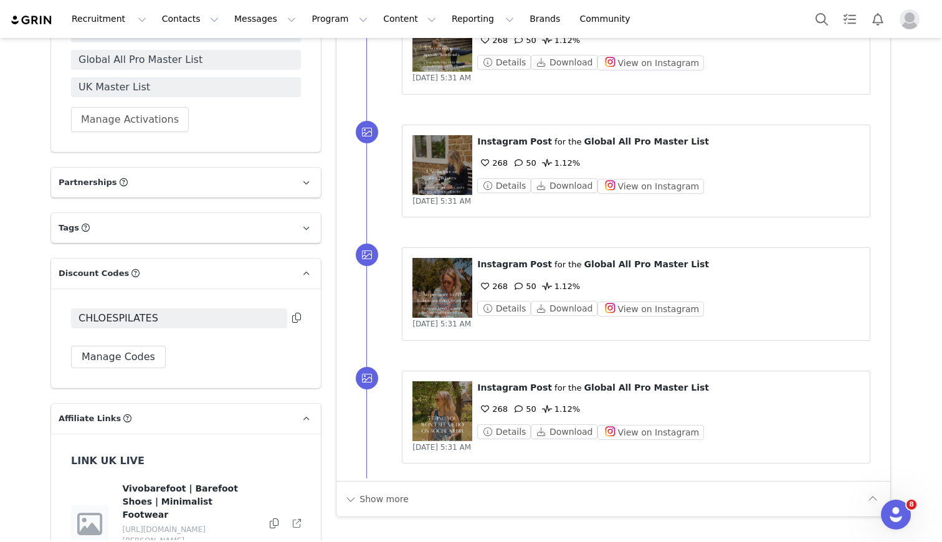
scroll to position [1060, 0]
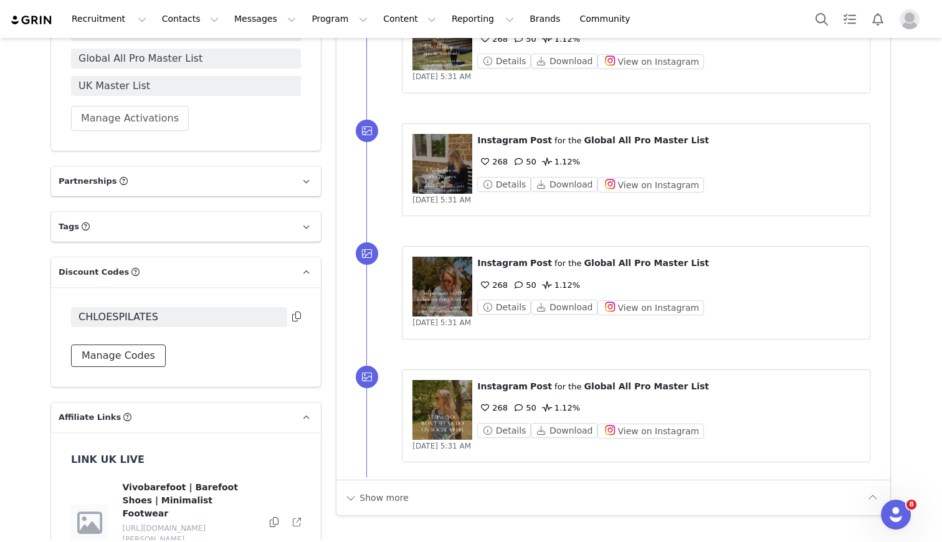
click at [133, 361] on button "Manage Codes" at bounding box center [118, 355] width 95 height 22
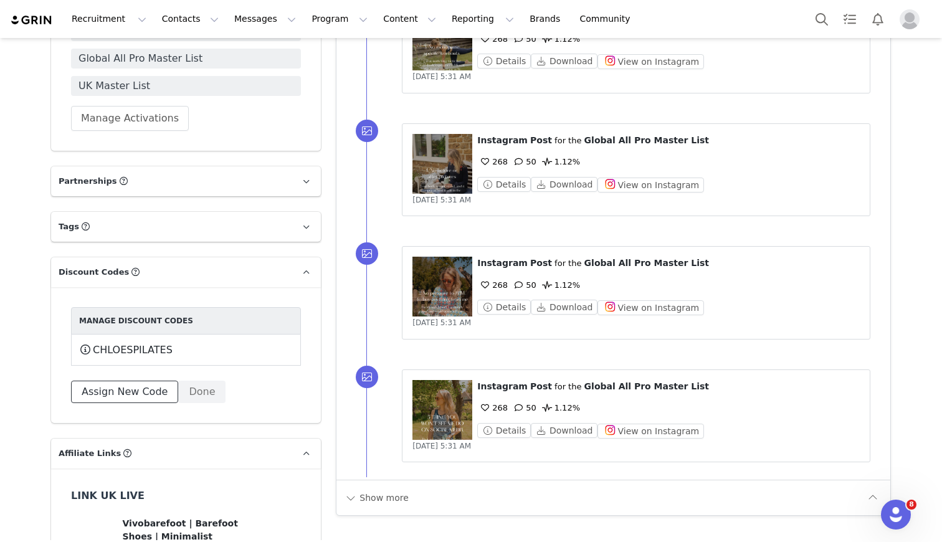
click at [125, 396] on button "Assign New Code" at bounding box center [124, 392] width 107 height 22
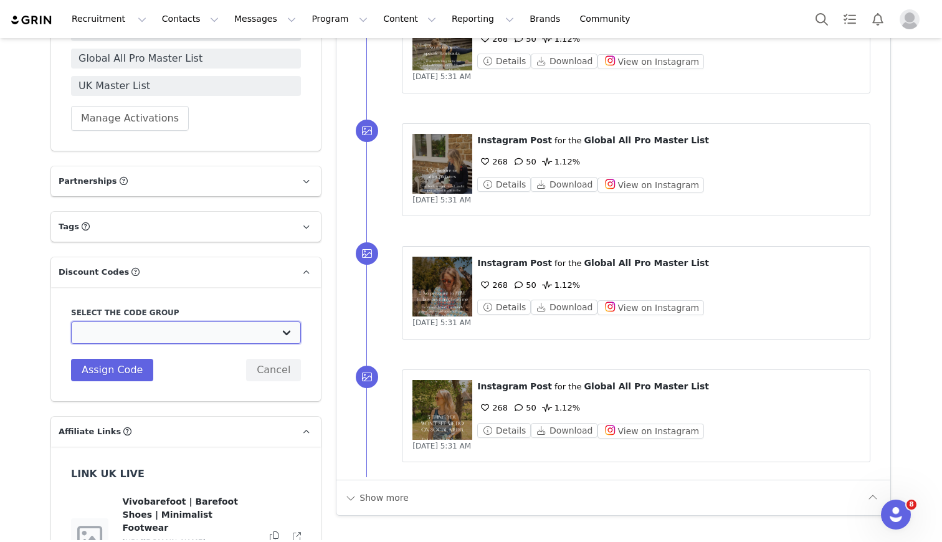
click at [165, 332] on select "Vivobarefoot DE Staging2: Vivobarefoot DE Staging2 Vivobarefoot DE Staging2: Te…" at bounding box center [186, 332] width 230 height 22
select select "10009932"
click at [71, 321] on select "Vivobarefoot DE Staging2: Vivobarefoot DE Staging2 Vivobarefoot DE Staging2: Te…" at bounding box center [186, 332] width 230 height 22
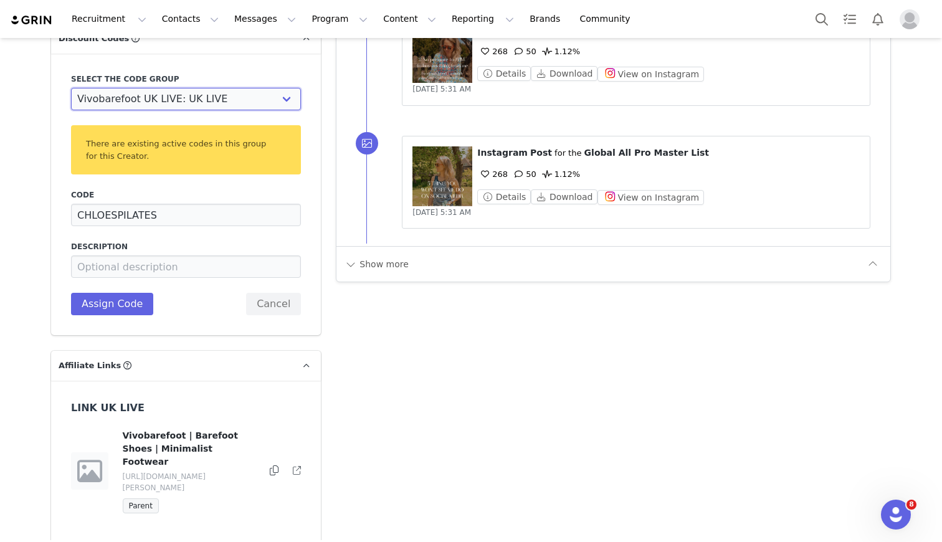
scroll to position [1300, 0]
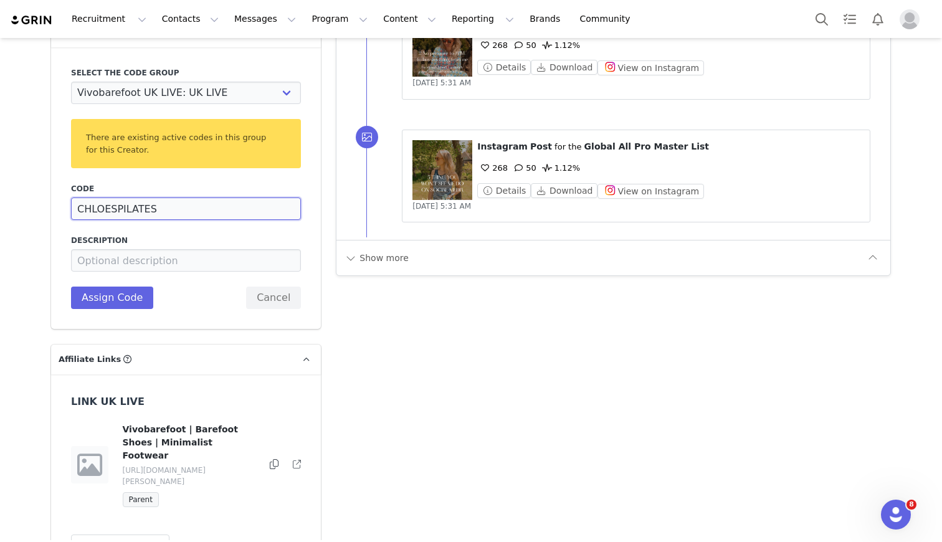
drag, startPoint x: 112, startPoint y: 210, endPoint x: 202, endPoint y: 206, distance: 90.4
click at [202, 206] on input "CHLOESPILATES" at bounding box center [186, 208] width 230 height 22
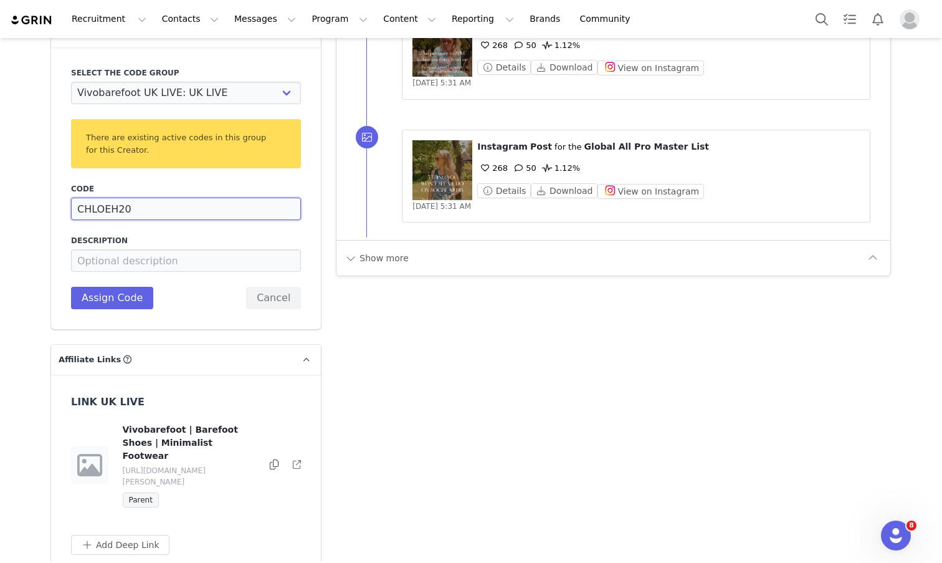
type input "CHLOEH20"
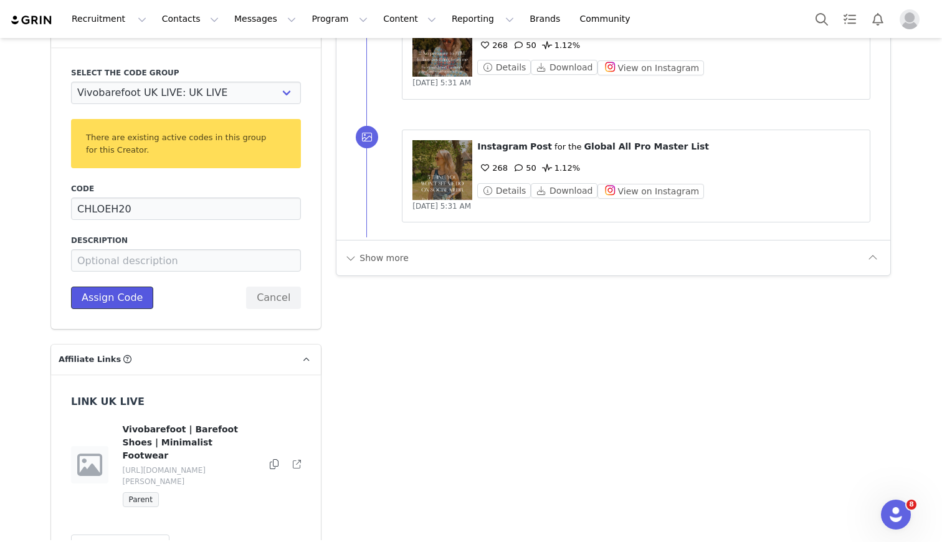
click at [125, 301] on button "Assign Code" at bounding box center [112, 298] width 82 height 22
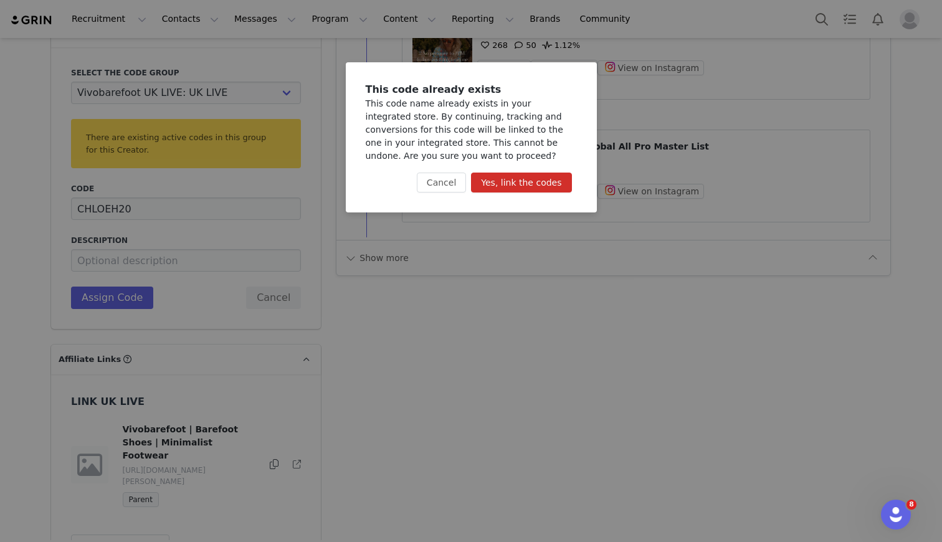
click at [531, 188] on button "Yes, link the codes" at bounding box center [521, 183] width 100 height 20
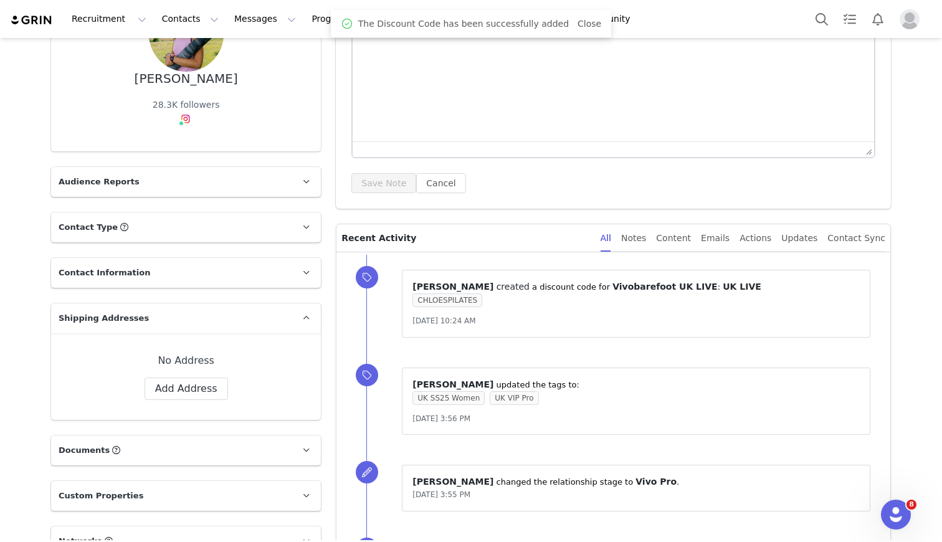
scroll to position [0, 0]
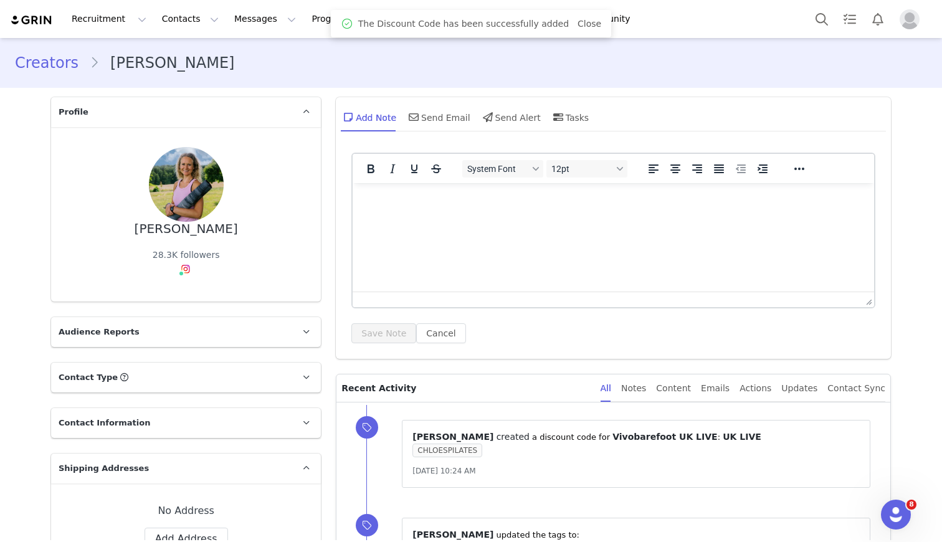
click at [62, 62] on link "Creators" at bounding box center [52, 63] width 75 height 22
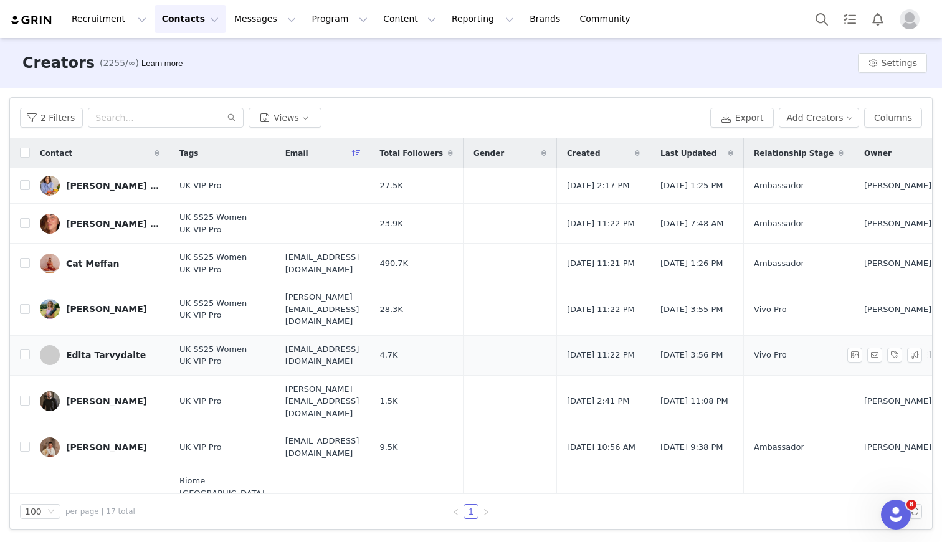
click at [102, 350] on div "Edita Tarvydaite" at bounding box center [106, 355] width 80 height 10
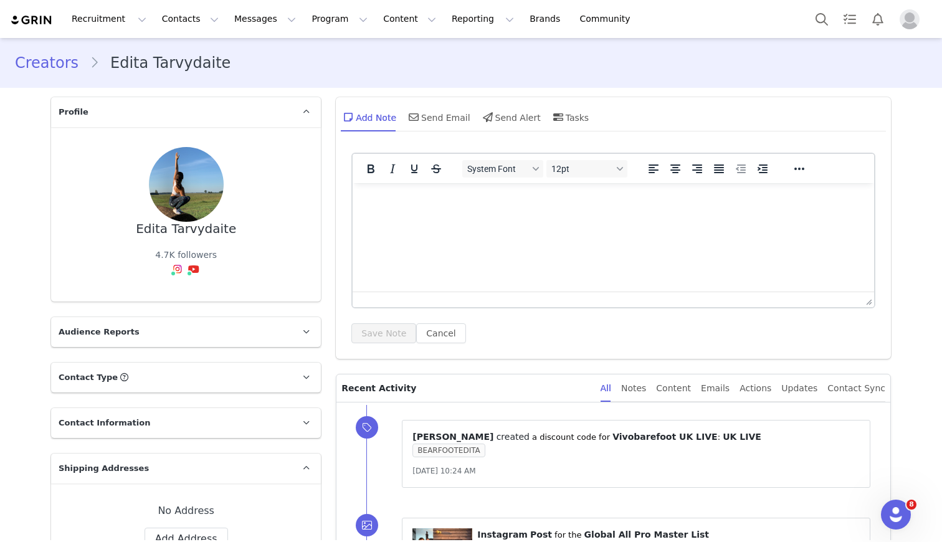
click at [54, 59] on link "Creators" at bounding box center [52, 63] width 75 height 22
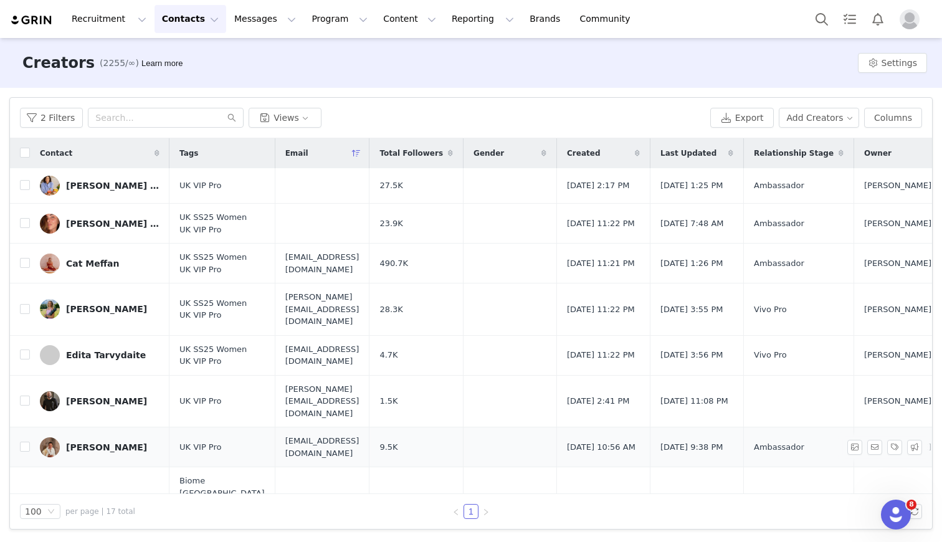
click at [107, 442] on div "[PERSON_NAME]" at bounding box center [106, 447] width 81 height 10
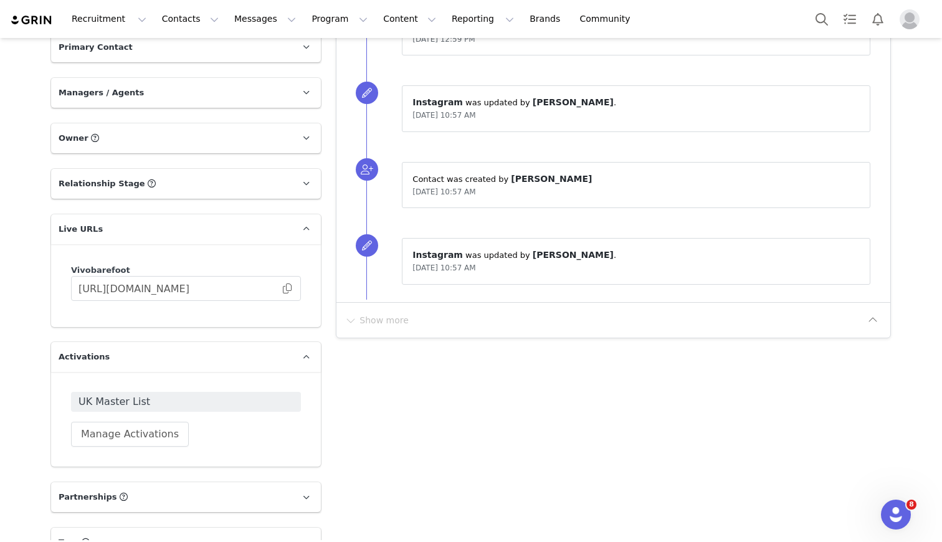
scroll to position [960, 0]
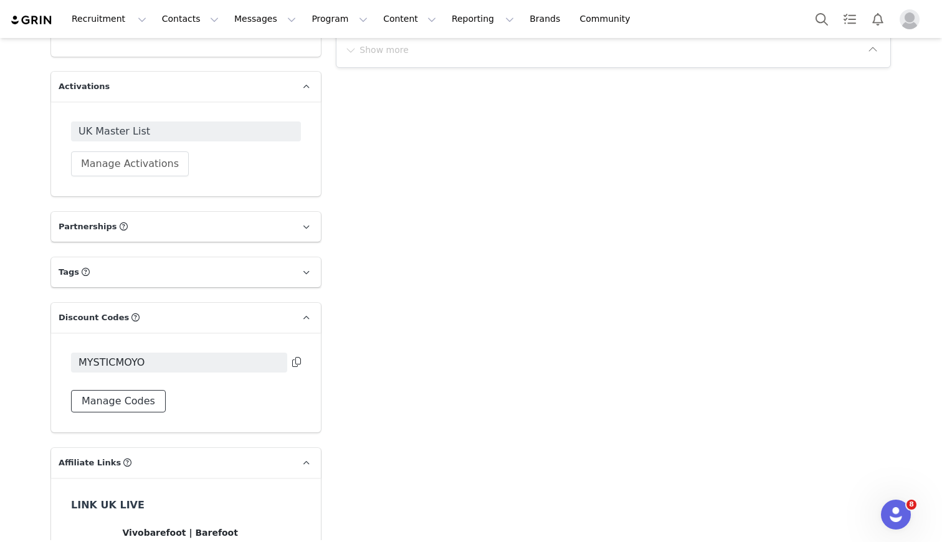
click at [131, 396] on button "Manage Codes" at bounding box center [118, 401] width 95 height 22
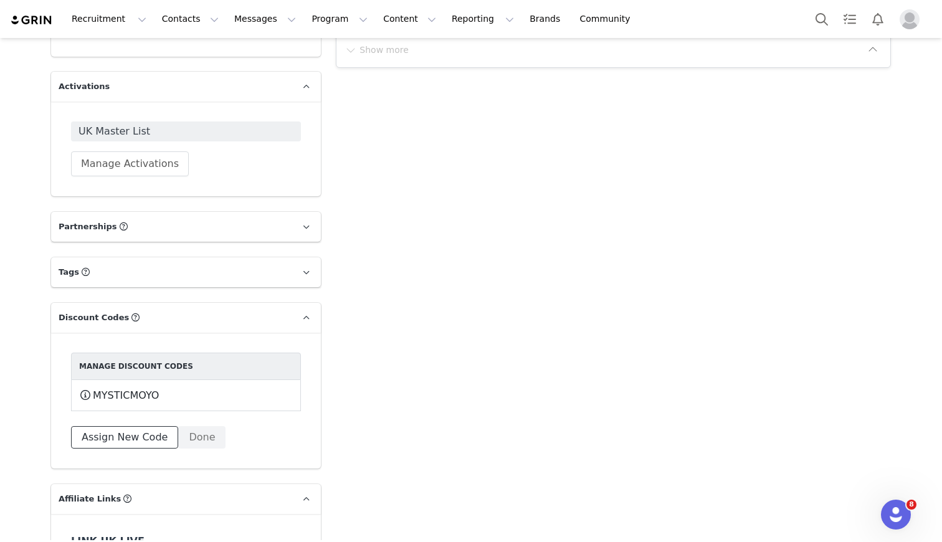
click at [137, 432] on button "Assign New Code" at bounding box center [124, 437] width 107 height 22
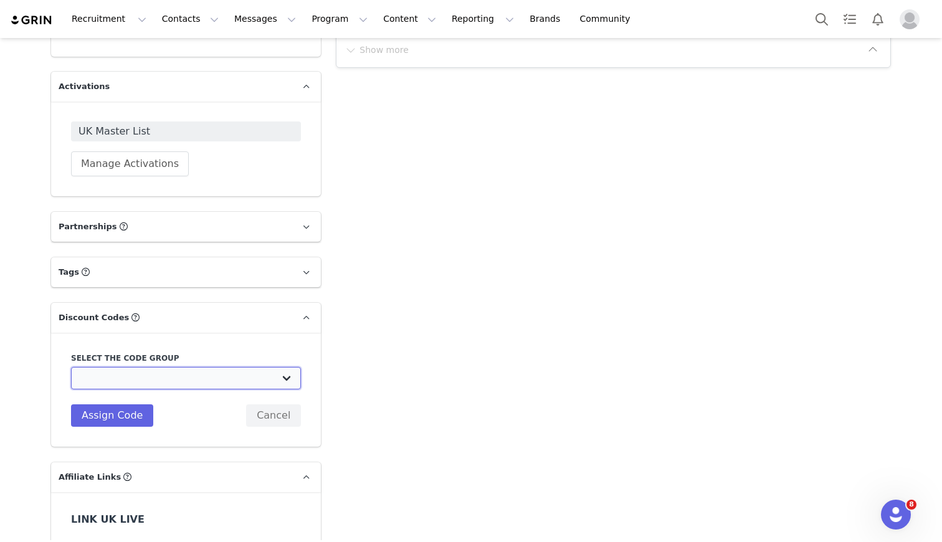
click at [135, 369] on select "Vivobarefoot DE Staging2: Vivobarefoot DE Staging2 Vivobarefoot DE Staging2: Te…" at bounding box center [186, 378] width 230 height 22
select select "10009932"
click at [71, 367] on select "Vivobarefoot DE Staging2: Vivobarefoot DE Staging2 Vivobarefoot DE Staging2: Te…" at bounding box center [186, 378] width 230 height 22
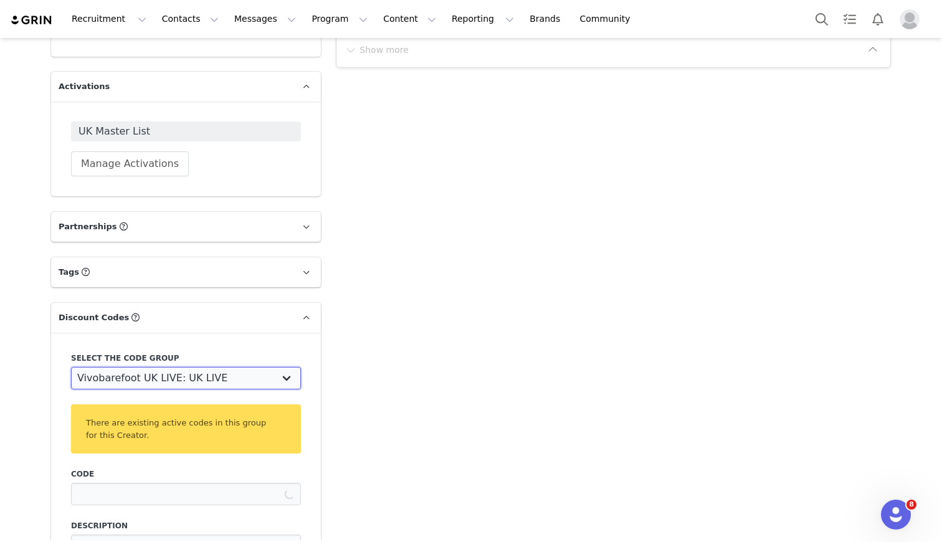
type input "MYSTICMOYO"
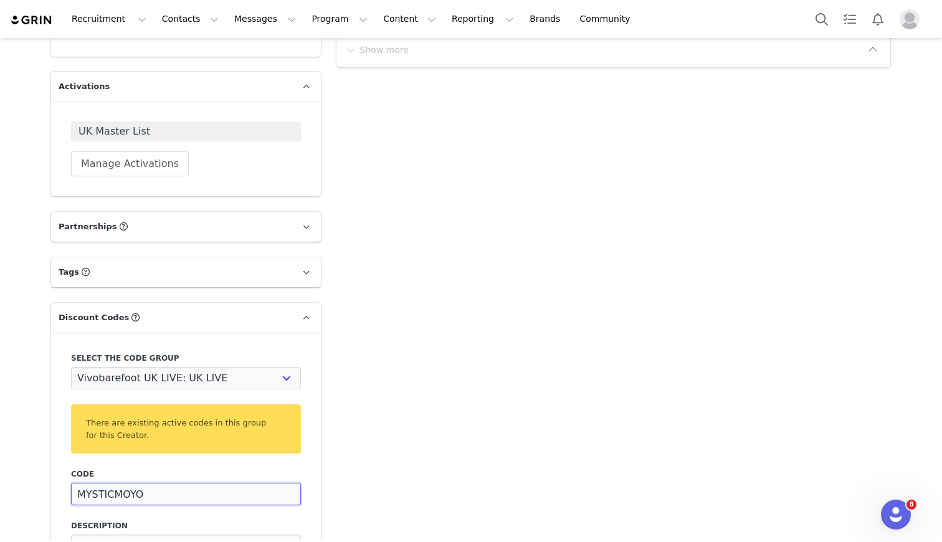
click at [143, 493] on input "MYSTICMOYO" at bounding box center [186, 494] width 230 height 22
paste input
drag, startPoint x: 151, startPoint y: 493, endPoint x: 36, endPoint y: 493, distance: 115.2
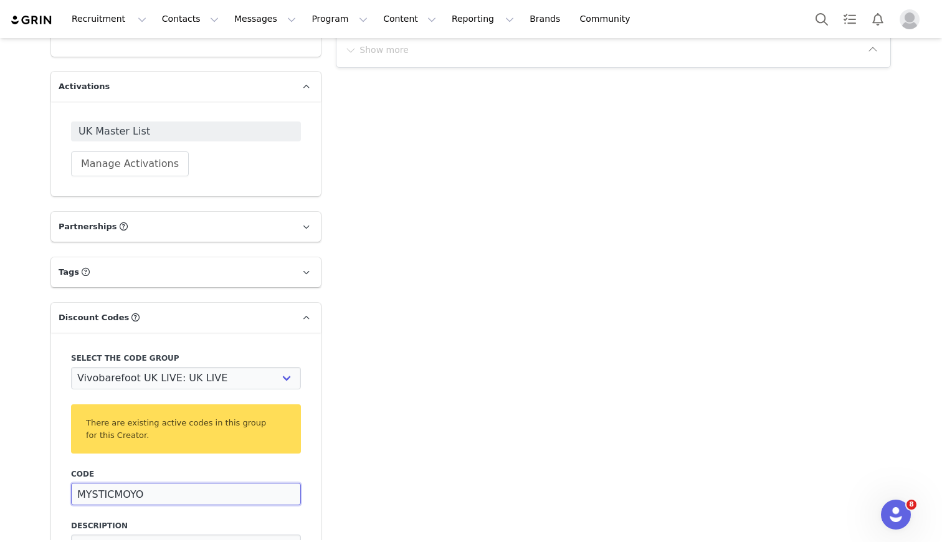
click at [40, 493] on div "Creators [PERSON_NAME] Profile [PERSON_NAME] 9.5K followers Audience Reports Re…" at bounding box center [471, 40] width 942 height 1924
paste input "SAMMOYO20"
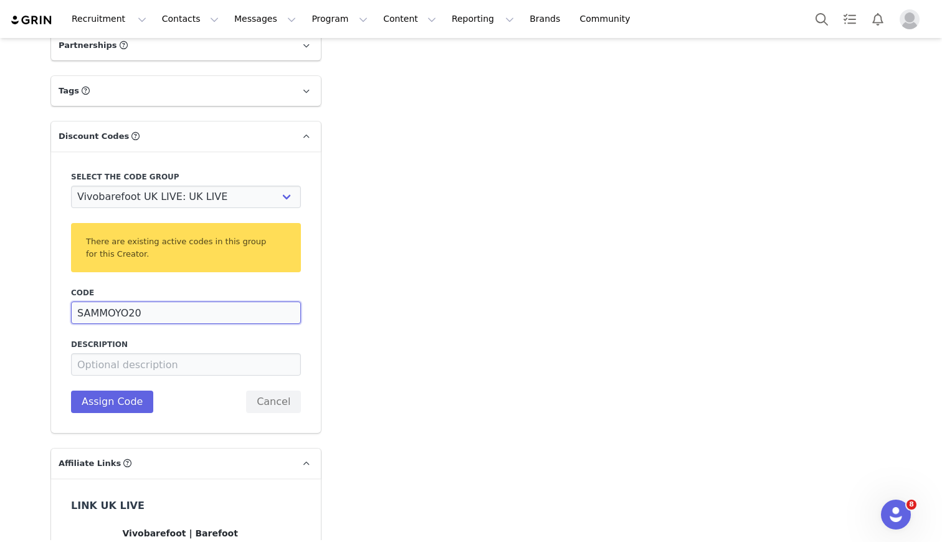
scroll to position [1156, 0]
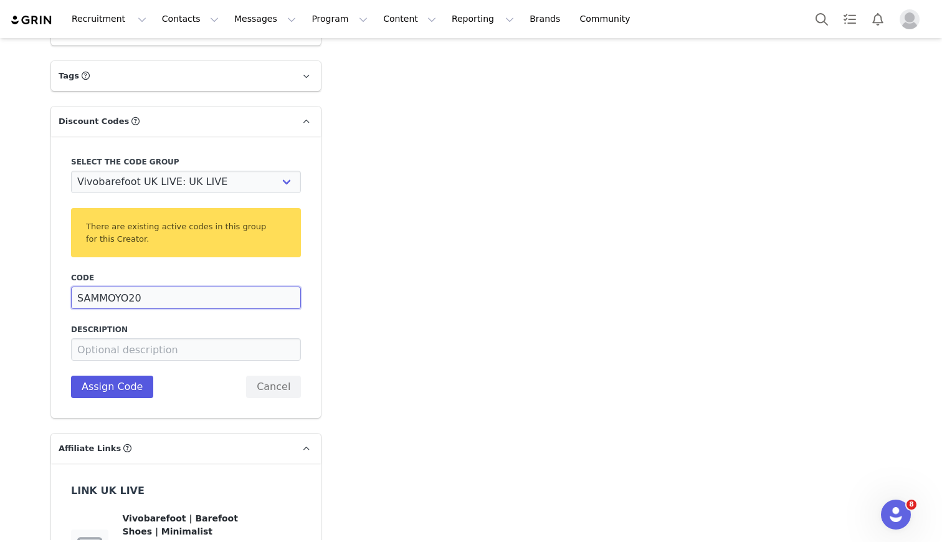
type input "SAMMOYO20"
click at [110, 392] on button "Assign Code" at bounding box center [112, 387] width 82 height 22
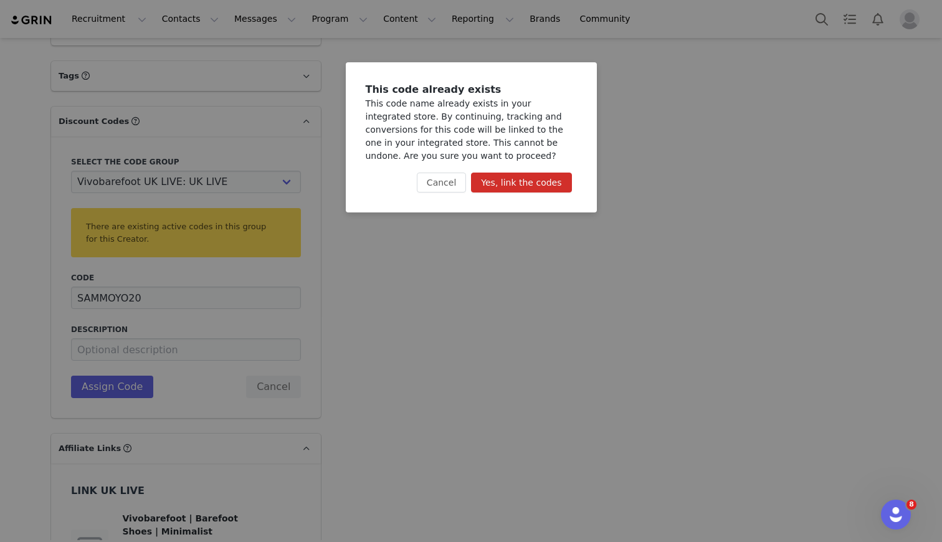
click at [531, 176] on button "Yes, link the codes" at bounding box center [521, 183] width 100 height 20
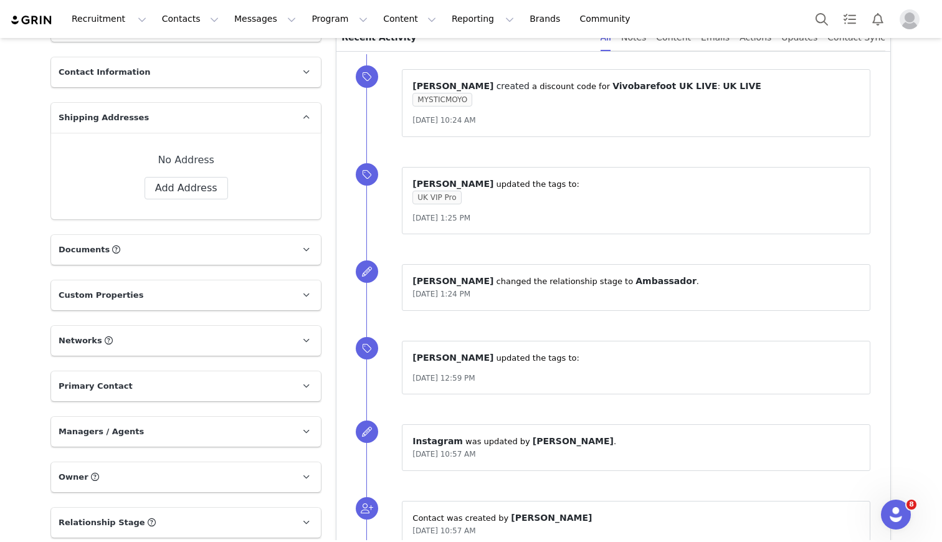
scroll to position [0, 0]
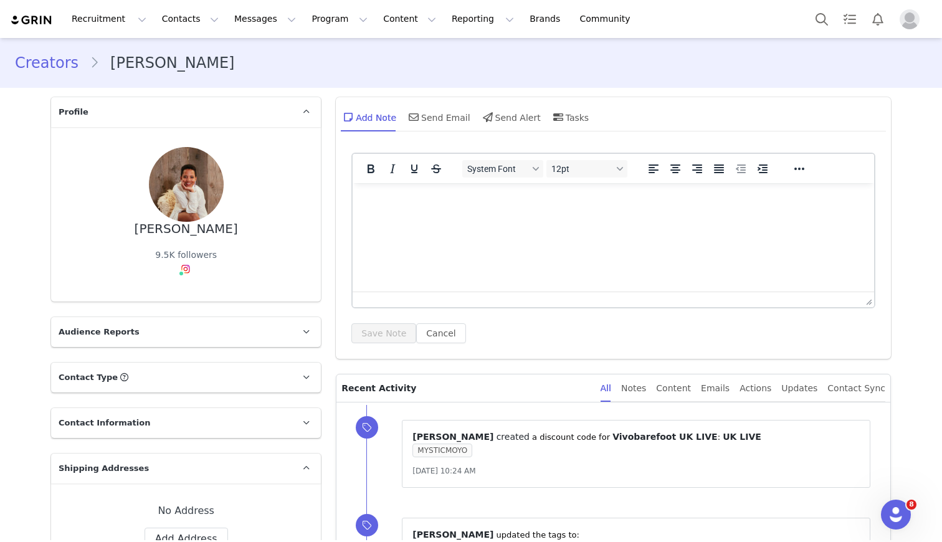
click at [54, 69] on link "Creators" at bounding box center [52, 63] width 75 height 22
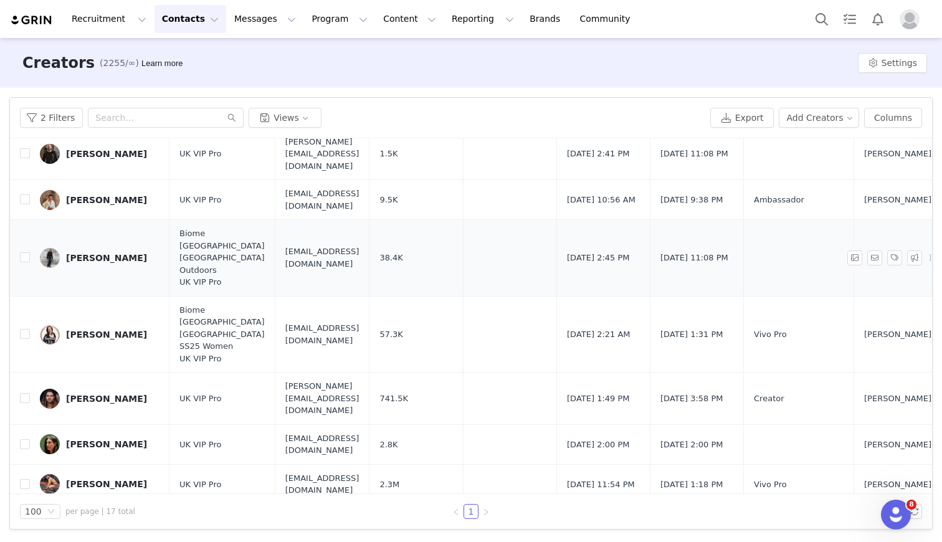
scroll to position [257, 0]
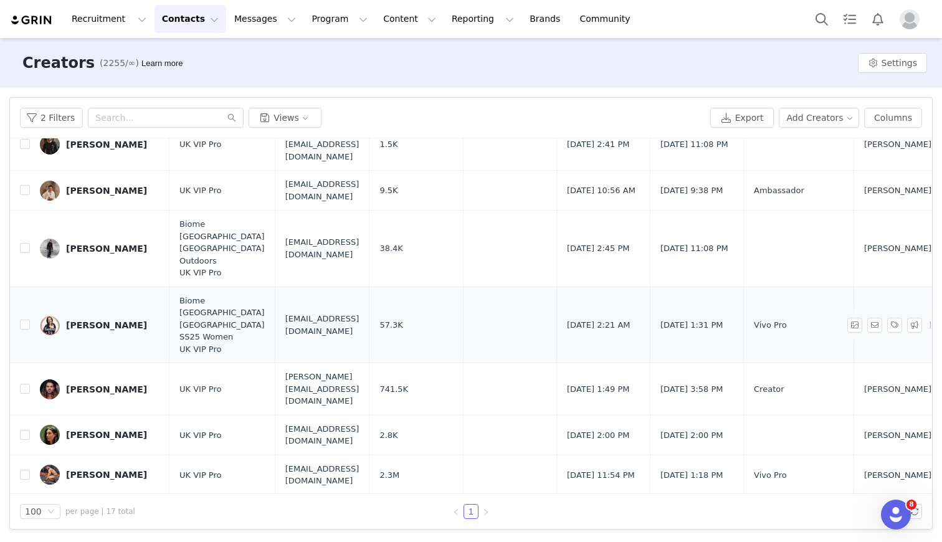
click at [97, 320] on div "[PERSON_NAME]" at bounding box center [106, 325] width 81 height 10
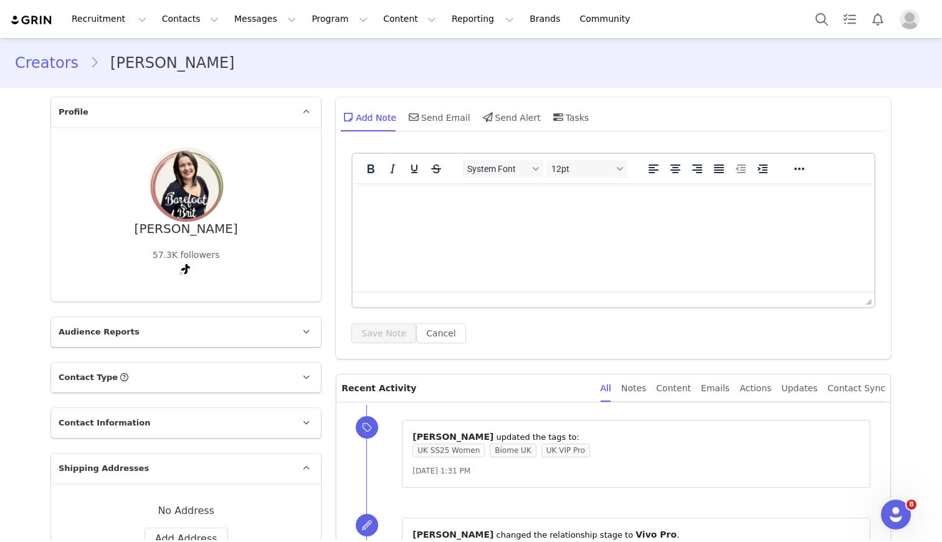
scroll to position [1083, 0]
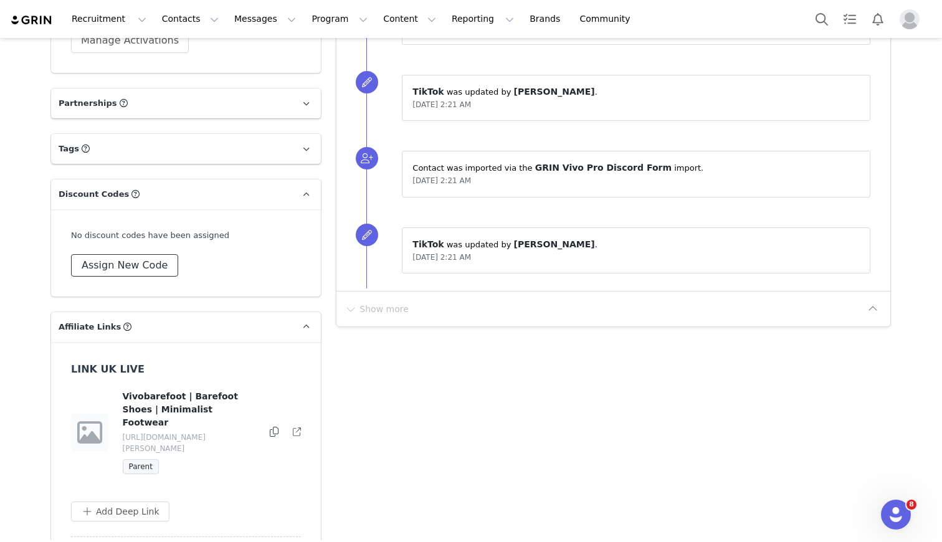
click at [135, 272] on button "Assign New Code" at bounding box center [124, 265] width 107 height 22
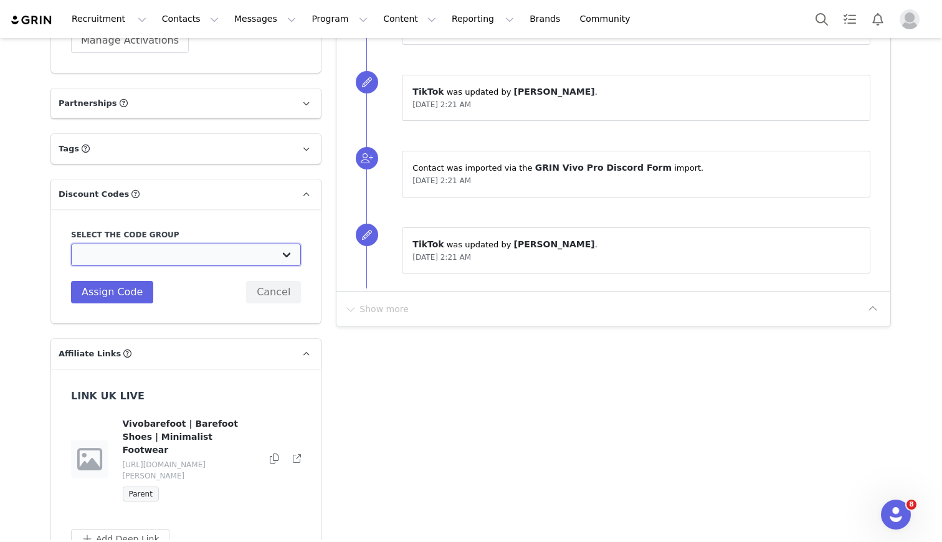
click at [133, 260] on select "Vivobarefoot DE Staging2: Vivobarefoot DE Staging2 Vivobarefoot DE Staging2: Te…" at bounding box center [186, 255] width 230 height 22
select select "10009932"
click at [71, 244] on select "Vivobarefoot DE Staging2: Vivobarefoot DE Staging2 Vivobarefoot DE Staging2: Te…" at bounding box center [186, 255] width 230 height 22
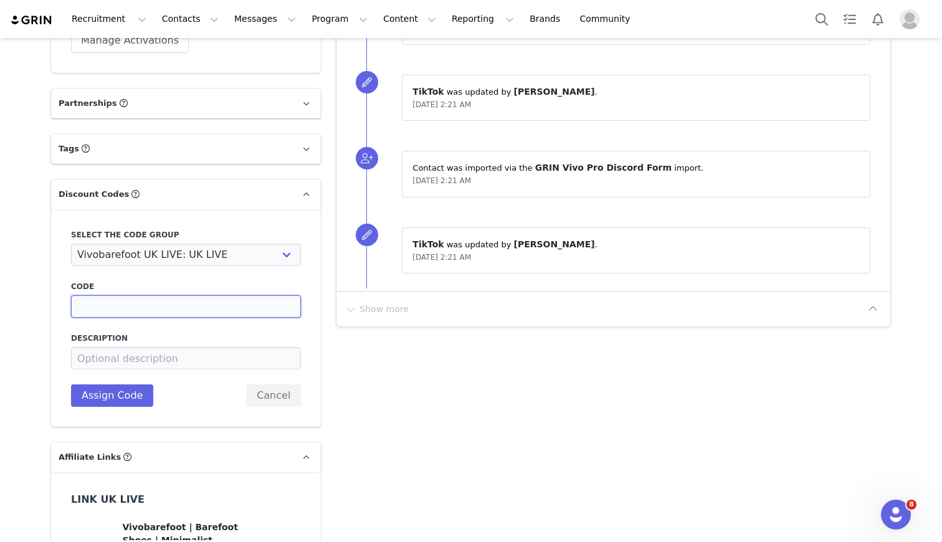
click at [149, 312] on input at bounding box center [186, 306] width 230 height 22
paste input "BAREFOOTBRIT20"
type input "BAREFOOTBRIT20"
click at [130, 398] on button "Assign Code" at bounding box center [112, 395] width 82 height 22
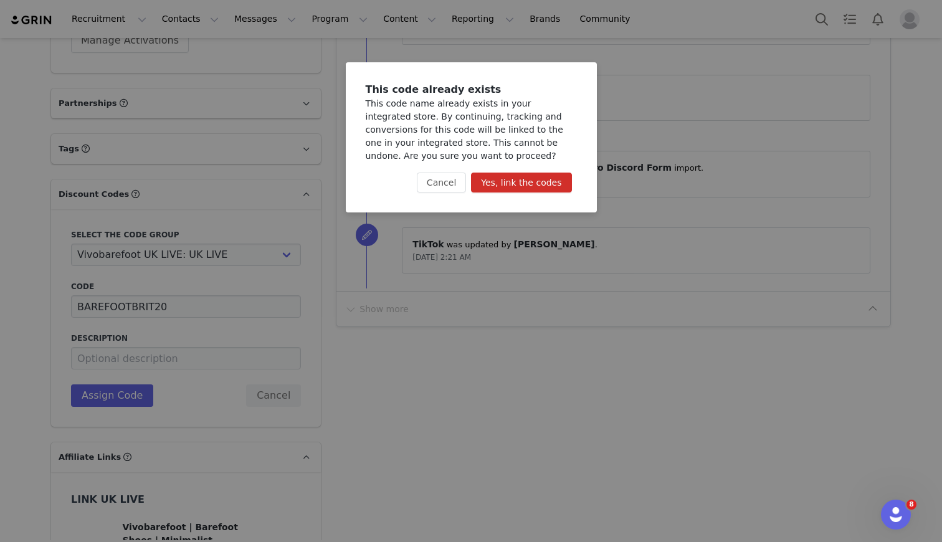
click at [517, 186] on button "Yes, link the codes" at bounding box center [521, 183] width 100 height 20
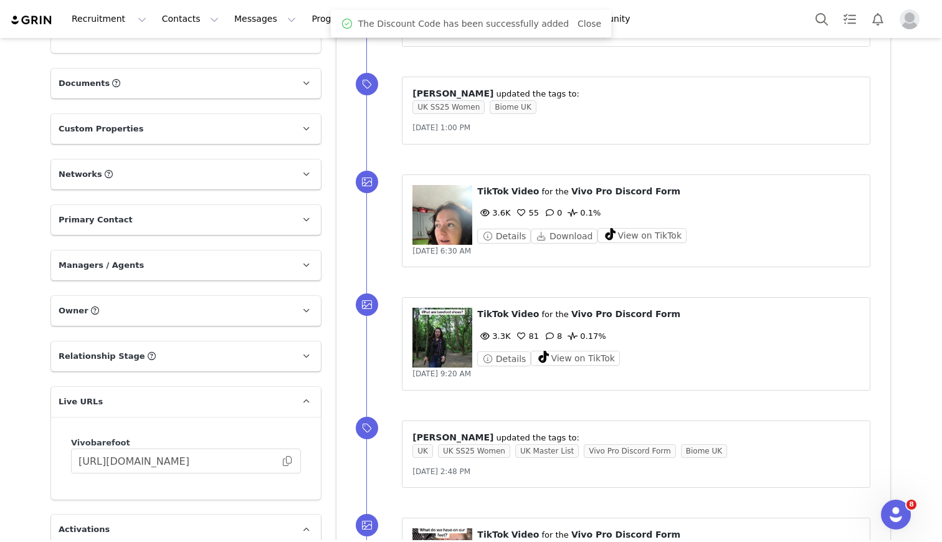
scroll to position [0, 0]
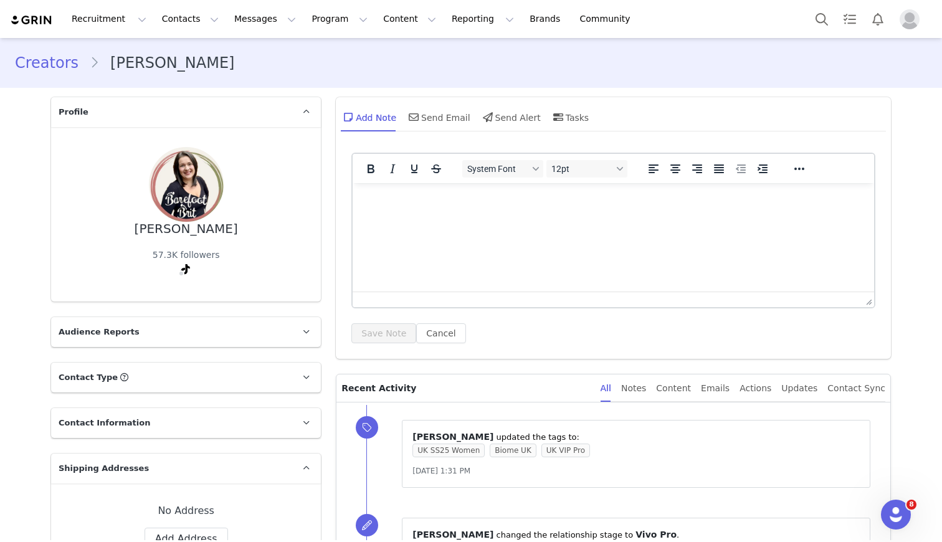
click at [60, 65] on link "Creators" at bounding box center [52, 63] width 75 height 22
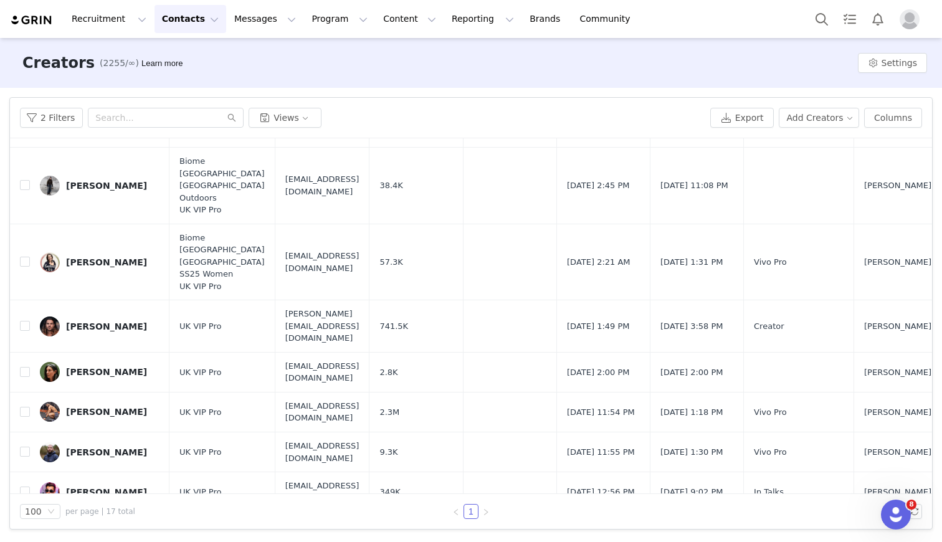
scroll to position [333, 0]
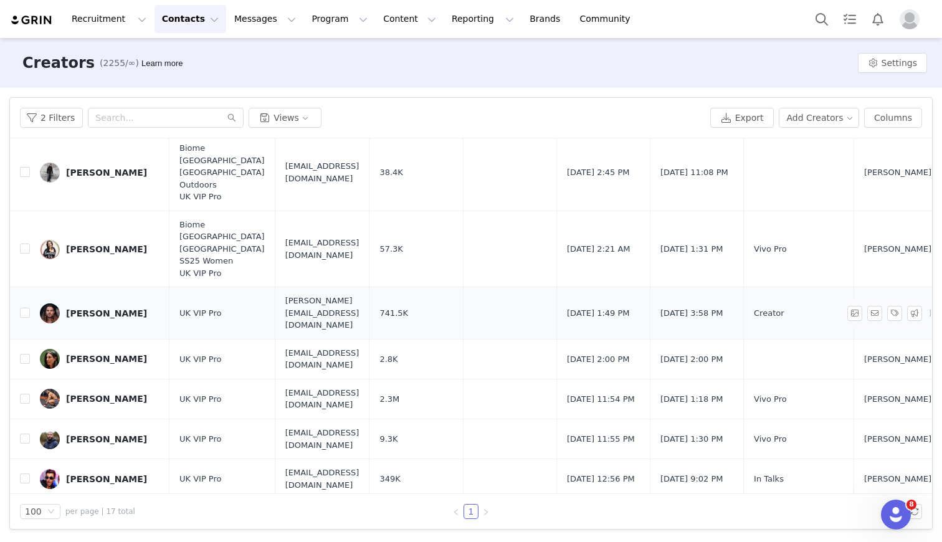
click at [109, 308] on div "[PERSON_NAME]" at bounding box center [106, 313] width 81 height 10
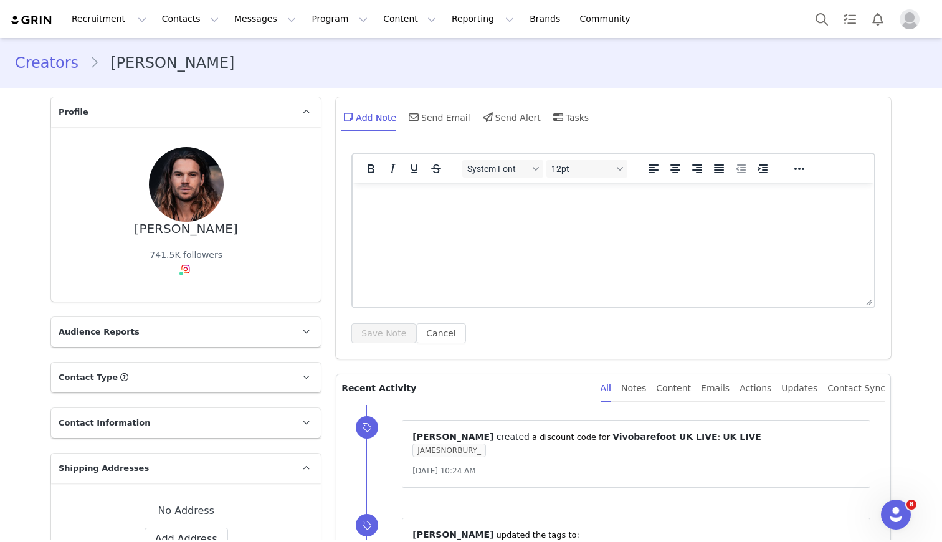
click at [138, 294] on div "[PERSON_NAME] 741.5K followers Instagram ( @jamesnorbury_ ) — Standard Connecte…" at bounding box center [186, 214] width 270 height 174
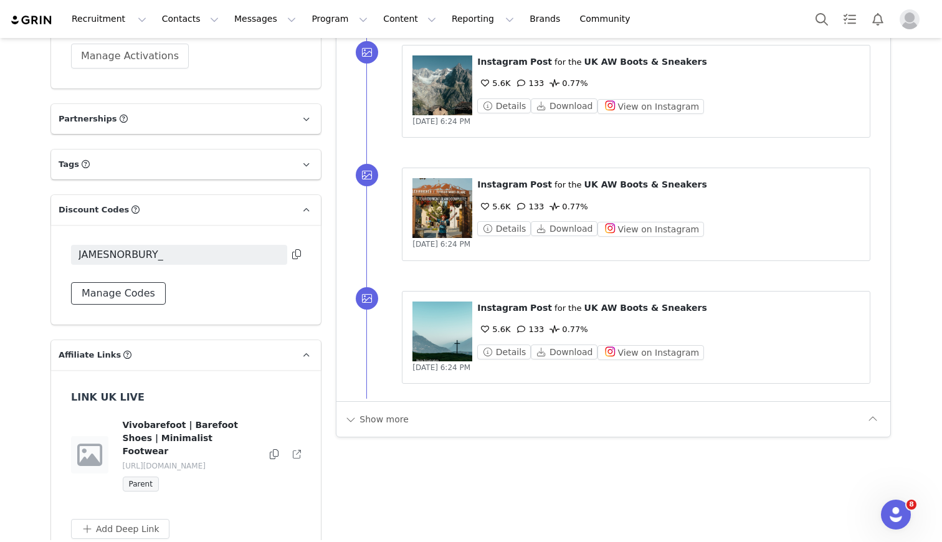
click at [107, 302] on button "Manage Codes" at bounding box center [118, 293] width 95 height 22
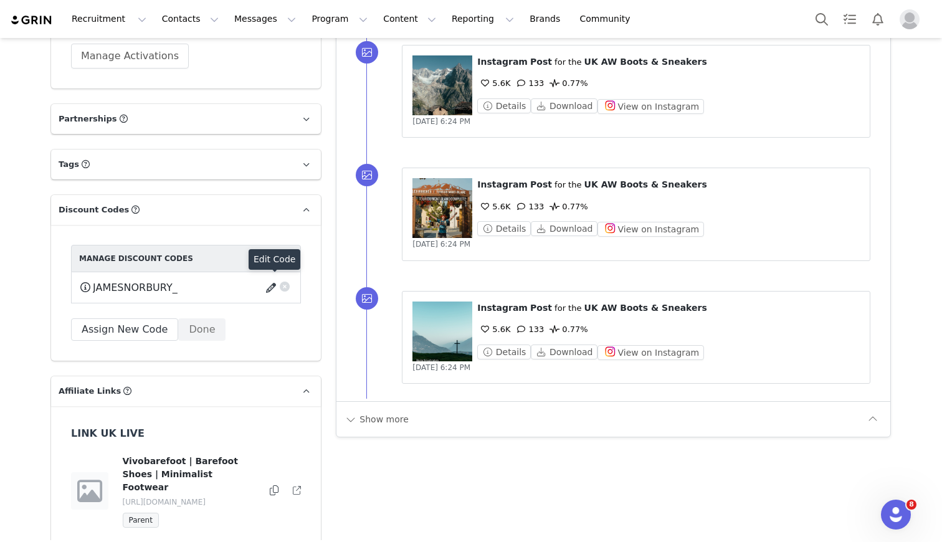
click at [272, 288] on button "button" at bounding box center [273, 288] width 17 height 20
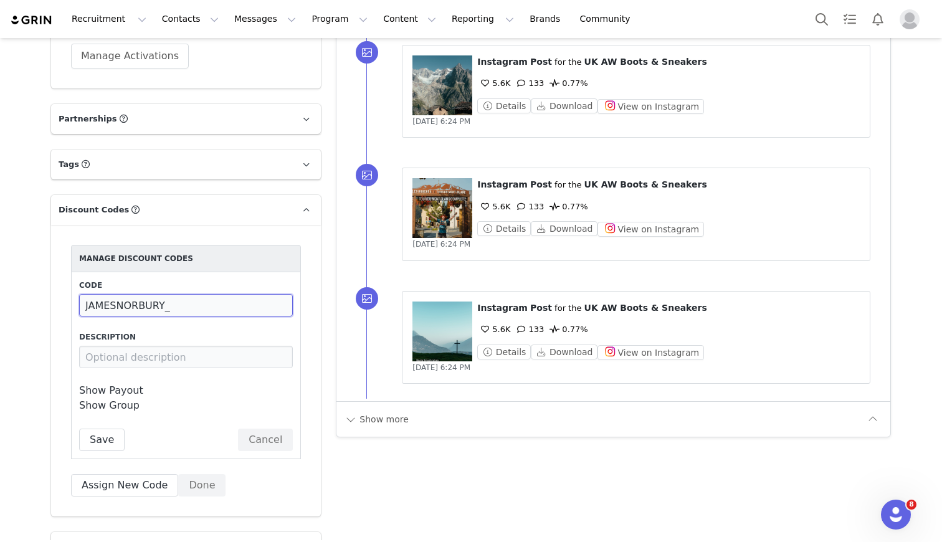
drag, startPoint x: 186, startPoint y: 308, endPoint x: 115, endPoint y: 309, distance: 71.0
click at [115, 309] on input "JAMESNORBURY_" at bounding box center [186, 305] width 214 height 22
type input "JAMES20"
click at [110, 441] on button "Save" at bounding box center [101, 440] width 45 height 22
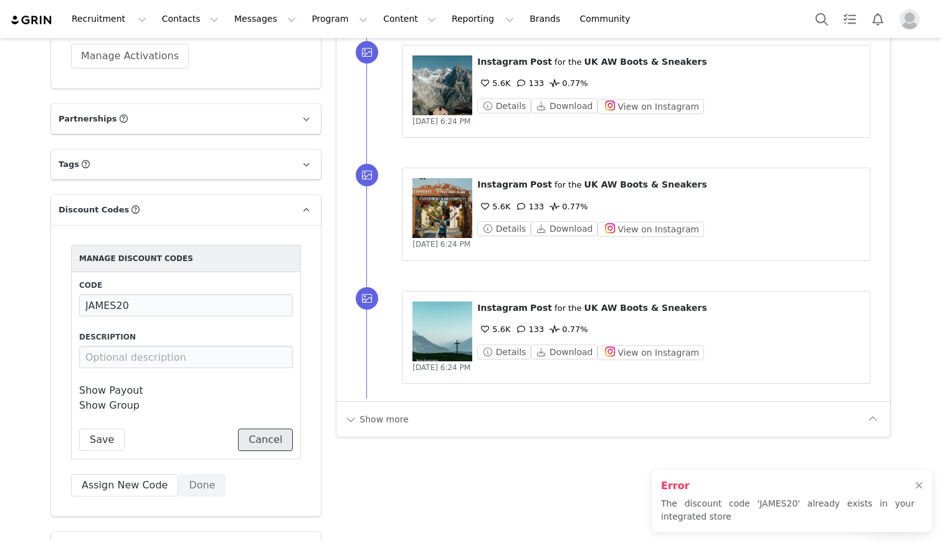
click at [266, 447] on button "Cancel" at bounding box center [265, 440] width 55 height 22
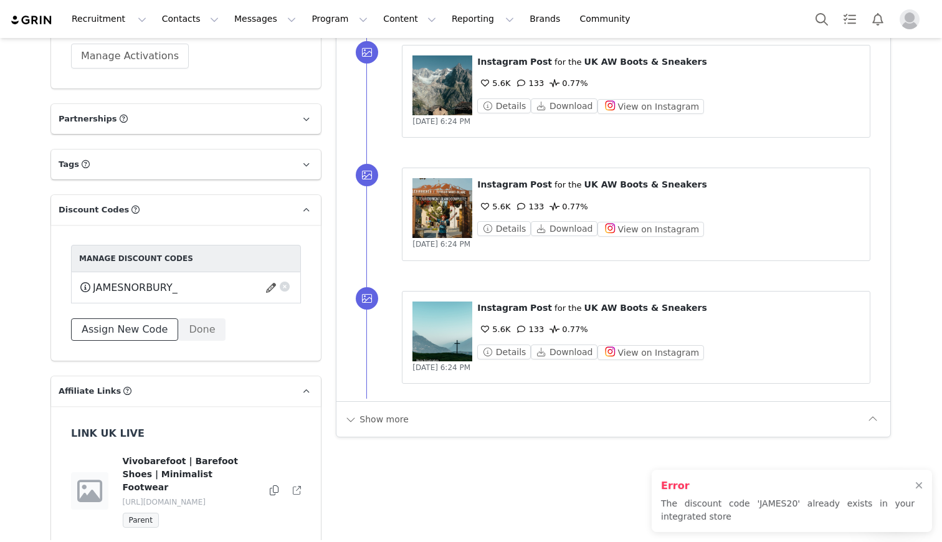
click at [138, 331] on button "Assign New Code" at bounding box center [124, 329] width 107 height 22
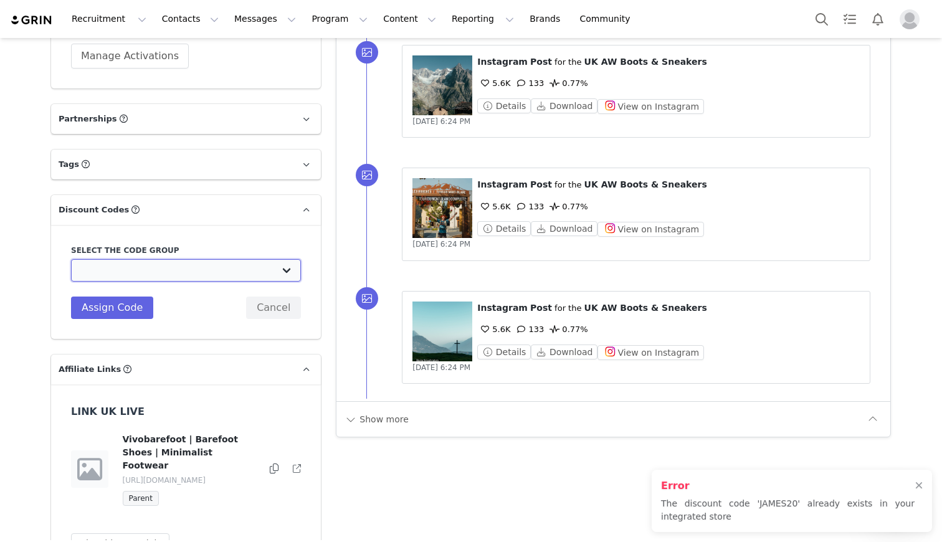
click at [146, 269] on select "Vivobarefoot DE Staging2: Vivobarefoot DE Staging2 Vivobarefoot DE Staging2: Te…" at bounding box center [186, 270] width 230 height 22
select select "10009932"
click at [71, 259] on select "Vivobarefoot DE Staging2: Vivobarefoot DE Staging2 Vivobarefoot DE Staging2: Te…" at bounding box center [186, 270] width 230 height 22
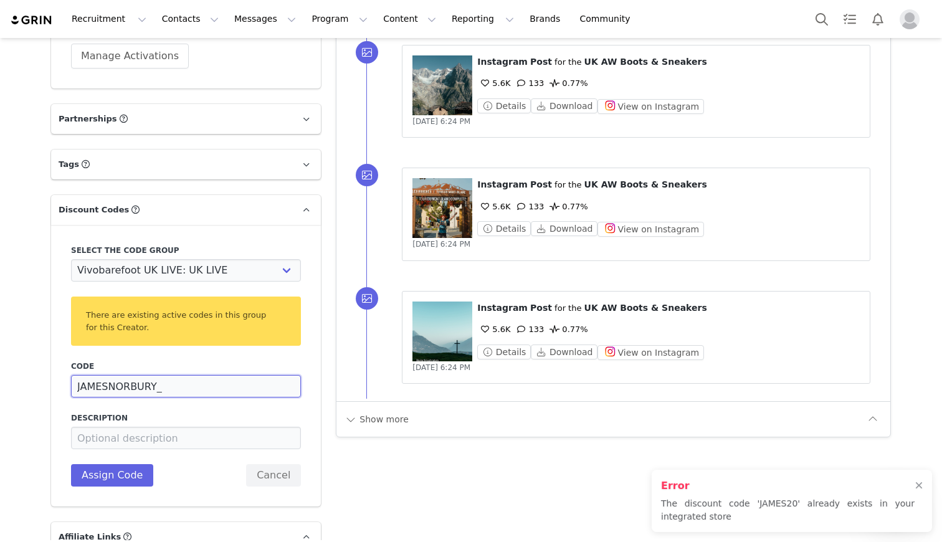
drag, startPoint x: 173, startPoint y: 382, endPoint x: 110, endPoint y: 382, distance: 63.5
click at [110, 382] on input "JAMESNORBURY_" at bounding box center [186, 386] width 230 height 22
type input "JAMES20"
click at [108, 480] on button "Assign Code" at bounding box center [112, 475] width 82 height 22
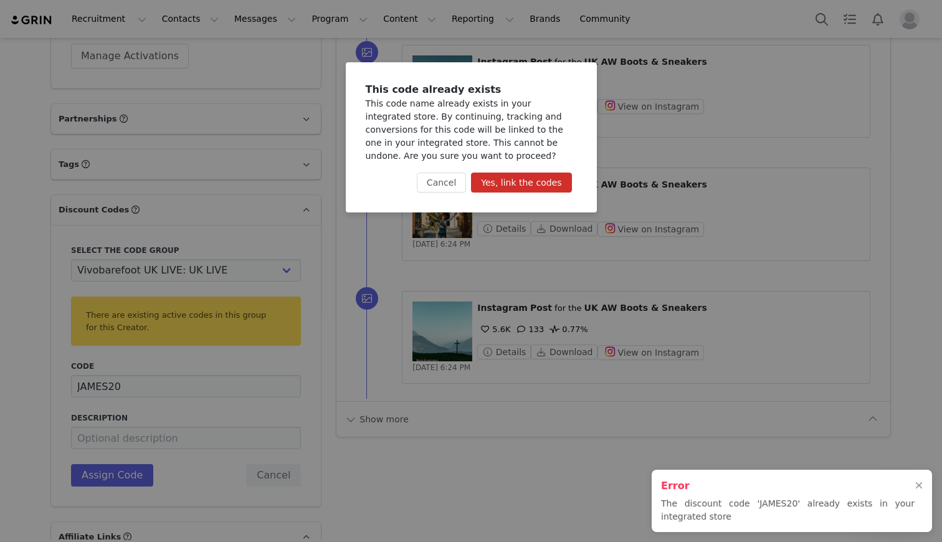
click at [543, 184] on button "Yes, link the codes" at bounding box center [521, 183] width 100 height 20
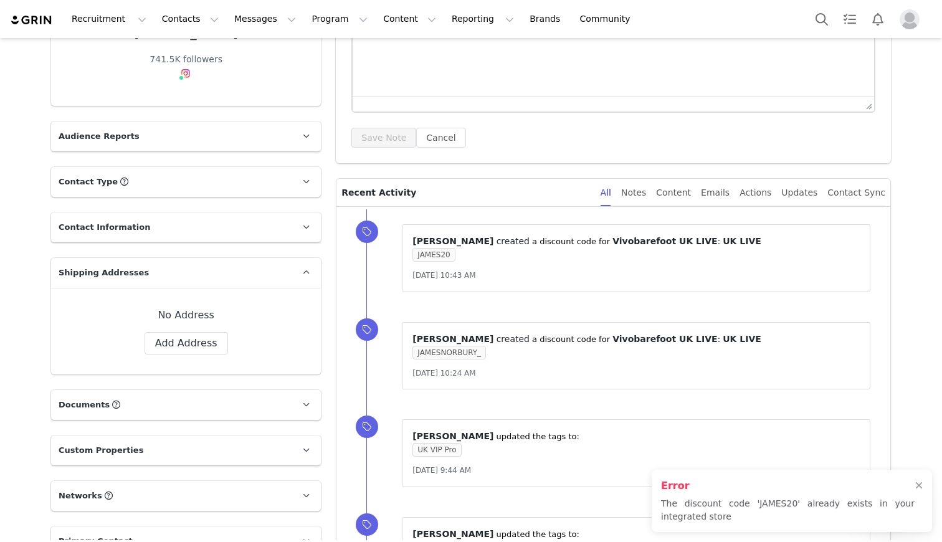
scroll to position [0, 0]
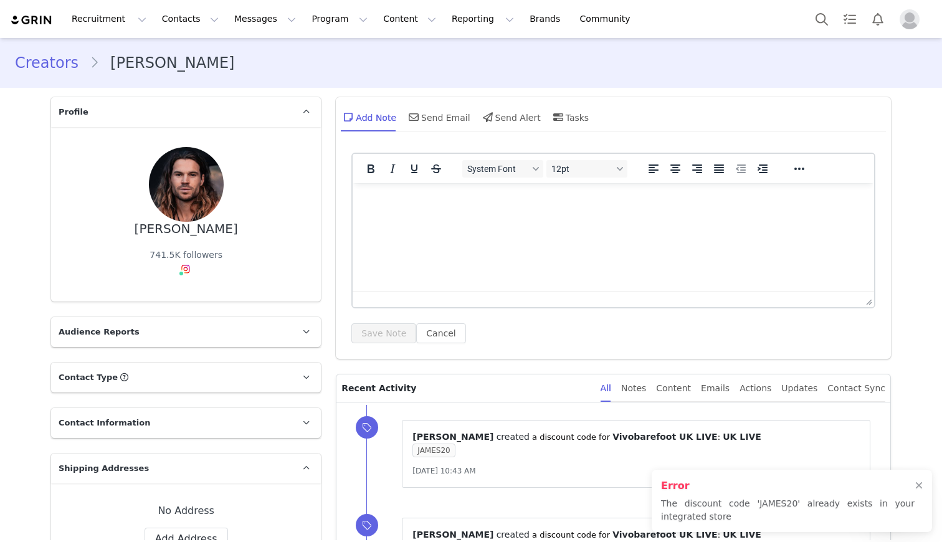
click at [9, 67] on div "Creators [PERSON_NAME]" at bounding box center [471, 63] width 942 height 42
click at [43, 68] on link "Creators" at bounding box center [52, 63] width 75 height 22
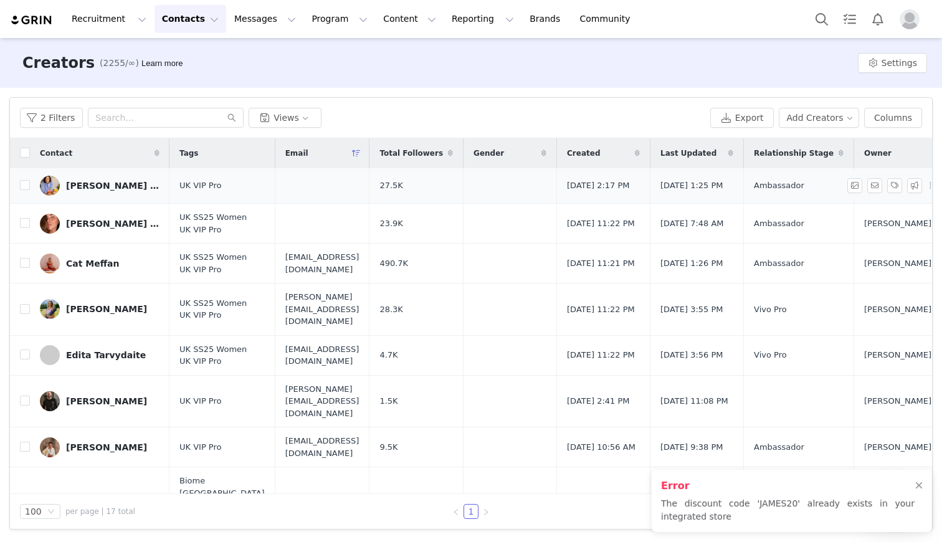
click at [100, 192] on link "[PERSON_NAME] | Mindful Drinking" at bounding box center [100, 186] width 120 height 20
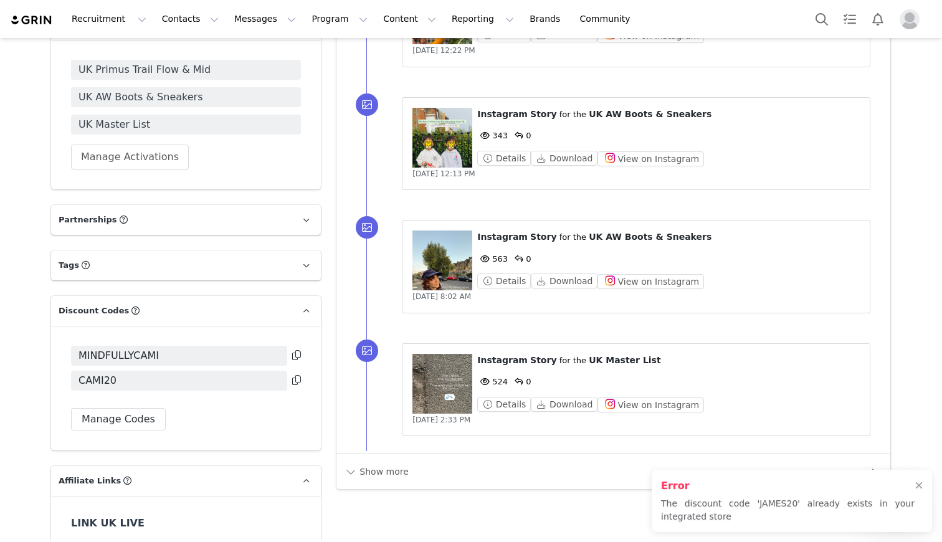
scroll to position [1002, 0]
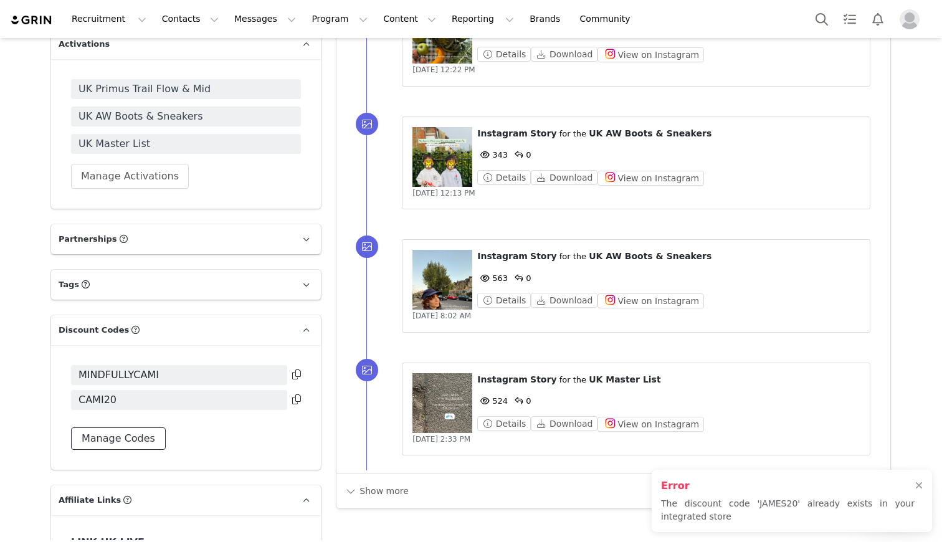
click at [126, 439] on button "Manage Codes" at bounding box center [118, 438] width 95 height 22
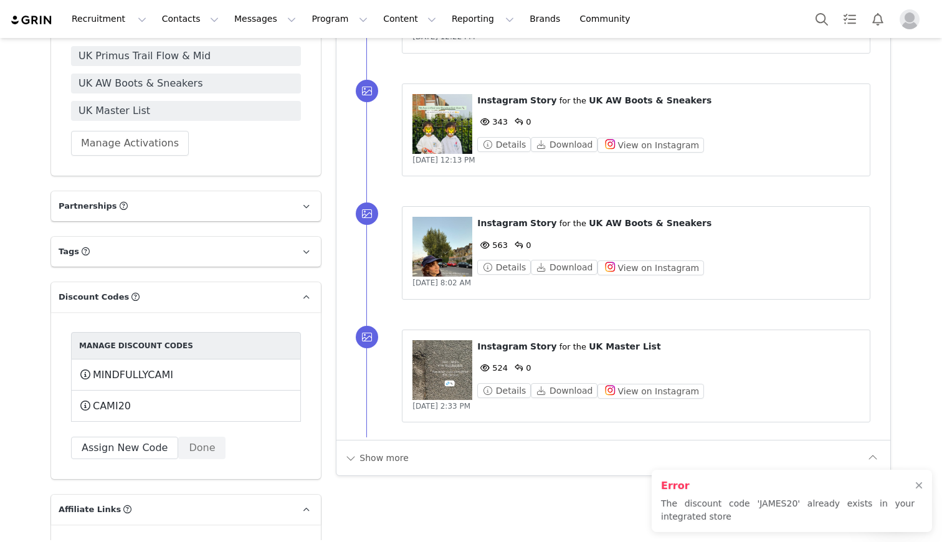
scroll to position [1047, 0]
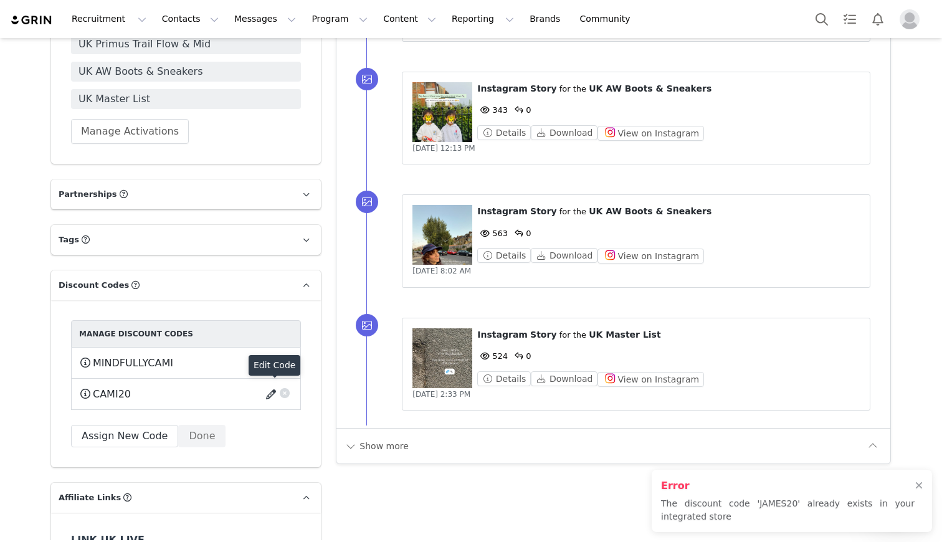
click at [269, 394] on button "button" at bounding box center [273, 394] width 17 height 20
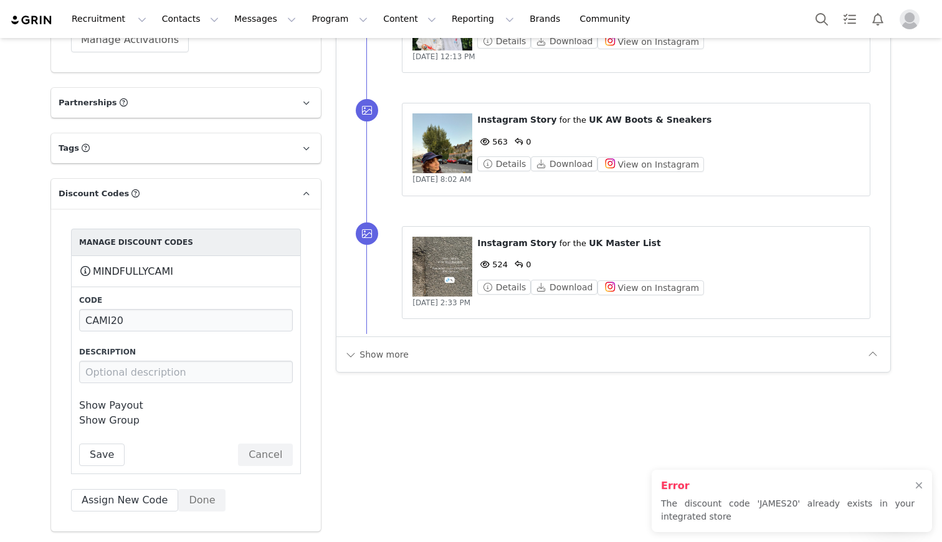
scroll to position [1142, 0]
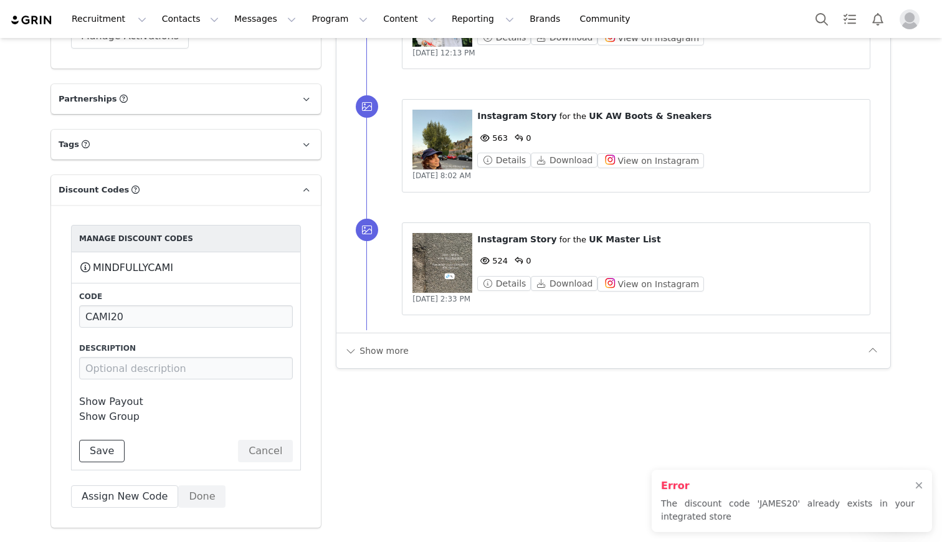
click at [106, 440] on button "Save" at bounding box center [101, 451] width 45 height 22
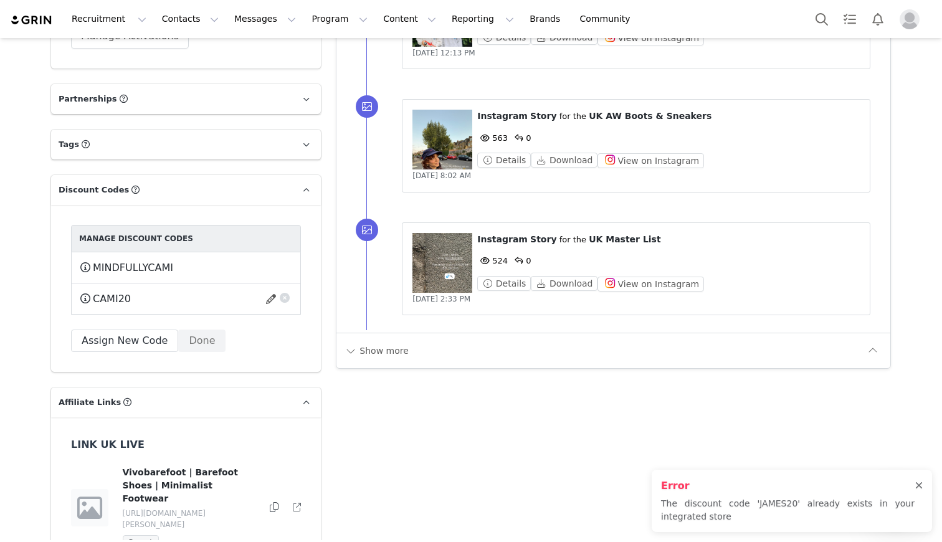
click at [919, 487] on div at bounding box center [918, 486] width 7 height 10
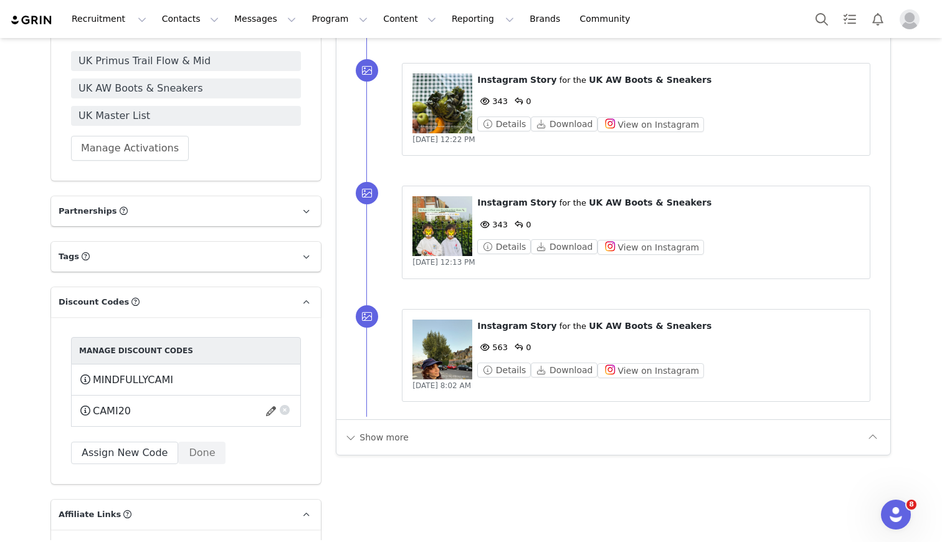
scroll to position [1027, 0]
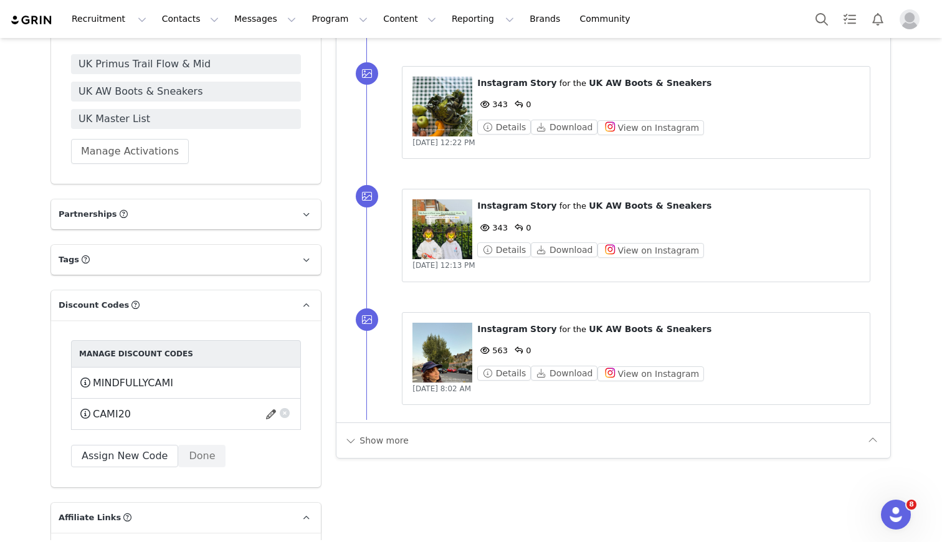
click at [266, 464] on div "Manage Discount Codes MINDFULLYCAMI This code will no longer be usable and any …" at bounding box center [186, 403] width 230 height 127
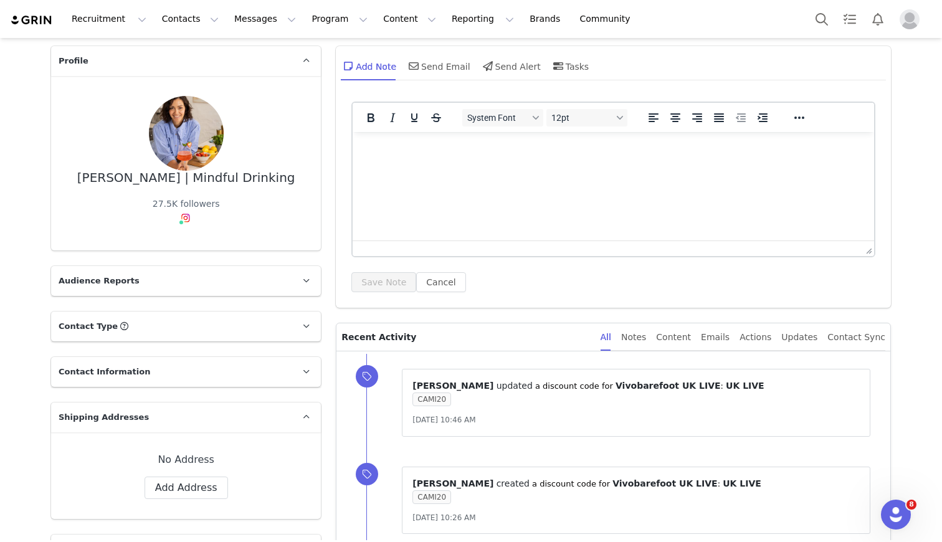
scroll to position [0, 0]
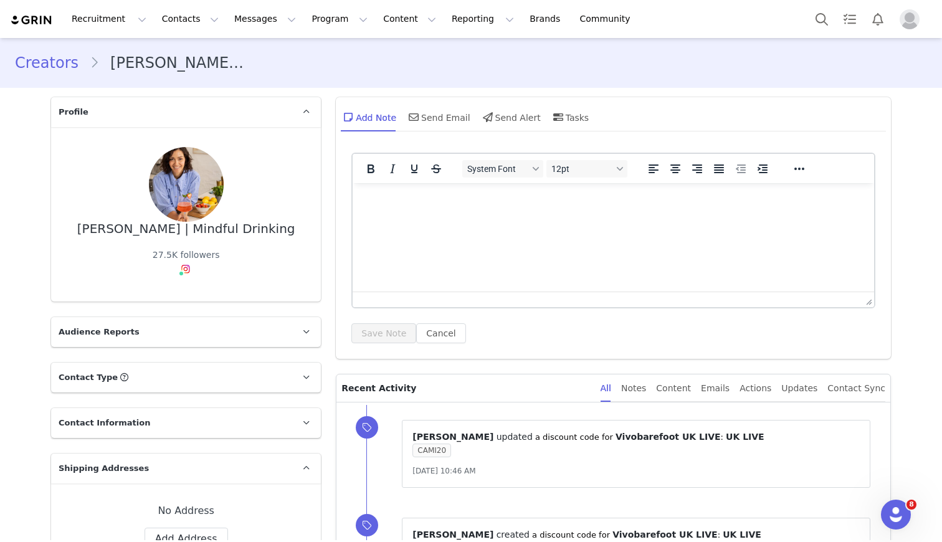
click at [47, 59] on link "Creators" at bounding box center [52, 63] width 75 height 22
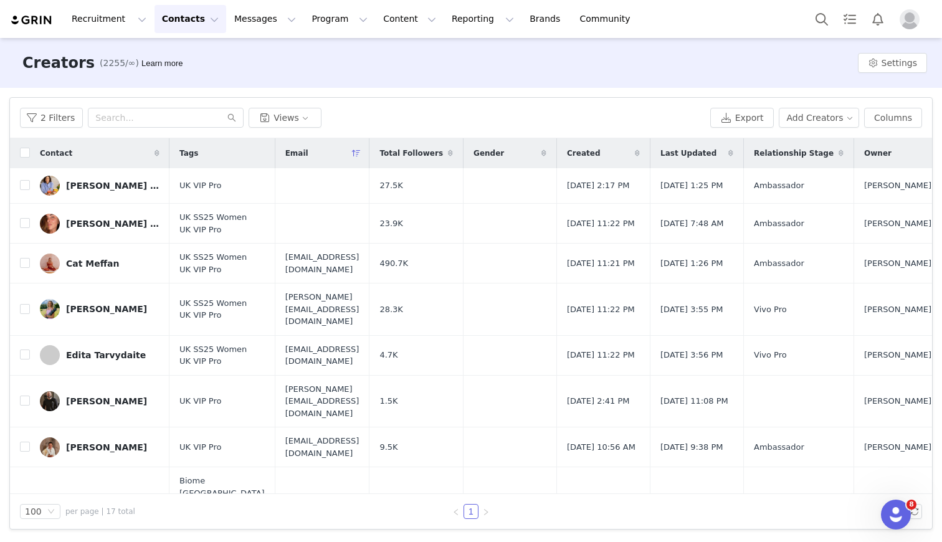
click at [77, 267] on div "Cat Meffan" at bounding box center [92, 264] width 53 height 10
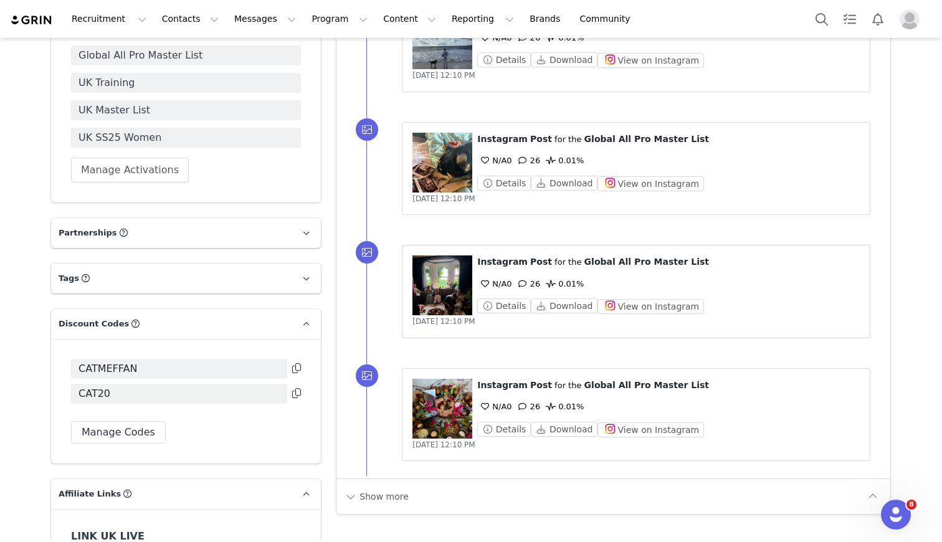
scroll to position [1211, 0]
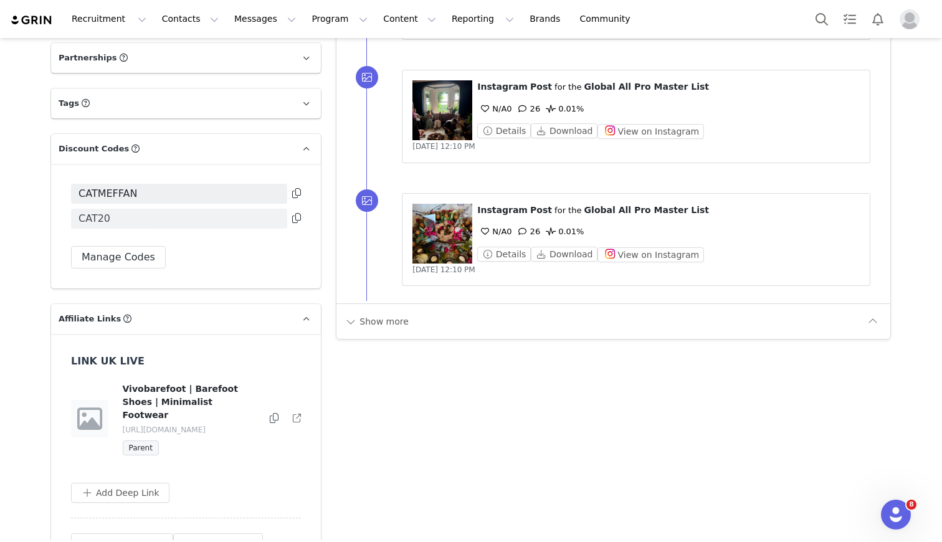
click at [237, 217] on span "CAT20" at bounding box center [179, 219] width 216 height 20
click at [135, 255] on button "Manage Codes" at bounding box center [118, 257] width 95 height 22
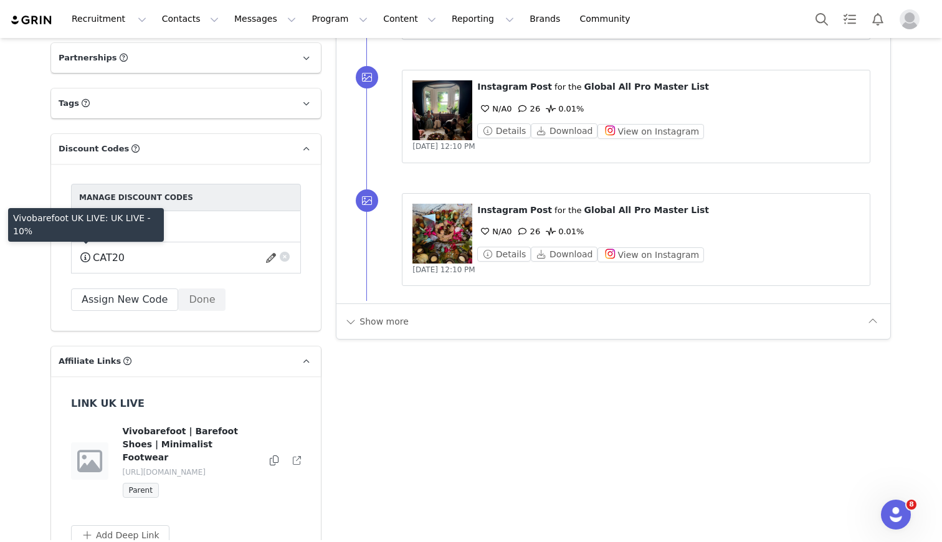
click at [86, 258] on span at bounding box center [85, 257] width 12 height 15
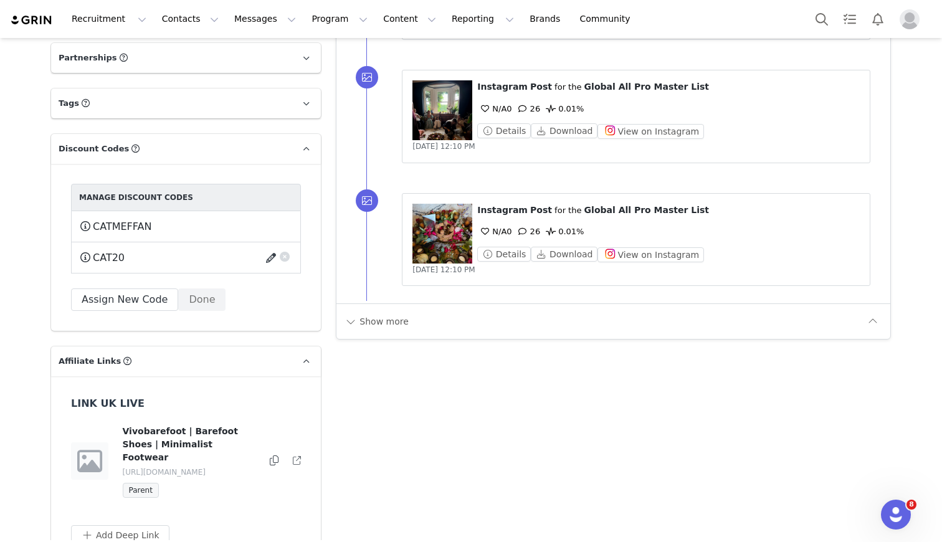
click at [271, 258] on button "button" at bounding box center [273, 258] width 17 height 20
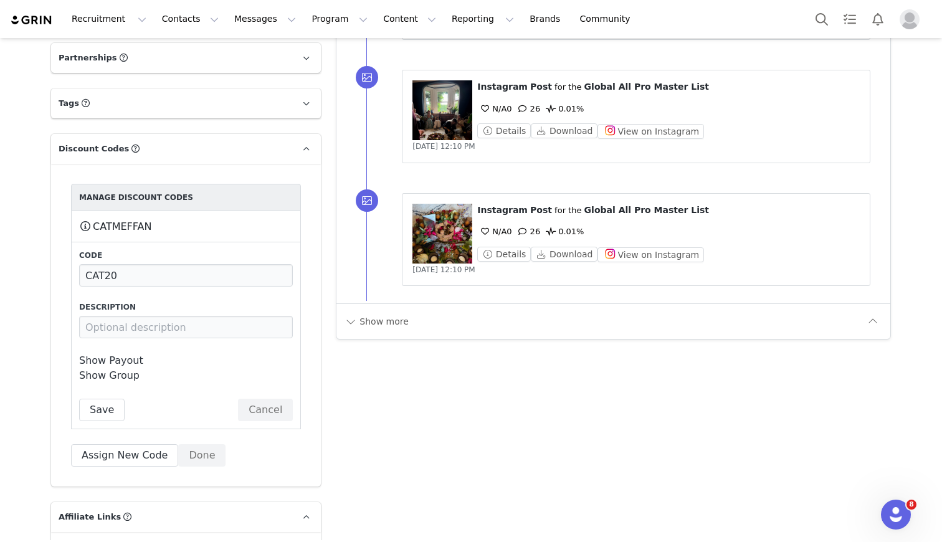
click at [115, 361] on link "Show Payout" at bounding box center [111, 360] width 64 height 12
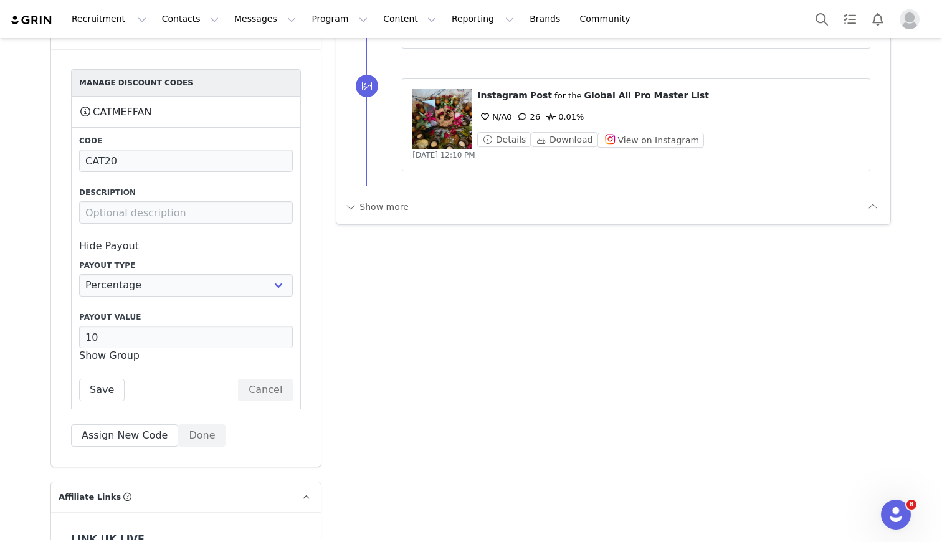
scroll to position [1354, 0]
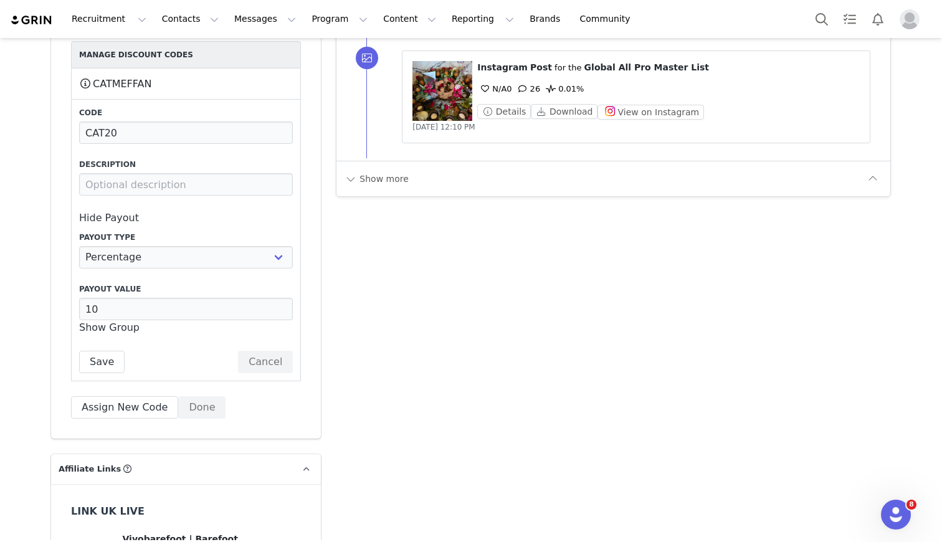
click at [119, 330] on link "Show Group" at bounding box center [109, 327] width 60 height 12
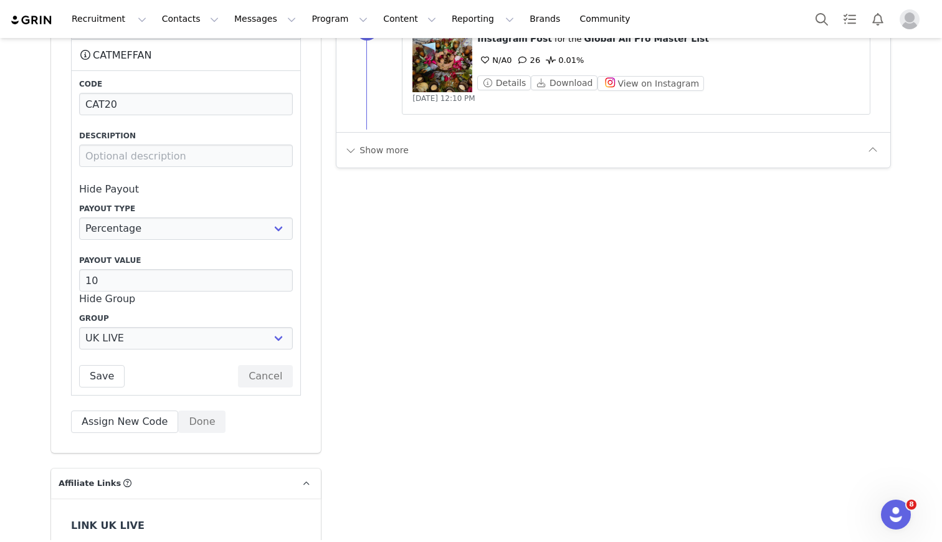
scroll to position [1385, 0]
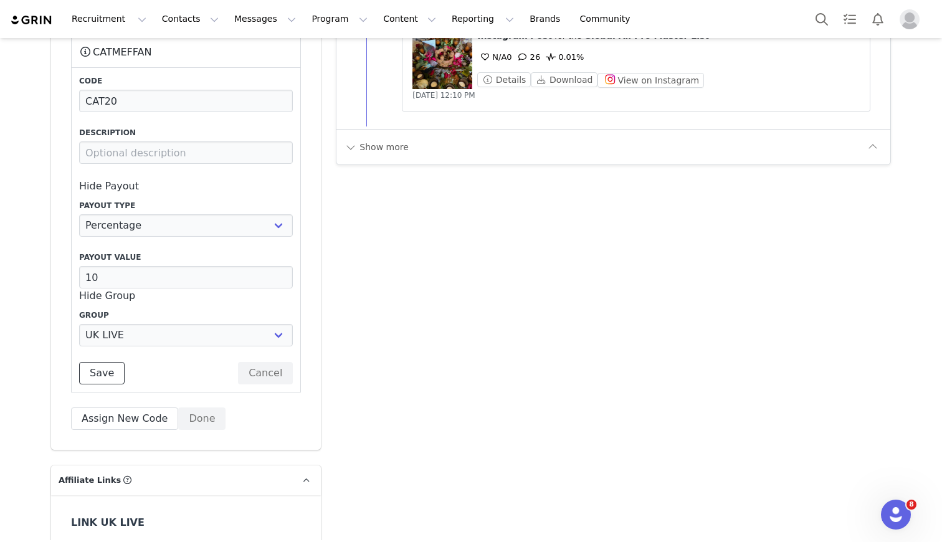
click at [93, 373] on button "Save" at bounding box center [101, 373] width 45 height 22
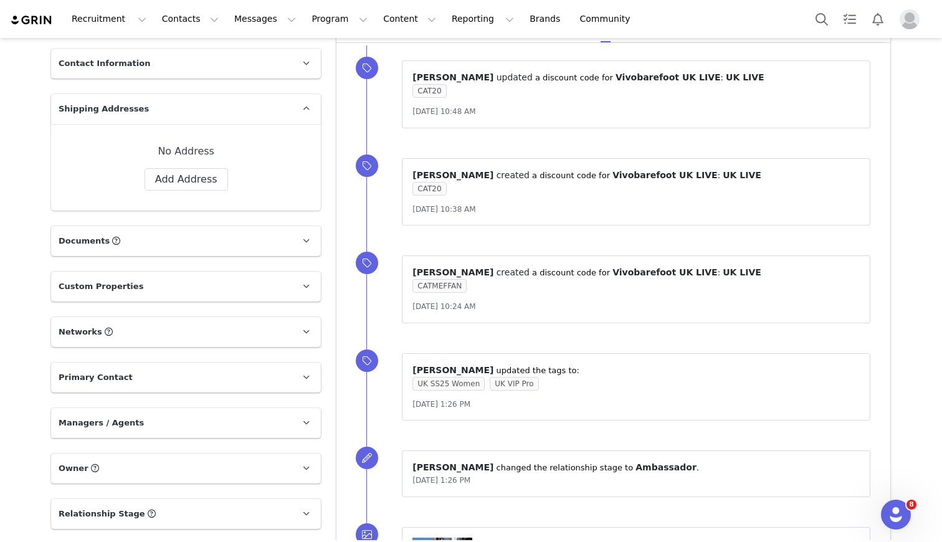
scroll to position [0, 0]
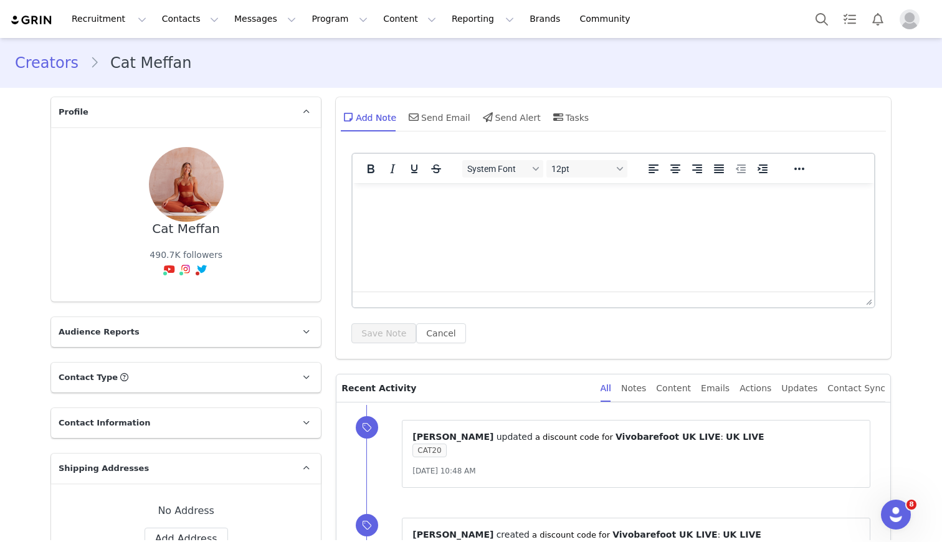
click at [36, 61] on link "Creators" at bounding box center [52, 63] width 75 height 22
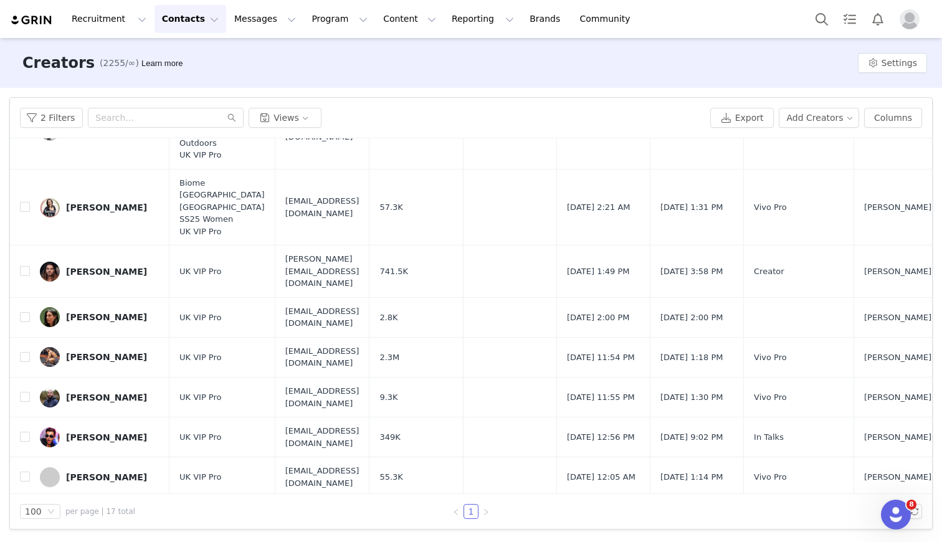
scroll to position [377, 0]
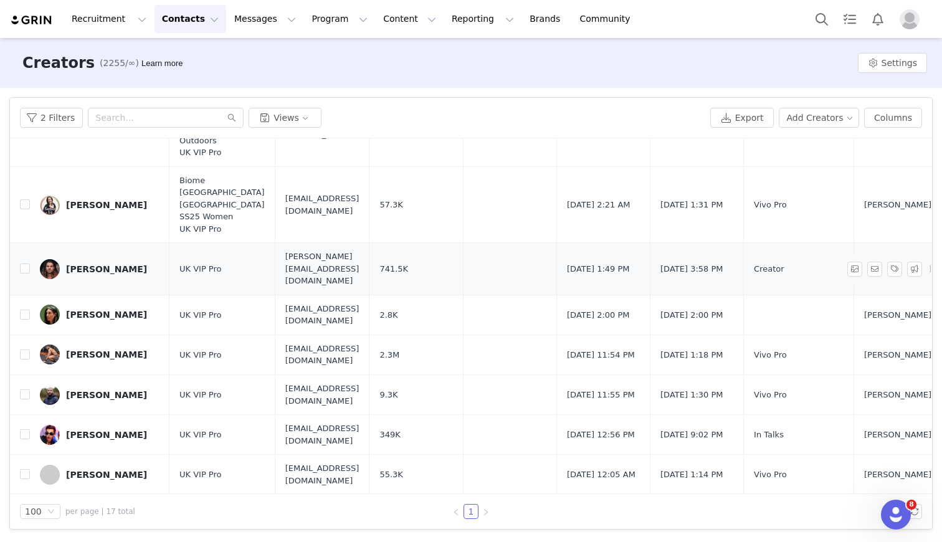
click at [88, 259] on link "[PERSON_NAME]" at bounding box center [100, 269] width 120 height 20
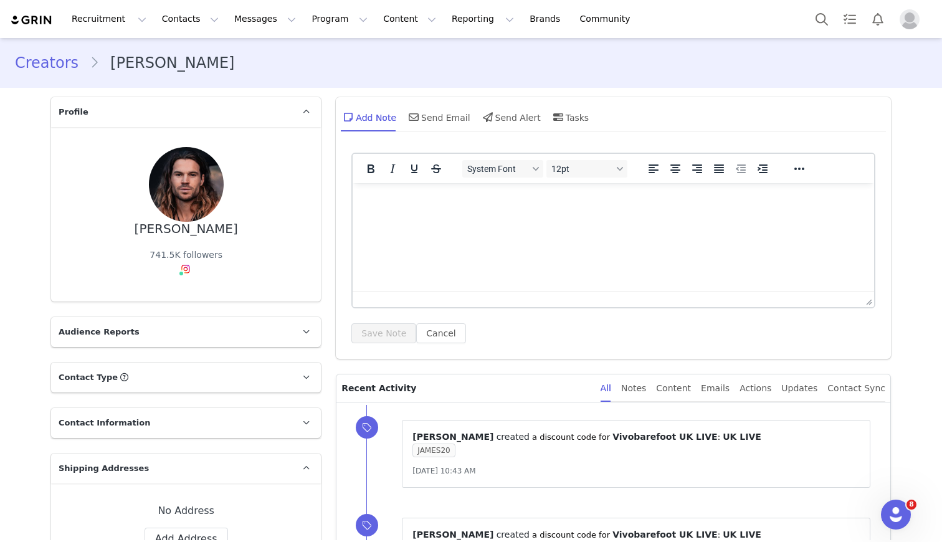
scroll to position [1065, 0]
